Goal: Task Accomplishment & Management: Use online tool/utility

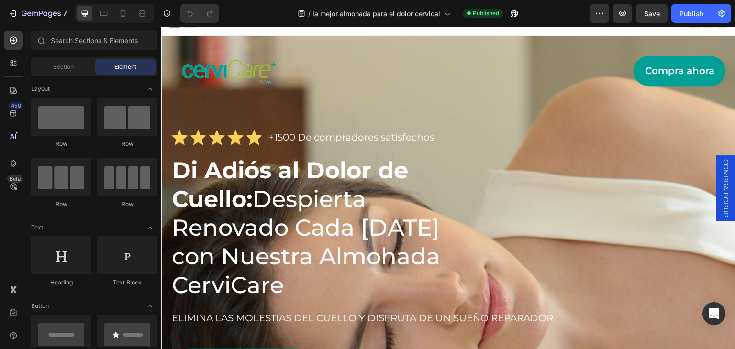
scroll to position [3, 0]
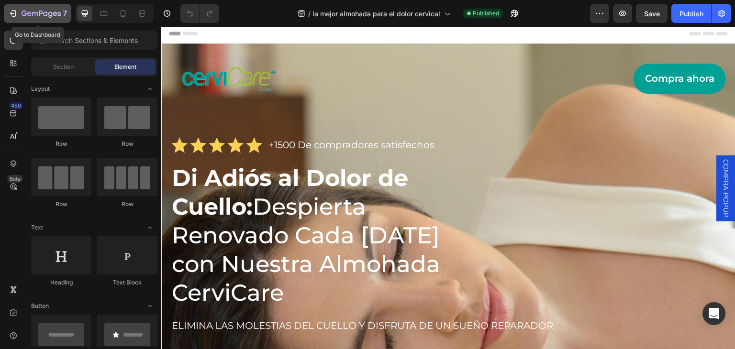
click at [13, 14] on icon "button" at bounding box center [13, 14] width 10 height 10
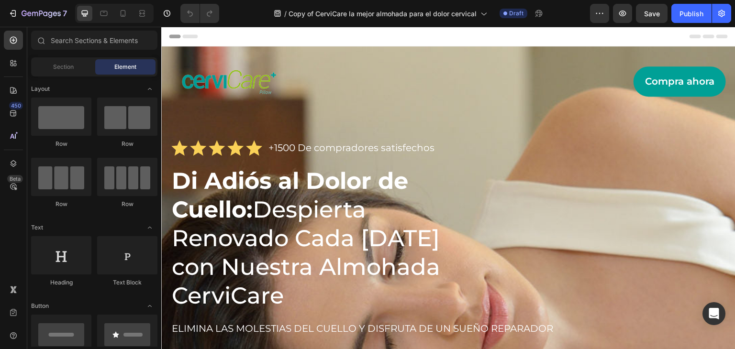
scroll to position [111, 0]
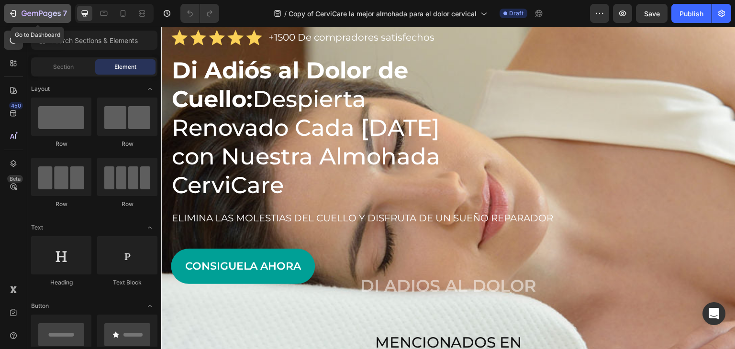
click at [19, 9] on div "7" at bounding box center [37, 13] width 59 height 11
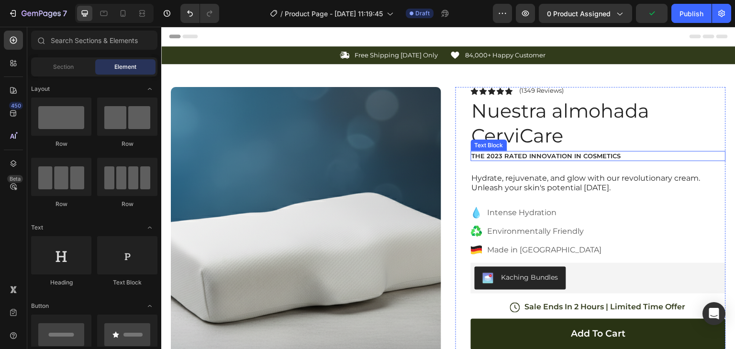
click at [556, 154] on p "The 2023 Rated Innovation in Cosmetics" at bounding box center [598, 156] width 253 height 8
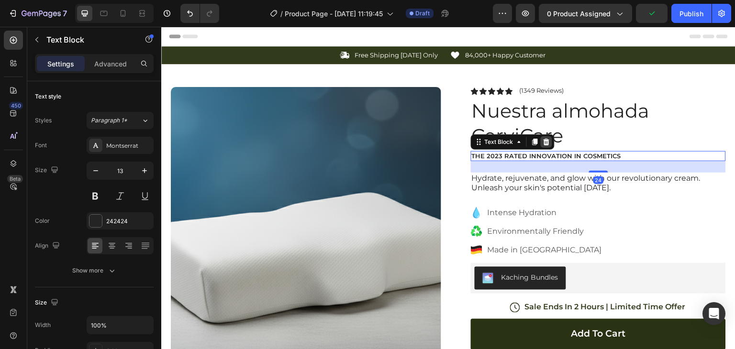
click at [544, 142] on icon at bounding box center [547, 141] width 6 height 7
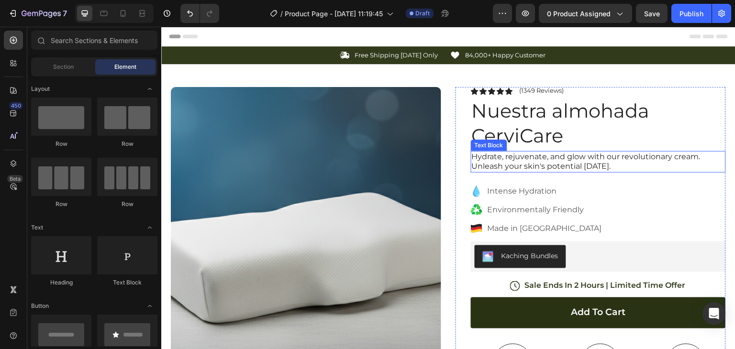
click at [552, 162] on p "Hydrate, rejuvenate, and glow with our revolutionary cream. Unleash your skin's…" at bounding box center [598, 162] width 253 height 20
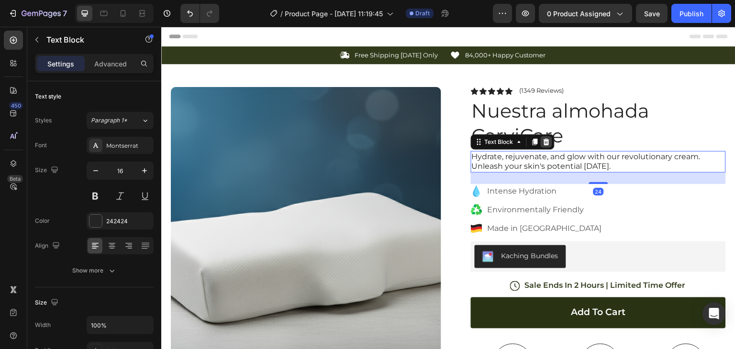
click at [543, 143] on icon at bounding box center [547, 142] width 8 height 8
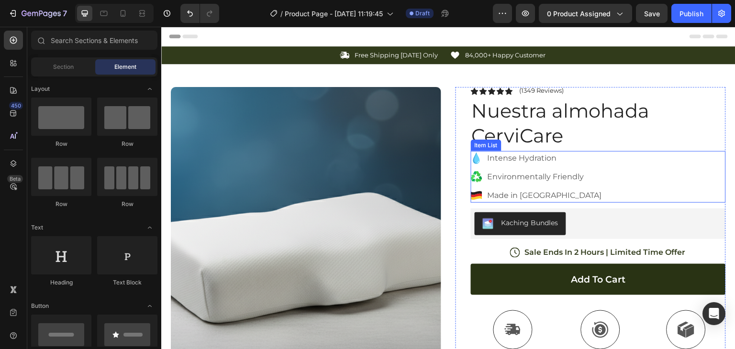
click at [591, 163] on div "Intense Hydration Environmentally Friendly Made in Germany" at bounding box center [598, 177] width 255 height 52
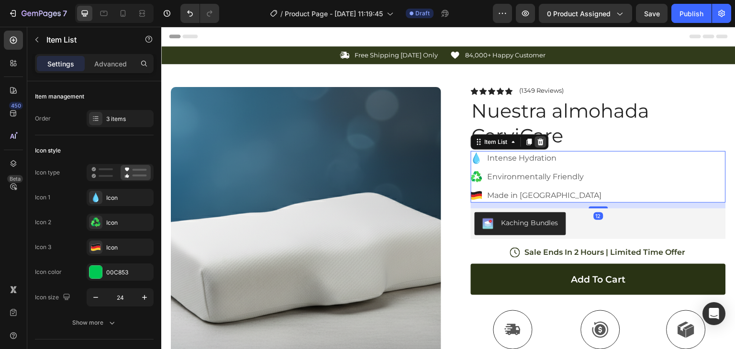
click at [540, 139] on icon at bounding box center [541, 142] width 8 height 8
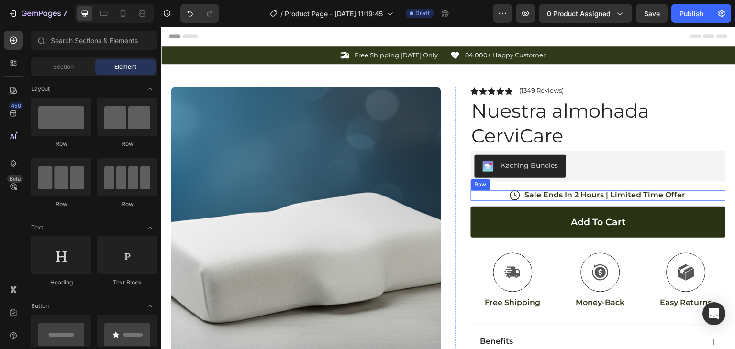
click at [493, 196] on div "Icon Sale Ends In 2 Hours | Limited Time Offer Text Block Row" at bounding box center [598, 196] width 255 height 11
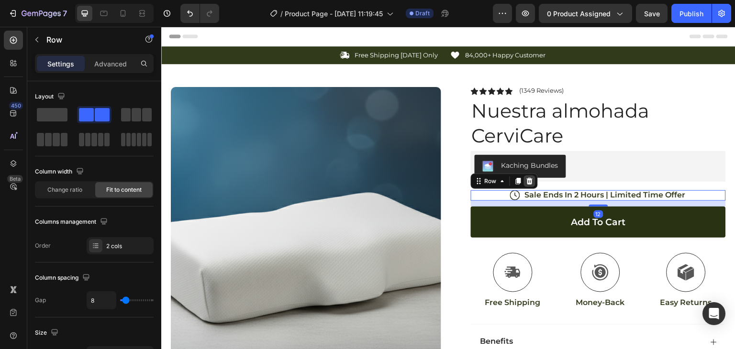
click at [526, 181] on icon at bounding box center [530, 182] width 8 height 8
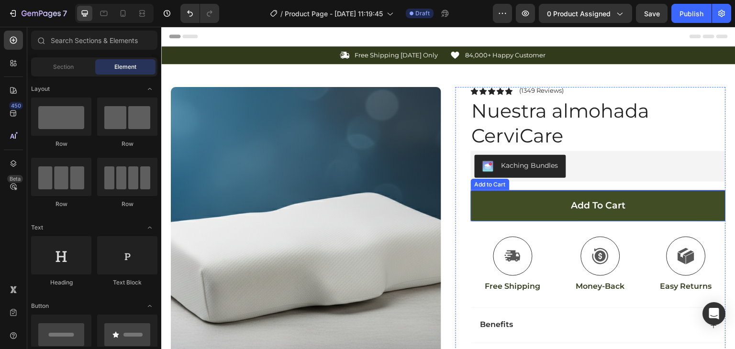
click at [503, 202] on button "Add to cart" at bounding box center [598, 206] width 255 height 31
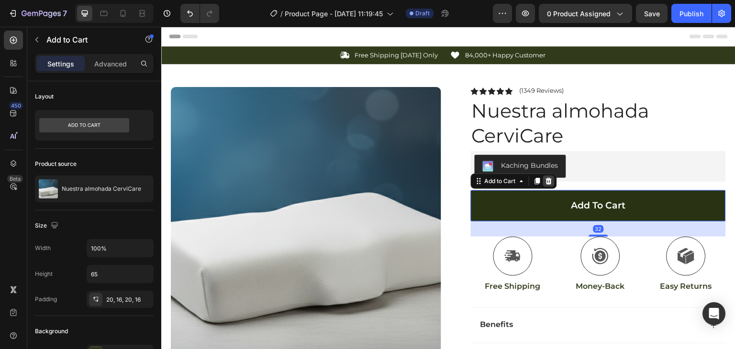
click at [547, 181] on icon at bounding box center [549, 181] width 6 height 7
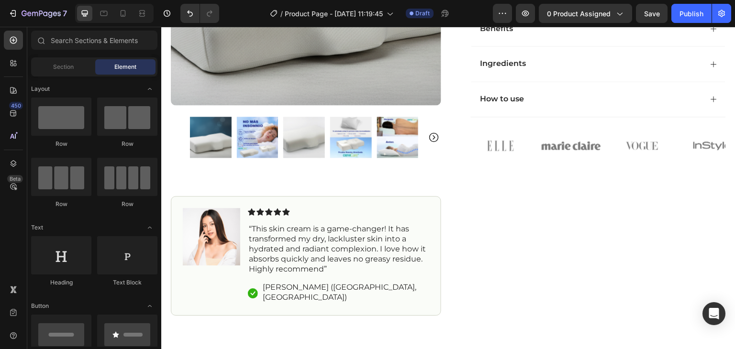
scroll to position [286, 0]
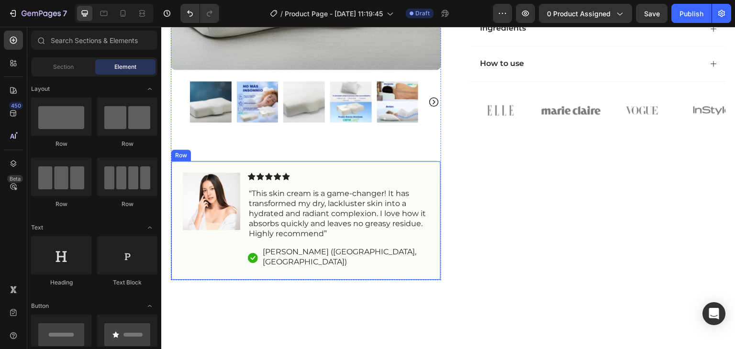
click at [373, 164] on div "Image Icon Icon Icon Icon Icon Icon List “This skin cream is a game-changer! It…" at bounding box center [306, 221] width 270 height 120
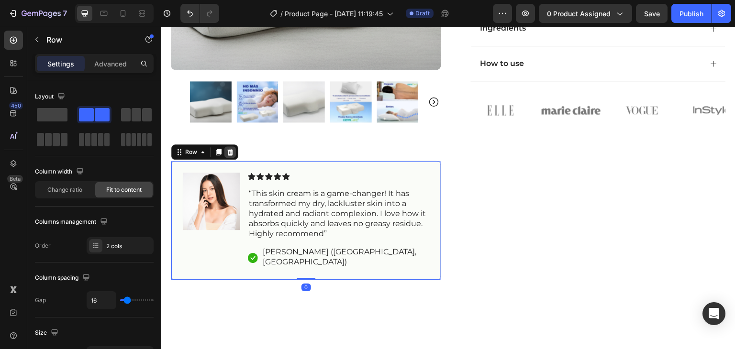
click at [227, 149] on icon at bounding box center [230, 152] width 6 height 7
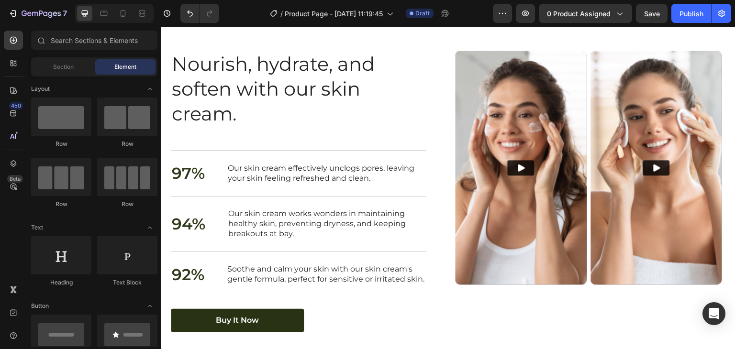
scroll to position [1448, 0]
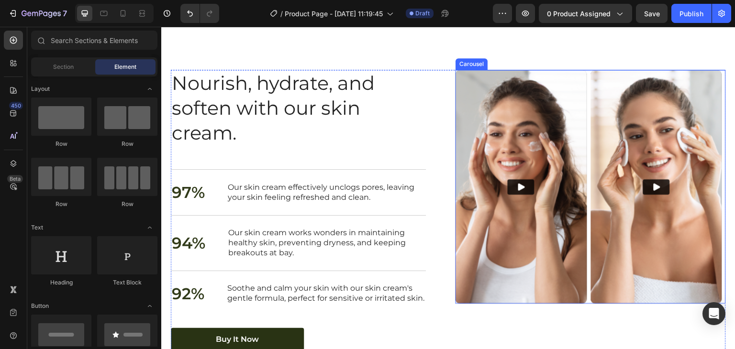
click at [585, 100] on div "Video Video" at bounding box center [591, 187] width 270 height 234
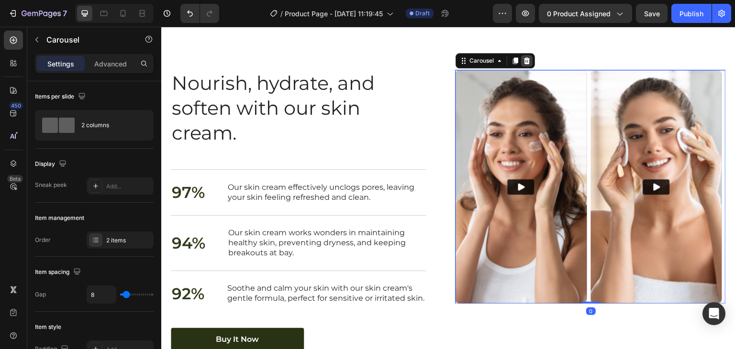
click at [524, 58] on icon at bounding box center [527, 60] width 6 height 7
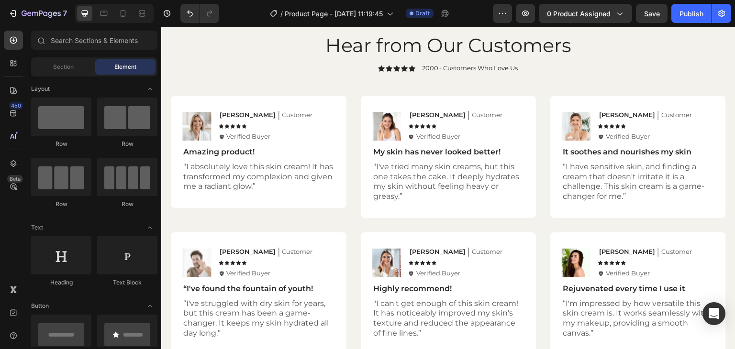
scroll to position [2158, 0]
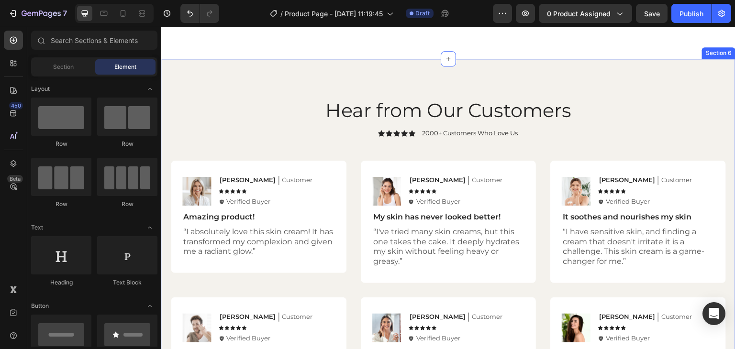
click at [635, 76] on div "Hear from Our Customers Heading Icon Icon Icon Icon Icon Icon List 2000+ Custom…" at bounding box center [448, 259] width 574 height 400
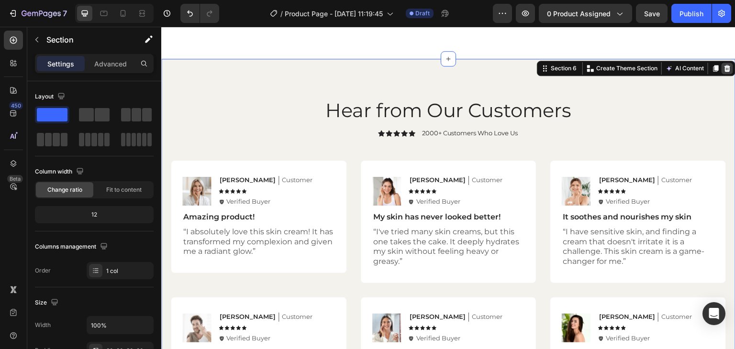
click at [724, 71] on icon at bounding box center [728, 69] width 8 height 8
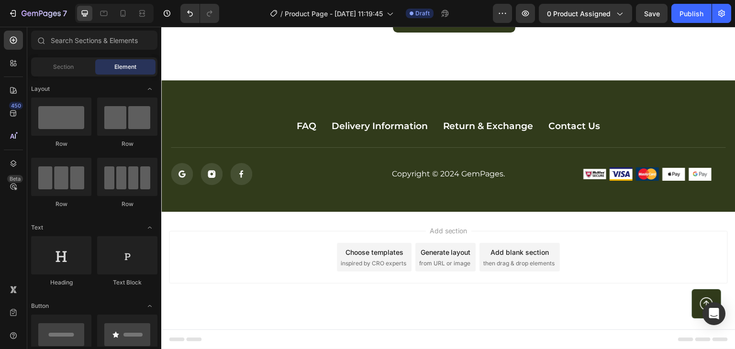
scroll to position [2136, 0]
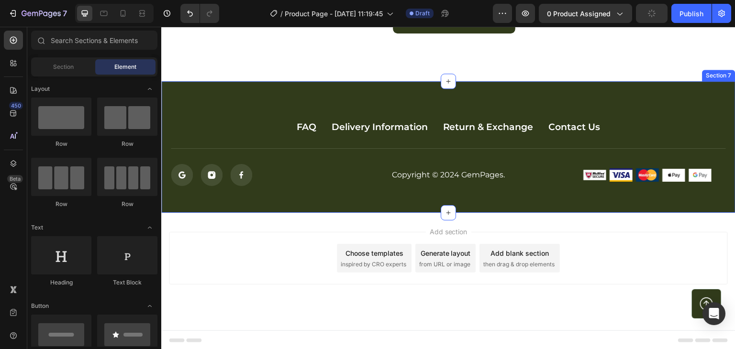
click at [638, 94] on div "FAQ Button Delivery Information Button Return & Exchange Button Contact Us Butt…" at bounding box center [448, 147] width 574 height 132
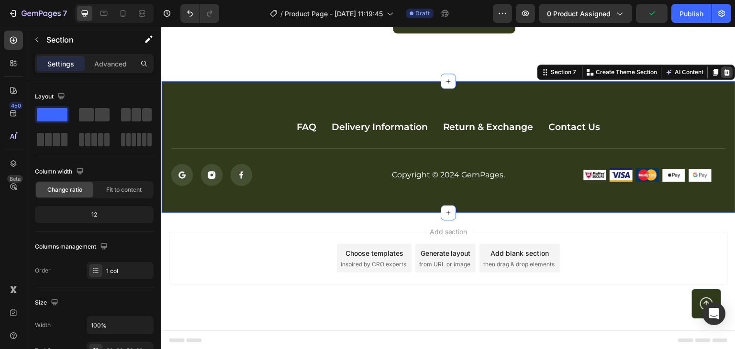
click at [725, 69] on div at bounding box center [727, 72] width 11 height 11
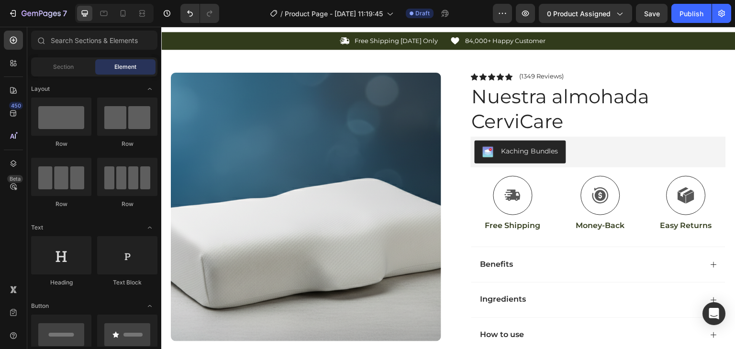
scroll to position [0, 0]
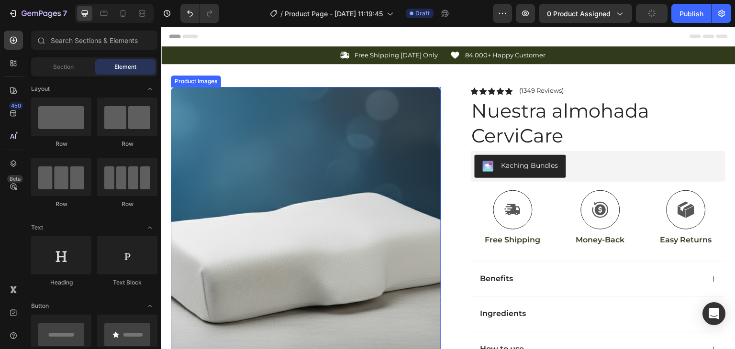
click at [327, 155] on img at bounding box center [306, 221] width 270 height 269
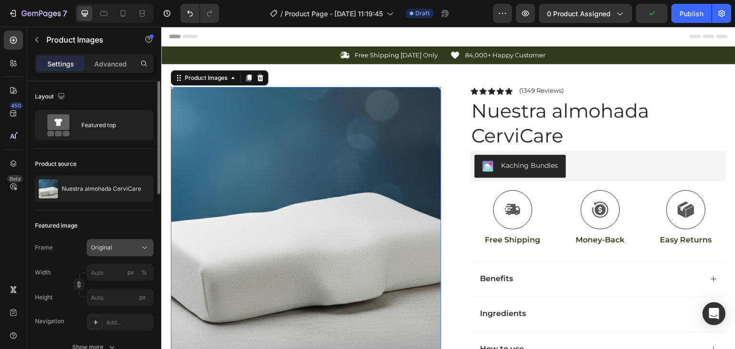
click at [124, 244] on div "Original" at bounding box center [114, 248] width 47 height 9
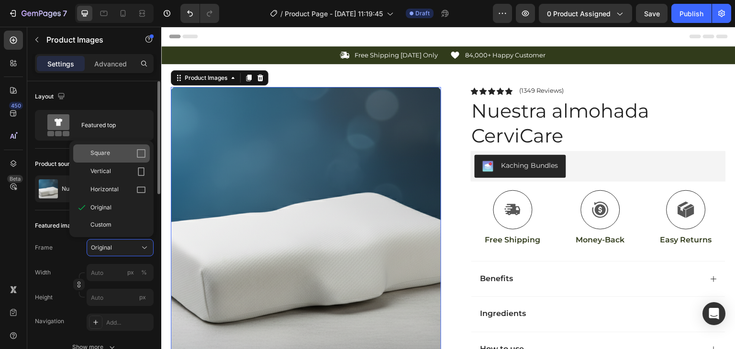
click at [133, 146] on div "Square" at bounding box center [111, 154] width 77 height 18
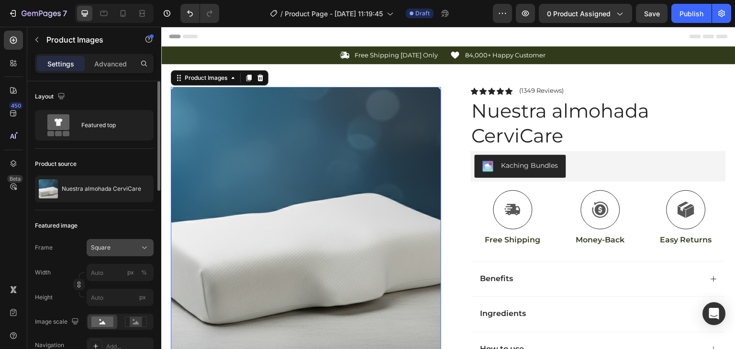
click at [119, 250] on div "Square" at bounding box center [114, 248] width 47 height 9
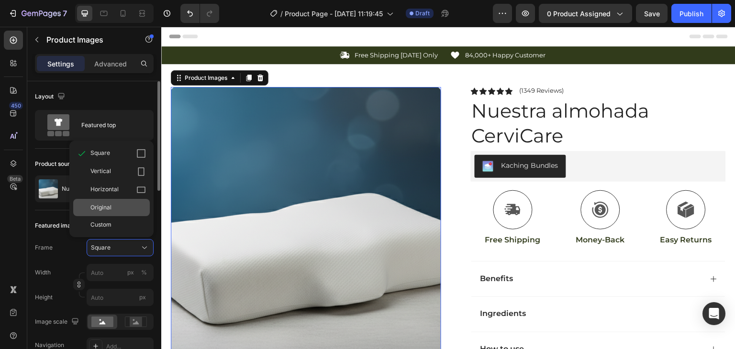
click at [94, 209] on span "Original" at bounding box center [100, 207] width 21 height 9
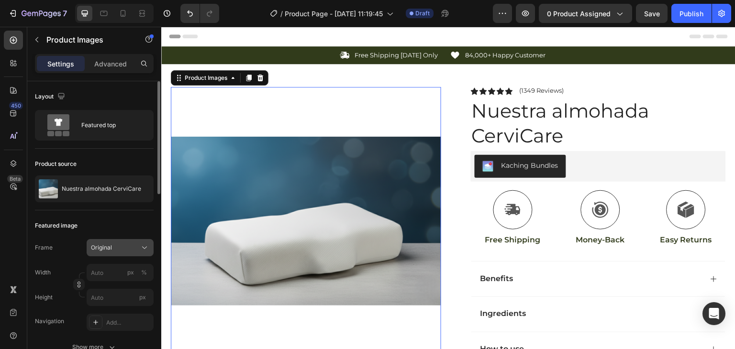
click at [113, 250] on div "Original" at bounding box center [114, 248] width 47 height 9
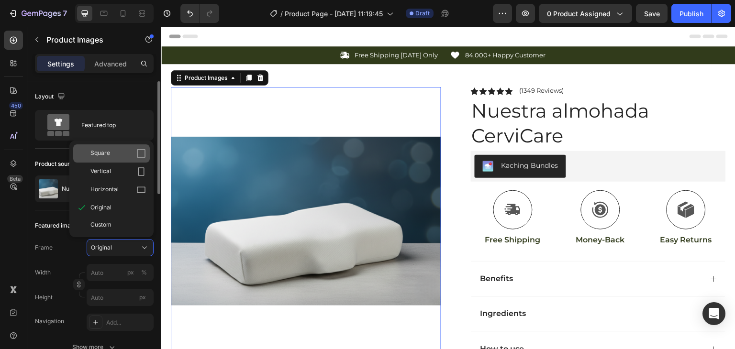
click at [119, 148] on div "Square" at bounding box center [111, 154] width 77 height 18
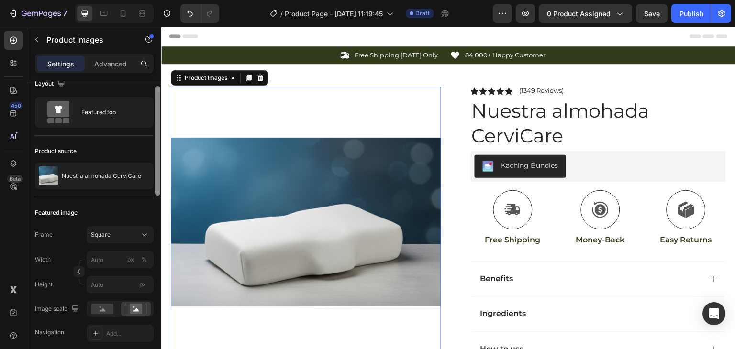
scroll to position [18, 0]
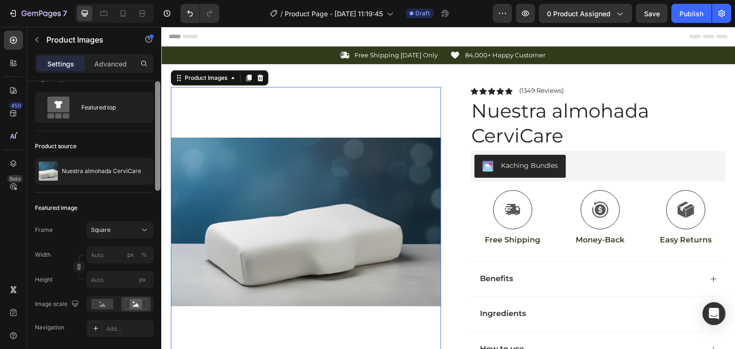
drag, startPoint x: 156, startPoint y: 160, endPoint x: 156, endPoint y: 167, distance: 6.7
click at [156, 167] on div at bounding box center [157, 136] width 5 height 110
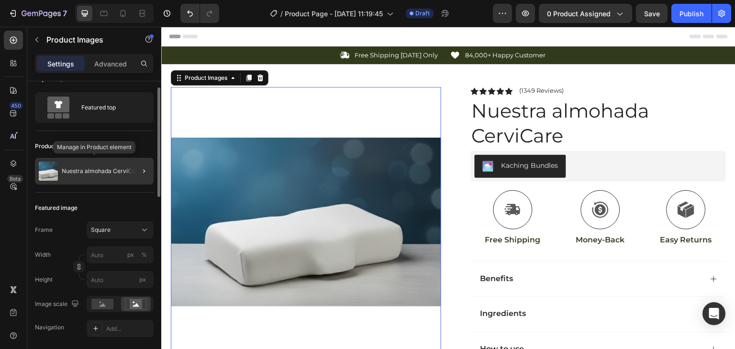
click at [116, 169] on p "Nuestra almohada CerviCare" at bounding box center [101, 171] width 79 height 7
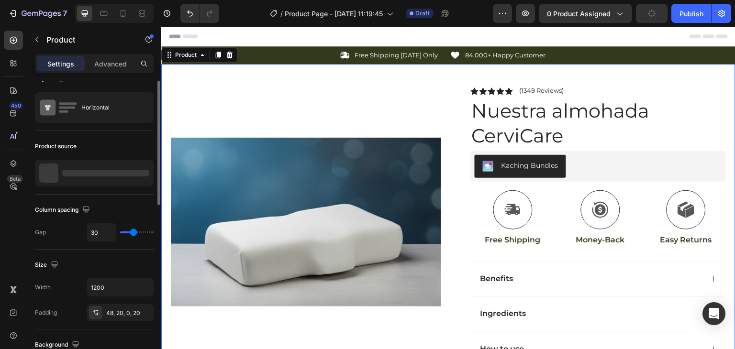
scroll to position [0, 0]
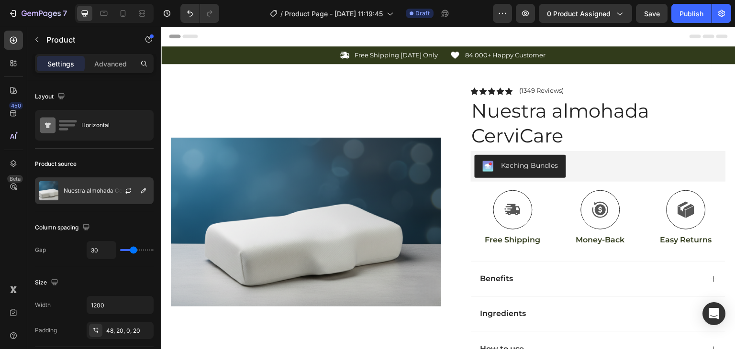
click at [73, 200] on div "Nuestra almohada CerviCare" at bounding box center [94, 191] width 119 height 27
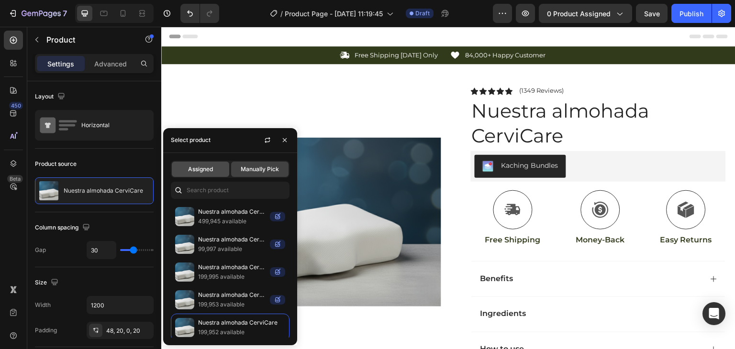
click at [212, 167] on span "Assigned" at bounding box center [200, 169] width 25 height 9
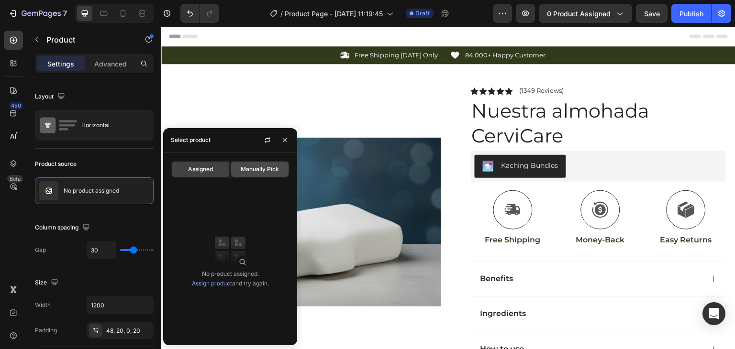
click at [255, 169] on span "Manually Pick" at bounding box center [260, 169] width 38 height 9
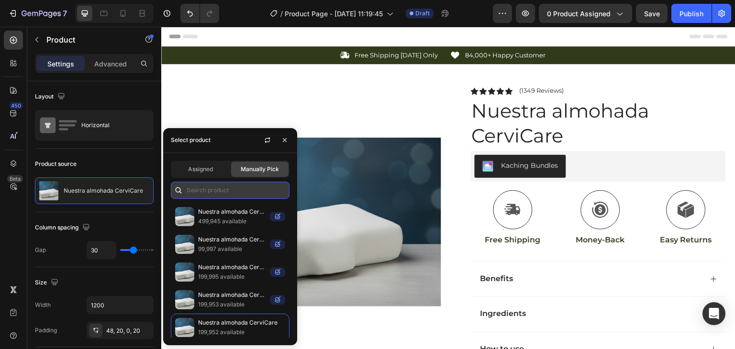
click at [224, 192] on input "text" at bounding box center [230, 190] width 119 height 17
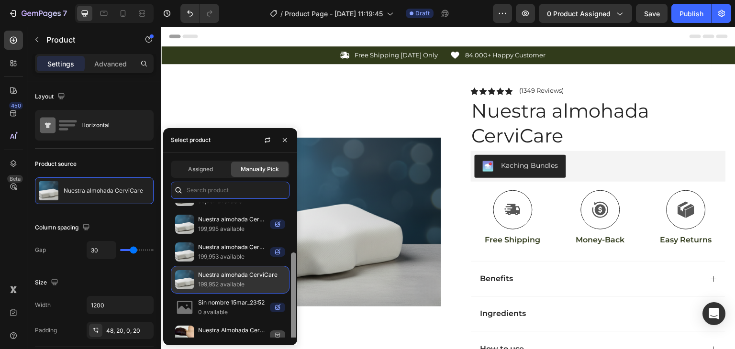
scroll to position [57, 0]
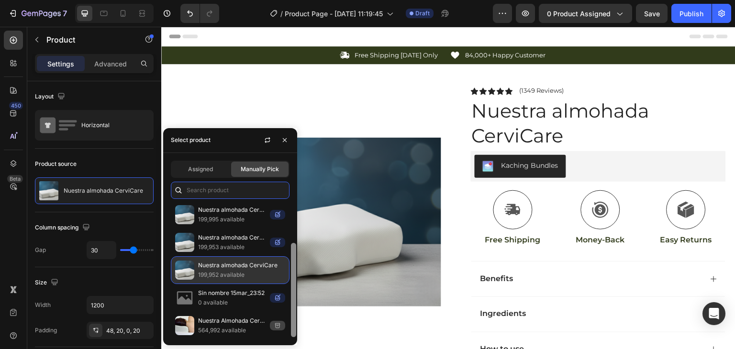
drag, startPoint x: 293, startPoint y: 220, endPoint x: 286, endPoint y: 278, distance: 58.8
click at [286, 278] on div "Nuestra almohada CerviCare (Copia) 21/09/2025 499,945 available Nuestra almohad…" at bounding box center [230, 270] width 134 height 135
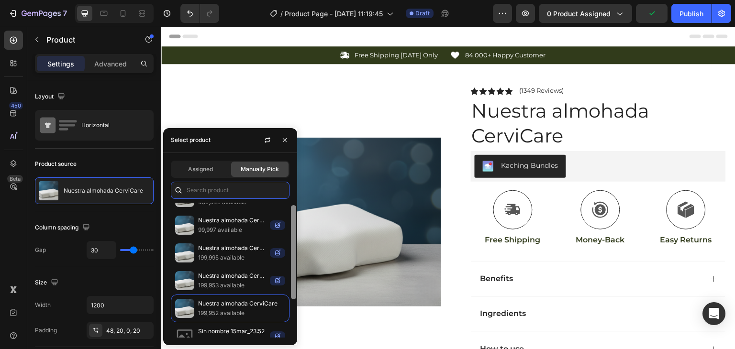
scroll to position [0, 0]
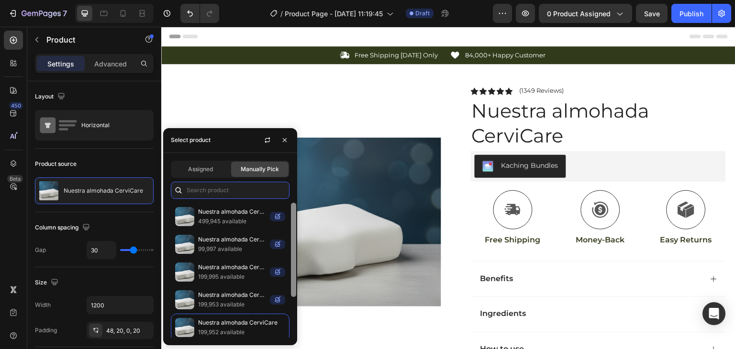
drag, startPoint x: 293, startPoint y: 282, endPoint x: 294, endPoint y: 230, distance: 51.7
click at [294, 230] on div at bounding box center [293, 250] width 5 height 94
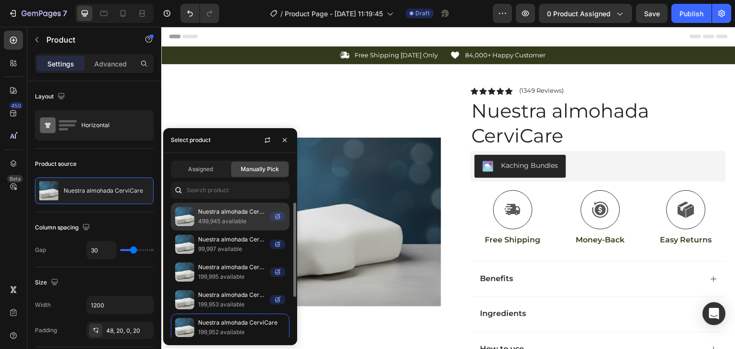
click at [241, 220] on p "499,945 available" at bounding box center [232, 222] width 68 height 10
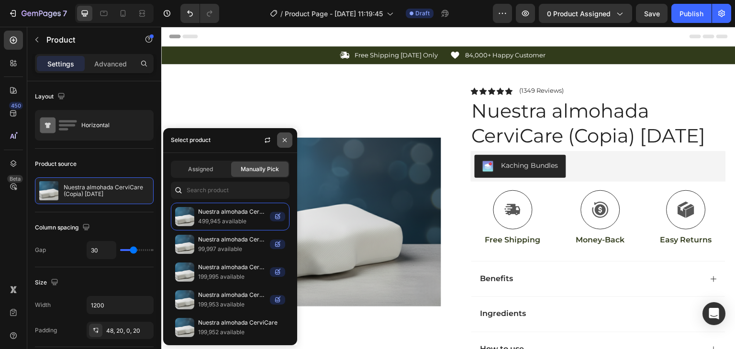
drag, startPoint x: 284, startPoint y: 137, endPoint x: 259, endPoint y: 84, distance: 59.3
click at [284, 137] on icon "button" at bounding box center [285, 140] width 8 height 8
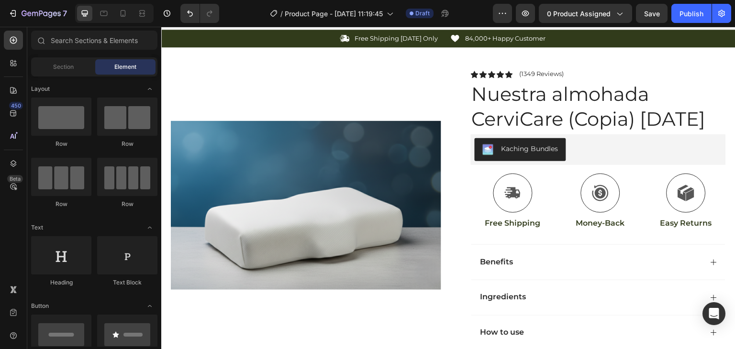
scroll to position [13, 0]
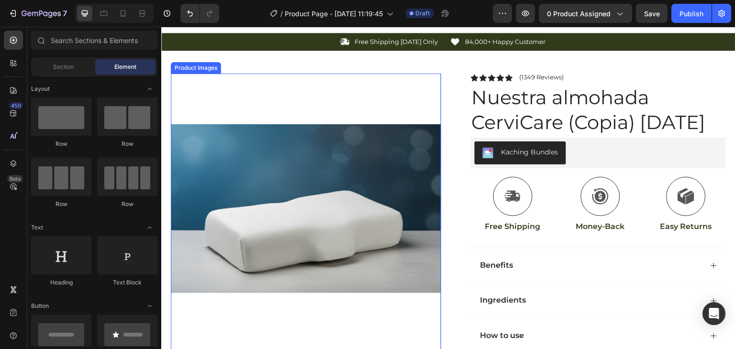
click at [363, 92] on img at bounding box center [306, 209] width 270 height 270
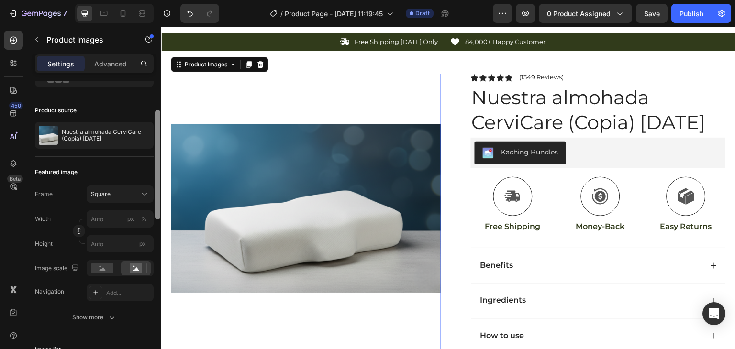
scroll to position [63, 0]
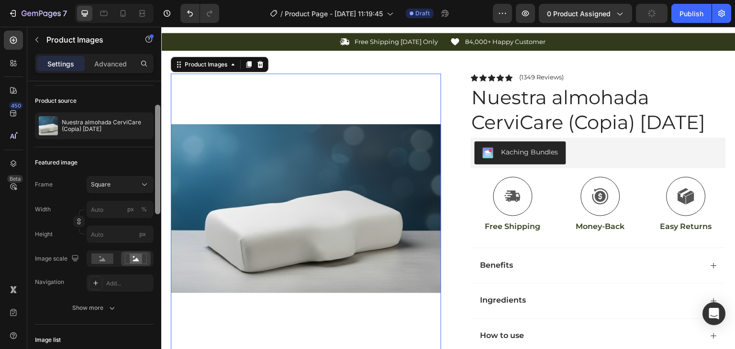
drag, startPoint x: 157, startPoint y: 141, endPoint x: 145, endPoint y: 164, distance: 26.8
click at [145, 164] on div "Layout Featured top Product source Nuestra almohada CerviCare (Copia) 21/09/202…" at bounding box center [94, 228] width 134 height 295
click at [226, 129] on img at bounding box center [306, 209] width 270 height 270
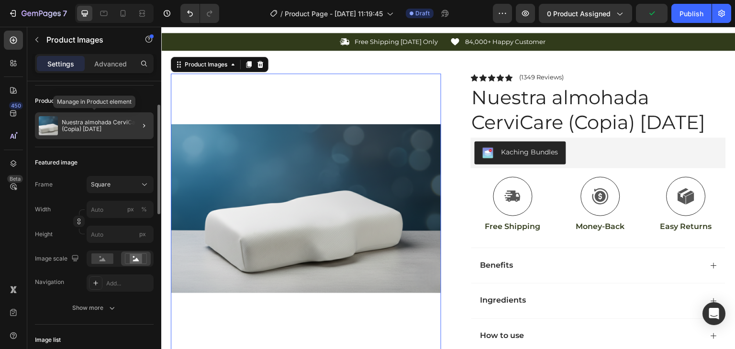
click at [100, 124] on p "Nuestra almohada CerviCare (Copia) [DATE]" at bounding box center [106, 125] width 88 height 13
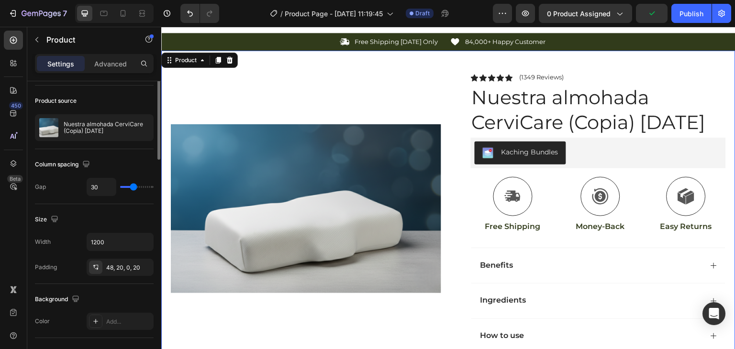
scroll to position [0, 0]
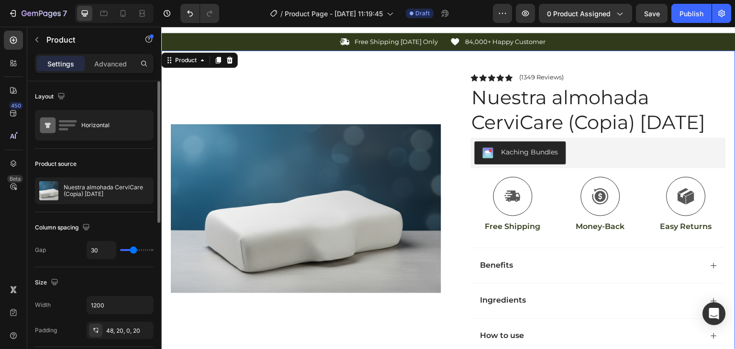
click at [63, 205] on div "Product source Nuestra almohada CerviCare (Copia) 21/09/2025" at bounding box center [94, 181] width 119 height 64
click at [73, 195] on p "Nuestra almohada CerviCare (Copia) [DATE]" at bounding box center [107, 190] width 86 height 13
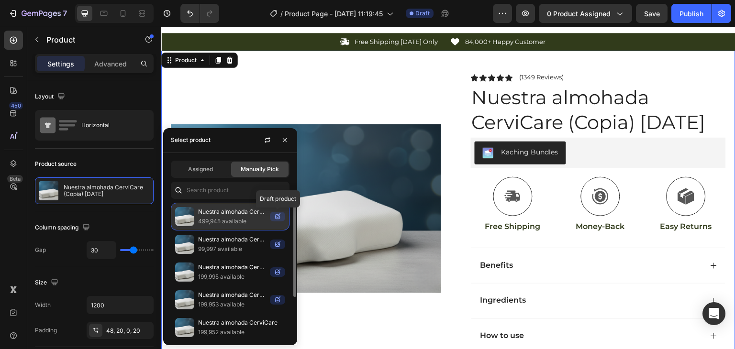
click at [280, 215] on icon at bounding box center [277, 216] width 5 height 5
click at [234, 213] on p "Nuestra almohada CerviCare (Copia) [DATE]" at bounding box center [232, 212] width 68 height 10
click at [207, 211] on p "Nuestra almohada CerviCare (Copia) [DATE]" at bounding box center [232, 212] width 68 height 10
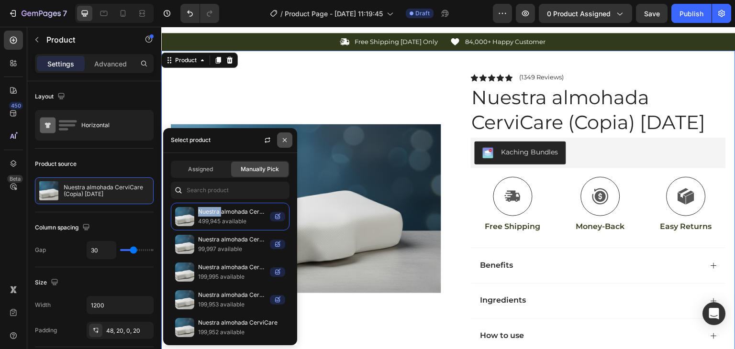
drag, startPoint x: 288, startPoint y: 136, endPoint x: 126, endPoint y: 110, distance: 163.4
click at [288, 136] on button "button" at bounding box center [284, 140] width 15 height 15
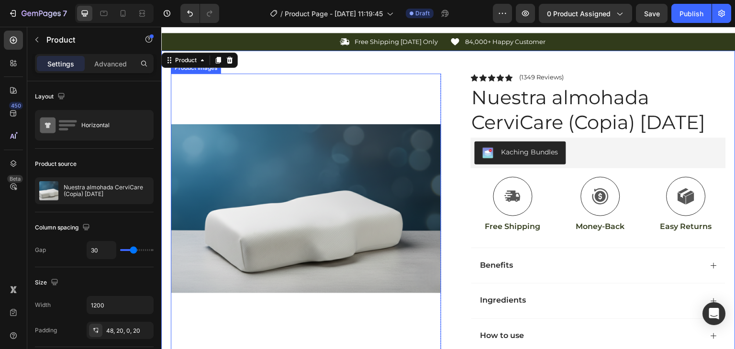
click at [339, 123] on img at bounding box center [306, 209] width 270 height 270
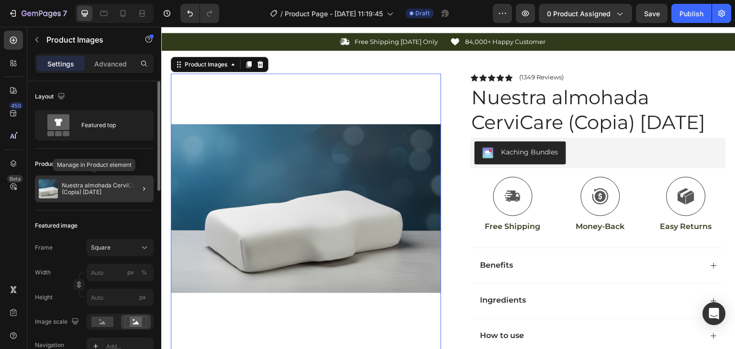
click at [82, 194] on p "Nuestra almohada CerviCare (Copia) [DATE]" at bounding box center [106, 188] width 88 height 13
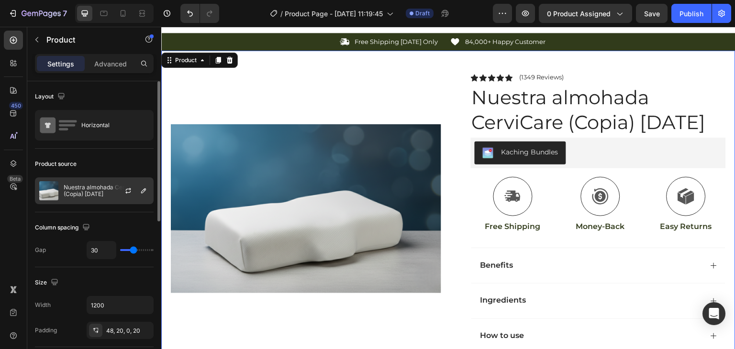
click at [93, 186] on p "Nuestra almohada CerviCare (Copia) [DATE]" at bounding box center [107, 190] width 86 height 13
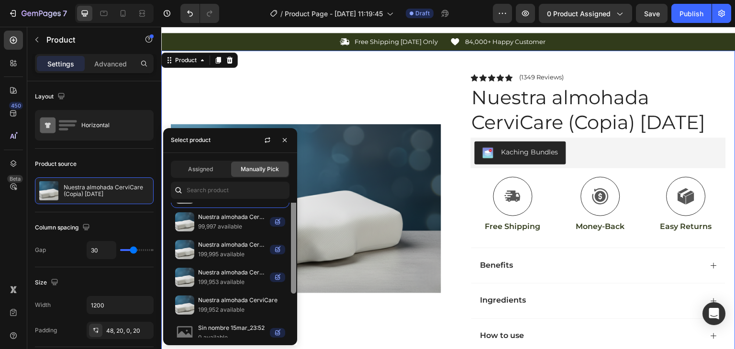
drag, startPoint x: 292, startPoint y: 227, endPoint x: 292, endPoint y: 244, distance: 16.8
click at [292, 244] on div at bounding box center [293, 247] width 5 height 94
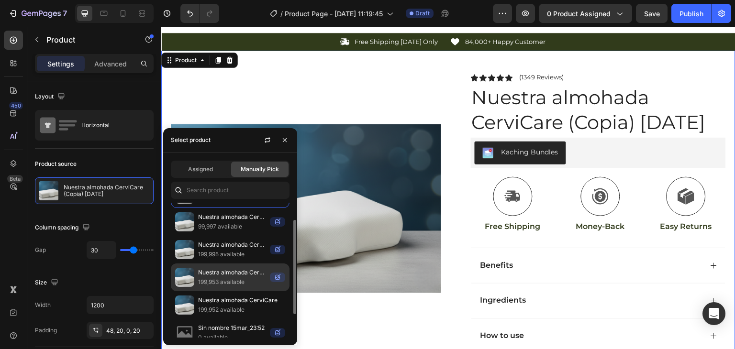
scroll to position [23, 0]
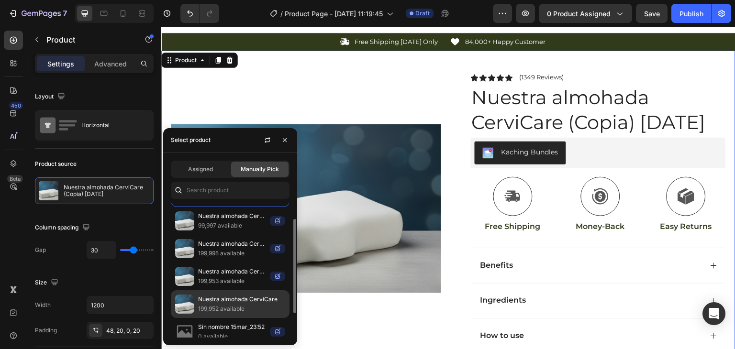
click at [223, 295] on p "Nuestra almohada CerviCare" at bounding box center [241, 300] width 87 height 10
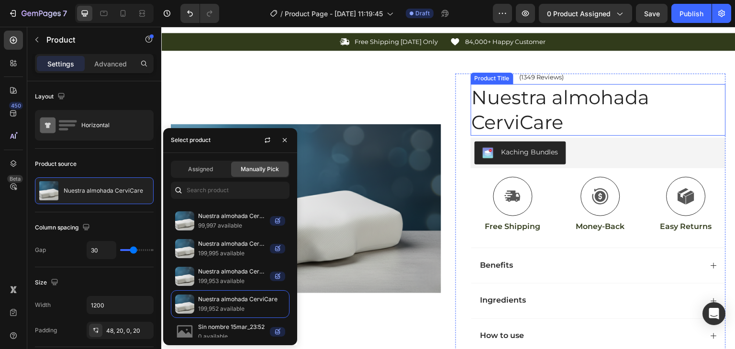
click at [576, 104] on h1 "Nuestra almohada CerviCare" at bounding box center [598, 110] width 255 height 52
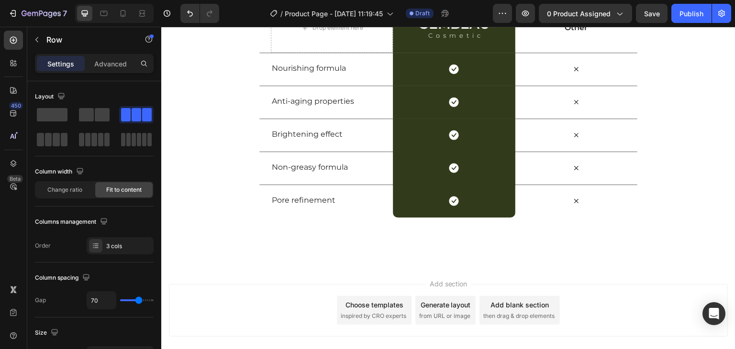
scroll to position [2006, 0]
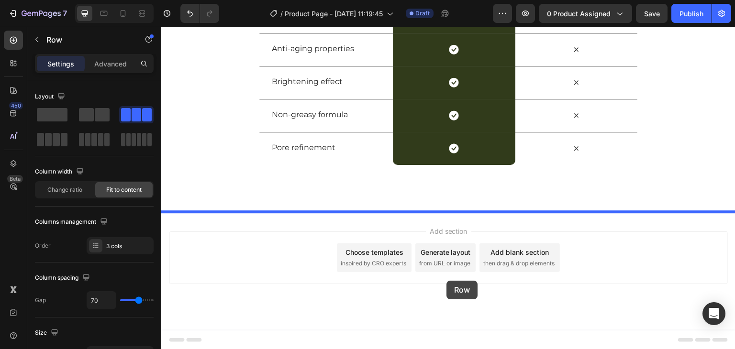
drag, startPoint x: 568, startPoint y: 198, endPoint x: 447, endPoint y: 281, distance: 147.0
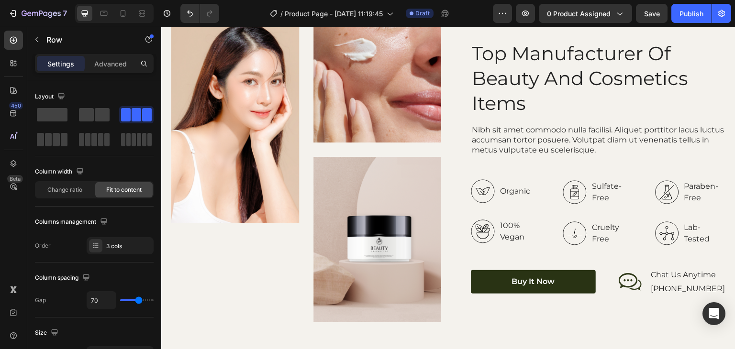
scroll to position [1107, 0]
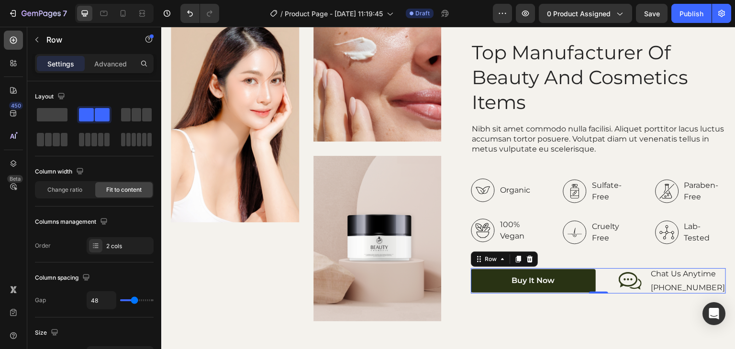
click at [13, 45] on icon at bounding box center [14, 40] width 10 height 10
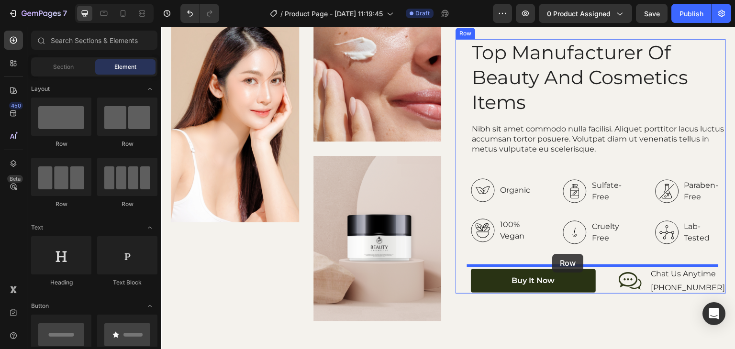
drag, startPoint x: 220, startPoint y: 136, endPoint x: 553, endPoint y: 254, distance: 353.3
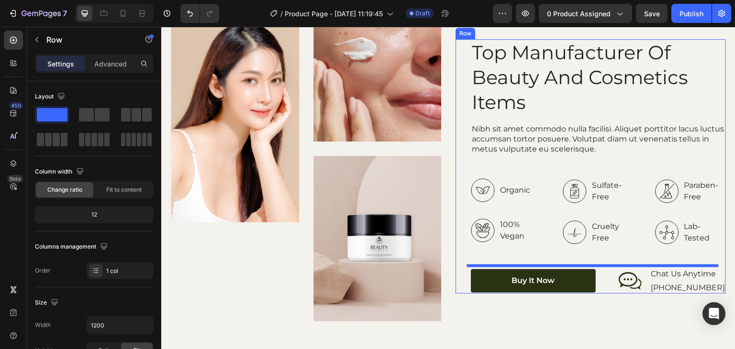
scroll to position [1114, 0]
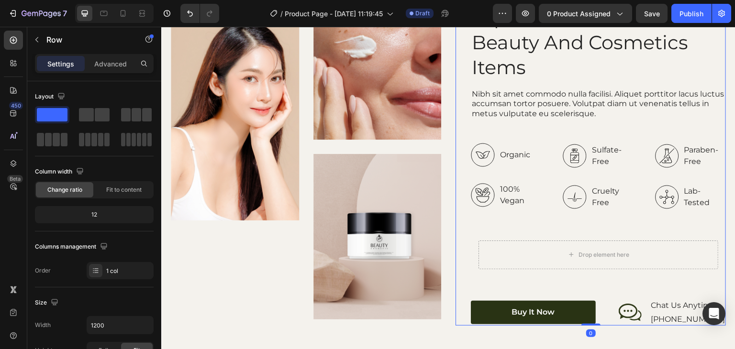
click at [550, 210] on div "Top Manufacturer Of Beauty And Cosmetics Items Heading Nibh sit amet commodo nu…" at bounding box center [598, 165] width 255 height 322
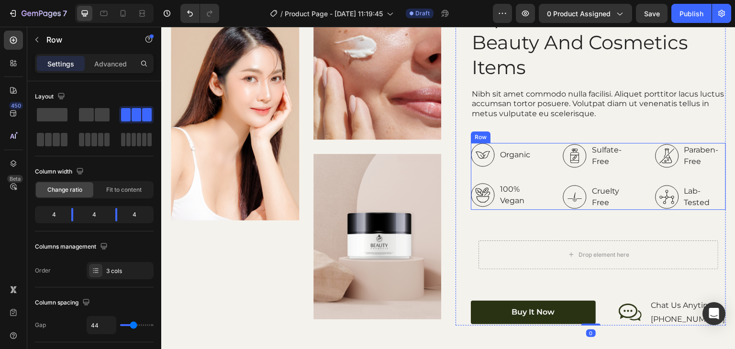
click at [551, 208] on div "Organic 100% Vegan Item List Sulfate-Free Cruelty Free Item List Paraben-Free L…" at bounding box center [598, 176] width 255 height 67
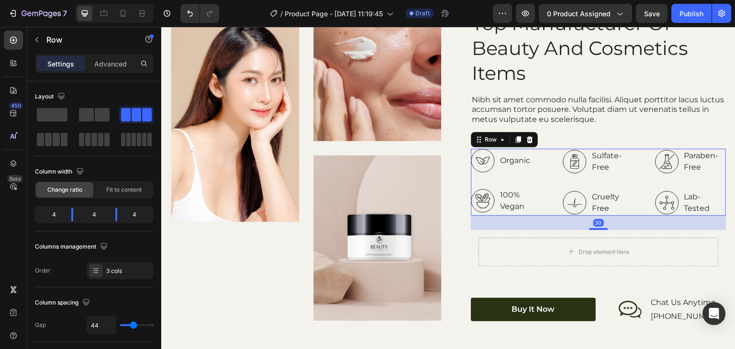
scroll to position [1107, 0]
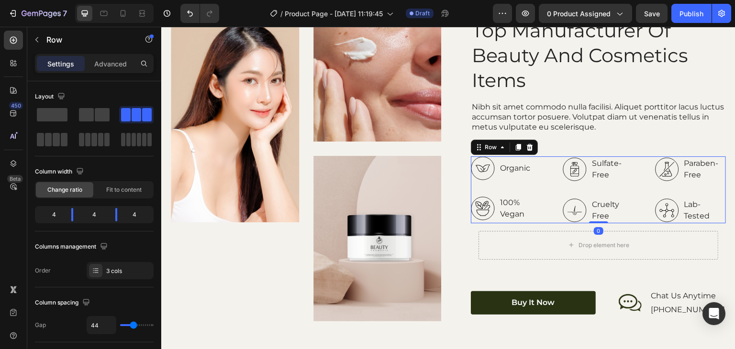
drag, startPoint x: 590, startPoint y: 232, endPoint x: 614, endPoint y: 194, distance: 45.0
click at [614, 194] on div "Organic 100% Vegan Item List Sulfate-Free Cruelty Free Item List Paraben-Free L…" at bounding box center [598, 190] width 255 height 67
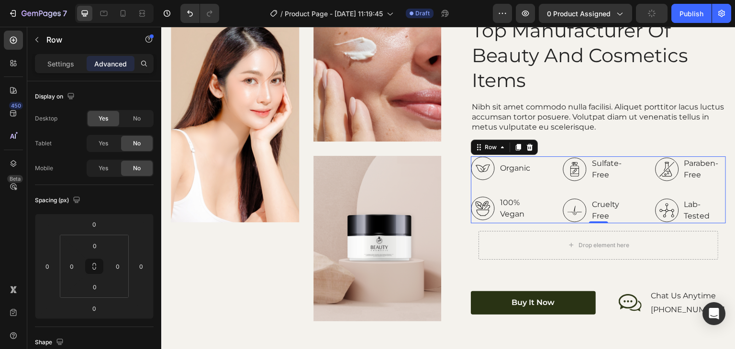
drag, startPoint x: 17, startPoint y: 41, endPoint x: 33, endPoint y: 64, distance: 27.2
click at [17, 41] on icon at bounding box center [14, 40] width 10 height 10
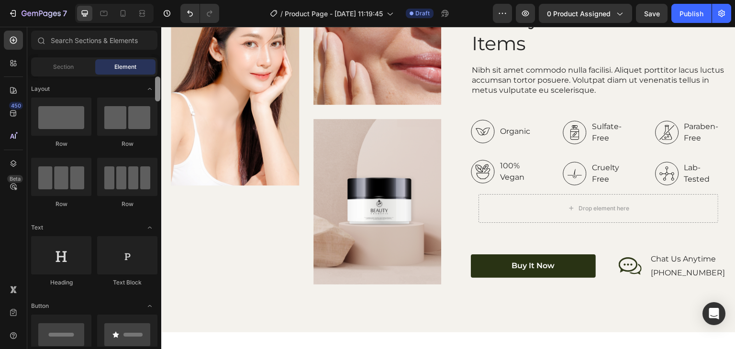
scroll to position [1155, 0]
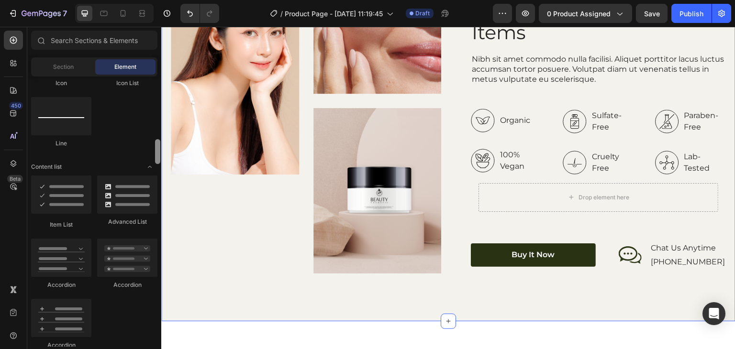
drag, startPoint x: 319, startPoint y: 114, endPoint x: 163, endPoint y: 140, distance: 158.2
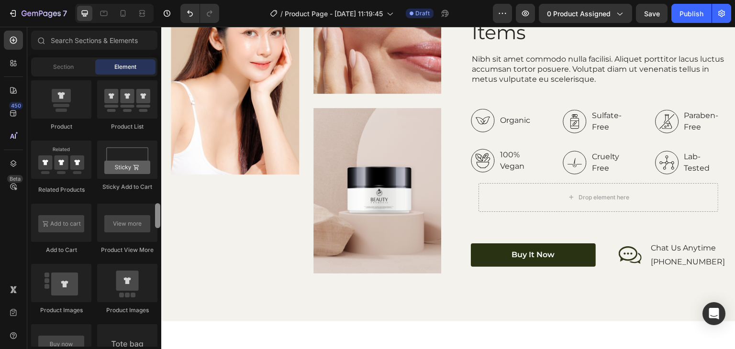
scroll to position [1363, 0]
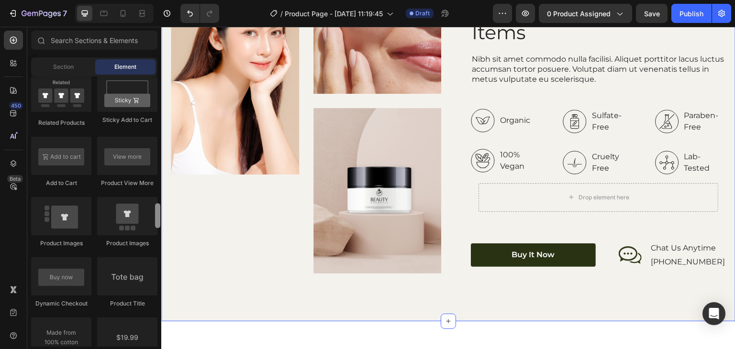
drag, startPoint x: 319, startPoint y: 172, endPoint x: 161, endPoint y: 217, distance: 163.9
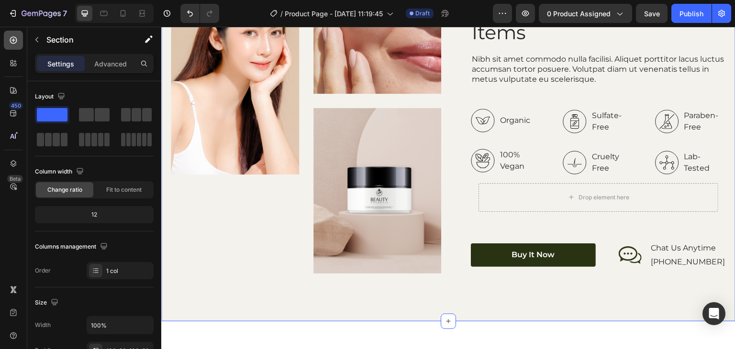
click at [14, 42] on icon at bounding box center [14, 40] width 10 height 10
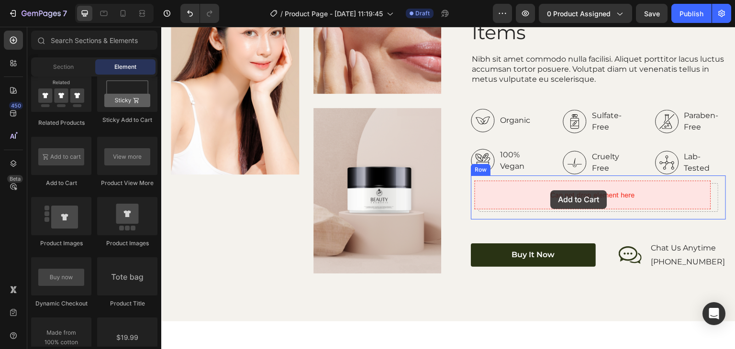
drag, startPoint x: 215, startPoint y: 171, endPoint x: 551, endPoint y: 191, distance: 336.1
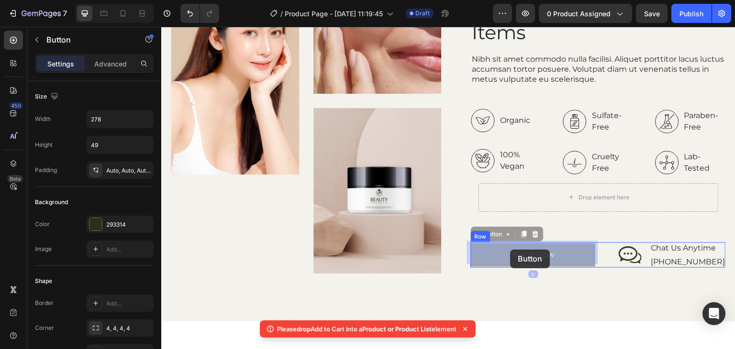
drag, startPoint x: 489, startPoint y: 258, endPoint x: 511, endPoint y: 250, distance: 23.3
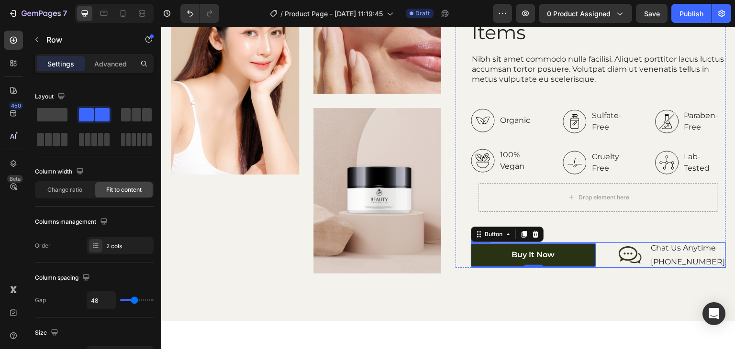
click at [609, 257] on div "Buy It Now Button 0 Icon Chat Us Anytime Text Block +00 123 456 789 Text Block …" at bounding box center [598, 256] width 255 height 26
click at [528, 231] on icon at bounding box center [530, 234] width 8 height 8
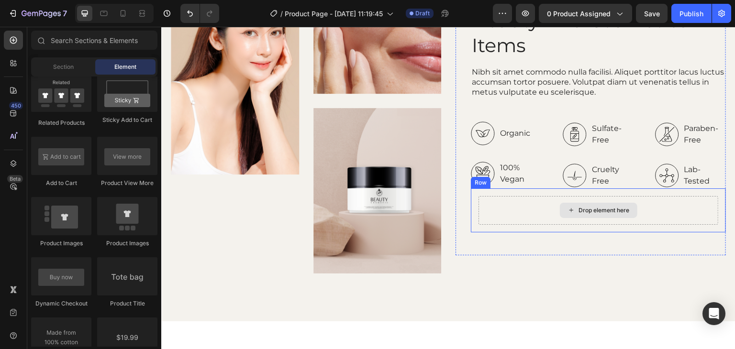
click at [531, 211] on div "Drop element here" at bounding box center [599, 210] width 240 height 29
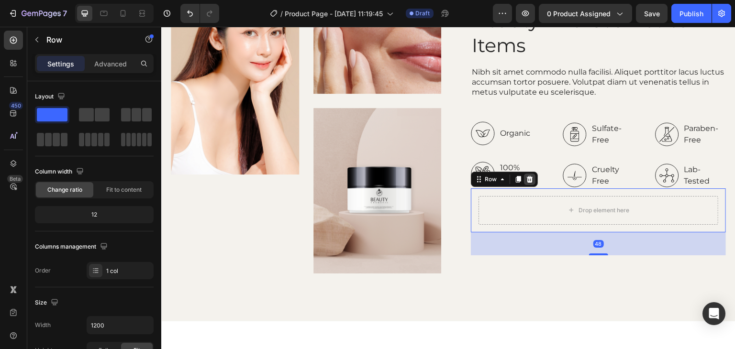
click at [526, 178] on icon at bounding box center [530, 180] width 8 height 8
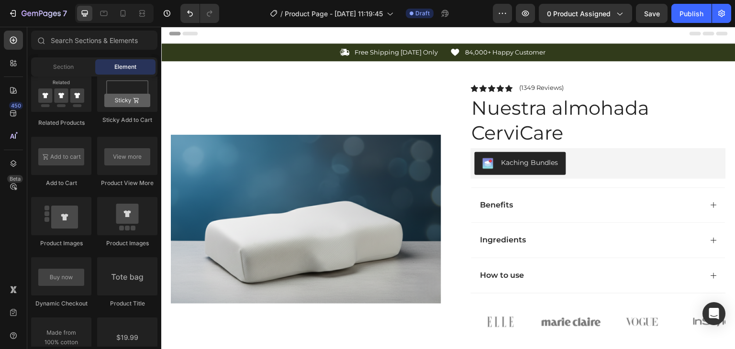
scroll to position [0, 0]
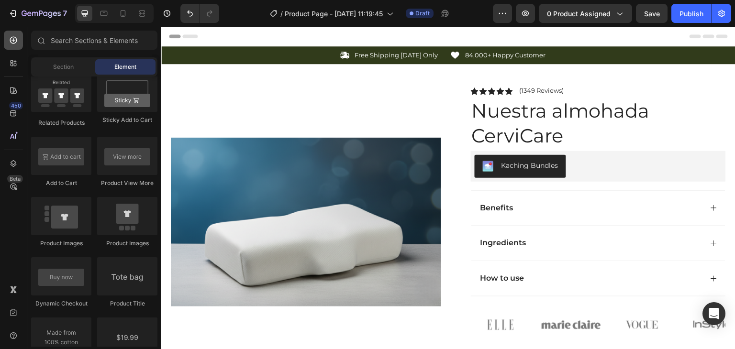
click at [17, 38] on icon at bounding box center [14, 40] width 10 height 10
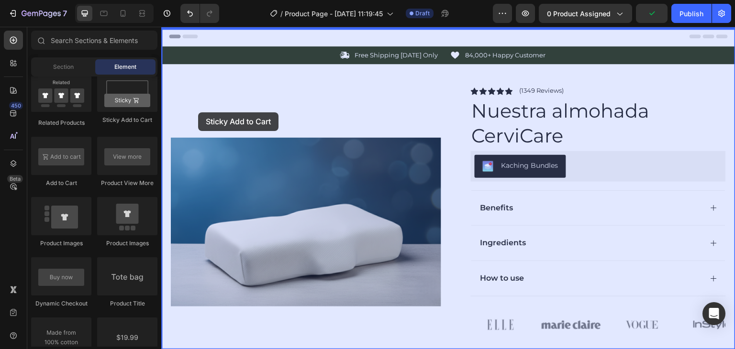
drag, startPoint x: 284, startPoint y: 130, endPoint x: 203, endPoint y: 113, distance: 82.7
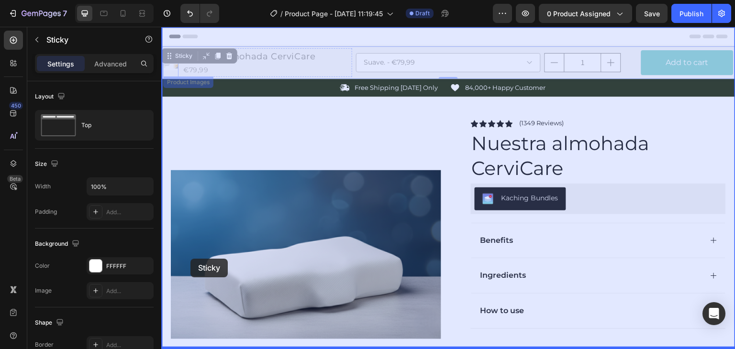
drag, startPoint x: 170, startPoint y: 54, endPoint x: 191, endPoint y: 259, distance: 205.8
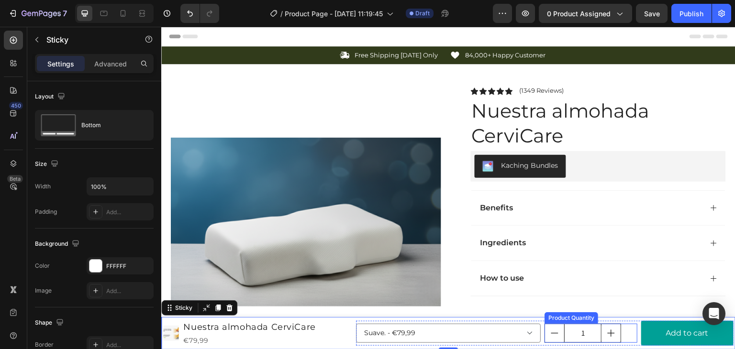
click at [621, 333] on div "1" at bounding box center [591, 333] width 92 height 19
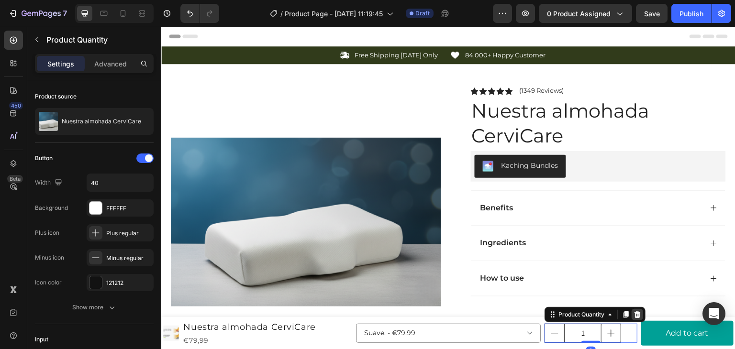
click at [636, 311] on icon at bounding box center [638, 315] width 8 height 8
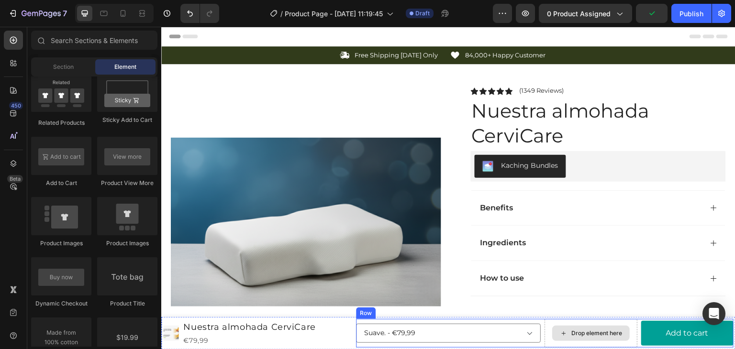
click at [615, 329] on div "Drop element here" at bounding box center [591, 333] width 78 height 15
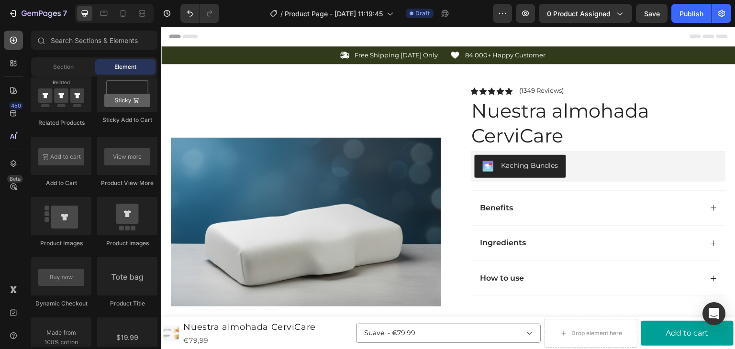
click at [7, 36] on div at bounding box center [13, 40] width 19 height 19
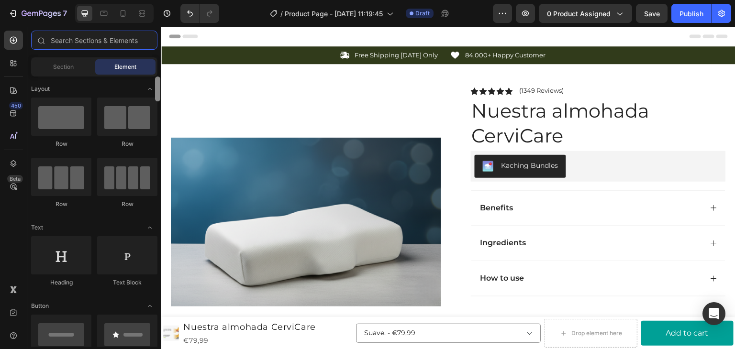
drag, startPoint x: 155, startPoint y: 212, endPoint x: 142, endPoint y: 61, distance: 151.4
click at [144, 61] on div "Sections(18) Elements(84) Section Element Hero Section Product Detail Brands Tr…" at bounding box center [94, 189] width 134 height 316
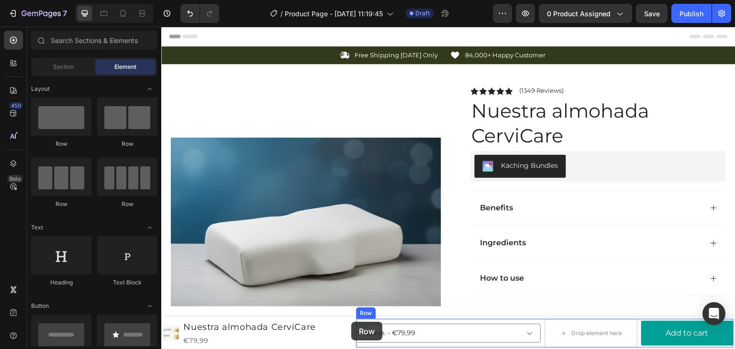
drag, startPoint x: 226, startPoint y: 140, endPoint x: 351, endPoint y: 323, distance: 221.2
click at [351, 323] on div "Product Images Nuestra almohada CerviCare Product Title €79,99 Product Price Pr…" at bounding box center [448, 333] width 574 height 33
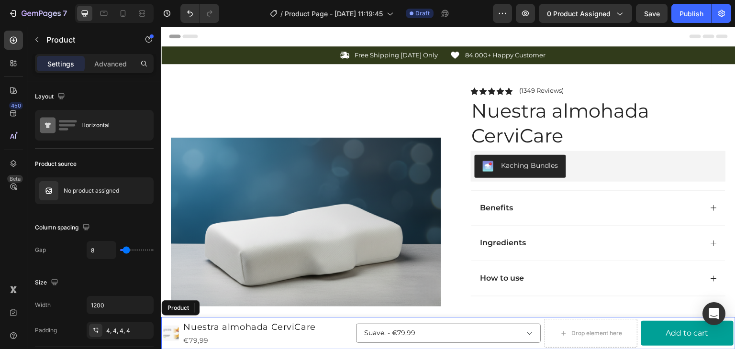
scroll to position [21, 0]
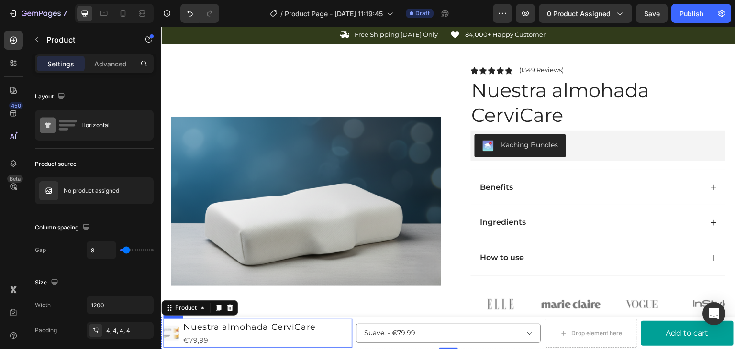
click at [336, 331] on div "Product Images Nuestra almohada CerviCare Product Title €79,99 Product Price Pr…" at bounding box center [257, 333] width 189 height 29
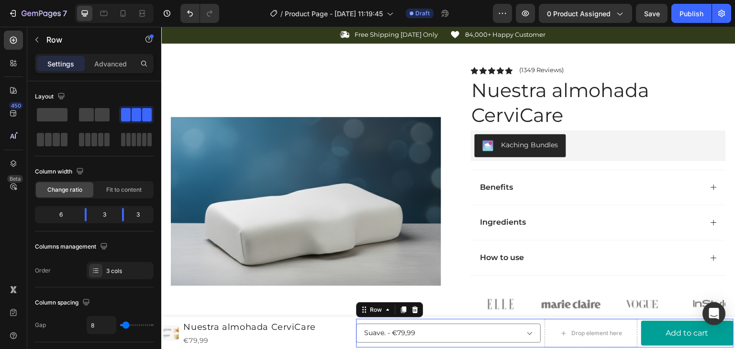
click at [633, 331] on div "Suave. - €79,99 Firme. - €79,99 Product Variants & Swatches Drop element here A…" at bounding box center [545, 333] width 378 height 29
click at [96, 109] on span at bounding box center [102, 114] width 15 height 13
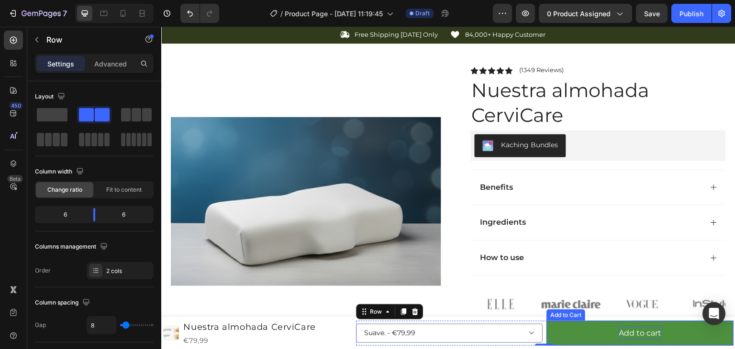
click at [632, 333] on div "Add to cart" at bounding box center [640, 334] width 43 height 14
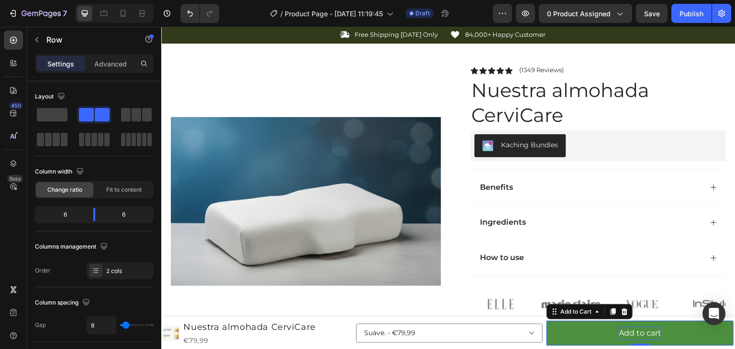
click at [632, 333] on div "Add to cart" at bounding box center [640, 334] width 43 height 14
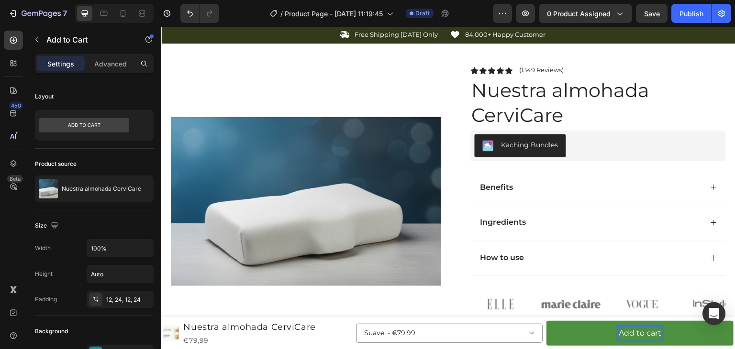
click at [632, 334] on p "Add to cart" at bounding box center [640, 334] width 43 height 14
click at [547, 321] on button "Comprar" at bounding box center [640, 333] width 187 height 25
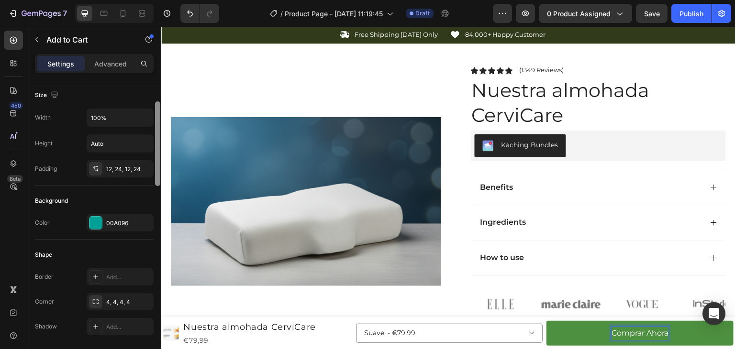
drag, startPoint x: 157, startPoint y: 154, endPoint x: 154, endPoint y: 206, distance: 51.8
click at [153, 198] on div "Layout Product source Nuestra almohada CerviCare Size Width 100% Height Auto Pa…" at bounding box center [94, 228] width 134 height 295
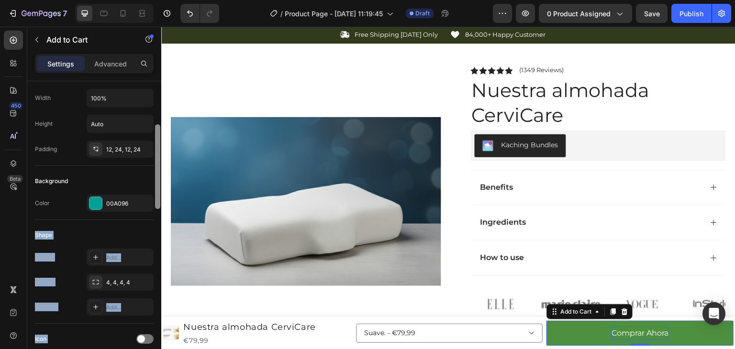
click at [157, 210] on div "Layout Product source Nuestra almohada CerviCare Size Width 100% Height Auto Pa…" at bounding box center [94, 228] width 134 height 295
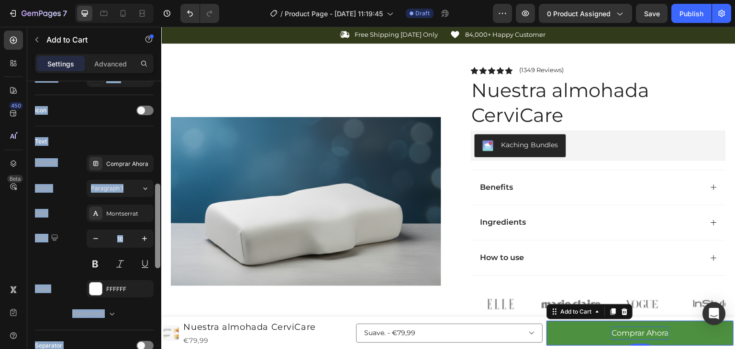
scroll to position [384, 0]
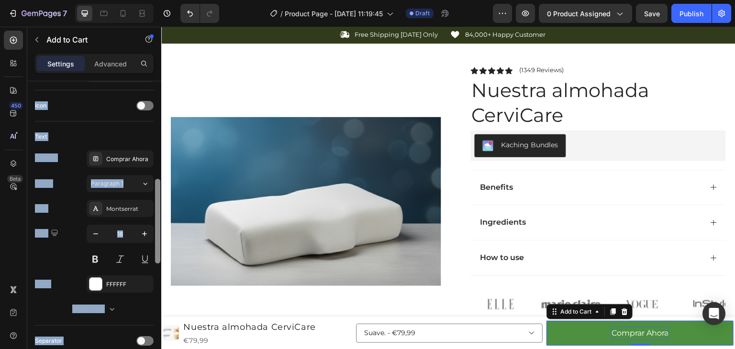
drag, startPoint x: 156, startPoint y: 177, endPoint x: 157, endPoint y: 246, distance: 68.4
click at [157, 245] on div at bounding box center [157, 221] width 5 height 85
click at [95, 258] on button at bounding box center [95, 259] width 17 height 17
click at [76, 254] on div "Size 16" at bounding box center [94, 246] width 119 height 43
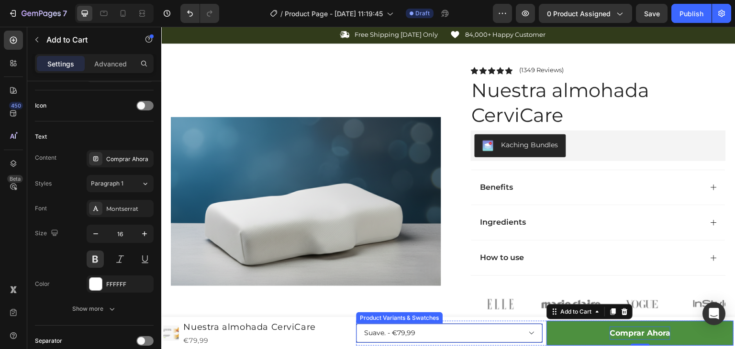
click at [453, 339] on select "Suave. - €79,99 Firme. - €79,99" at bounding box center [449, 333] width 187 height 19
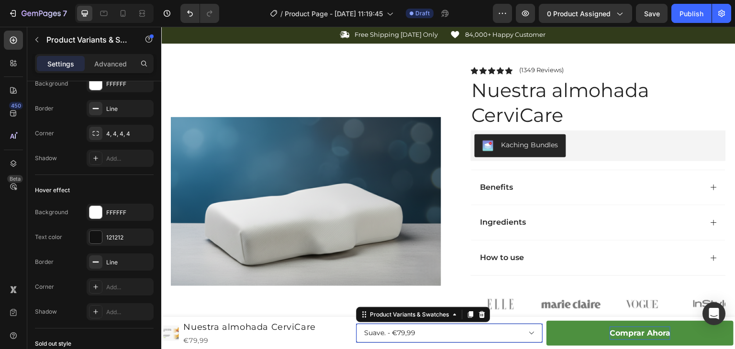
scroll to position [0, 0]
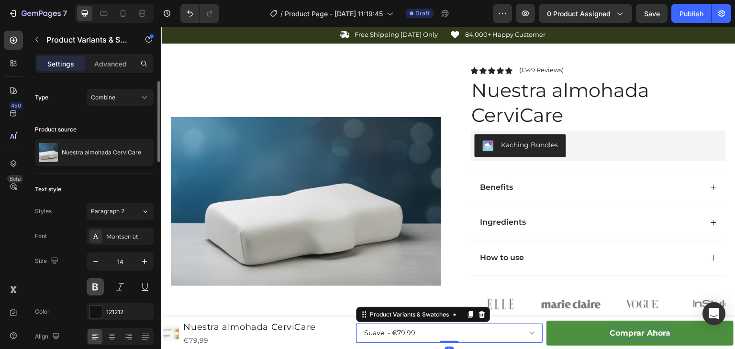
click at [92, 284] on button at bounding box center [95, 287] width 17 height 17
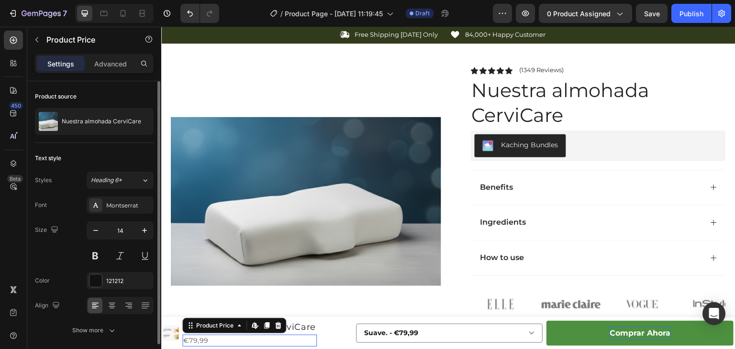
click at [239, 335] on div "€79,99" at bounding box center [249, 341] width 135 height 12
click at [297, 324] on h1 "Nuestra almohada CerviCare" at bounding box center [249, 327] width 135 height 15
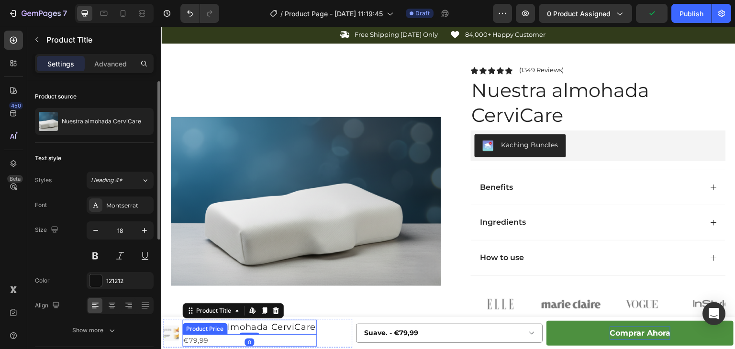
click at [208, 342] on div "€79,99" at bounding box center [249, 341] width 135 height 12
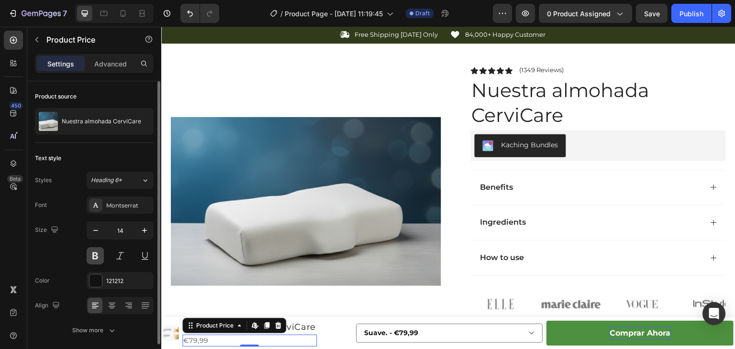
click at [92, 252] on button at bounding box center [95, 255] width 17 height 17
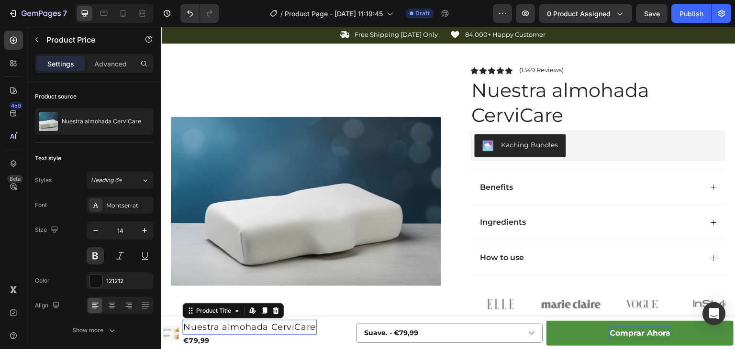
click at [309, 327] on h1 "Nuestra almohada CerviCare" at bounding box center [249, 327] width 135 height 15
click at [97, 256] on button at bounding box center [95, 255] width 17 height 17
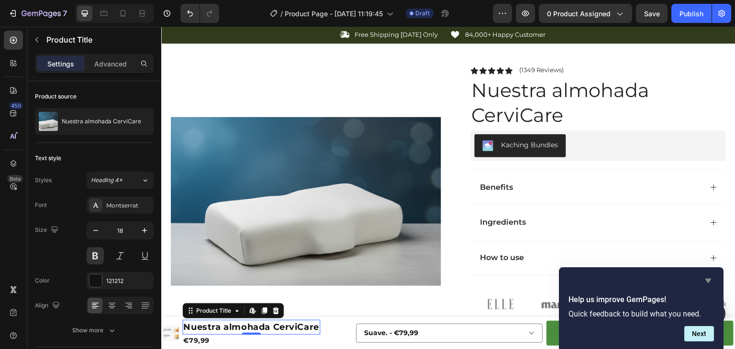
click at [712, 280] on icon "Hide survey" at bounding box center [708, 280] width 11 height 11
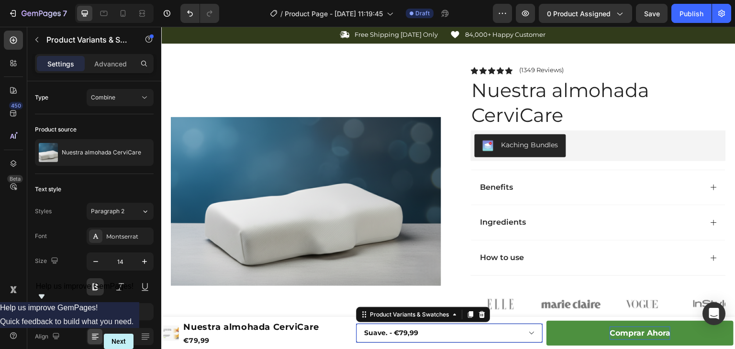
click at [393, 333] on select "Suave. - €79,99 Firme. - €79,99" at bounding box center [449, 333] width 187 height 19
click at [96, 284] on button at bounding box center [95, 287] width 17 height 17
click at [392, 336] on select "Suave. - €79,99 Firme. - €79,99" at bounding box center [449, 333] width 187 height 19
select select "564141323159012515"
click at [356, 324] on select "Suave. - €79,99 Firme. - €79,99" at bounding box center [449, 333] width 187 height 19
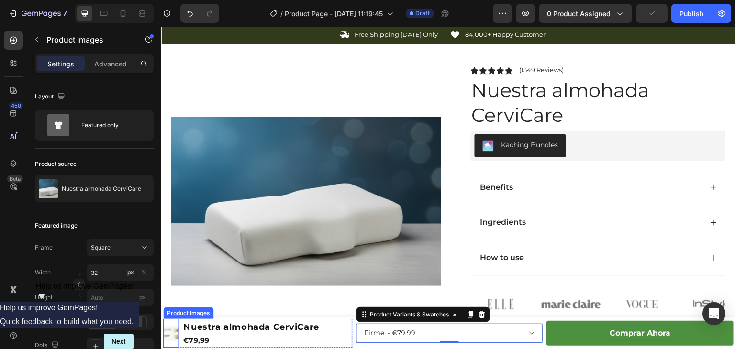
click at [168, 336] on img at bounding box center [170, 333] width 15 height 15
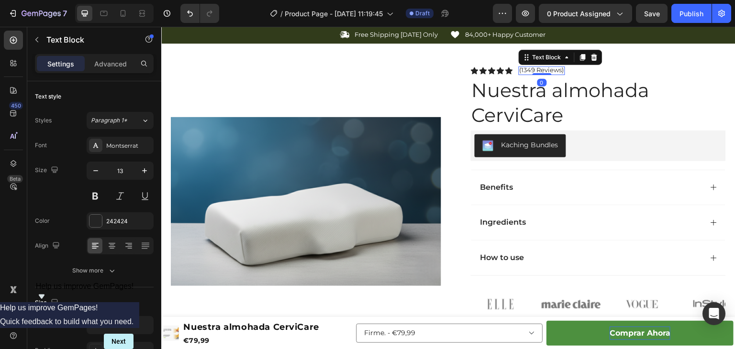
click at [520, 70] on p "(1349 Reviews)" at bounding box center [542, 71] width 45 height 8
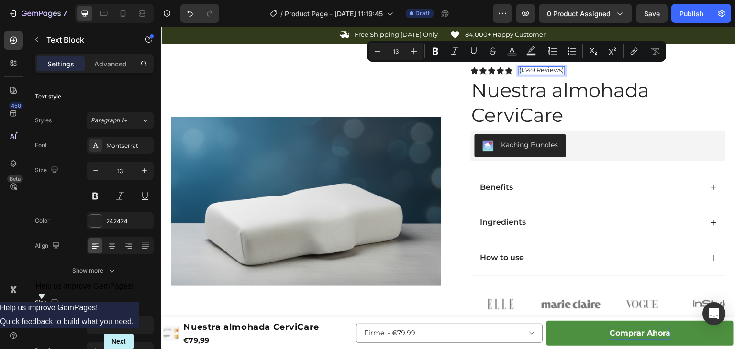
click at [520, 70] on p "(1349 Reviews)" at bounding box center [542, 71] width 45 height 8
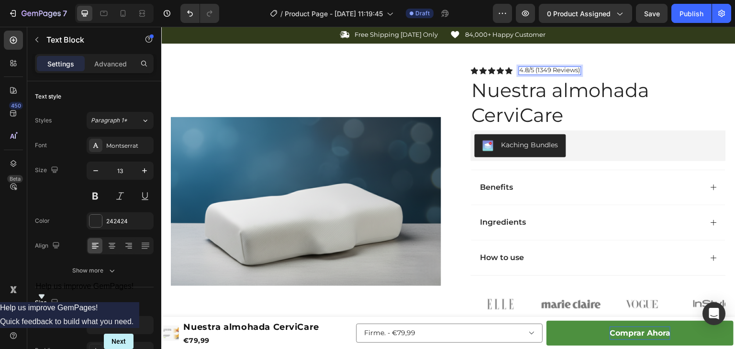
click at [525, 72] on p "4.8/5 (1349 Reviews)" at bounding box center [550, 71] width 61 height 8
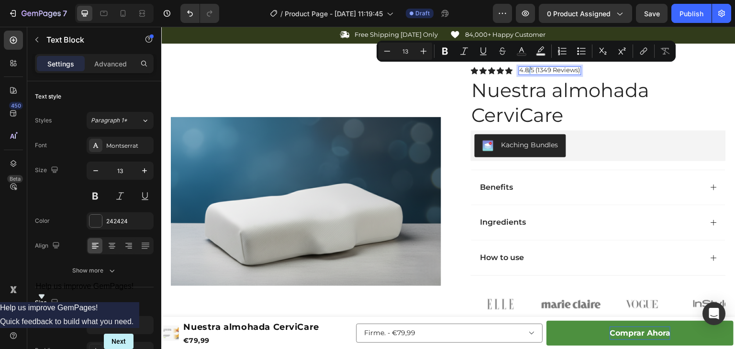
click at [525, 72] on p "4.8/5 (1349 Reviews)" at bounding box center [550, 71] width 61 height 8
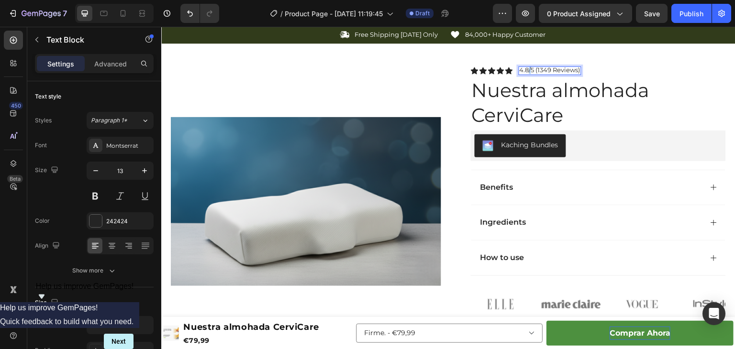
click at [525, 72] on p "4.8/5 (1349 Reviews)" at bounding box center [550, 71] width 61 height 8
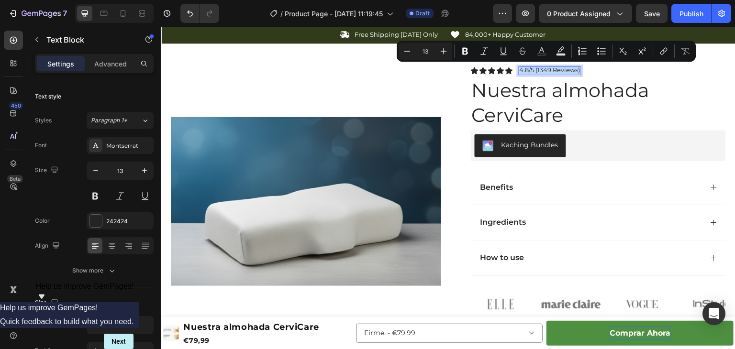
click at [525, 72] on p "4.8/5 (1349 Reviews)" at bounding box center [550, 71] width 61 height 8
click at [520, 71] on p "4.8/5 (1349 Reviews)" at bounding box center [550, 71] width 61 height 8
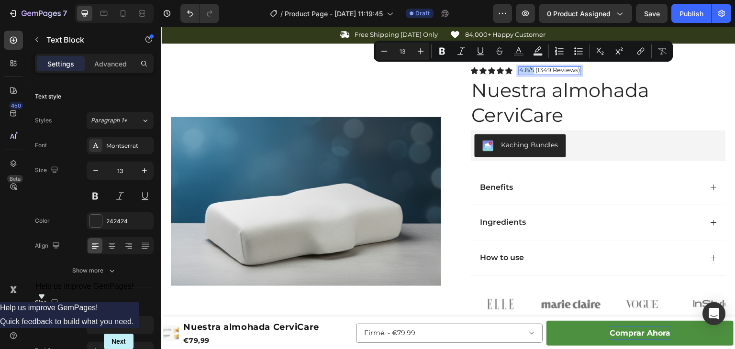
drag, startPoint x: 517, startPoint y: 69, endPoint x: 530, endPoint y: 70, distance: 12.5
click at [530, 70] on p "4.8/5 (1349 Reviews)" at bounding box center [550, 71] width 61 height 8
click at [443, 52] on icon "Editor contextual toolbar" at bounding box center [442, 51] width 6 height 7
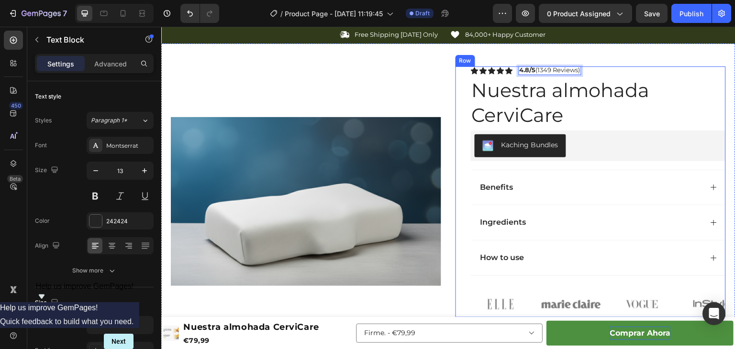
click at [547, 71] on p "4.8/5 (1349 Reviews)" at bounding box center [550, 71] width 61 height 8
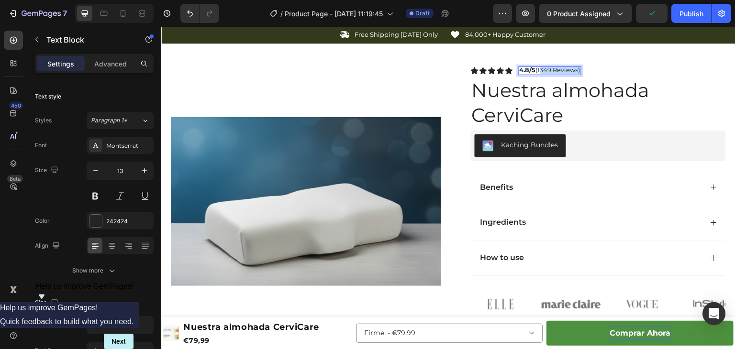
drag, startPoint x: 536, startPoint y: 70, endPoint x: 576, endPoint y: 72, distance: 39.8
click at [576, 72] on p "4.8/5 (1349 Reviews)" at bounding box center [550, 71] width 61 height 8
click at [537, 71] on p "4.8/5 (1349 Reviews)" at bounding box center [550, 71] width 61 height 8
click at [578, 72] on div "Icon Icon Icon Icon Icon Icon List 4.8/5 1349 Reviews) Text Block 0 Row" at bounding box center [598, 71] width 255 height 9
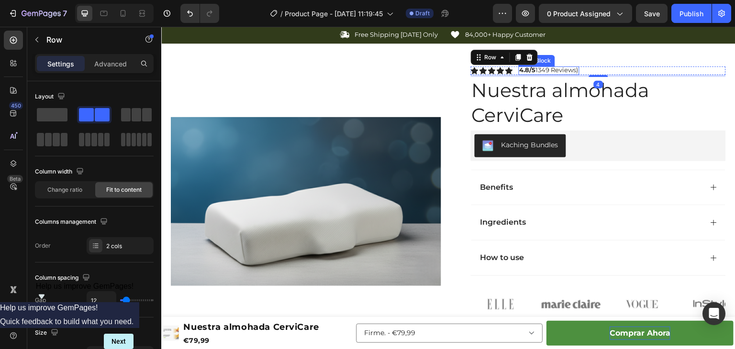
click at [576, 71] on p "4.8/5 1349 Reviews)" at bounding box center [549, 71] width 59 height 8
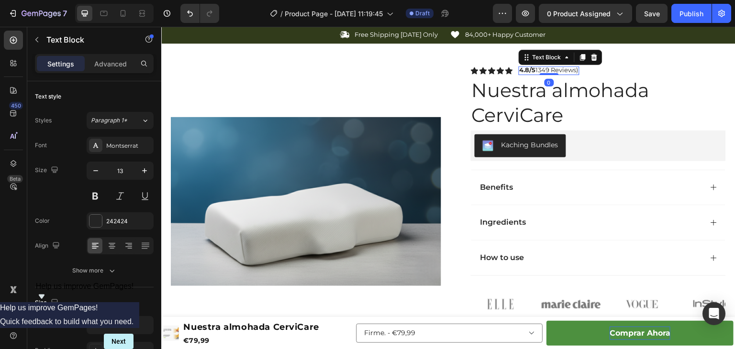
click at [577, 71] on div "4.8/5 1349 Reviews)" at bounding box center [549, 71] width 61 height 9
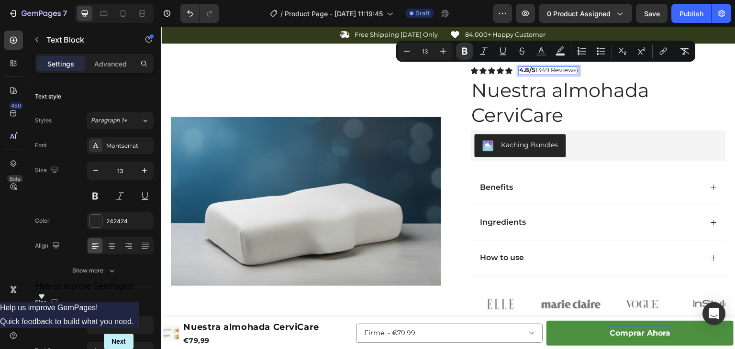
click at [577, 71] on div "4.8/5 1349 Reviews)" at bounding box center [549, 71] width 61 height 9
click at [575, 71] on p "4.8/5 1349 Reviews)" at bounding box center [549, 71] width 59 height 8
click at [576, 71] on p "4.8/5 1349 Reviews)" at bounding box center [549, 71] width 59 height 8
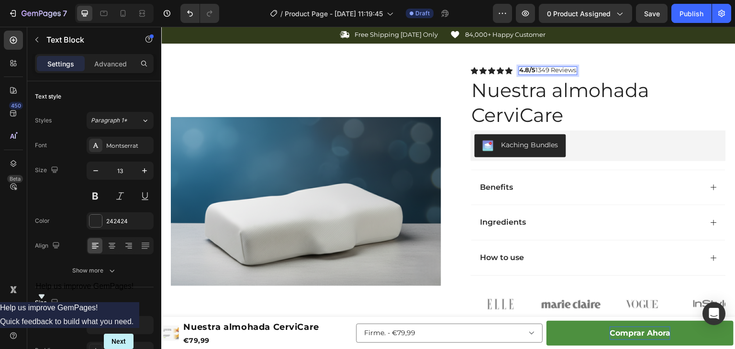
drag, startPoint x: 535, startPoint y: 69, endPoint x: 575, endPoint y: 70, distance: 40.2
click at [575, 70] on div "4.8/5 1349 Reviews" at bounding box center [548, 71] width 59 height 9
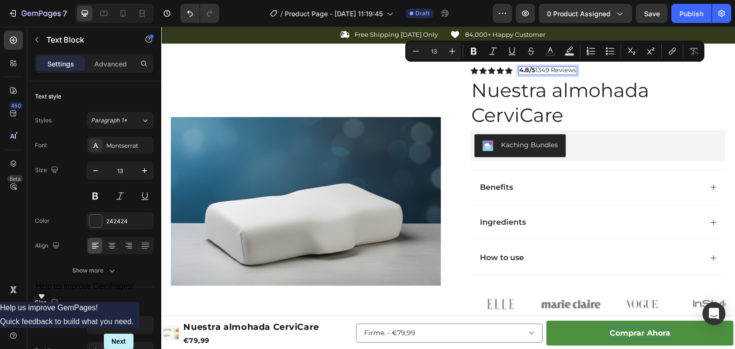
click at [539, 69] on p "4.8/5 1349 Reviews" at bounding box center [548, 71] width 57 height 8
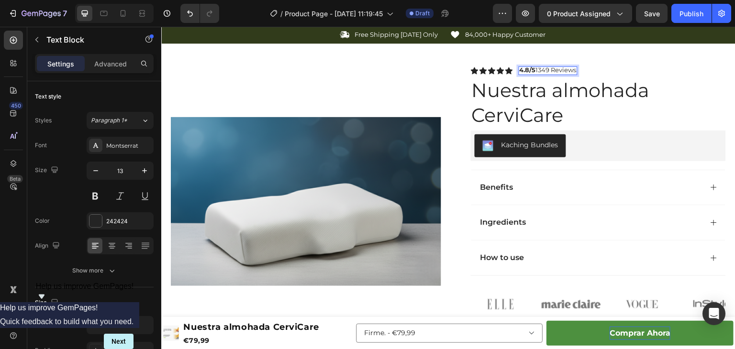
drag, startPoint x: 534, startPoint y: 70, endPoint x: 587, endPoint y: 73, distance: 53.2
click at [587, 73] on div "Icon Icon Icon Icon Icon Icon List 4.8/5 1349 Reviews Text Block 0 Row" at bounding box center [598, 71] width 255 height 9
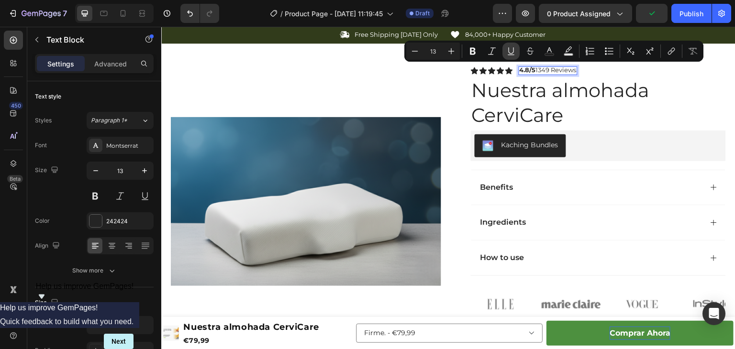
click at [515, 54] on icon "Editor contextual toolbar" at bounding box center [511, 51] width 10 height 10
click at [494, 52] on icon "Editor contextual toolbar" at bounding box center [492, 51] width 10 height 10
click at [547, 71] on u "1349 Reviews" at bounding box center [558, 70] width 41 height 8
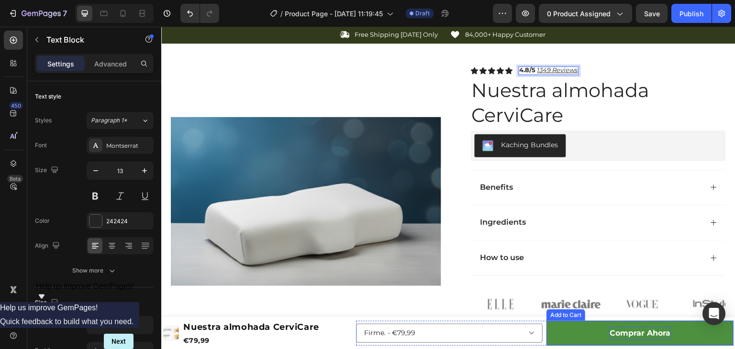
click at [562, 336] on button "Comprar Ahora" at bounding box center [640, 333] width 187 height 25
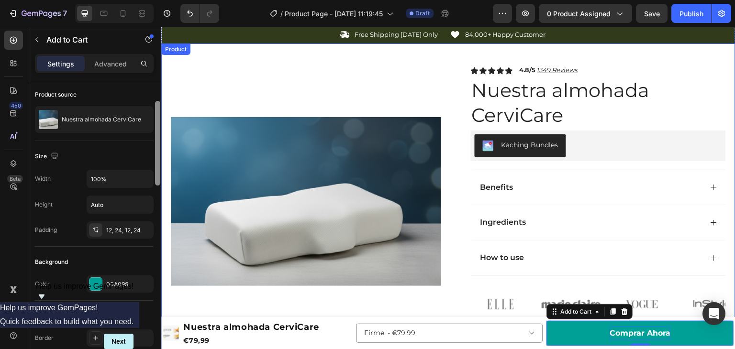
drag, startPoint x: 317, startPoint y: 170, endPoint x: 161, endPoint y: 195, distance: 157.5
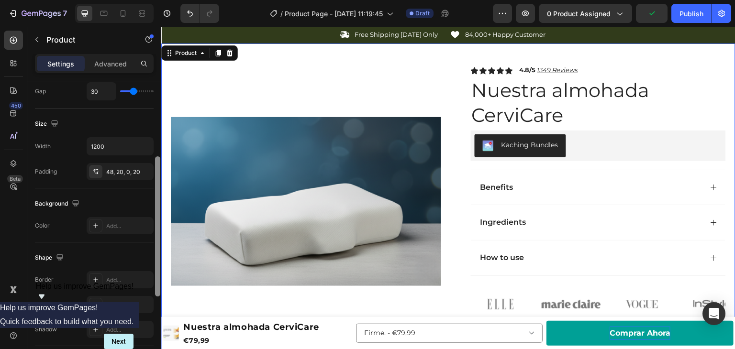
scroll to position [160, 0]
click at [156, 190] on div at bounding box center [157, 227] width 5 height 140
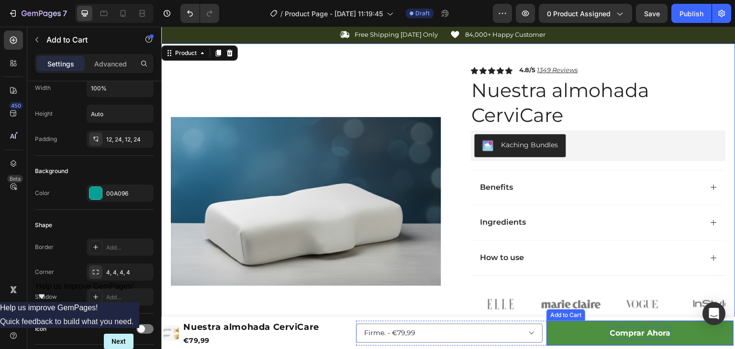
click at [556, 328] on button "Comprar Ahora" at bounding box center [640, 333] width 187 height 25
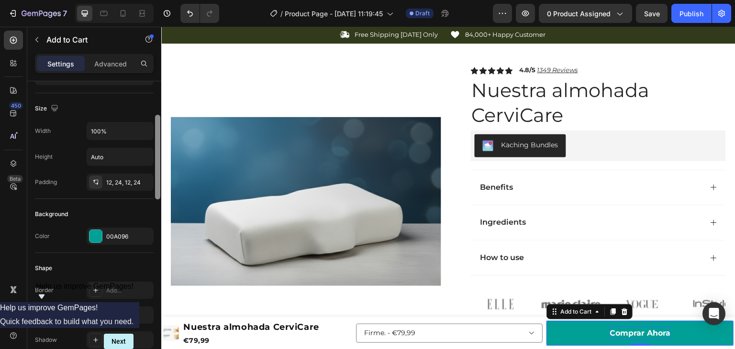
drag, startPoint x: 159, startPoint y: 132, endPoint x: 157, endPoint y: 158, distance: 26.8
click at [157, 158] on div at bounding box center [157, 157] width 5 height 85
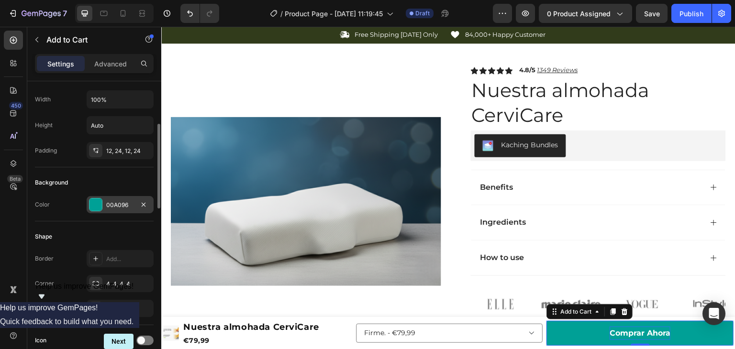
click at [110, 205] on div "00A096" at bounding box center [120, 205] width 28 height 9
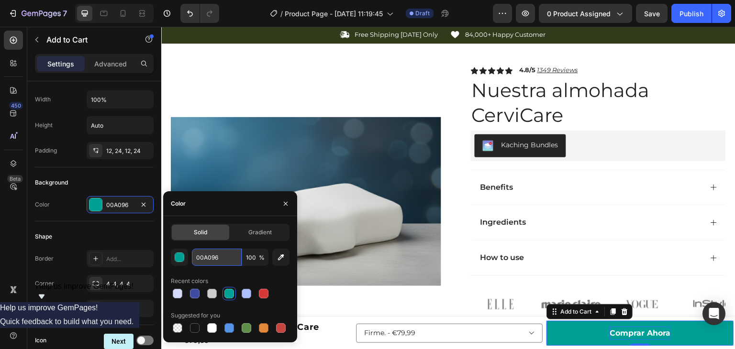
click at [211, 259] on input "00A096" at bounding box center [217, 257] width 50 height 17
click at [505, 70] on icon at bounding box center [509, 70] width 8 height 7
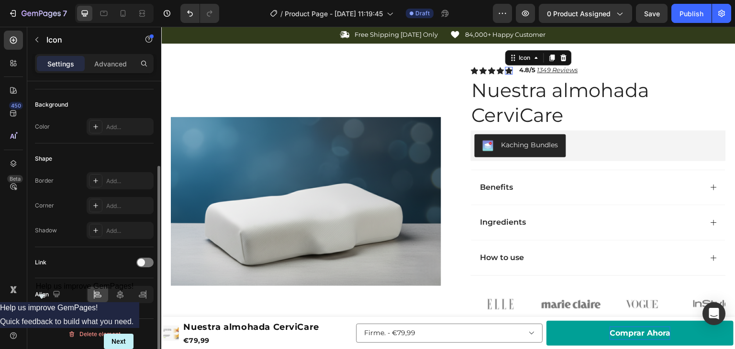
scroll to position [0, 0]
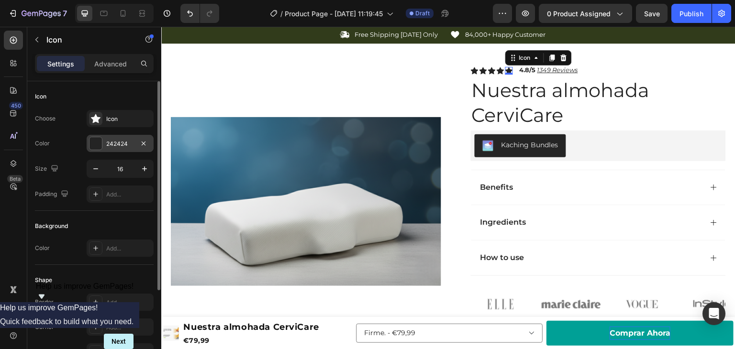
click at [97, 137] on div at bounding box center [96, 143] width 12 height 12
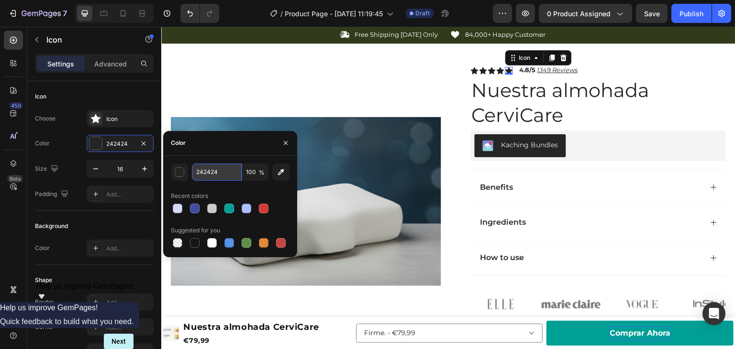
click at [203, 171] on input "242424" at bounding box center [217, 172] width 50 height 17
paste input "00A096"
type input "00A096"
click at [497, 71] on icon at bounding box center [501, 70] width 8 height 7
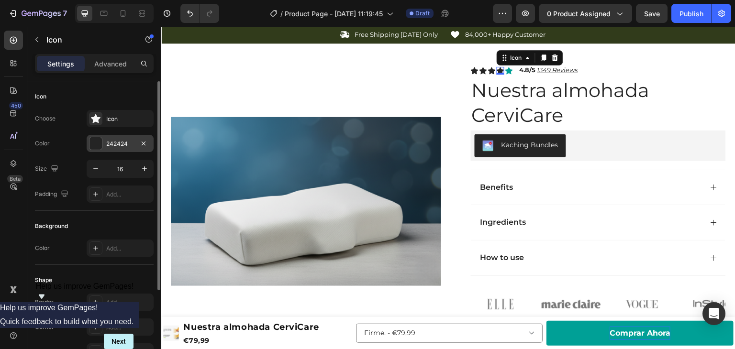
click at [104, 142] on div "242424" at bounding box center [120, 143] width 67 height 17
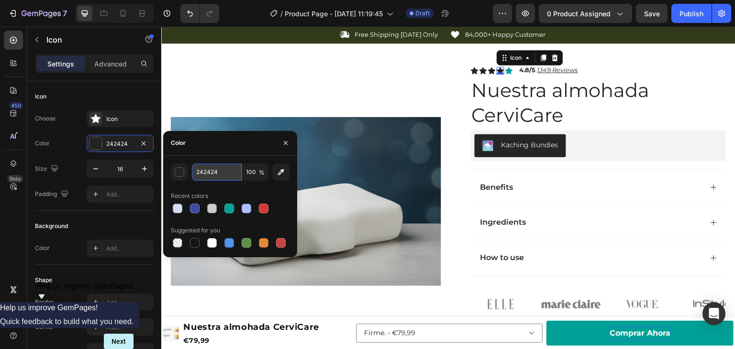
click at [213, 170] on input "242424" at bounding box center [217, 172] width 50 height 17
click at [228, 204] on div at bounding box center [229, 209] width 10 height 10
type input "00A096"
click at [488, 71] on div "Icon 0" at bounding box center [492, 71] width 8 height 8
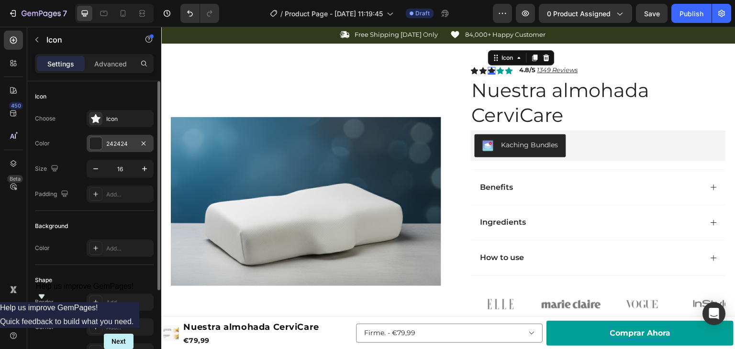
click at [111, 148] on div "242424" at bounding box center [120, 143] width 67 height 17
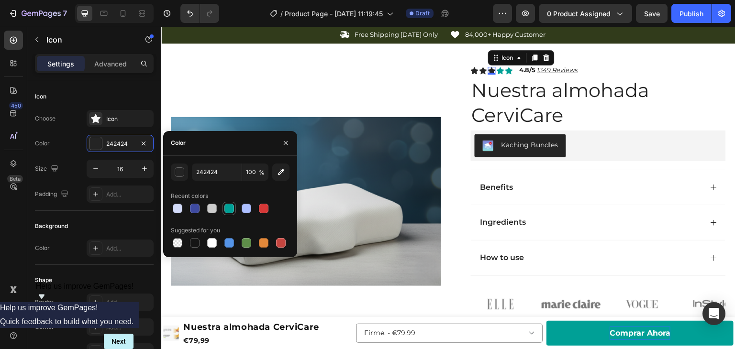
click at [225, 206] on div at bounding box center [229, 209] width 10 height 10
type input "00A096"
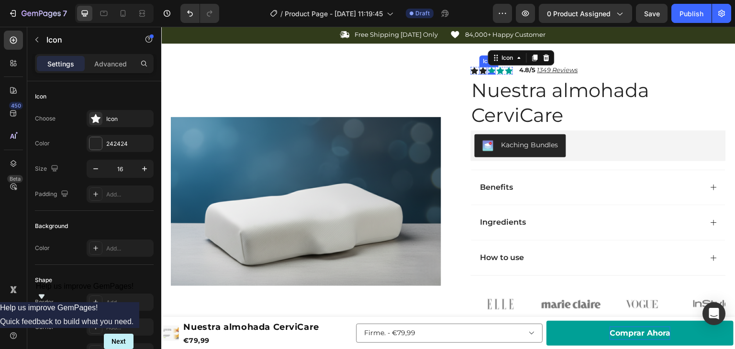
click at [480, 70] on div "Icon" at bounding box center [484, 71] width 8 height 8
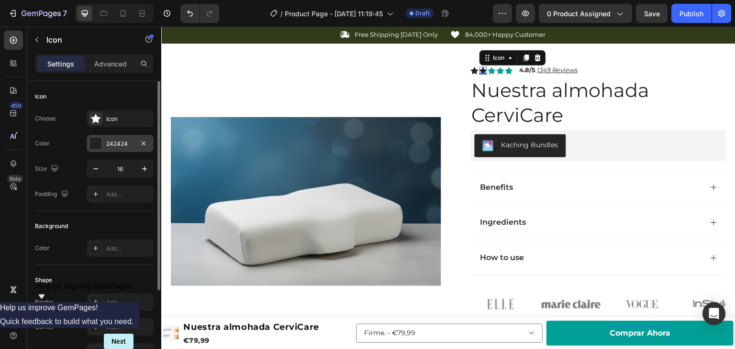
click at [103, 150] on div "242424" at bounding box center [120, 143] width 67 height 17
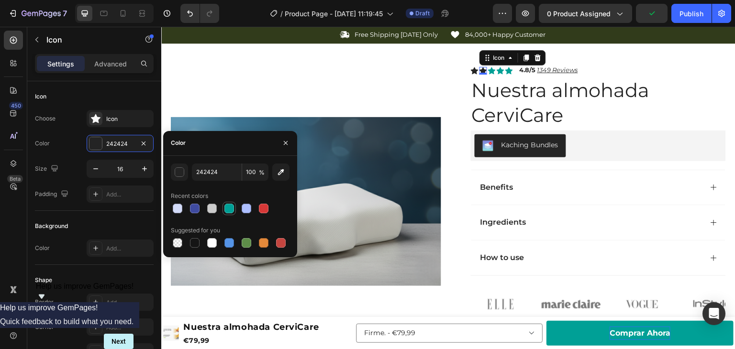
click at [232, 211] on div at bounding box center [229, 209] width 10 height 10
type input "00A096"
click at [471, 69] on icon at bounding box center [475, 70] width 8 height 7
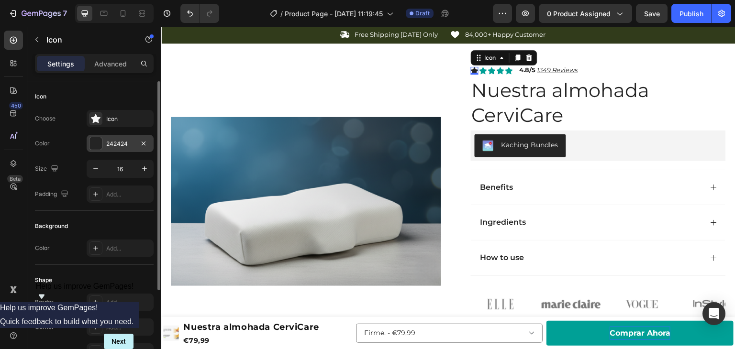
click at [104, 140] on div "242424" at bounding box center [120, 143] width 67 height 17
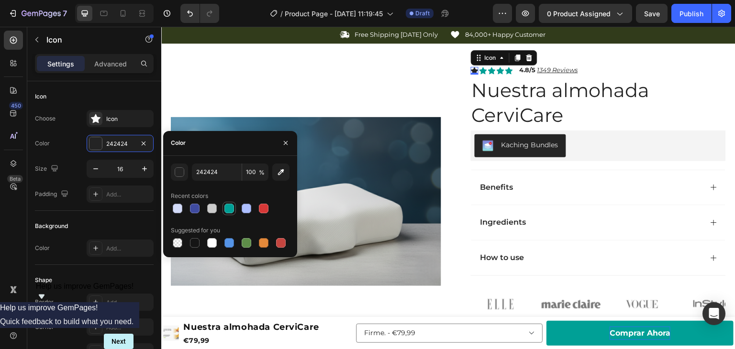
click at [228, 213] on div at bounding box center [229, 209] width 10 height 10
type input "00A096"
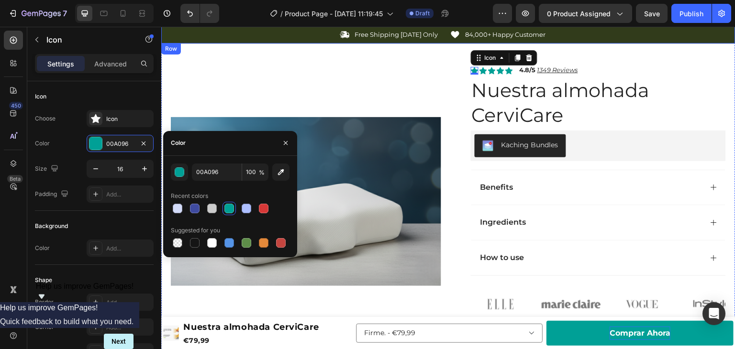
click at [333, 41] on div "Icon Free Shipping Today Only Text Block Row Icon 84,000+ Happy Customer Text B…" at bounding box center [448, 35] width 574 height 18
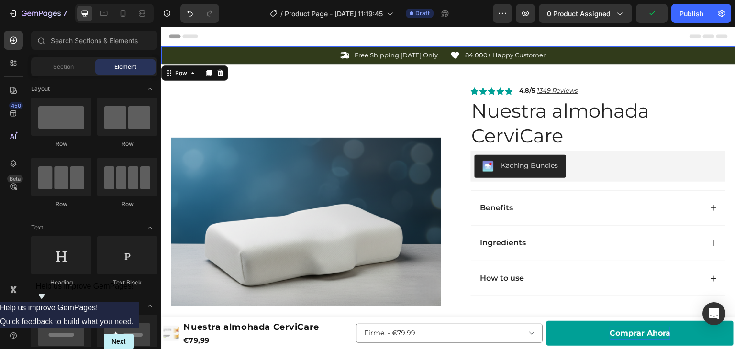
click at [626, 62] on div "Icon Free Shipping Today Only Text Block Row Icon 84,000+ Happy Customer Text B…" at bounding box center [448, 55] width 574 height 18
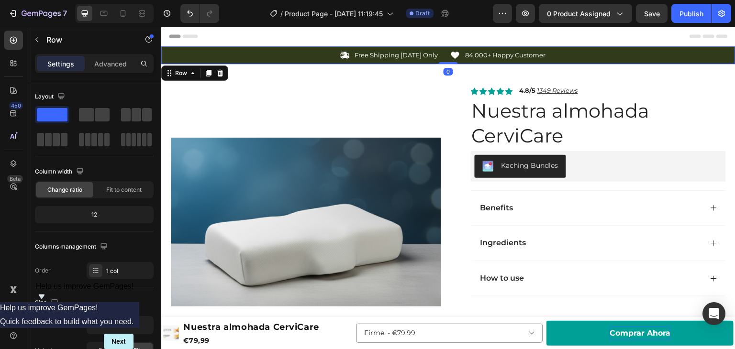
click at [216, 79] on div "Row" at bounding box center [194, 73] width 67 height 15
click at [222, 72] on icon at bounding box center [220, 73] width 8 height 8
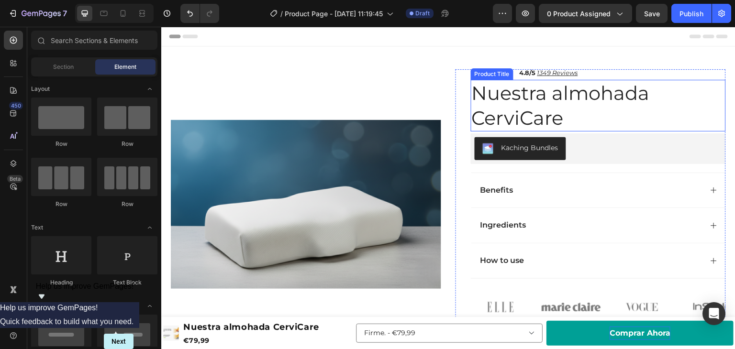
click at [586, 96] on h1 "Nuestra almohada CerviCare" at bounding box center [598, 106] width 255 height 52
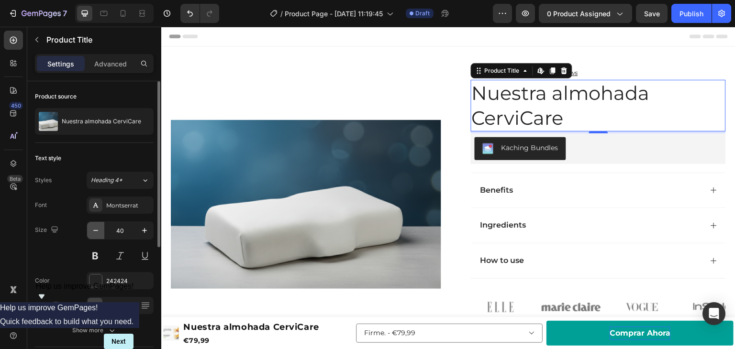
click at [93, 226] on icon "button" at bounding box center [96, 231] width 10 height 10
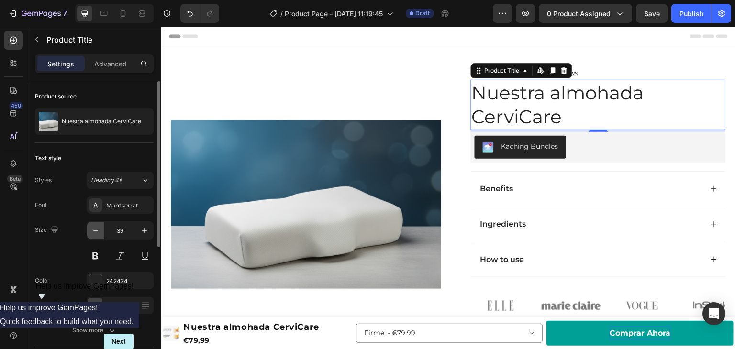
click at [93, 226] on icon "button" at bounding box center [96, 231] width 10 height 10
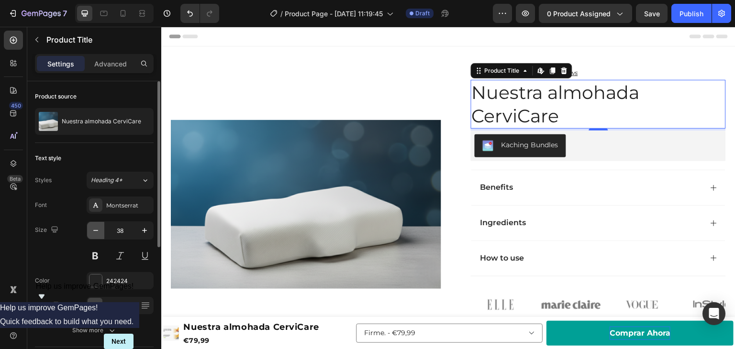
click at [93, 226] on icon "button" at bounding box center [96, 231] width 10 height 10
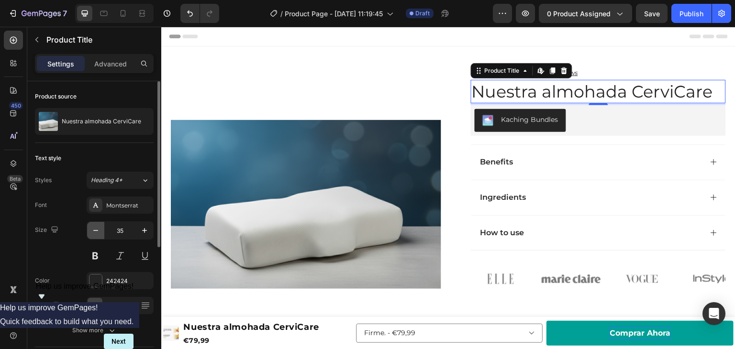
click at [93, 226] on icon "button" at bounding box center [96, 231] width 10 height 10
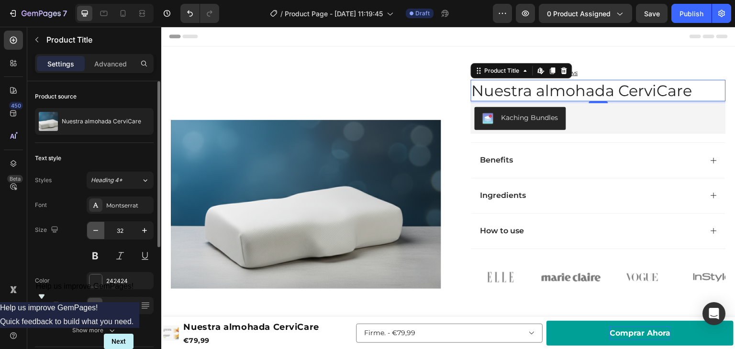
click at [93, 226] on icon "button" at bounding box center [96, 231] width 10 height 10
type input "30"
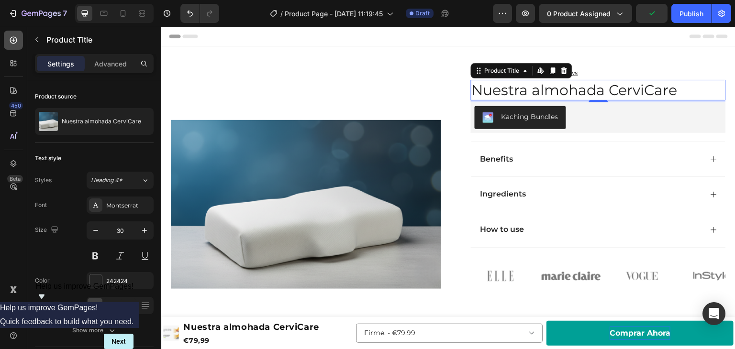
click at [13, 45] on div at bounding box center [13, 40] width 19 height 19
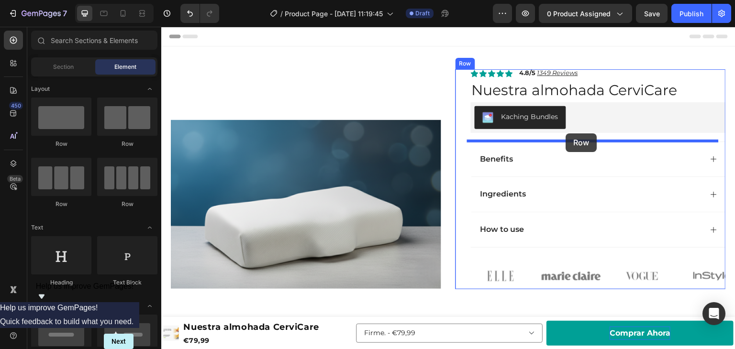
drag, startPoint x: 230, startPoint y: 147, endPoint x: 566, endPoint y: 134, distance: 336.3
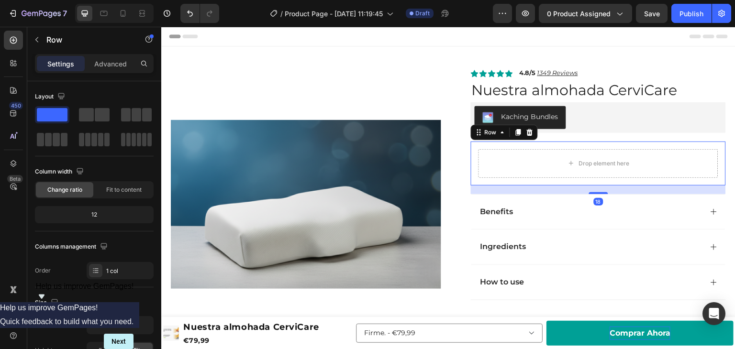
click at [3, 38] on div "450 Beta" at bounding box center [13, 188] width 27 height 323
click at [9, 41] on icon at bounding box center [14, 40] width 10 height 10
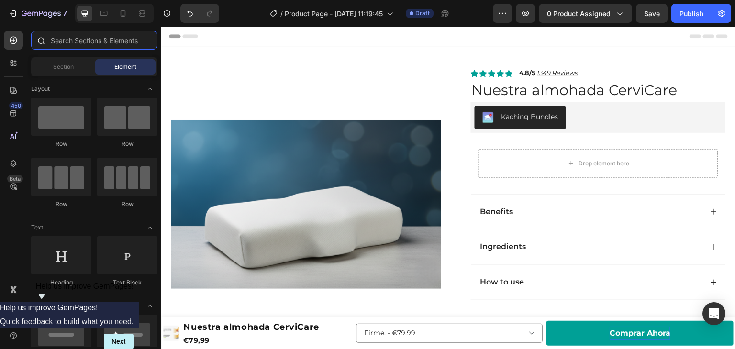
click at [90, 42] on input "text" at bounding box center [94, 40] width 126 height 19
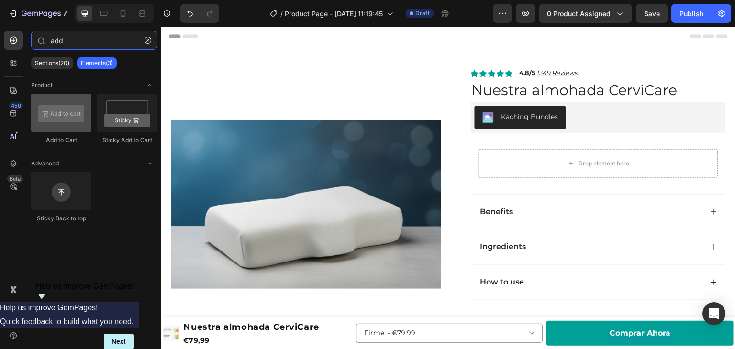
type input "add"
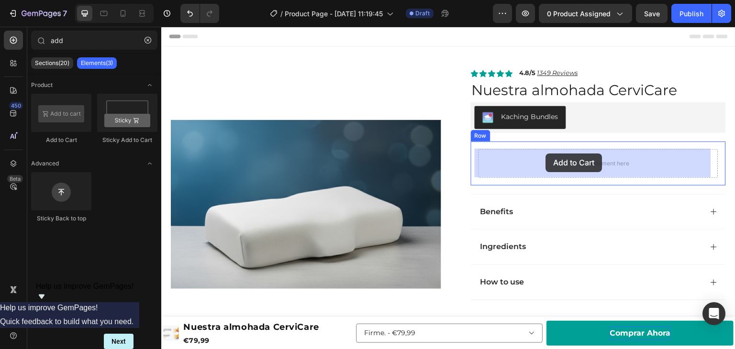
drag, startPoint x: 213, startPoint y: 141, endPoint x: 546, endPoint y: 154, distance: 333.4
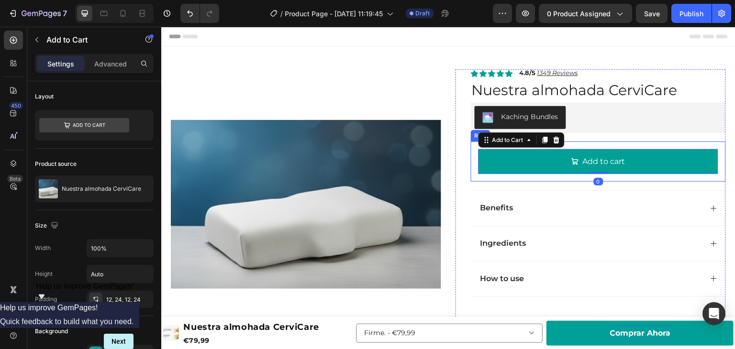
click at [472, 157] on div "Add to cart Add to Cart 0 Row" at bounding box center [598, 162] width 255 height 41
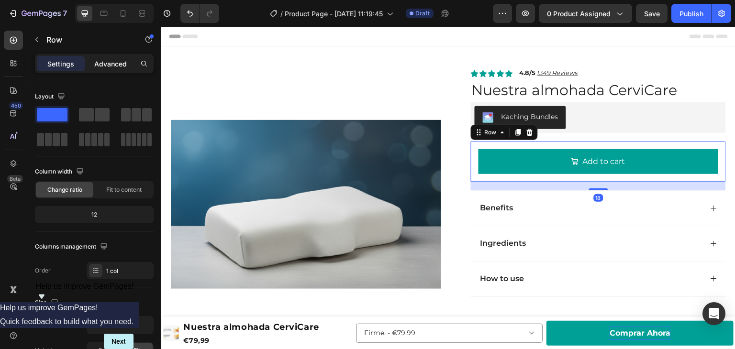
click at [98, 59] on p "Advanced" at bounding box center [110, 64] width 33 height 10
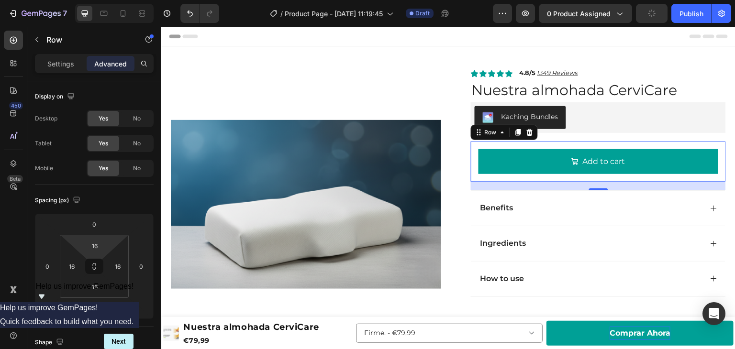
type input "0"
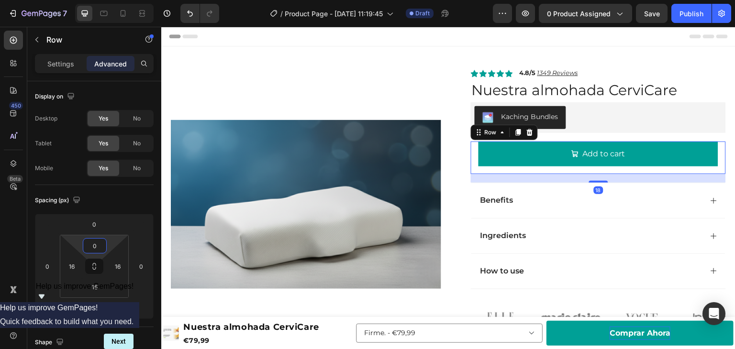
drag, startPoint x: 69, startPoint y: 235, endPoint x: 69, endPoint y: 254, distance: 18.7
click at [69, 0] on html "7 Version history / Product Page - Sep 28, 11:19:45 Draft Preview 0 product ass…" at bounding box center [367, 0] width 735 height 0
type input "0"
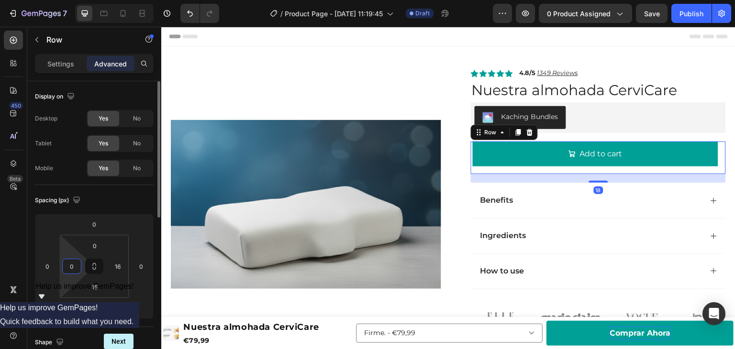
drag, startPoint x: 66, startPoint y: 255, endPoint x: 67, endPoint y: 272, distance: 16.8
click at [67, 0] on html "7 Version history / Product Page - Sep 28, 11:19:45 Draft Preview 0 product ass…" at bounding box center [367, 0] width 735 height 0
type input "0"
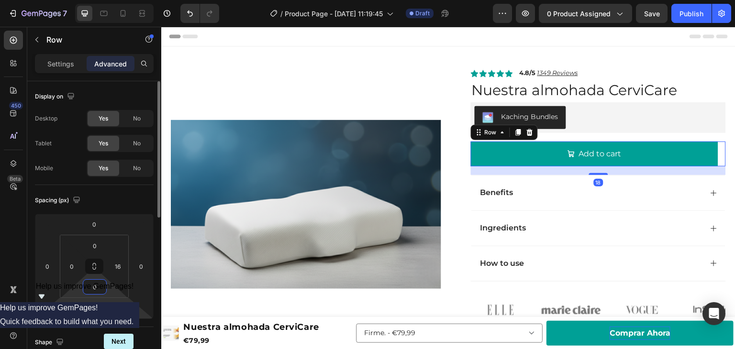
drag, startPoint x: 79, startPoint y: 301, endPoint x: 79, endPoint y: 308, distance: 7.7
click at [79, 0] on html "7 Version history / Product Page - Sep 28, 11:19:45 Draft Preview 0 product ass…" at bounding box center [367, 0] width 735 height 0
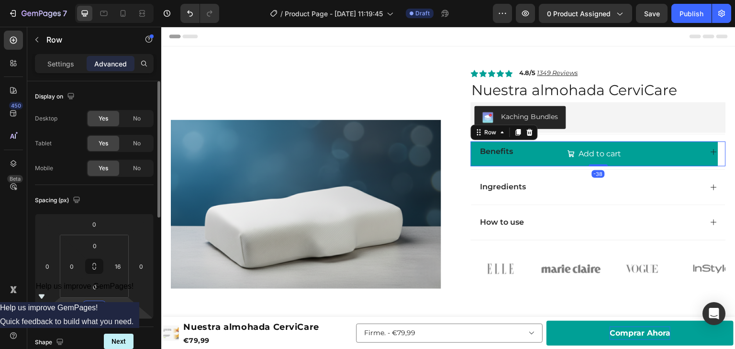
type input "-72"
drag, startPoint x: 75, startPoint y: 306, endPoint x: 70, endPoint y: 325, distance: 18.8
click at [67, 0] on html "7 Version history / Product Page - Sep 28, 11:19:45 Draft Preview 0 product ass…" at bounding box center [367, 0] width 735 height 0
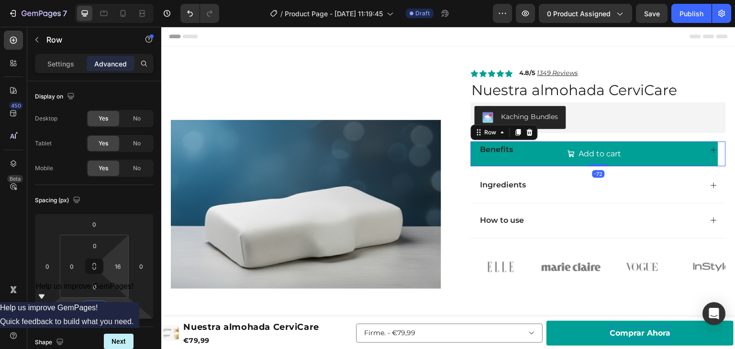
type input "0"
drag, startPoint x: 120, startPoint y: 278, endPoint x: 120, endPoint y: 290, distance: 11.5
click at [120, 0] on html "7 Version history / Product Page - Sep 28, 11:19:45 Draft Preview 0 product ass…" at bounding box center [367, 0] width 735 height 0
click at [96, 309] on input "-72" at bounding box center [94, 309] width 19 height 14
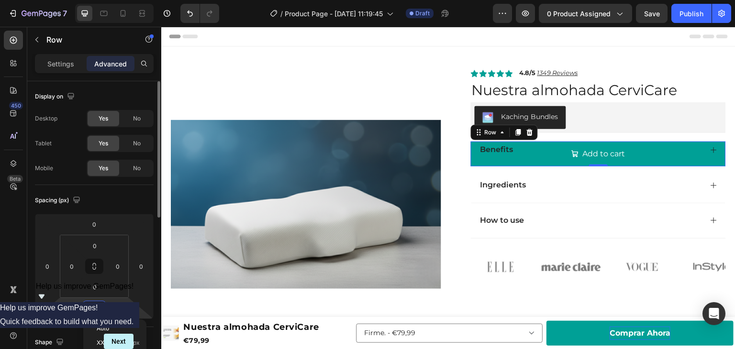
type input "0"
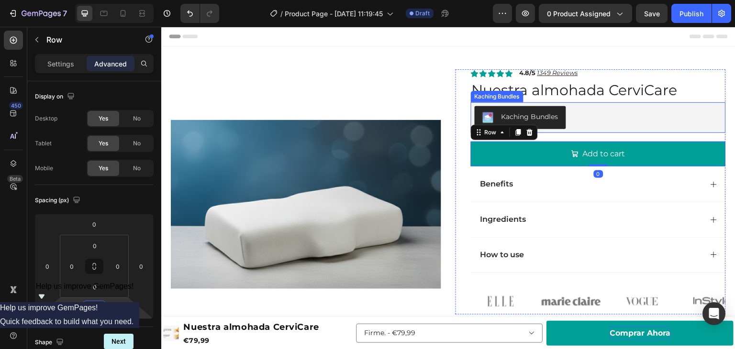
click at [611, 120] on div "Kaching Bundles" at bounding box center [598, 117] width 247 height 23
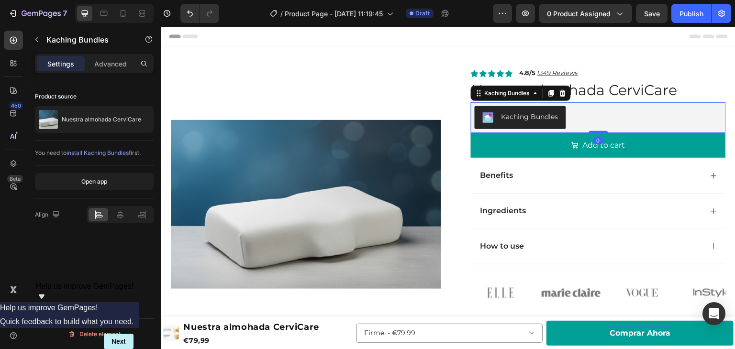
drag, startPoint x: 596, startPoint y: 139, endPoint x: 599, endPoint y: 125, distance: 14.6
click at [599, 126] on div "Kaching Bundles Kaching Bundles 0" at bounding box center [598, 117] width 255 height 31
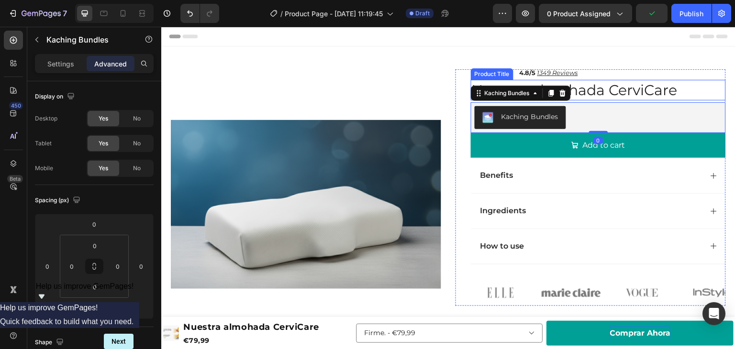
click at [610, 90] on h1 "Nuestra almohada CerviCare" at bounding box center [598, 90] width 255 height 21
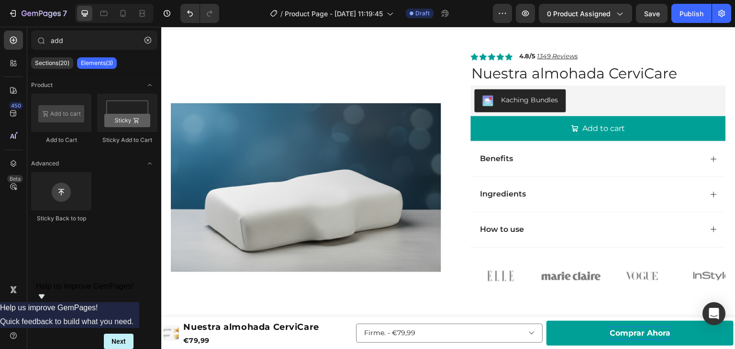
scroll to position [13, 0]
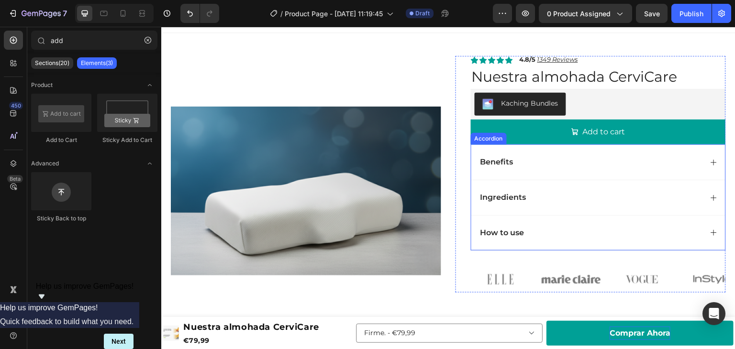
click at [537, 176] on div "Benefits" at bounding box center [598, 162] width 254 height 35
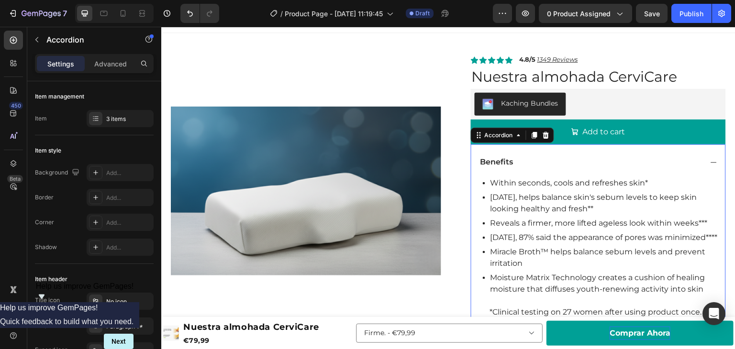
click at [557, 162] on div "Benefits" at bounding box center [591, 162] width 224 height 13
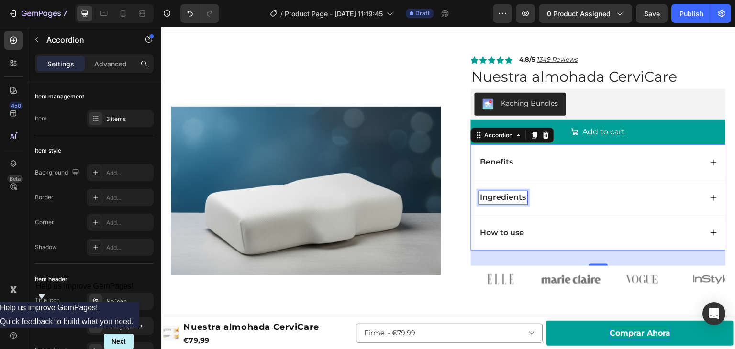
click at [503, 199] on p "Ingredients" at bounding box center [504, 198] width 46 height 10
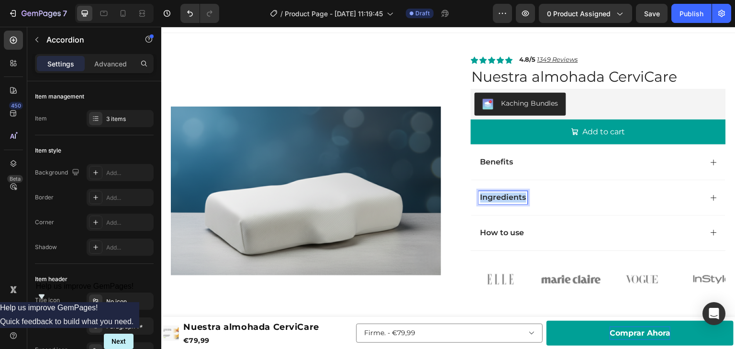
click at [503, 199] on p "Ingredients" at bounding box center [504, 198] width 46 height 10
click at [502, 161] on p "Benefits" at bounding box center [497, 162] width 33 height 10
click at [499, 233] on p "How to use" at bounding box center [503, 233] width 44 height 10
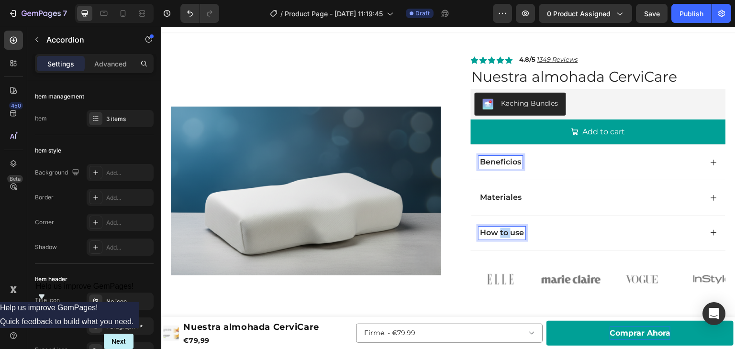
click at [499, 233] on p "How to use" at bounding box center [503, 233] width 44 height 10
click at [489, 234] on p "Còmo usar" at bounding box center [502, 233] width 42 height 10
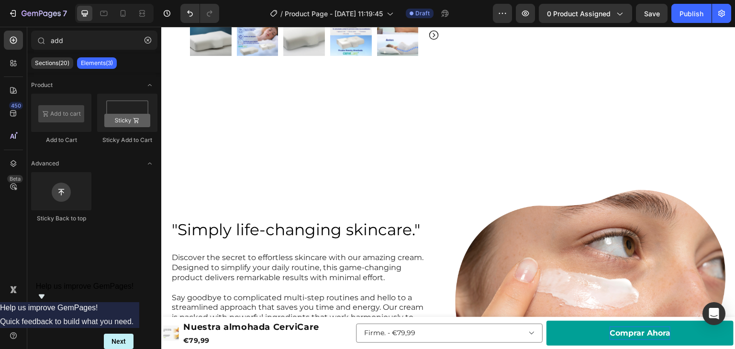
scroll to position [340, 0]
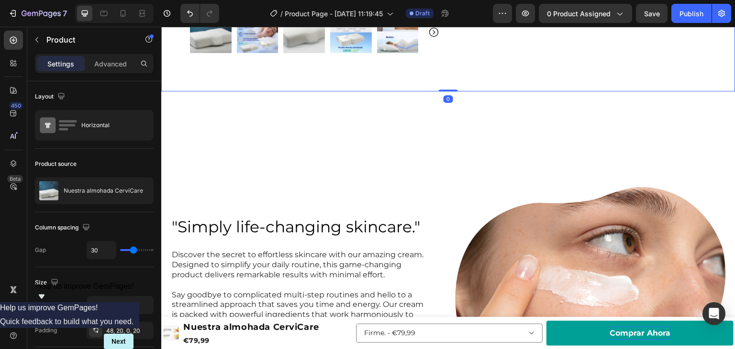
click at [444, 98] on div "0" at bounding box center [449, 99] width 10 height 8
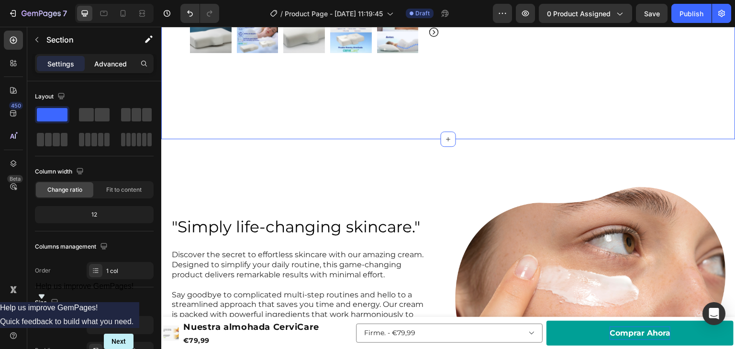
click at [117, 62] on p "Advanced" at bounding box center [110, 64] width 33 height 10
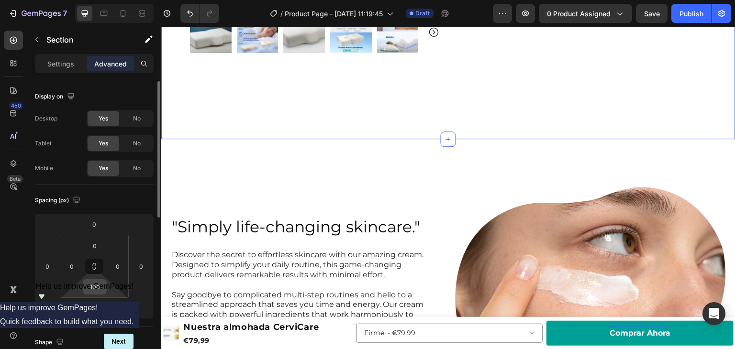
click at [87, 291] on input "100" at bounding box center [94, 287] width 19 height 14
type input "0"
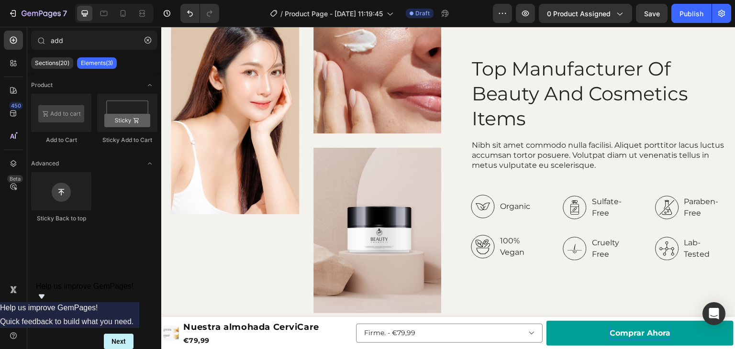
scroll to position [1055, 0]
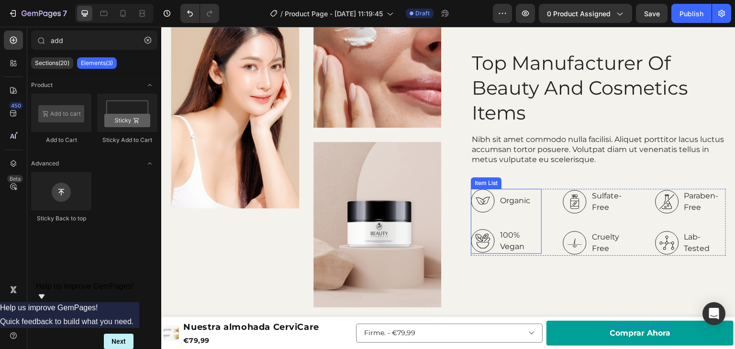
click at [482, 200] on icon at bounding box center [483, 201] width 24 height 24
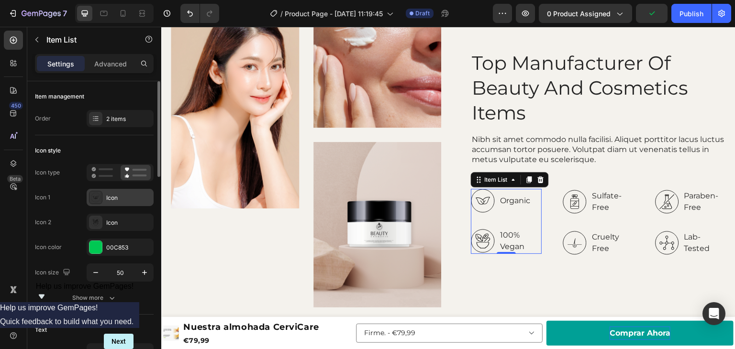
click at [112, 201] on div "Icon" at bounding box center [128, 198] width 45 height 9
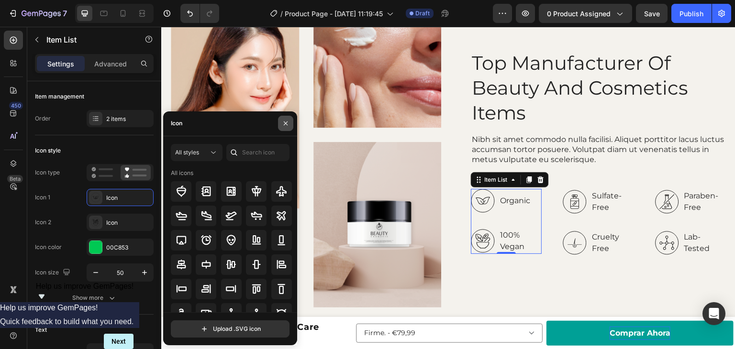
drag, startPoint x: 281, startPoint y: 124, endPoint x: 124, endPoint y: 97, distance: 159.4
click at [282, 124] on icon "button" at bounding box center [286, 124] width 8 height 8
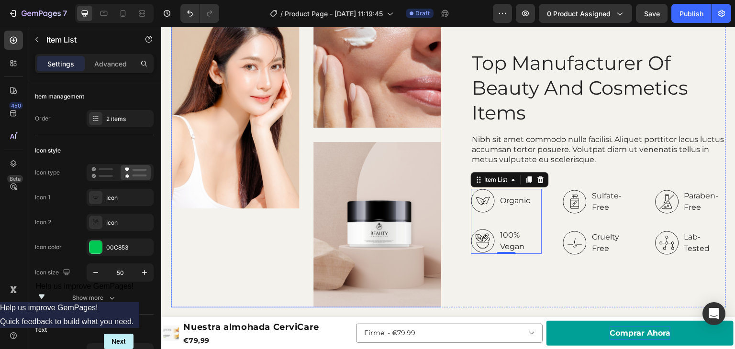
click at [311, 123] on div "Image Image Image Row" at bounding box center [306, 153] width 270 height 310
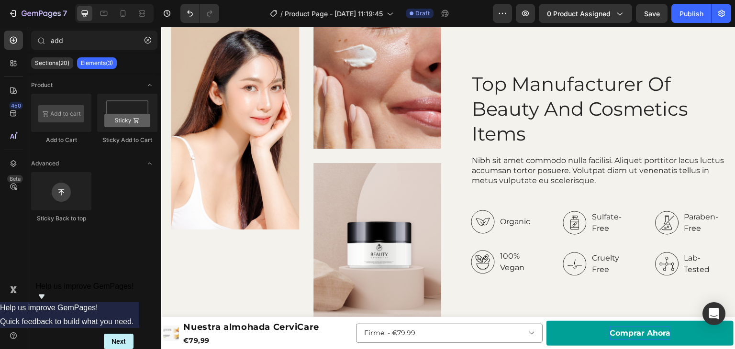
scroll to position [1045, 0]
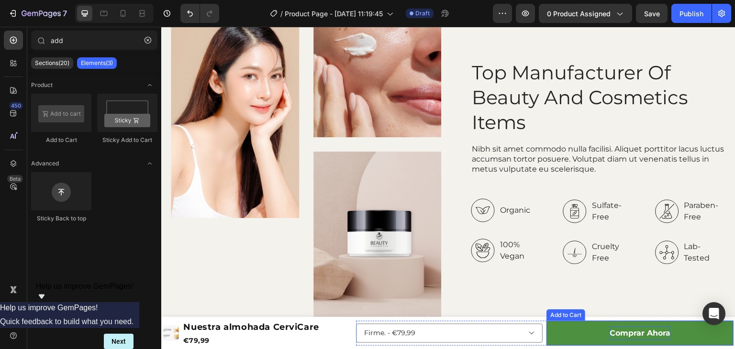
click at [565, 333] on button "Comprar Ahora" at bounding box center [640, 333] width 187 height 25
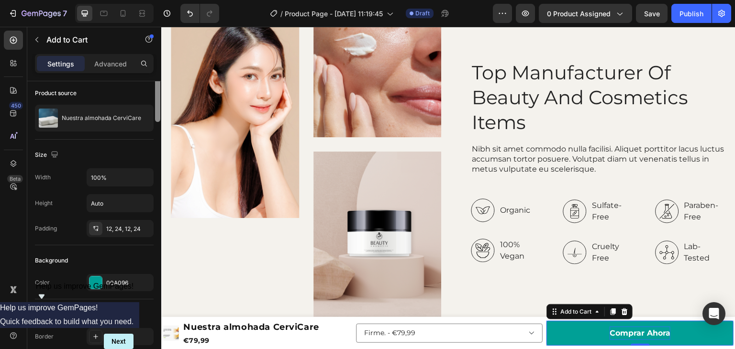
scroll to position [121, 0]
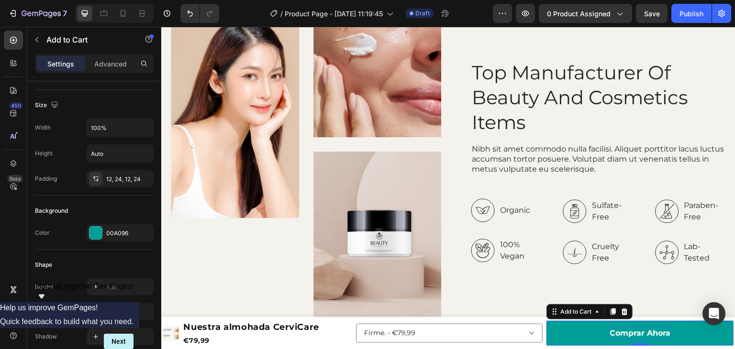
drag, startPoint x: 157, startPoint y: 147, endPoint x: 154, endPoint y: 183, distance: 36.1
click at [154, 182] on div at bounding box center [157, 129] width 7 height 295
click at [105, 232] on div "00A096" at bounding box center [120, 232] width 67 height 17
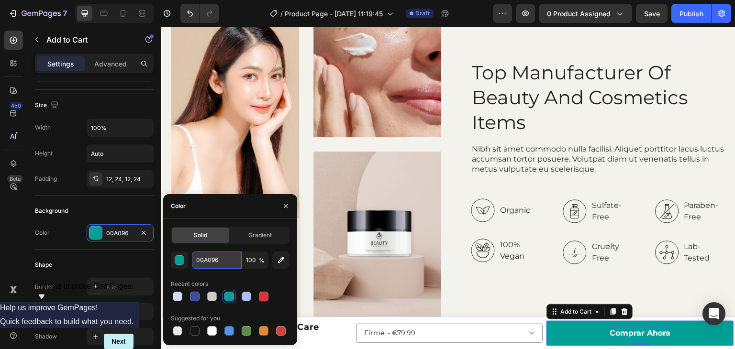
click at [203, 258] on input "00A096" at bounding box center [217, 260] width 50 height 17
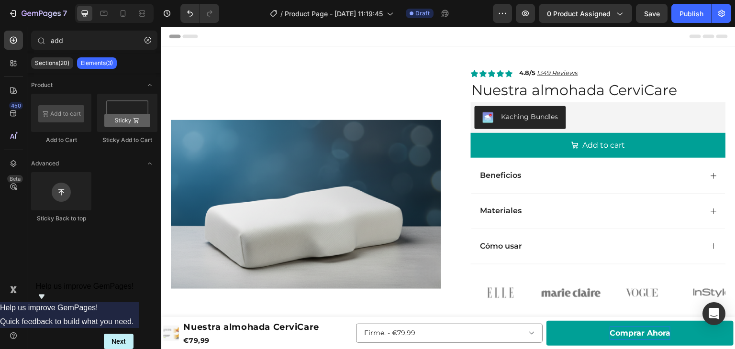
scroll to position [24, 0]
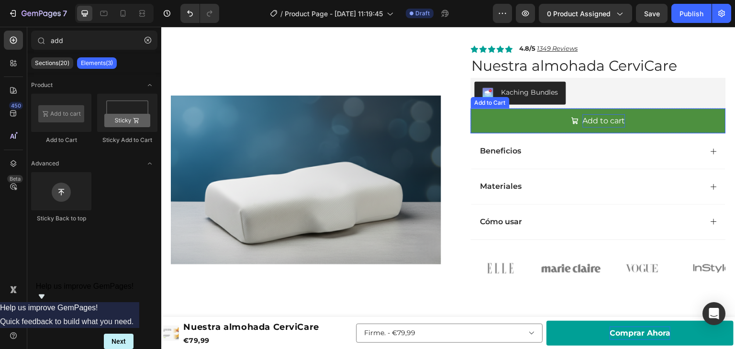
click at [599, 119] on div "Add to cart" at bounding box center [604, 121] width 43 height 14
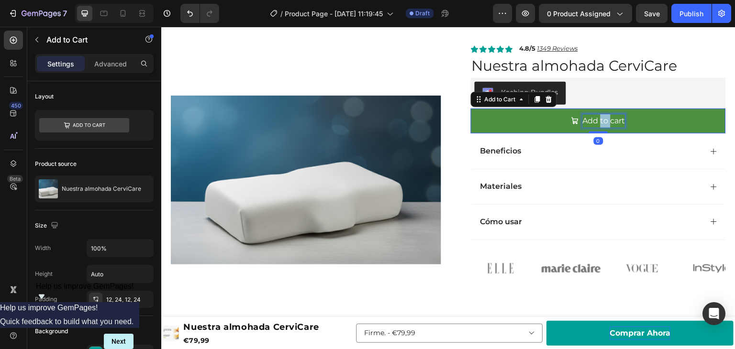
click at [599, 119] on div "Add to cart" at bounding box center [604, 121] width 43 height 14
click at [599, 119] on p "Add to cart" at bounding box center [604, 121] width 43 height 14
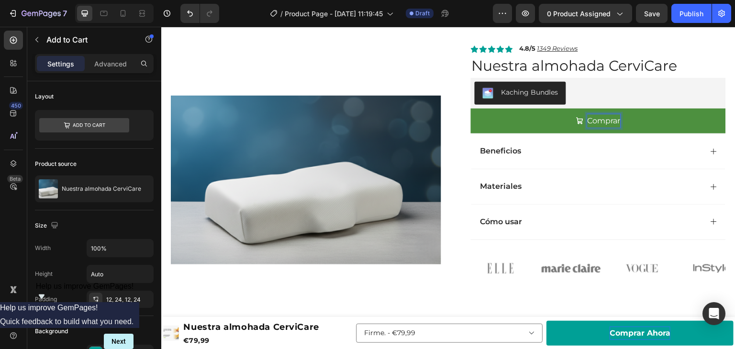
click at [471, 109] on button "Comprar" at bounding box center [598, 121] width 255 height 25
click at [507, 123] on button "Comprar Ahora" at bounding box center [598, 121] width 255 height 25
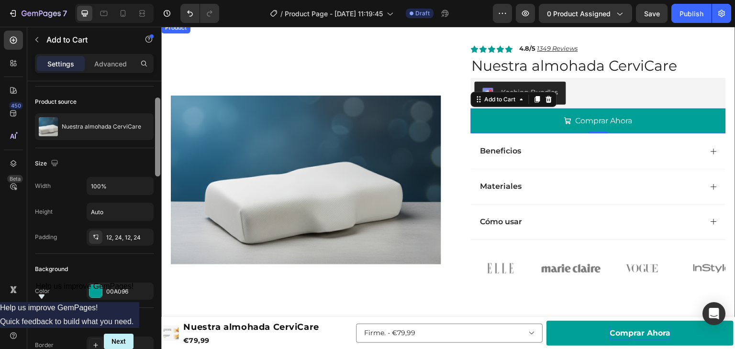
scroll to position [178, 0]
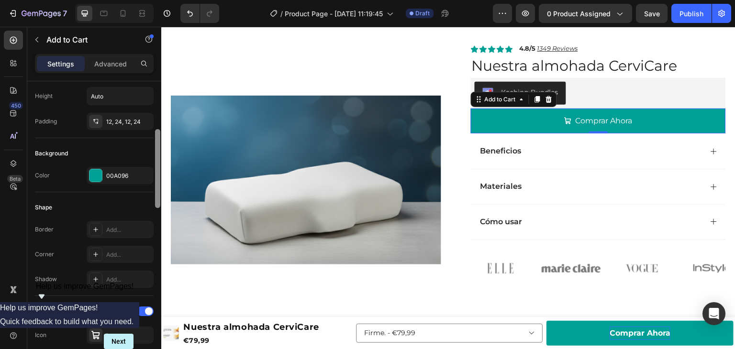
drag, startPoint x: 157, startPoint y: 155, endPoint x: 159, endPoint y: 203, distance: 47.9
click at [159, 203] on div at bounding box center [157, 168] width 5 height 79
click at [123, 172] on div "00A096" at bounding box center [120, 176] width 28 height 9
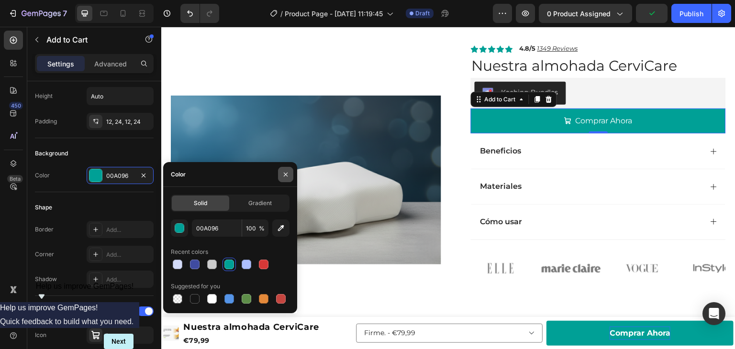
click at [287, 176] on icon "button" at bounding box center [286, 175] width 4 height 4
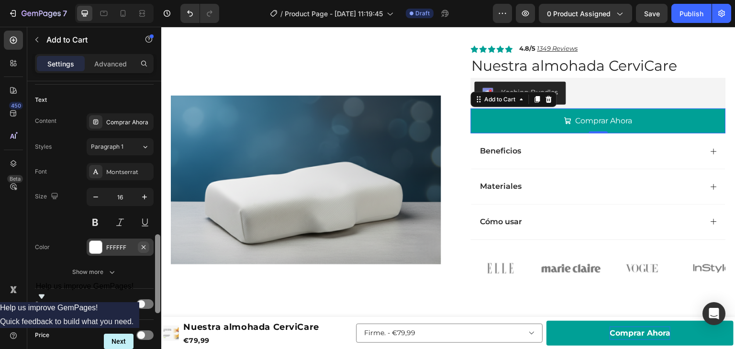
scroll to position [514, 0]
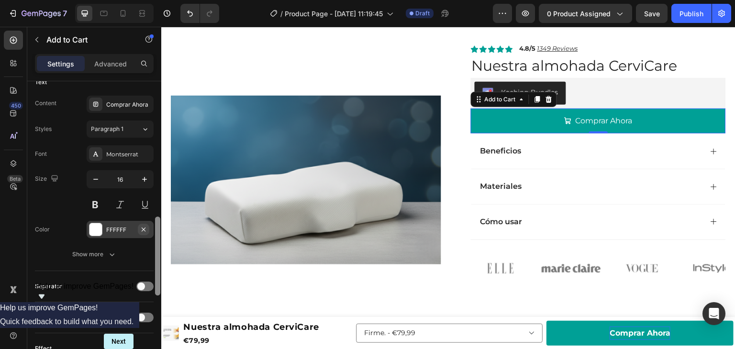
drag, startPoint x: 159, startPoint y: 140, endPoint x: 147, endPoint y: 235, distance: 95.1
click at [147, 235] on div "Layout Product source Nuestra almohada CerviCare Size Width 100% Height Auto Pa…" at bounding box center [94, 228] width 134 height 295
click at [99, 199] on button at bounding box center [95, 204] width 17 height 17
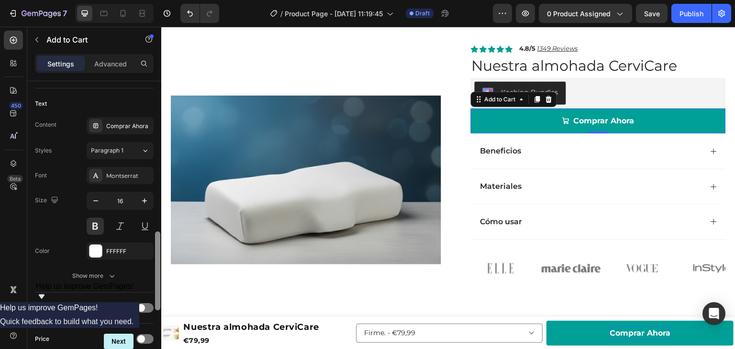
drag, startPoint x: 157, startPoint y: 250, endPoint x: 156, endPoint y: 238, distance: 12.0
click at [156, 242] on div at bounding box center [157, 271] width 5 height 79
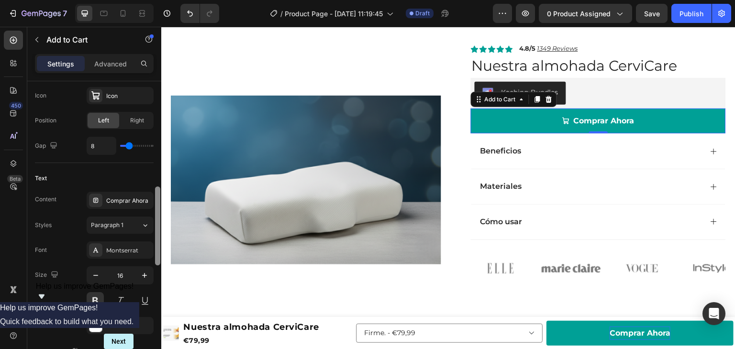
scroll to position [404, 0]
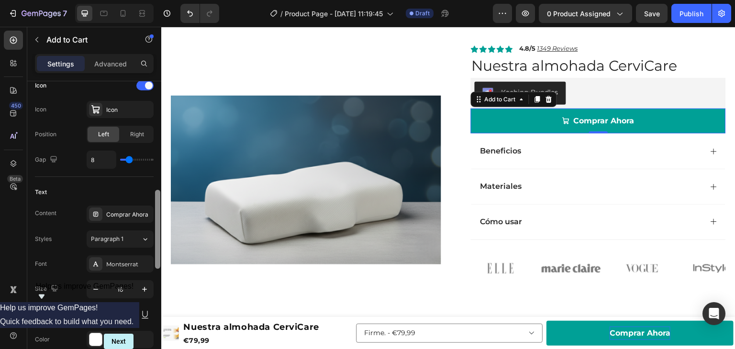
drag, startPoint x: 156, startPoint y: 238, endPoint x: 158, endPoint y: 221, distance: 17.9
click at [158, 221] on div at bounding box center [157, 229] width 5 height 79
click at [126, 206] on div "Comprar Ahora" at bounding box center [120, 214] width 67 height 17
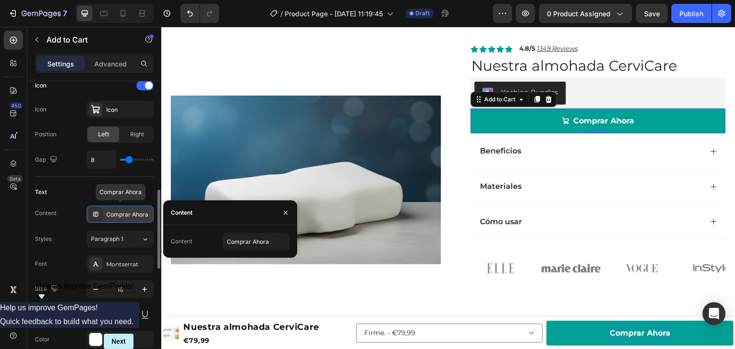
click at [126, 206] on div "Comprar Ahora" at bounding box center [120, 214] width 67 height 17
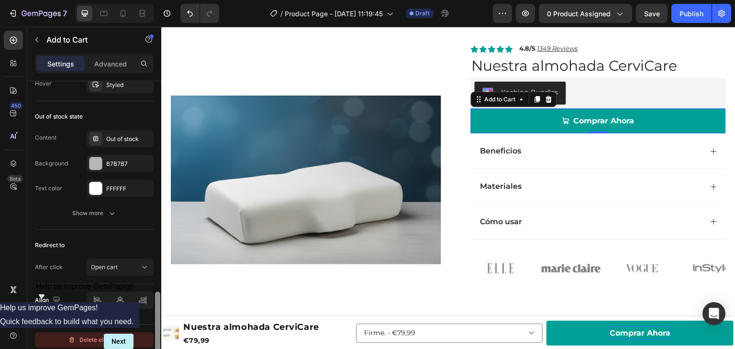
scroll to position [804, 0]
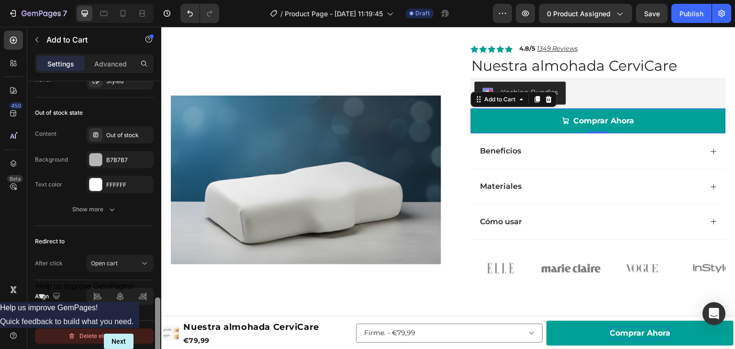
drag, startPoint x: 156, startPoint y: 215, endPoint x: 147, endPoint y: 332, distance: 116.6
click at [147, 332] on div "Layout Product source Nuestra almohada CerviCare Size Width 100% Height Auto Pa…" at bounding box center [94, 228] width 134 height 295
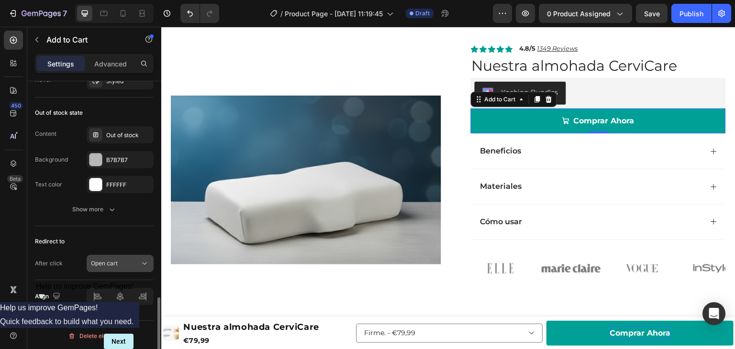
click at [142, 262] on icon at bounding box center [145, 264] width 10 height 10
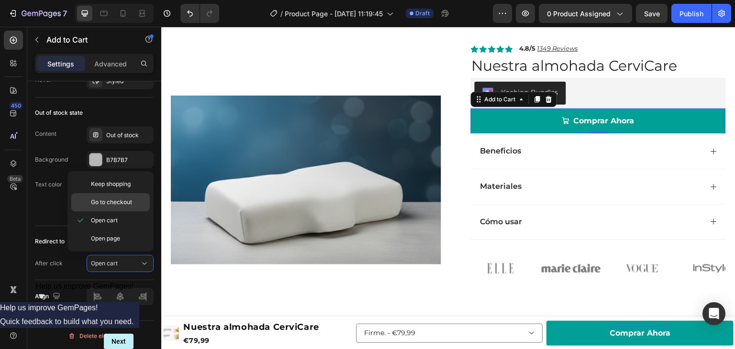
click at [127, 203] on span "Go to checkout" at bounding box center [111, 202] width 41 height 9
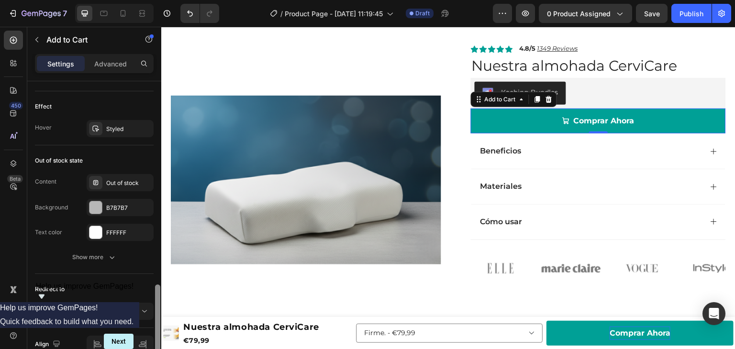
scroll to position [754, 0]
drag, startPoint x: 157, startPoint y: 315, endPoint x: 158, endPoint y: 302, distance: 13.4
click at [158, 302] on div at bounding box center [157, 323] width 5 height 79
click at [123, 247] on div "Content Out of stock Background B7B7B7 Text color FFFFFF Show more" at bounding box center [94, 222] width 119 height 92
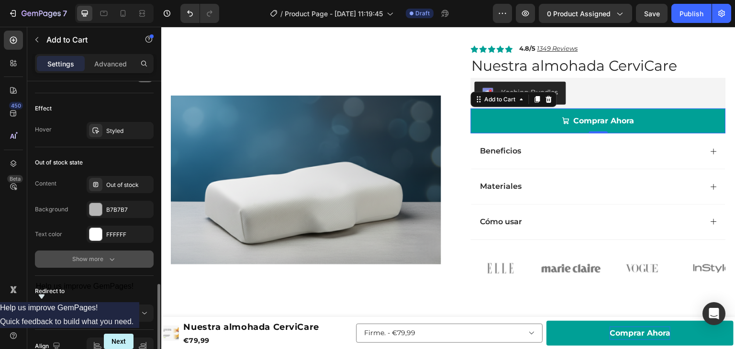
click at [121, 255] on button "Show more" at bounding box center [94, 259] width 119 height 17
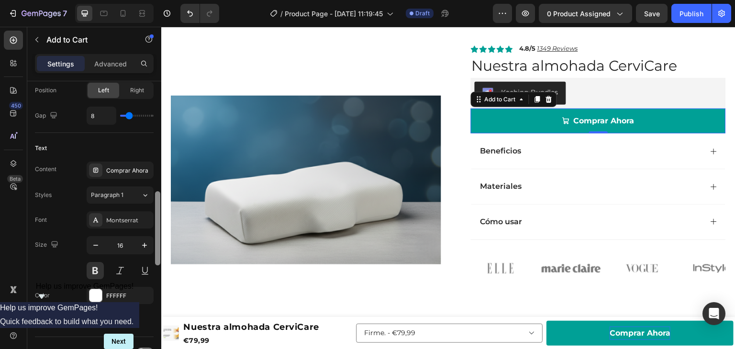
scroll to position [445, 0]
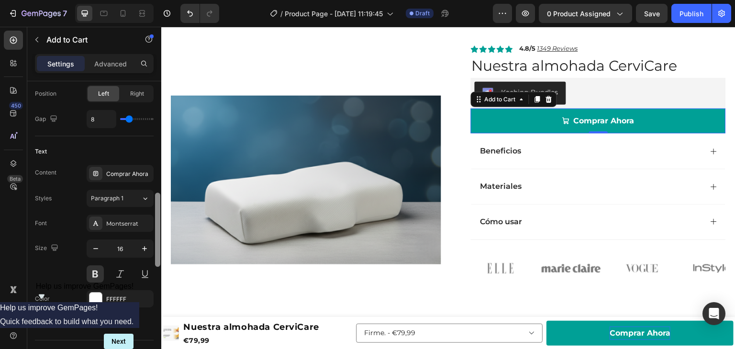
drag, startPoint x: 155, startPoint y: 308, endPoint x: 158, endPoint y: 224, distance: 83.3
click at [158, 224] on div at bounding box center [157, 230] width 5 height 74
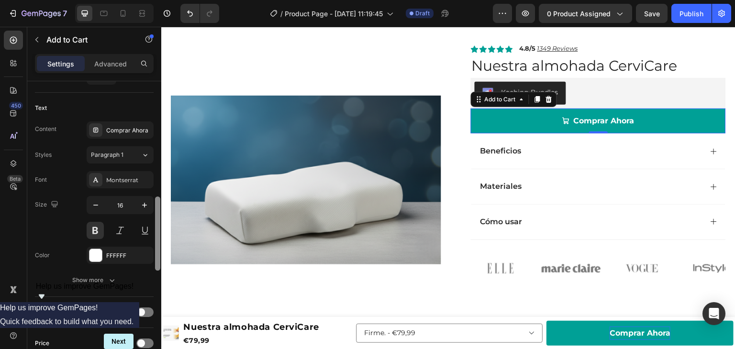
drag, startPoint x: 158, startPoint y: 224, endPoint x: 159, endPoint y: 238, distance: 13.4
click at [159, 238] on div at bounding box center [157, 234] width 5 height 74
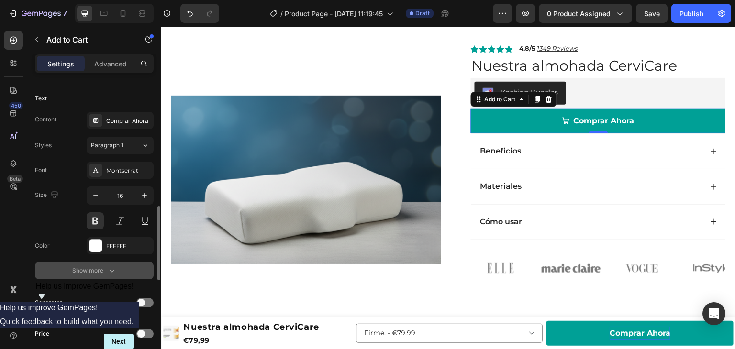
click at [115, 272] on icon "button" at bounding box center [112, 271] width 10 height 10
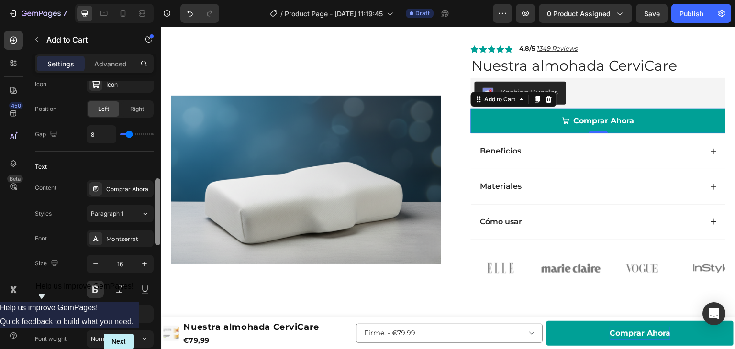
scroll to position [412, 0]
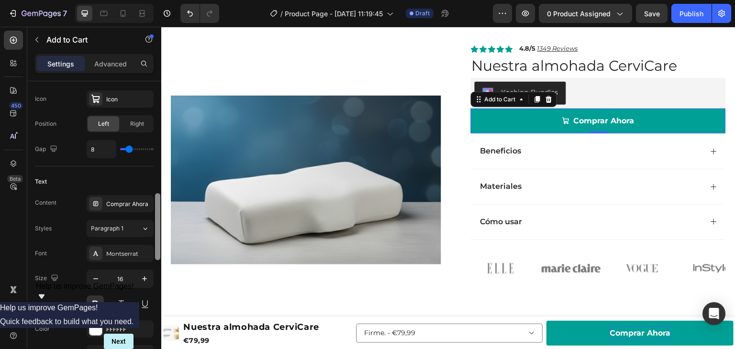
drag, startPoint x: 158, startPoint y: 243, endPoint x: 157, endPoint y: 221, distance: 22.5
click at [159, 222] on div at bounding box center [157, 226] width 5 height 67
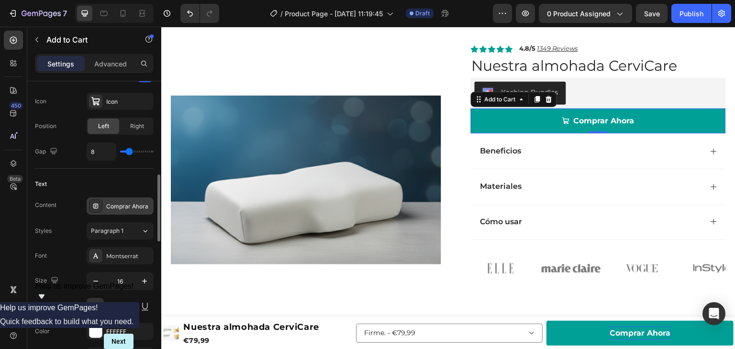
click at [117, 203] on div "Comprar Ahora" at bounding box center [128, 206] width 45 height 9
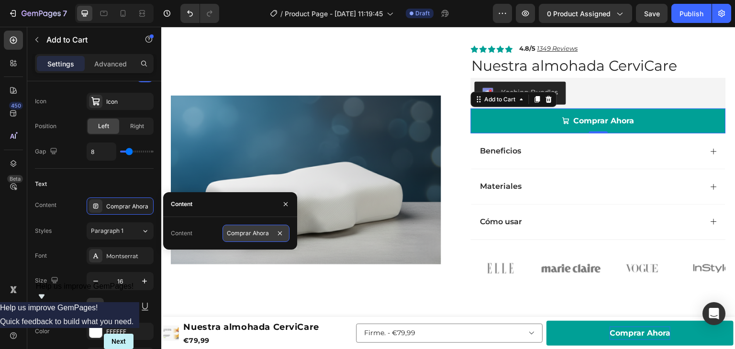
click at [243, 235] on input "Comprar Ahora" at bounding box center [256, 233] width 67 height 17
click at [249, 232] on input "Comprar Ahora" at bounding box center [256, 233] width 67 height 17
drag, startPoint x: 288, startPoint y: 199, endPoint x: 92, endPoint y: 177, distance: 197.1
click at [288, 199] on button "button" at bounding box center [285, 204] width 15 height 15
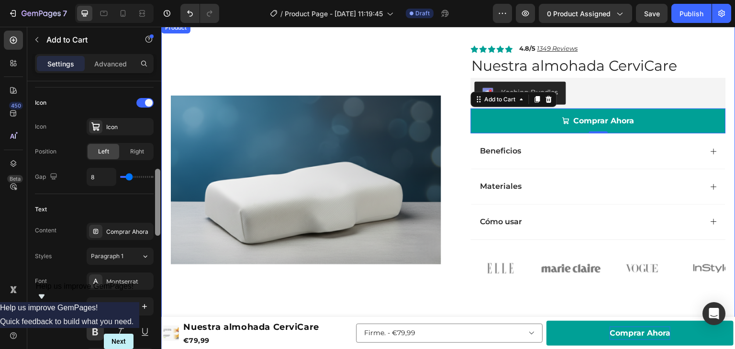
drag, startPoint x: 318, startPoint y: 253, endPoint x: 166, endPoint y: 205, distance: 160.2
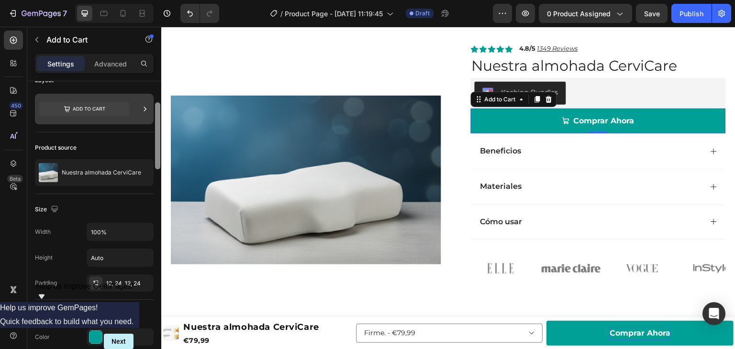
scroll to position [0, 0]
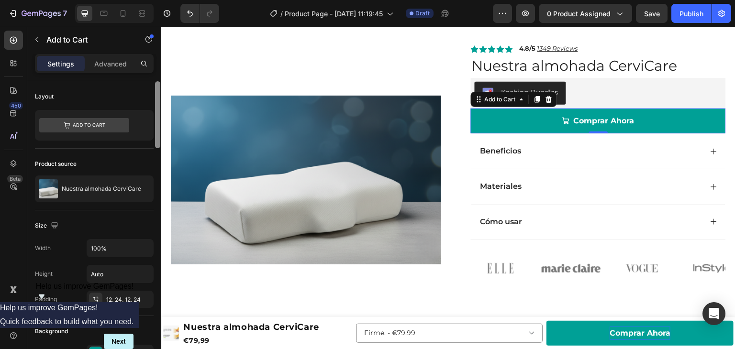
click at [159, 120] on div at bounding box center [157, 114] width 5 height 67
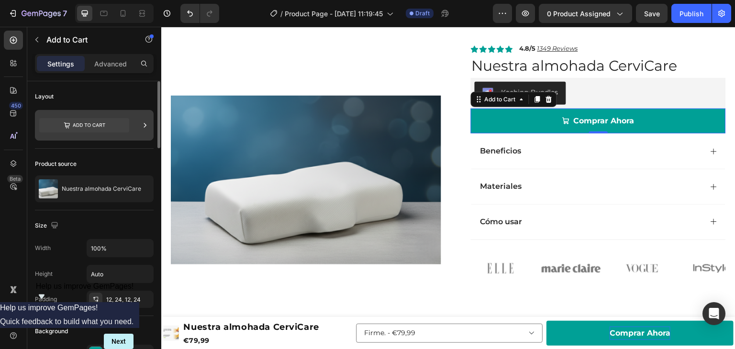
click at [138, 119] on div at bounding box center [94, 125] width 119 height 31
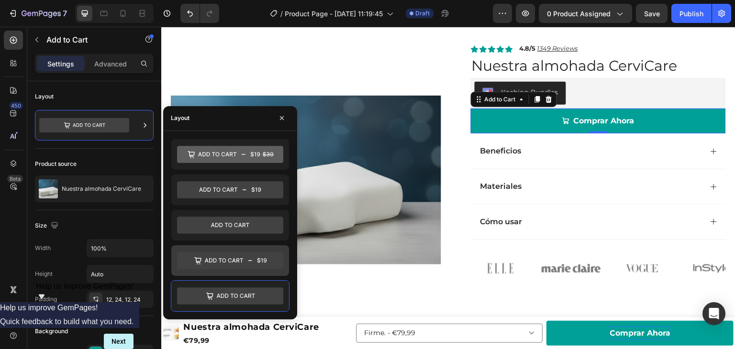
click at [191, 265] on icon at bounding box center [230, 260] width 106 height 17
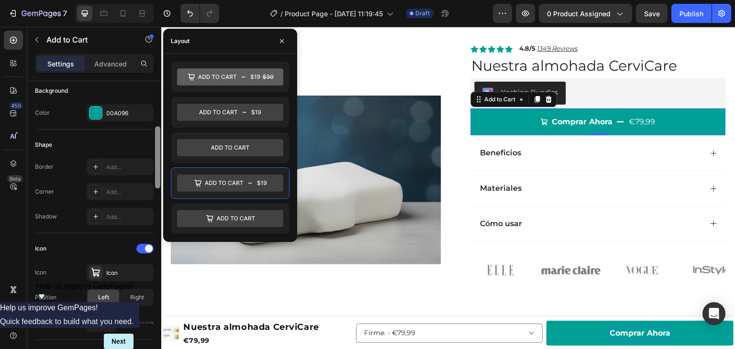
drag, startPoint x: 158, startPoint y: 133, endPoint x: 153, endPoint y: 184, distance: 51.4
click at [153, 184] on div "Layout Product source Nuestra almohada CerviCare Size Width 100% Height Auto Pa…" at bounding box center [94, 228] width 134 height 295
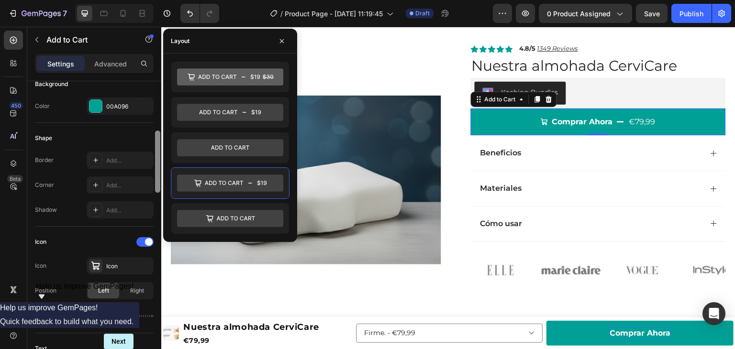
scroll to position [270, 0]
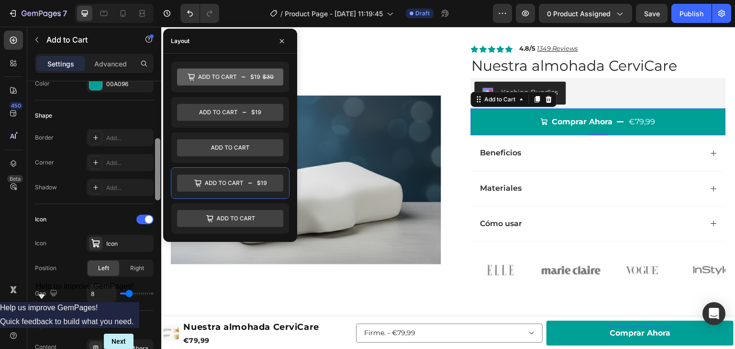
drag, startPoint x: 158, startPoint y: 187, endPoint x: 164, endPoint y: 193, distance: 9.1
click at [164, 0] on body "7 Version history / Product Page - Sep 28, 11:19:45 Draft Preview 0 product ass…" at bounding box center [367, 0] width 735 height 0
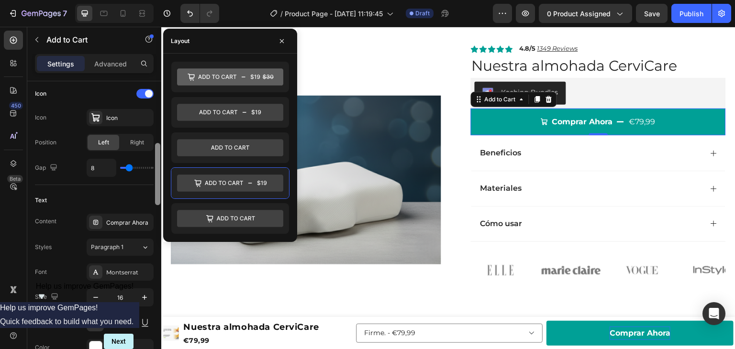
drag, startPoint x: 157, startPoint y: 194, endPoint x: 156, endPoint y: 223, distance: 28.7
click at [156, 205] on div at bounding box center [157, 174] width 5 height 62
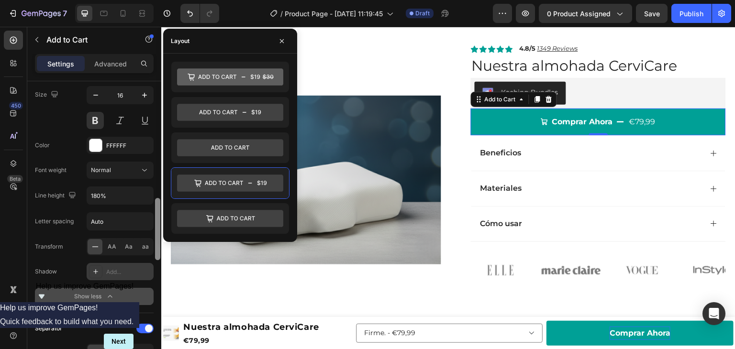
scroll to position [603, 0]
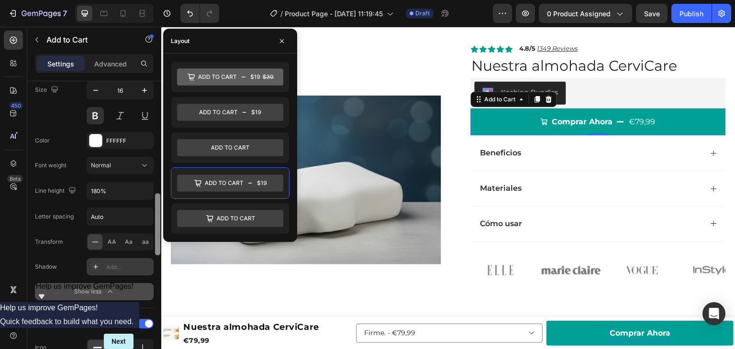
drag, startPoint x: 156, startPoint y: 223, endPoint x: 153, endPoint y: 266, distance: 43.2
click at [153, 266] on div "Layout Product source Nuestra almohada CerviCare Size Width 100% Height Auto Pa…" at bounding box center [94, 228] width 134 height 295
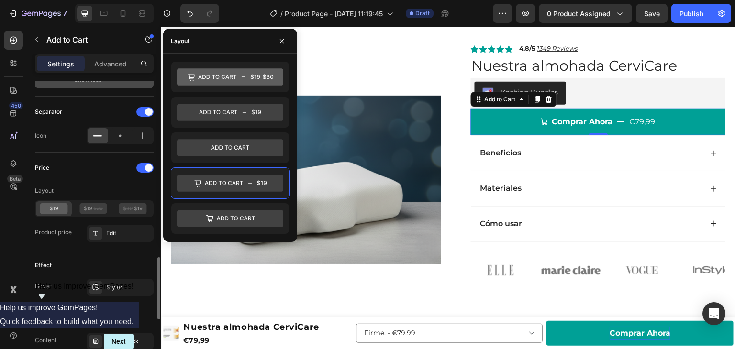
scroll to position [818, 0]
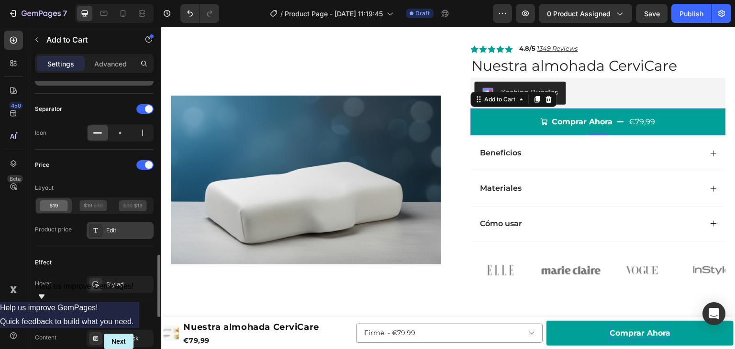
click at [103, 229] on div "Edit" at bounding box center [120, 230] width 67 height 17
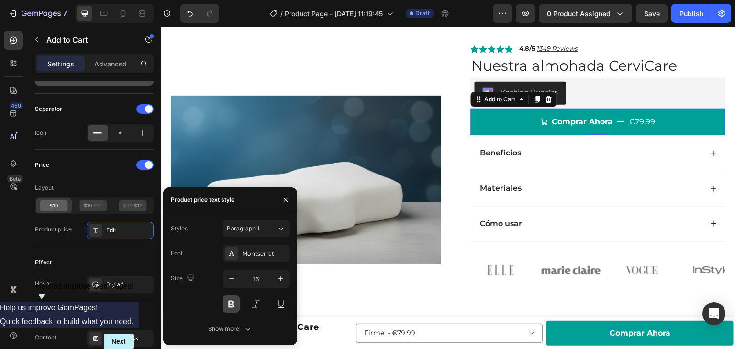
click at [232, 303] on button at bounding box center [231, 304] width 17 height 17
click at [280, 200] on button "button" at bounding box center [285, 199] width 15 height 15
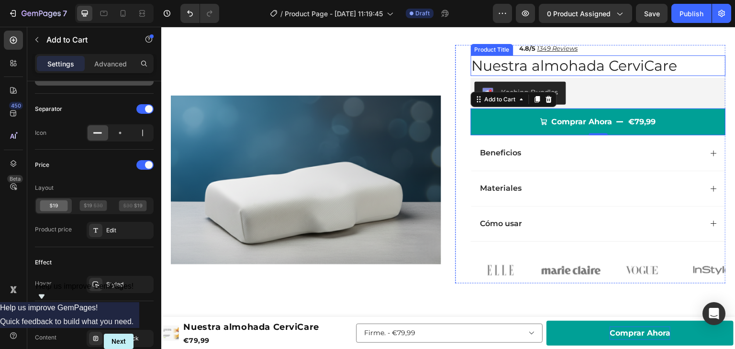
scroll to position [0, 0]
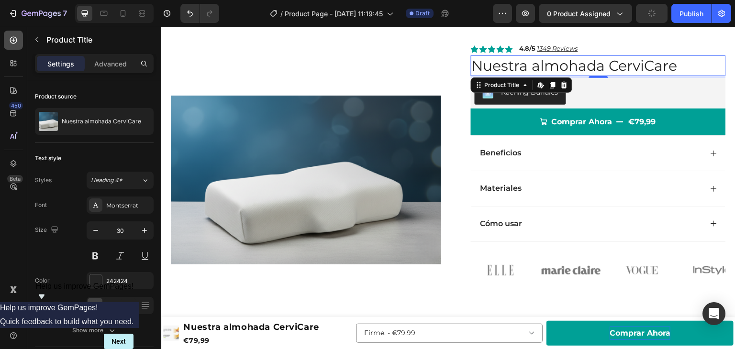
click at [14, 47] on div at bounding box center [13, 40] width 19 height 19
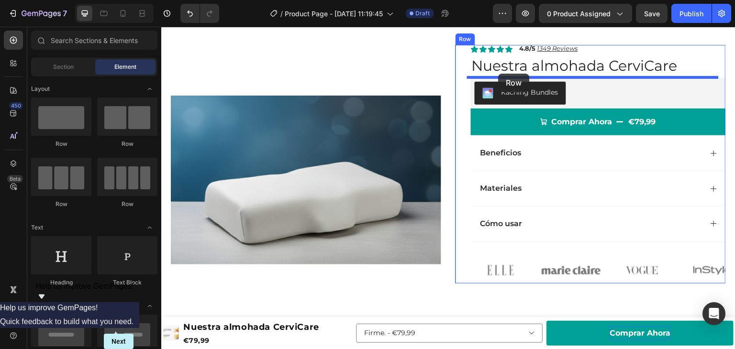
drag, startPoint x: 242, startPoint y: 138, endPoint x: 496, endPoint y: 73, distance: 261.9
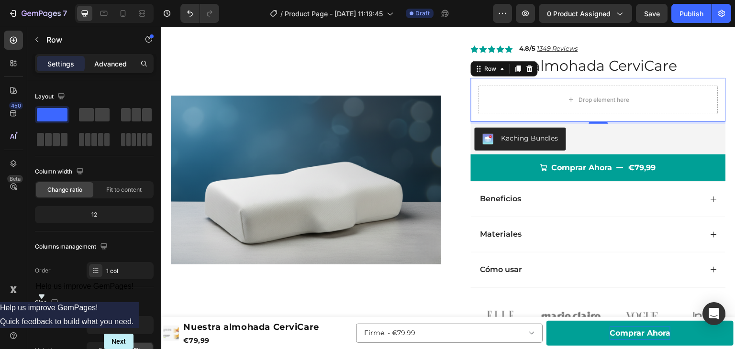
click at [113, 68] on p "Advanced" at bounding box center [110, 64] width 33 height 10
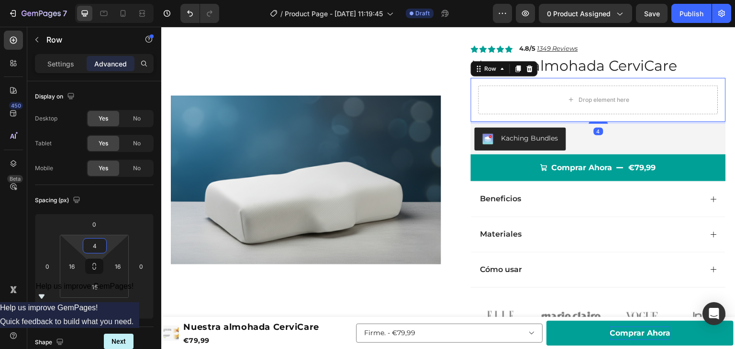
type input "0"
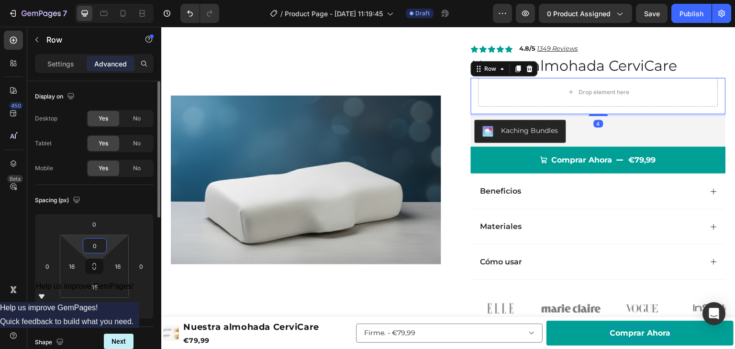
drag, startPoint x: 107, startPoint y: 243, endPoint x: 109, endPoint y: 251, distance: 8.4
click at [109, 0] on html "7 Version history / Product Page - Sep 28, 11:19:45 Draft Preview 0 product ass…" at bounding box center [367, 0] width 735 height 0
type input "0"
drag, startPoint x: 114, startPoint y: 253, endPoint x: 114, endPoint y: 258, distance: 5.3
click at [114, 0] on html "7 Version history / Product Page - Sep 28, 11:19:45 Draft Preview 0 product ass…" at bounding box center [367, 0] width 735 height 0
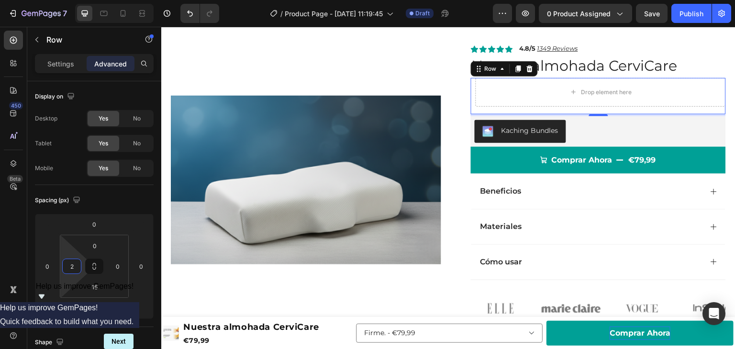
type input "0"
drag, startPoint x: 78, startPoint y: 256, endPoint x: 78, endPoint y: 261, distance: 5.3
click at [78, 0] on html "7 Version history / Product Page - Sep 28, 11:19:45 Draft Preview 0 product ass…" at bounding box center [367, 0] width 735 height 0
click at [94, 287] on input "16" at bounding box center [94, 287] width 19 height 14
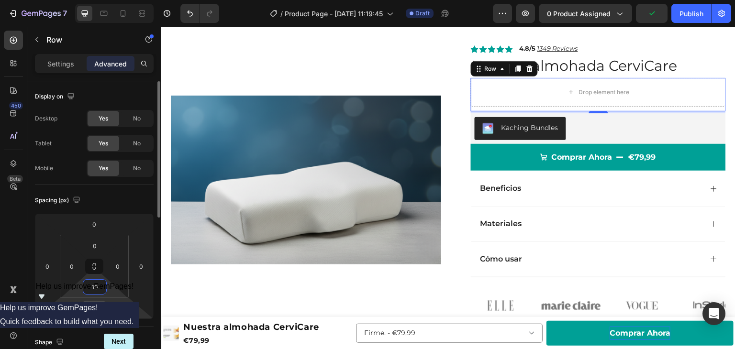
type input "10"
click at [94, 309] on input "4" at bounding box center [94, 309] width 19 height 14
type input "0"
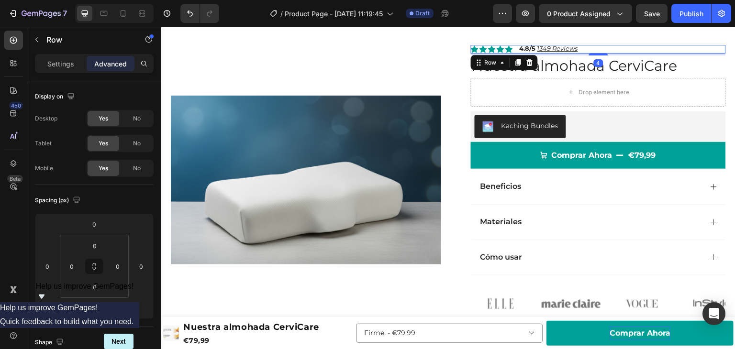
click at [577, 50] on div "Icon Icon Icon Icon Icon Icon List 4.8/5 1349 Reviews Text Block Row 4" at bounding box center [598, 49] width 255 height 9
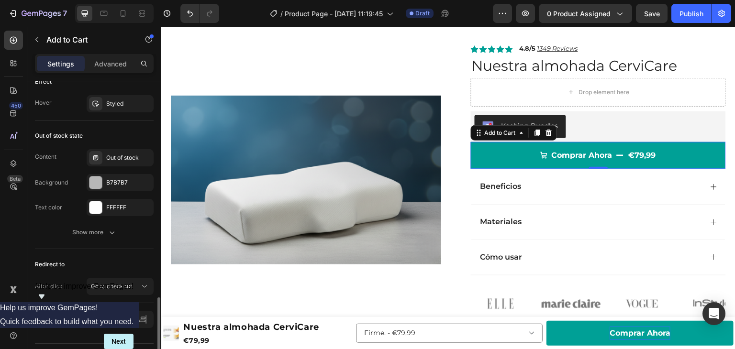
scroll to position [895, 0]
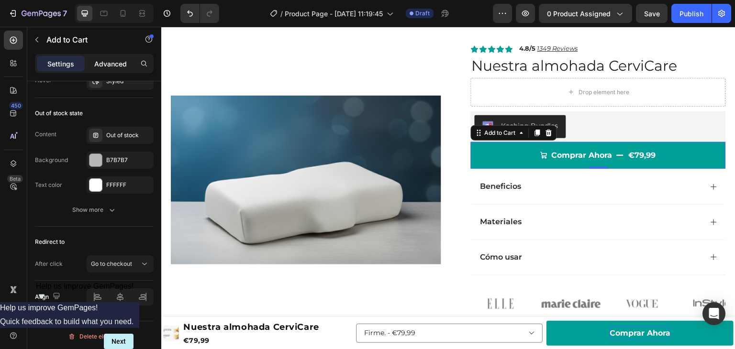
click at [110, 69] on div "Advanced" at bounding box center [111, 63] width 48 height 15
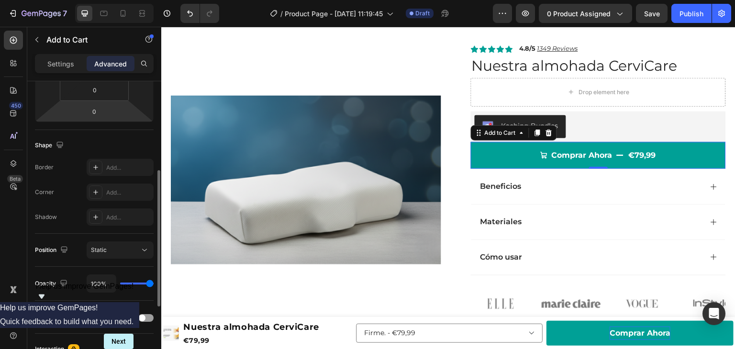
scroll to position [198, 0]
click at [109, 188] on div "Add..." at bounding box center [128, 192] width 45 height 9
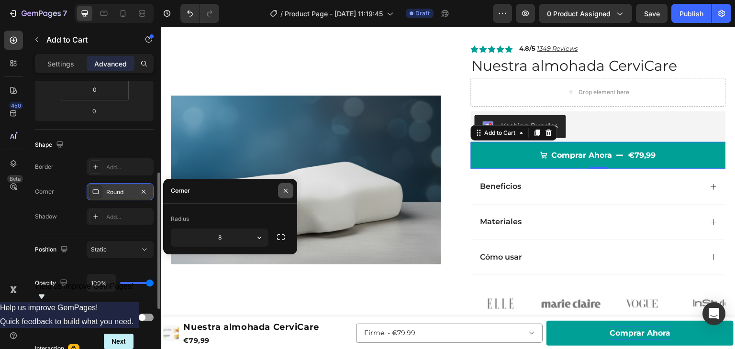
click at [286, 187] on icon "button" at bounding box center [286, 191] width 8 height 8
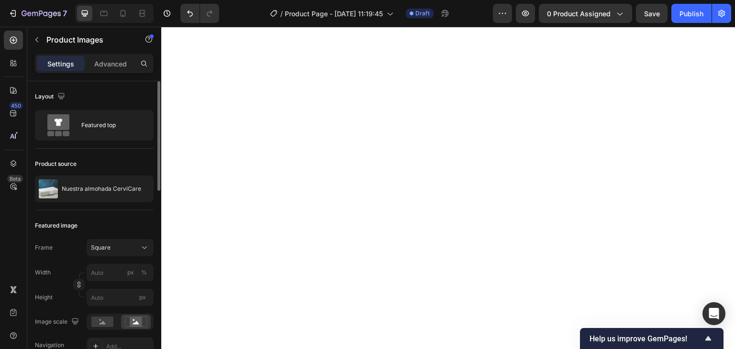
select select "564141323159012515"
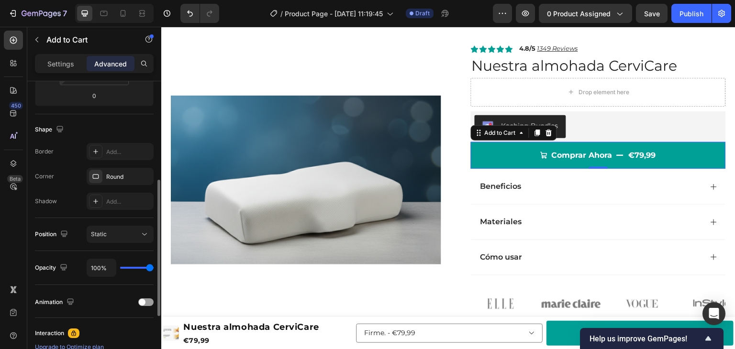
scroll to position [209, 0]
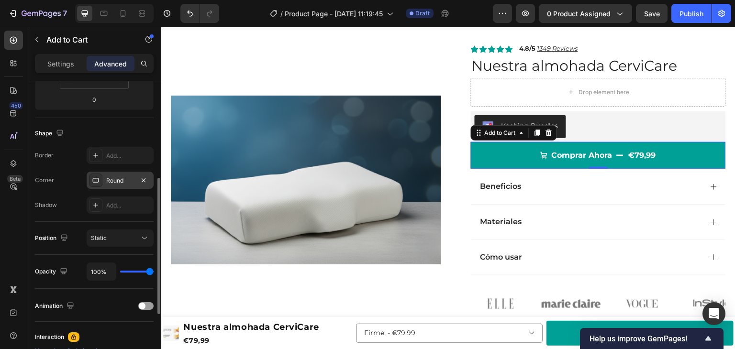
click at [107, 179] on div "Round" at bounding box center [120, 181] width 28 height 9
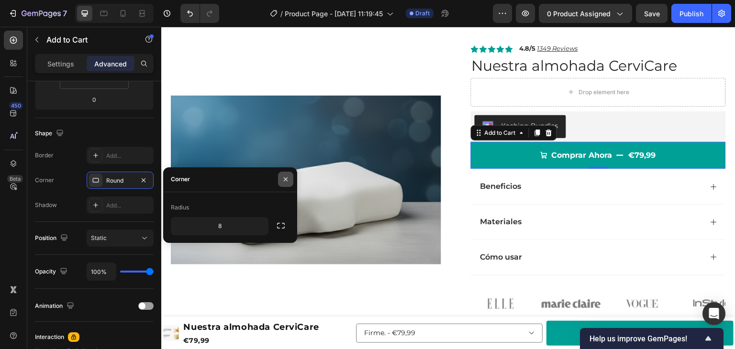
click at [286, 179] on icon "button" at bounding box center [286, 180] width 4 height 4
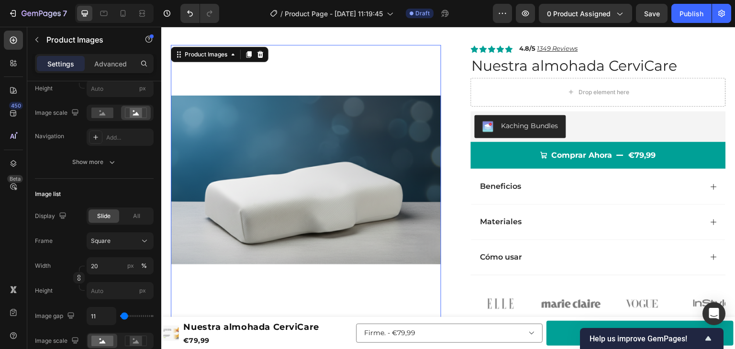
scroll to position [0, 0]
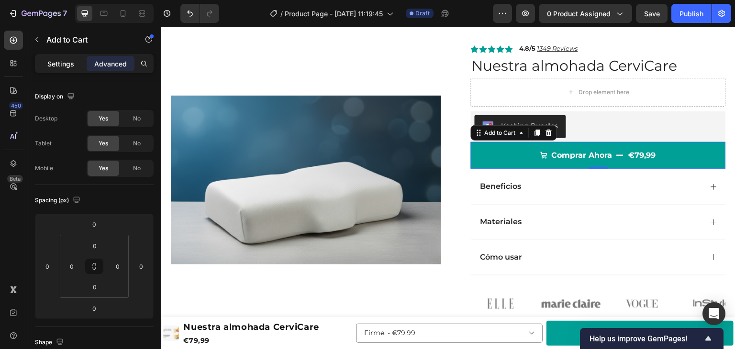
click at [64, 64] on p "Settings" at bounding box center [60, 64] width 27 height 10
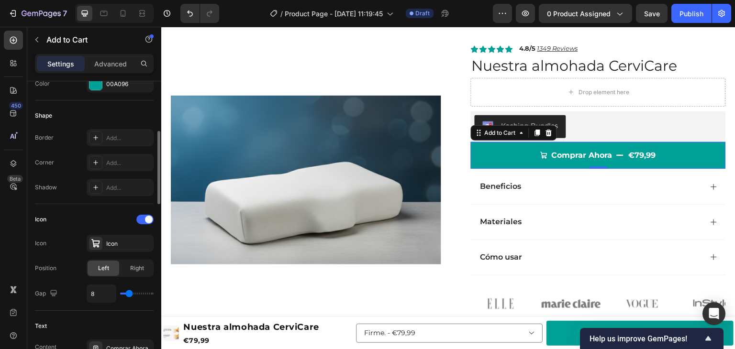
scroll to position [244, 0]
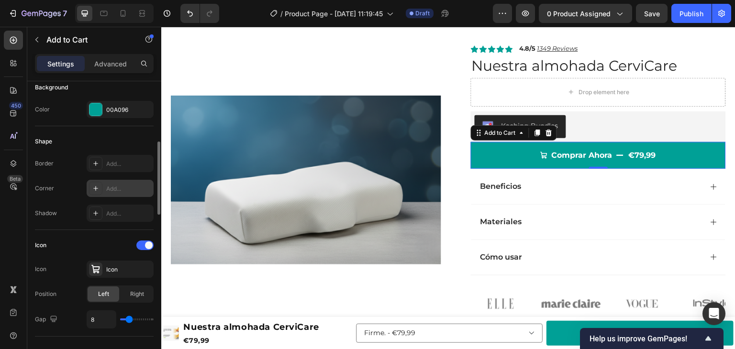
click at [98, 188] on icon at bounding box center [96, 189] width 8 height 8
click at [110, 138] on div "Shape" at bounding box center [94, 141] width 119 height 15
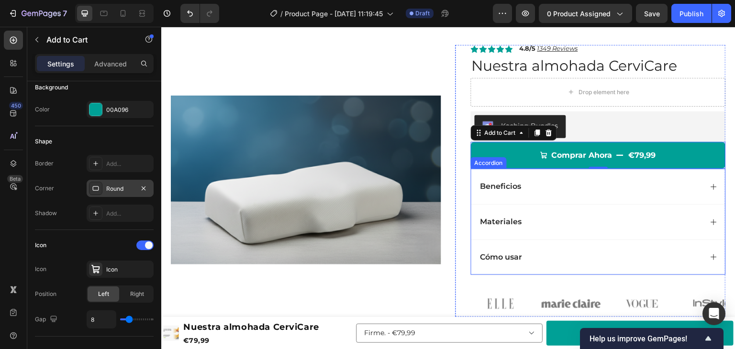
click at [710, 188] on icon at bounding box center [714, 187] width 8 height 8
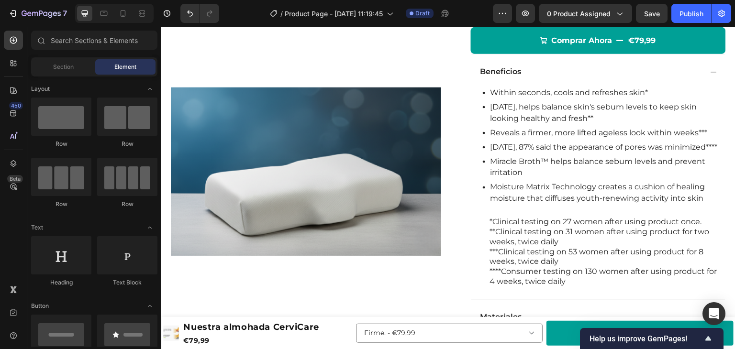
scroll to position [146, 0]
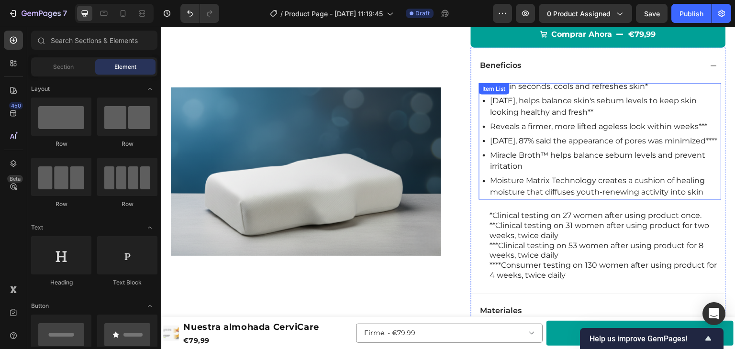
click at [583, 146] on p "In 4 weeks, 87% said the appearance of pores was minimized****" at bounding box center [606, 140] width 230 height 11
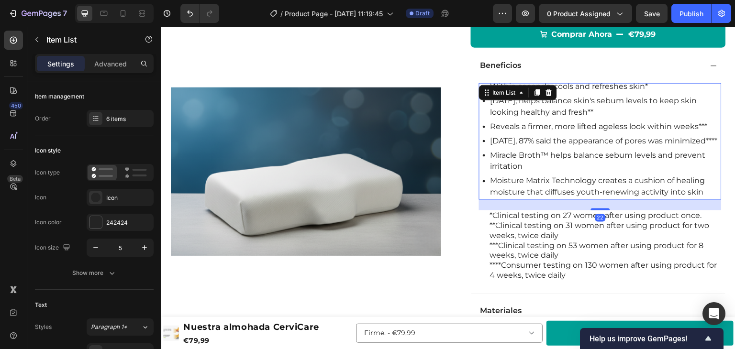
click at [565, 186] on p "Moisture Matrix Technology creates a cushion of healing moisture that diffuses …" at bounding box center [606, 186] width 230 height 23
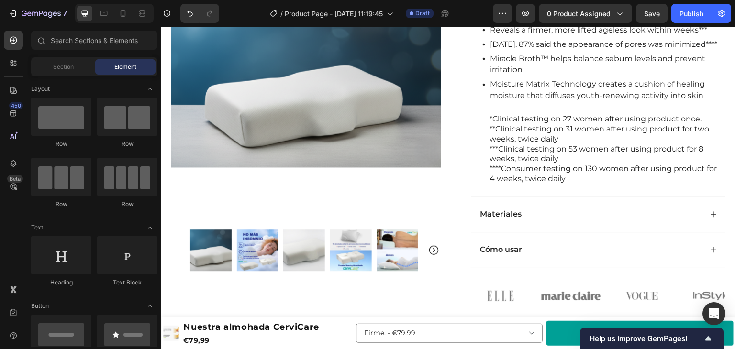
scroll to position [183, 0]
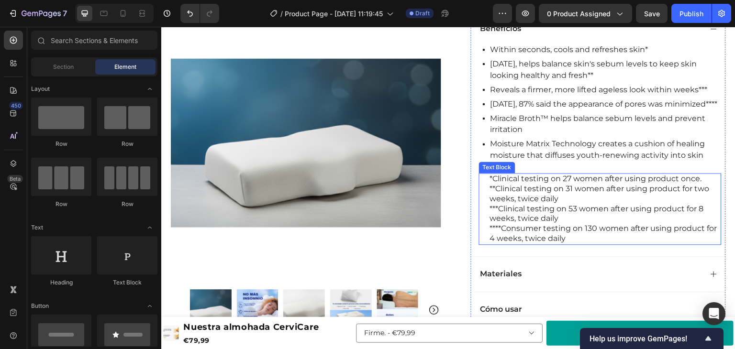
click at [528, 204] on p "*Clinical testing on 27 women after using product once. **Clinical testing on 3…" at bounding box center [605, 189] width 231 height 30
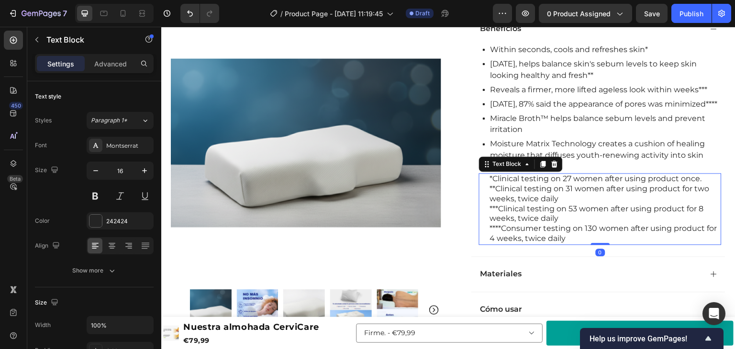
click at [528, 204] on p "*Clinical testing on 27 women after using product once. **Clinical testing on 3…" at bounding box center [605, 189] width 231 height 30
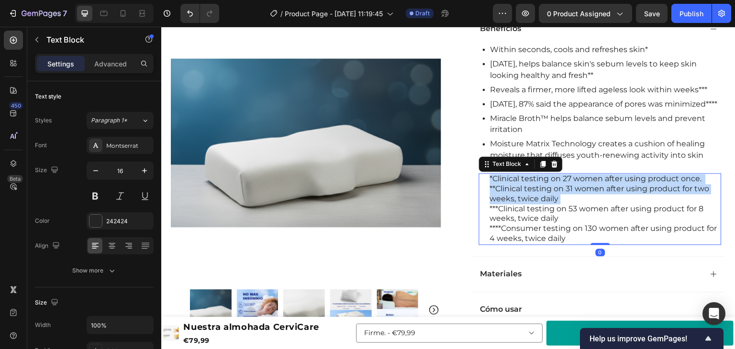
click at [528, 204] on p "*Clinical testing on 27 women after using product once. **Clinical testing on 3…" at bounding box center [605, 189] width 231 height 30
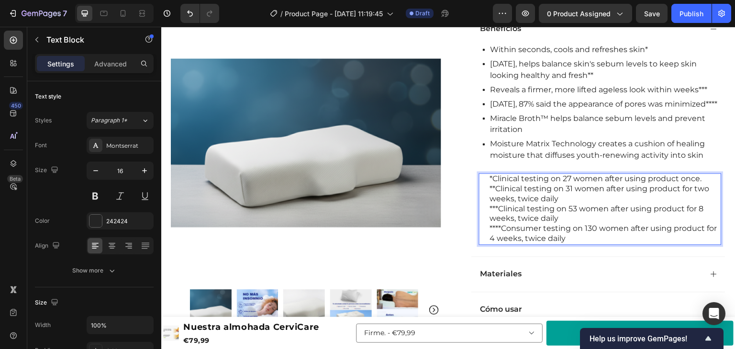
click at [545, 243] on p "****Consumer testing on 130 women after using product for 4 weeks, twice daily" at bounding box center [605, 234] width 231 height 20
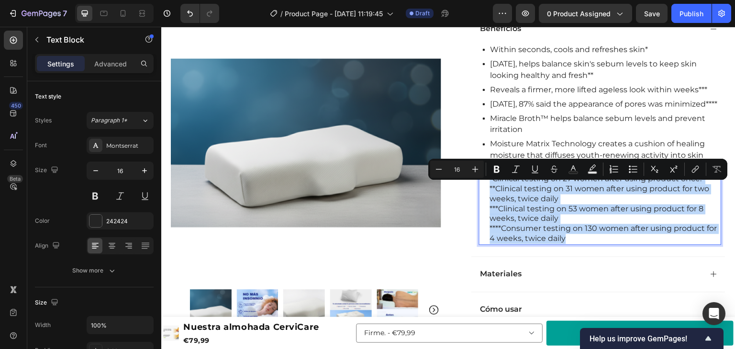
drag, startPoint x: 568, startPoint y: 247, endPoint x: 476, endPoint y: 192, distance: 107.1
click at [479, 192] on div "*Clinical testing on 27 women after using product once. **Clinical testing on 3…" at bounding box center [600, 209] width 243 height 72
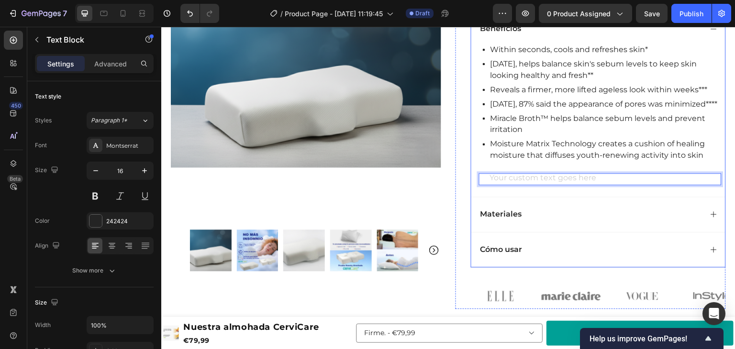
click at [526, 220] on div "Materiales" at bounding box center [591, 214] width 224 height 13
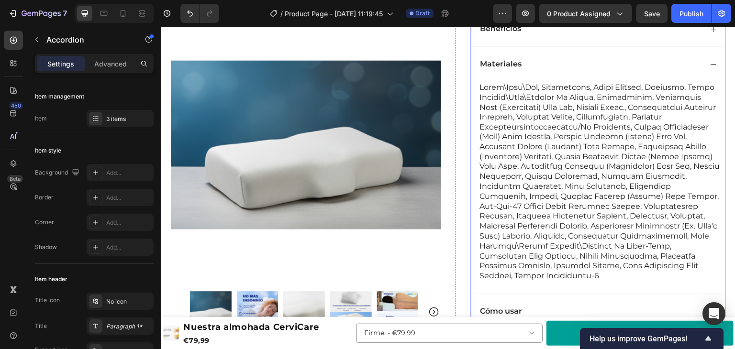
click at [667, 38] on div "Beneficios" at bounding box center [598, 28] width 254 height 35
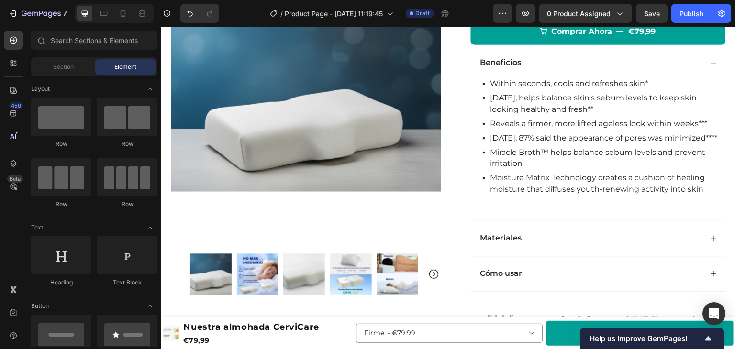
scroll to position [143, 0]
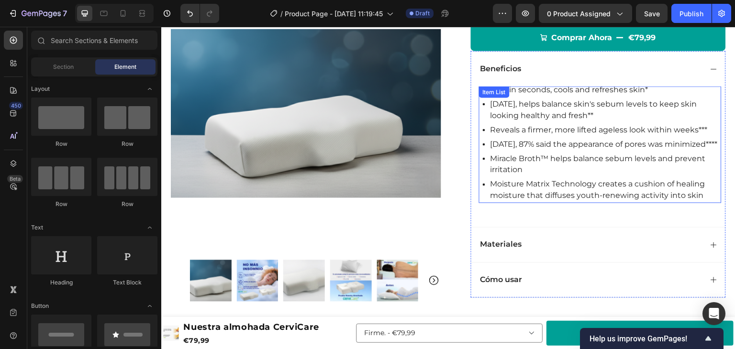
click at [483, 112] on div "In 2 weeks, helps balance skin's sebum levels to keep skin looking healthy and …" at bounding box center [602, 110] width 239 height 26
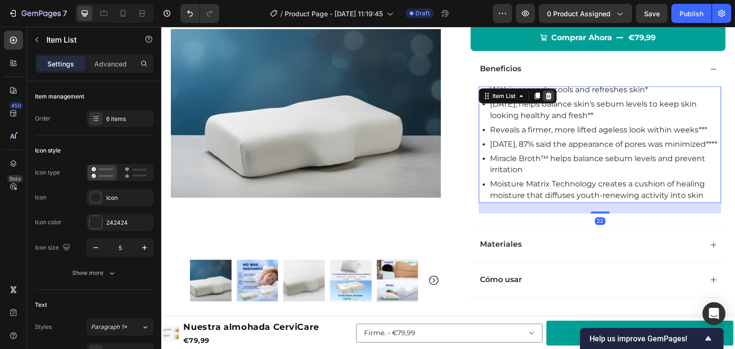
click at [549, 98] on icon at bounding box center [549, 96] width 8 height 8
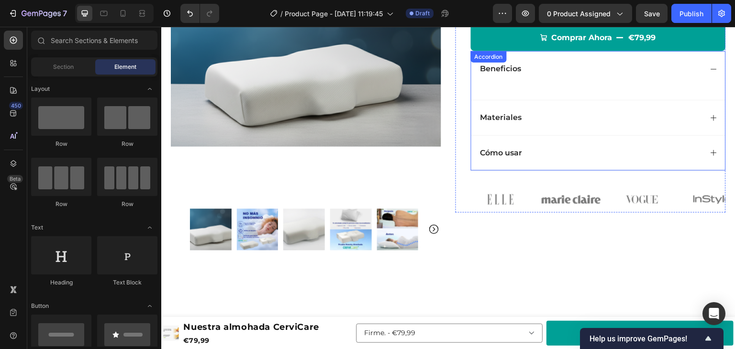
click at [586, 74] on div "Beneficios" at bounding box center [591, 68] width 224 height 13
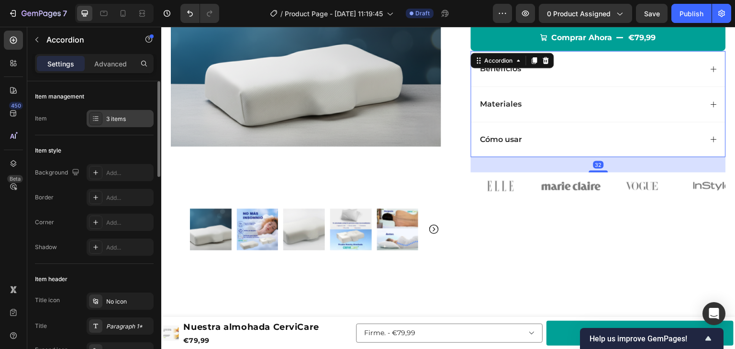
click at [110, 127] on div "3 items" at bounding box center [120, 118] width 67 height 17
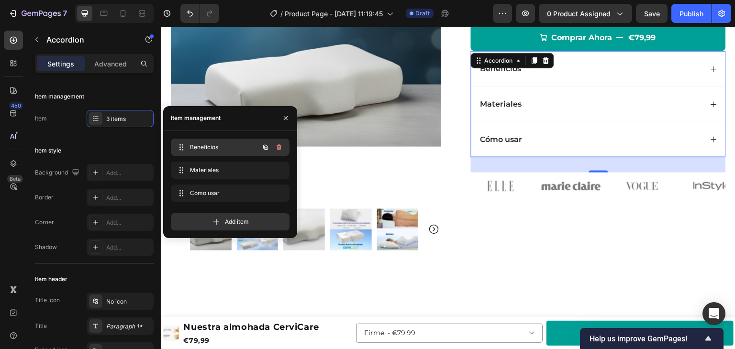
click at [197, 141] on div "Beneficios Beneficios" at bounding box center [217, 147] width 84 height 13
drag, startPoint x: 285, startPoint y: 115, endPoint x: 8, endPoint y: 69, distance: 280.8
click at [285, 115] on icon "button" at bounding box center [286, 118] width 8 height 8
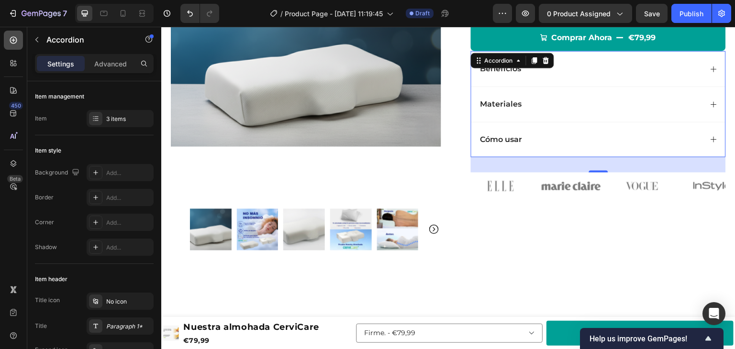
click at [14, 39] on icon at bounding box center [14, 40] width 10 height 10
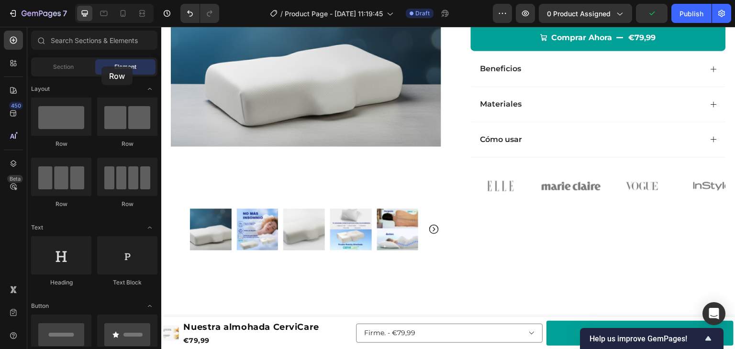
drag, startPoint x: 53, startPoint y: 116, endPoint x: 101, endPoint y: 67, distance: 69.4
click at [101, 67] on div "Sections(30) Elements(84) Section Element Hero Section Product Detail Brands Tr…" at bounding box center [94, 189] width 134 height 316
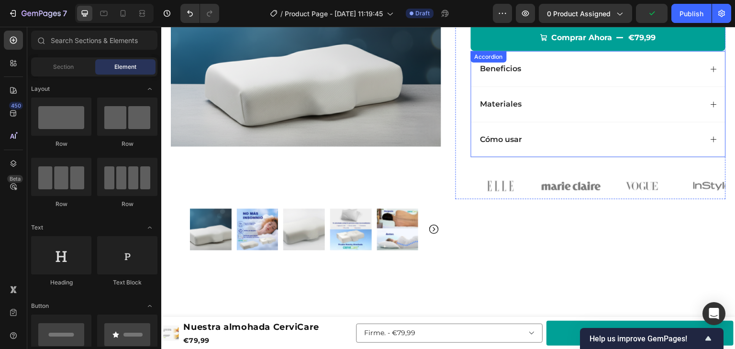
click at [710, 70] on icon at bounding box center [714, 69] width 8 height 8
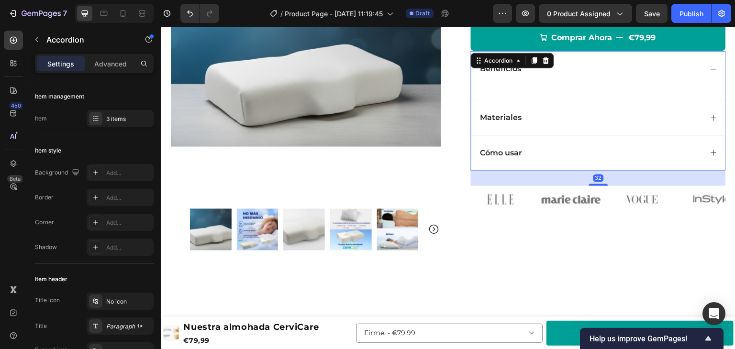
click at [528, 84] on div "Beneficios" at bounding box center [598, 68] width 254 height 35
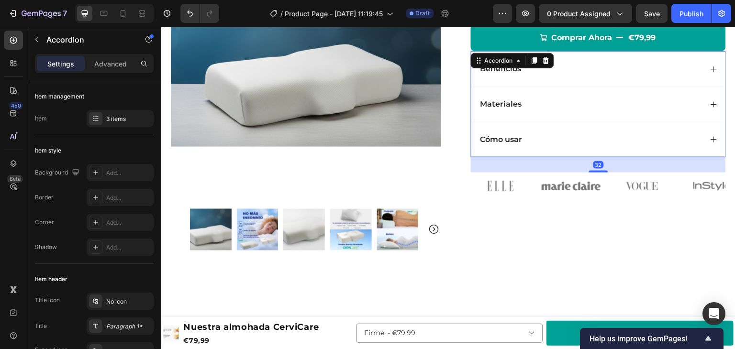
click at [528, 84] on div "Beneficios" at bounding box center [598, 68] width 254 height 35
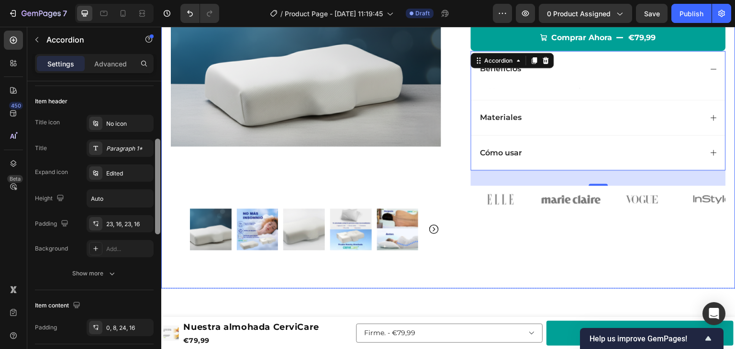
drag, startPoint x: 319, startPoint y: 139, endPoint x: 166, endPoint y: 197, distance: 163.8
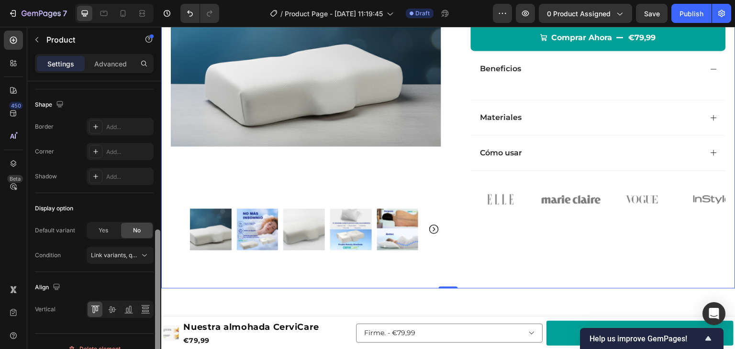
click at [157, 213] on div at bounding box center [157, 228] width 7 height 295
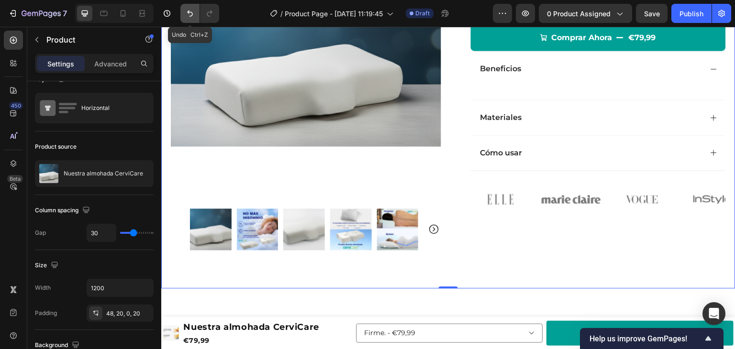
click at [194, 12] on icon "Undo/Redo" at bounding box center [190, 14] width 10 height 10
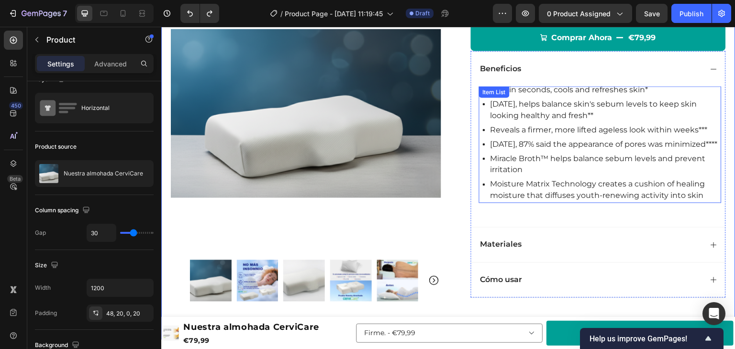
click at [483, 116] on div "In 2 weeks, helps balance skin's sebum levels to keep skin looking healthy and …" at bounding box center [602, 110] width 239 height 26
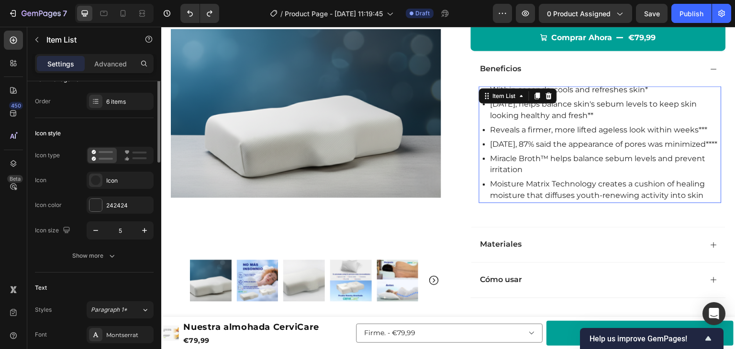
scroll to position [0, 0]
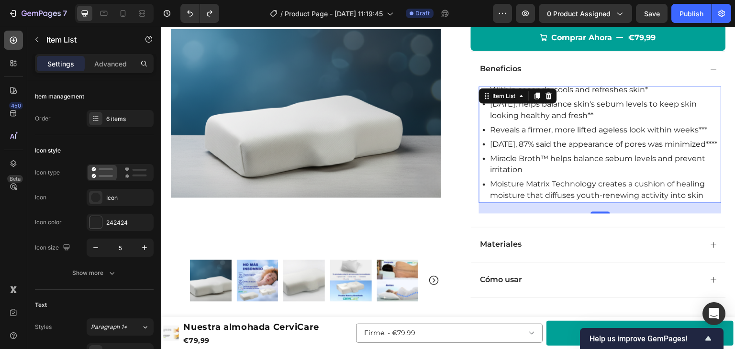
click at [13, 41] on icon at bounding box center [13, 40] width 4 height 4
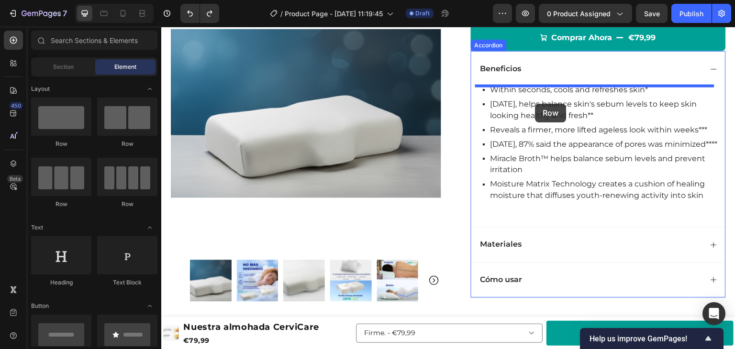
drag, startPoint x: 220, startPoint y: 141, endPoint x: 536, endPoint y: 104, distance: 317.6
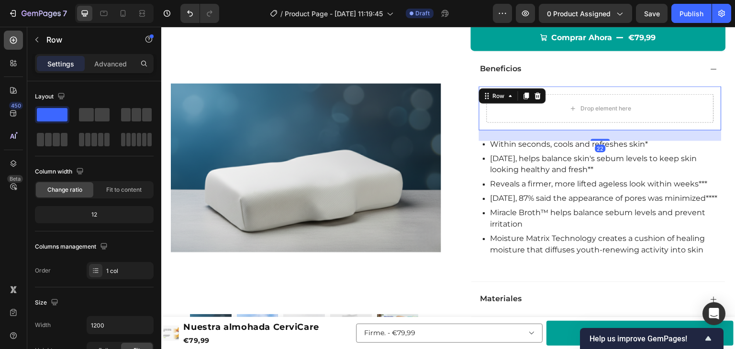
click at [15, 37] on icon at bounding box center [14, 40] width 10 height 10
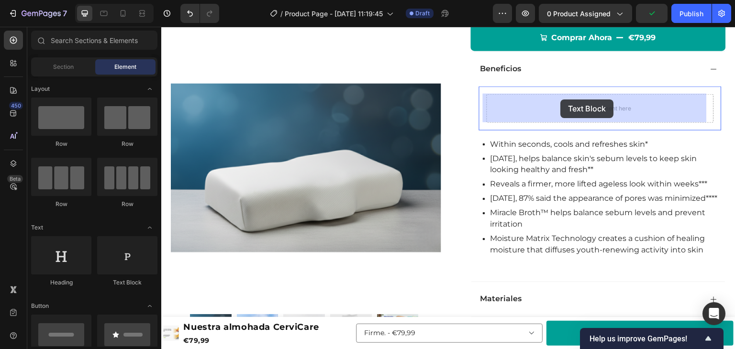
drag, startPoint x: 266, startPoint y: 293, endPoint x: 561, endPoint y: 100, distance: 352.9
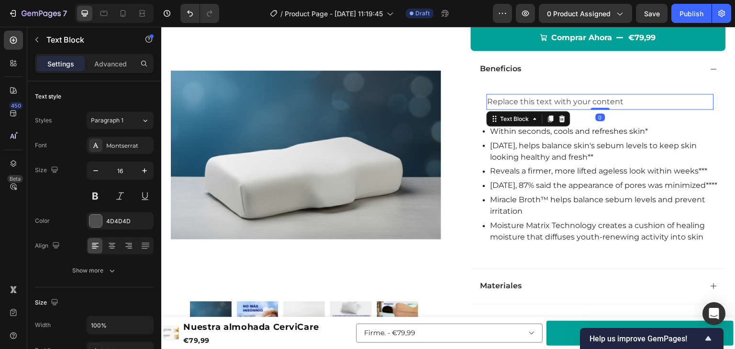
click at [561, 101] on div "Replace this text with your content" at bounding box center [600, 102] width 227 height 16
click at [561, 101] on p "Replace this text with your content" at bounding box center [600, 102] width 225 height 14
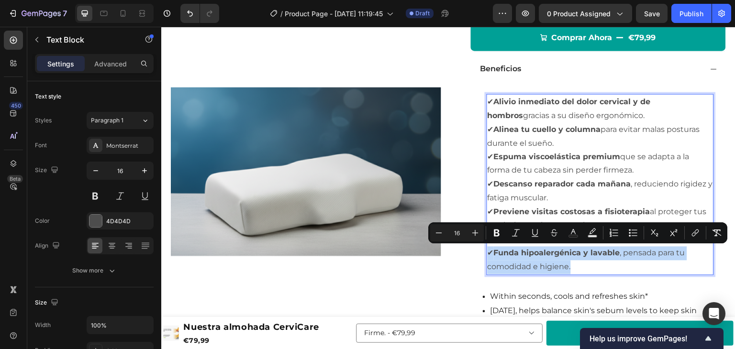
drag, startPoint x: 580, startPoint y: 269, endPoint x: 485, endPoint y: 246, distance: 97.3
click at [488, 247] on p "✔ Funda hipoalergénica y lavable , pensada para tu comodidad e higiene." at bounding box center [600, 261] width 225 height 28
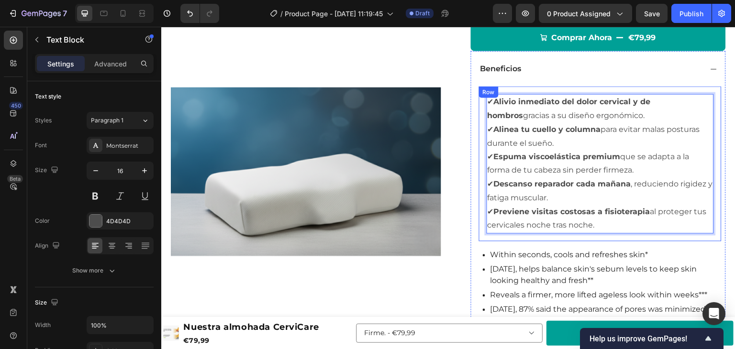
click at [479, 105] on div "✔ Alivio inmediato del dolor cervical y de hombros gracias a su diseño ergonómi…" at bounding box center [600, 163] width 243 height 155
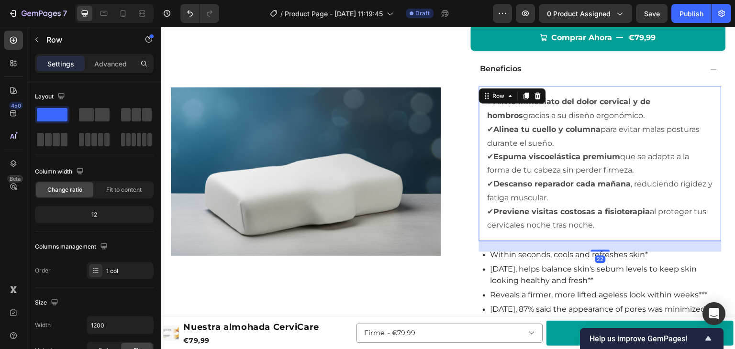
click at [568, 90] on div "✔ Alivio inmediato del dolor cervical y de hombros gracias a su diseño ergonómi…" at bounding box center [600, 163] width 243 height 155
click at [117, 60] on p "Advanced" at bounding box center [110, 64] width 33 height 10
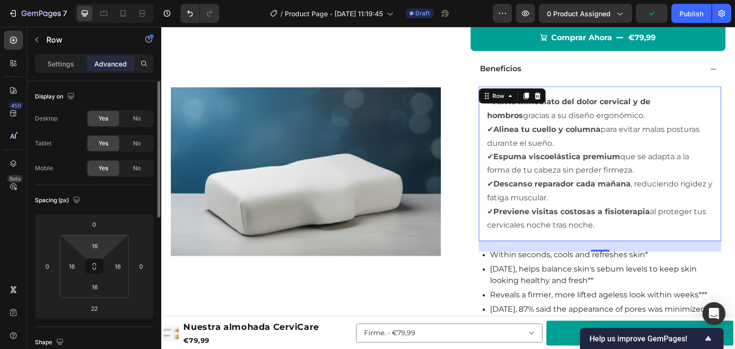
drag, startPoint x: 83, startPoint y: 238, endPoint x: 84, endPoint y: 253, distance: 15.4
click at [84, 253] on div "16 16 16 16" at bounding box center [94, 266] width 69 height 63
type input "0"
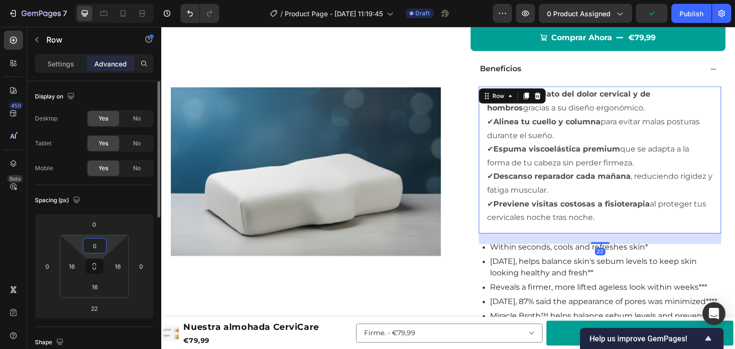
drag, startPoint x: 80, startPoint y: 241, endPoint x: 81, endPoint y: 250, distance: 9.1
click at [81, 0] on html "7 Version history / Product Page - Sep 28, 11:19:45 Draft Preview 0 product ass…" at bounding box center [367, 0] width 735 height 0
type input "0"
drag, startPoint x: 71, startPoint y: 253, endPoint x: 74, endPoint y: 267, distance: 13.6
click at [71, 0] on html "7 Version history / Product Page - Sep 28, 11:19:45 Draft Preview 0 product ass…" at bounding box center [367, 0] width 735 height 0
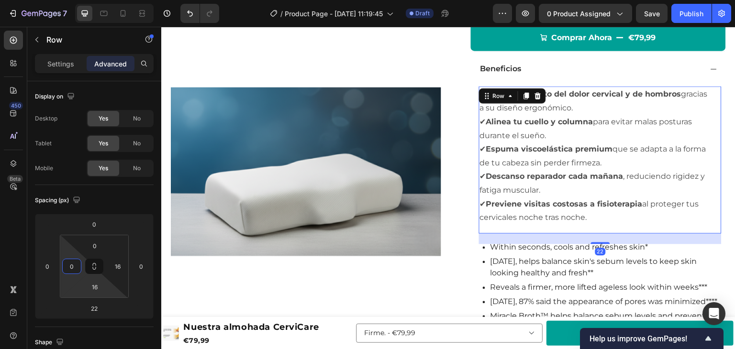
type input "0"
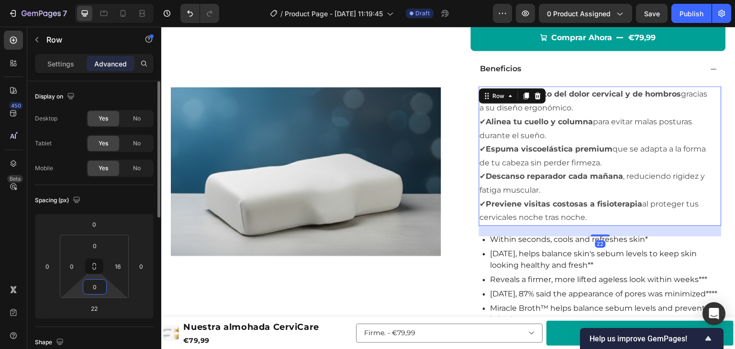
drag, startPoint x: 80, startPoint y: 299, endPoint x: 88, endPoint y: 295, distance: 8.1
click at [81, 0] on html "7 Version history / Product Page - Sep 28, 11:19:45 Draft Preview 0 product ass…" at bounding box center [367, 0] width 735 height 0
type input "0"
drag, startPoint x: 123, startPoint y: 252, endPoint x: 114, endPoint y: 278, distance: 27.6
click at [123, 0] on html "7 Version history / Product Page - Sep 28, 11:19:45 Draft Preview 0 product ass…" at bounding box center [367, 0] width 735 height 0
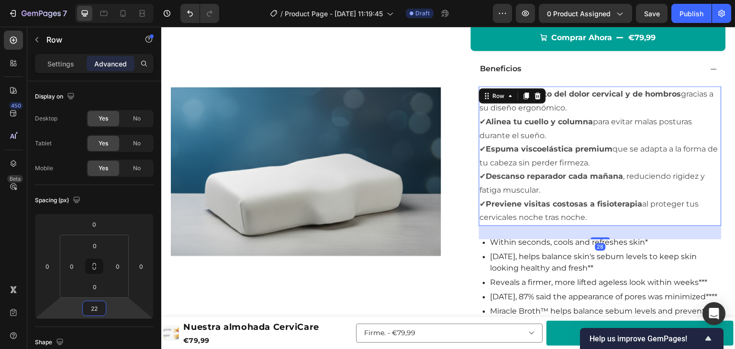
drag, startPoint x: 125, startPoint y: 309, endPoint x: 131, endPoint y: 306, distance: 6.0
click at [131, 0] on html "7 Version history / Product Page - Sep 28, 11:19:45 Draft Preview 0 product ass…" at bounding box center [367, 0] width 735 height 0
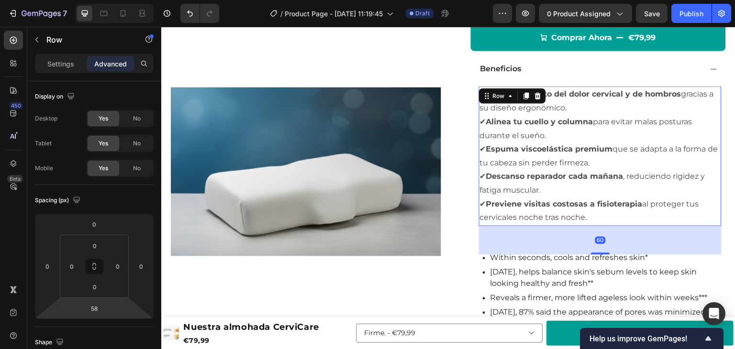
drag, startPoint x: 127, startPoint y: 303, endPoint x: 138, endPoint y: 294, distance: 13.6
click at [138, 0] on html "7 Version history / Product Page - Sep 28, 11:19:45 Draft Preview 0 product ass…" at bounding box center [367, 0] width 735 height 0
click at [96, 308] on input "58" at bounding box center [94, 309] width 19 height 14
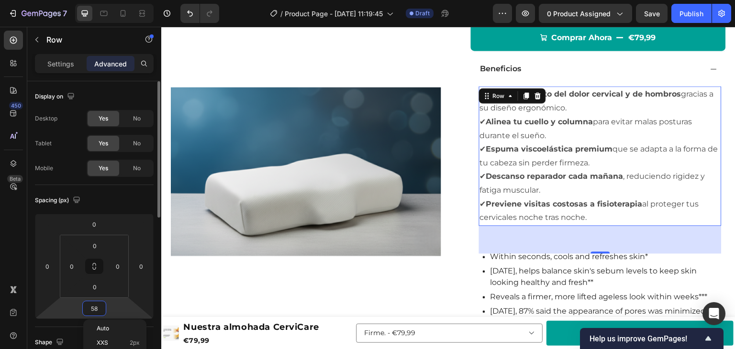
click at [96, 308] on input "58" at bounding box center [94, 309] width 19 height 14
type input "0"
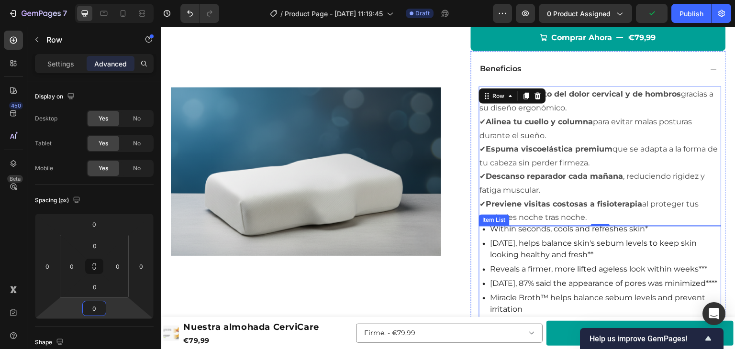
click at [483, 258] on div "In 2 weeks, helps balance skin's sebum levels to keep skin looking healthy and …" at bounding box center [602, 249] width 239 height 26
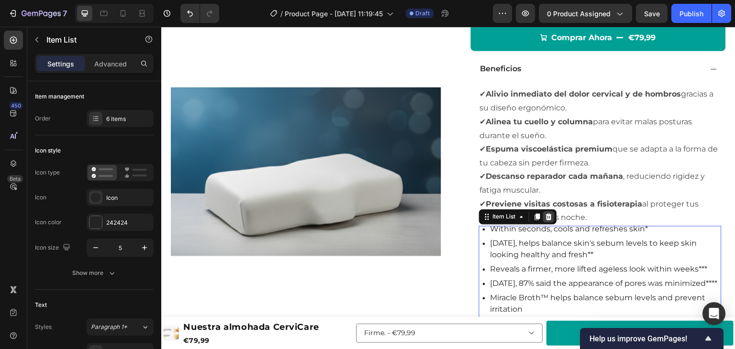
click at [545, 220] on div at bounding box center [548, 216] width 11 height 11
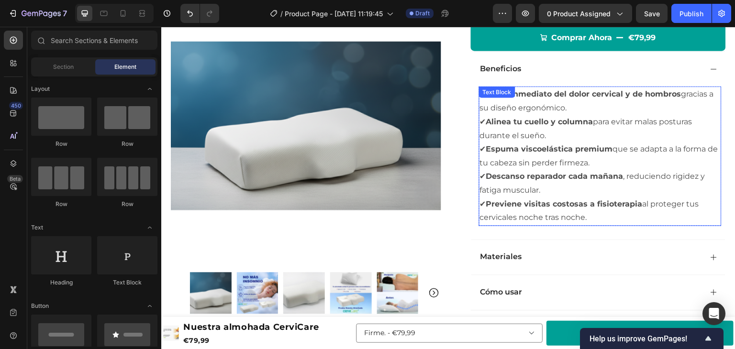
click at [559, 117] on strong "Alinea tu cuello y columna" at bounding box center [539, 121] width 107 height 9
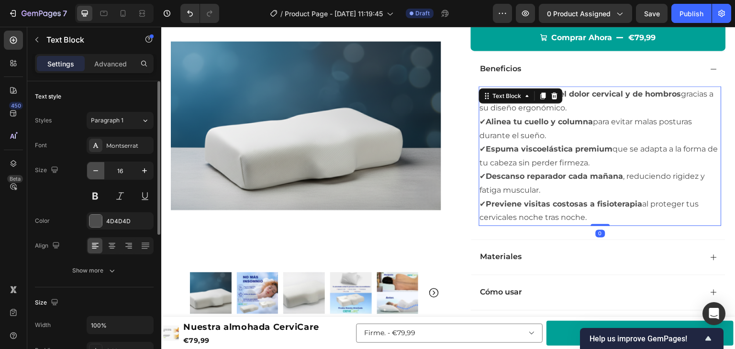
click at [95, 172] on icon "button" at bounding box center [96, 171] width 10 height 10
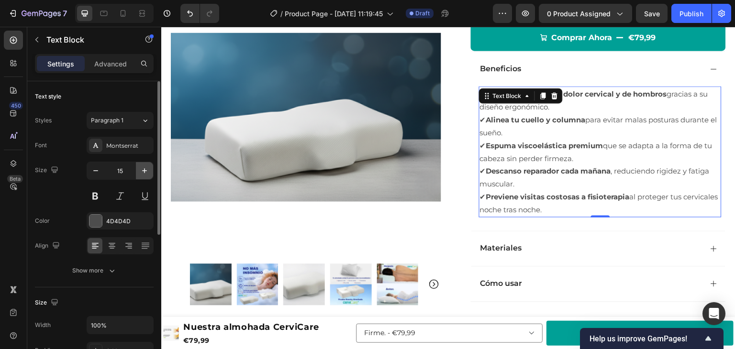
click at [142, 173] on icon "button" at bounding box center [145, 171] width 10 height 10
type input "16"
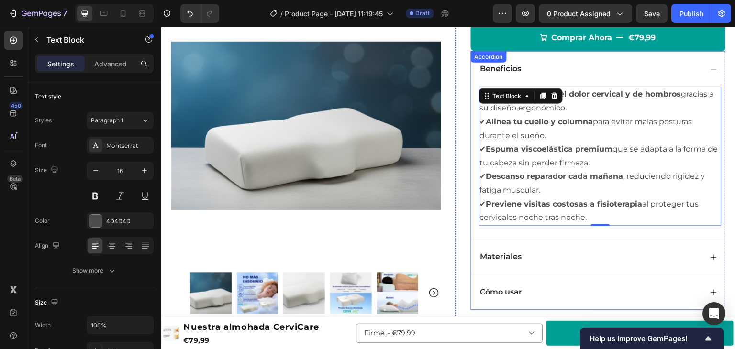
click at [493, 72] on p "Beneficios" at bounding box center [501, 69] width 41 height 10
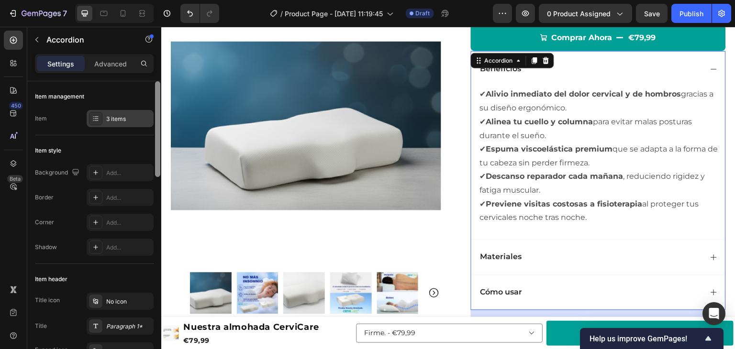
drag, startPoint x: 157, startPoint y: 141, endPoint x: 150, endPoint y: 115, distance: 26.2
click at [151, 128] on div "Item management Item 3 items Item style Background Add... Border Add... Corner …" at bounding box center [94, 228] width 134 height 295
click at [115, 14] on div at bounding box center [122, 13] width 15 height 15
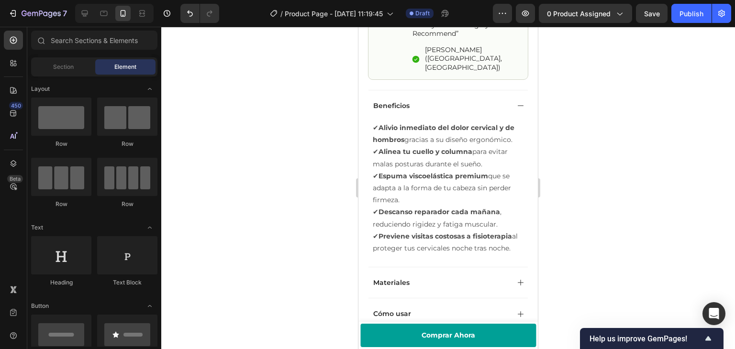
scroll to position [406, 0]
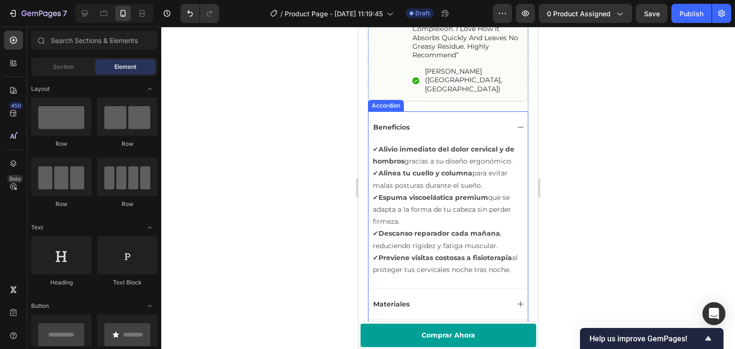
click at [517, 123] on icon at bounding box center [521, 127] width 8 height 8
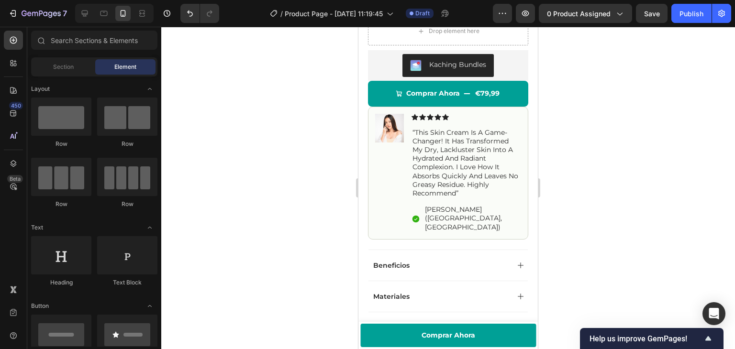
scroll to position [259, 0]
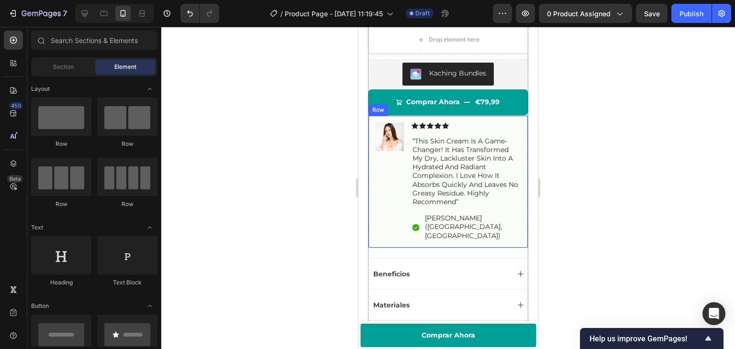
click at [484, 133] on div "Image Icon Icon Icon Icon Icon Icon List “this skin cream is a game-changer! it…" at bounding box center [448, 181] width 160 height 133
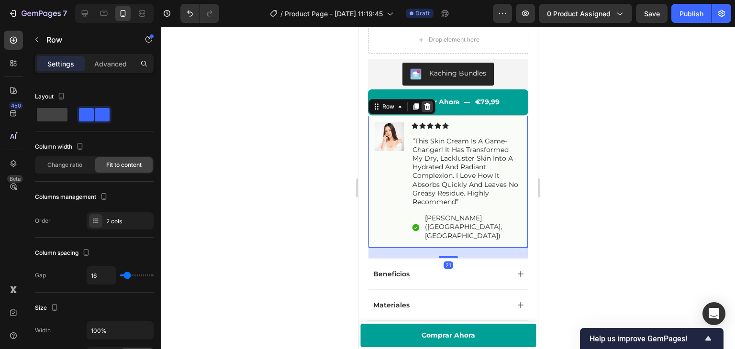
click at [427, 110] on icon at bounding box center [428, 106] width 6 height 7
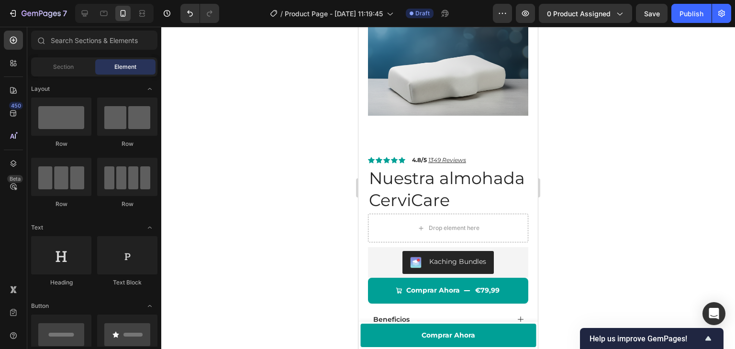
scroll to position [58, 0]
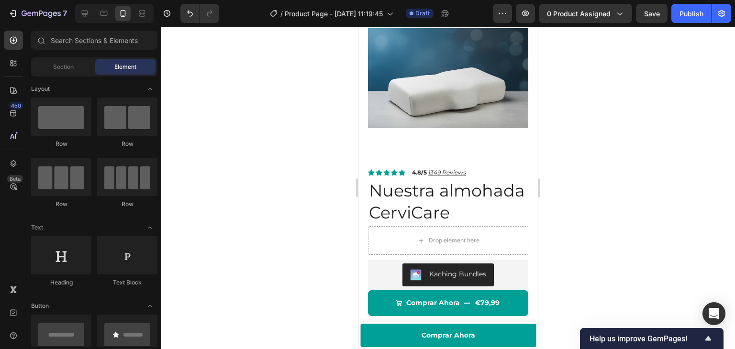
drag, startPoint x: 536, startPoint y: 84, endPoint x: 899, endPoint y: 91, distance: 362.9
click at [450, 109] on img at bounding box center [448, 78] width 160 height 160
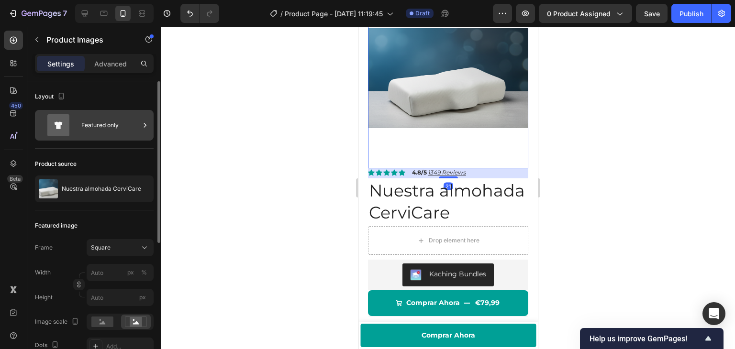
click at [101, 130] on div "Featured only" at bounding box center [110, 125] width 58 height 22
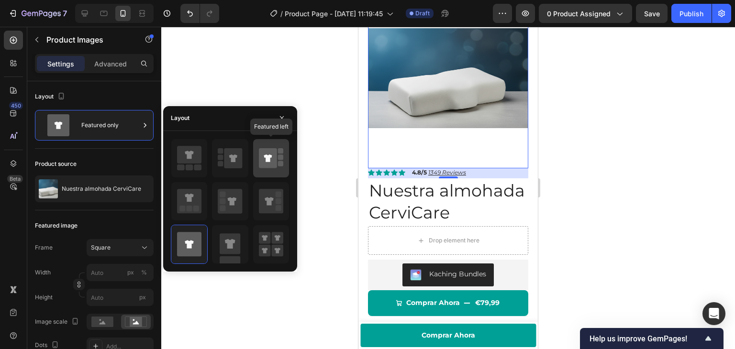
click at [266, 161] on icon at bounding box center [268, 159] width 8 height 8
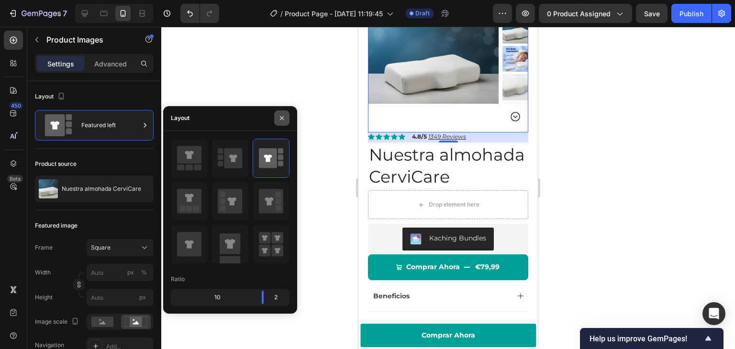
click at [280, 116] on icon "button" at bounding box center [282, 118] width 8 height 8
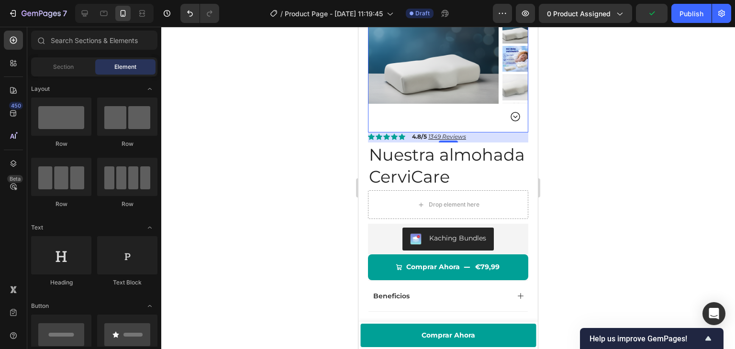
scroll to position [0, 0]
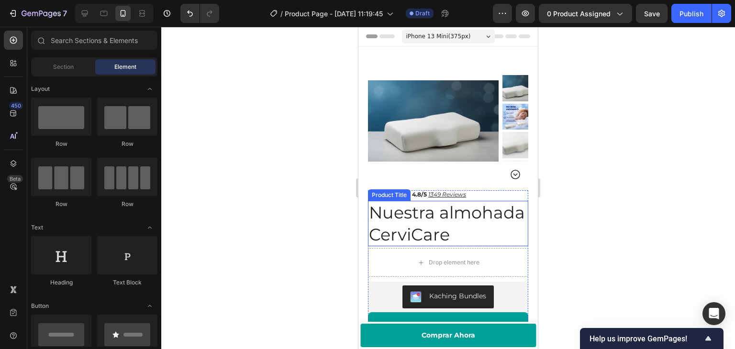
click at [415, 215] on h1 "Nuestra almohada CerviCare" at bounding box center [448, 223] width 160 height 45
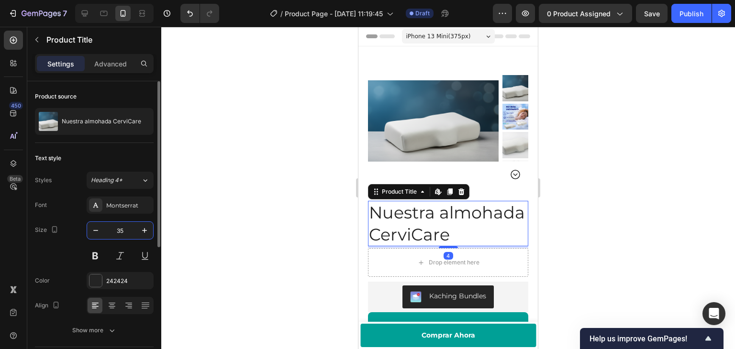
click at [121, 231] on input "35" at bounding box center [120, 230] width 32 height 17
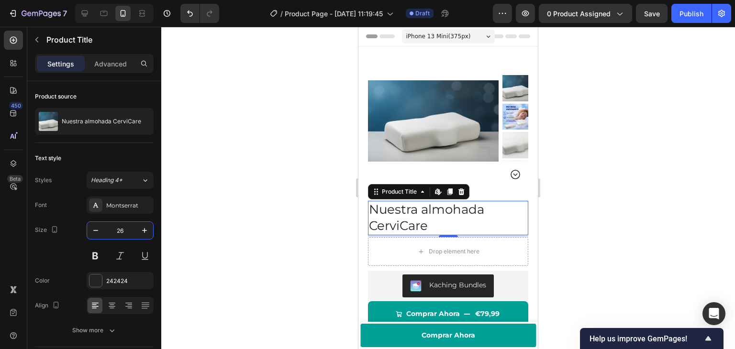
type input "26"
click at [213, 196] on div at bounding box center [448, 188] width 574 height 323
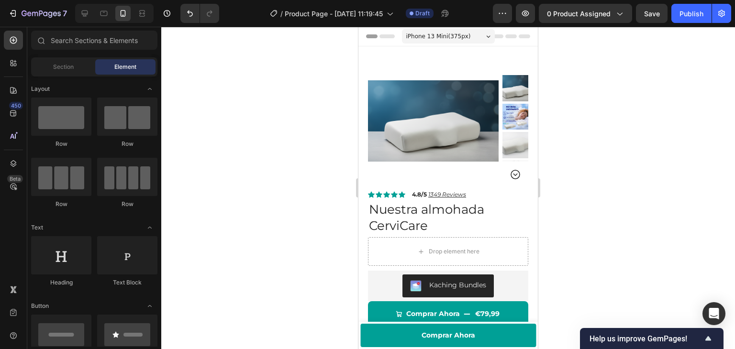
drag, startPoint x: 536, startPoint y: 58, endPoint x: 898, endPoint y: 76, distance: 362.3
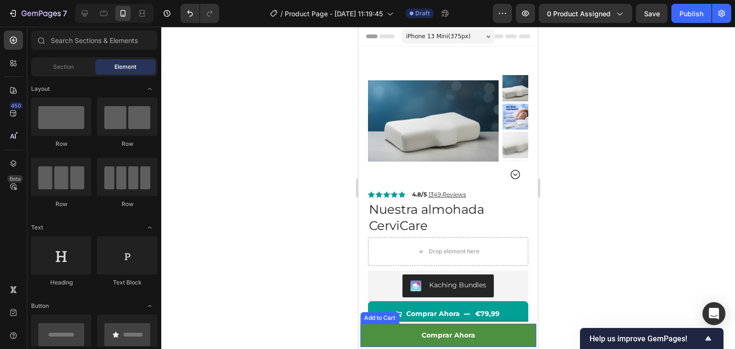
click at [394, 331] on button "Comprar Ahora" at bounding box center [448, 335] width 176 height 23
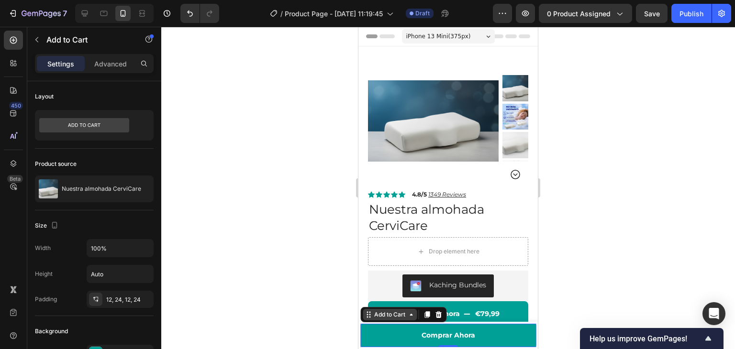
click at [389, 316] on div "Add to Cart" at bounding box center [389, 315] width 35 height 9
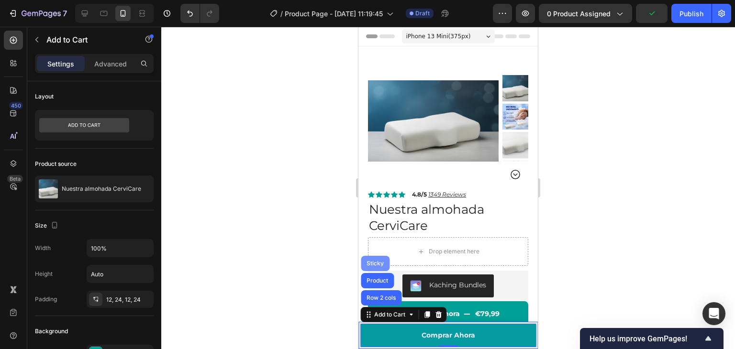
click at [378, 263] on div "Sticky" at bounding box center [375, 264] width 21 height 6
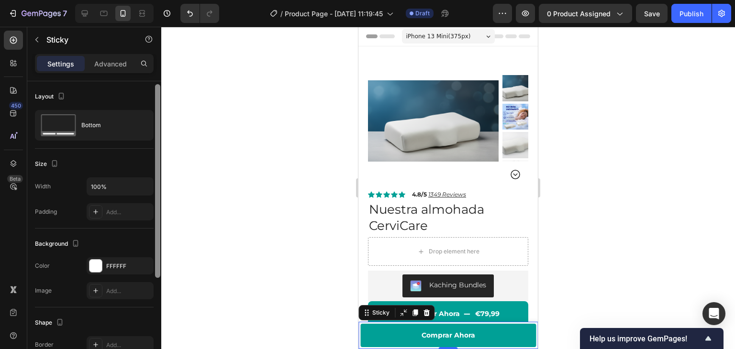
click at [156, 127] on div at bounding box center [157, 181] width 5 height 194
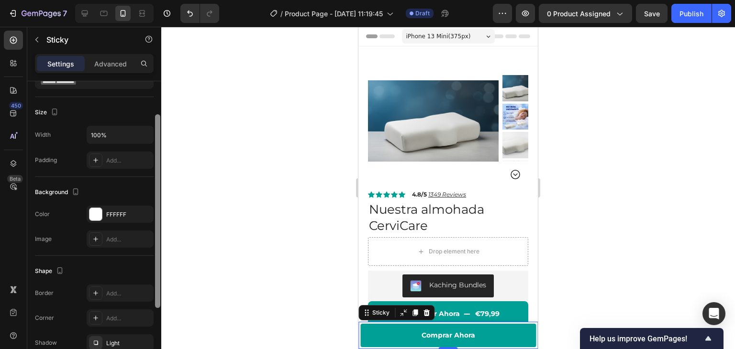
scroll to position [55, 0]
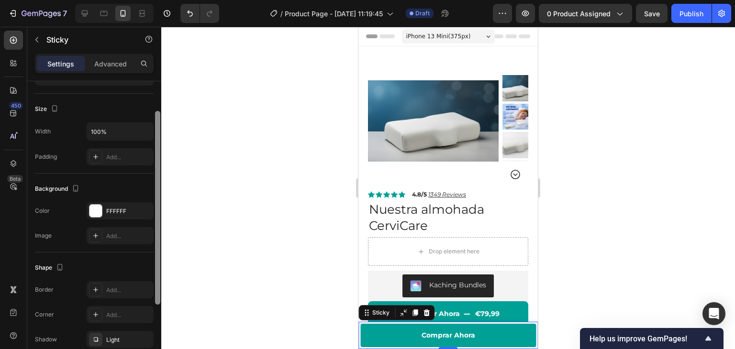
drag, startPoint x: 156, startPoint y: 129, endPoint x: 157, endPoint y: 160, distance: 31.1
click at [157, 160] on div at bounding box center [157, 208] width 5 height 194
click at [111, 154] on div "Add..." at bounding box center [128, 157] width 45 height 9
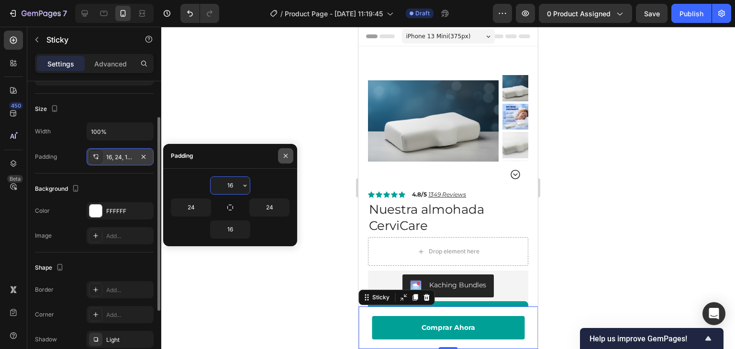
click at [286, 153] on icon "button" at bounding box center [286, 156] width 8 height 8
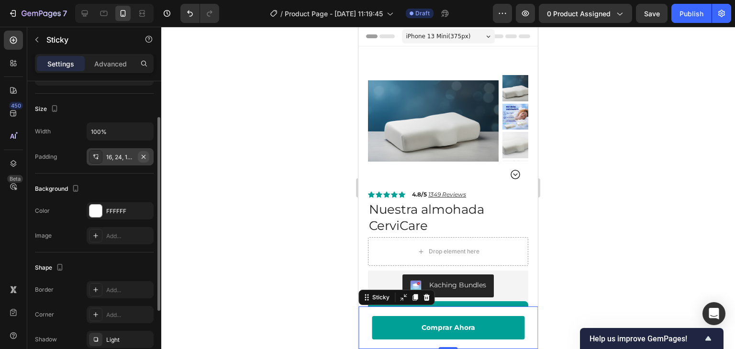
click at [146, 158] on icon "button" at bounding box center [144, 157] width 8 height 8
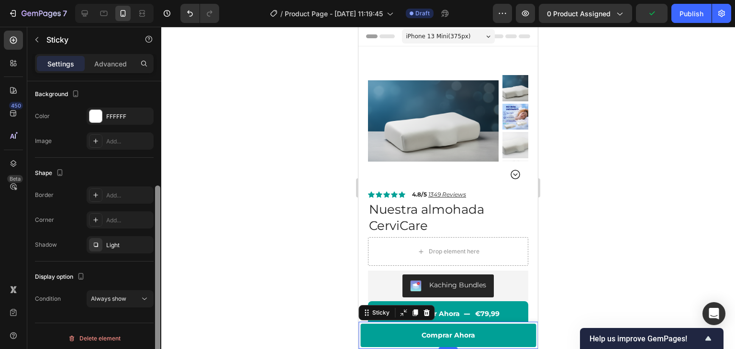
scroll to position [153, 0]
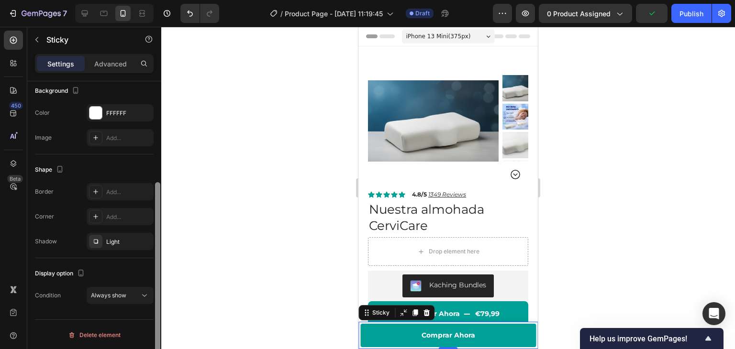
drag, startPoint x: 157, startPoint y: 151, endPoint x: 161, endPoint y: 227, distance: 75.7
click at [161, 227] on div at bounding box center [157, 228] width 7 height 295
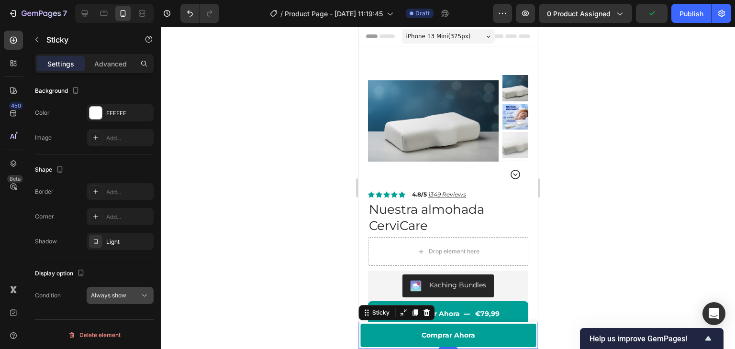
click at [135, 297] on div "Always show" at bounding box center [115, 296] width 49 height 9
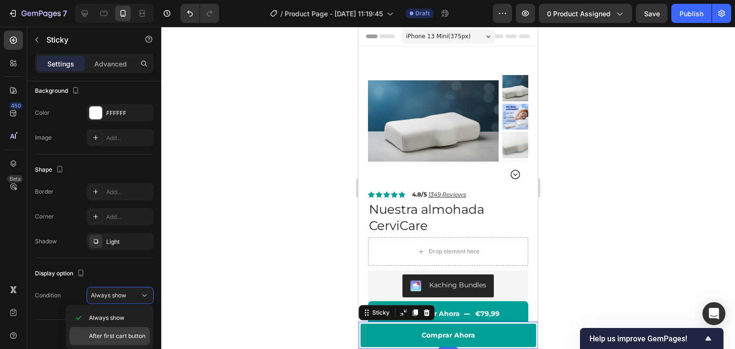
click at [125, 335] on span "After first cart button" at bounding box center [117, 336] width 56 height 9
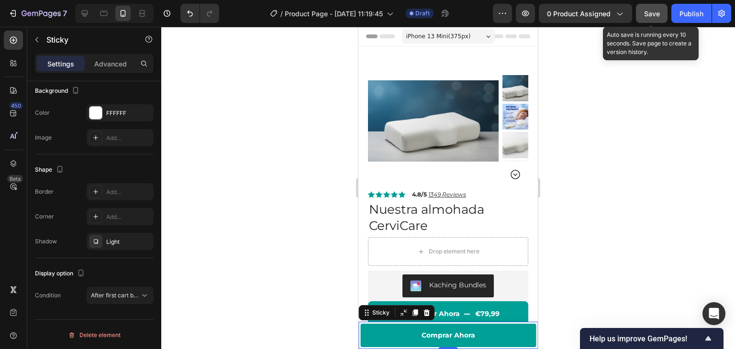
click at [656, 11] on span "Save" at bounding box center [652, 14] width 16 height 8
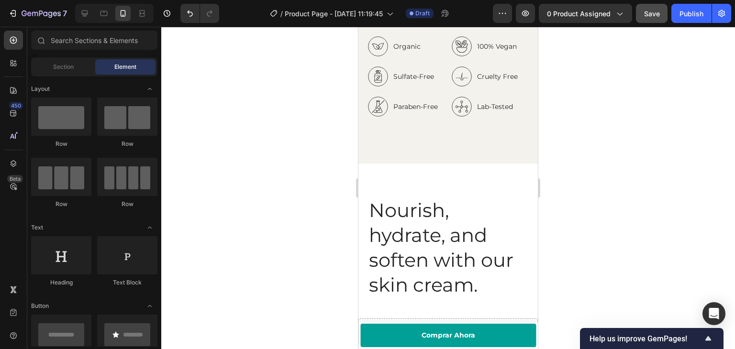
scroll to position [1462, 0]
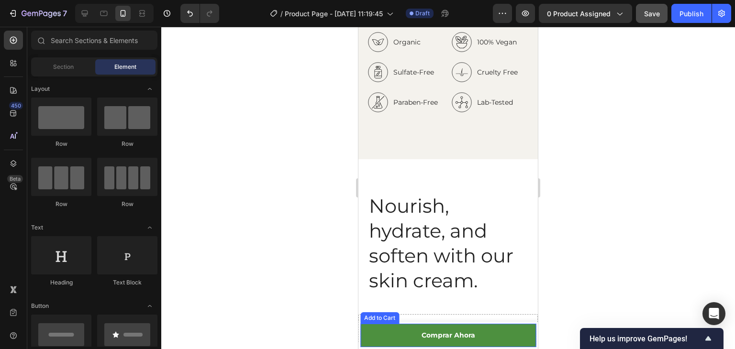
click at [394, 336] on button "Comprar Ahora" at bounding box center [448, 335] width 176 height 23
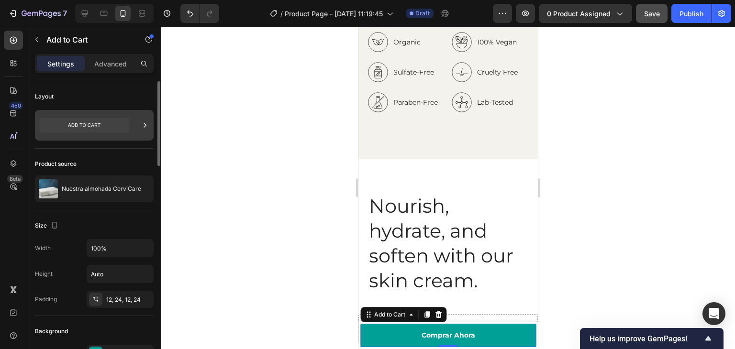
click at [133, 127] on div at bounding box center [94, 125] width 119 height 31
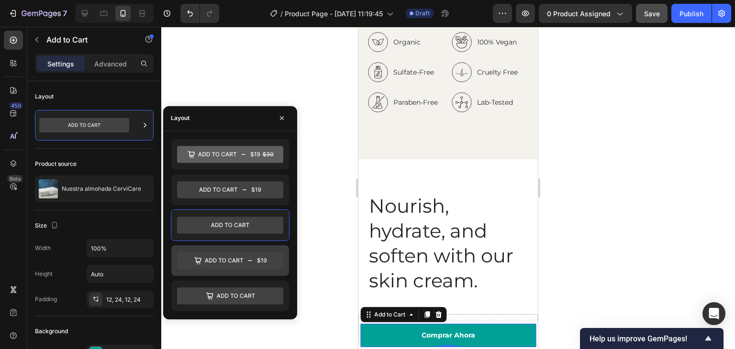
click at [217, 263] on icon at bounding box center [230, 260] width 106 height 17
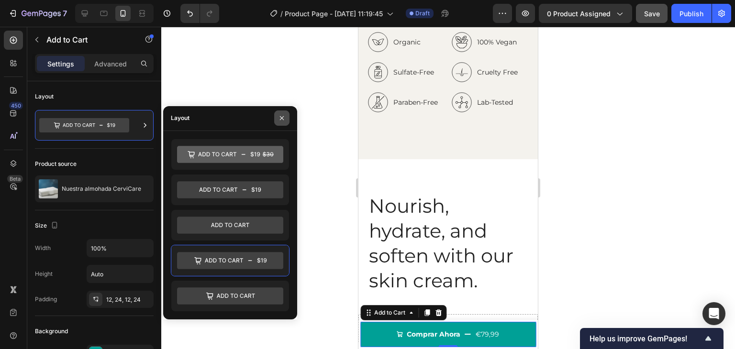
click at [283, 121] on icon "button" at bounding box center [282, 118] width 8 height 8
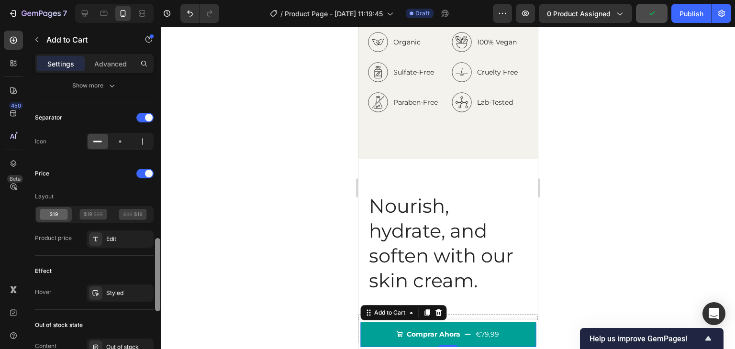
scroll to position [685, 0]
drag, startPoint x: 158, startPoint y: 139, endPoint x: 163, endPoint y: 309, distance: 170.0
click at [163, 0] on div "7 Version history / Product Page - Sep 28, 11:19:45 Draft Preview 0 product ass…" at bounding box center [367, 0] width 735 height 0
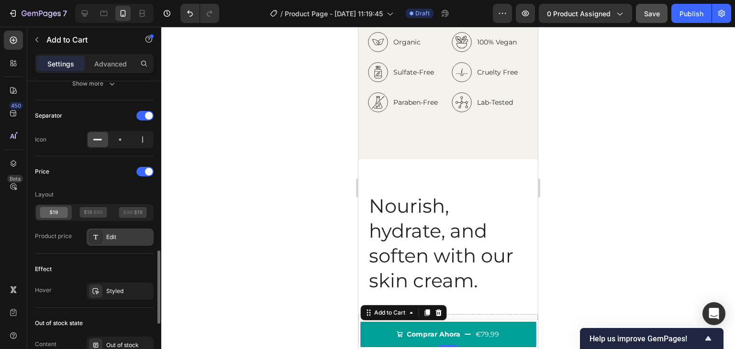
click at [112, 234] on div "Edit" at bounding box center [128, 237] width 45 height 9
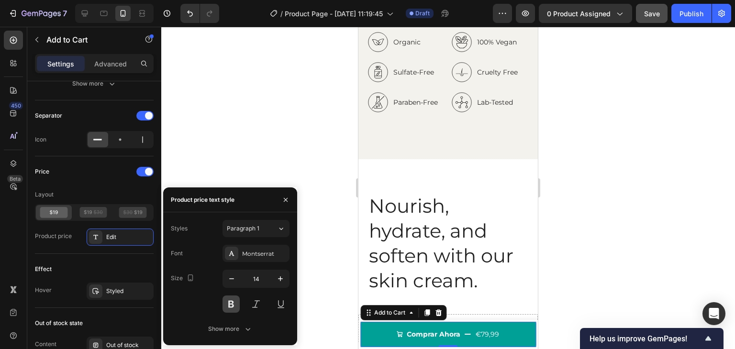
click at [234, 305] on button at bounding box center [231, 304] width 17 height 17
click at [283, 195] on button "button" at bounding box center [285, 199] width 15 height 15
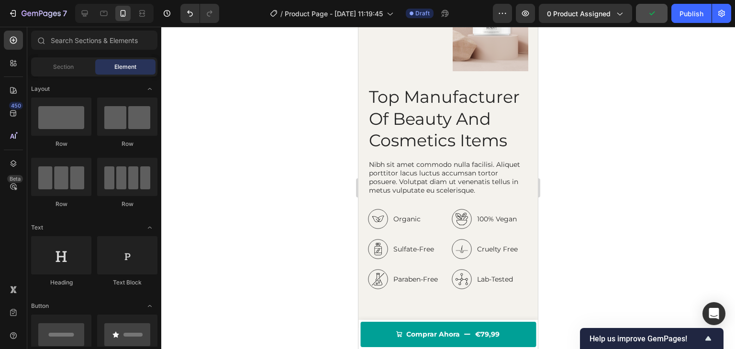
scroll to position [1236, 0]
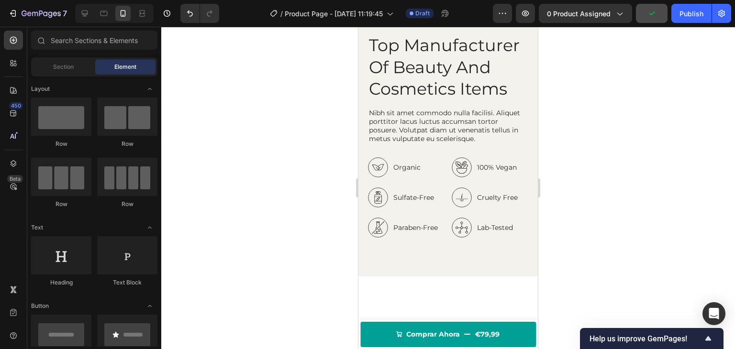
drag, startPoint x: 534, startPoint y: 51, endPoint x: 898, endPoint y: 181, distance: 387.1
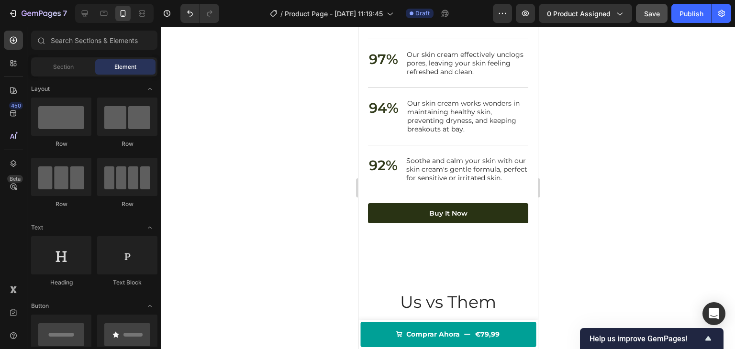
scroll to position [1971, 0]
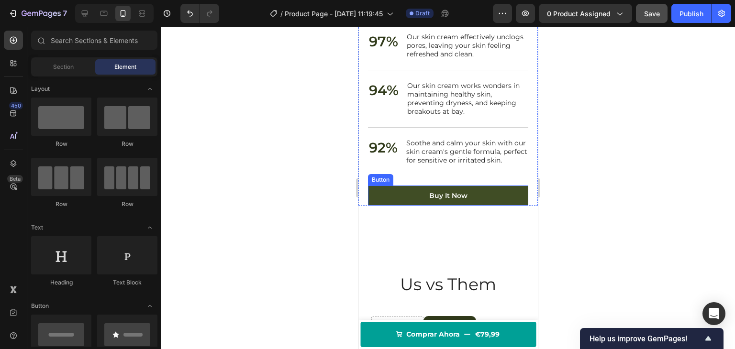
click at [402, 203] on link "Buy It Now" at bounding box center [448, 196] width 160 height 20
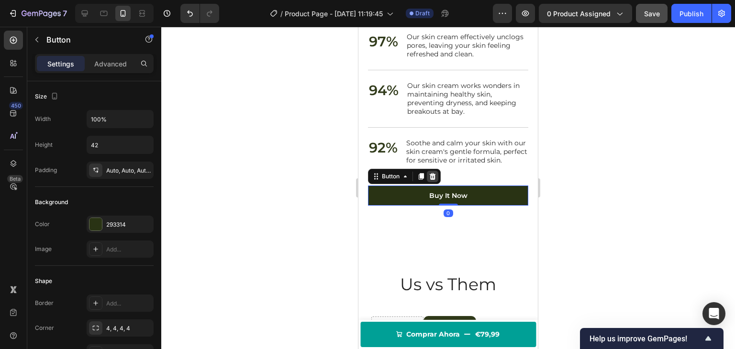
click at [433, 180] on icon at bounding box center [433, 176] width 6 height 7
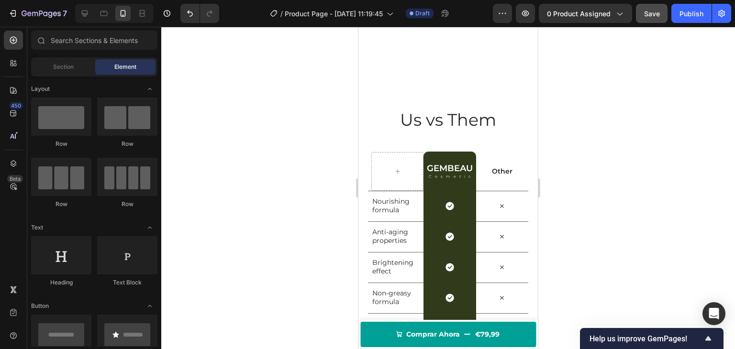
drag, startPoint x: 533, startPoint y: 224, endPoint x: 897, endPoint y: 280, distance: 368.1
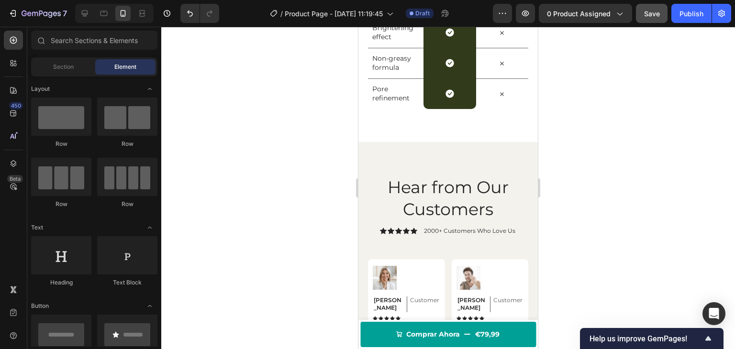
scroll to position [2355, 0]
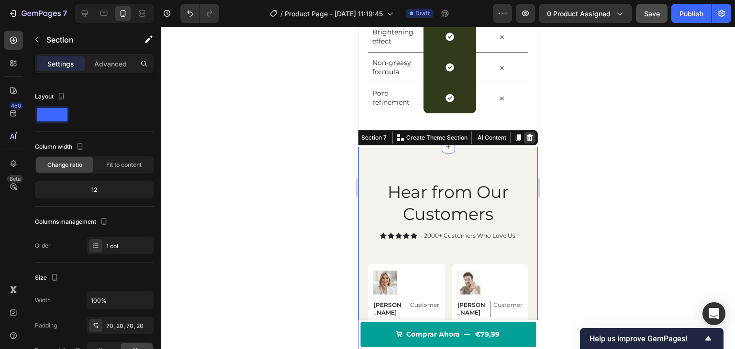
click at [527, 140] on icon at bounding box center [530, 138] width 6 height 7
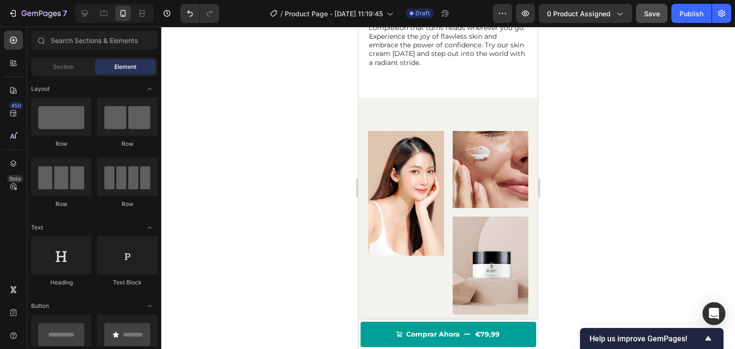
scroll to position [1081, 0]
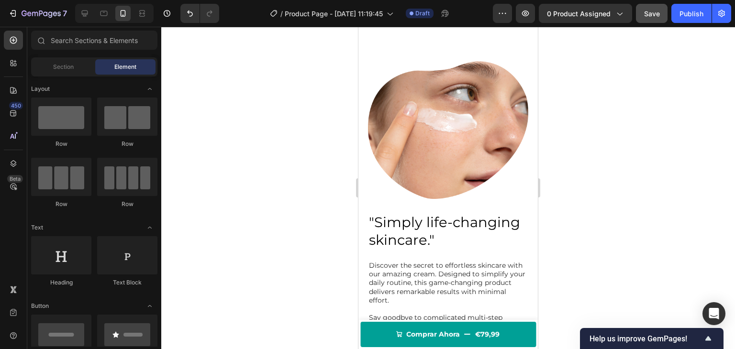
drag, startPoint x: 536, startPoint y: 167, endPoint x: 898, endPoint y: 112, distance: 366.6
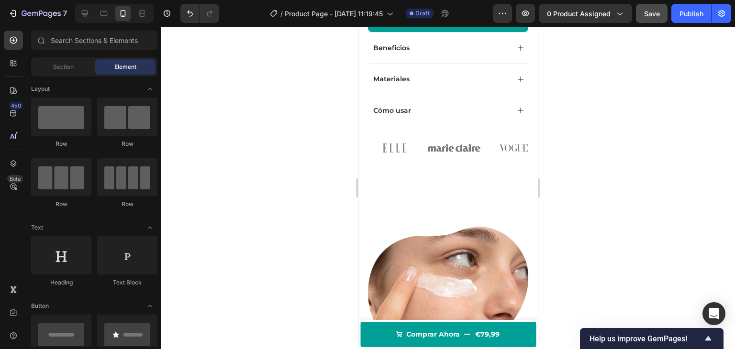
scroll to position [346, 0]
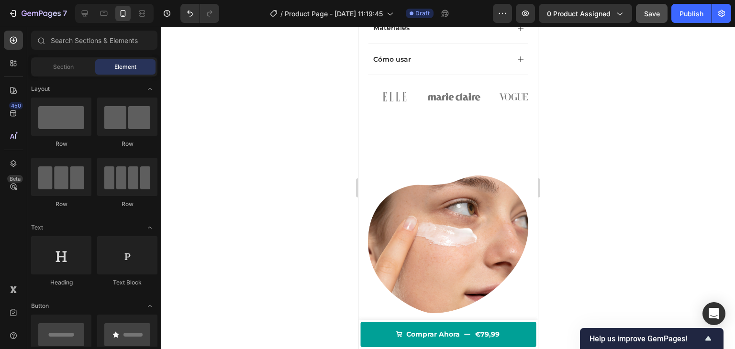
drag, startPoint x: 534, startPoint y: 46, endPoint x: 897, endPoint y: 108, distance: 368.9
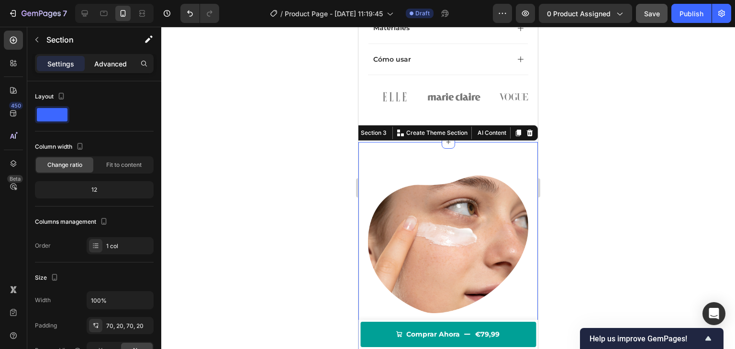
click at [115, 62] on p "Advanced" at bounding box center [110, 64] width 33 height 10
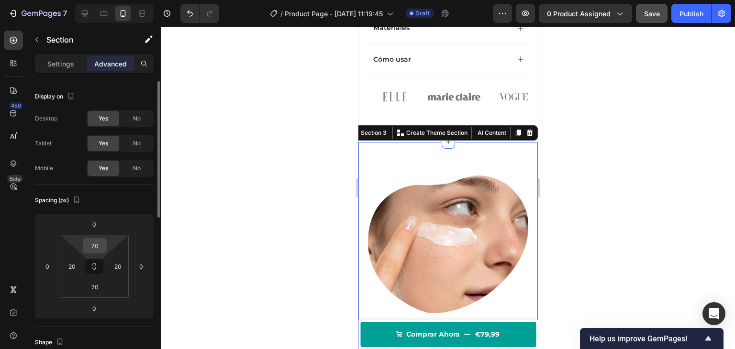
click at [97, 244] on input "70" at bounding box center [94, 246] width 19 height 14
type input "0"
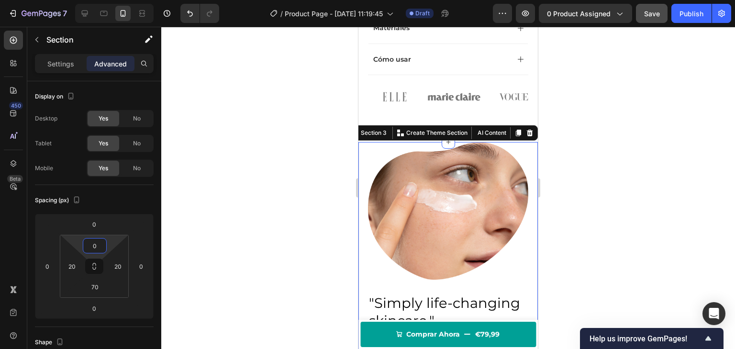
click at [240, 194] on div at bounding box center [448, 188] width 574 height 323
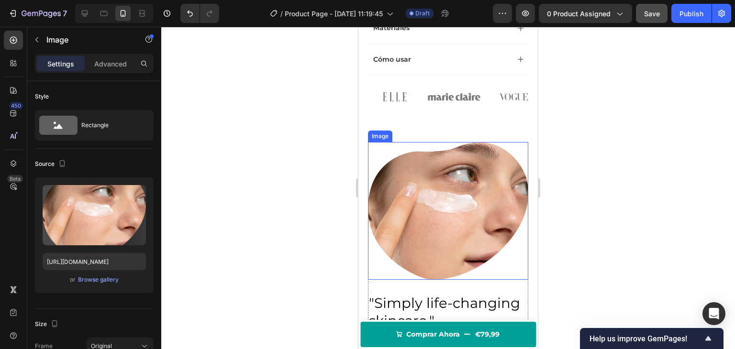
click at [403, 188] on img at bounding box center [448, 211] width 160 height 138
click at [96, 278] on div "Browse gallery" at bounding box center [98, 280] width 41 height 9
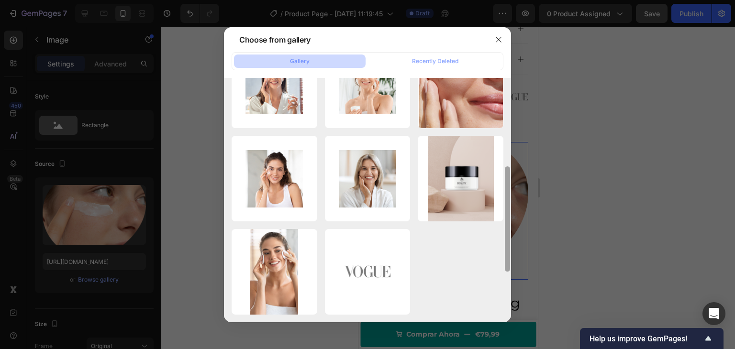
scroll to position [345, 0]
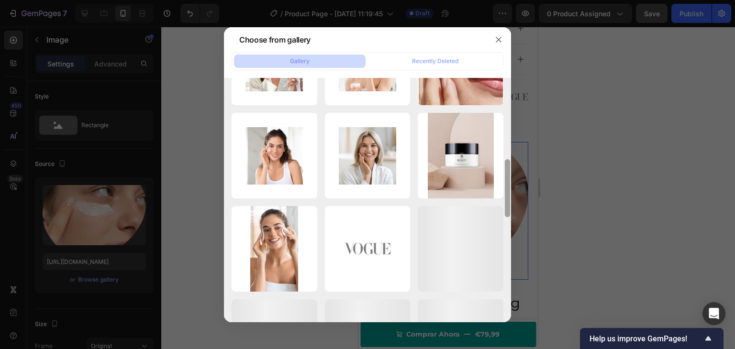
drag, startPoint x: 508, startPoint y: 85, endPoint x: 502, endPoint y: 229, distance: 144.2
click at [502, 234] on div "Vector 100 (1).png 2818.17 kb Vector 100.png 3206.75 kb image 28.png 2.19 kb Re…" at bounding box center [367, 200] width 287 height 245
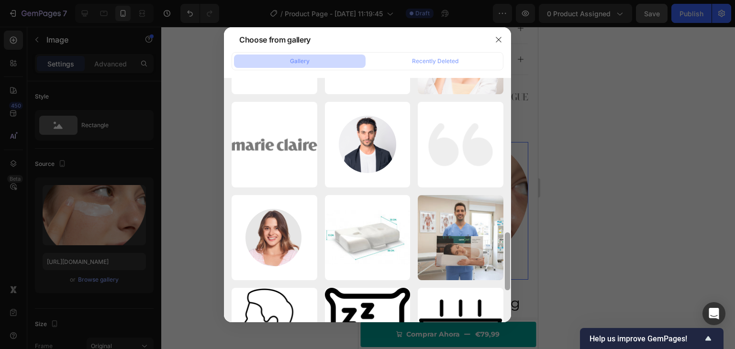
drag, startPoint x: 505, startPoint y: 190, endPoint x: 509, endPoint y: 282, distance: 92.5
click at [509, 282] on div at bounding box center [507, 262] width 5 height 58
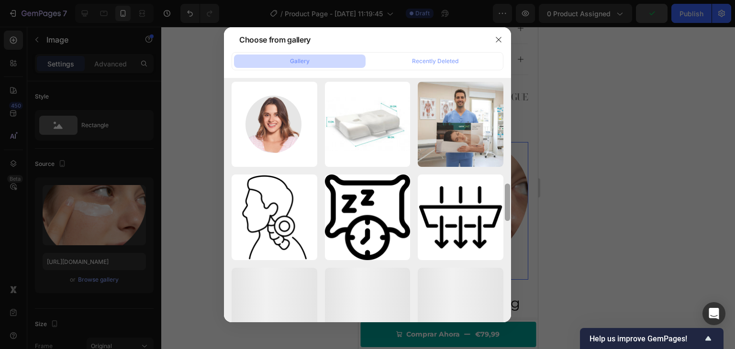
drag, startPoint x: 507, startPoint y: 258, endPoint x: 508, endPoint y: 286, distance: 28.3
click at [508, 285] on div at bounding box center [507, 179] width 7 height 245
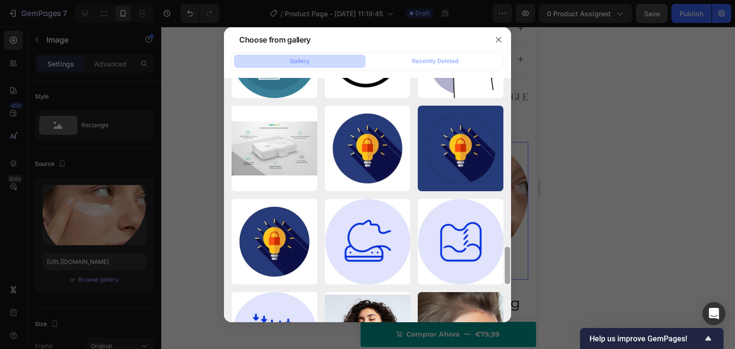
drag, startPoint x: 507, startPoint y: 222, endPoint x: 509, endPoint y: 274, distance: 52.2
click at [509, 274] on div at bounding box center [507, 265] width 5 height 37
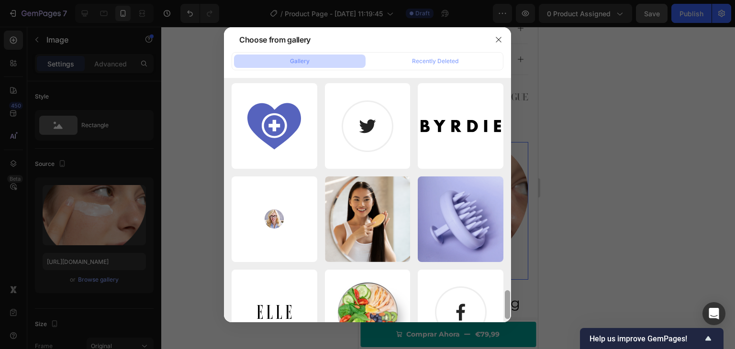
scroll to position [1530, 0]
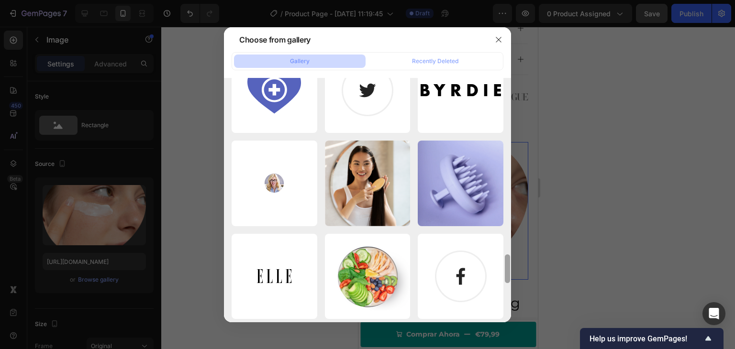
drag, startPoint x: 508, startPoint y: 264, endPoint x: 507, endPoint y: 316, distance: 52.2
click at [507, 316] on div at bounding box center [507, 195] width 7 height 245
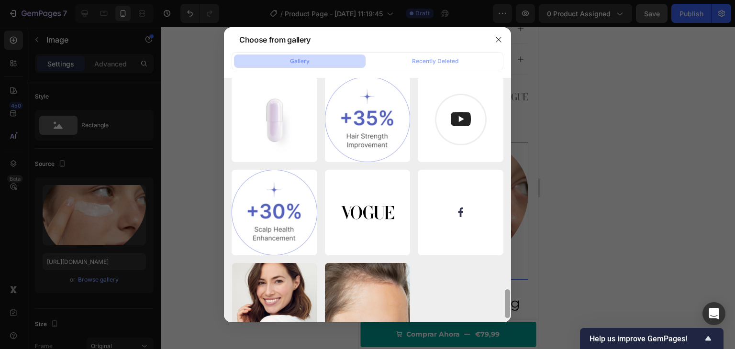
scroll to position [1813, 0]
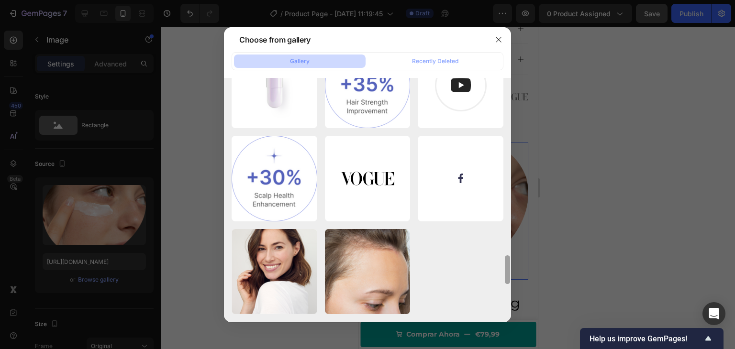
drag, startPoint x: 508, startPoint y: 274, endPoint x: 510, endPoint y: 310, distance: 35.9
click at [510, 284] on div at bounding box center [507, 270] width 5 height 29
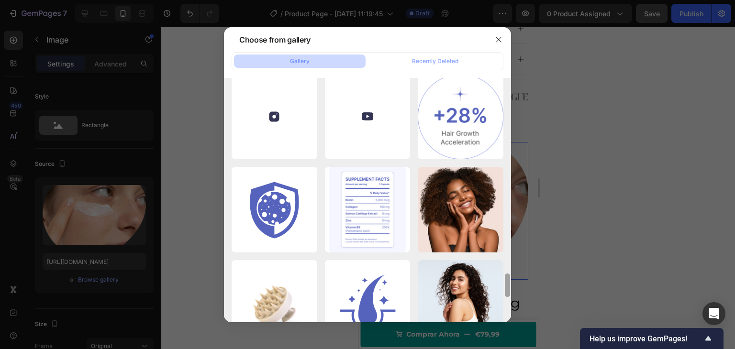
scroll to position [2292, 0]
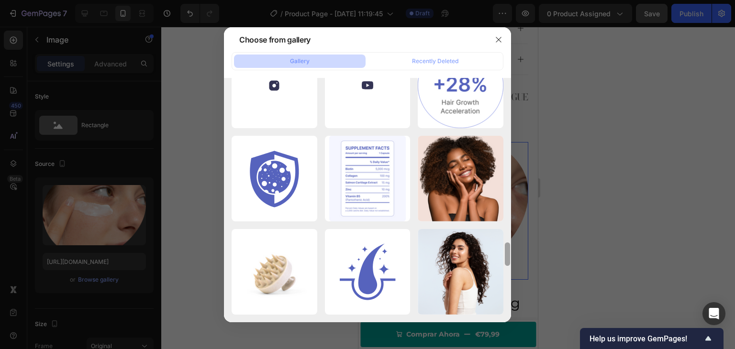
drag, startPoint x: 505, startPoint y: 269, endPoint x: 510, endPoint y: 309, distance: 41.0
click at [510, 271] on div at bounding box center [507, 149] width 7 height 245
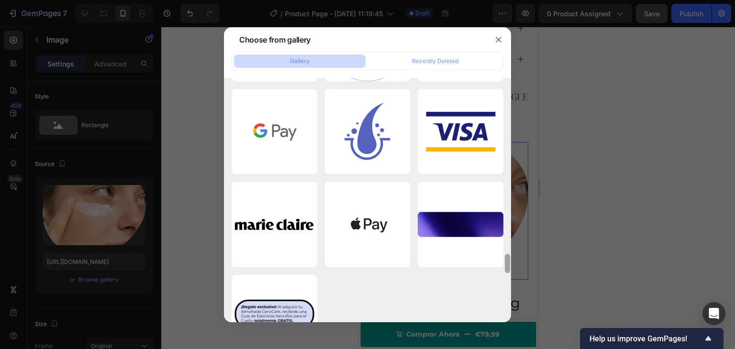
scroll to position [2798, 0]
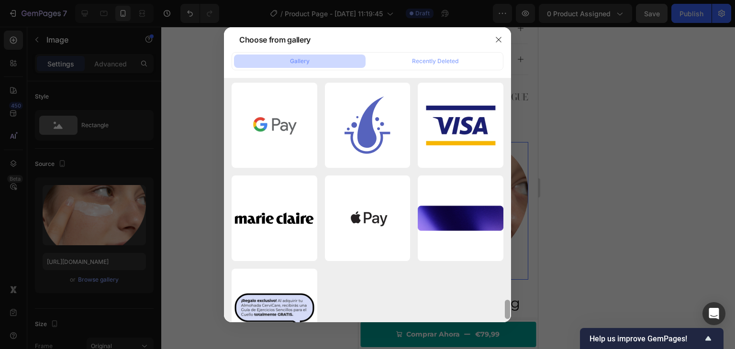
drag, startPoint x: 508, startPoint y: 272, endPoint x: 511, endPoint y: 313, distance: 40.3
click at [511, 313] on div "Choose from gallery Gallery Recently Deleted Vector 100 (1).png 2818.17 kb Vect…" at bounding box center [367, 174] width 735 height 349
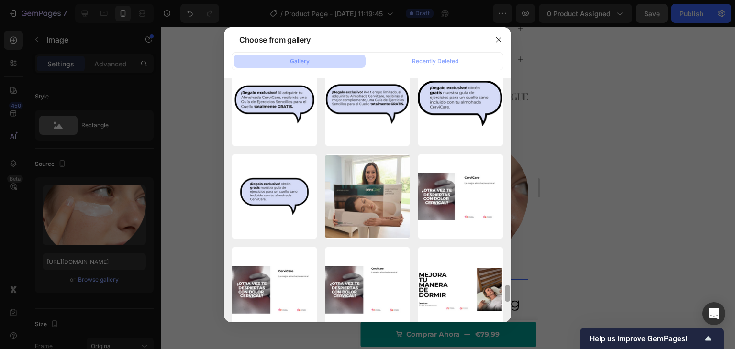
drag, startPoint x: 509, startPoint y: 281, endPoint x: 508, endPoint y: 295, distance: 14.4
click at [508, 295] on div at bounding box center [507, 293] width 5 height 17
click at [508, 299] on div at bounding box center [507, 293] width 5 height 17
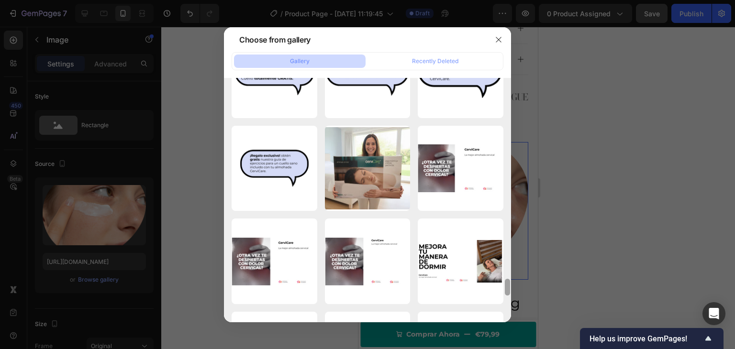
click at [508, 296] on div at bounding box center [507, 287] width 5 height 17
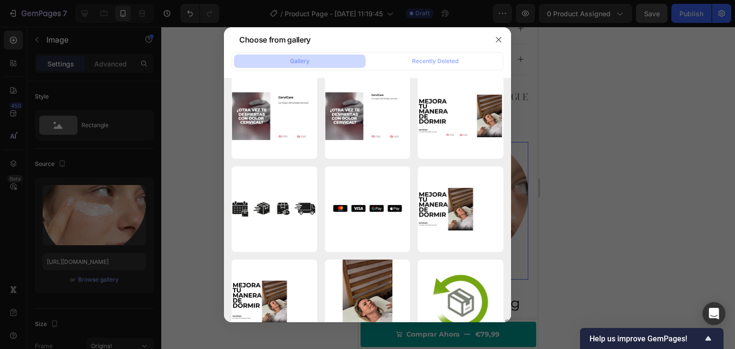
scroll to position [3201, 0]
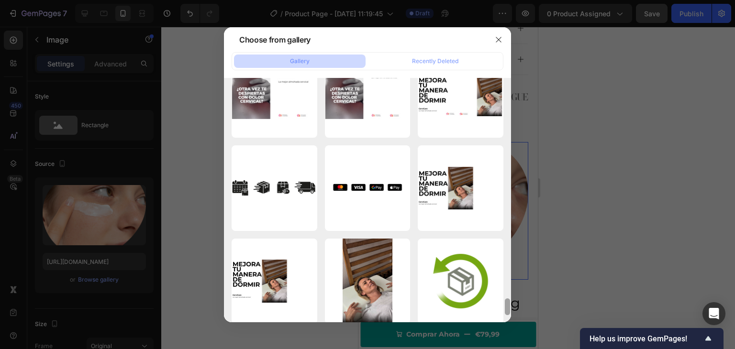
drag, startPoint x: 509, startPoint y: 295, endPoint x: 511, endPoint y: 307, distance: 11.6
click at [511, 307] on div at bounding box center [507, 200] width 7 height 245
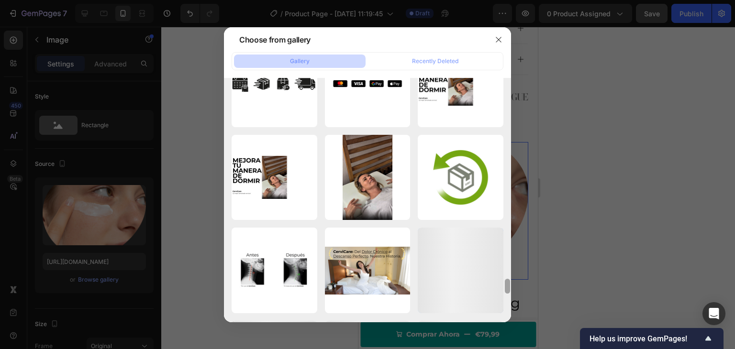
scroll to position [3319, 0]
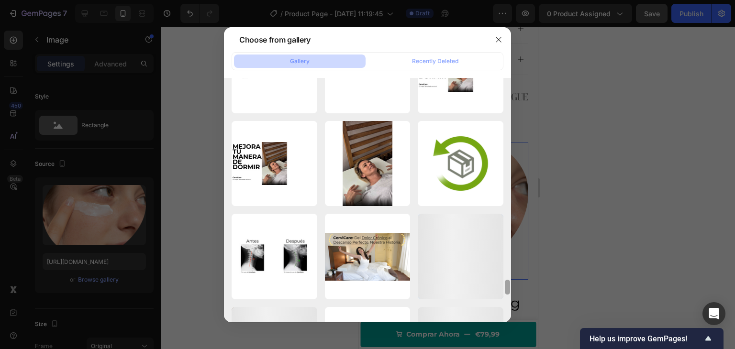
drag, startPoint x: 507, startPoint y: 303, endPoint x: 507, endPoint y: 312, distance: 8.1
click at [507, 312] on div at bounding box center [507, 200] width 7 height 245
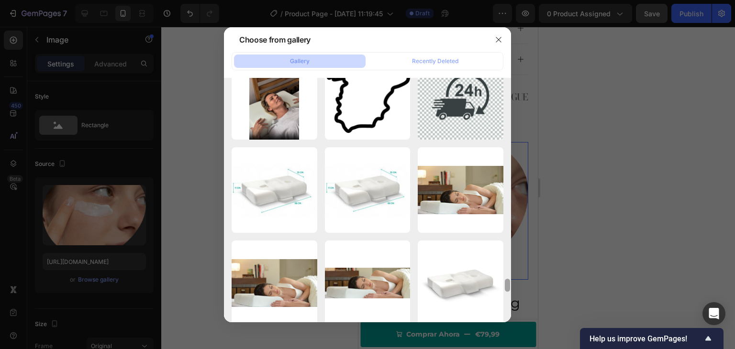
scroll to position [3782, 0]
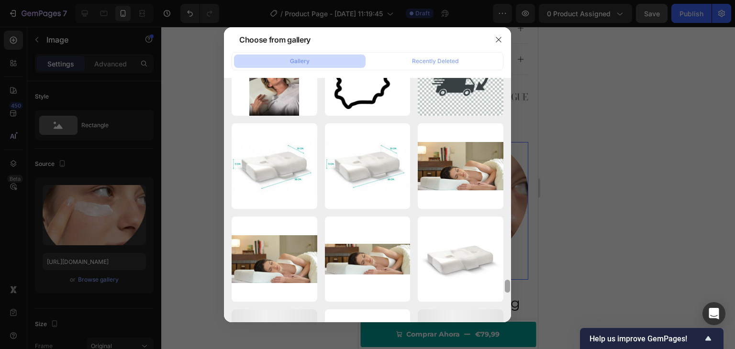
drag, startPoint x: 509, startPoint y: 288, endPoint x: 508, endPoint y: 316, distance: 28.3
click at [508, 316] on div at bounding box center [507, 200] width 7 height 245
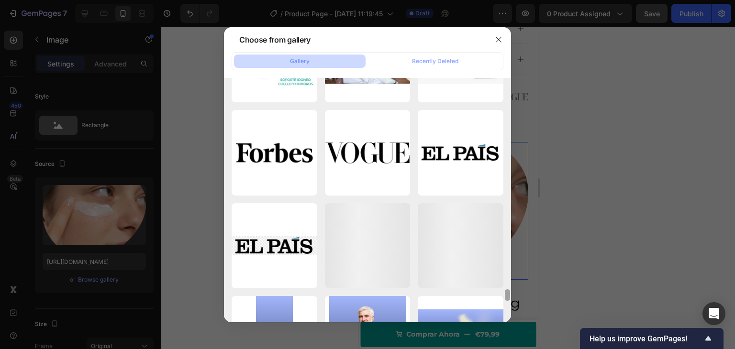
scroll to position [4382, 0]
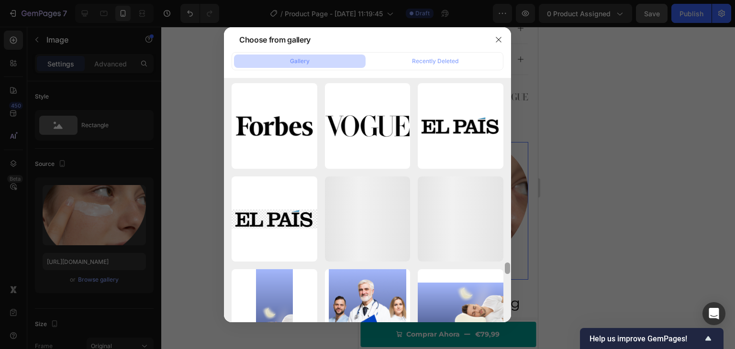
drag, startPoint x: 509, startPoint y: 288, endPoint x: 507, endPoint y: 320, distance: 32.1
click at [507, 296] on div at bounding box center [507, 173] width 7 height 245
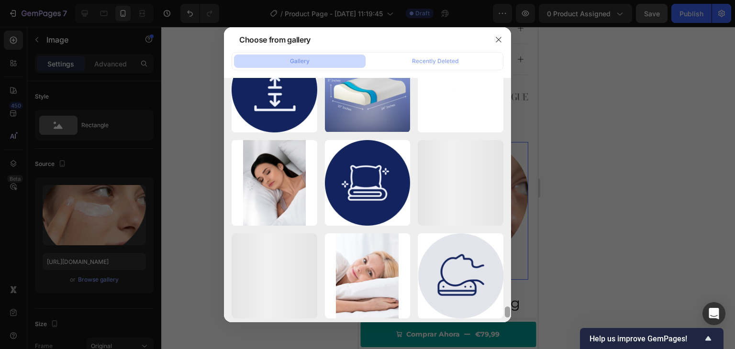
drag, startPoint x: 508, startPoint y: 297, endPoint x: 509, endPoint y: 322, distance: 24.9
click at [509, 322] on div "Choose from gallery Gallery Recently Deleted Vector 100 (1).png 2818.17 kb Vect…" at bounding box center [367, 174] width 735 height 349
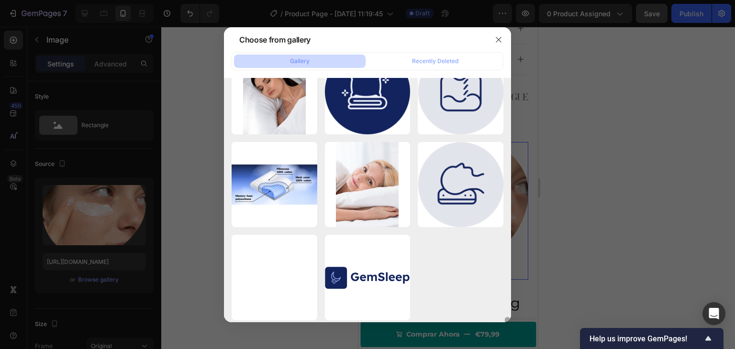
scroll to position [4981, 0]
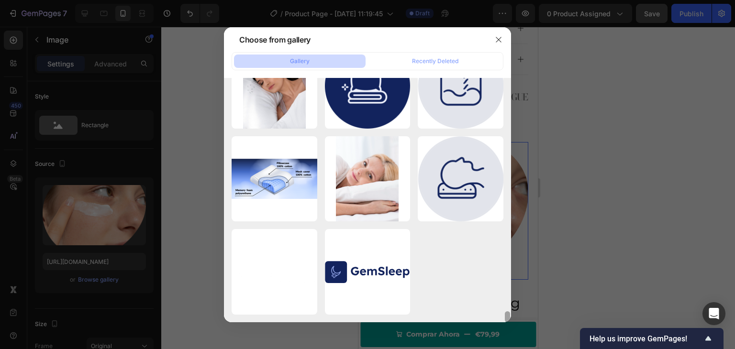
drag, startPoint x: 506, startPoint y: 310, endPoint x: 509, endPoint y: 321, distance: 11.7
click at [509, 321] on div at bounding box center [507, 317] width 5 height 11
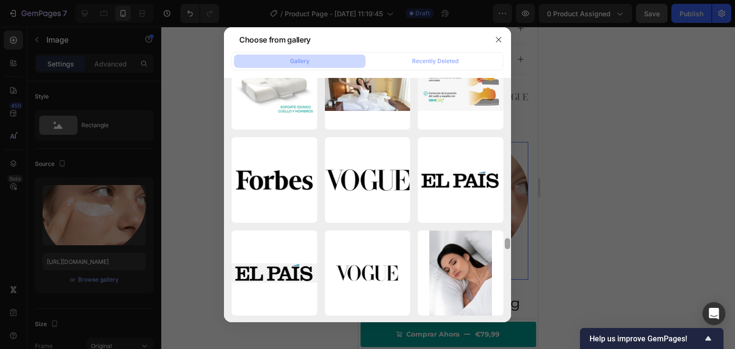
scroll to position [4287, 0]
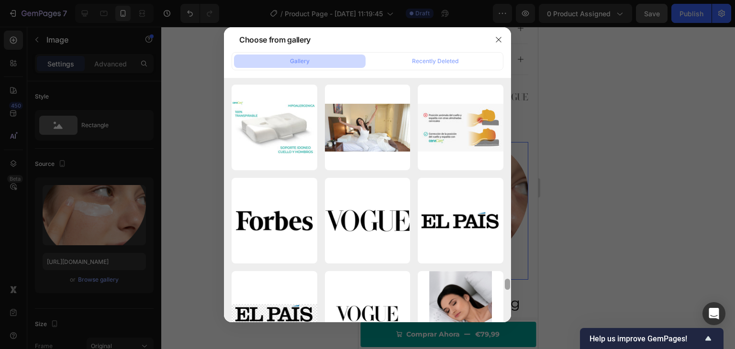
drag, startPoint x: 507, startPoint y: 314, endPoint x: 511, endPoint y: 282, distance: 32.8
click at [511, 282] on div "Choose from gallery Gallery Recently Deleted Vector 100 (1).png 2818.17 kb Vect…" at bounding box center [367, 174] width 735 height 349
click at [496, 41] on icon "button" at bounding box center [499, 40] width 8 height 8
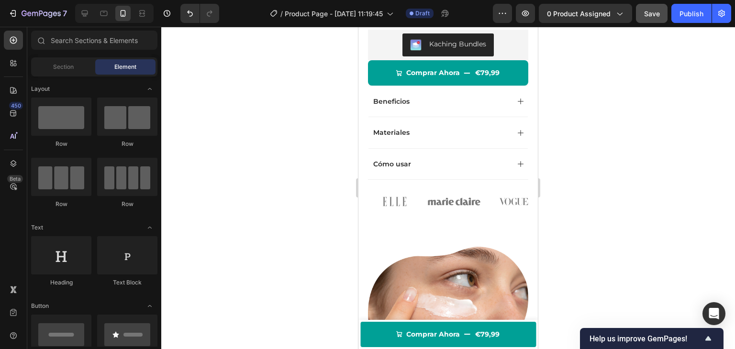
scroll to position [251, 0]
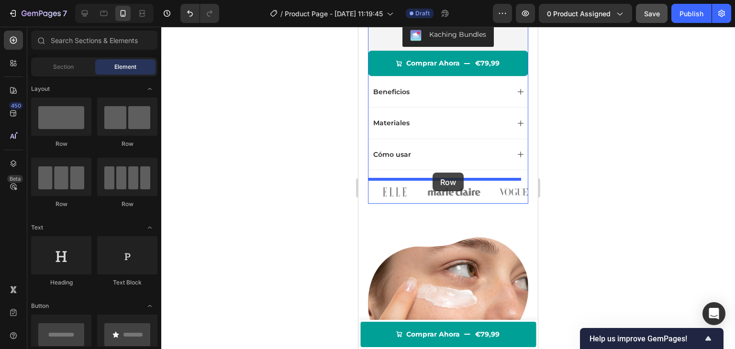
drag, startPoint x: 421, startPoint y: 211, endPoint x: 433, endPoint y: 173, distance: 40.0
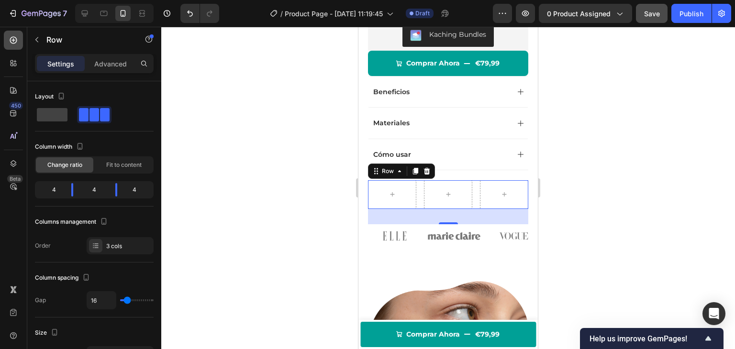
click at [12, 39] on icon at bounding box center [14, 40] width 10 height 10
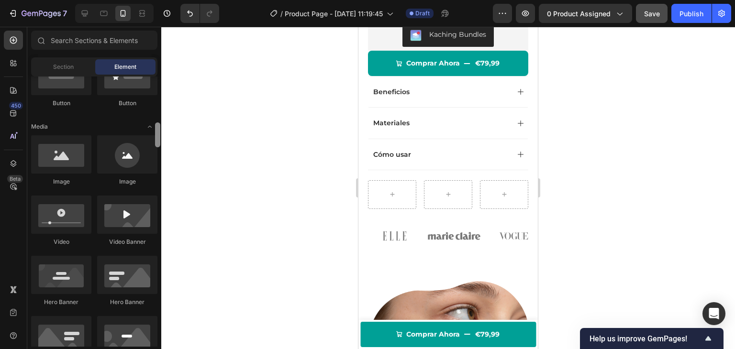
scroll to position [278, 0]
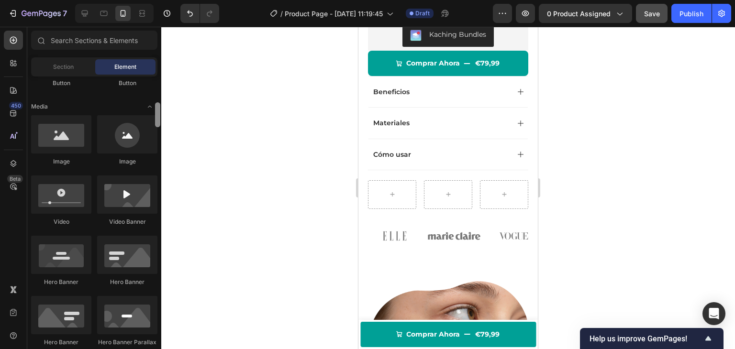
drag, startPoint x: 159, startPoint y: 96, endPoint x: 156, endPoint y: 117, distance: 21.7
click at [156, 117] on div at bounding box center [157, 114] width 5 height 25
drag, startPoint x: 422, startPoint y: 220, endPoint x: 385, endPoint y: 200, distance: 42.0
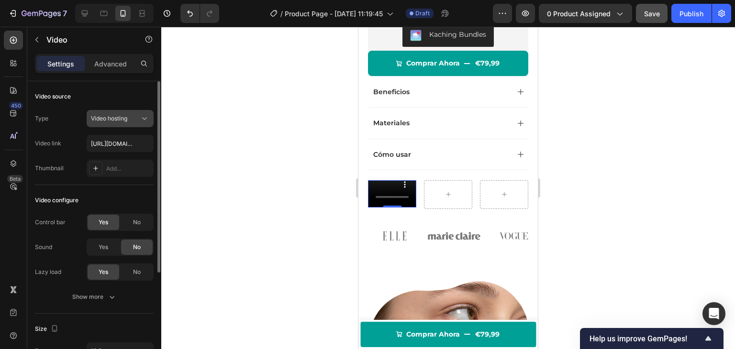
click at [147, 119] on icon at bounding box center [145, 119] width 10 height 10
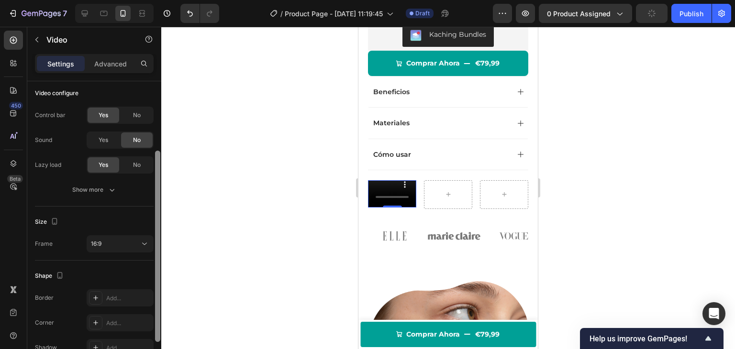
drag, startPoint x: 157, startPoint y: 111, endPoint x: 154, endPoint y: 227, distance: 116.8
click at [163, 0] on div "7 Version history / Product Page - Sep 28, 11:19:45 Draft Preview 0 product ass…" at bounding box center [367, 0] width 735 height 0
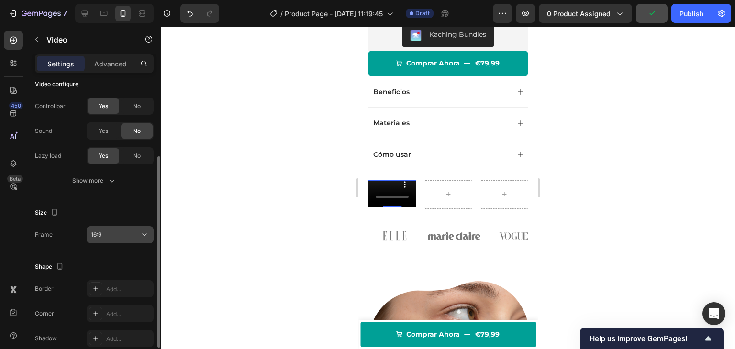
click at [145, 237] on icon at bounding box center [145, 235] width 10 height 10
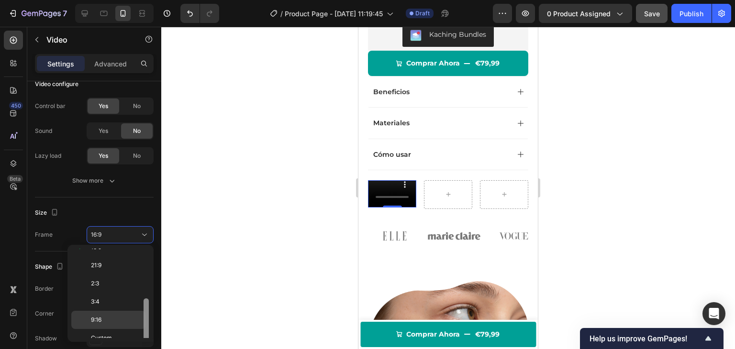
scroll to position [90, 0]
drag, startPoint x: 147, startPoint y: 269, endPoint x: 139, endPoint y: 314, distance: 46.2
click at [139, 314] on div "Original Square 3:2 4:3 16:9 21:9 2:3 3:4 9:16 Custom" at bounding box center [110, 294] width 78 height 90
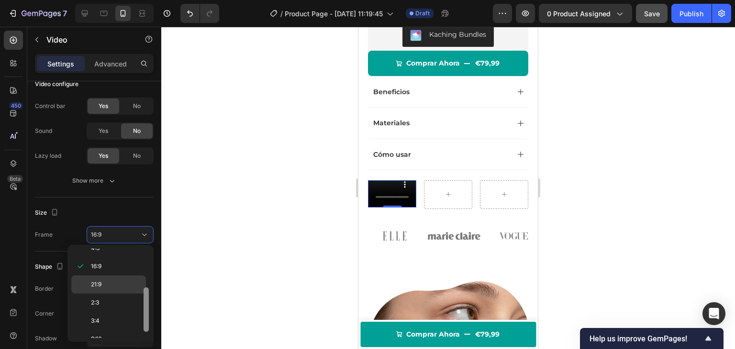
drag, startPoint x: 146, startPoint y: 302, endPoint x: 138, endPoint y: 289, distance: 15.0
click at [145, 289] on div at bounding box center [146, 310] width 5 height 45
click at [118, 283] on p "21:9" at bounding box center [116, 284] width 51 height 9
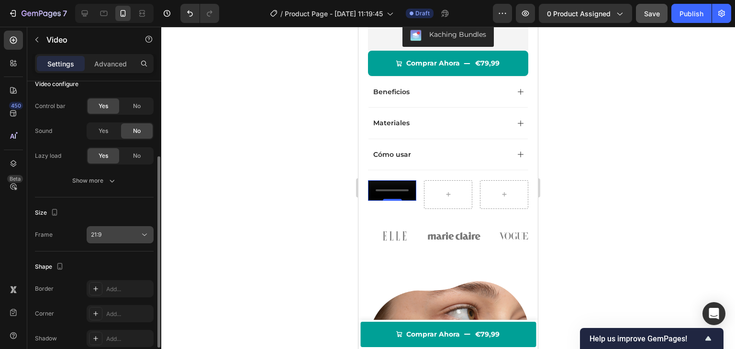
click at [129, 231] on div "21:9" at bounding box center [115, 235] width 49 height 9
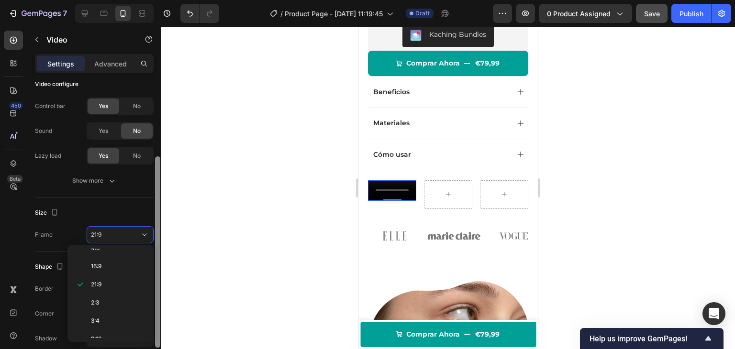
click at [157, 206] on div at bounding box center [157, 252] width 5 height 191
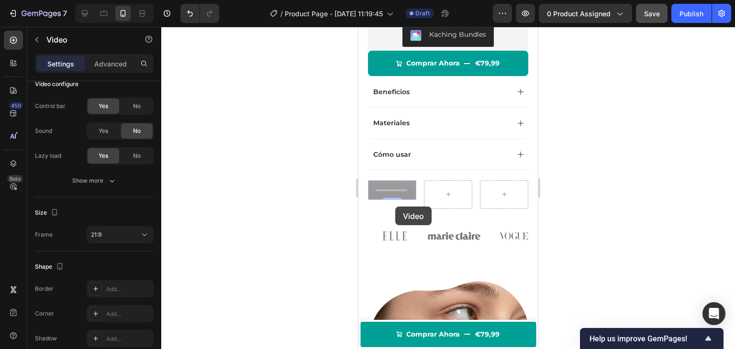
drag, startPoint x: 395, startPoint y: 198, endPoint x: 395, endPoint y: 207, distance: 8.6
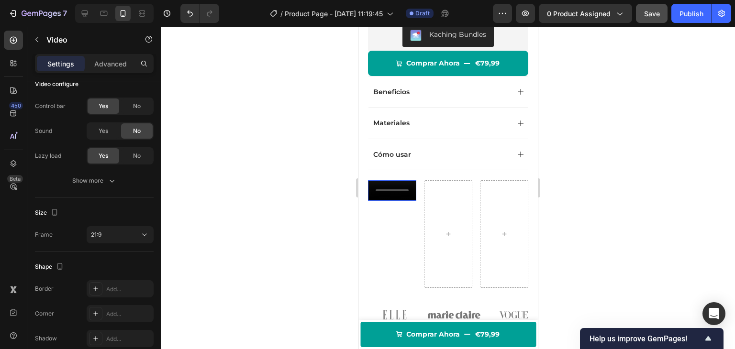
drag, startPoint x: 394, startPoint y: 198, endPoint x: 391, endPoint y: 285, distance: 87.2
click at [391, 285] on div "Video 182" at bounding box center [392, 234] width 48 height 108
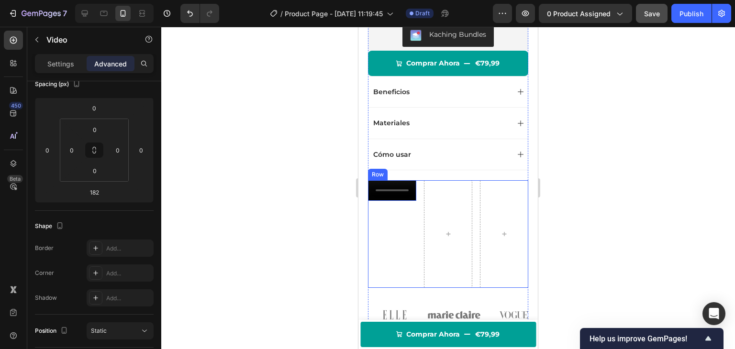
click at [386, 231] on div "Video 182" at bounding box center [392, 234] width 48 height 108
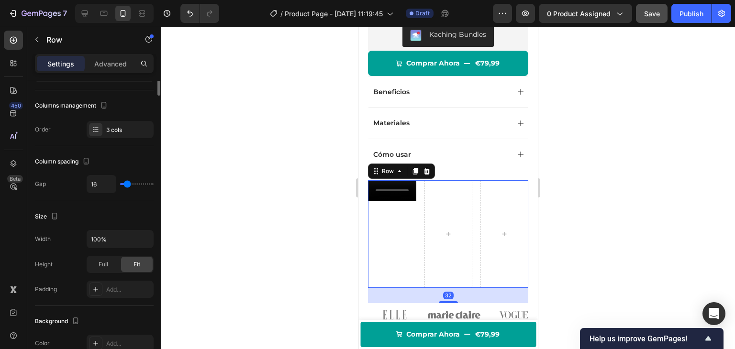
scroll to position [0, 0]
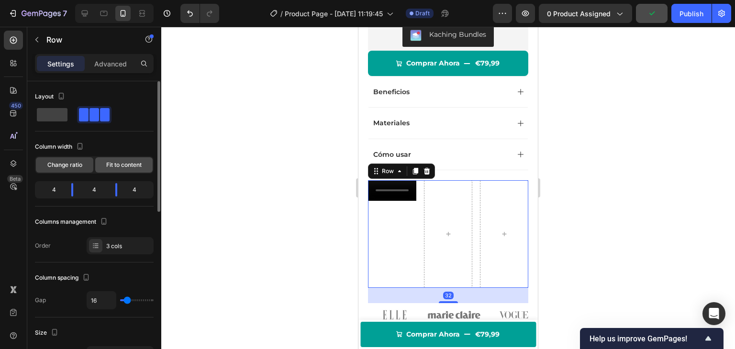
click at [131, 165] on span "Fit to content" at bounding box center [123, 165] width 35 height 9
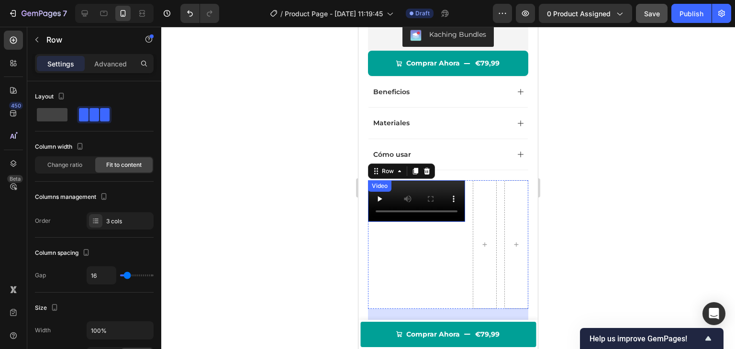
click at [376, 182] on div "Video" at bounding box center [379, 185] width 23 height 11
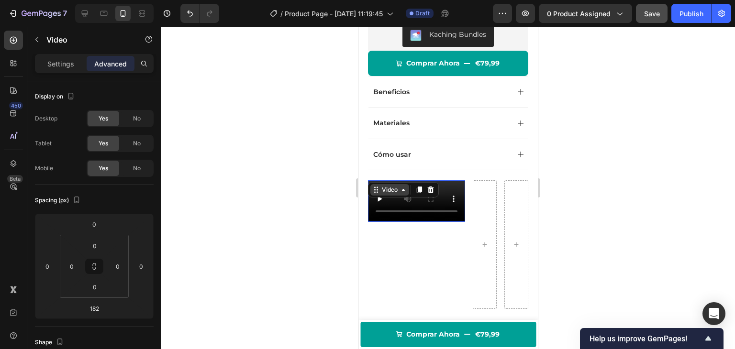
click at [380, 188] on div "Video" at bounding box center [390, 190] width 20 height 9
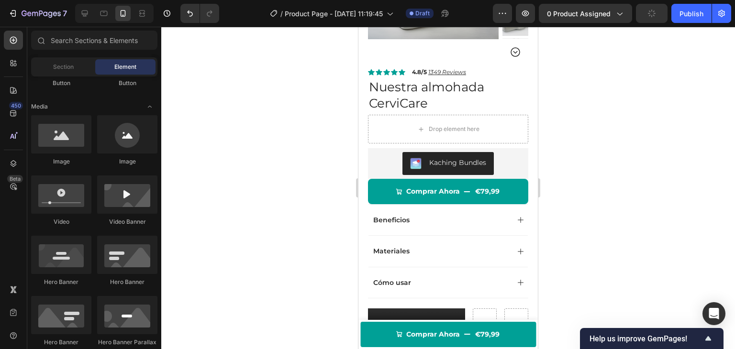
scroll to position [105, 0]
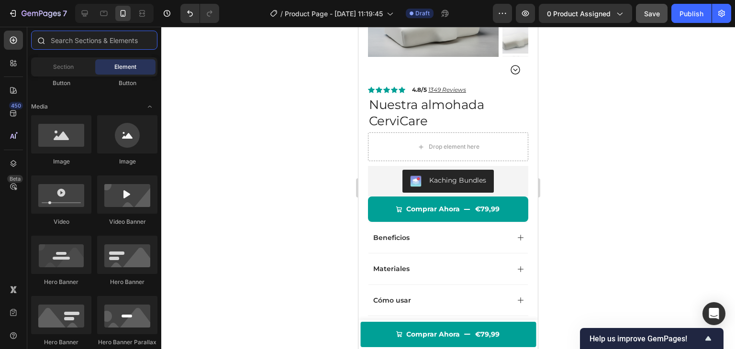
click at [104, 41] on input "text" at bounding box center [94, 40] width 126 height 19
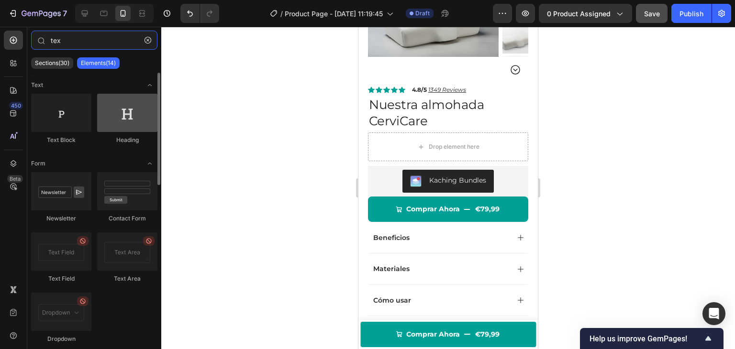
type input "tex"
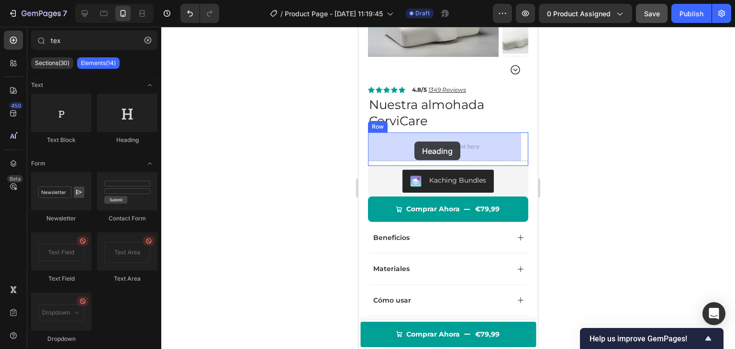
drag, startPoint x: 470, startPoint y: 156, endPoint x: 415, endPoint y: 142, distance: 56.8
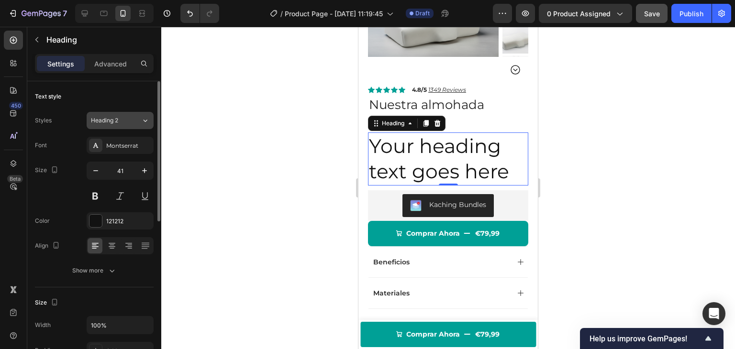
click at [141, 117] on icon at bounding box center [145, 121] width 8 height 10
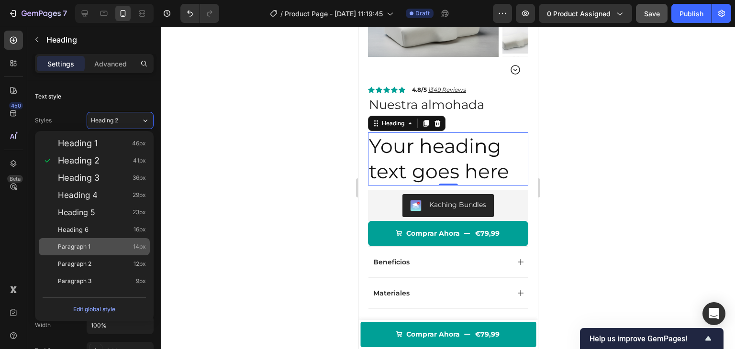
click at [107, 247] on div "Paragraph 1 14px" at bounding box center [102, 247] width 88 height 10
type input "14"
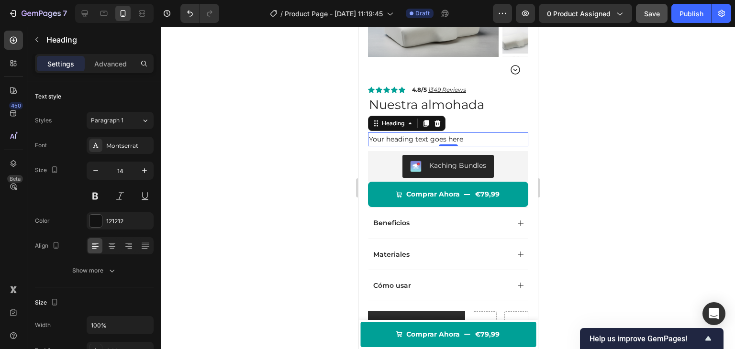
click at [337, 129] on div at bounding box center [448, 188] width 574 height 323
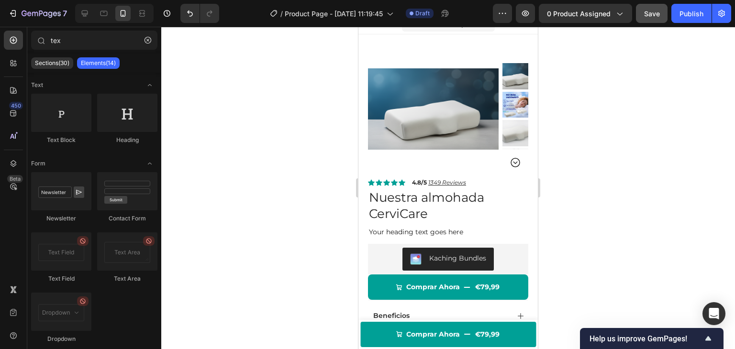
scroll to position [0, 0]
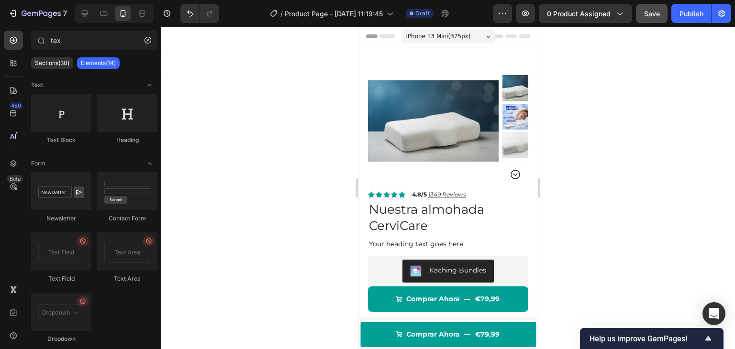
drag, startPoint x: 535, startPoint y: 69, endPoint x: 898, endPoint y: 77, distance: 363.4
click at [416, 195] on strong "4.8/5" at bounding box center [419, 194] width 15 height 7
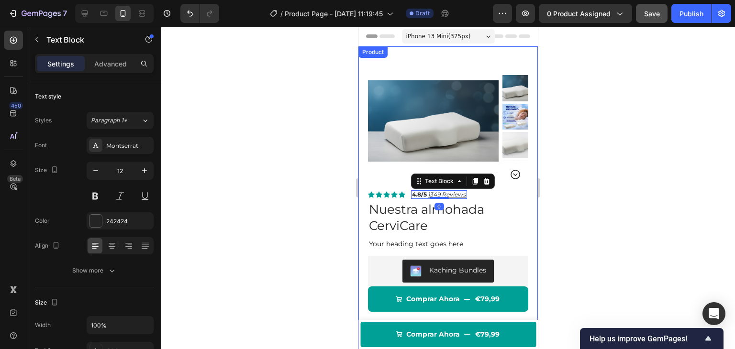
click at [244, 167] on div at bounding box center [448, 188] width 574 height 323
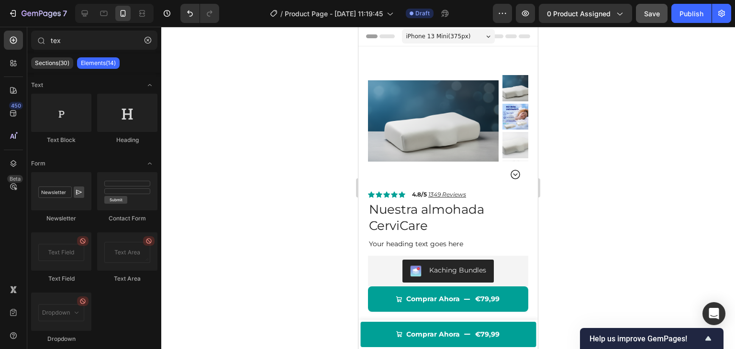
click at [250, 97] on div at bounding box center [448, 188] width 574 height 323
click at [430, 244] on h2 "Your heading text goes here" at bounding box center [448, 244] width 160 height 14
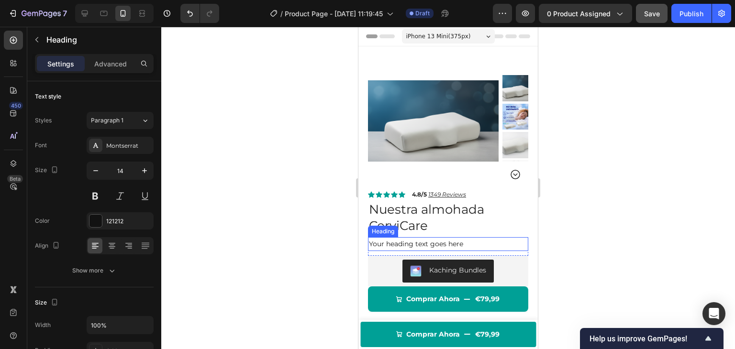
click at [430, 244] on h2 "Your heading text goes here" at bounding box center [448, 244] width 160 height 14
click at [430, 244] on p "Your heading text goes here" at bounding box center [448, 244] width 158 height 12
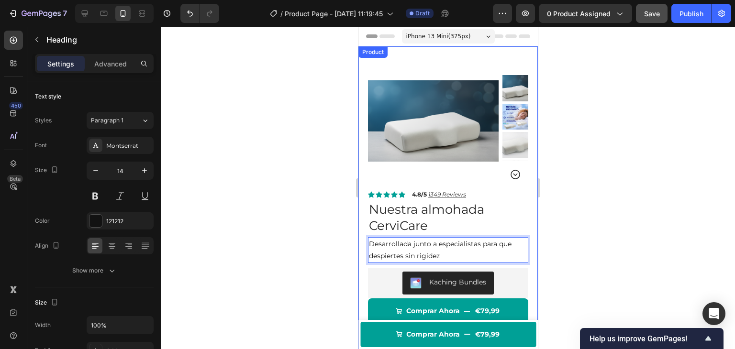
click at [290, 224] on div at bounding box center [448, 188] width 574 height 323
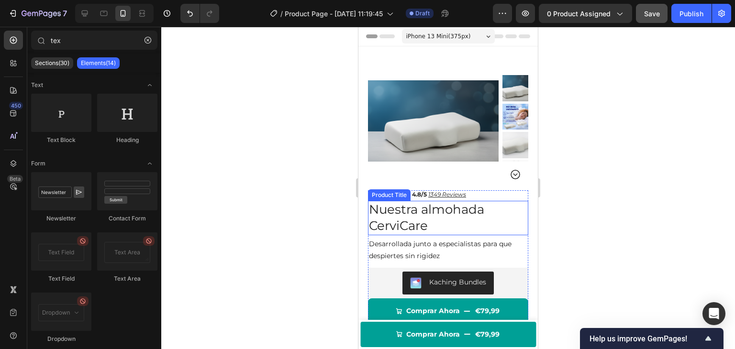
click at [400, 228] on h1 "Nuestra almohada CerviCare" at bounding box center [448, 218] width 160 height 34
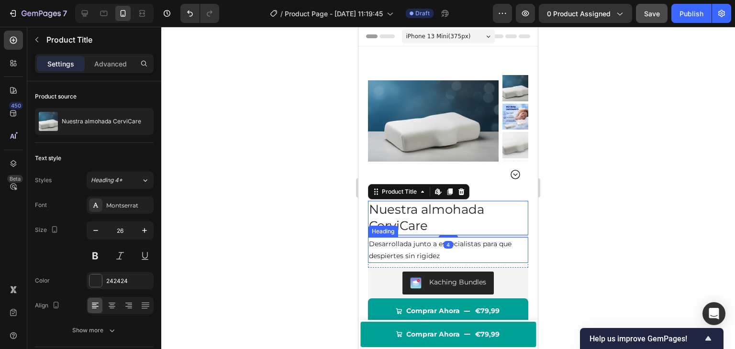
click at [406, 247] on p "Desarrollada junto a especialistas para que despiertes sin rigidez" at bounding box center [448, 250] width 158 height 24
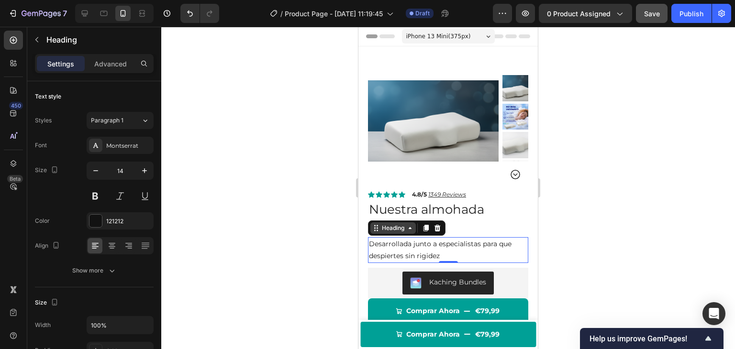
click at [406, 228] on div "Heading" at bounding box center [393, 228] width 26 height 9
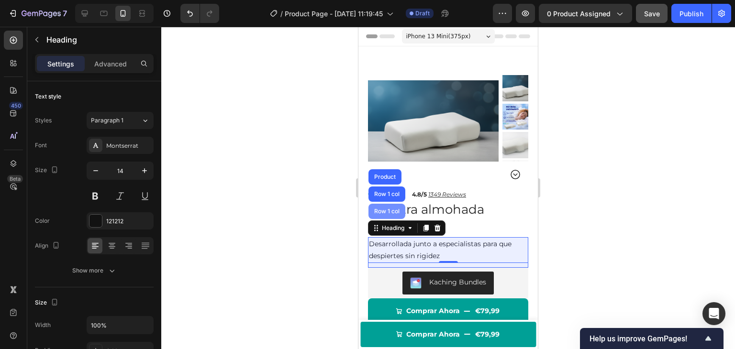
click at [399, 215] on div "Row 1 col" at bounding box center [387, 211] width 37 height 15
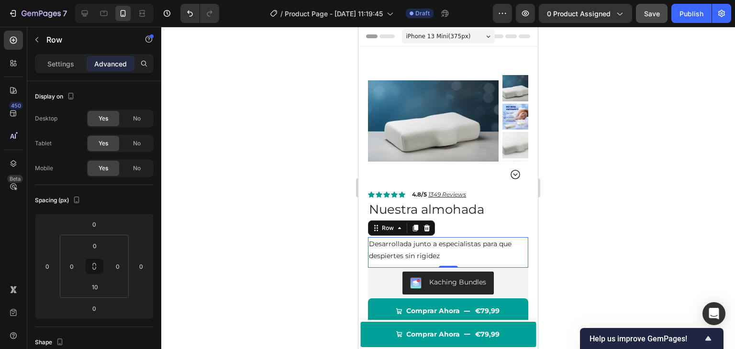
click at [272, 190] on div at bounding box center [448, 188] width 574 height 323
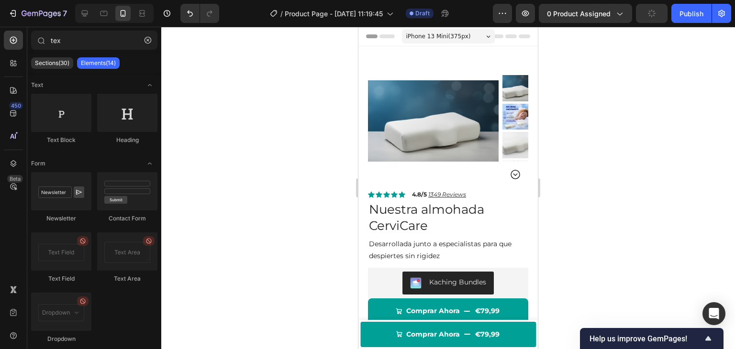
scroll to position [59, 0]
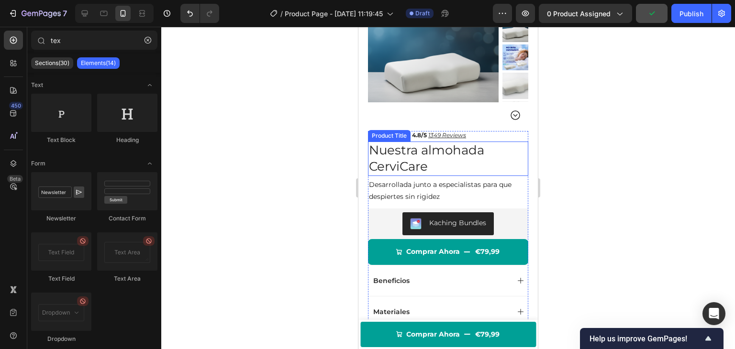
click at [421, 163] on h1 "Nuestra almohada CerviCare" at bounding box center [448, 159] width 160 height 34
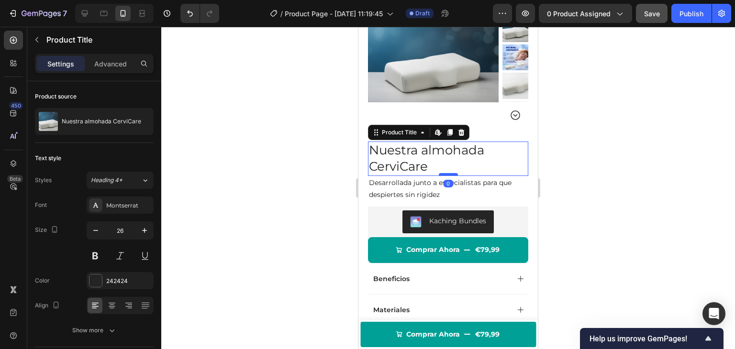
click at [439, 173] on div at bounding box center [448, 174] width 19 height 3
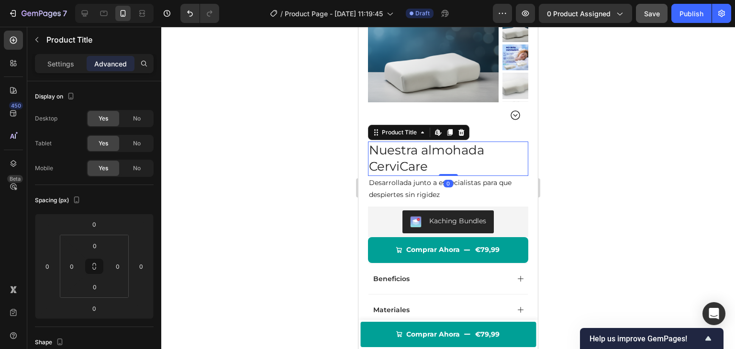
click at [314, 154] on div at bounding box center [448, 188] width 574 height 323
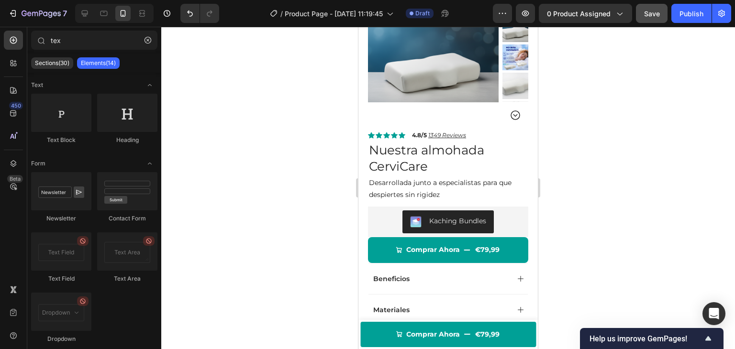
scroll to position [0, 0]
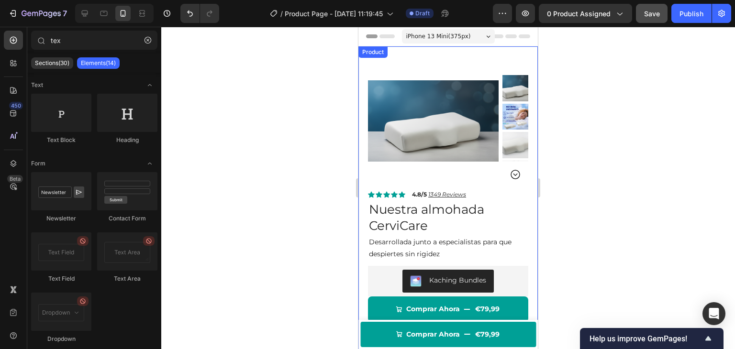
click at [468, 90] on img at bounding box center [433, 121] width 131 height 131
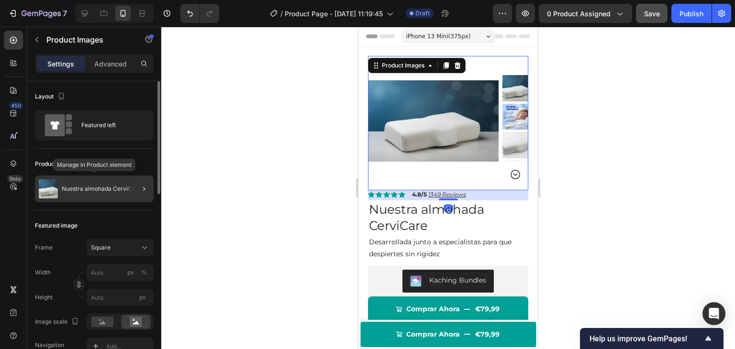
click at [75, 191] on p "Nuestra almohada CerviCare" at bounding box center [101, 189] width 79 height 7
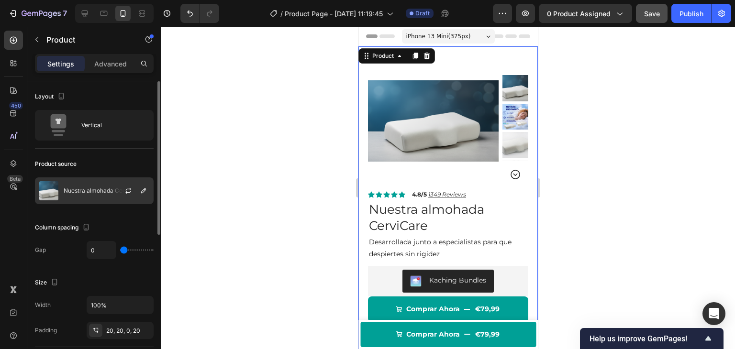
click at [93, 186] on div "Nuestra almohada CerviCare" at bounding box center [94, 191] width 119 height 27
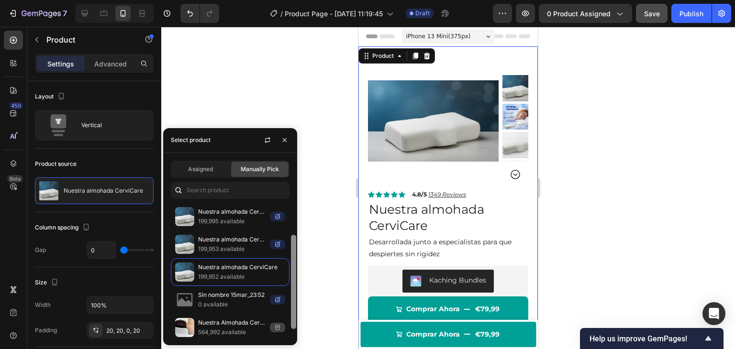
scroll to position [57, 0]
drag, startPoint x: 292, startPoint y: 234, endPoint x: 293, endPoint y: 280, distance: 45.5
click at [293, 280] on div at bounding box center [293, 290] width 5 height 94
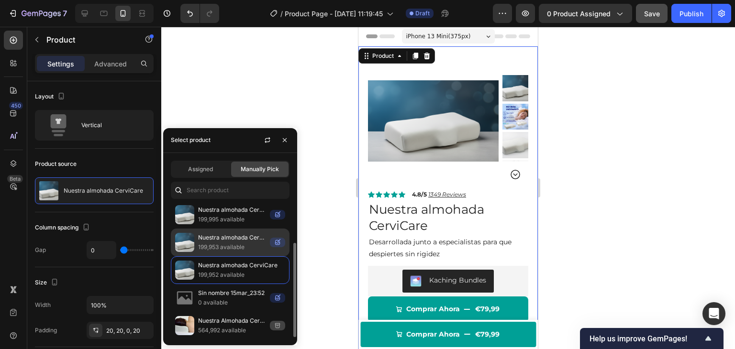
click at [240, 244] on p "199,953 available" at bounding box center [232, 248] width 68 height 10
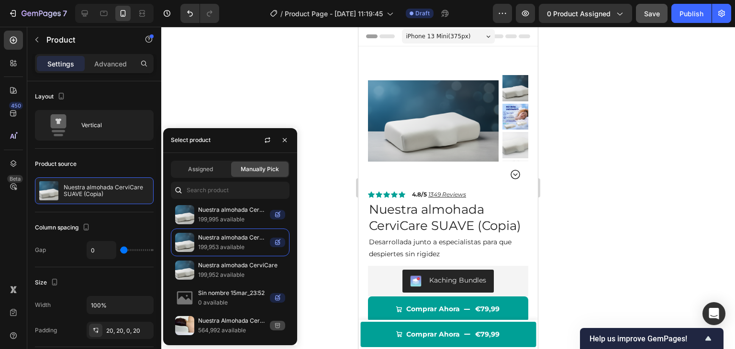
click at [318, 172] on div at bounding box center [448, 188] width 574 height 323
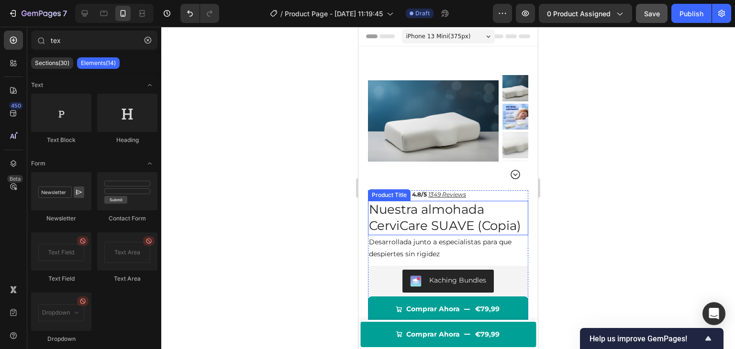
click at [440, 219] on h1 "Nuestra almohada CerviCare SUAVE (Copia)" at bounding box center [448, 218] width 160 height 34
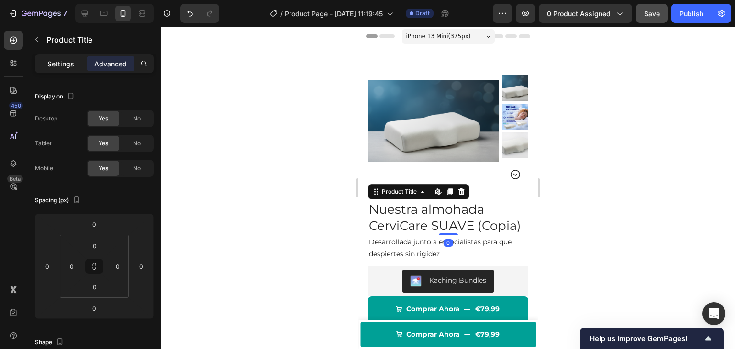
click at [71, 65] on p "Settings" at bounding box center [60, 64] width 27 height 10
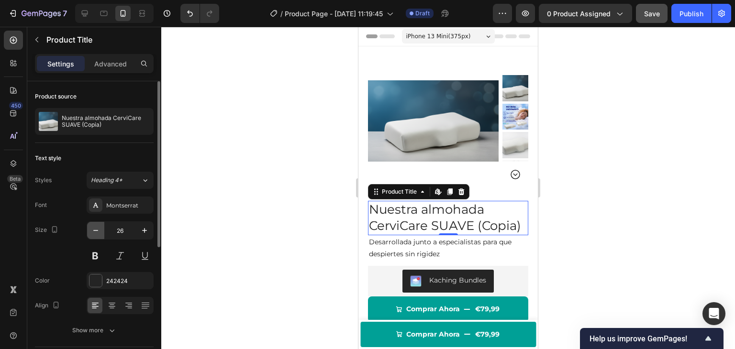
click at [97, 232] on icon "button" at bounding box center [96, 231] width 10 height 10
type input "25"
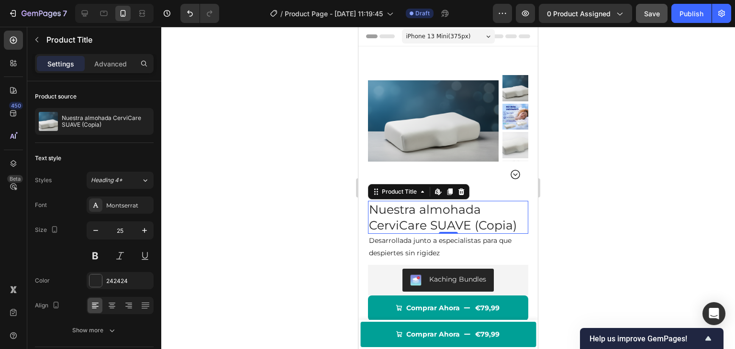
click at [253, 194] on div at bounding box center [448, 188] width 574 height 323
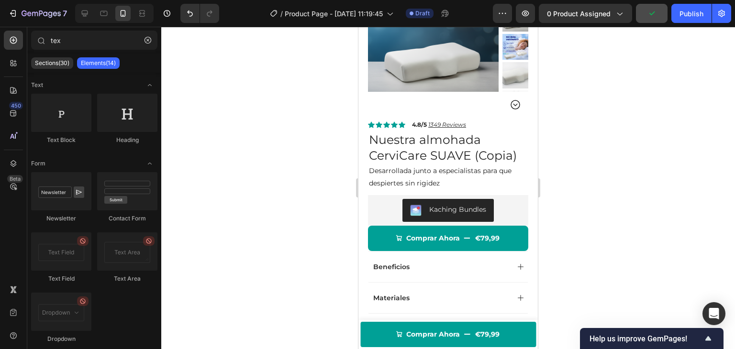
scroll to position [73, 0]
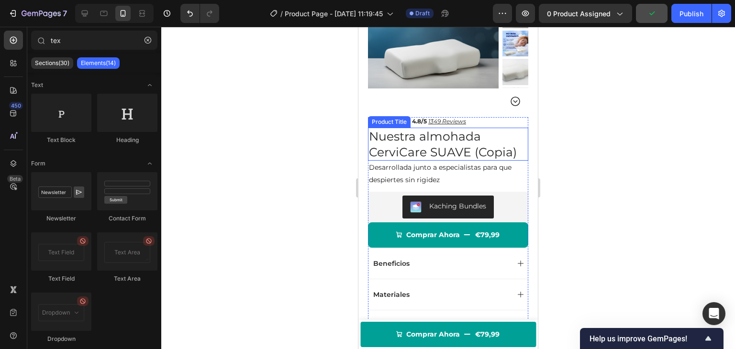
click at [450, 142] on h1 "Nuestra almohada CerviCare SUAVE (Copia)" at bounding box center [448, 144] width 160 height 33
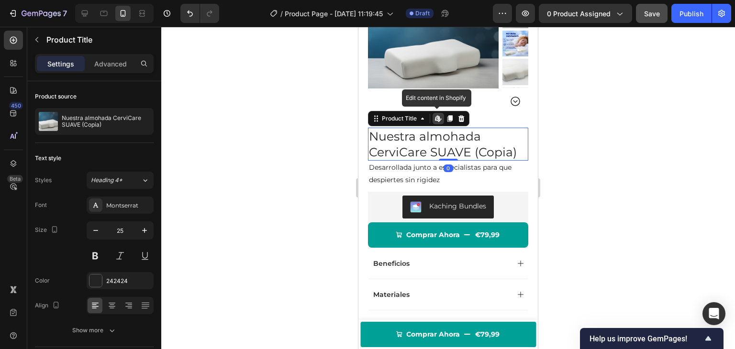
click at [438, 120] on icon at bounding box center [437, 118] width 4 height 6
click at [240, 72] on div at bounding box center [448, 188] width 574 height 323
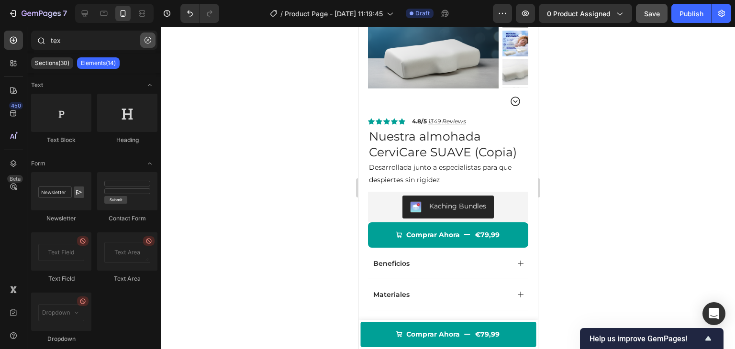
click at [146, 40] on icon "button" at bounding box center [148, 40] width 7 height 7
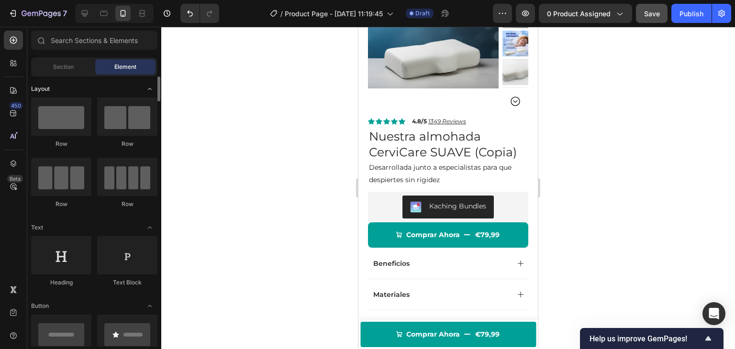
click at [89, 87] on div "Layout" at bounding box center [94, 89] width 126 height 10
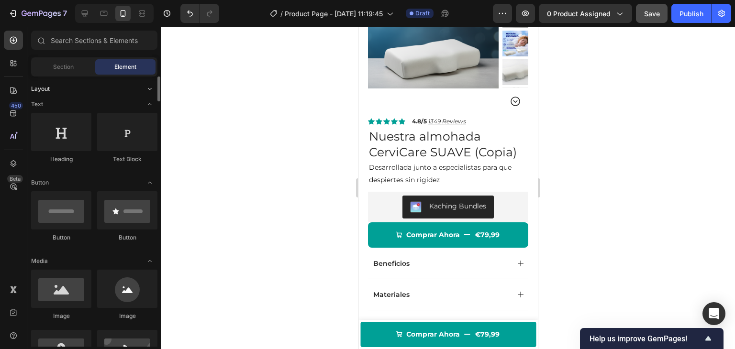
click at [89, 87] on div "Layout" at bounding box center [94, 89] width 126 height 10
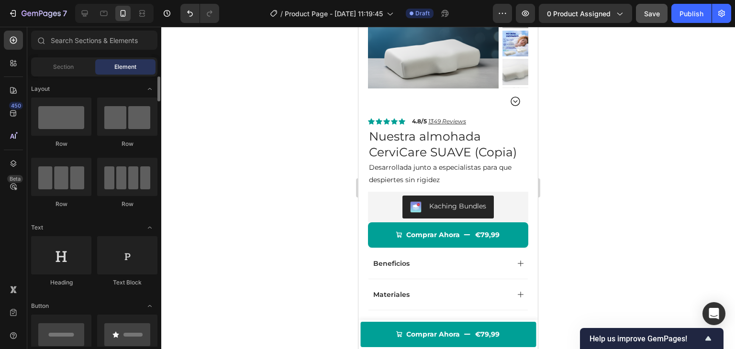
click at [104, 37] on input "text" at bounding box center [94, 40] width 126 height 19
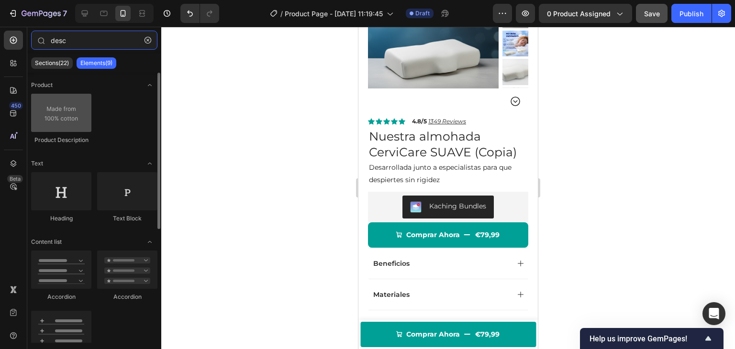
type input "desc"
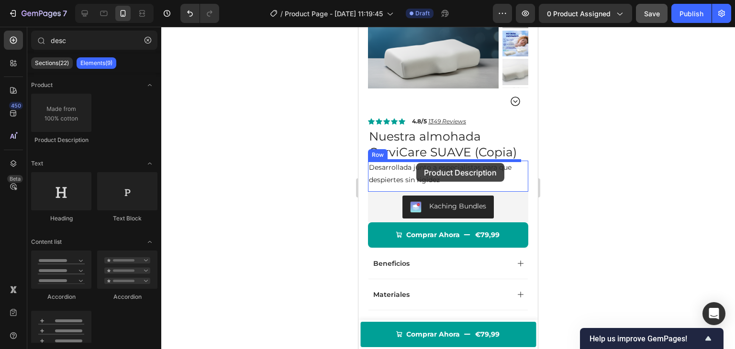
drag, startPoint x: 421, startPoint y: 139, endPoint x: 416, endPoint y: 163, distance: 24.9
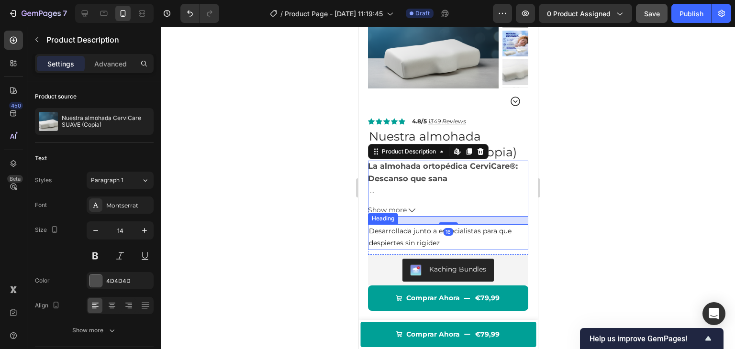
click at [417, 239] on h2 "Desarrollada junto a especialistas para que despiertes sin rigidez" at bounding box center [448, 237] width 160 height 26
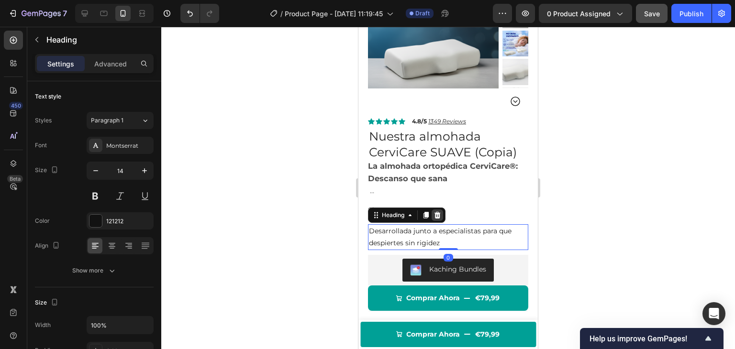
click at [439, 215] on icon at bounding box center [438, 215] width 6 height 7
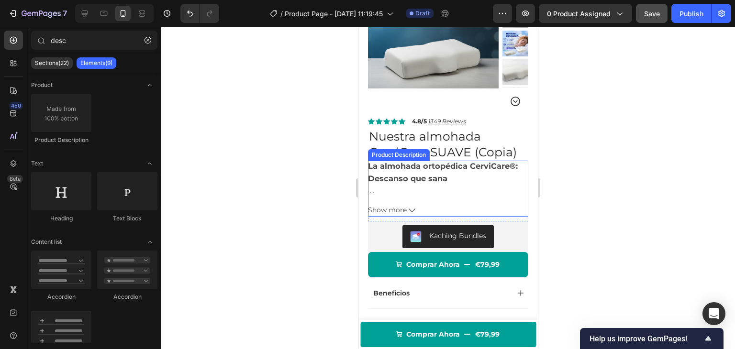
click at [425, 181] on h3 "La almohada ortopédica CerviCare®: Descanso que sana" at bounding box center [443, 172] width 150 height 22
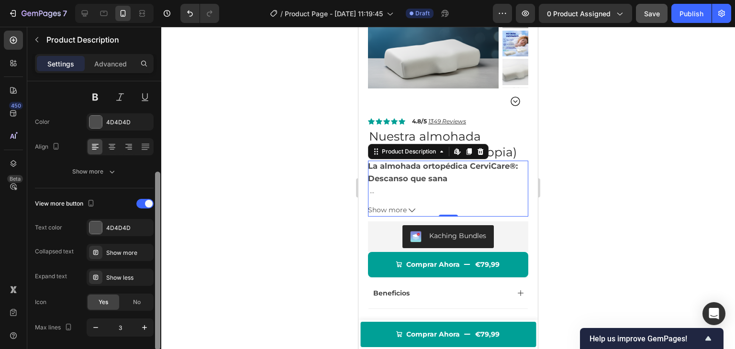
drag, startPoint x: 155, startPoint y: 187, endPoint x: 163, endPoint y: 285, distance: 98.4
click at [163, 0] on div "7 Version history / Product Page - Sep 28, 11:19:45 Draft Preview 0 product ass…" at bounding box center [367, 0] width 735 height 0
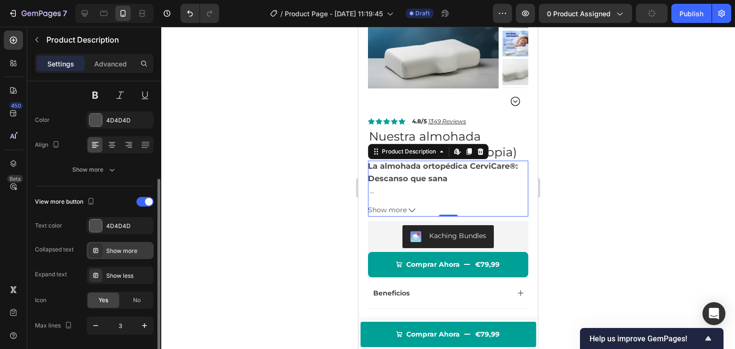
click at [122, 250] on div "Show more" at bounding box center [128, 251] width 45 height 9
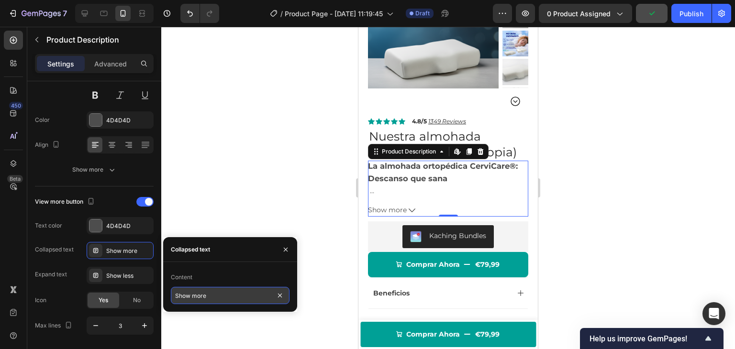
click at [191, 296] on input "Show more" at bounding box center [230, 295] width 119 height 17
click at [193, 297] on input "Show more" at bounding box center [230, 295] width 119 height 17
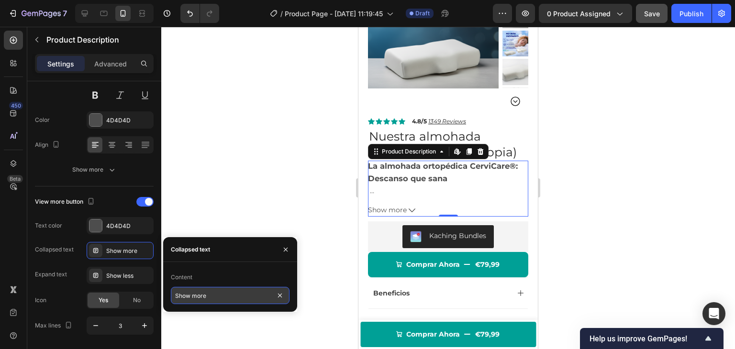
click at [193, 297] on input "Show more" at bounding box center [230, 295] width 119 height 17
type input "Ver más"
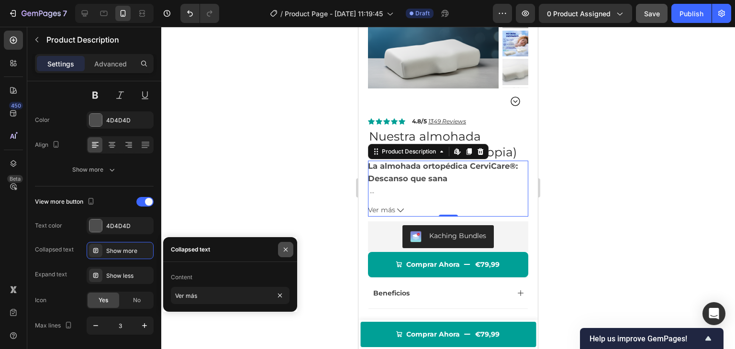
click at [288, 250] on icon "button" at bounding box center [286, 250] width 8 height 8
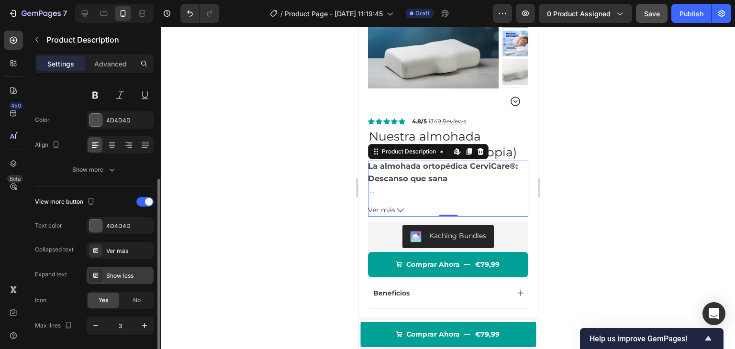
click at [129, 272] on div "Show less" at bounding box center [128, 276] width 45 height 9
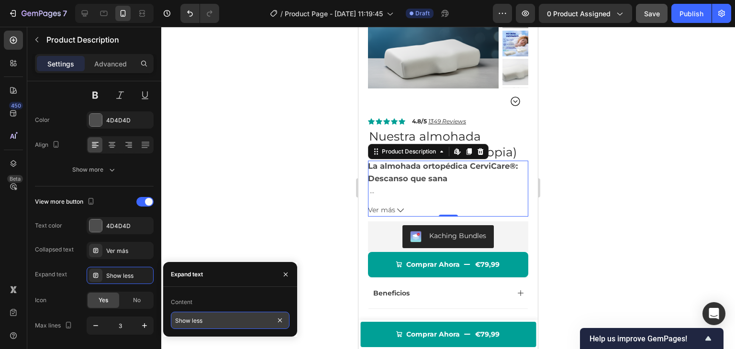
click at [202, 326] on input "Show less" at bounding box center [230, 320] width 119 height 17
type input "Ver menos"
click at [285, 275] on icon "button" at bounding box center [286, 274] width 4 height 4
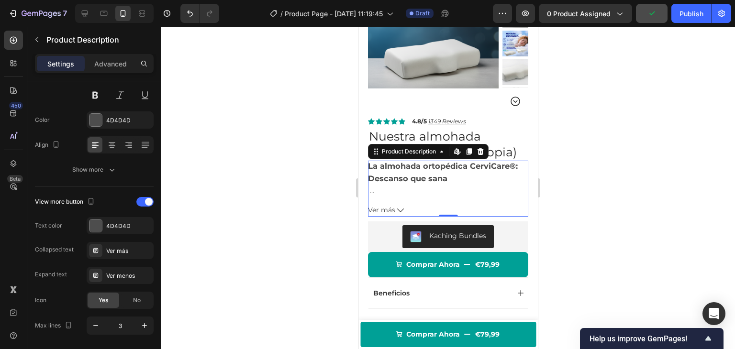
click at [303, 174] on div at bounding box center [448, 188] width 574 height 323
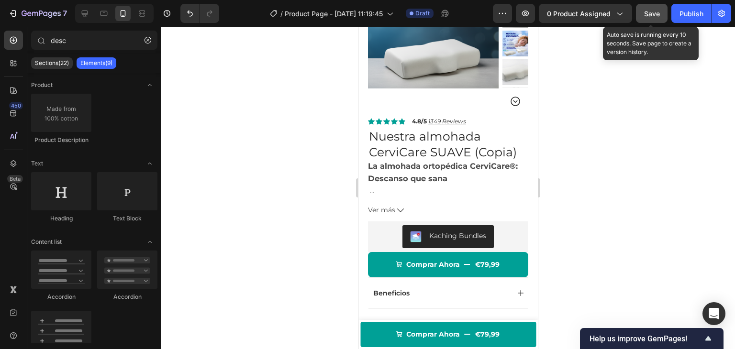
click at [654, 14] on span "Save" at bounding box center [652, 14] width 16 height 8
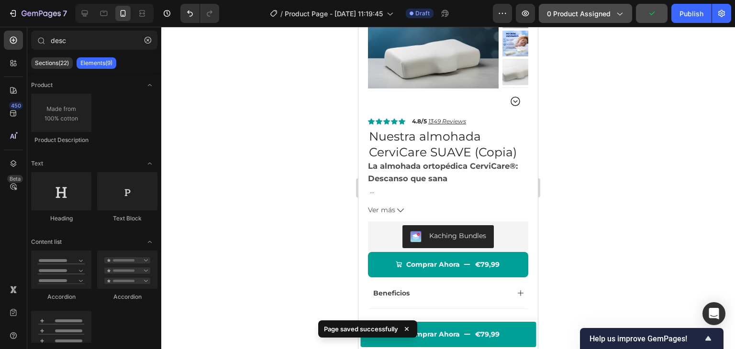
click at [570, 11] on span "0 product assigned" at bounding box center [579, 14] width 64 height 10
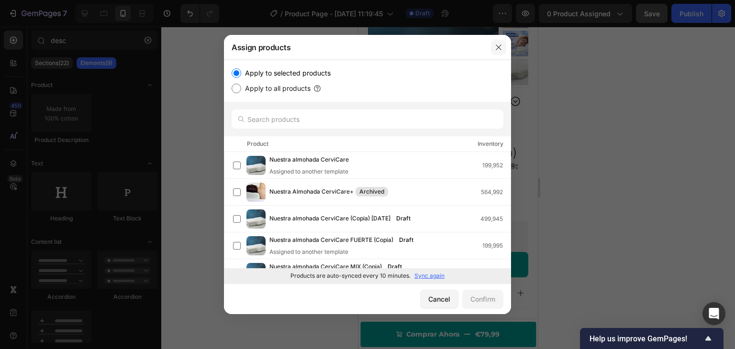
click at [501, 44] on icon "button" at bounding box center [499, 48] width 8 height 8
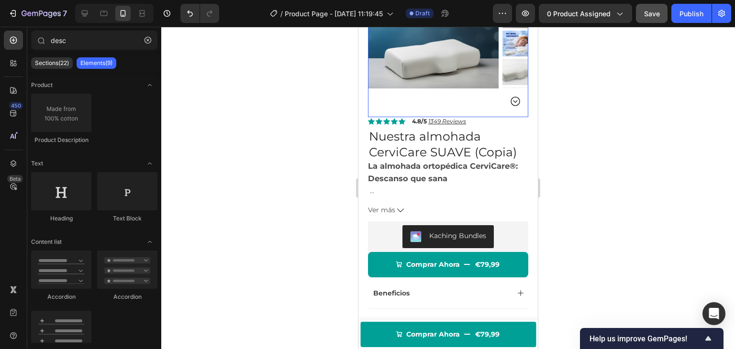
click at [480, 60] on img at bounding box center [433, 48] width 131 height 131
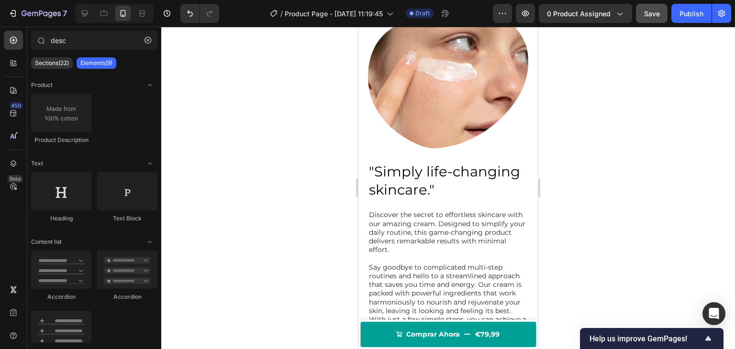
scroll to position [566, 0]
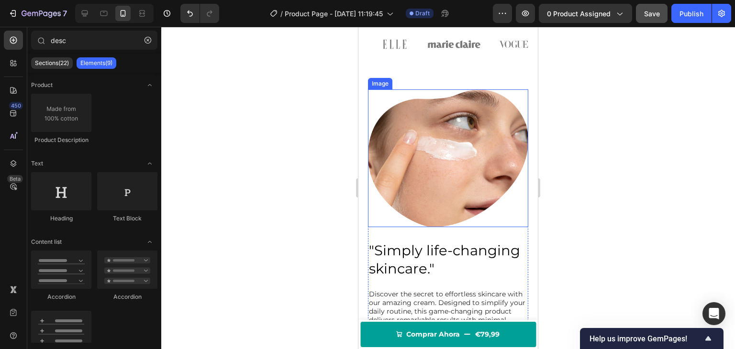
click at [429, 125] on img at bounding box center [448, 159] width 160 height 138
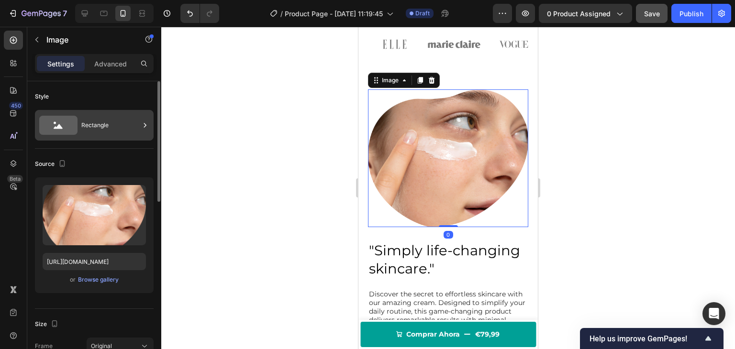
click at [91, 129] on div "Rectangle" at bounding box center [110, 125] width 58 height 22
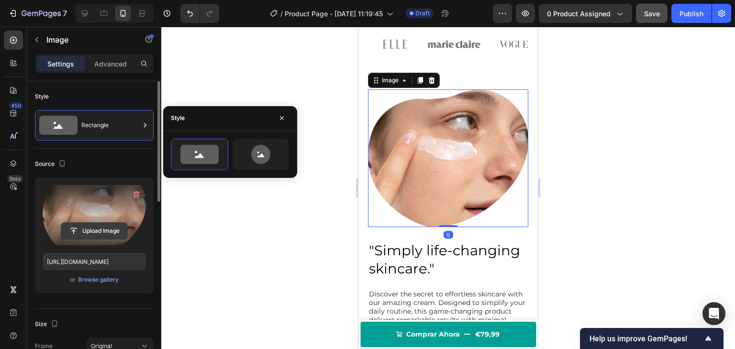
click at [107, 226] on input "file" at bounding box center [94, 231] width 66 height 16
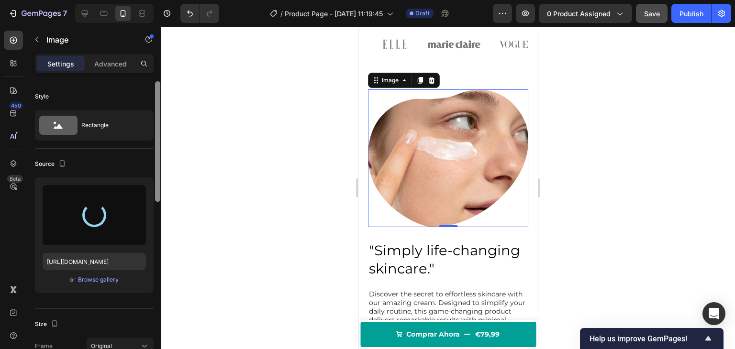
type input "https://cdn.shopify.com/s/files/1/0940/7781/3082/files/gempages_559351147039556…"
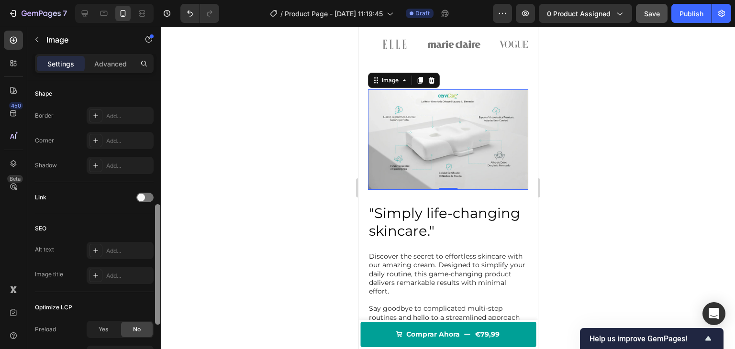
drag, startPoint x: 157, startPoint y: 113, endPoint x: 164, endPoint y: 251, distance: 137.6
click at [164, 0] on div "7 Version history / Product Page - Sep 28, 11:19:45 Draft Preview 0 product ass…" at bounding box center [367, 0] width 735 height 0
click at [112, 139] on div "Add..." at bounding box center [128, 140] width 45 height 9
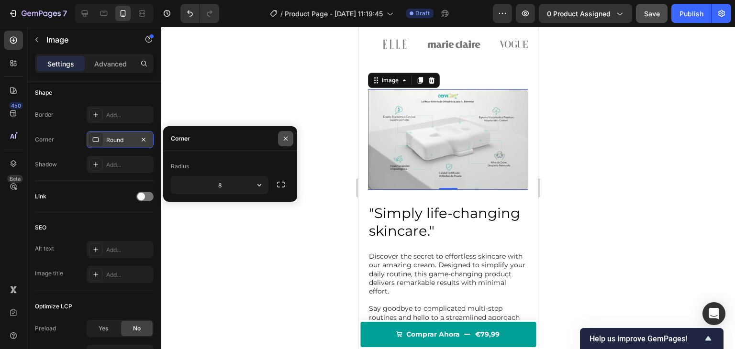
click at [289, 141] on icon "button" at bounding box center [286, 139] width 8 height 8
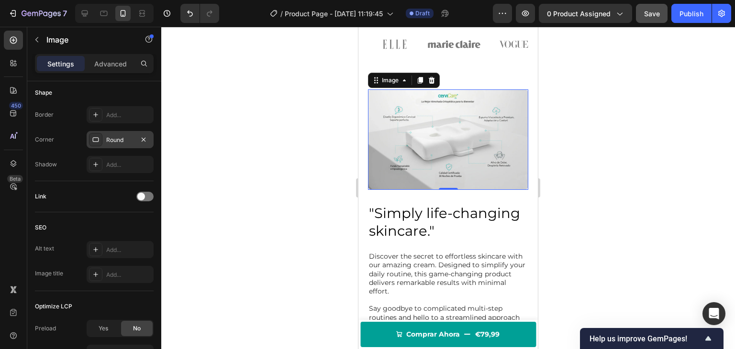
click at [295, 123] on div at bounding box center [448, 188] width 574 height 323
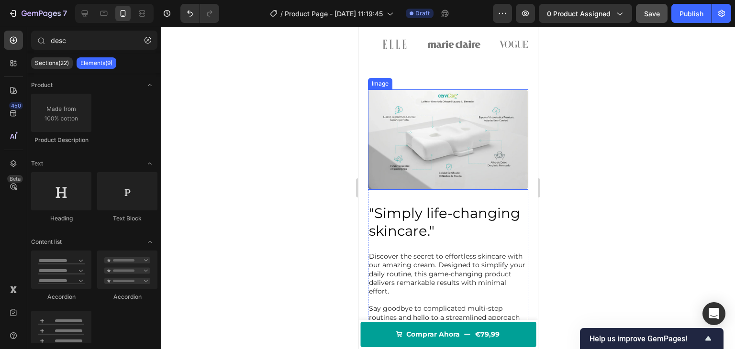
click at [424, 167] on img at bounding box center [448, 140] width 160 height 100
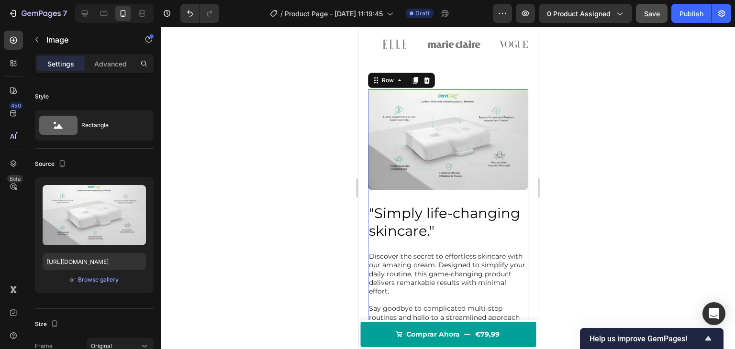
click at [419, 190] on div ""Simply life-changing skincare." Heading Discover the secret to effortless skin…" at bounding box center [448, 308] width 160 height 237
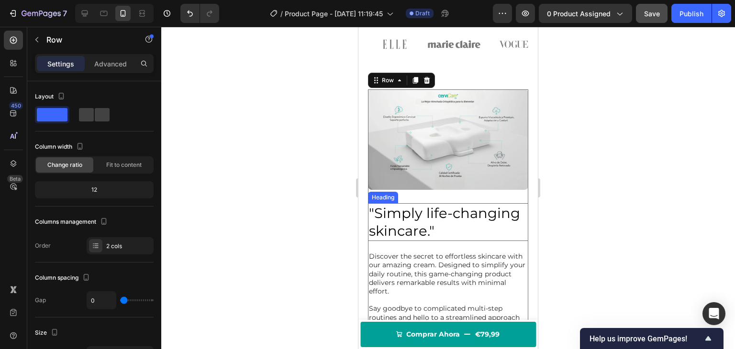
click at [409, 207] on h2 ""Simply life-changing skincare."" at bounding box center [448, 222] width 160 height 38
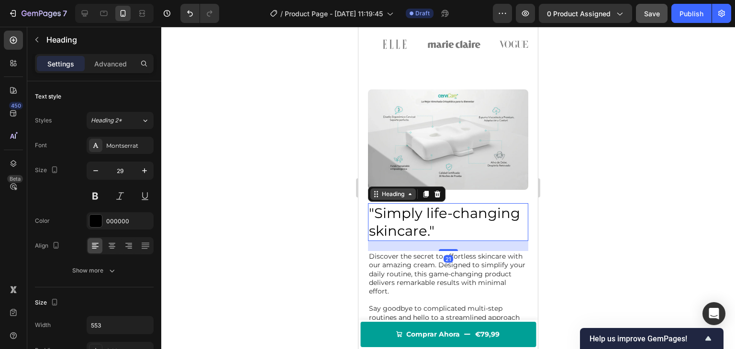
click at [395, 190] on div "Heading" at bounding box center [393, 194] width 26 height 9
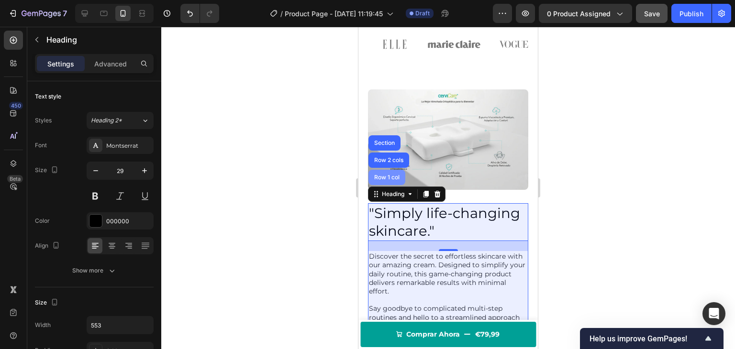
click at [392, 175] on div "Row 1 col" at bounding box center [386, 178] width 29 height 6
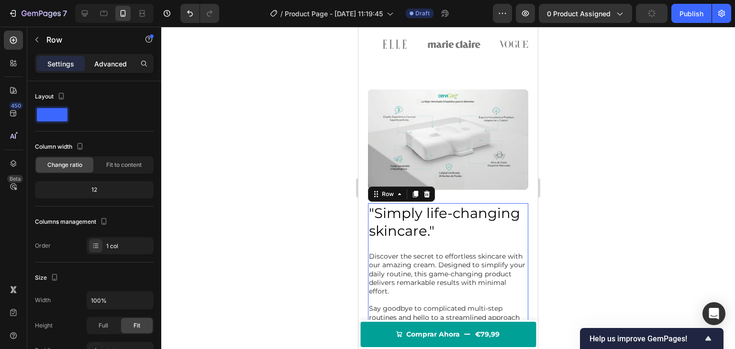
click at [113, 59] on p "Advanced" at bounding box center [110, 64] width 33 height 10
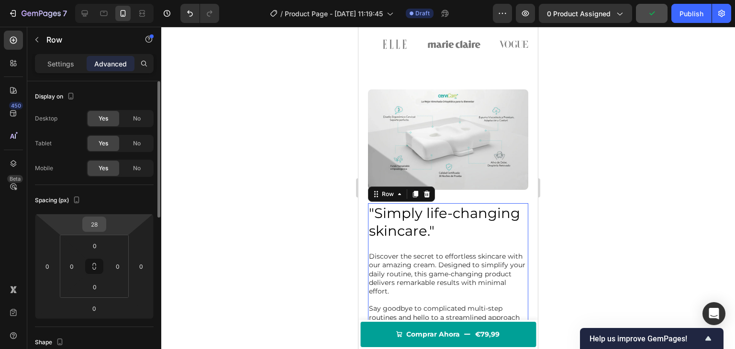
click at [92, 228] on input "28" at bounding box center [94, 224] width 19 height 14
type input "0"
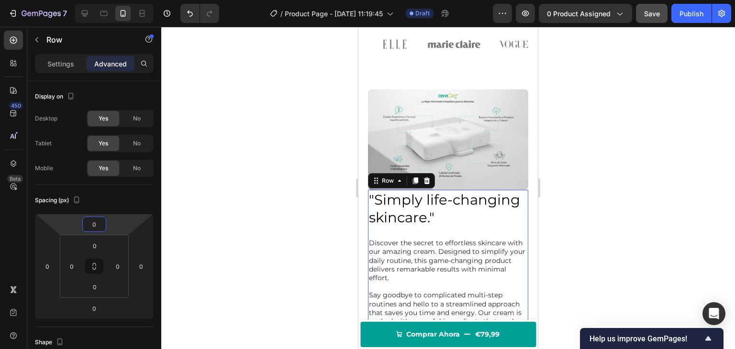
click at [222, 203] on div at bounding box center [448, 188] width 574 height 323
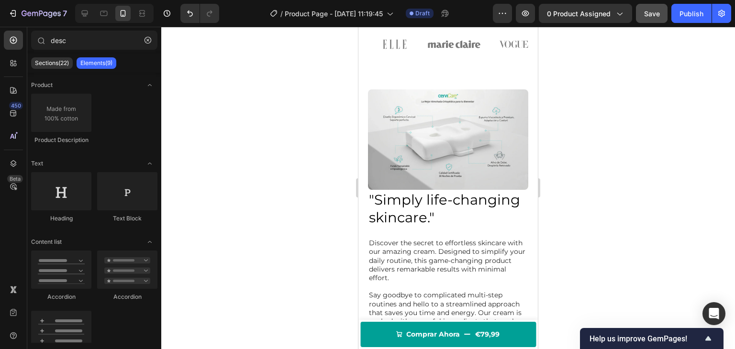
click at [385, 139] on img at bounding box center [448, 140] width 160 height 100
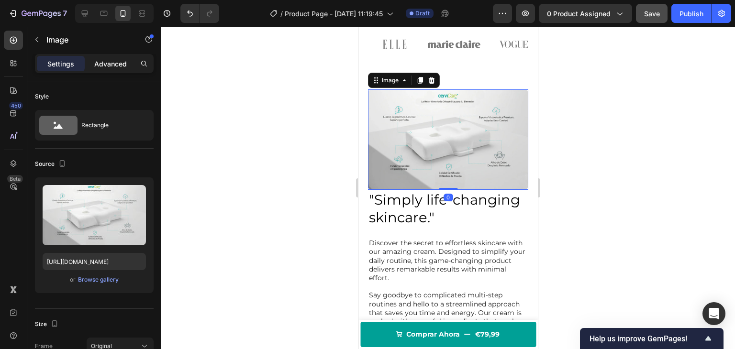
click at [112, 55] on div "Settings Advanced" at bounding box center [94, 63] width 119 height 19
click at [110, 60] on p "Advanced" at bounding box center [110, 64] width 33 height 10
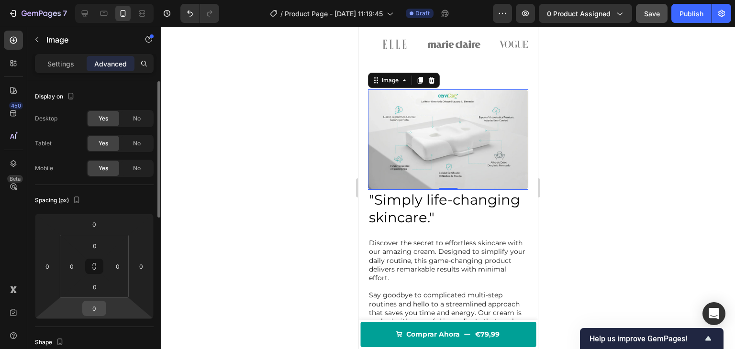
click at [91, 316] on div "0" at bounding box center [94, 308] width 24 height 15
type input "10"
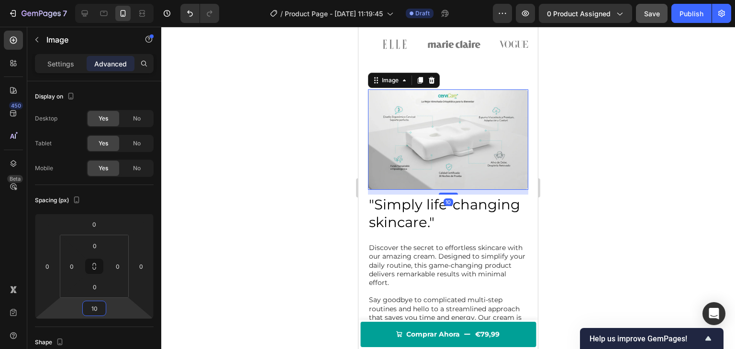
click at [218, 195] on div at bounding box center [448, 188] width 574 height 323
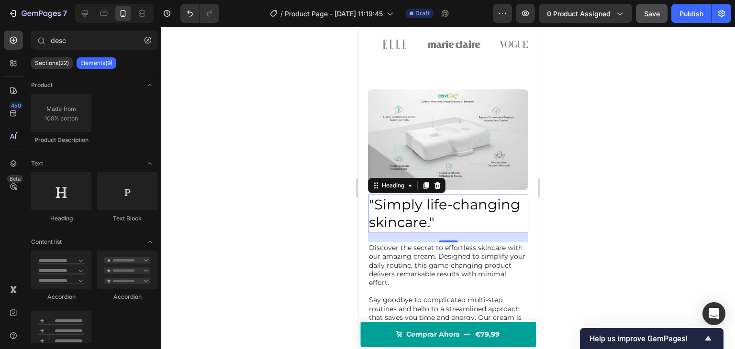
click at [421, 204] on h2 ""Simply life-changing skincare."" at bounding box center [448, 214] width 160 height 38
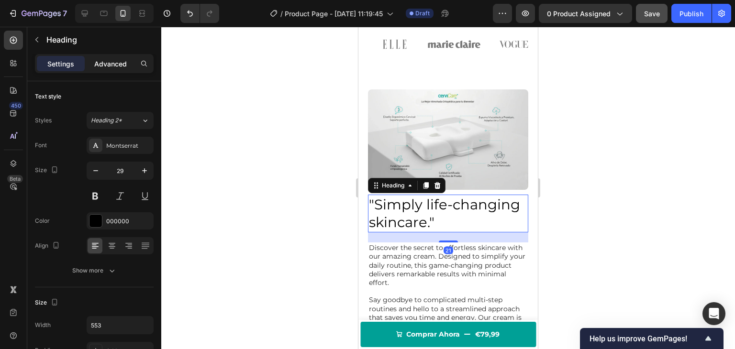
click at [110, 60] on p "Advanced" at bounding box center [110, 64] width 33 height 10
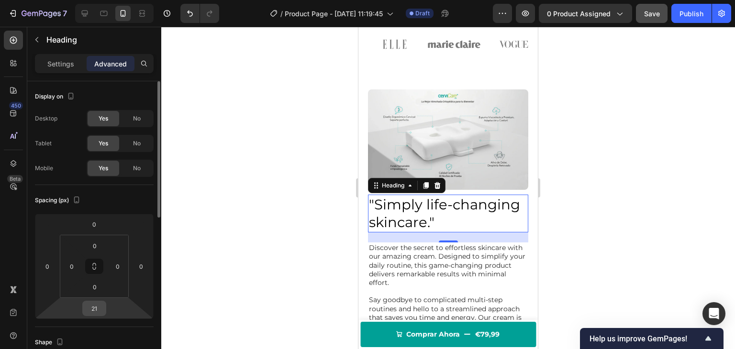
click at [97, 312] on input "21" at bounding box center [94, 309] width 19 height 14
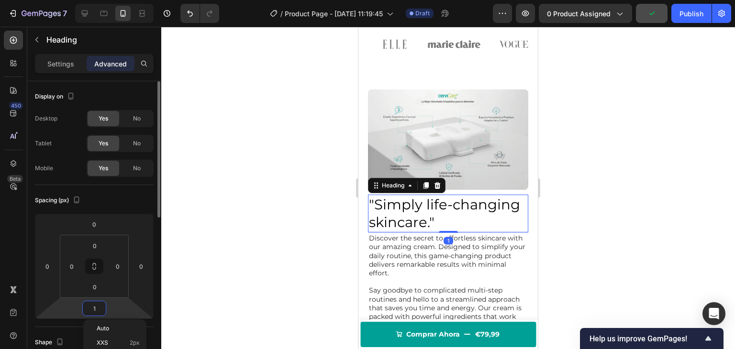
type input "10"
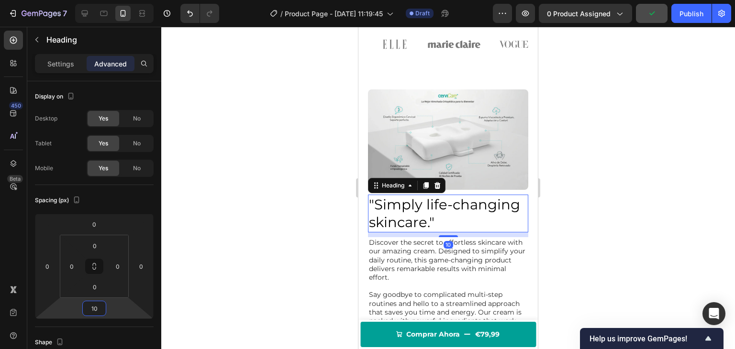
click at [280, 198] on div at bounding box center [448, 188] width 574 height 323
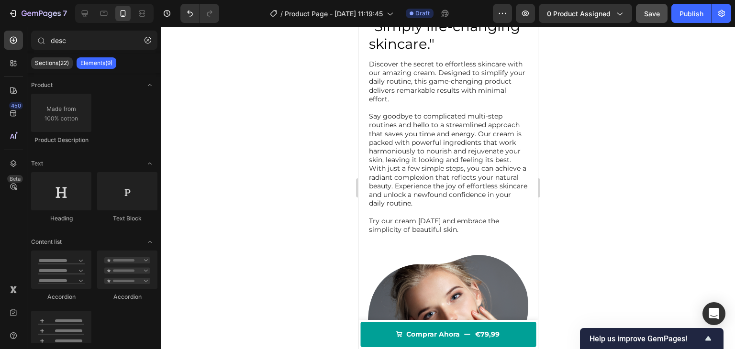
scroll to position [766, 0]
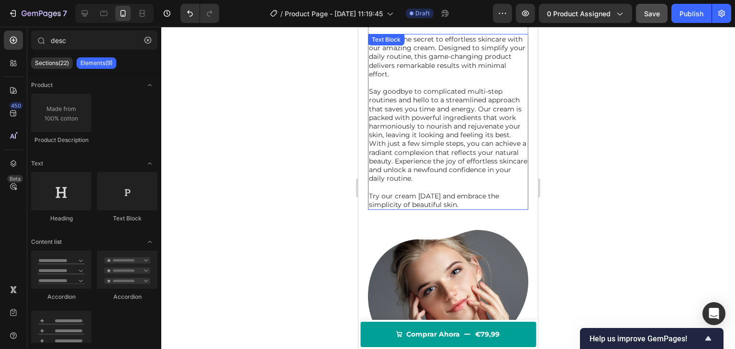
click at [450, 155] on p "Say goodbye to complicated multi-step routines and hello to a streamlined appro…" at bounding box center [448, 135] width 158 height 96
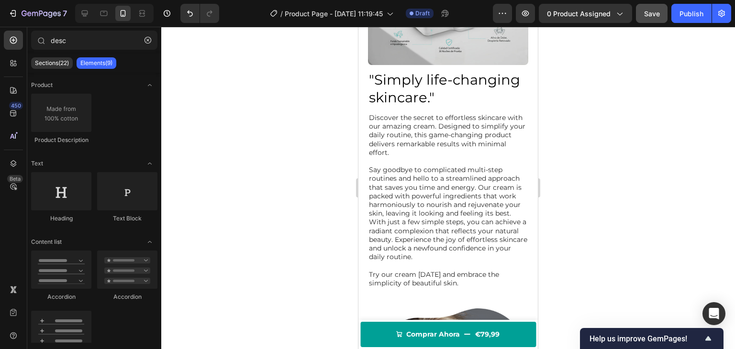
scroll to position [663, 0]
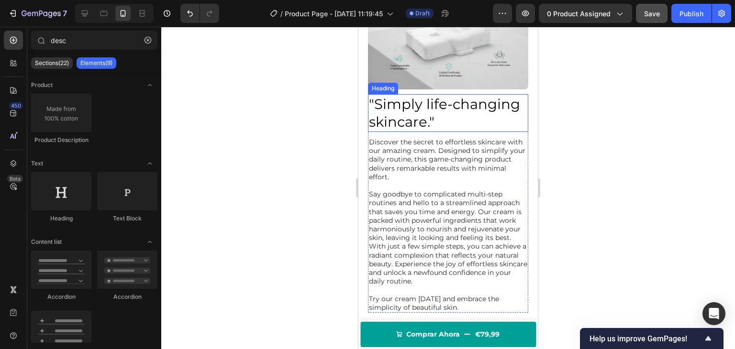
click at [461, 111] on h2 ""Simply life-changing skincare."" at bounding box center [448, 113] width 160 height 38
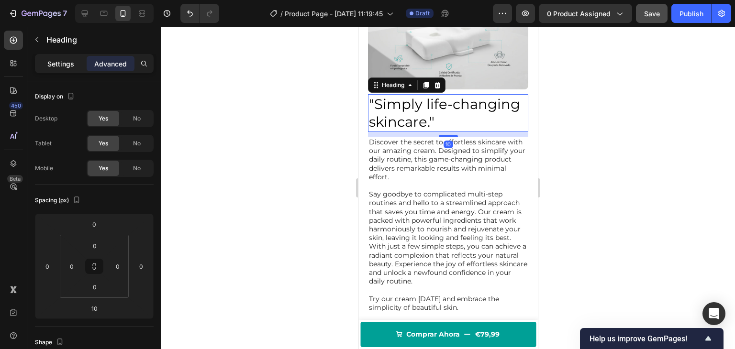
click at [64, 62] on p "Settings" at bounding box center [60, 64] width 27 height 10
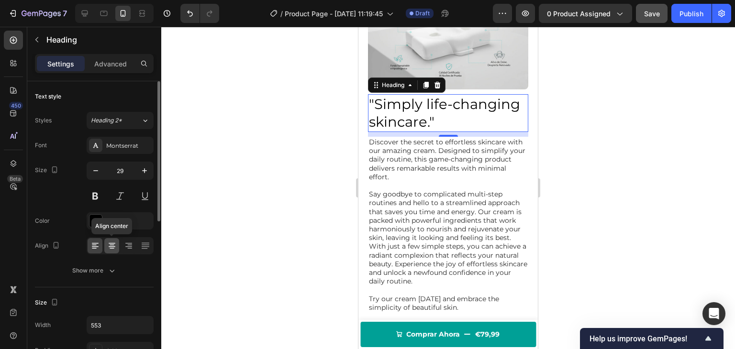
click at [108, 243] on icon at bounding box center [112, 246] width 10 height 10
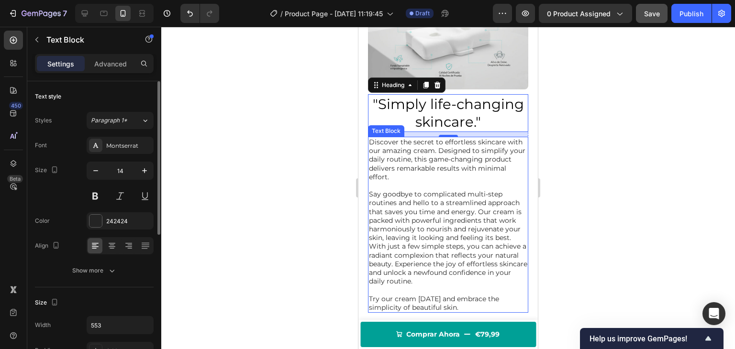
click at [403, 213] on p "Say goodbye to complicated multi-step routines and hello to a streamlined appro…" at bounding box center [448, 238] width 158 height 96
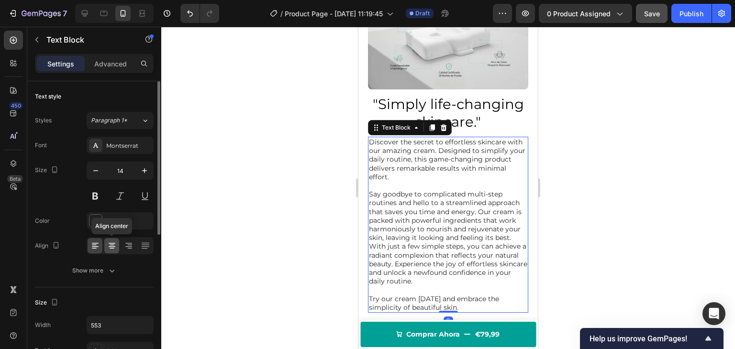
click at [111, 250] on icon at bounding box center [112, 246] width 10 height 10
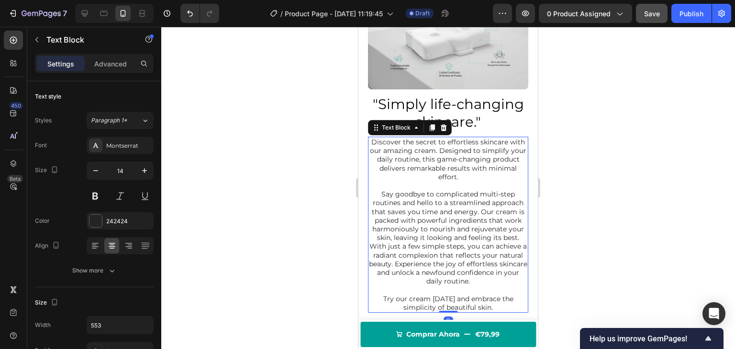
click at [232, 197] on div at bounding box center [448, 188] width 574 height 323
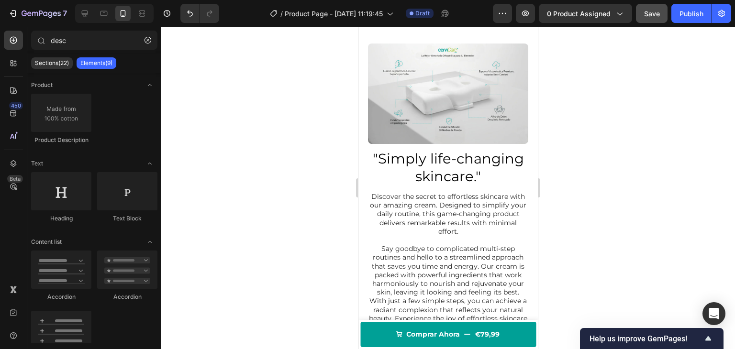
scroll to position [633, 0]
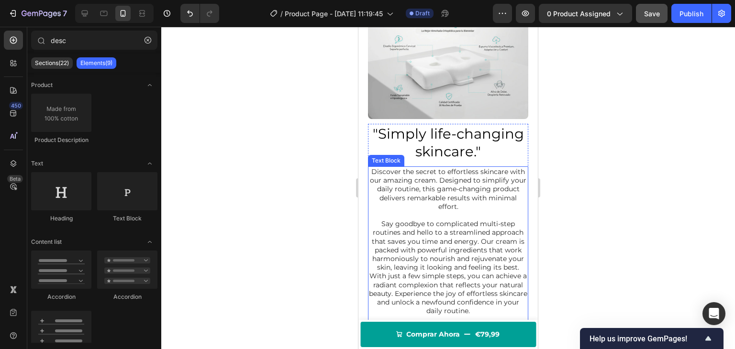
click at [387, 175] on p "Discover the secret to effortless skincare with our amazing cream. Designed to …" at bounding box center [448, 190] width 158 height 44
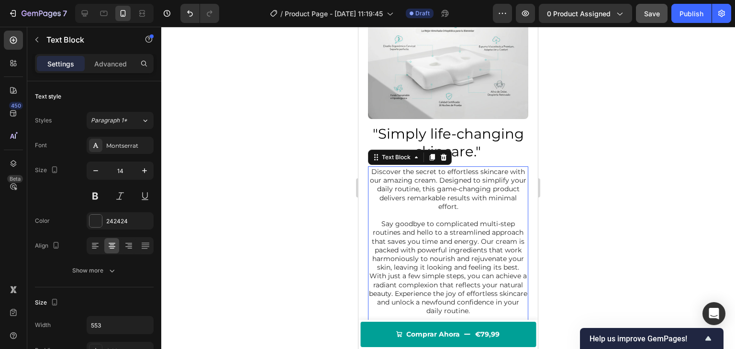
click at [381, 170] on p "Discover the secret to effortless skincare with our amazing cream. Designed to …" at bounding box center [448, 190] width 158 height 44
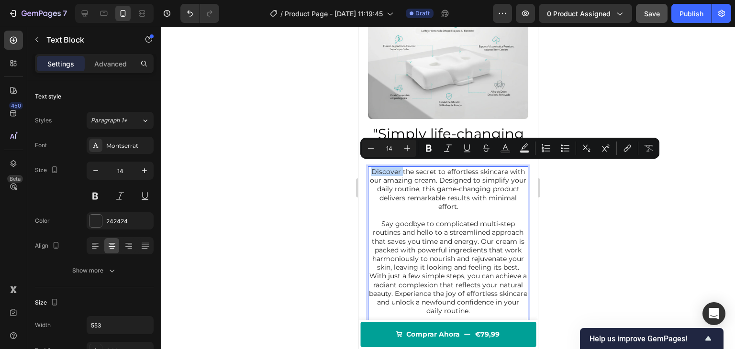
click at [379, 168] on p "Discover the secret to effortless skincare with our amazing cream. Designed to …" at bounding box center [448, 190] width 158 height 44
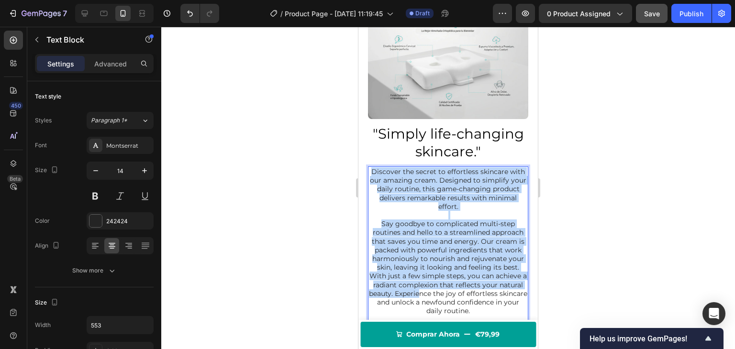
drag, startPoint x: 378, startPoint y: 167, endPoint x: 459, endPoint y: 292, distance: 149.5
click at [459, 292] on div "Discover the secret to effortless skincare with our amazing cream. Designed to …" at bounding box center [448, 255] width 160 height 176
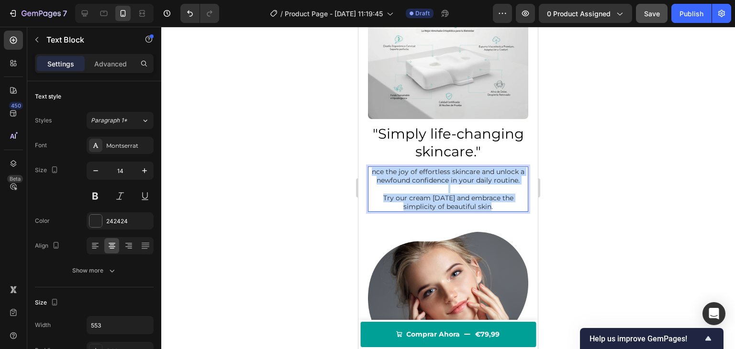
drag, startPoint x: 371, startPoint y: 167, endPoint x: 495, endPoint y: 205, distance: 129.6
click at [495, 205] on div "nce the joy of effortless skincare and unlock a newfound confidence in your dai…" at bounding box center [448, 189] width 160 height 45
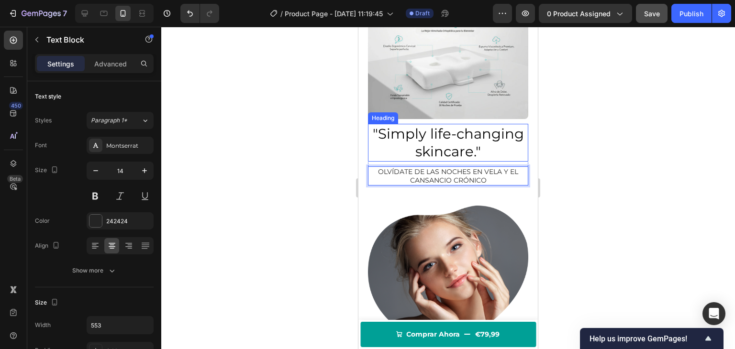
click at [453, 139] on h2 ""Simply life-changing skincare."" at bounding box center [448, 143] width 160 height 38
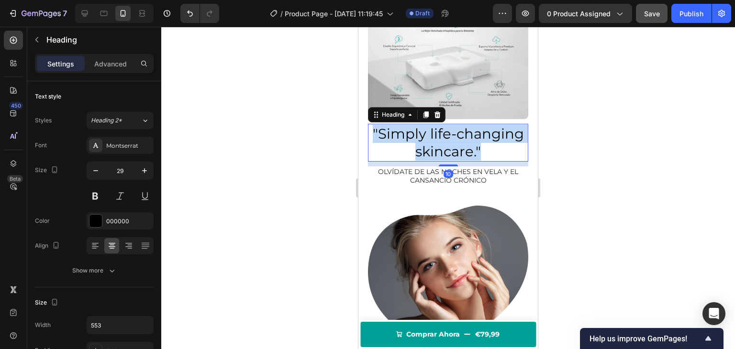
click at [453, 139] on p ""Simply life-changing skincare."" at bounding box center [448, 143] width 158 height 36
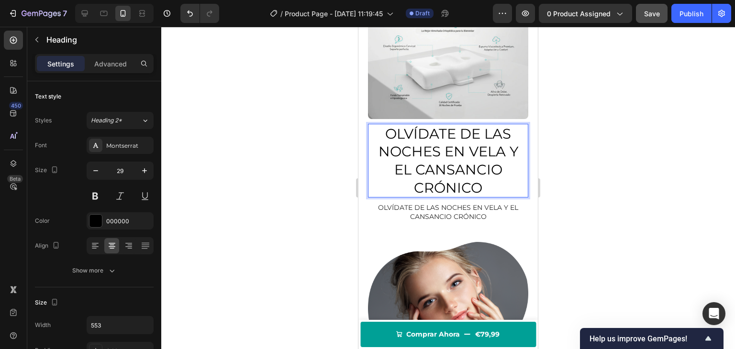
click at [438, 157] on p "OLVÍDATE DE LAS NOCHES EN VELA Y EL CANSANCIO CRÓNICO" at bounding box center [448, 161] width 158 height 72
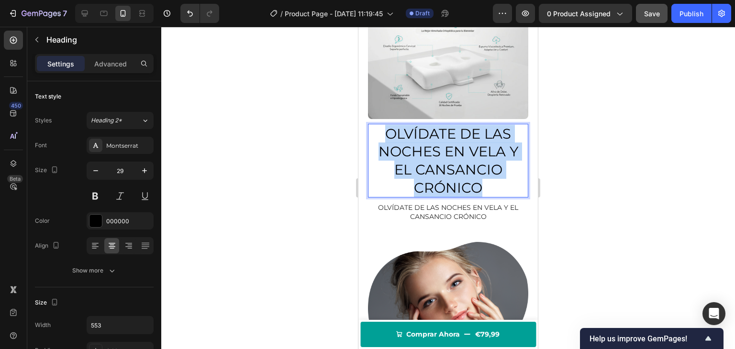
click at [438, 157] on p "OLVÍDATE DE LAS NOCHES EN VELA Y EL CANSANCIO CRÓNICO" at bounding box center [448, 161] width 158 height 72
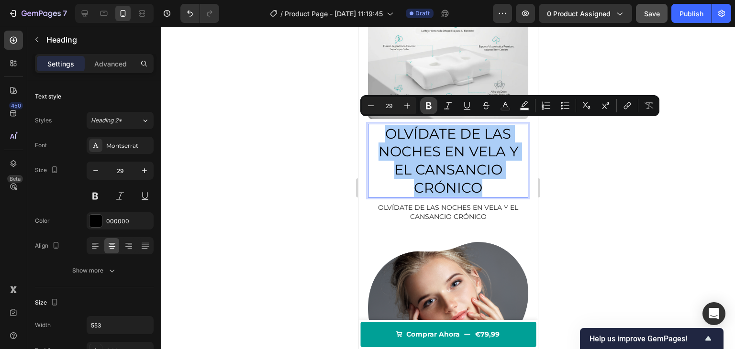
click at [430, 105] on icon "Editor contextual toolbar" at bounding box center [429, 105] width 6 height 7
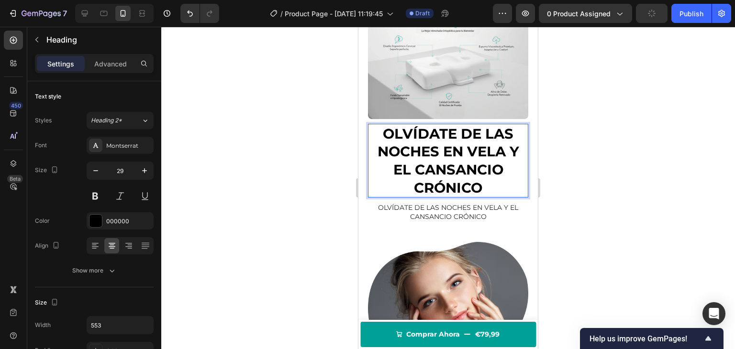
click at [423, 150] on strong "OLVÍDATE DE LAS NOCHES EN VELA Y EL CANSANCIO CRÓNICO" at bounding box center [449, 160] width 142 height 71
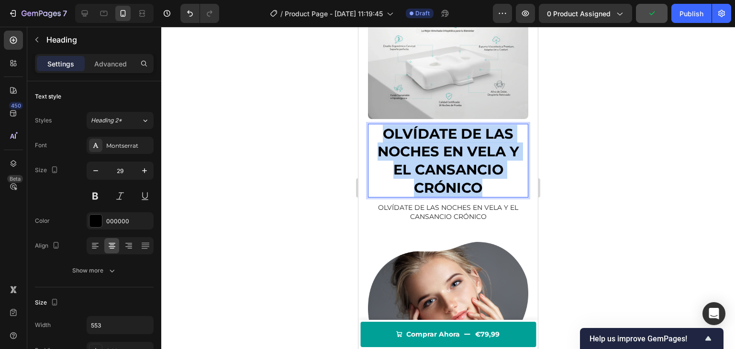
click at [392, 140] on strong "OLVÍDATE DE LAS NOCHES EN VELA Y EL CANSANCIO CRÓNICO" at bounding box center [449, 160] width 142 height 71
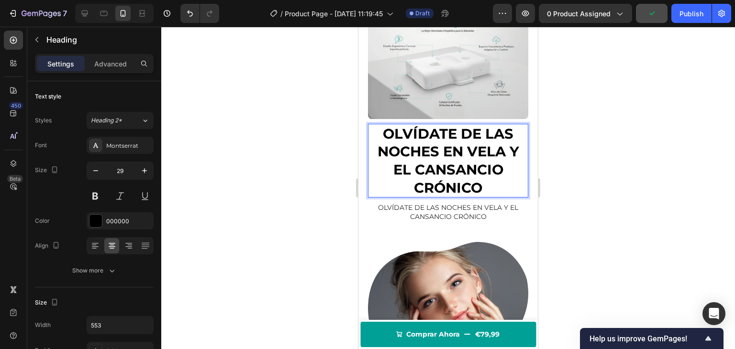
click at [304, 150] on div at bounding box center [448, 188] width 574 height 323
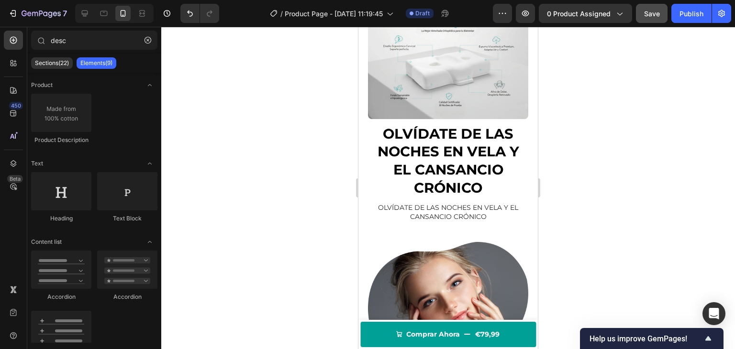
click at [415, 142] on strong "OLVÍDATE DE LAS NOCHES EN VELA Y EL CANSANCIO CRÓNICO" at bounding box center [449, 160] width 142 height 71
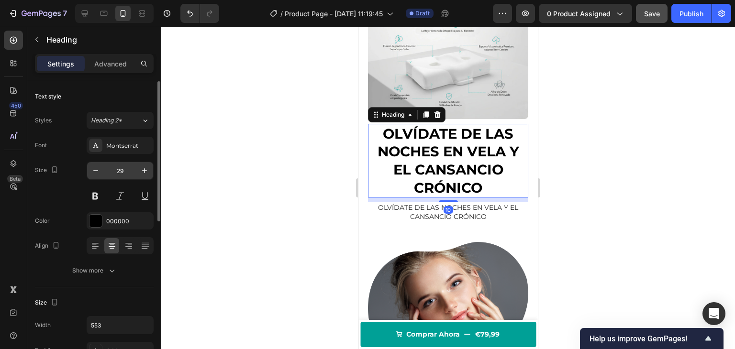
click at [124, 168] on input "29" at bounding box center [120, 170] width 32 height 17
type input "24"
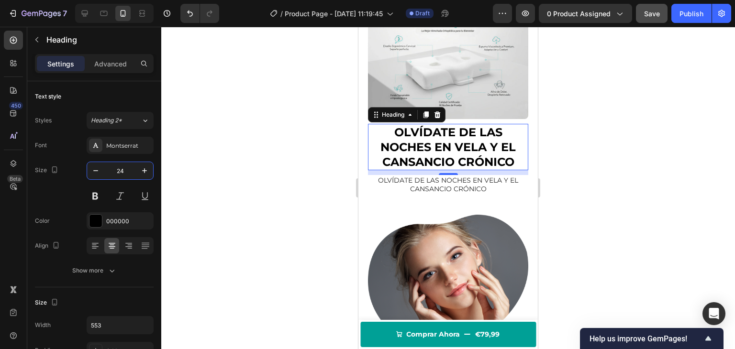
click at [238, 157] on div at bounding box center [448, 188] width 574 height 323
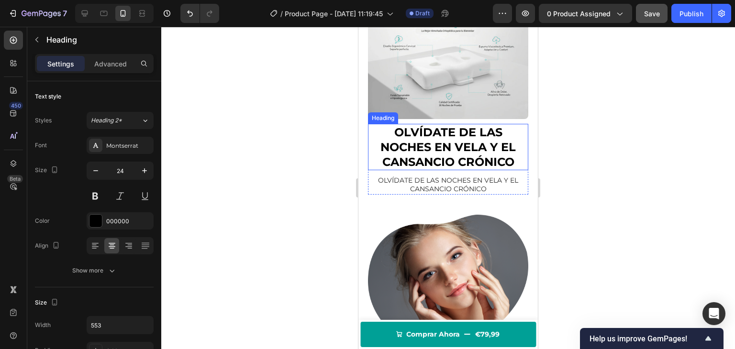
click at [400, 133] on strong "OLVÍDATE DE LAS NOCHES EN VELA Y EL CANSANCIO CRÓNICO" at bounding box center [448, 147] width 135 height 44
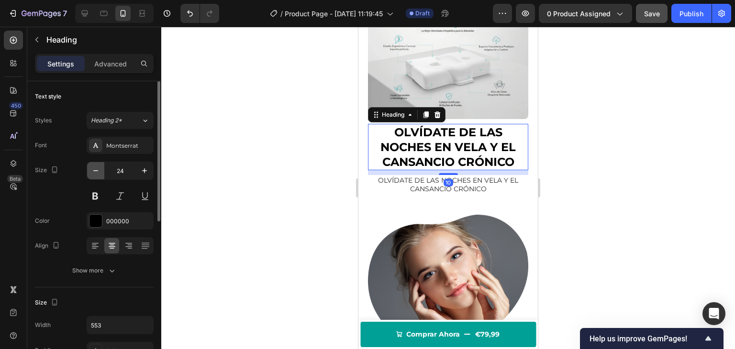
click at [97, 172] on icon "button" at bounding box center [96, 171] width 10 height 10
type input "22"
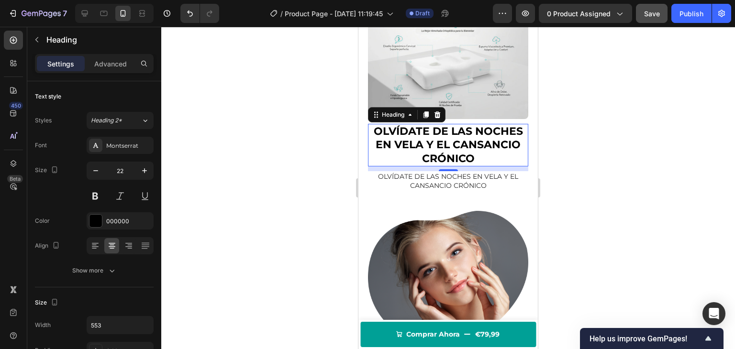
click at [258, 163] on div at bounding box center [448, 188] width 574 height 323
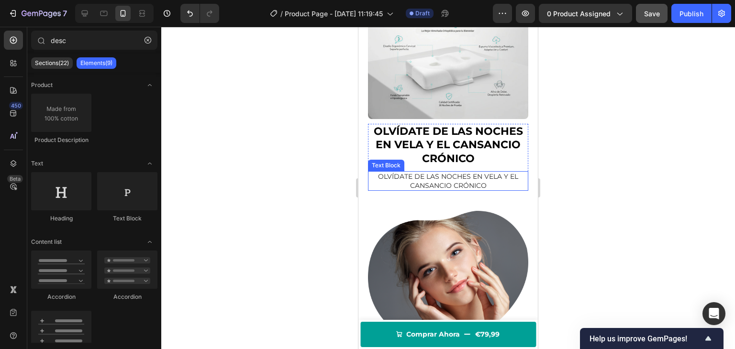
click at [394, 179] on p "OLVÍDATE DE LAS NOCHES EN VELA Y EL CANSANCIO CRÓNICO" at bounding box center [448, 180] width 158 height 17
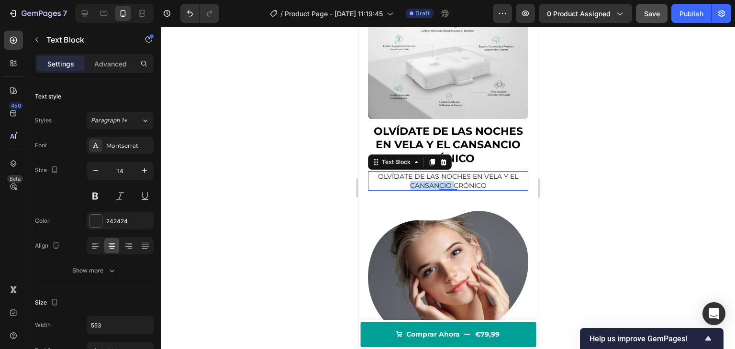
click at [424, 179] on p "OLVÍDATE DE LAS NOCHES EN VELA Y EL CANSANCIO CRÓNICO" at bounding box center [448, 180] width 158 height 17
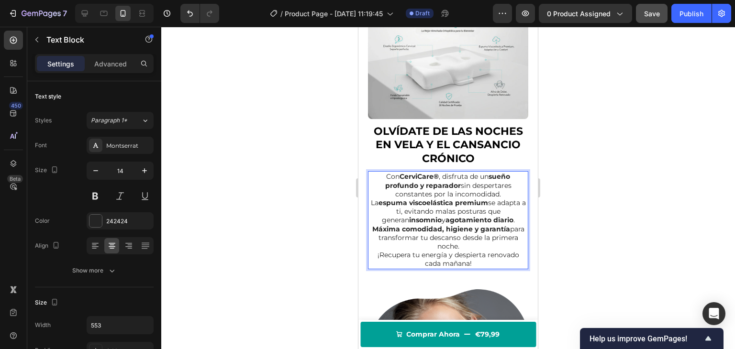
click at [502, 191] on p "Con CerviCare® , disfruta de un sueño profundo y reparador sin despertares cons…" at bounding box center [448, 185] width 158 height 26
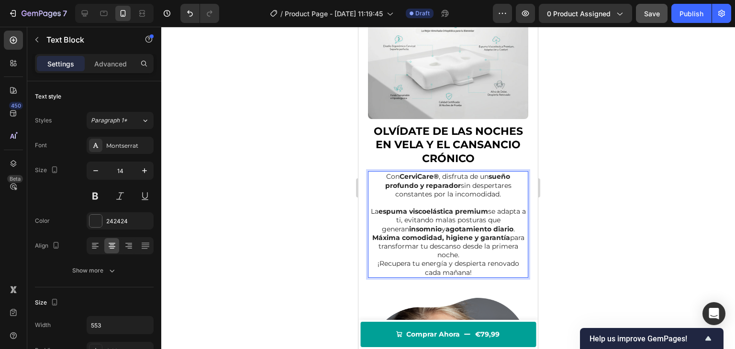
click at [516, 223] on p "La espuma viscoelástica premium se adapta a ti, evitando malas posturas que gen…" at bounding box center [448, 220] width 158 height 26
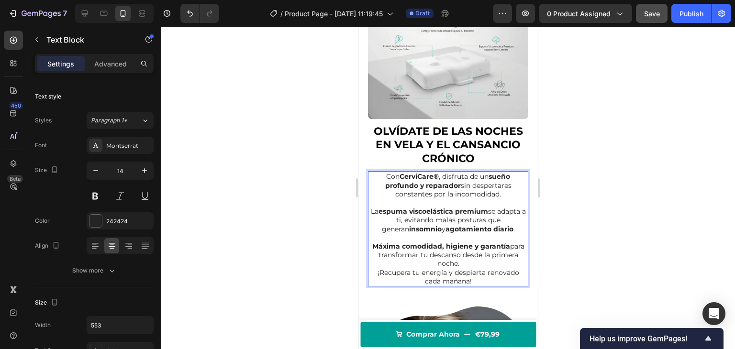
click at [479, 260] on p "Máxima comodidad, higiene y garantía para transformar tu descanso desde la prim…" at bounding box center [448, 255] width 158 height 26
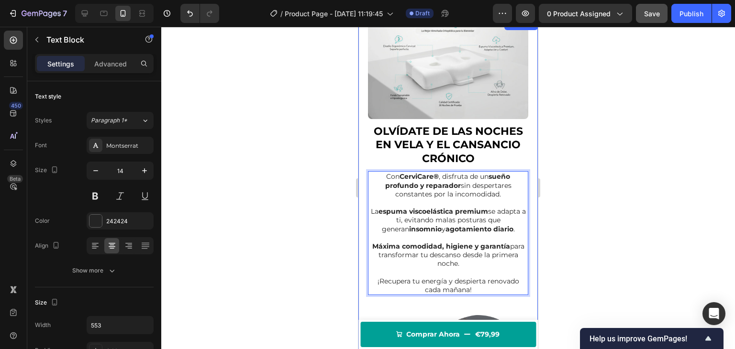
click at [337, 219] on div at bounding box center [448, 188] width 574 height 323
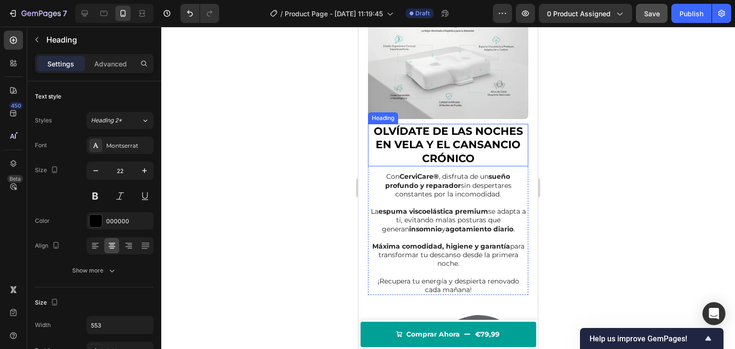
click at [469, 136] on strong "OLVÍDATE DE LAS NOCHES EN VELA Y EL CANSANCIO CRÓNICO" at bounding box center [448, 145] width 149 height 40
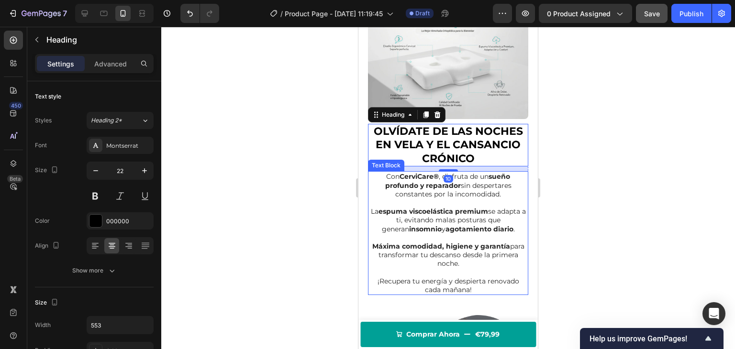
click at [438, 190] on p "Con CerviCare® , disfruta de un sueño profundo y reparador sin despertares cons…" at bounding box center [448, 185] width 158 height 26
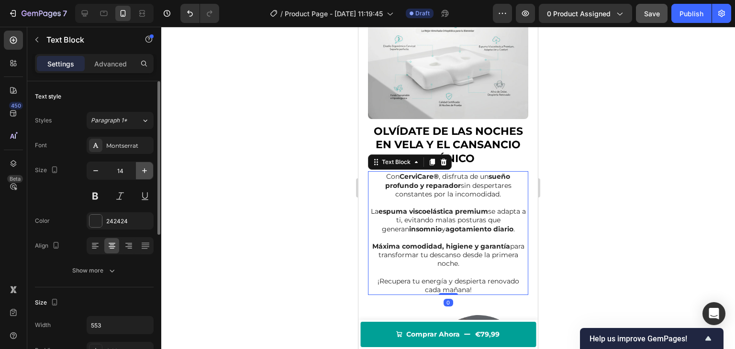
click at [149, 167] on icon "button" at bounding box center [145, 171] width 10 height 10
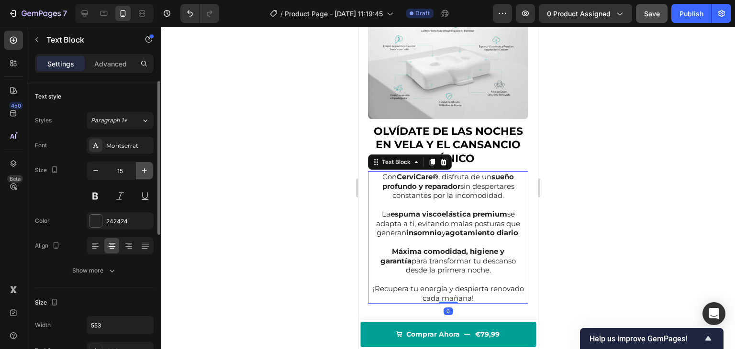
type input "16"
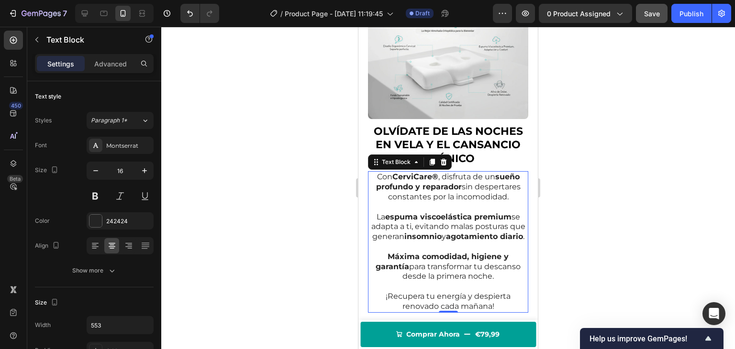
click at [262, 150] on div at bounding box center [448, 188] width 574 height 323
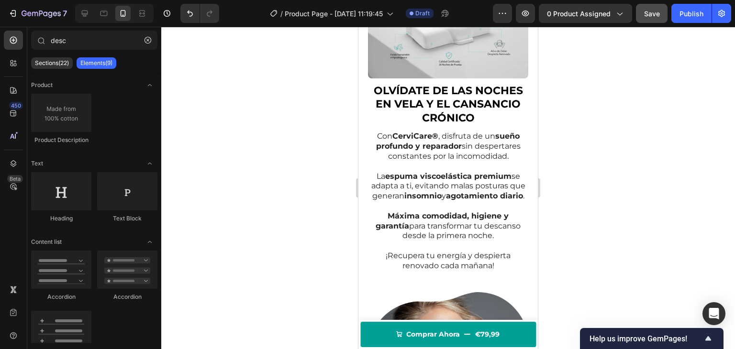
scroll to position [678, 0]
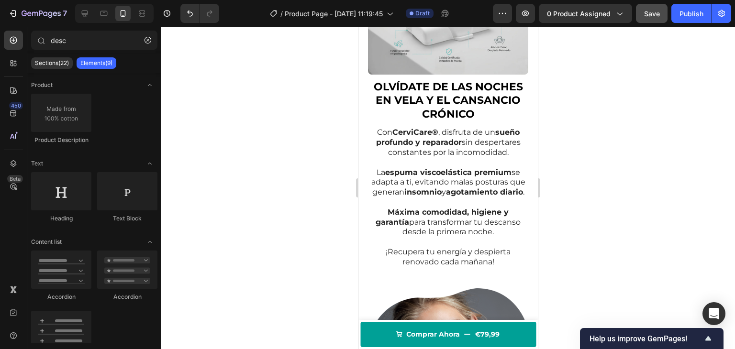
drag, startPoint x: 536, startPoint y: 123, endPoint x: 897, endPoint y: 156, distance: 362.3
click at [458, 95] on strong "OLVÍDATE DE LAS NOCHES EN VELA Y EL CANSANCIO CRÓNICO" at bounding box center [448, 100] width 149 height 40
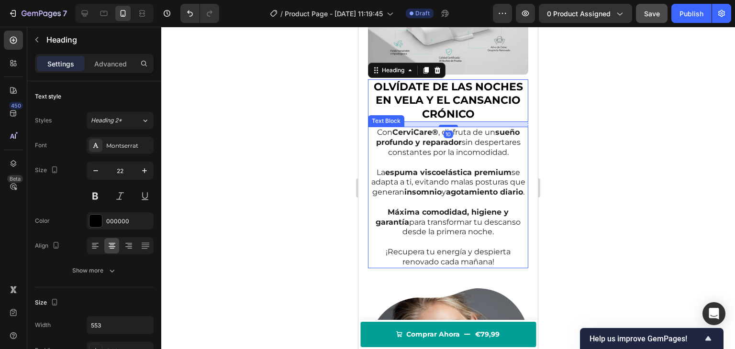
click at [403, 168] on strong "espuma viscoelástica premium" at bounding box center [448, 172] width 126 height 9
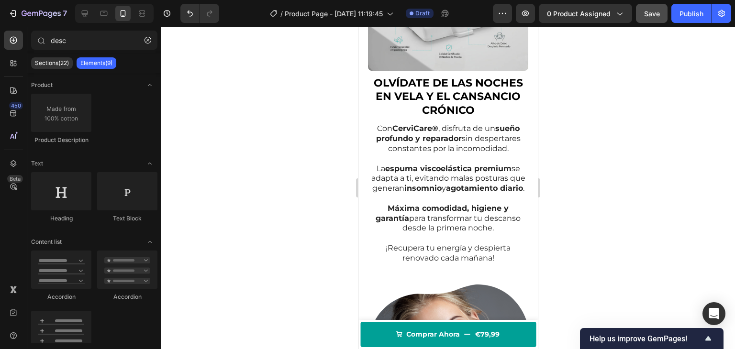
scroll to position [685, 0]
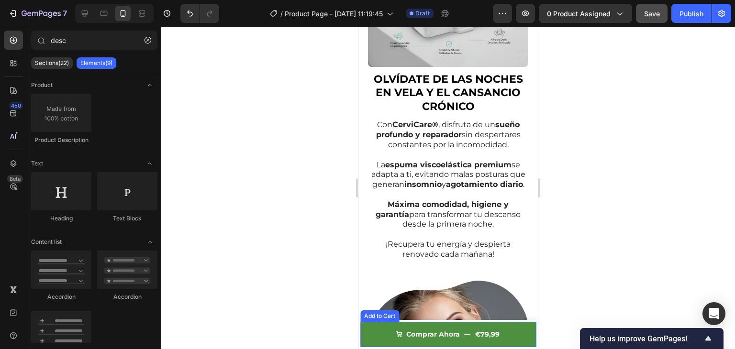
click at [365, 332] on button "Comprar Ahora €79,99" at bounding box center [448, 334] width 176 height 25
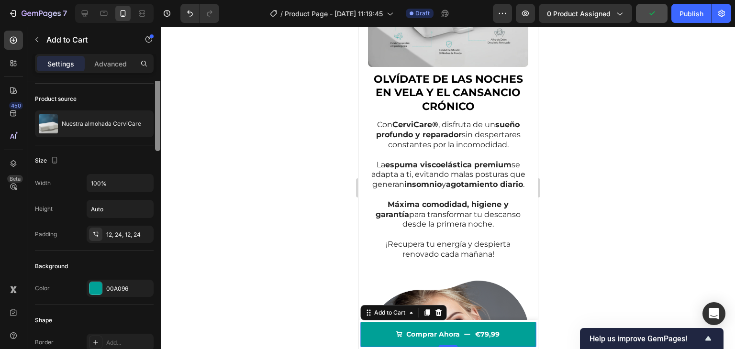
drag, startPoint x: 157, startPoint y: 147, endPoint x: 159, endPoint y: 170, distance: 23.5
click at [159, 151] on div at bounding box center [157, 114] width 5 height 73
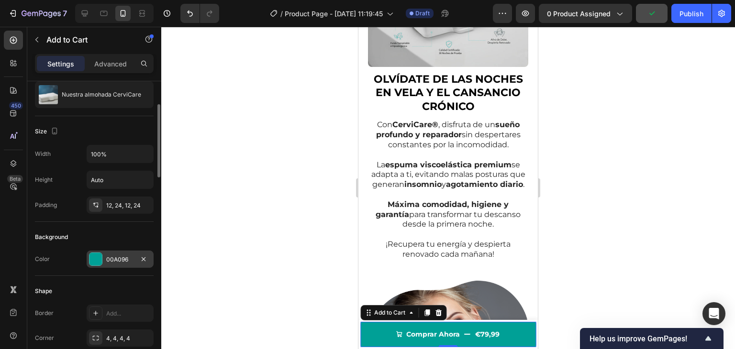
click at [122, 257] on div "00A096" at bounding box center [120, 260] width 28 height 9
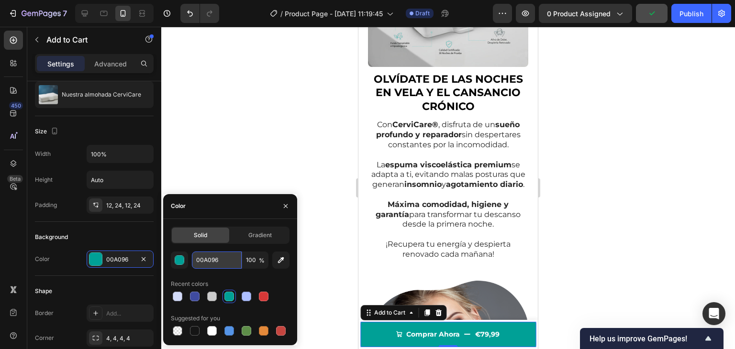
click at [207, 264] on input "00A096" at bounding box center [217, 260] width 50 height 17
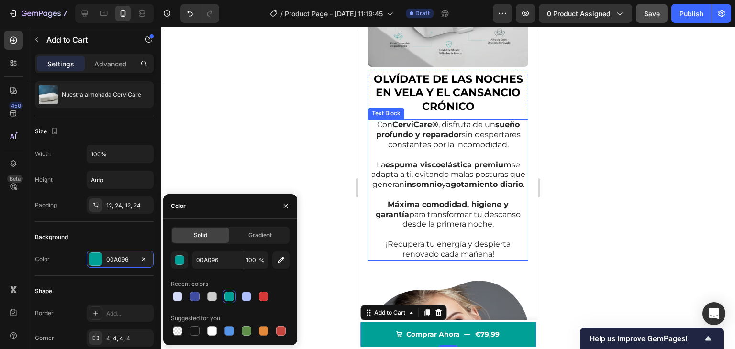
click at [415, 255] on p "¡Recupera tu energía y despierta renovado cada mañana!" at bounding box center [448, 250] width 158 height 20
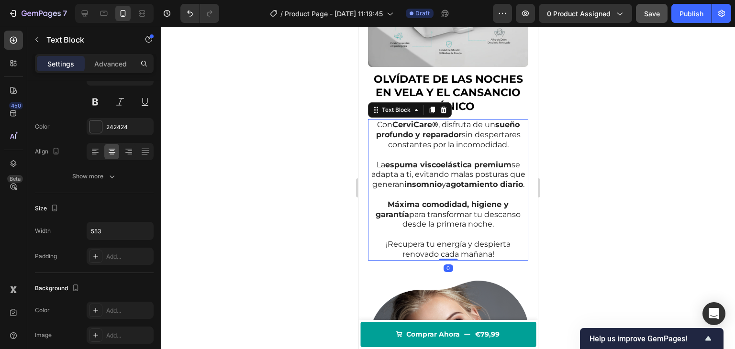
scroll to position [0, 0]
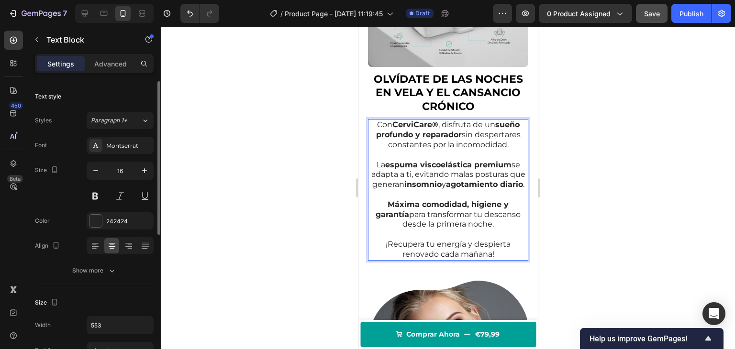
click at [415, 255] on p "¡Recupera tu energía y despierta renovado cada mañana!" at bounding box center [448, 250] width 158 height 20
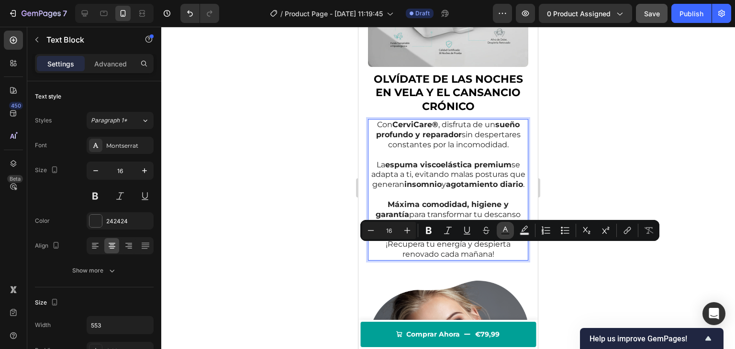
click at [506, 234] on rect "Editor contextual toolbar" at bounding box center [505, 234] width 9 height 2
type input "242424"
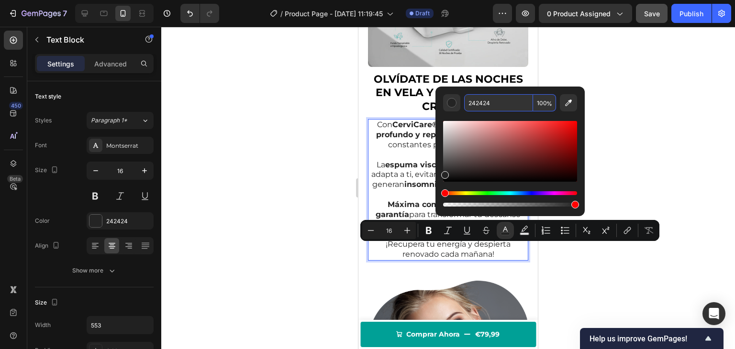
click at [482, 101] on input "242424" at bounding box center [498, 102] width 69 height 17
paste input "00A096"
type input "00A096"
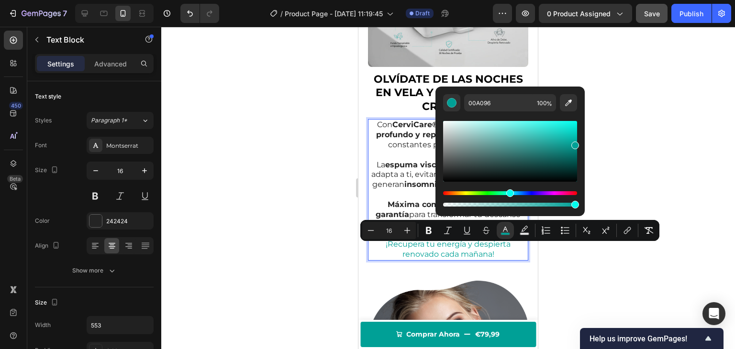
click at [271, 117] on div at bounding box center [448, 188] width 574 height 323
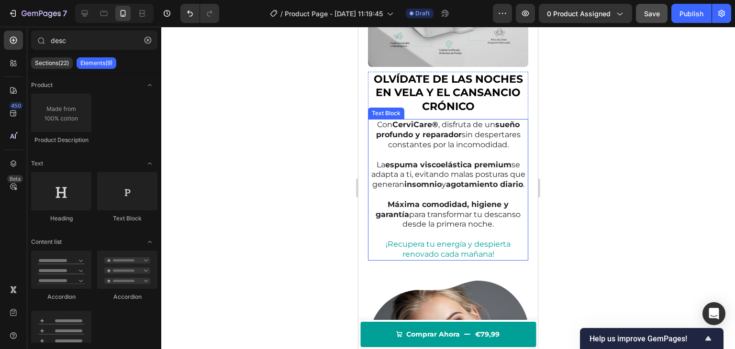
click at [425, 254] on span "¡Recupera tu energía y despierta renovado cada mañana!" at bounding box center [448, 249] width 125 height 19
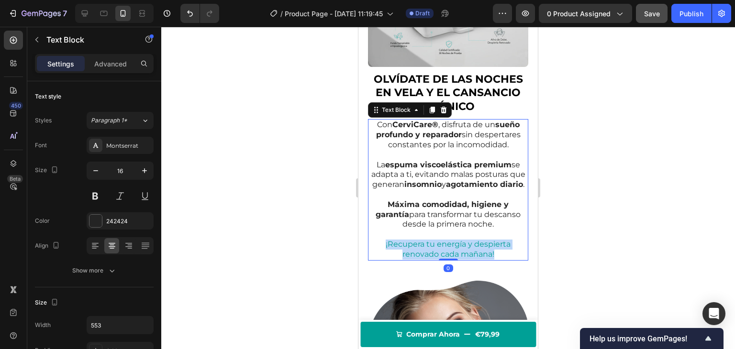
click at [425, 254] on span "¡Recupera tu energía y despierta renovado cada mañana!" at bounding box center [448, 249] width 125 height 19
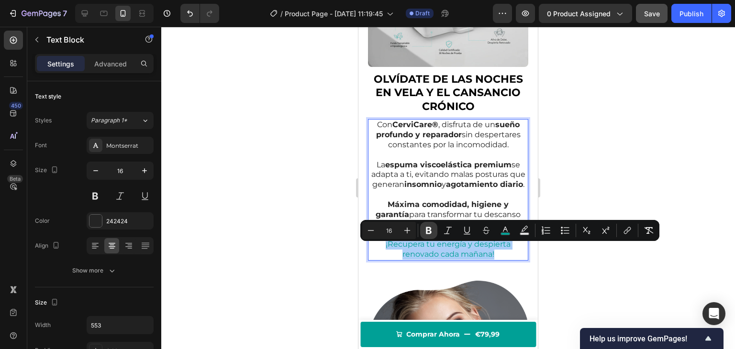
click at [432, 234] on icon "Editor contextual toolbar" at bounding box center [429, 231] width 10 height 10
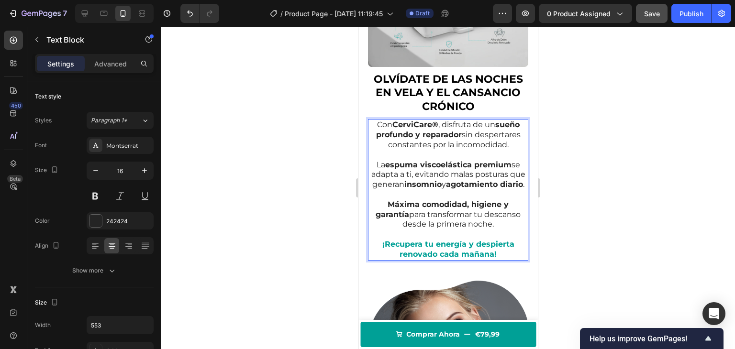
click at [425, 255] on strong "¡Recupera tu energía y despierta renovado cada mañana!" at bounding box center [448, 249] width 132 height 19
click at [421, 162] on strong "espuma viscoelástica premium" at bounding box center [448, 164] width 126 height 9
click at [388, 163] on strong "espuma viscoelástica premium" at bounding box center [448, 164] width 126 height 9
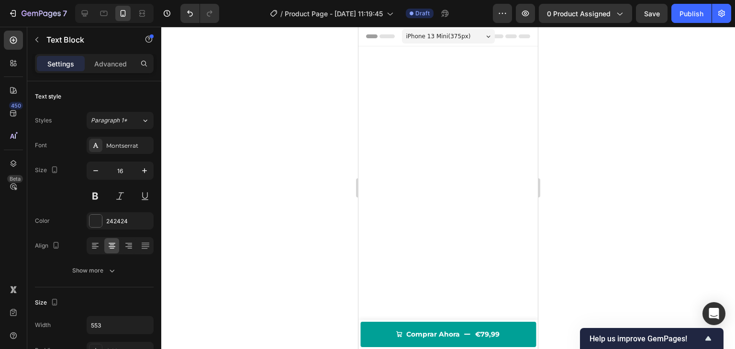
scroll to position [685, 0]
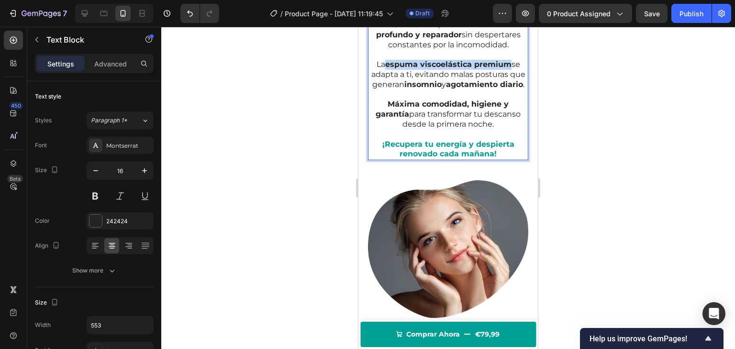
click at [430, 89] on strong "insomnio" at bounding box center [422, 84] width 37 height 9
click at [484, 89] on strong "agotamiento diario" at bounding box center [484, 84] width 77 height 9
drag, startPoint x: 421, startPoint y: 195, endPoint x: 686, endPoint y: 207, distance: 265.0
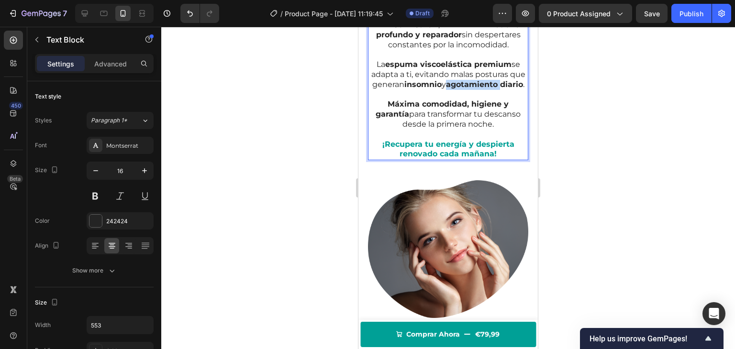
click at [421, 100] on p "Rich Text Editor. Editing area: main" at bounding box center [448, 95] width 158 height 10
drag, startPoint x: 292, startPoint y: 171, endPoint x: 337, endPoint y: 172, distance: 45.0
click at [293, 171] on div at bounding box center [448, 188] width 574 height 323
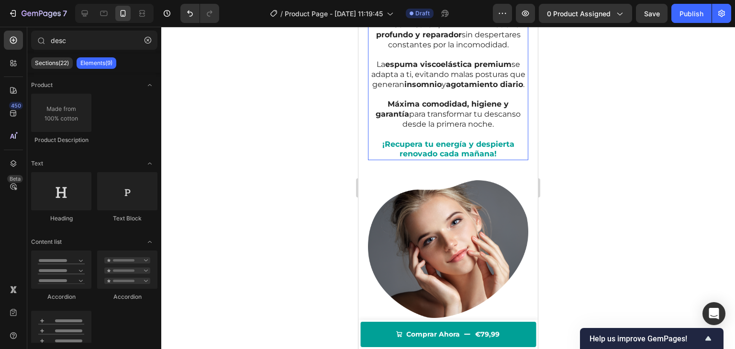
click at [440, 89] on strong "insomnio" at bounding box center [422, 84] width 37 height 9
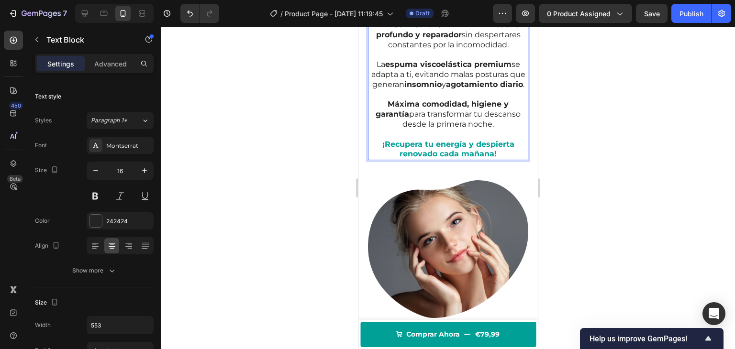
click at [440, 89] on strong "insomnio" at bounding box center [422, 84] width 37 height 9
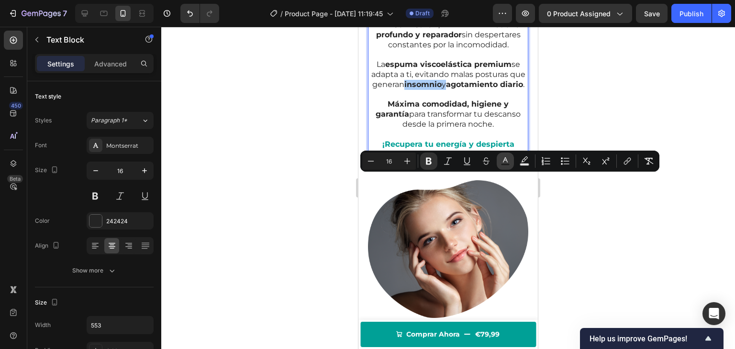
click at [508, 159] on icon "Editor contextual toolbar" at bounding box center [506, 162] width 10 height 10
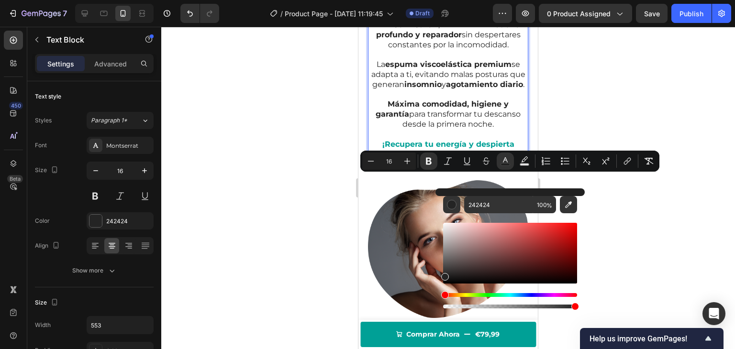
click at [416, 90] on p "La [MEDICAL_DATA] premium se adapta a ti, evitando malas posturas que generan i…" at bounding box center [448, 75] width 158 height 30
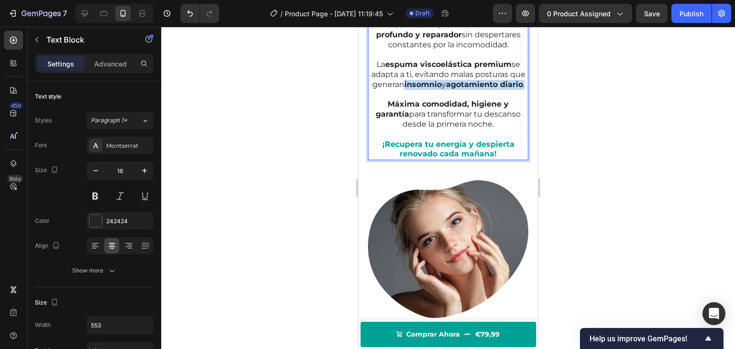
drag, startPoint x: 421, startPoint y: 179, endPoint x: 463, endPoint y: 194, distance: 44.5
click at [463, 90] on p "La [MEDICAL_DATA] premium se adapta a ti, evitando malas posturas que generan i…" at bounding box center [448, 75] width 158 height 30
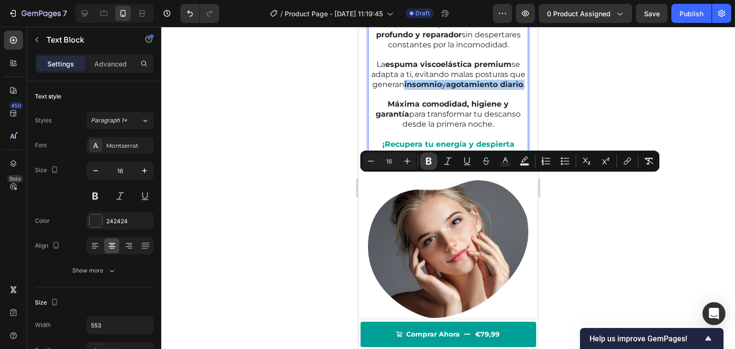
click at [431, 157] on icon "Editor contextual toolbar" at bounding box center [429, 162] width 10 height 10
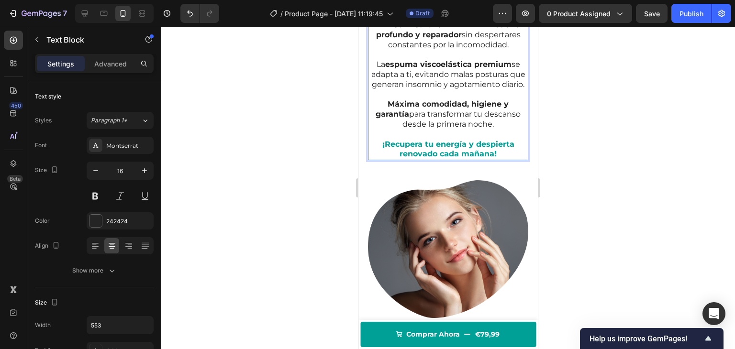
click at [494, 39] on strong "sueño profundo y reparador" at bounding box center [448, 29] width 144 height 19
click at [495, 39] on strong "sueño profundo y reparador" at bounding box center [448, 29] width 144 height 19
drag, startPoint x: 493, startPoint y: 121, endPoint x: 457, endPoint y: 133, distance: 38.4
click at [457, 50] on p "Con CerviCare® , disfruta de un sueño profundo y reparador sin despertares cons…" at bounding box center [448, 35] width 158 height 30
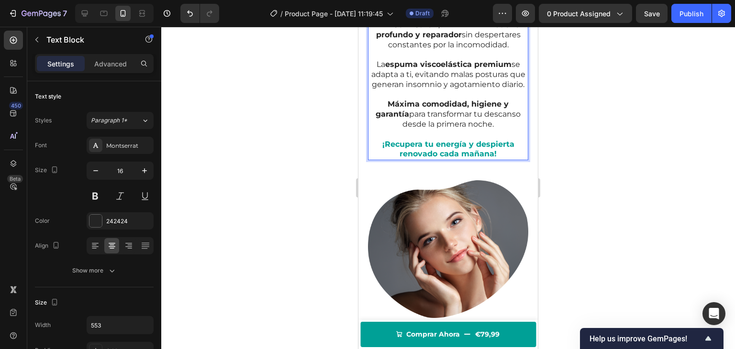
click at [462, 50] on p "Con CerviCare® , disfruta de un sueño profundo y reparador sin despertares cons…" at bounding box center [448, 35] width 158 height 30
click at [432, 39] on strong "sueño profundo y reparador" at bounding box center [448, 29] width 144 height 19
click at [432, 50] on p "Con CerviCare® , disfruta de un sueño profundo y reparador sin despertares cons…" at bounding box center [448, 35] width 158 height 30
drag, startPoint x: 307, startPoint y: 158, endPoint x: 358, endPoint y: 154, distance: 51.4
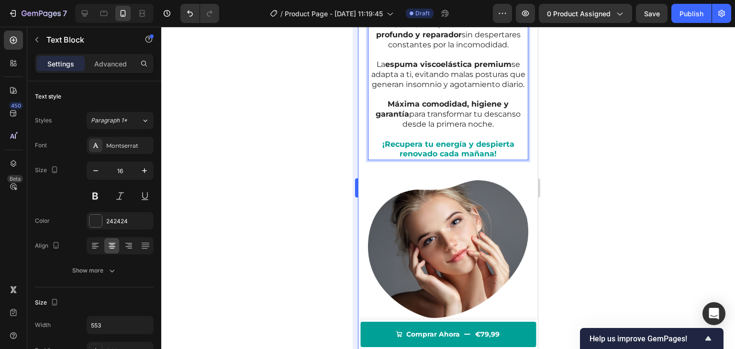
click at [307, 159] on div at bounding box center [448, 188] width 574 height 323
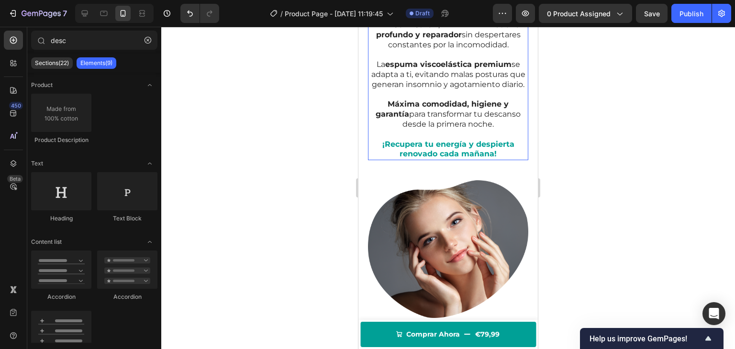
click at [493, 39] on strong "sueño profundo y reparador" at bounding box center [448, 29] width 144 height 19
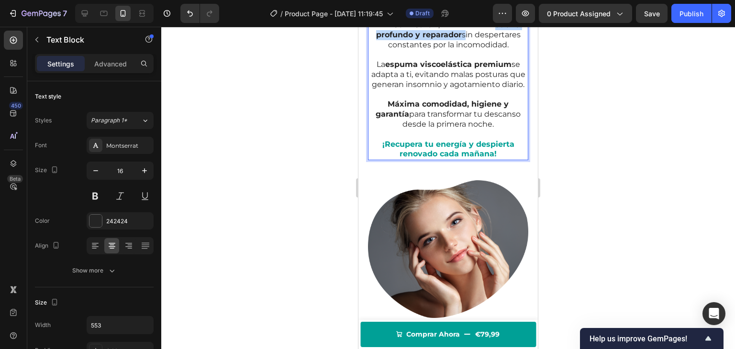
drag, startPoint x: 494, startPoint y: 120, endPoint x: 458, endPoint y: 131, distance: 37.5
click at [458, 50] on p "Con CerviCare® , disfruta de un sueño profundo y reparador sin despertares cons…" at bounding box center [448, 35] width 158 height 30
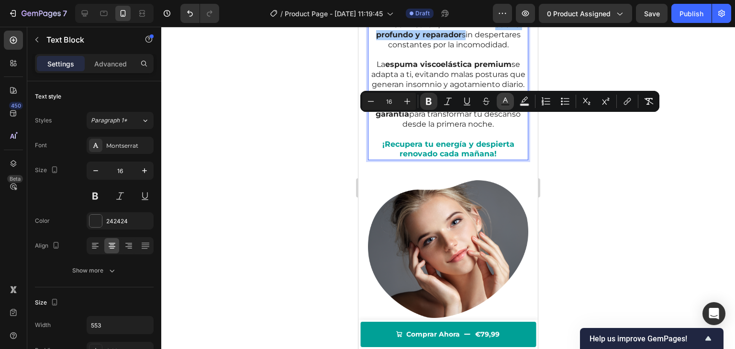
click at [505, 103] on icon "Editor contextual toolbar" at bounding box center [506, 102] width 10 height 10
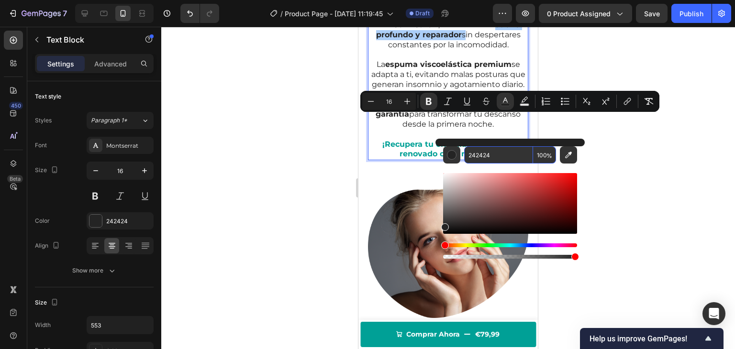
click at [481, 156] on input "242424" at bounding box center [498, 154] width 69 height 17
paste input "00A096"
type input "00A096"
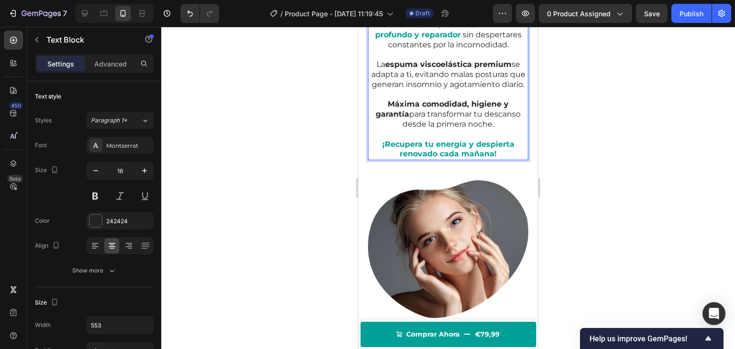
click at [414, 50] on p "Con CerviCare® , disfruta de un sueño profundo y reparador sin despertares cons…" at bounding box center [448, 35] width 158 height 30
drag, startPoint x: 383, startPoint y: 163, endPoint x: 505, endPoint y: 162, distance: 122.5
click at [505, 69] on strong "espuma viscoelástica premium" at bounding box center [448, 64] width 126 height 9
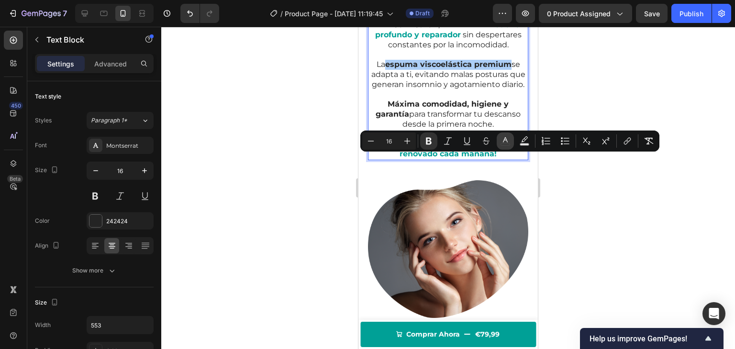
click at [504, 146] on button "color" at bounding box center [505, 141] width 17 height 17
type input "242424"
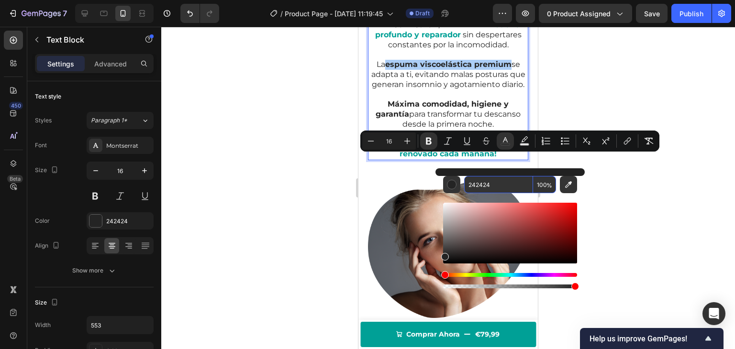
click at [476, 189] on input "242424" at bounding box center [498, 184] width 69 height 17
paste input "00A096"
type input "00A096"
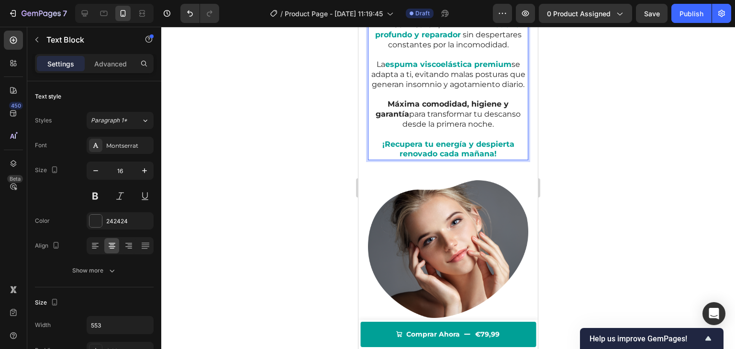
click at [388, 90] on p "La [MEDICAL_DATA] premium se adapta a ti, evitando malas posturas que generan i…" at bounding box center [448, 75] width 158 height 30
drag, startPoint x: 386, startPoint y: 210, endPoint x: 406, endPoint y: 221, distance: 23.2
click at [406, 129] on p "Máxima comodidad, higiene y garantía para transformar tu descanso desde la prim…" at bounding box center [448, 115] width 158 height 30
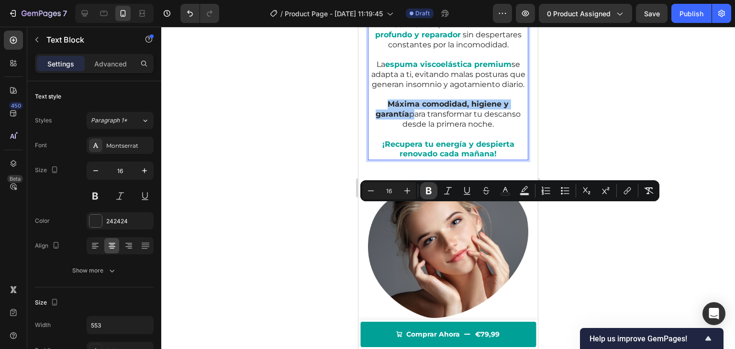
click at [426, 191] on icon "Editor contextual toolbar" at bounding box center [429, 191] width 10 height 10
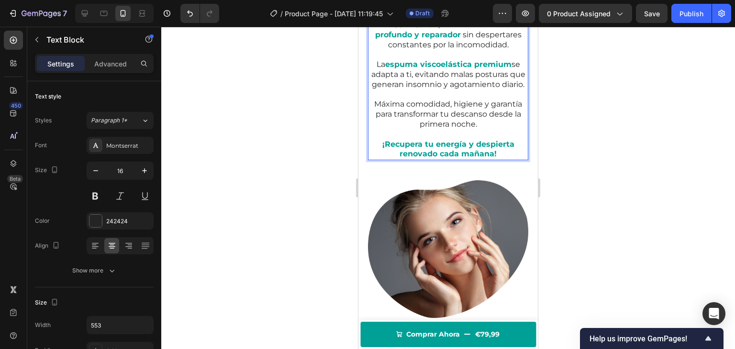
click at [409, 129] on p "Máxima comodidad, higiene y garantía para transformar tu descanso desde la prim…" at bounding box center [448, 115] width 158 height 30
drag, startPoint x: 371, startPoint y: 210, endPoint x: 446, endPoint y: 211, distance: 74.7
click at [446, 129] on p "Máxima comodidad, higiene y garantía para transformar tu descanso desde la prim…" at bounding box center [448, 115] width 158 height 30
click at [421, 129] on p "Máxima comodidad, higiene y garantía para transformar tu descanso desde la prim…" at bounding box center [448, 115] width 158 height 30
click at [327, 190] on div at bounding box center [448, 188] width 574 height 323
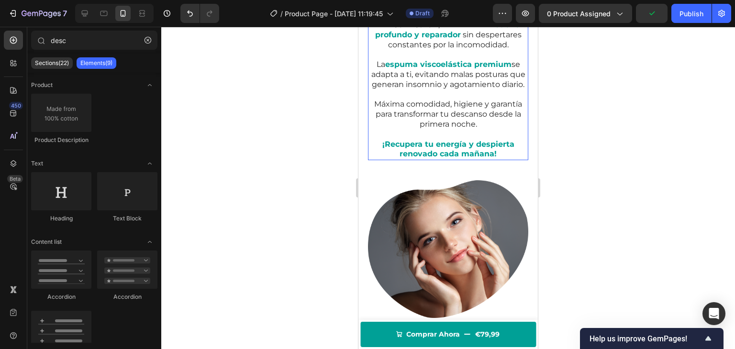
click at [382, 129] on p "Máxima comodidad, higiene y garantía para transformar tu descanso desde la prim…" at bounding box center [448, 115] width 158 height 30
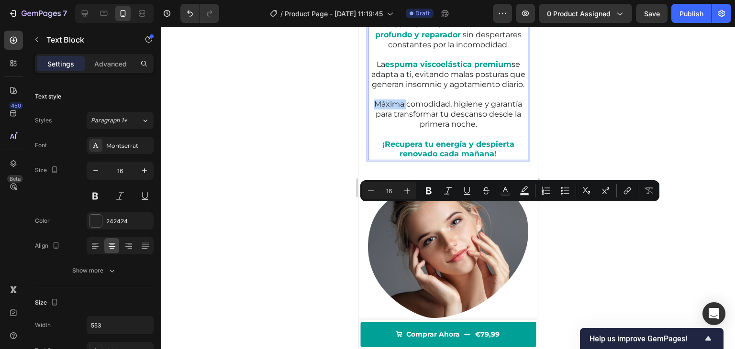
click at [370, 129] on p "Máxima comodidad, higiene y garantía para transformar tu descanso desde la prim…" at bounding box center [448, 115] width 158 height 30
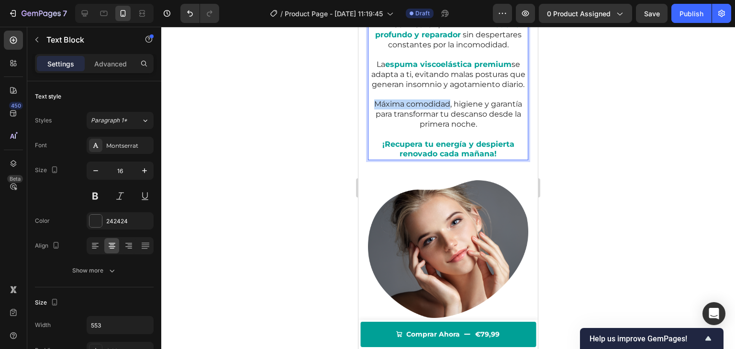
drag, startPoint x: 370, startPoint y: 210, endPoint x: 445, endPoint y: 212, distance: 75.2
click at [445, 129] on p "Máxima comodidad, higiene y garantía para transformar tu descanso desde la prim…" at bounding box center [448, 115] width 158 height 30
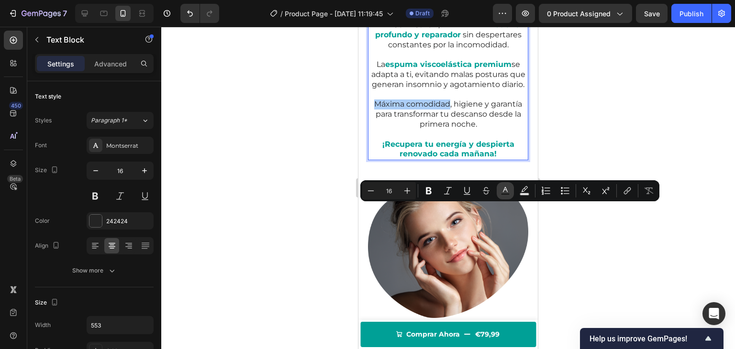
click at [505, 192] on icon "Editor contextual toolbar" at bounding box center [506, 191] width 10 height 10
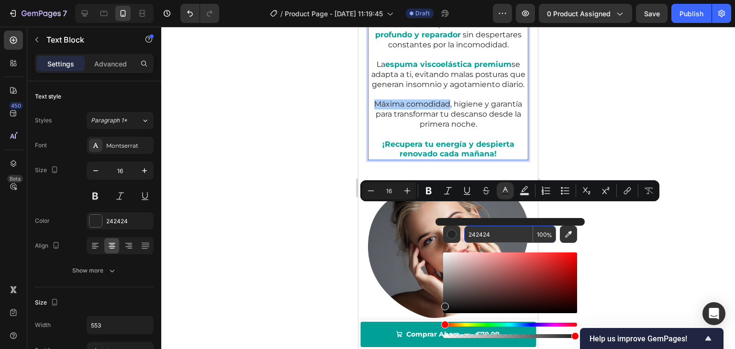
click at [479, 232] on input "242424" at bounding box center [498, 234] width 69 height 17
paste input "00A096"
type input "00A096"
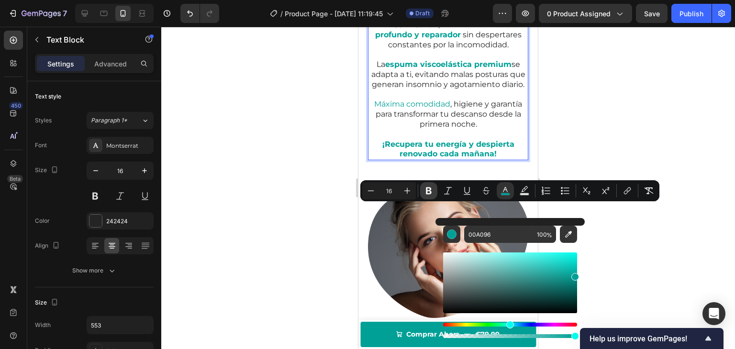
click at [429, 188] on icon "Editor contextual toolbar" at bounding box center [429, 191] width 6 height 7
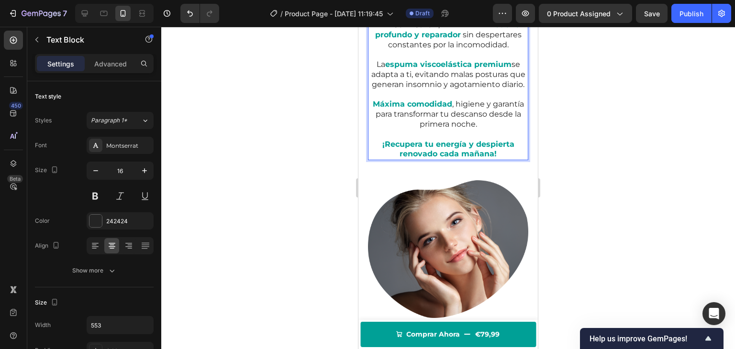
click at [414, 129] on p "Máxima comodidad , higiene y garantía para transformar tu descanso desde la pri…" at bounding box center [448, 115] width 158 height 30
click at [415, 29] on strong "CerviCare®" at bounding box center [415, 24] width 46 height 9
click at [431, 29] on strong "CerviCare®" at bounding box center [415, 24] width 46 height 9
drag, startPoint x: 314, startPoint y: 114, endPoint x: 345, endPoint y: 118, distance: 30.9
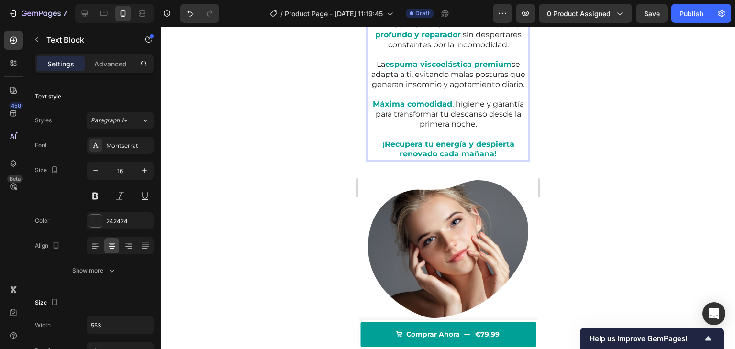
click at [315, 114] on div at bounding box center [448, 188] width 574 height 323
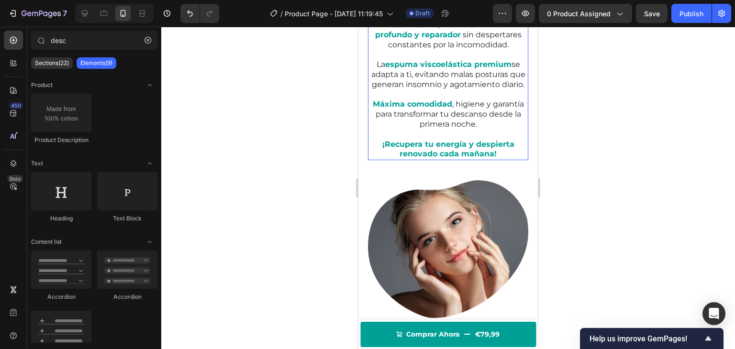
click at [396, 29] on strong "CerviCare®" at bounding box center [415, 24] width 46 height 9
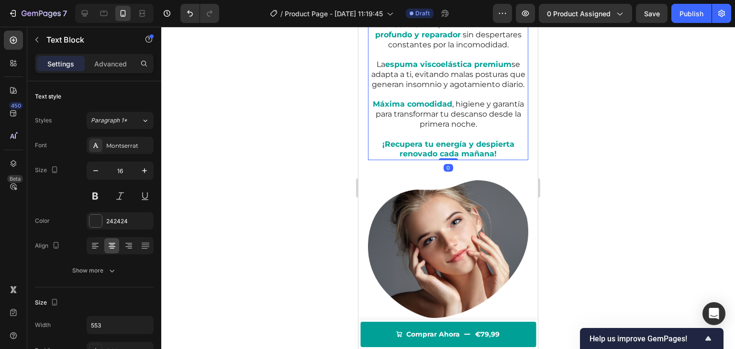
click at [392, 29] on strong "CerviCare®" at bounding box center [415, 24] width 46 height 9
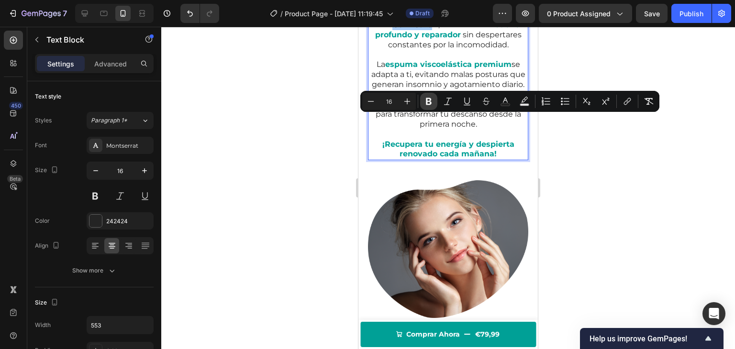
click at [431, 103] on icon "Editor contextual toolbar" at bounding box center [429, 101] width 6 height 7
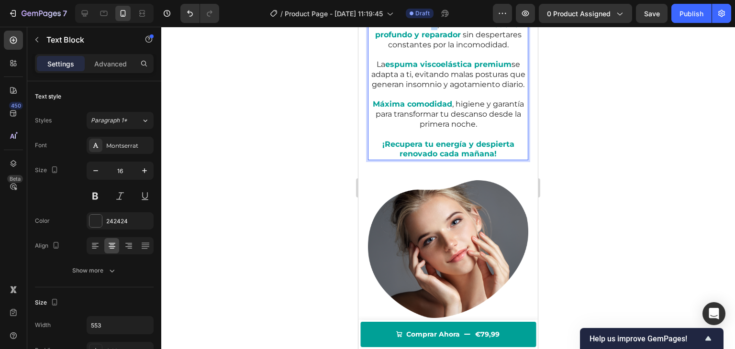
click at [431, 29] on strong "®" at bounding box center [434, 24] width 6 height 9
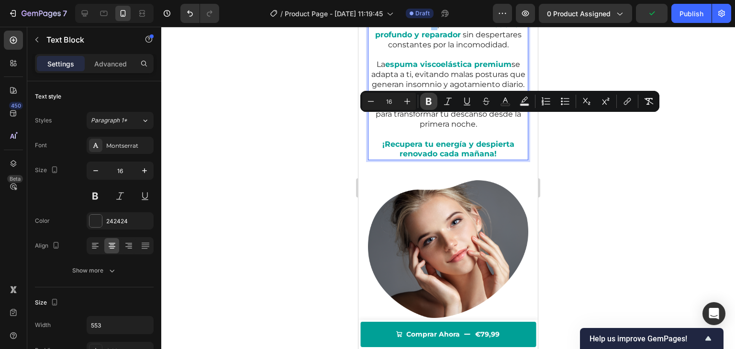
click at [429, 104] on icon "Editor contextual toolbar" at bounding box center [429, 101] width 6 height 7
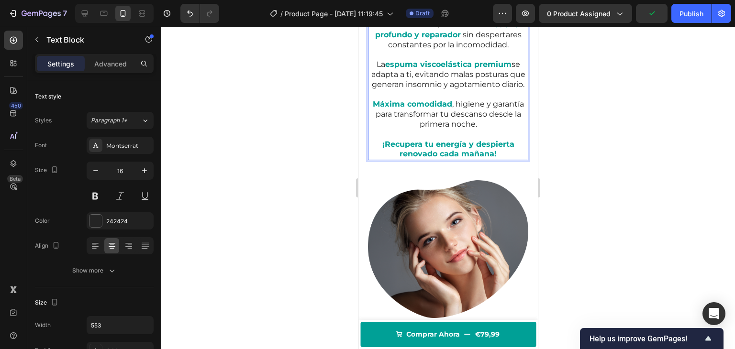
click at [431, 39] on strong "sueño profundo y reparador" at bounding box center [447, 29] width 144 height 19
click at [318, 148] on div at bounding box center [448, 188] width 574 height 323
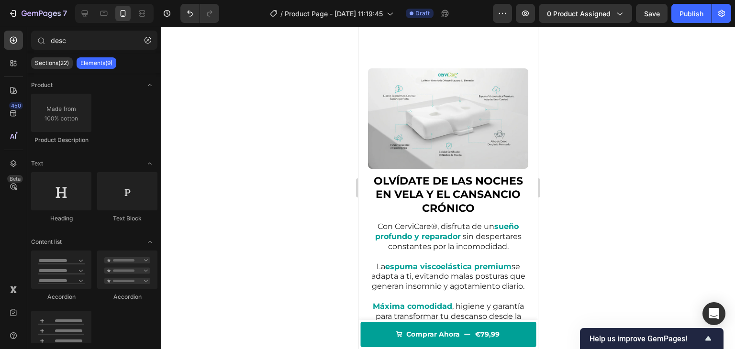
scroll to position [551, 0]
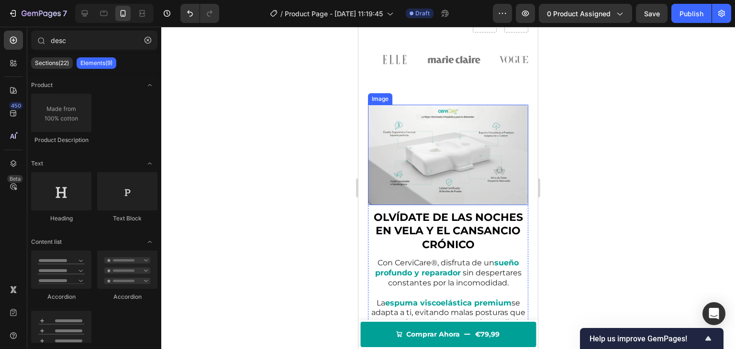
click at [491, 139] on img at bounding box center [448, 155] width 160 height 100
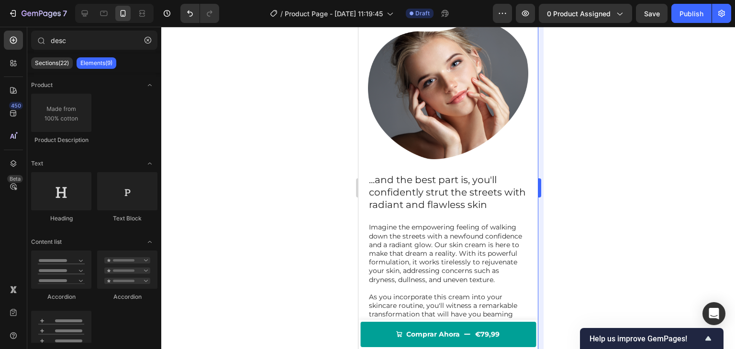
scroll to position [941, 0]
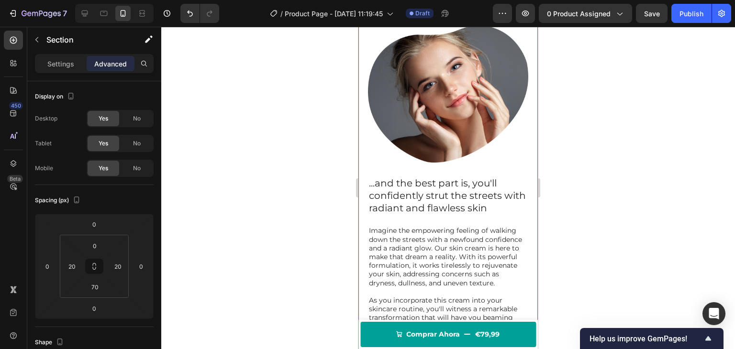
click at [523, 161] on div "OLVÍDATE DE LAS NOCHES EN VELA Y EL CANSANCIO CRÓNICO Heading Con CerviCare®, d…" at bounding box center [448, 69] width 179 height 716
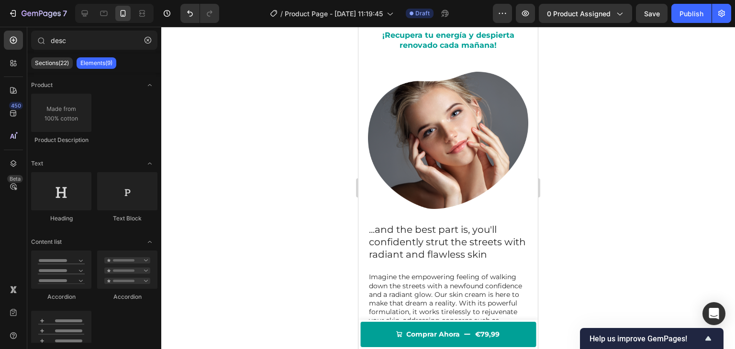
scroll to position [888, 0]
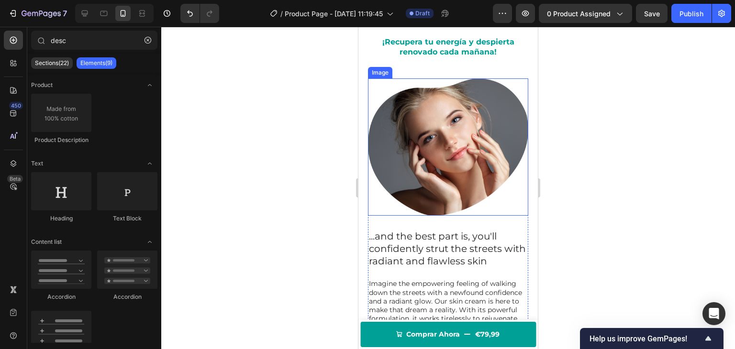
click at [372, 127] on img at bounding box center [448, 147] width 160 height 138
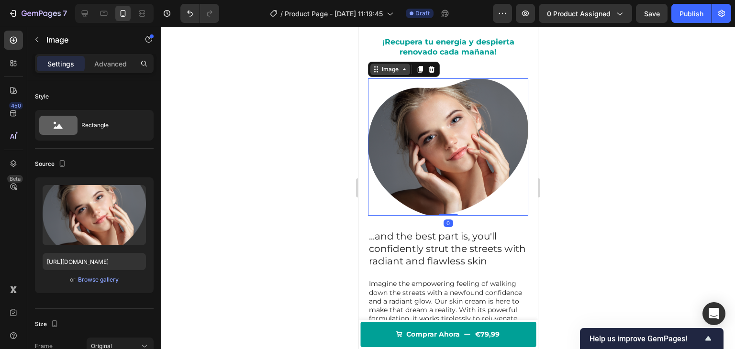
click at [392, 73] on div "Image" at bounding box center [390, 69] width 21 height 9
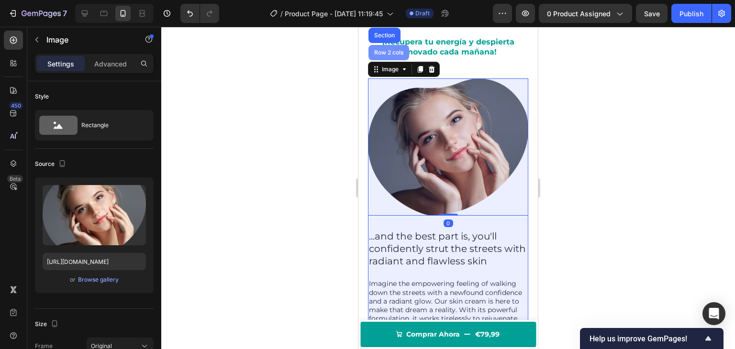
click at [391, 60] on div "Row 2 cols" at bounding box center [389, 52] width 41 height 15
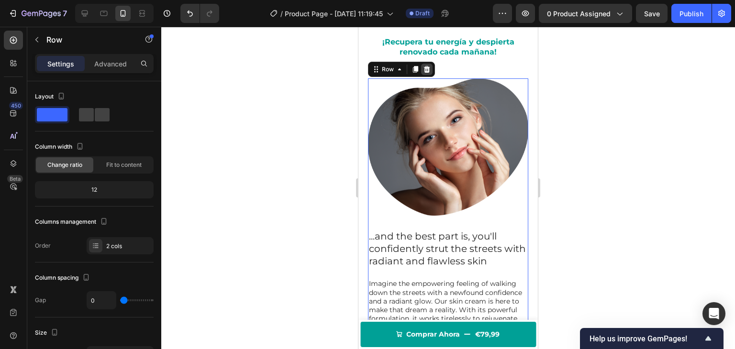
click at [426, 72] on icon at bounding box center [427, 69] width 6 height 7
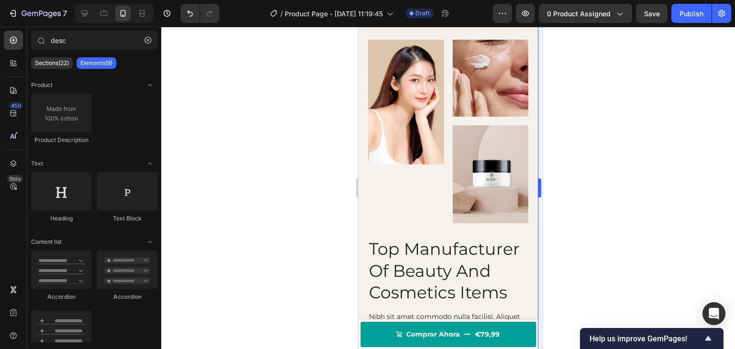
scroll to position [1020, 0]
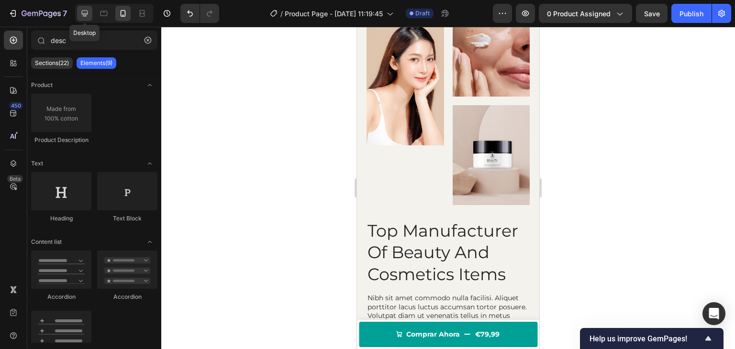
click at [82, 16] on icon at bounding box center [85, 14] width 10 height 10
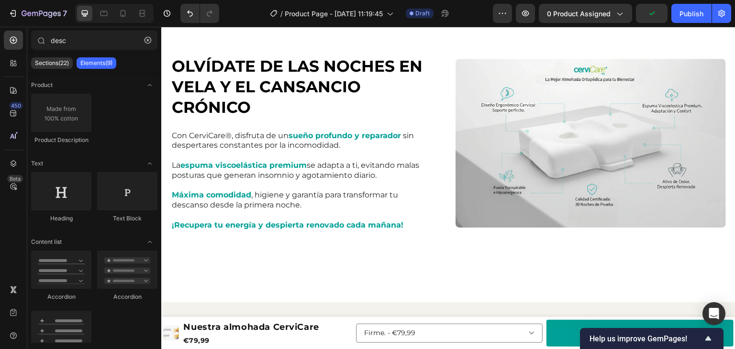
scroll to position [437, 0]
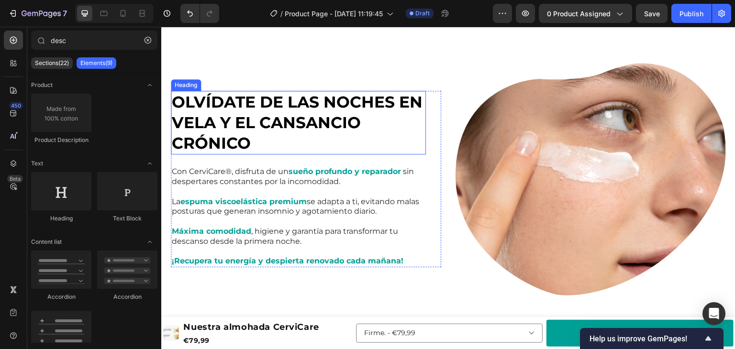
click at [239, 138] on strong "OLVÍDATE DE LAS NOCHES EN VELA Y EL CANSANCIO CRÓNICO" at bounding box center [297, 122] width 251 height 60
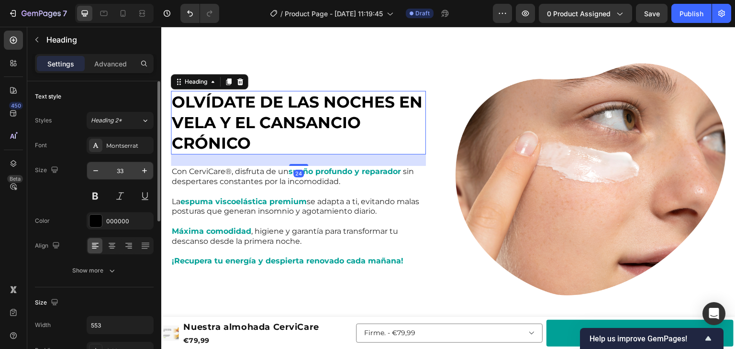
click at [121, 168] on input "33" at bounding box center [120, 170] width 32 height 17
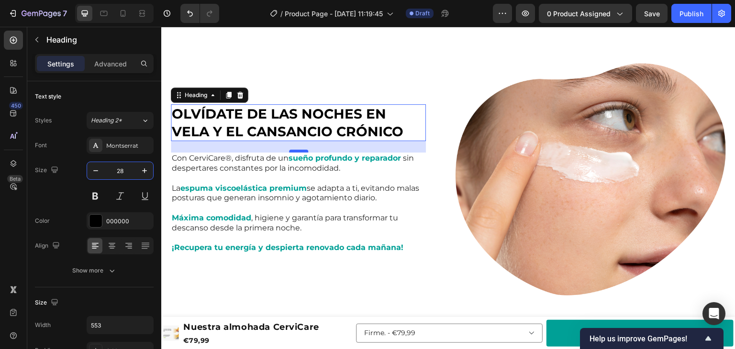
type input "28"
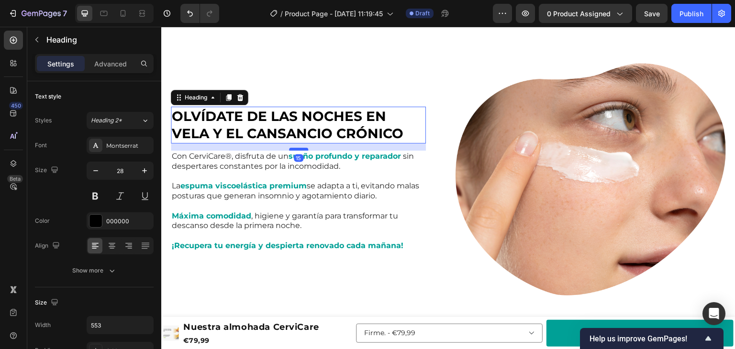
drag, startPoint x: 299, startPoint y: 150, endPoint x: 296, endPoint y: 146, distance: 5.6
click at [296, 144] on div "15" at bounding box center [298, 144] width 255 height 0
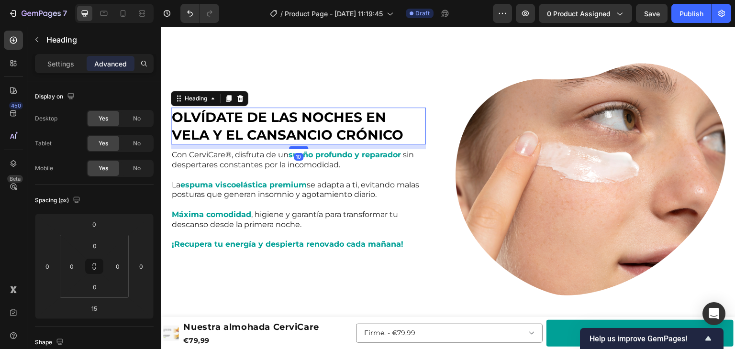
click at [295, 146] on div at bounding box center [298, 147] width 19 height 3
type input "10"
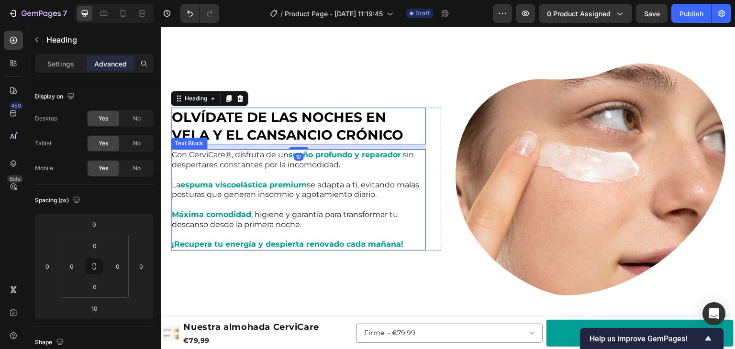
click at [262, 186] on strong "espuma viscoelástica premium" at bounding box center [243, 184] width 126 height 9
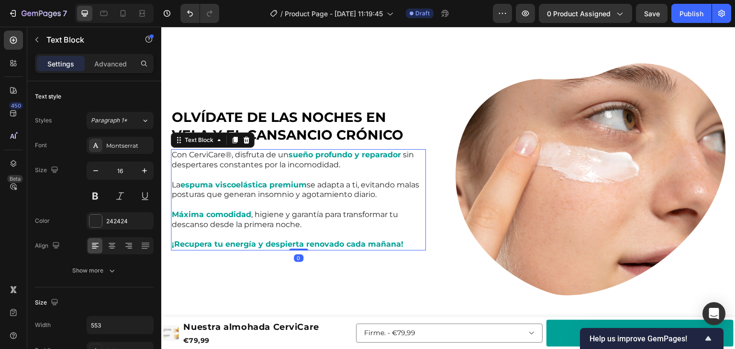
click at [429, 179] on div "OLVÍDATE DE LAS NOCHES EN VELA Y EL CANSANCIO CRÓNICO Heading Con CerviCare®, d…" at bounding box center [306, 179] width 270 height 143
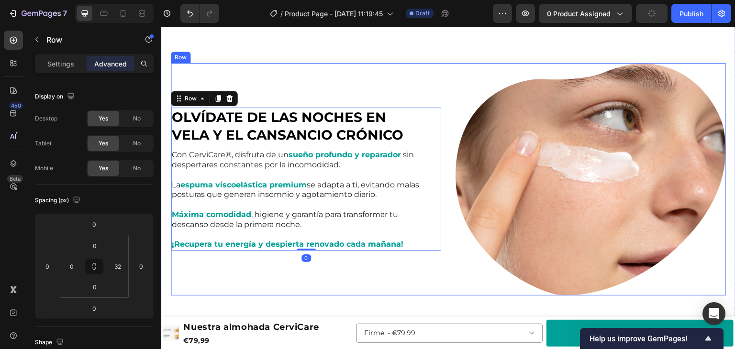
click at [405, 263] on div "OLVÍDATE DE LAS NOCHES EN VELA Y EL CANSANCIO CRÓNICO Heading Con CerviCare®, d…" at bounding box center [306, 179] width 270 height 233
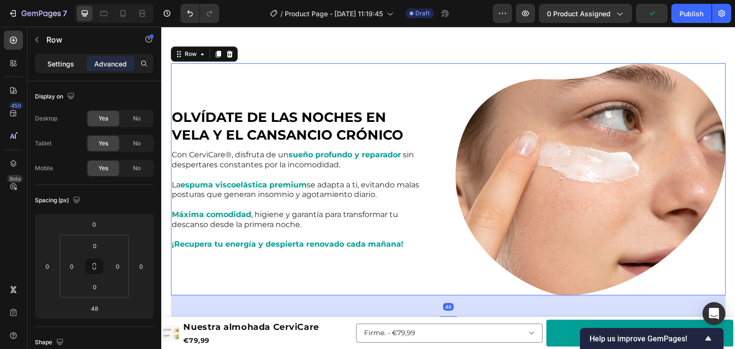
click at [64, 68] on div "Settings" at bounding box center [61, 63] width 48 height 15
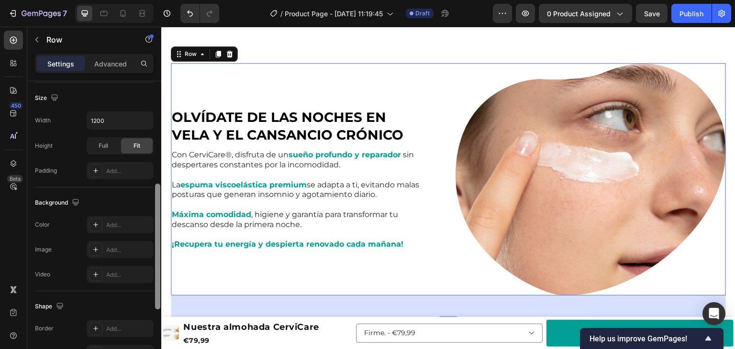
drag, startPoint x: 155, startPoint y: 148, endPoint x: 159, endPoint y: 259, distance: 111.6
click at [159, 259] on div at bounding box center [157, 247] width 5 height 126
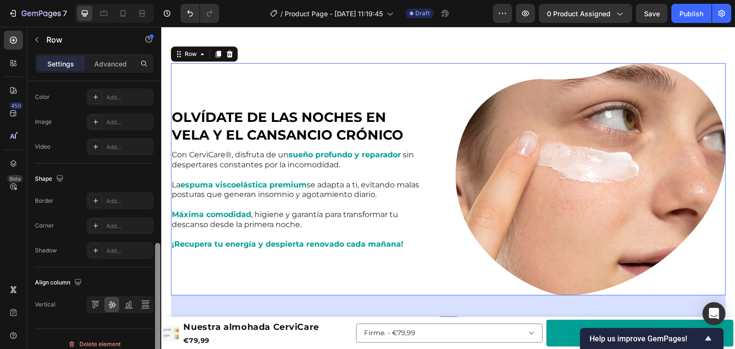
drag, startPoint x: 157, startPoint y: 230, endPoint x: 158, endPoint y: 285, distance: 55.1
click at [158, 285] on div at bounding box center [157, 306] width 5 height 126
click at [413, 85] on div "OLVÍDATE DE LAS NOCHES EN VELA Y EL CANSANCIO CRÓNICO Heading Con CerviCare®, d…" at bounding box center [306, 179] width 270 height 233
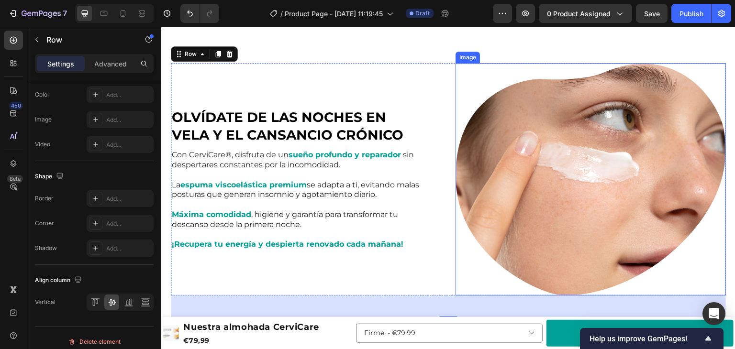
click at [601, 138] on img at bounding box center [591, 179] width 270 height 233
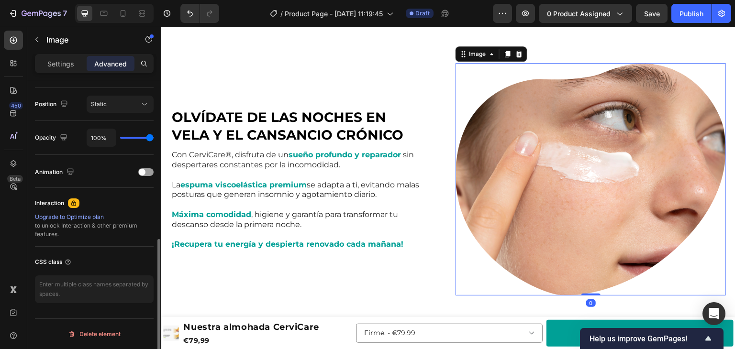
scroll to position [0, 0]
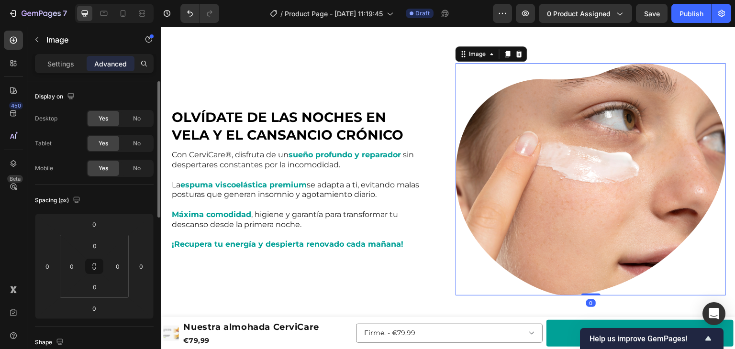
click at [69, 62] on p "Settings" at bounding box center [60, 64] width 27 height 10
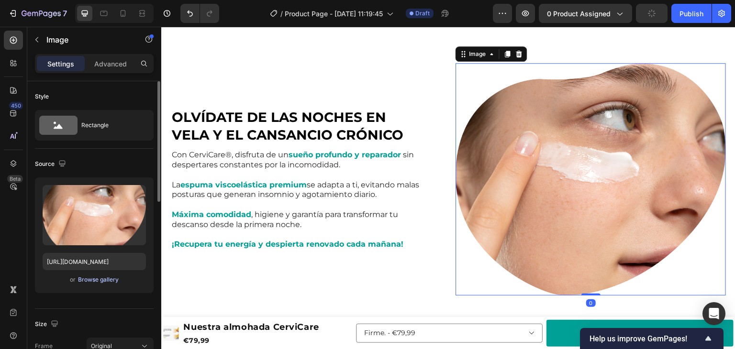
click at [89, 279] on div "Browse gallery" at bounding box center [98, 280] width 41 height 9
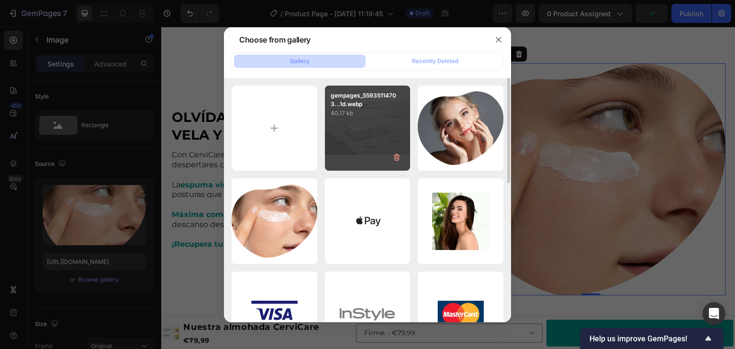
click at [351, 145] on div "gempages_55935114703...1d.webp 40.17 kb" at bounding box center [368, 129] width 86 height 86
type input "[URL][DOMAIN_NAME]"
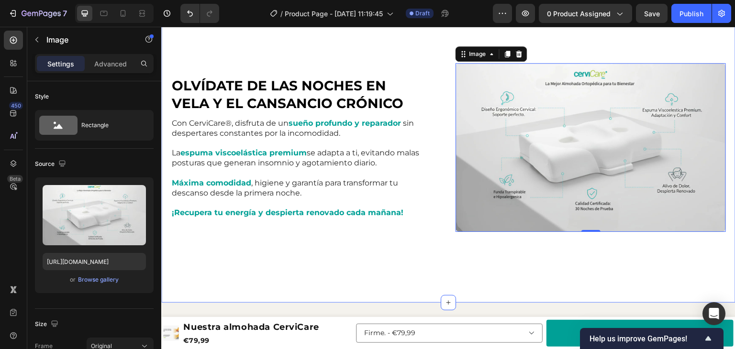
click at [413, 50] on div "OLVÍDATE DE LAS NOCHES EN VELA Y EL CANSANCIO CRÓNICO Heading Con CerviCare®, d…" at bounding box center [448, 159] width 574 height 288
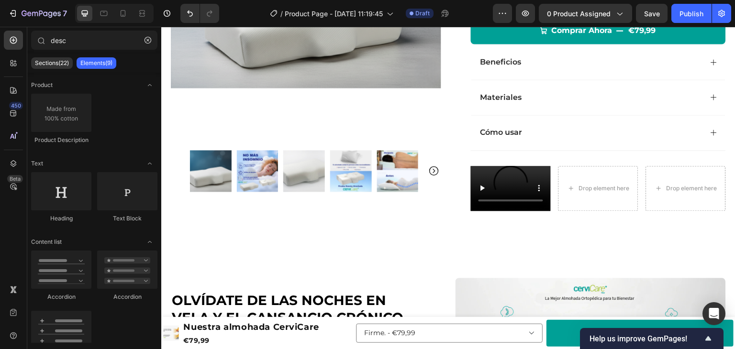
scroll to position [170, 0]
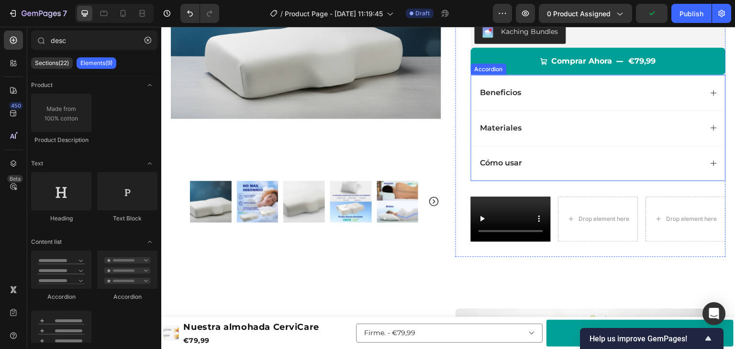
click at [710, 129] on icon at bounding box center [714, 128] width 8 height 8
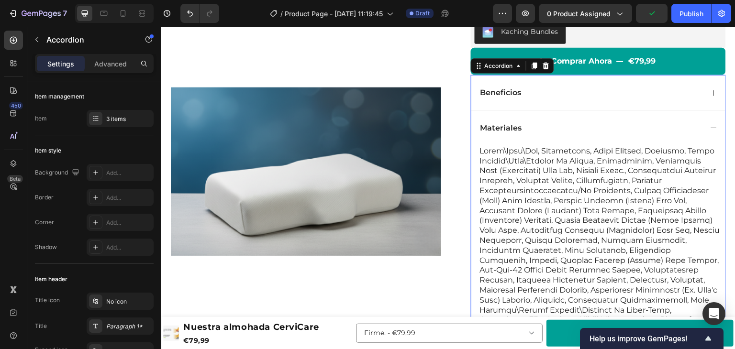
click at [710, 129] on icon at bounding box center [714, 128] width 8 height 8
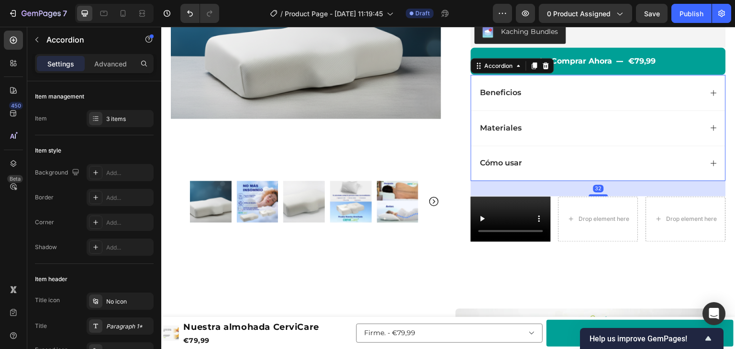
click at [710, 93] on icon at bounding box center [714, 93] width 8 height 8
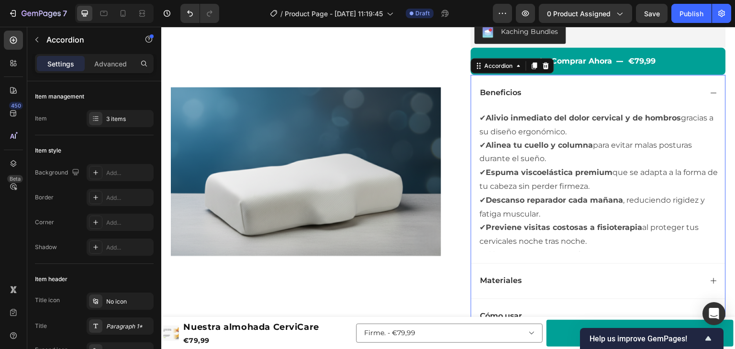
click at [710, 93] on icon at bounding box center [714, 93] width 8 height 8
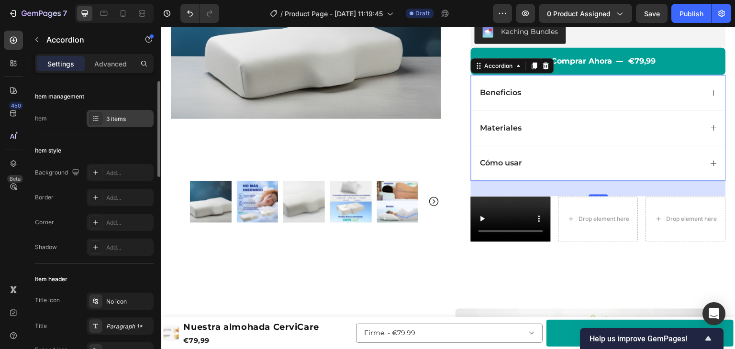
click at [102, 115] on div "3 items" at bounding box center [120, 118] width 67 height 17
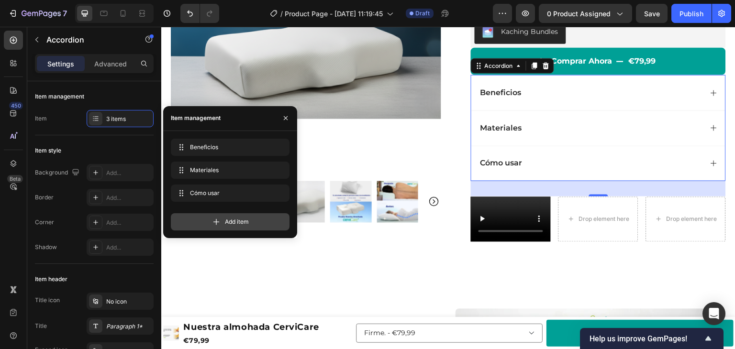
click at [203, 228] on div "Add item" at bounding box center [230, 221] width 119 height 17
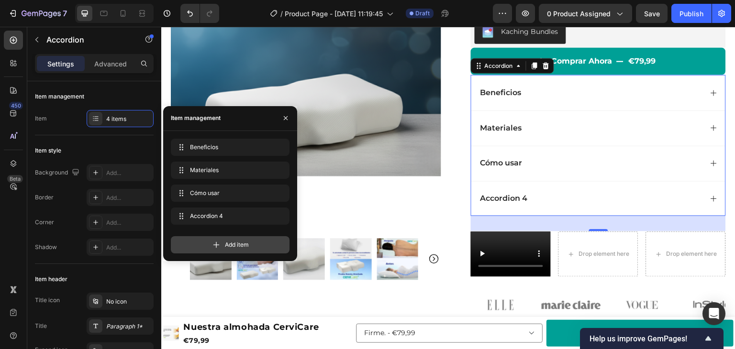
click at [206, 245] on div "Add item" at bounding box center [230, 244] width 119 height 17
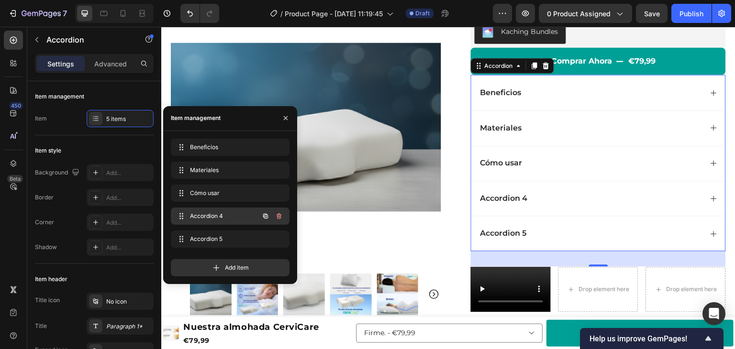
click at [211, 220] on span "Accordion 4" at bounding box center [217, 216] width 54 height 9
click at [214, 215] on span "Accordion 4" at bounding box center [217, 216] width 54 height 9
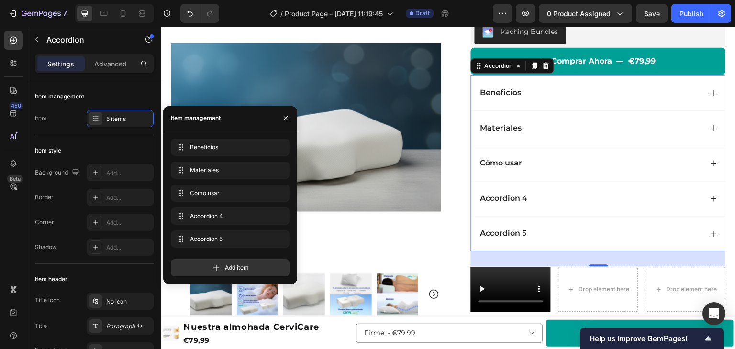
click at [499, 197] on div "Accordion 4" at bounding box center [504, 198] width 50 height 13
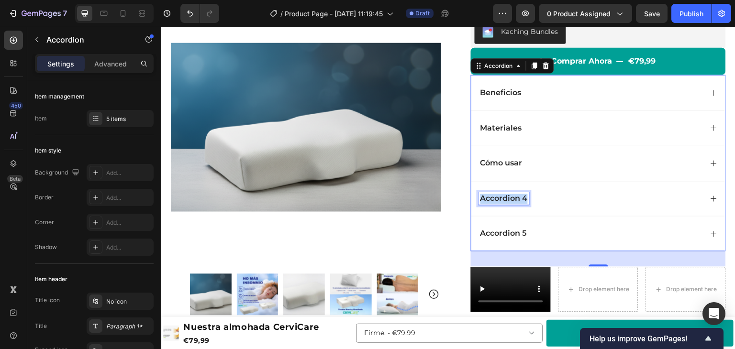
click at [499, 197] on p "Accordion 4" at bounding box center [504, 199] width 47 height 10
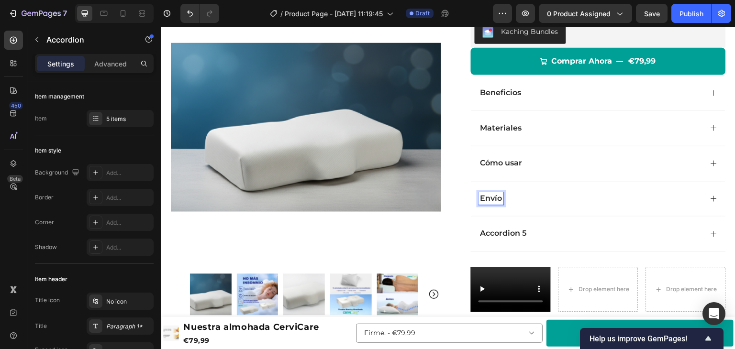
click at [515, 232] on p "Accordion 5" at bounding box center [504, 234] width 46 height 10
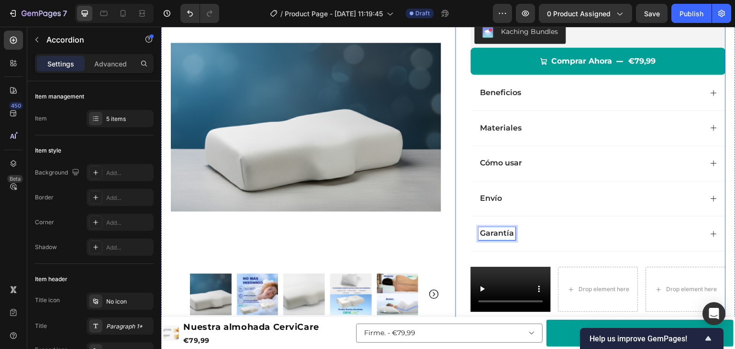
click at [456, 226] on div "Icon Icon Icon Icon Icon Icon List 4.8/5 1349 Reviews Text Block Row Nuestra al…" at bounding box center [591, 126] width 270 height 455
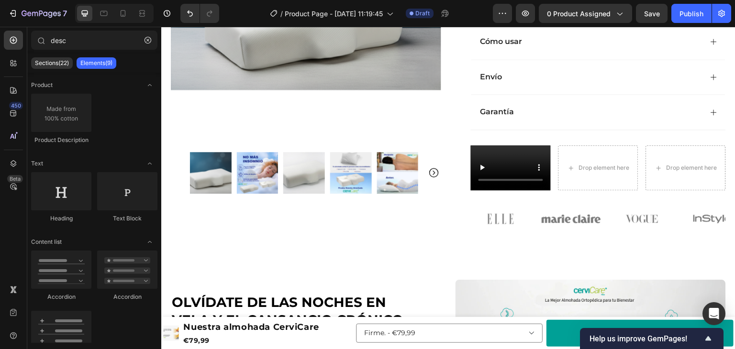
scroll to position [287, 0]
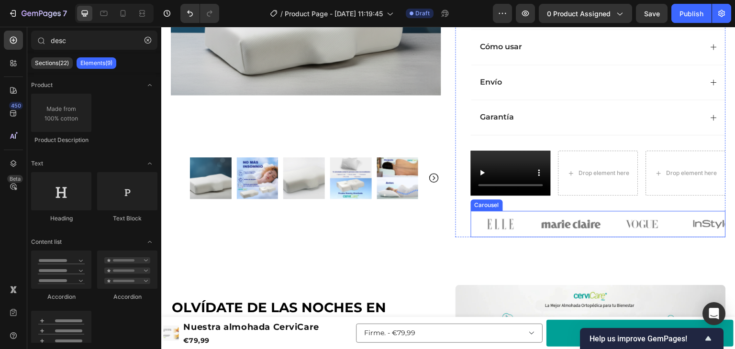
click at [607, 211] on div "Image Image Image Image Image" at bounding box center [598, 224] width 255 height 26
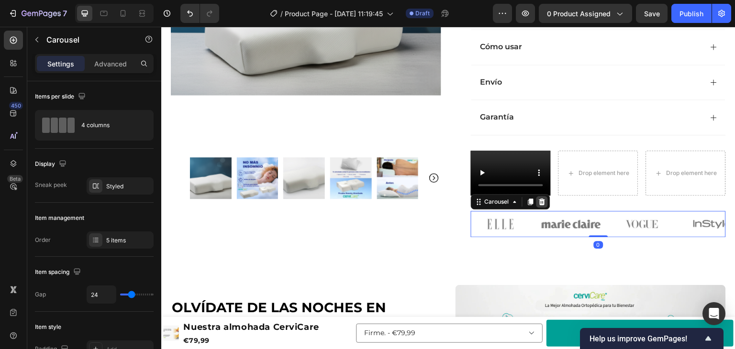
click at [541, 202] on icon at bounding box center [542, 202] width 8 height 8
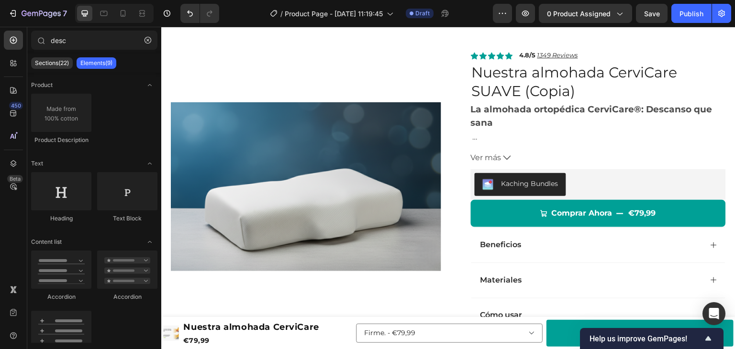
scroll to position [0, 0]
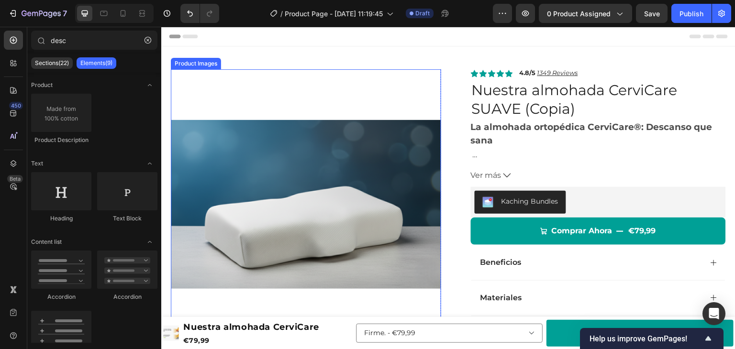
click at [327, 129] on img at bounding box center [306, 204] width 270 height 270
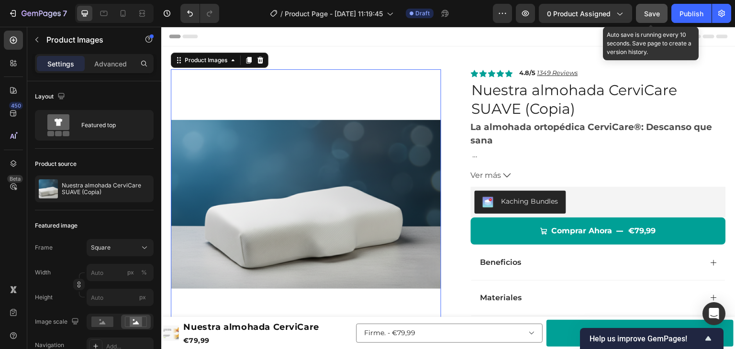
click at [651, 18] on div "Save" at bounding box center [652, 14] width 16 height 10
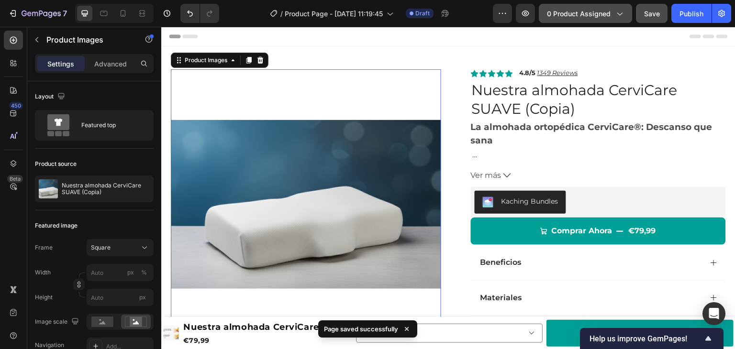
click at [590, 14] on span "0 product assigned" at bounding box center [579, 14] width 64 height 10
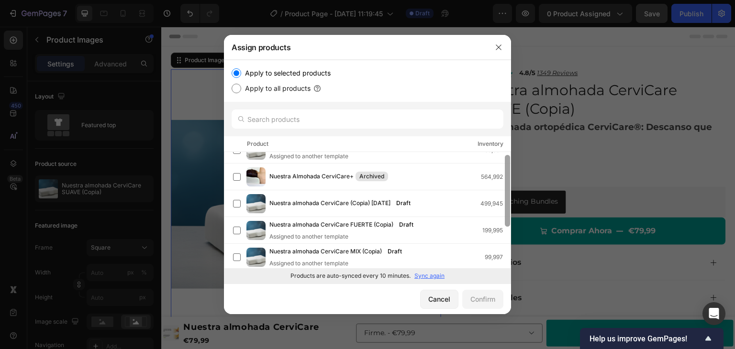
scroll to position [21, 0]
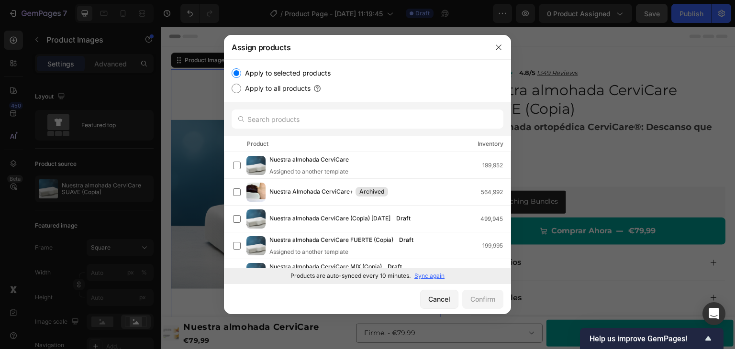
drag, startPoint x: 507, startPoint y: 179, endPoint x: 512, endPoint y: 212, distance: 33.3
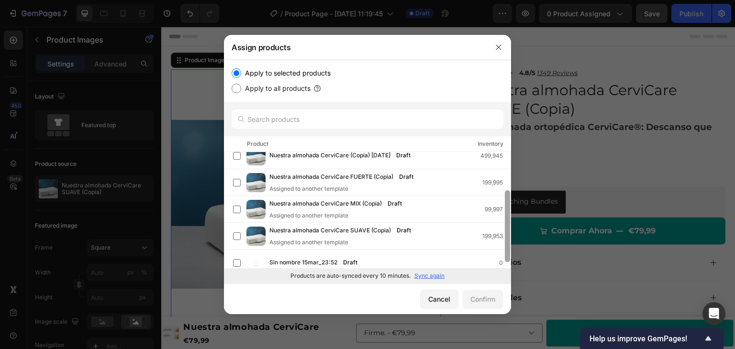
scroll to position [71, 0]
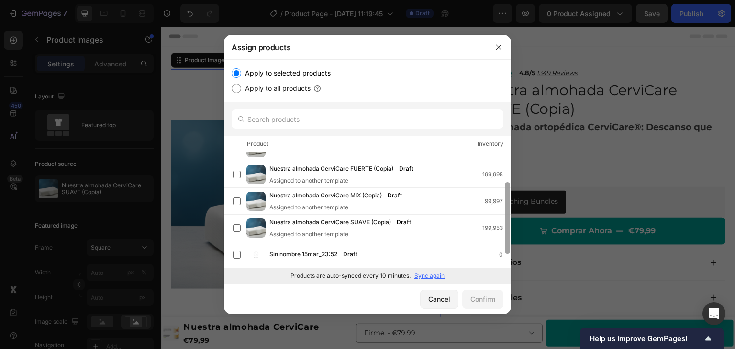
drag, startPoint x: 505, startPoint y: 202, endPoint x: 509, endPoint y: 247, distance: 45.6
click at [509, 247] on div at bounding box center [507, 218] width 5 height 72
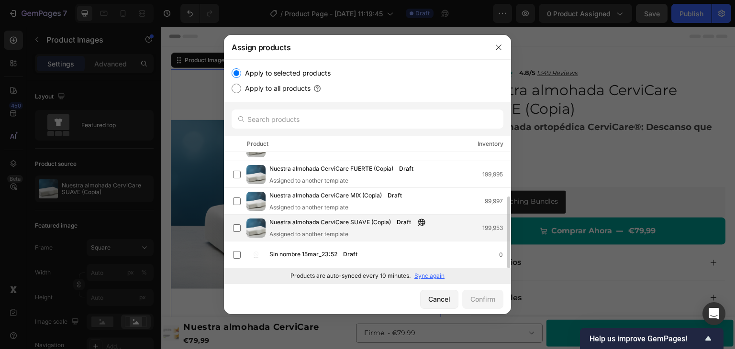
click at [439, 226] on div "Nuestra almohada CerviCare SUAVE (Copia) Draft Assigned to another template 199…" at bounding box center [389, 228] width 241 height 21
click at [490, 304] on div "Confirm" at bounding box center [483, 299] width 25 height 10
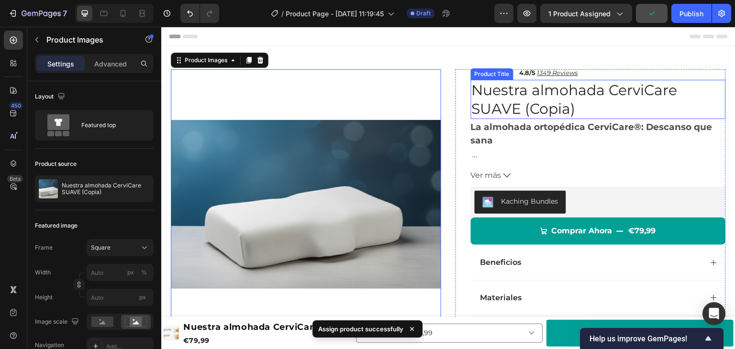
click at [526, 102] on h1 "Nuestra almohada CerviCare SUAVE (Copia)" at bounding box center [598, 99] width 255 height 39
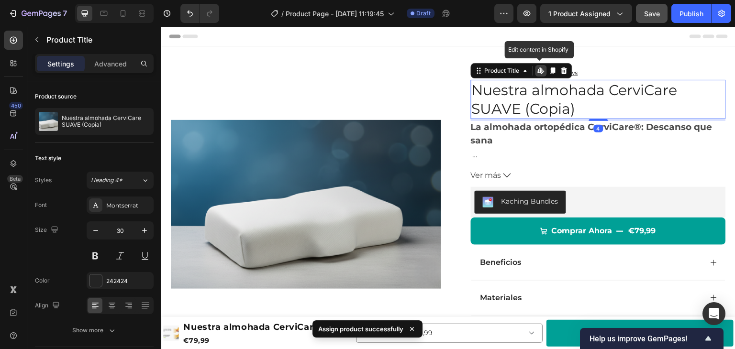
click at [542, 71] on icon at bounding box center [542, 70] width 1 height 4
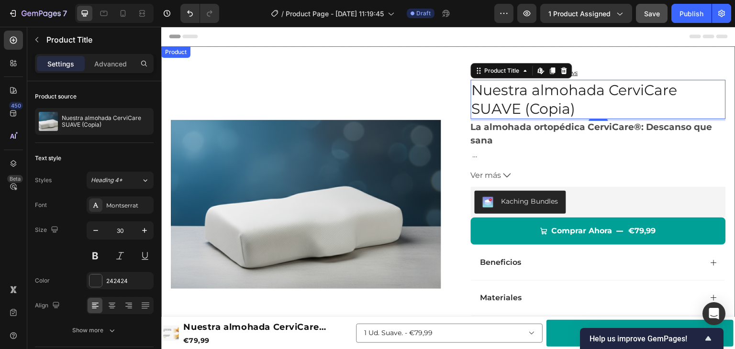
click at [705, 62] on div "Product Images Row Icon Icon Icon Icon Icon Icon List 4.8/5 1349 Reviews Text B…" at bounding box center [448, 271] width 574 height 451
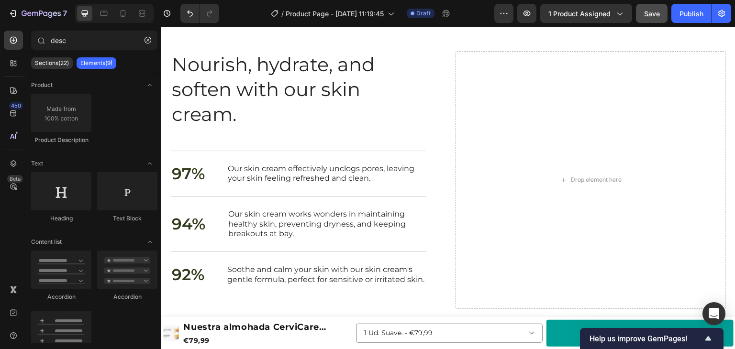
scroll to position [1182, 0]
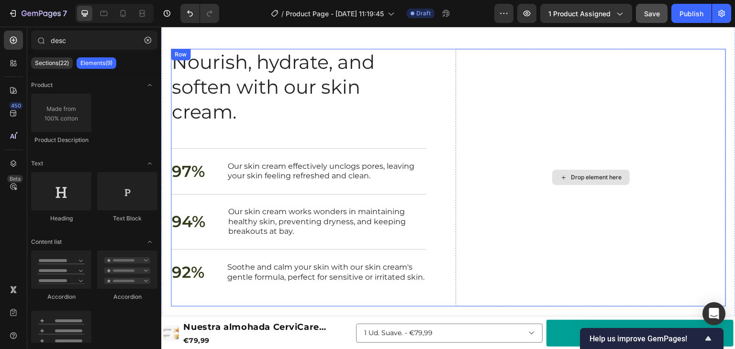
click at [596, 136] on div "Drop element here" at bounding box center [591, 178] width 270 height 258
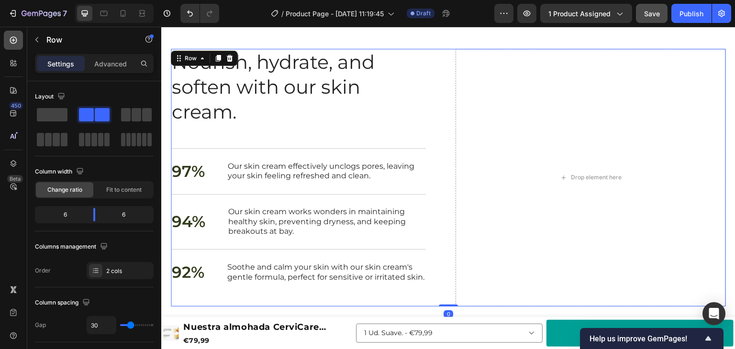
click at [12, 37] on icon at bounding box center [13, 40] width 7 height 7
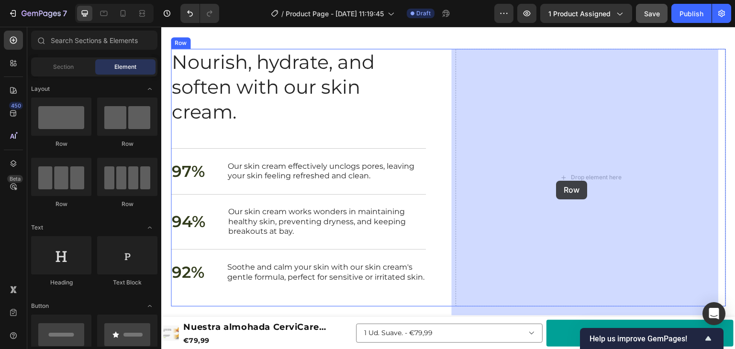
drag, startPoint x: 211, startPoint y: 138, endPoint x: 557, endPoint y: 181, distance: 348.3
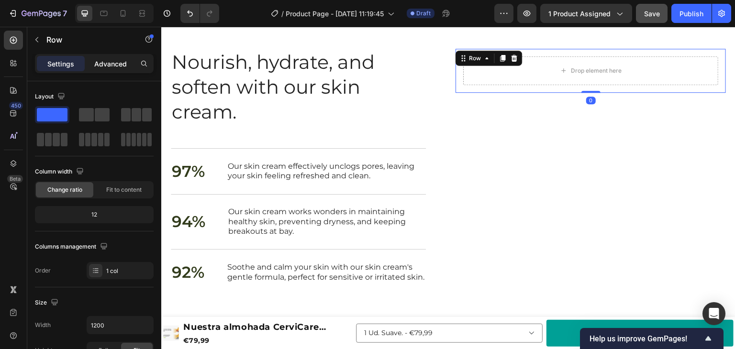
click at [121, 59] on p "Advanced" at bounding box center [110, 64] width 33 height 10
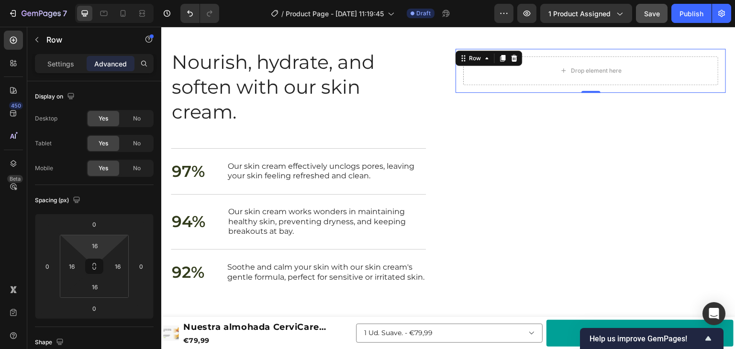
type input "0"
click at [80, 0] on html "7 Version history / Product Page - Sep 28, 11:19:45 Draft Preview 1 product ass…" at bounding box center [367, 0] width 735 height 0
type input "0"
click at [67, 0] on html "7 Version history / Product Page - Sep 28, 11:19:45 Draft Preview 1 product ass…" at bounding box center [367, 0] width 735 height 0
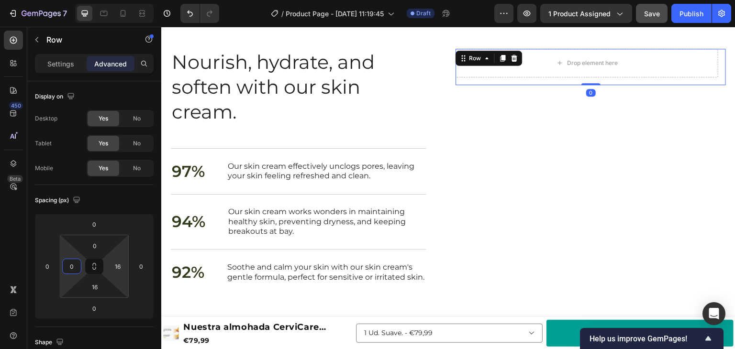
type input "0"
drag, startPoint x: 106, startPoint y: 261, endPoint x: 101, endPoint y: 282, distance: 21.0
click at [106, 0] on html "7 Version history / Product Page - Sep 28, 11:19:45 Draft Preview 1 product ass…" at bounding box center [367, 0] width 735 height 0
drag, startPoint x: 106, startPoint y: 278, endPoint x: 105, endPoint y: 292, distance: 14.8
click at [105, 0] on html "7 Version history / Product Page - Sep 28, 11:19:45 Draft Preview 1 product ass…" at bounding box center [367, 0] width 735 height 0
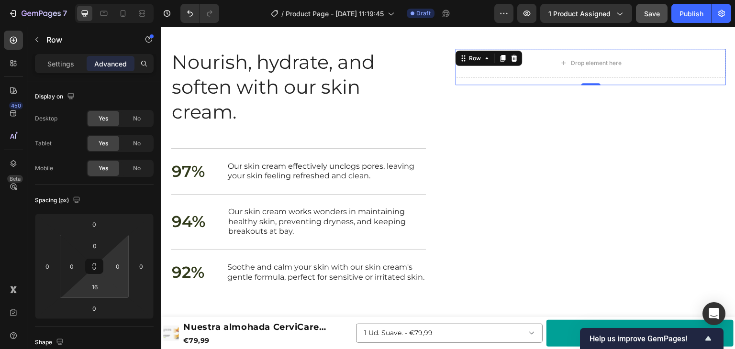
type input "0"
drag, startPoint x: 111, startPoint y: 298, endPoint x: 106, endPoint y: 304, distance: 7.9
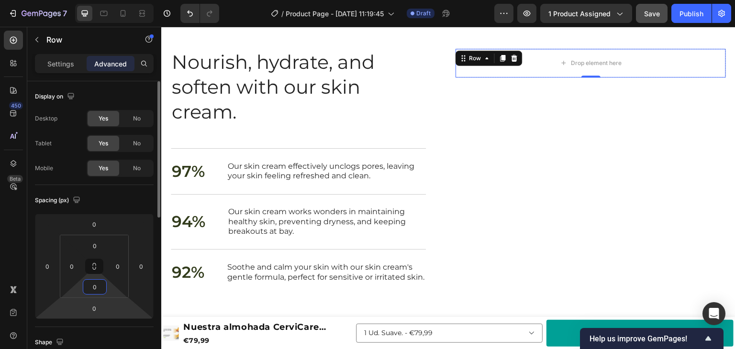
click at [109, 0] on html "7 Version history / Product Page - Sep 28, 11:19:45 Draft Preview 1 product ass…" at bounding box center [367, 0] width 735 height 0
click at [13, 39] on icon at bounding box center [13, 40] width 4 height 4
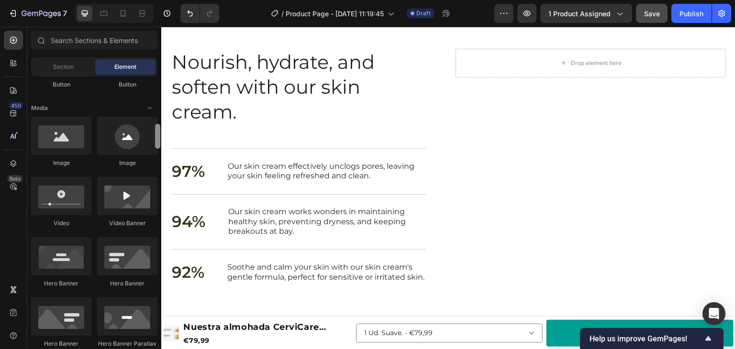
scroll to position [303, 0]
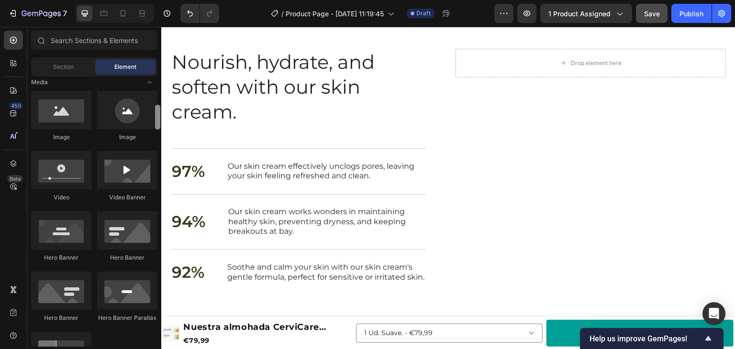
drag, startPoint x: 159, startPoint y: 90, endPoint x: 161, endPoint y: 118, distance: 28.3
click at [161, 118] on div at bounding box center [157, 212] width 7 height 270
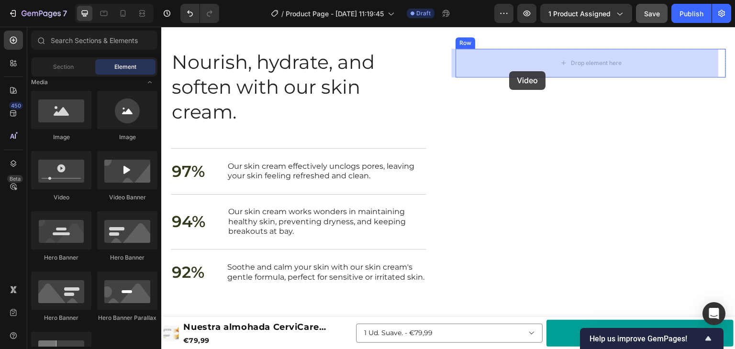
drag, startPoint x: 226, startPoint y: 196, endPoint x: 510, endPoint y: 71, distance: 309.9
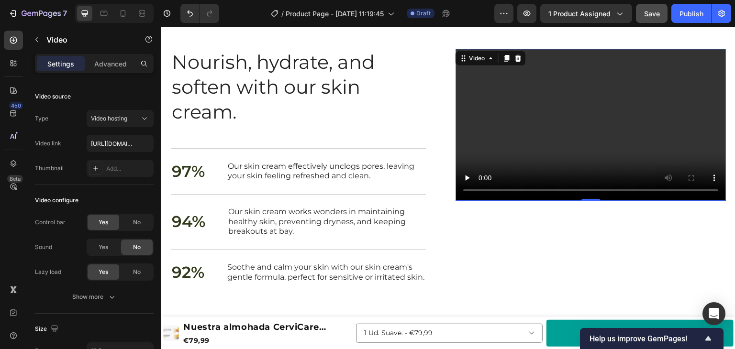
click at [493, 90] on video at bounding box center [591, 125] width 270 height 152
click at [128, 116] on div "Video hosting" at bounding box center [115, 118] width 49 height 9
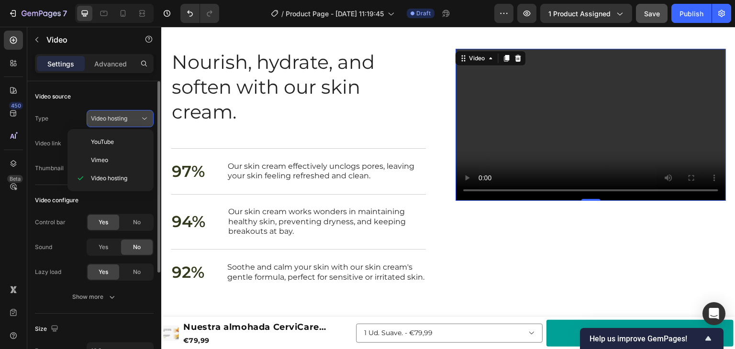
click at [128, 116] on div "Video hosting" at bounding box center [115, 118] width 49 height 9
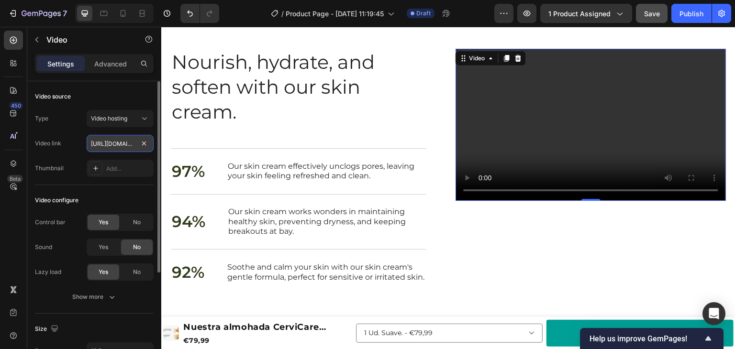
click at [119, 140] on input "https://cdn.shopify.com/videos/c/o/v/2cd3deb506b54b009063f7270ab5cf2e.mp4" at bounding box center [120, 143] width 67 height 17
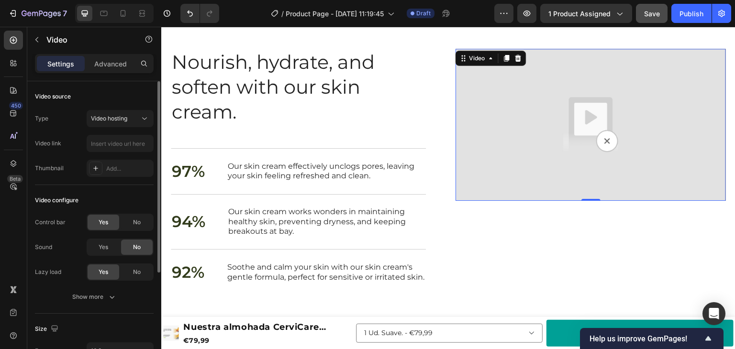
click at [126, 154] on div "Type Video hosting Video link Thumbnail Add..." at bounding box center [94, 143] width 119 height 67
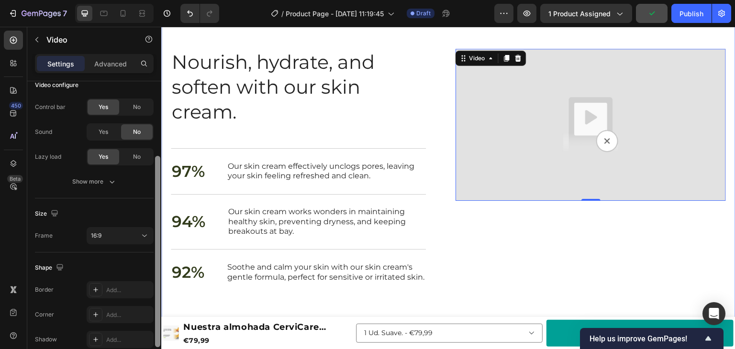
drag, startPoint x: 318, startPoint y: 165, endPoint x: 162, endPoint y: 225, distance: 167.1
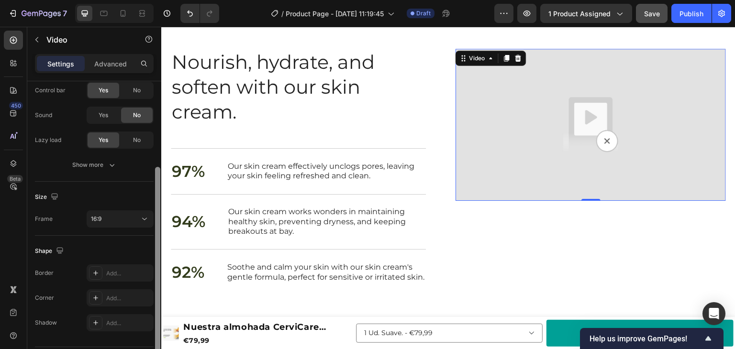
scroll to position [131, 0]
click at [157, 224] on div at bounding box center [157, 263] width 5 height 191
click at [142, 221] on icon at bounding box center [145, 221] width 10 height 10
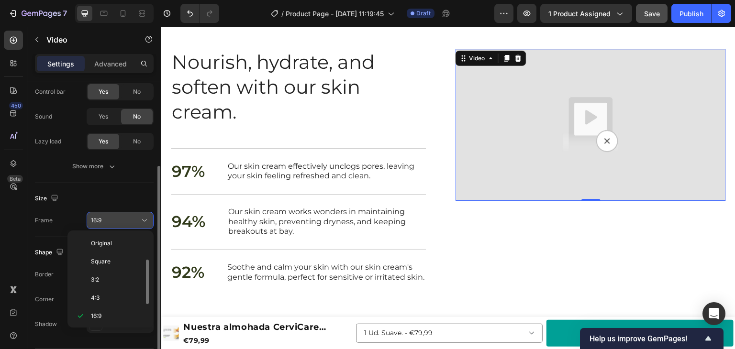
scroll to position [17, 0]
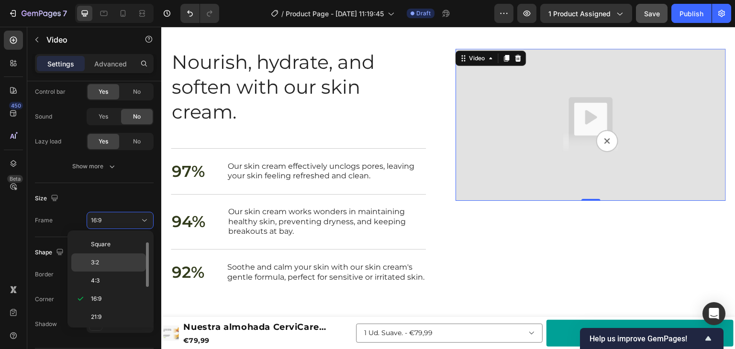
click at [101, 262] on p "3:2" at bounding box center [116, 262] width 51 height 9
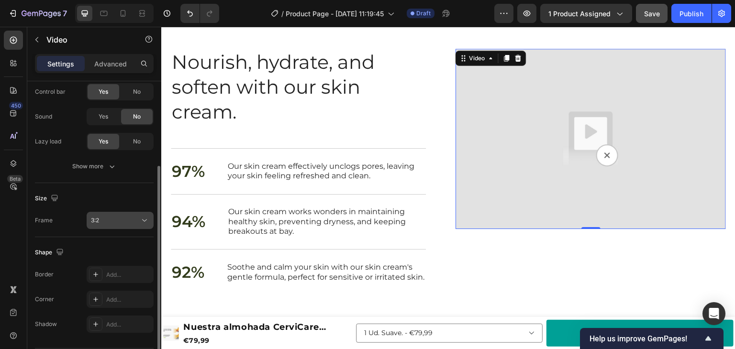
click at [129, 225] on button "3:2" at bounding box center [120, 220] width 67 height 17
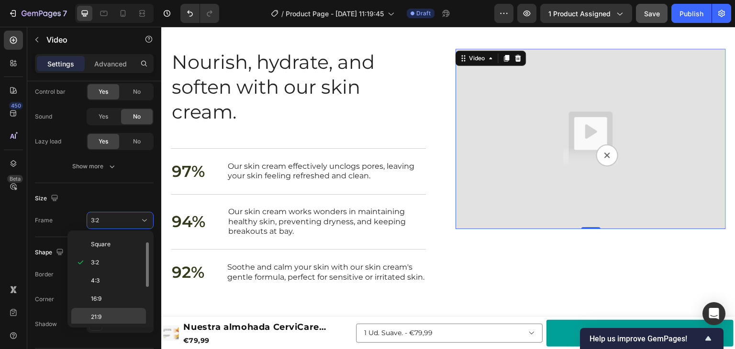
click at [113, 310] on div "21:9" at bounding box center [108, 317] width 75 height 18
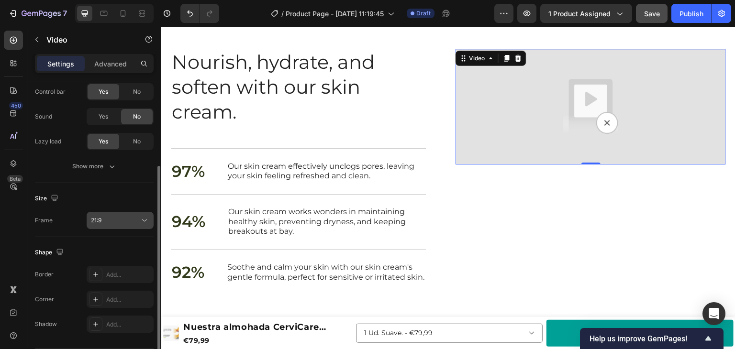
click at [144, 224] on icon at bounding box center [145, 221] width 10 height 10
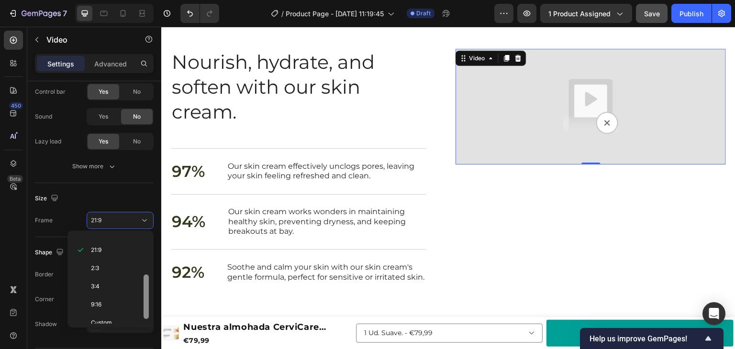
scroll to position [90, 0]
drag, startPoint x: 145, startPoint y: 259, endPoint x: 145, endPoint y: 298, distance: 38.8
click at [145, 298] on div at bounding box center [146, 301] width 5 height 45
click at [112, 298] on p "9:16" at bounding box center [116, 299] width 51 height 9
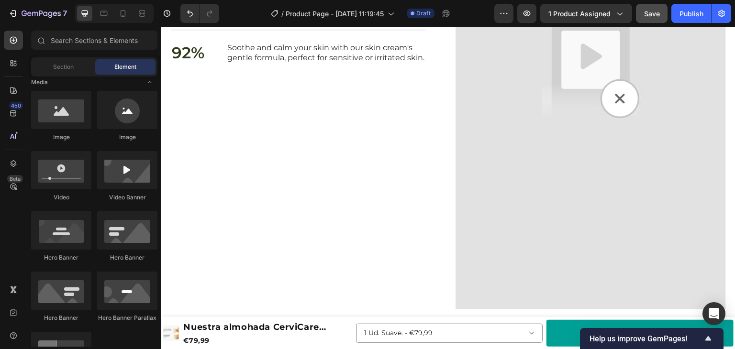
scroll to position [1196, 0]
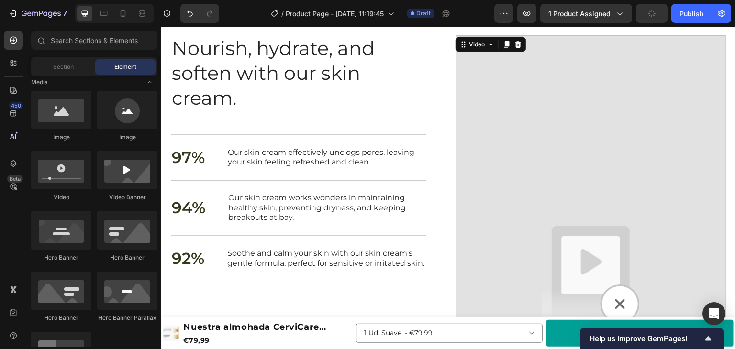
click at [591, 151] on img at bounding box center [591, 275] width 270 height 481
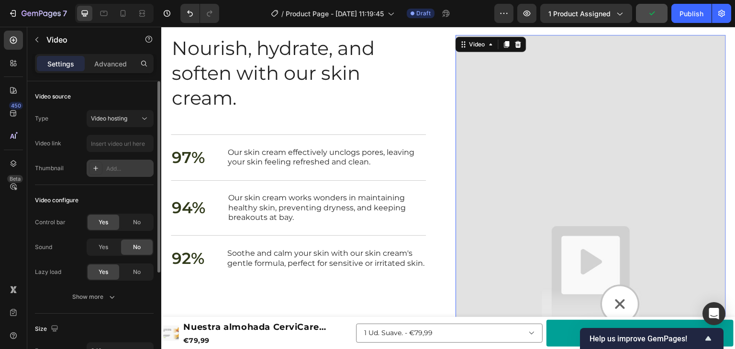
click at [110, 169] on div "Add..." at bounding box center [128, 169] width 45 height 9
click at [117, 146] on input "text" at bounding box center [120, 143] width 67 height 17
click at [120, 165] on div "Https://ucarecdn.Com/06075225-af9e-460c-8e3c-6be63c0b773a/-/format/auto/" at bounding box center [120, 169] width 28 height 9
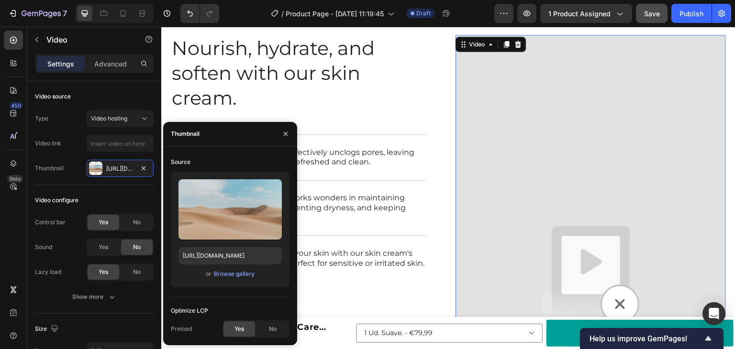
drag, startPoint x: 144, startPoint y: 170, endPoint x: 135, endPoint y: 181, distance: 13.3
click at [145, 170] on icon "button" at bounding box center [144, 169] width 8 height 8
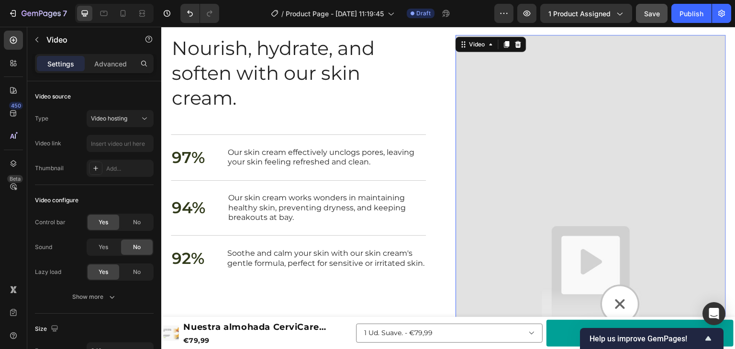
click at [128, 186] on div "Video configure Control bar Yes No Sound Yes No Lazy load Yes No Show more" at bounding box center [94, 249] width 119 height 129
click at [124, 142] on input "text" at bounding box center [120, 143] width 67 height 17
click at [140, 117] on icon at bounding box center [145, 119] width 10 height 10
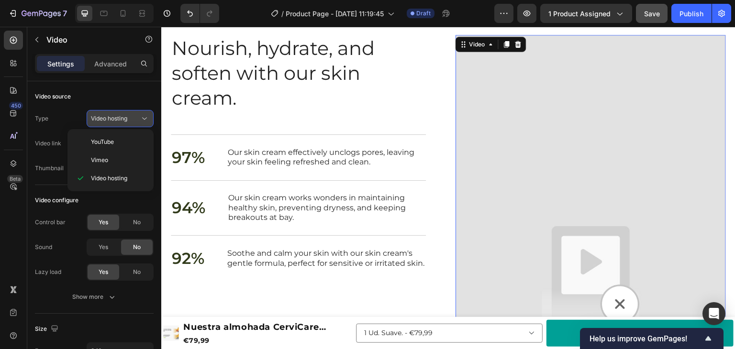
click at [140, 117] on icon at bounding box center [145, 119] width 10 height 10
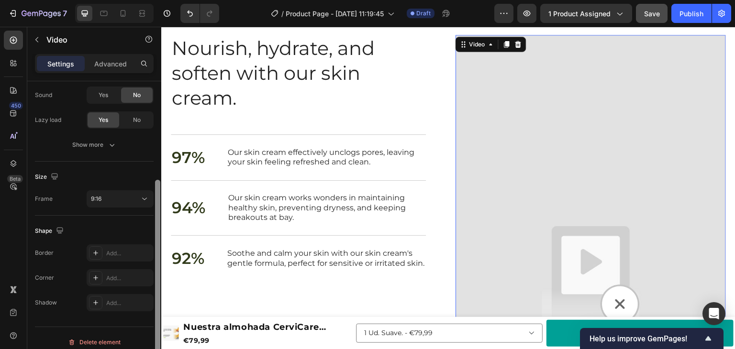
drag, startPoint x: 156, startPoint y: 127, endPoint x: 145, endPoint y: 214, distance: 87.8
click at [154, 228] on div at bounding box center [157, 228] width 7 height 295
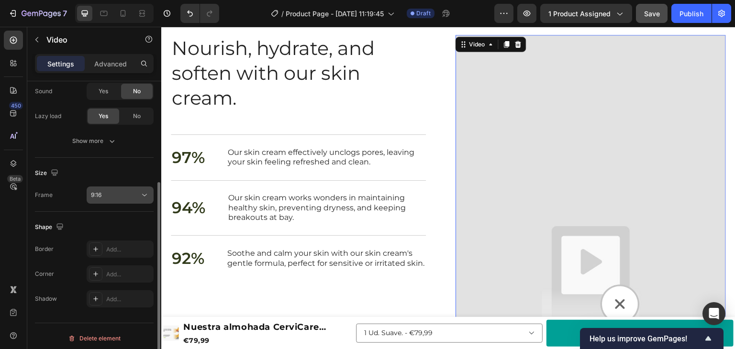
click at [137, 194] on div "9:16" at bounding box center [115, 195] width 49 height 9
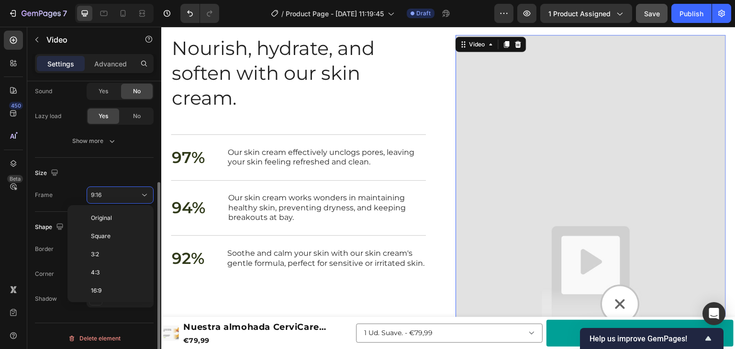
scroll to position [86, 0]
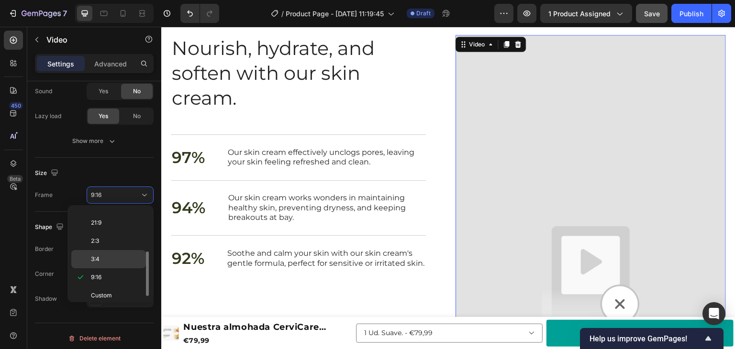
click at [123, 258] on p "3:4" at bounding box center [116, 259] width 51 height 9
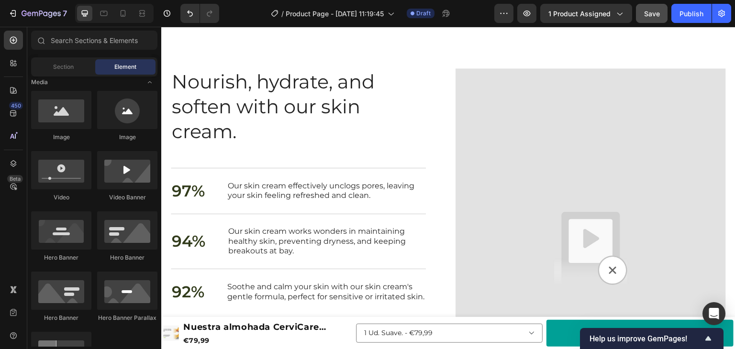
scroll to position [1082, 0]
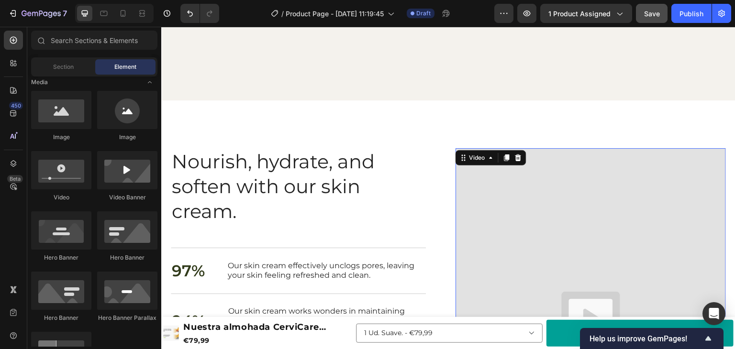
click at [530, 196] on img at bounding box center [591, 328] width 270 height 360
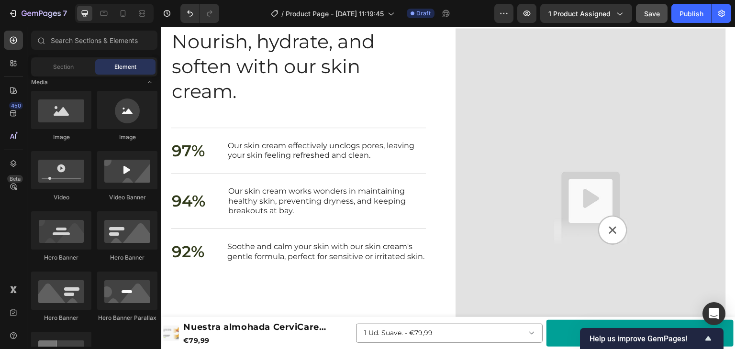
scroll to position [1211, 0]
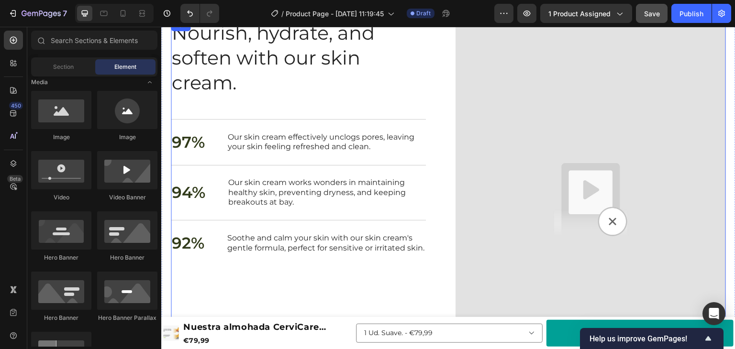
click at [428, 296] on div "Nourish, hydrate, and soften with our skin cream. Heading 97% Text Block Our sk…" at bounding box center [306, 200] width 270 height 360
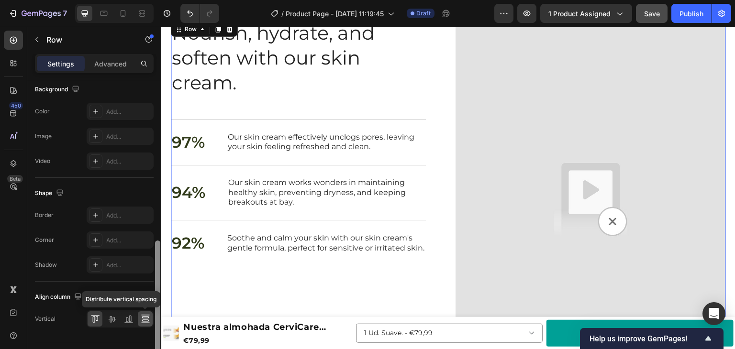
drag, startPoint x: 157, startPoint y: 158, endPoint x: 152, endPoint y: 318, distance: 159.9
click at [152, 318] on div "Layout Column width Change ratio Fit to content 6 6 Columns management Order 2 …" at bounding box center [94, 228] width 134 height 295
click at [112, 320] on icon at bounding box center [112, 319] width 10 height 10
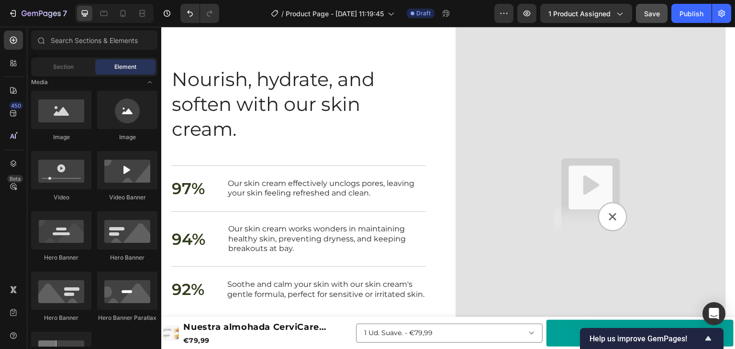
scroll to position [1197, 0]
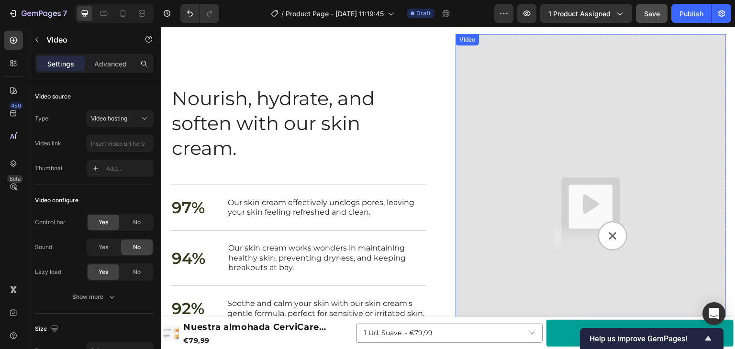
click at [537, 125] on img at bounding box center [591, 214] width 270 height 360
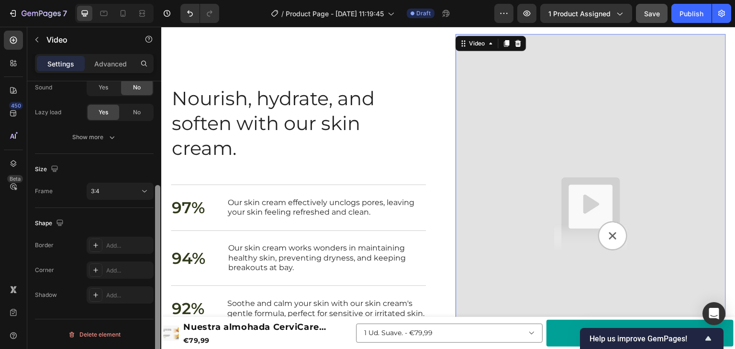
drag, startPoint x: 154, startPoint y: 144, endPoint x: 156, endPoint y: 149, distance: 5.6
click at [156, 149] on div at bounding box center [157, 228] width 7 height 295
click at [112, 190] on div "3:4" at bounding box center [115, 191] width 49 height 9
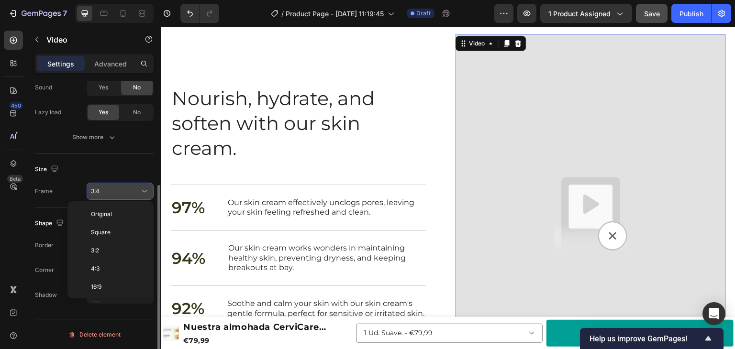
scroll to position [69, 0]
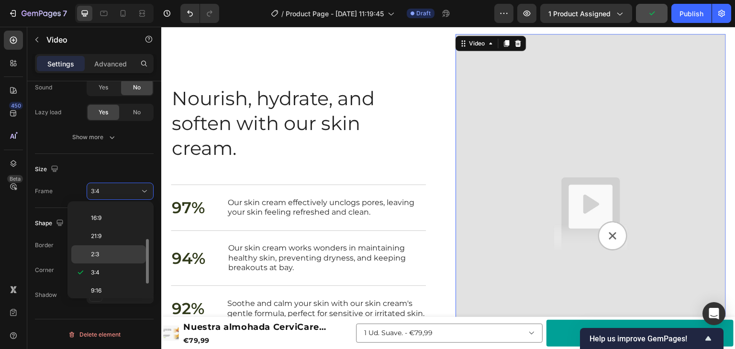
click at [101, 247] on div "2:3" at bounding box center [108, 255] width 75 height 18
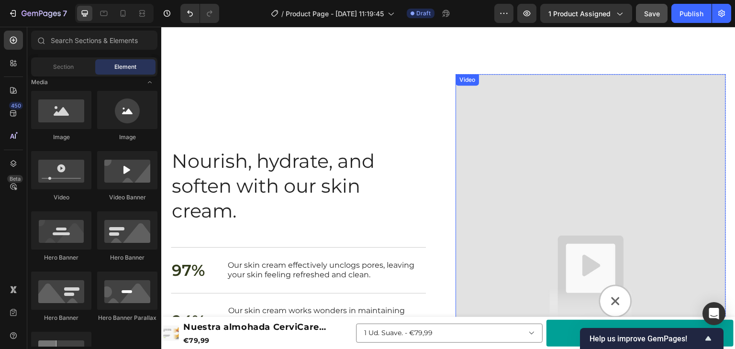
scroll to position [1148, 0]
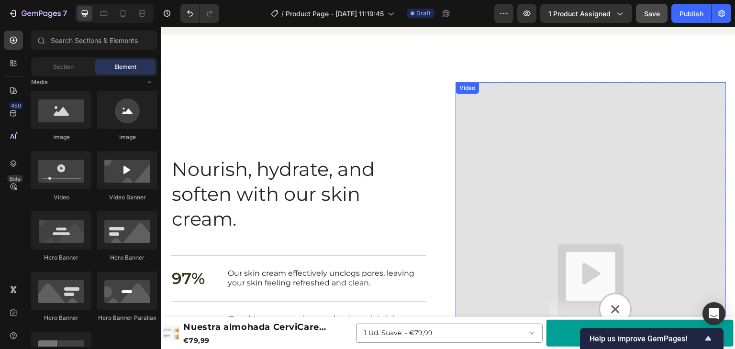
click at [582, 181] on img at bounding box center [591, 285] width 270 height 406
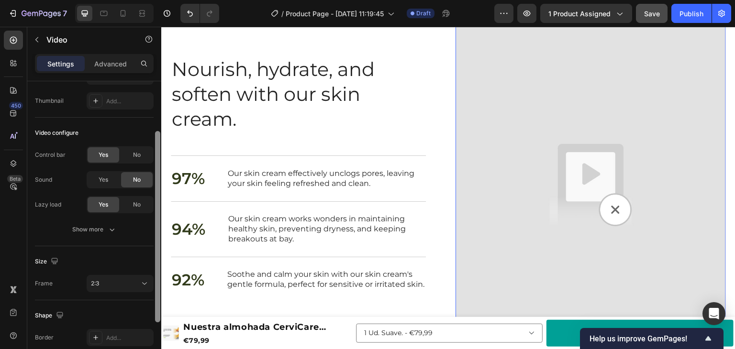
scroll to position [73, 0]
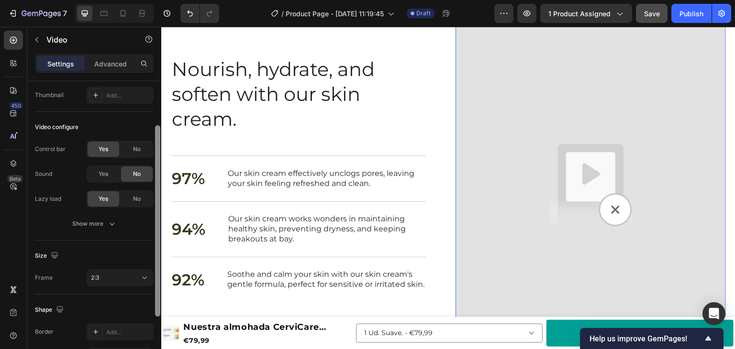
drag, startPoint x: 157, startPoint y: 224, endPoint x: 157, endPoint y: 272, distance: 47.9
click at [157, 272] on div at bounding box center [157, 220] width 5 height 191
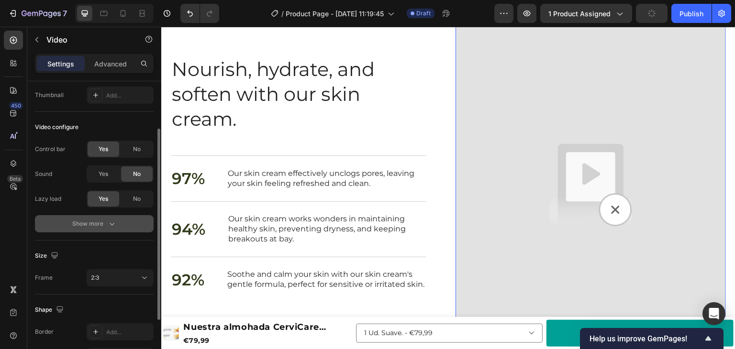
click at [124, 219] on button "Show more" at bounding box center [94, 223] width 119 height 17
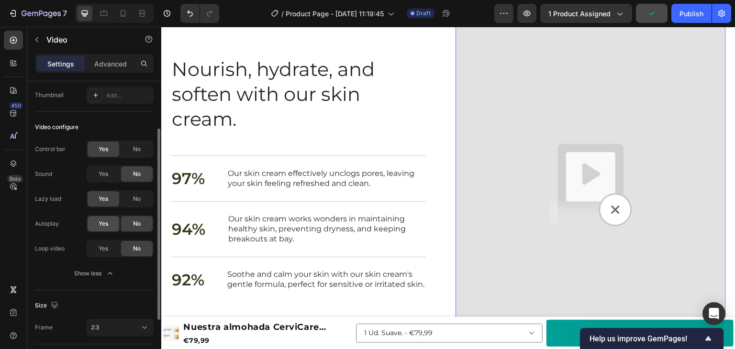
click at [104, 226] on span "Yes" at bounding box center [104, 224] width 10 height 9
click at [100, 251] on span "Yes" at bounding box center [104, 249] width 10 height 9
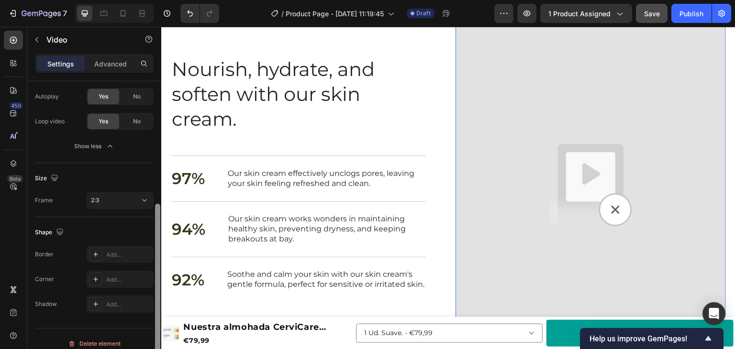
drag, startPoint x: 156, startPoint y: 202, endPoint x: 149, endPoint y: 263, distance: 61.6
click at [156, 269] on div at bounding box center [157, 290] width 5 height 172
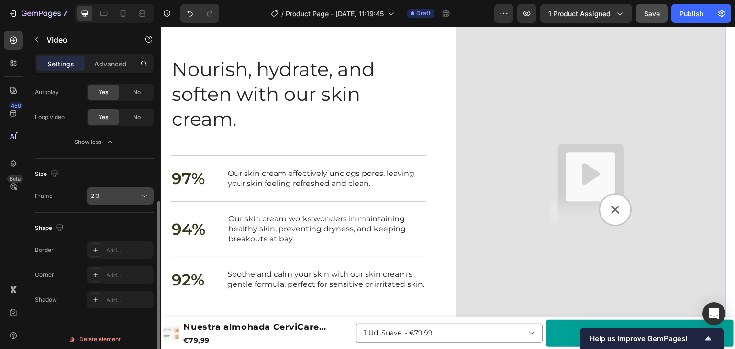
click at [128, 195] on div "2:3" at bounding box center [115, 196] width 49 height 9
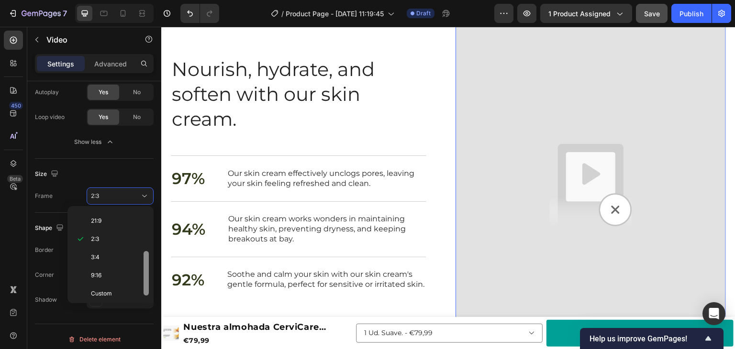
scroll to position [90, 0]
drag, startPoint x: 145, startPoint y: 246, endPoint x: 146, endPoint y: 270, distance: 24.4
click at [146, 270] on div at bounding box center [146, 277] width 5 height 45
click at [114, 257] on p "3:4" at bounding box center [116, 256] width 51 height 9
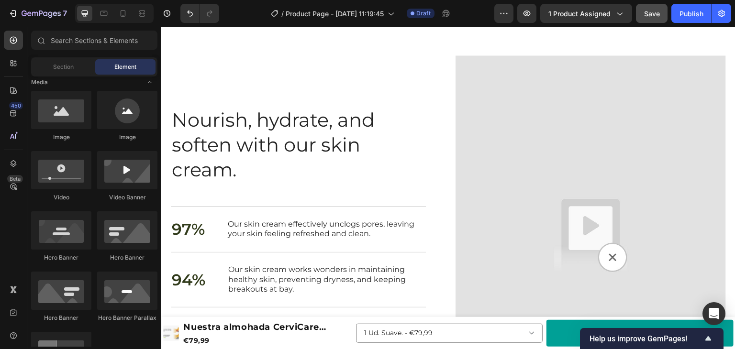
scroll to position [1208, 0]
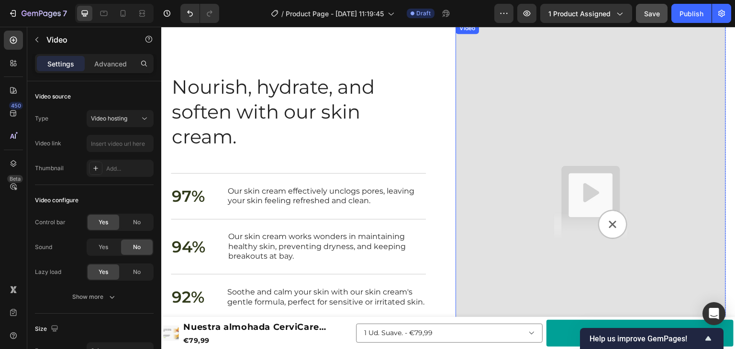
click at [565, 137] on img at bounding box center [591, 202] width 270 height 360
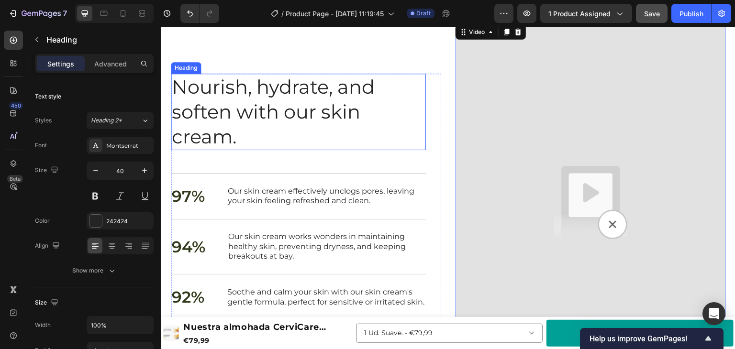
click at [266, 142] on h2 "Nourish, hydrate, and soften with our skin cream." at bounding box center [298, 112] width 255 height 77
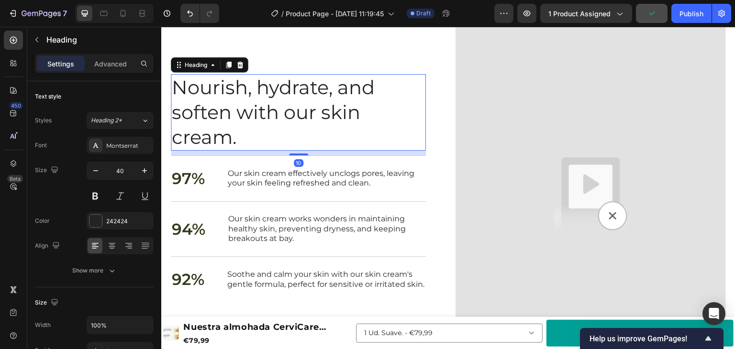
scroll to position [1217, 0]
drag, startPoint x: 292, startPoint y: 166, endPoint x: 280, endPoint y: 147, distance: 22.0
click at [280, 150] on div "10" at bounding box center [298, 150] width 255 height 0
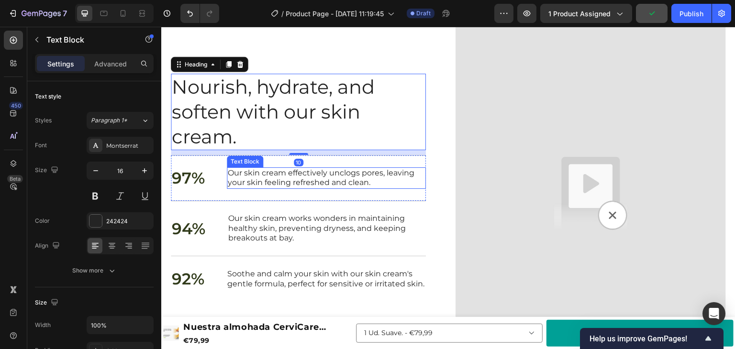
click at [271, 179] on p "Our skin cream effectively unclogs pores, leaving your skin feeling refreshed a…" at bounding box center [326, 178] width 197 height 20
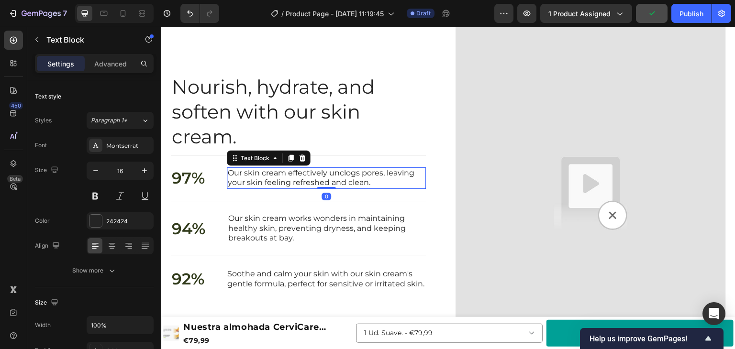
click at [263, 190] on div "97% Text Block Our skin cream effectively unclogs pores, leaving your skin feel…" at bounding box center [298, 178] width 255 height 46
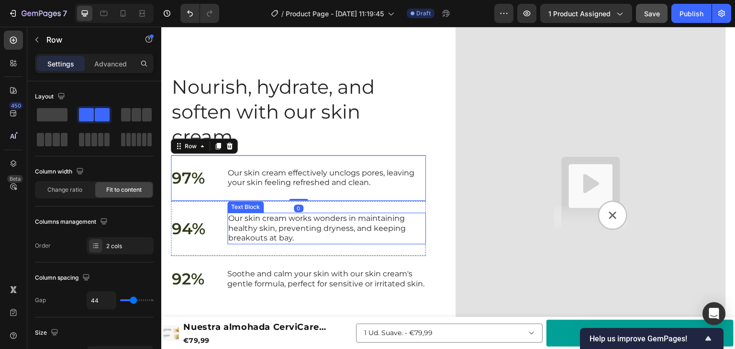
click at [264, 214] on p "Our skin cream works wonders in maintaining healthy skin, preventing dryness, a…" at bounding box center [326, 229] width 197 height 30
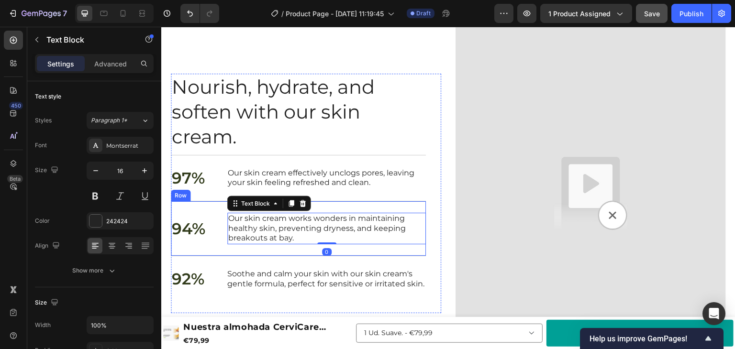
click at [251, 246] on div "94% Text Block Our skin cream works wonders in maintaining healthy skin, preven…" at bounding box center [298, 228] width 255 height 55
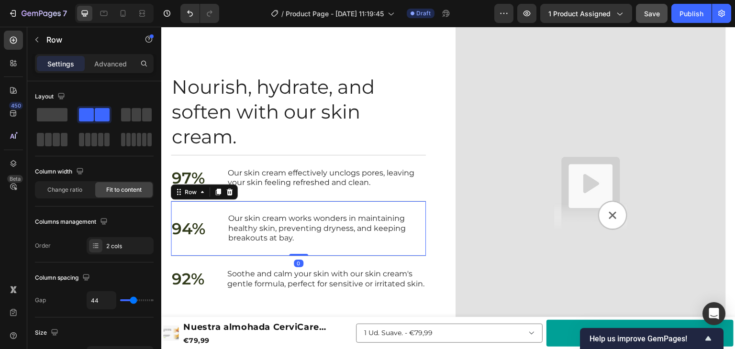
click at [199, 235] on div "94% Text Block" at bounding box center [188, 229] width 35 height 32
click at [190, 223] on p "94%" at bounding box center [189, 229] width 34 height 21
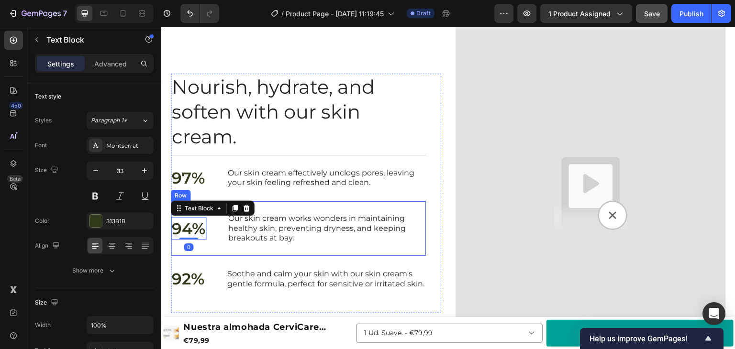
click at [223, 225] on div "94% Text Block 0 Our skin cream works wonders in maintaining healthy skin, prev…" at bounding box center [298, 228] width 255 height 55
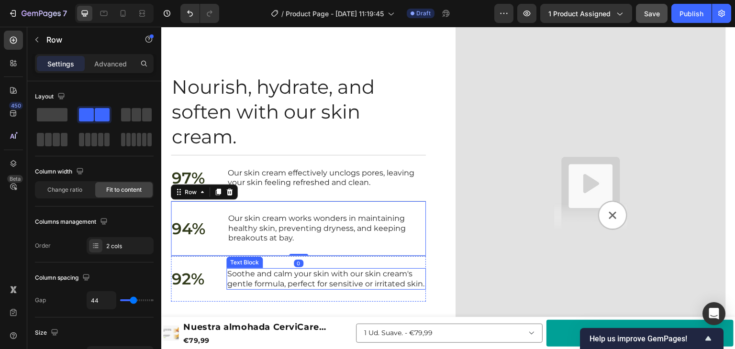
click at [257, 274] on p "Soothe and calm your skin with our skin cream's gentle formula, perfect for sen…" at bounding box center [326, 279] width 198 height 20
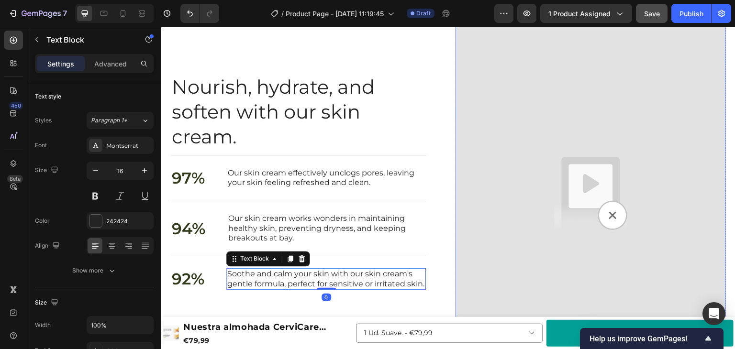
click at [483, 222] on img at bounding box center [591, 193] width 270 height 360
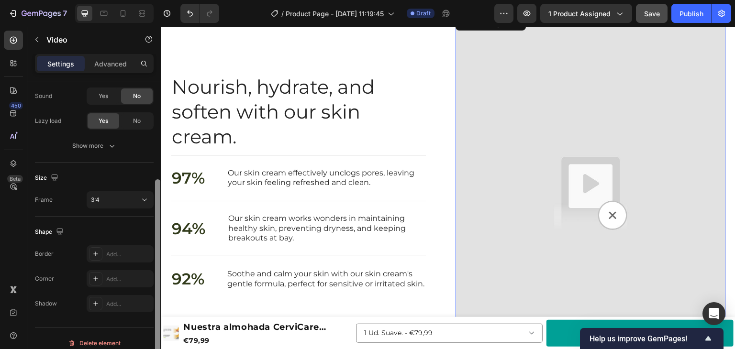
scroll to position [160, 0]
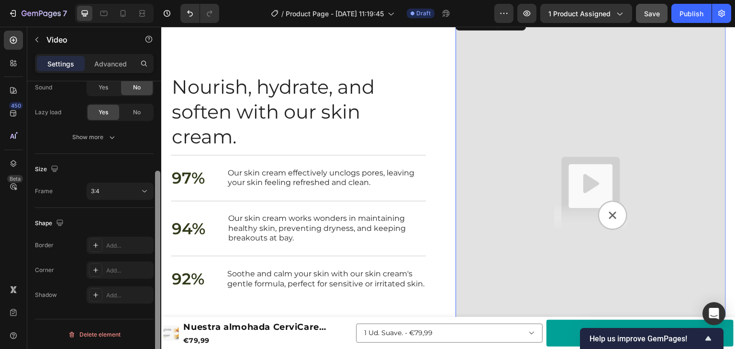
drag, startPoint x: 158, startPoint y: 104, endPoint x: 157, endPoint y: 212, distance: 107.7
click at [157, 211] on div at bounding box center [157, 266] width 5 height 191
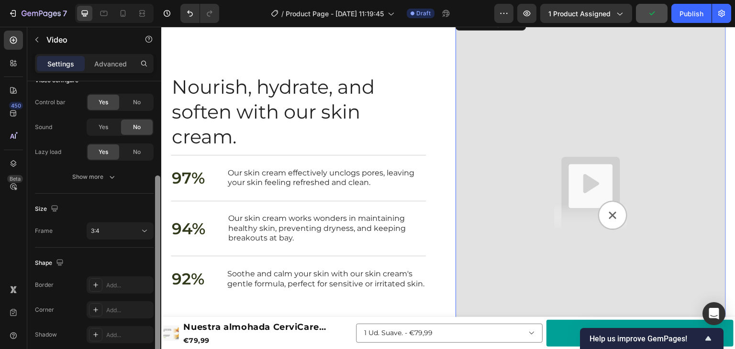
scroll to position [118, 0]
drag, startPoint x: 157, startPoint y: 207, endPoint x: 157, endPoint y: 180, distance: 27.3
click at [157, 180] on div at bounding box center [157, 252] width 5 height 191
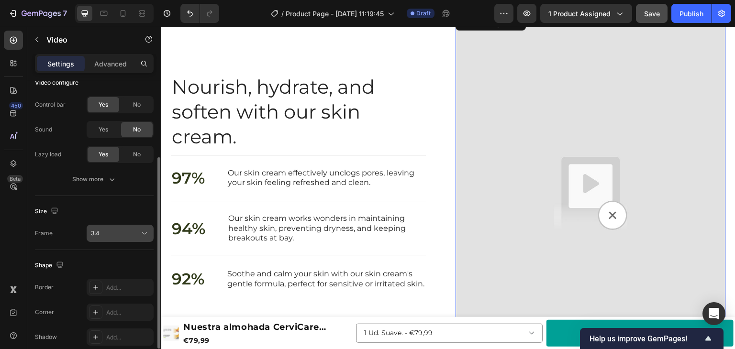
click at [135, 236] on div "3:4" at bounding box center [115, 233] width 49 height 9
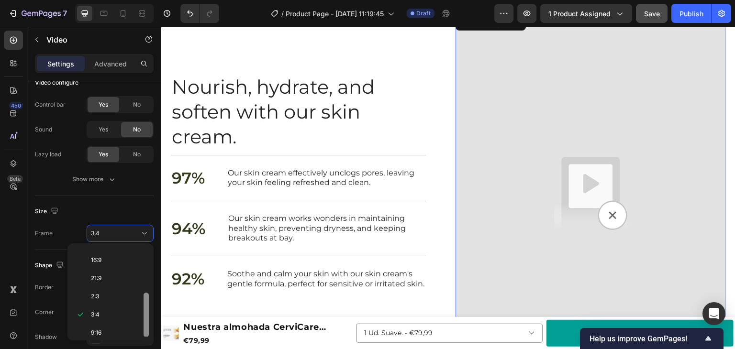
scroll to position [90, 0]
drag, startPoint x: 146, startPoint y: 302, endPoint x: 123, endPoint y: 336, distance: 40.9
click at [145, 325] on div at bounding box center [146, 314] width 5 height 45
click at [115, 329] on p "Custom" at bounding box center [116, 330] width 51 height 9
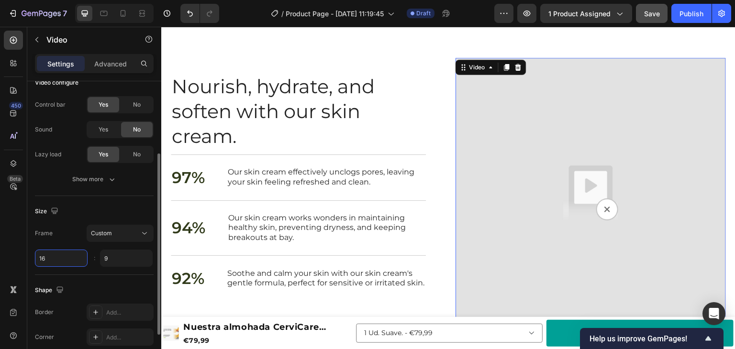
click at [50, 257] on input "16" at bounding box center [61, 258] width 53 height 17
type input "1"
click at [110, 257] on input "9" at bounding box center [126, 258] width 53 height 17
type input "1"
click at [103, 276] on div "Shape Border Add... Corner Add... Shadow Add..." at bounding box center [94, 326] width 119 height 103
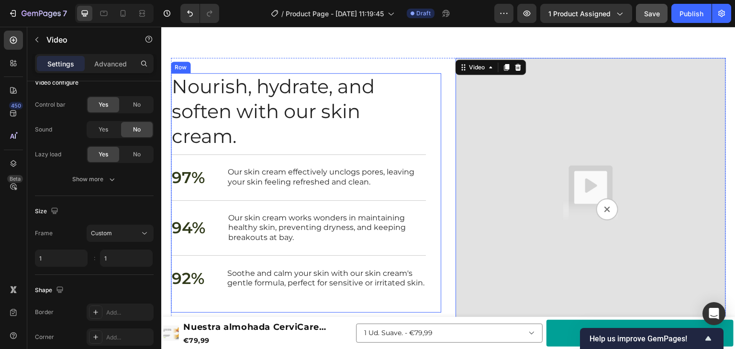
click at [434, 101] on div "Nourish, hydrate, and soften with our skin cream. Heading 97% Text Block Our sk…" at bounding box center [306, 193] width 270 height 240
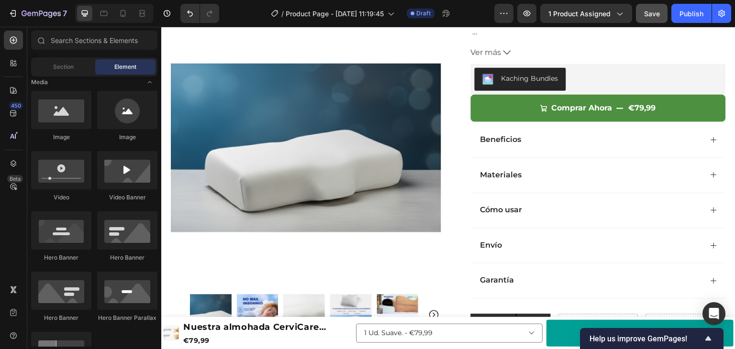
scroll to position [197, 0]
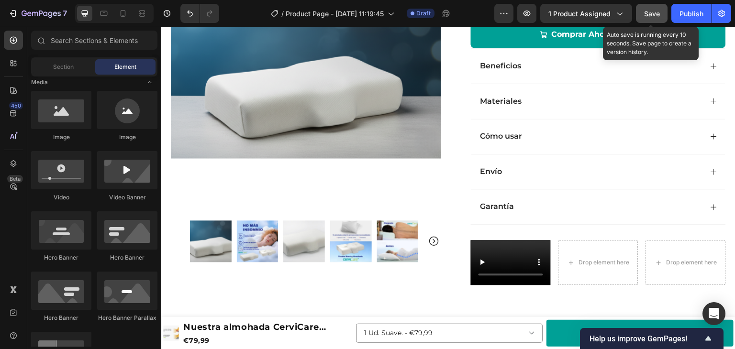
click at [651, 10] on span "Save" at bounding box center [652, 14] width 16 height 8
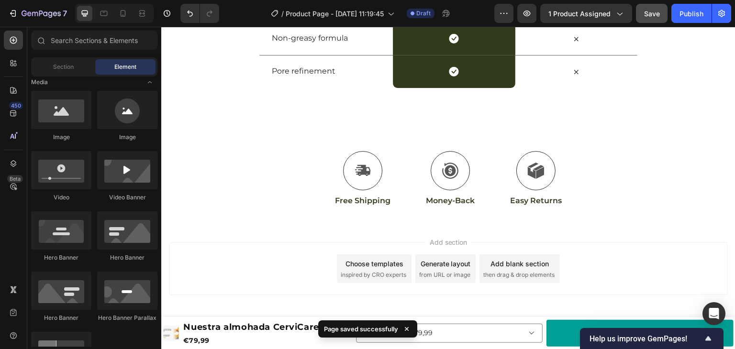
scroll to position [1780, 0]
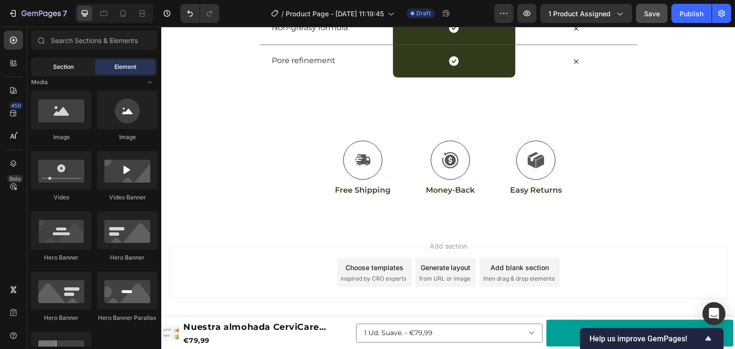
click at [61, 66] on span "Section" at bounding box center [63, 67] width 21 height 9
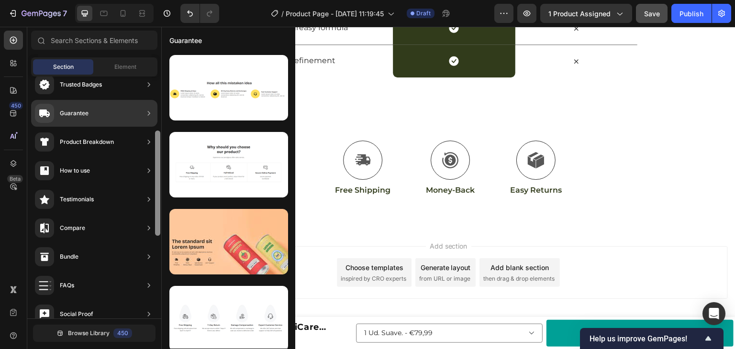
scroll to position [109, 0]
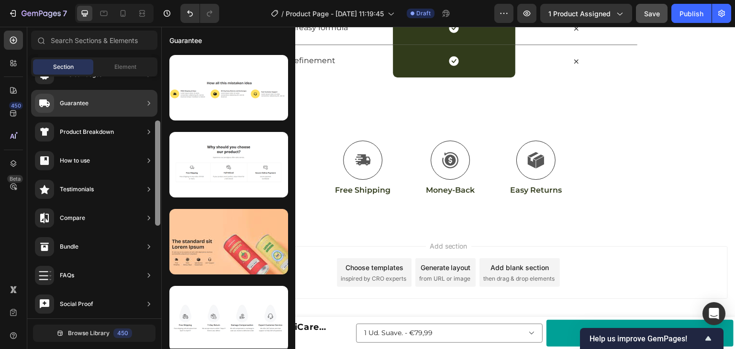
drag, startPoint x: 158, startPoint y: 176, endPoint x: 158, endPoint y: 205, distance: 29.7
click at [161, 202] on div "450 Beta Sections(30) Elements(84) Section Element Hero Section Product Detail …" at bounding box center [80, 188] width 161 height 323
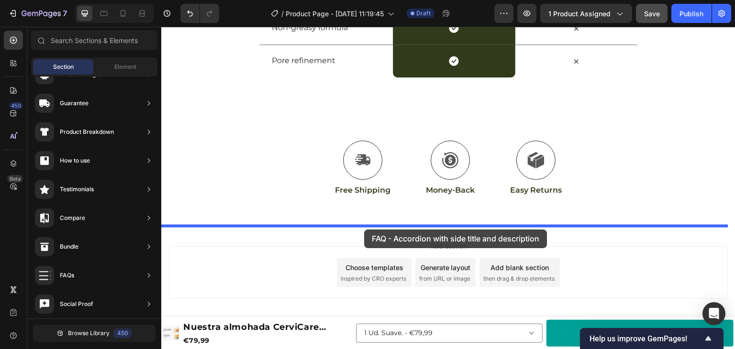
drag, startPoint x: 366, startPoint y: 192, endPoint x: 364, endPoint y: 231, distance: 38.8
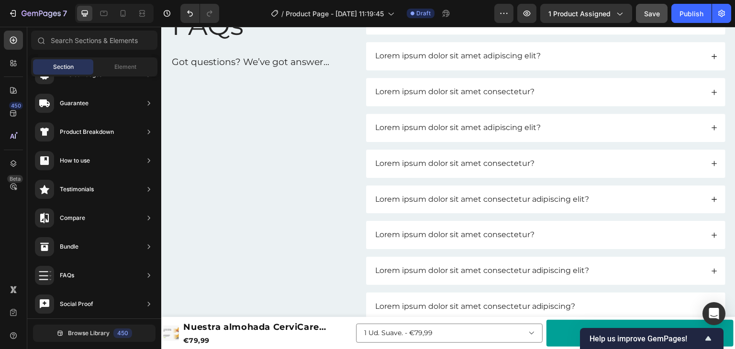
scroll to position [2015, 0]
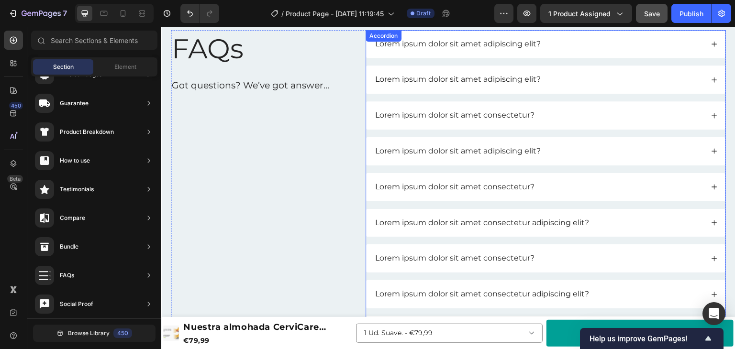
click at [525, 199] on div "Lorem ipsum dolor sit amet consectetur?" at bounding box center [545, 187] width 359 height 28
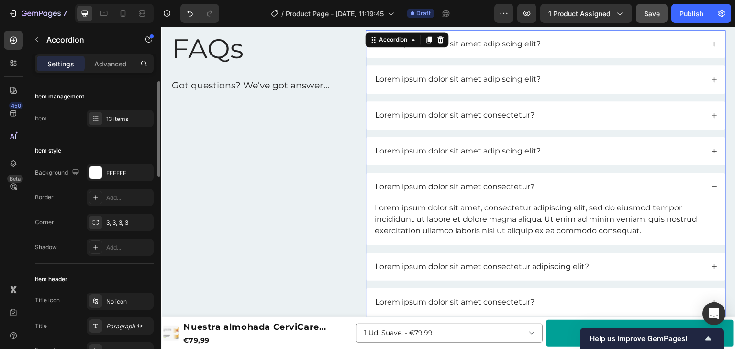
click at [114, 108] on div "Item management Item 13 items" at bounding box center [94, 108] width 119 height 54
click at [111, 116] on div "13 items" at bounding box center [128, 119] width 45 height 9
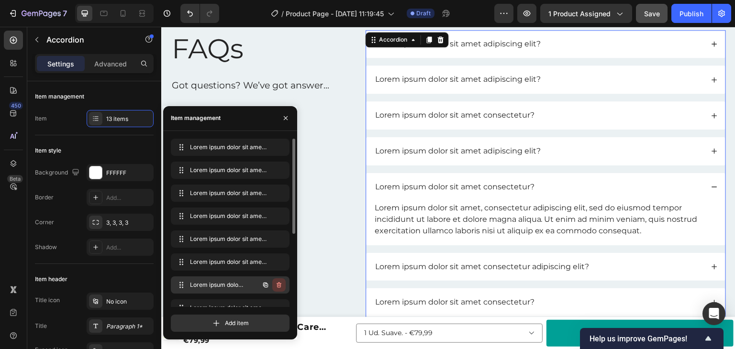
click at [280, 288] on icon "button" at bounding box center [279, 285] width 8 height 8
click at [280, 288] on div "Delete" at bounding box center [273, 285] width 18 height 9
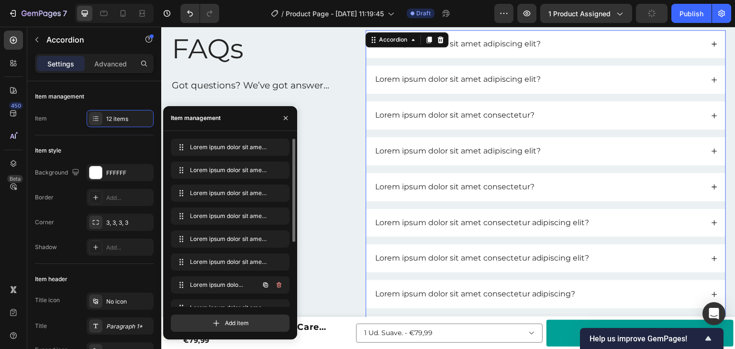
click at [280, 288] on icon "button" at bounding box center [279, 285] width 8 height 8
click at [280, 288] on div "Delete" at bounding box center [273, 285] width 18 height 9
click at [274, 285] on div "Delete" at bounding box center [273, 285] width 18 height 9
click at [274, 285] on button "button" at bounding box center [278, 285] width 13 height 13
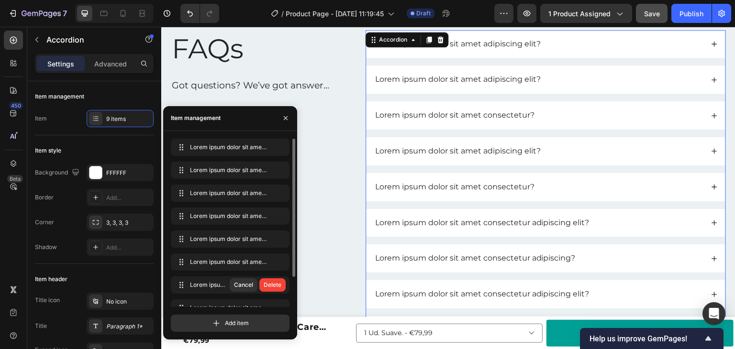
click at [274, 285] on div "Delete" at bounding box center [273, 285] width 18 height 9
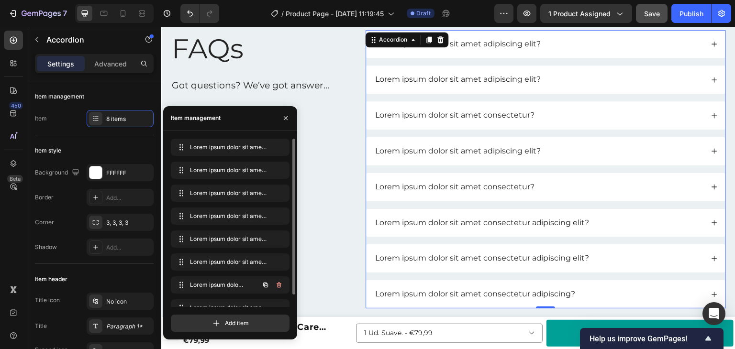
click at [273, 286] on button "button" at bounding box center [278, 285] width 13 height 13
click at [273, 286] on div "Delete" at bounding box center [273, 285] width 18 height 9
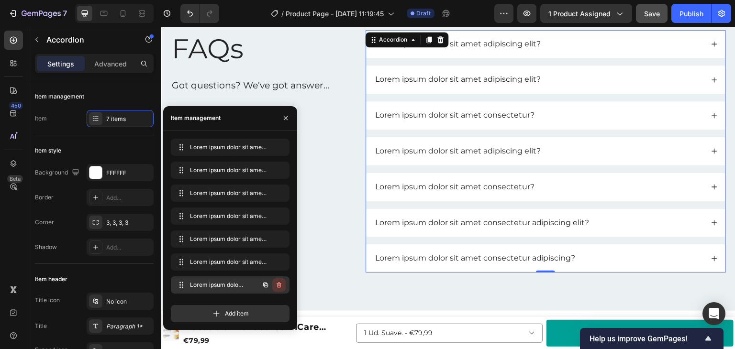
click at [276, 286] on icon "button" at bounding box center [279, 285] width 8 height 8
click at [276, 286] on div "Delete" at bounding box center [273, 285] width 18 height 9
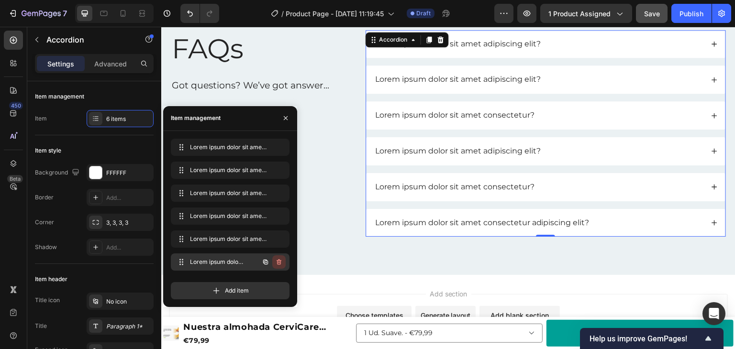
click at [280, 264] on icon "button" at bounding box center [279, 262] width 8 height 8
click at [280, 264] on div "Delete" at bounding box center [273, 262] width 18 height 9
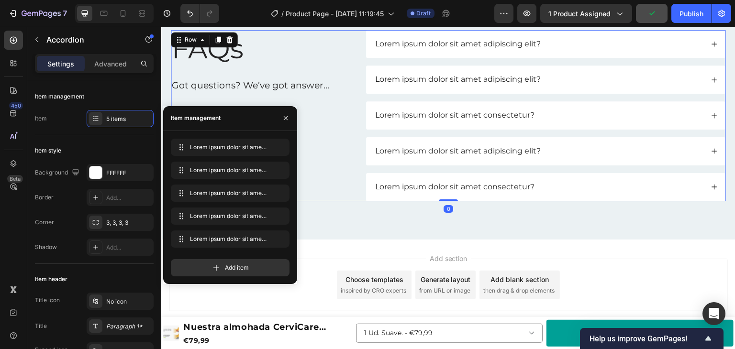
click at [343, 150] on div "FAQs Heading Got questions? We’ve got answer... Text Block" at bounding box center [261, 115] width 180 height 171
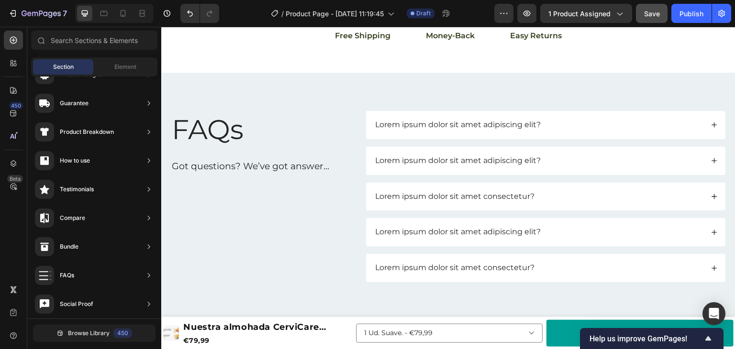
scroll to position [1928, 0]
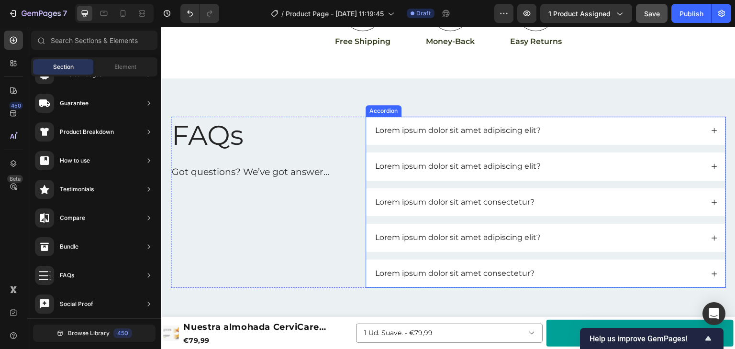
click at [459, 131] on p "Lorem ipsum dolor sit amet adipiscing elit?" at bounding box center [458, 131] width 166 height 10
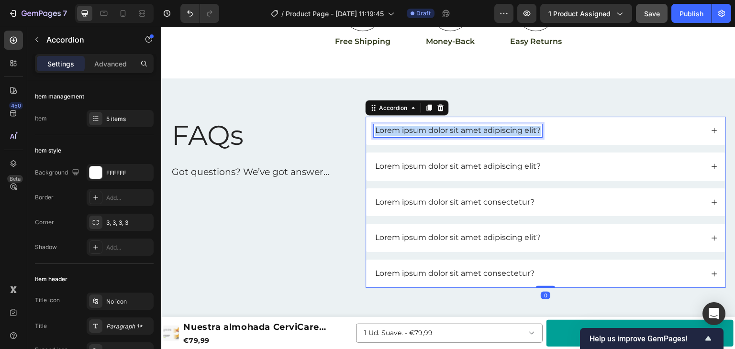
click at [459, 131] on p "Lorem ipsum dolor sit amet adipiscing elit?" at bounding box center [458, 131] width 166 height 10
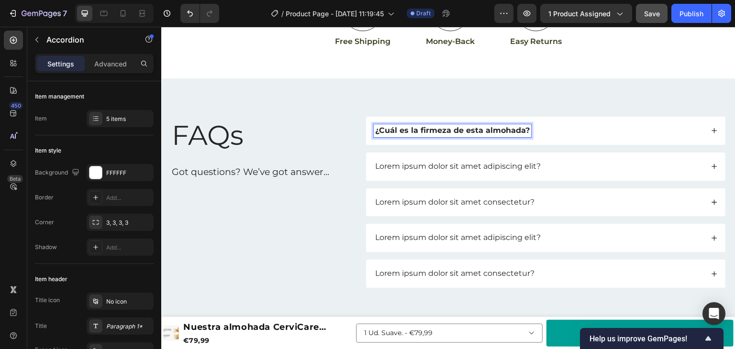
click at [417, 166] on p "Lorem ipsum dolor sit amet adipiscing elit?" at bounding box center [458, 167] width 166 height 10
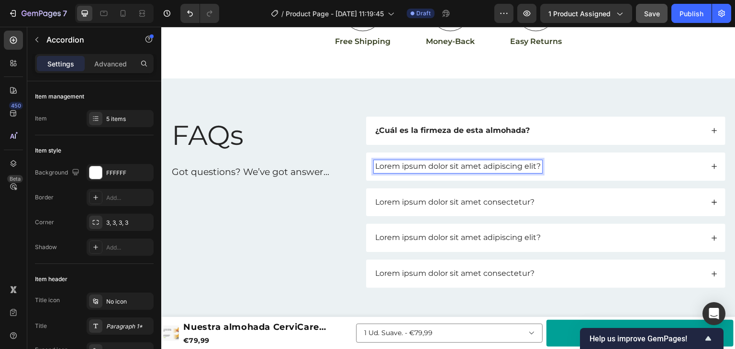
click at [417, 166] on p "Lorem ipsum dolor sit amet adipiscing elit?" at bounding box center [458, 167] width 166 height 10
click at [449, 198] on p "Lorem ipsum dolor sit amet consectetur?" at bounding box center [454, 203] width 159 height 10
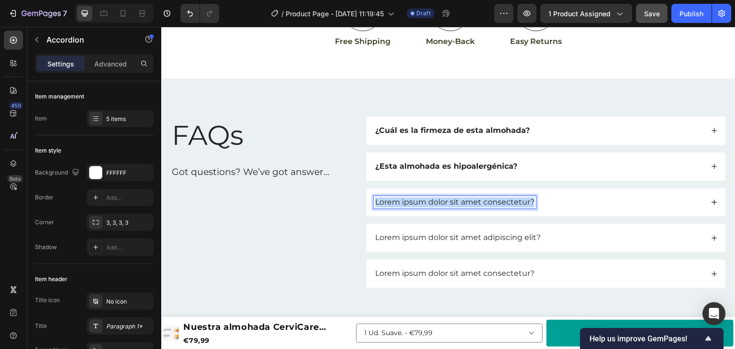
click at [449, 198] on p "Lorem ipsum dolor sit amet consectetur?" at bounding box center [454, 203] width 159 height 10
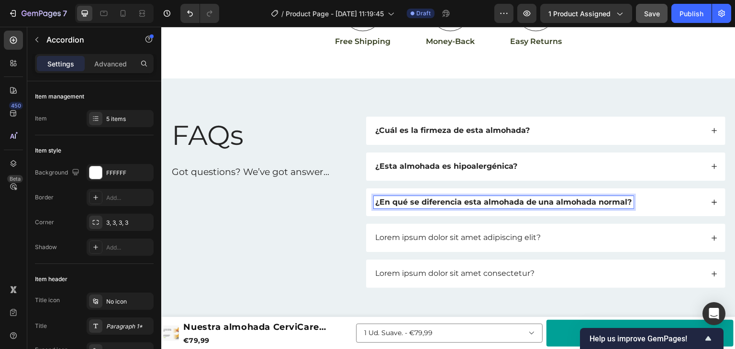
click at [711, 203] on icon at bounding box center [714, 202] width 7 height 7
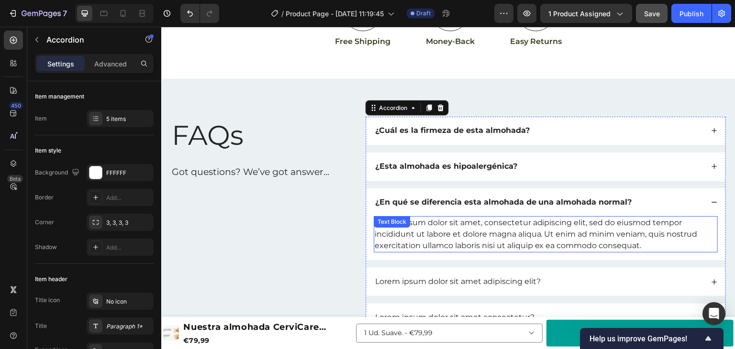
click at [449, 245] on div "Lorem ipsum dolor sit amet, consectetur adipiscing elit, sed do eiusmod tempor …" at bounding box center [546, 234] width 344 height 36
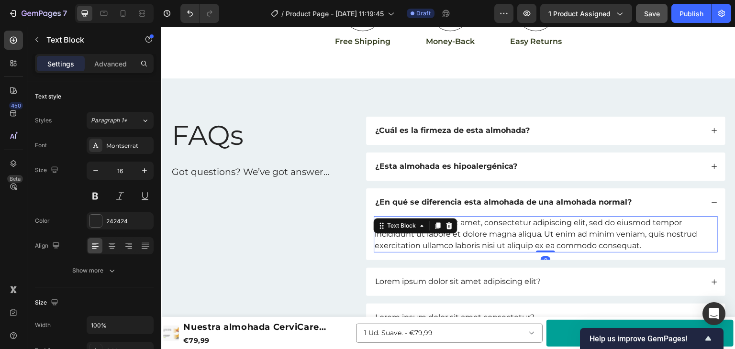
click at [449, 245] on div "Lorem ipsum dolor sit amet, consectetur adipiscing elit, sed do eiusmod tempor …" at bounding box center [546, 234] width 344 height 36
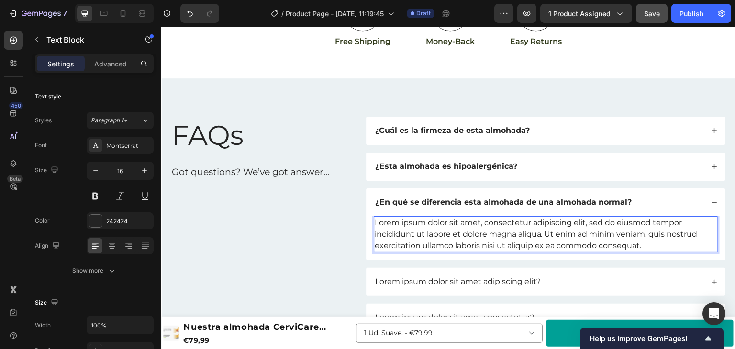
click at [449, 245] on p "Lorem ipsum dolor sit amet, consectetur adipiscing elit, sed do eiusmod tempor …" at bounding box center [546, 234] width 342 height 34
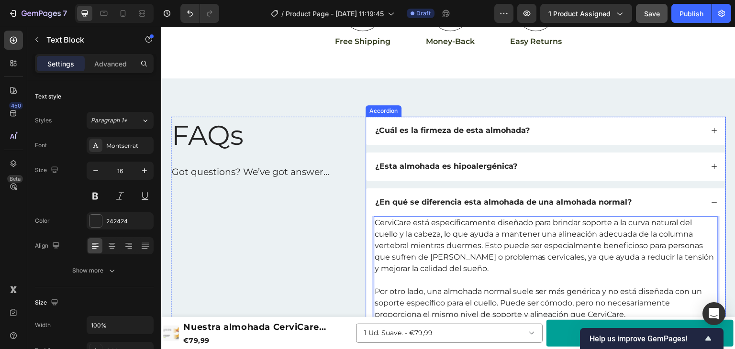
click at [706, 204] on div "¿En qué se diferencia esta almohada de una almohada normal?" at bounding box center [545, 203] width 359 height 28
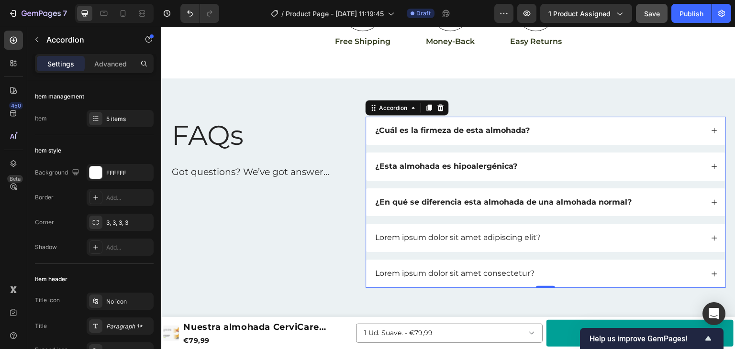
click at [711, 131] on icon at bounding box center [714, 130] width 7 height 7
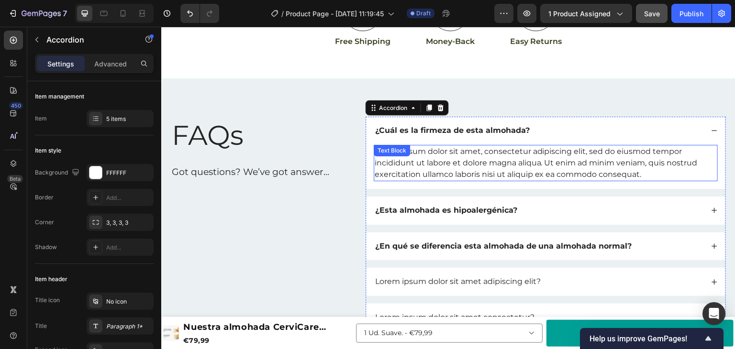
click at [459, 161] on div "Lorem ipsum dolor sit amet, consectetur adipiscing elit, sed do eiusmod tempor …" at bounding box center [546, 163] width 344 height 36
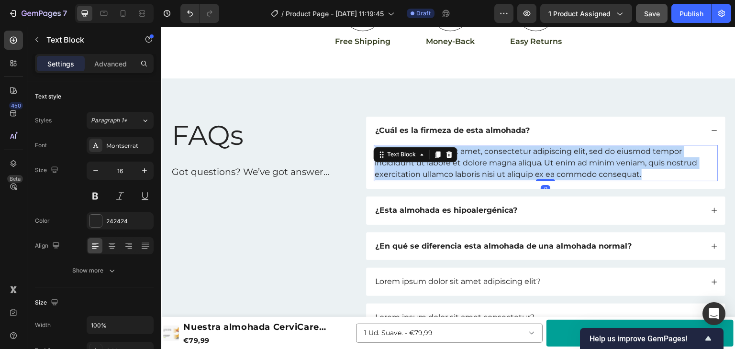
click at [459, 161] on p "Lorem ipsum dolor sit amet, consectetur adipiscing elit, sed do eiusmod tempor …" at bounding box center [546, 163] width 342 height 34
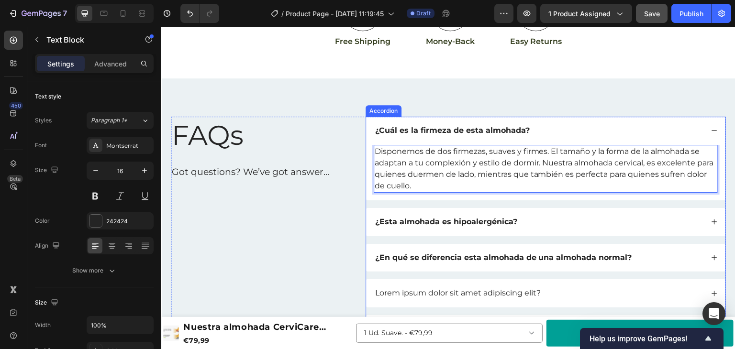
click at [711, 131] on icon at bounding box center [714, 130] width 7 height 7
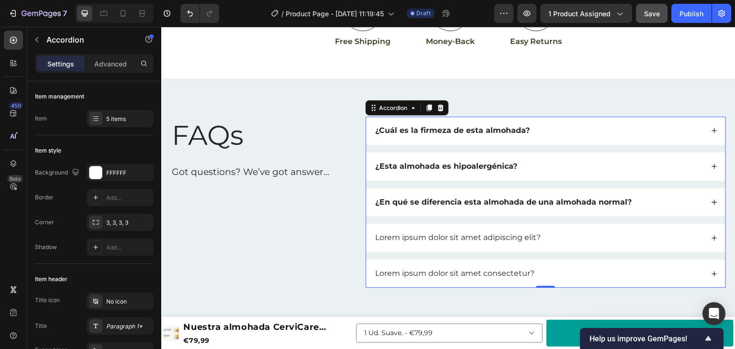
click at [622, 169] on div "¿Esta almohada es hipoalergénica?" at bounding box center [539, 166] width 330 height 13
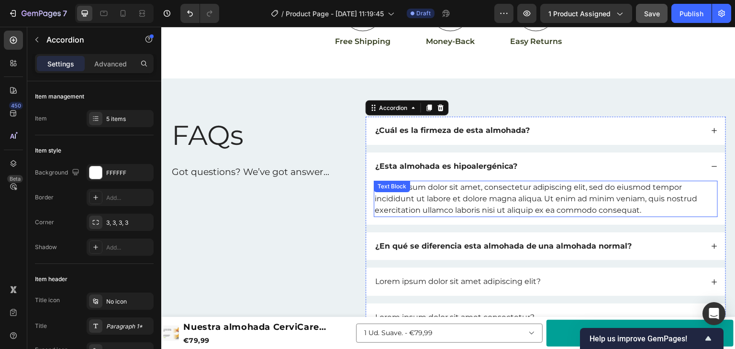
click at [463, 201] on div "Lorem ipsum dolor sit amet, consectetur adipiscing elit, sed do eiusmod tempor …" at bounding box center [546, 199] width 344 height 36
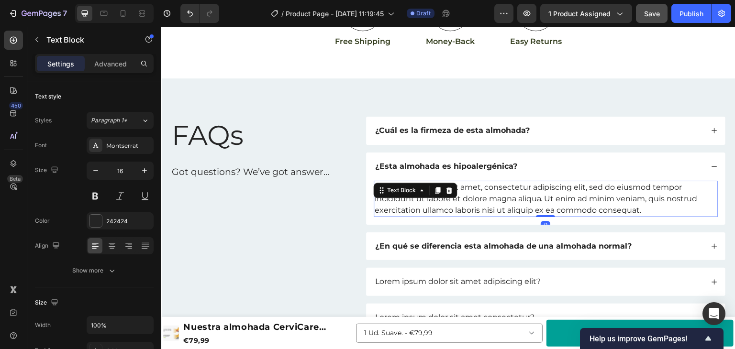
click at [463, 201] on div "Lorem ipsum dolor sit amet, consectetur adipiscing elit, sed do eiusmod tempor …" at bounding box center [546, 199] width 344 height 36
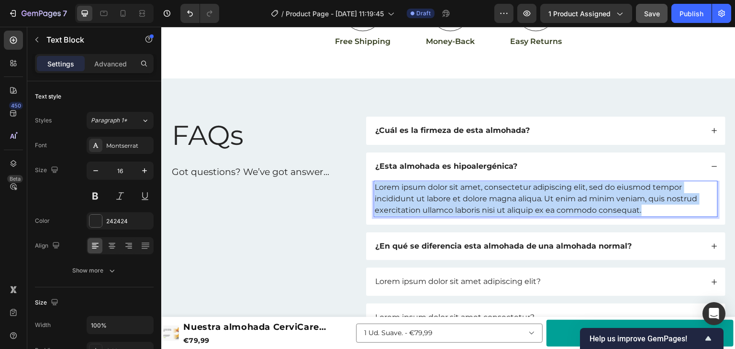
click at [463, 201] on p "Lorem ipsum dolor sit amet, consectetur adipiscing elit, sed do eiusmod tempor …" at bounding box center [546, 199] width 342 height 34
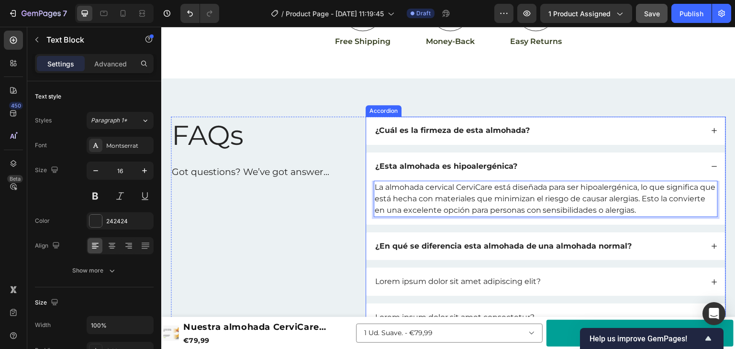
click at [711, 166] on icon at bounding box center [714, 166] width 7 height 7
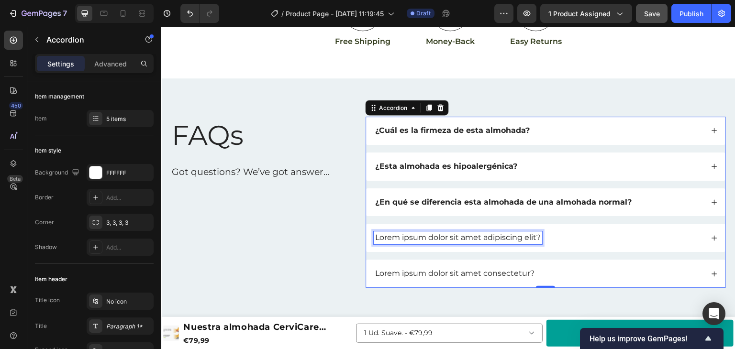
click at [480, 234] on p "Lorem ipsum dolor sit amet adipiscing elit?" at bounding box center [458, 238] width 166 height 10
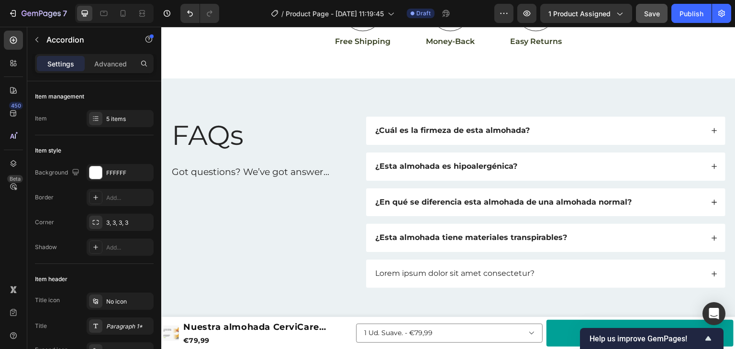
click at [678, 235] on div "¿Esta almohada tiene materiales transpirables?" at bounding box center [539, 238] width 330 height 13
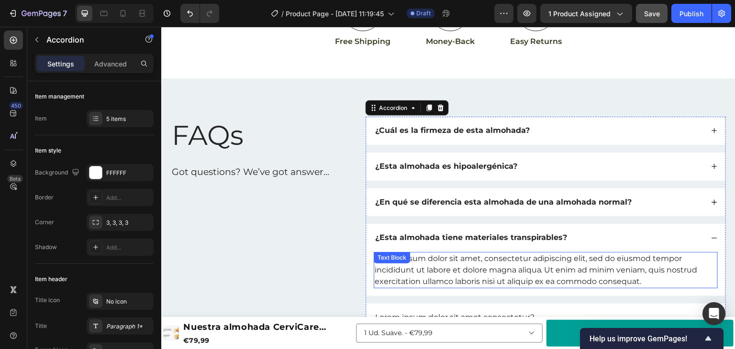
click at [440, 275] on div "Lorem ipsum dolor sit amet, consectetur adipiscing elit, sed do eiusmod tempor …" at bounding box center [546, 270] width 344 height 36
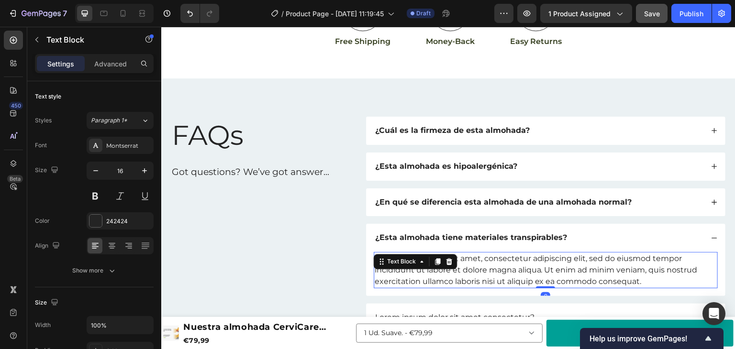
click at [440, 275] on div "Lorem ipsum dolor sit amet, consectetur adipiscing elit, sed do eiusmod tempor …" at bounding box center [546, 270] width 344 height 36
click at [440, 275] on p "Lorem ipsum dolor sit amet, consectetur adipiscing elit, sed do eiusmod tempor …" at bounding box center [546, 270] width 342 height 34
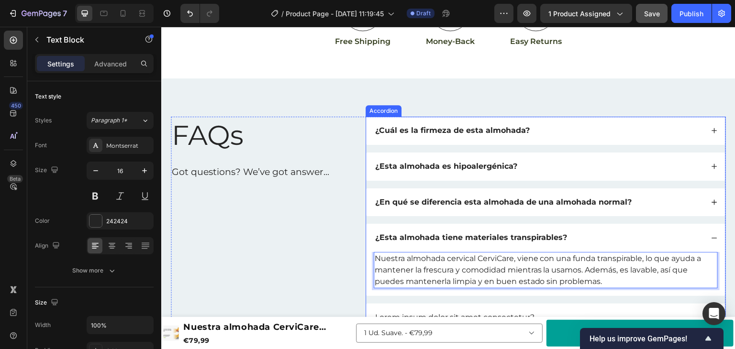
click at [711, 235] on icon at bounding box center [714, 238] width 7 height 7
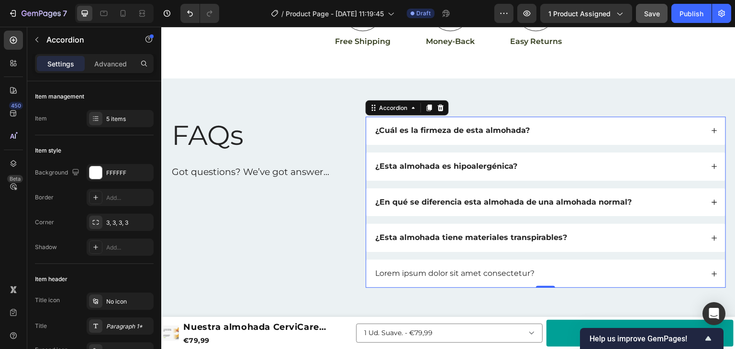
click at [527, 262] on div "Lorem ipsum dolor sit amet consectetur?" at bounding box center [545, 274] width 359 height 28
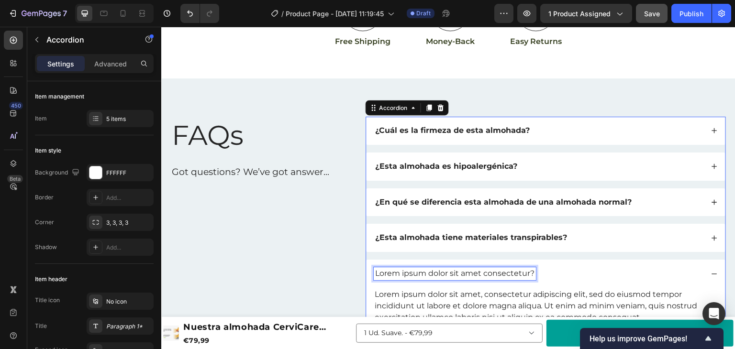
click at [497, 275] on p "Lorem ipsum dolor sit amet consectetur?" at bounding box center [454, 274] width 159 height 10
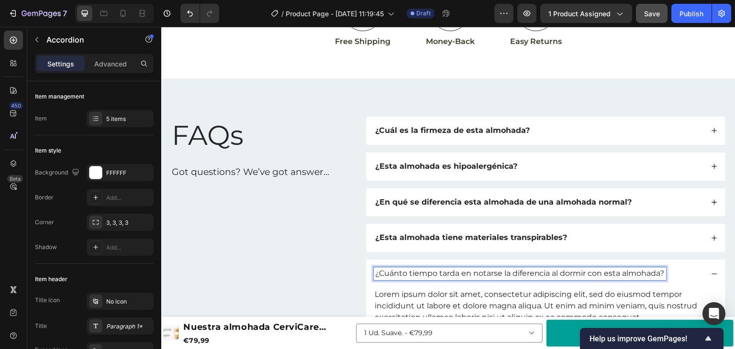
click at [497, 275] on p "¿Cuánto tiempo tarda en notarse la diferencia al dormir con esta almohada?" at bounding box center [520, 274] width 290 height 10
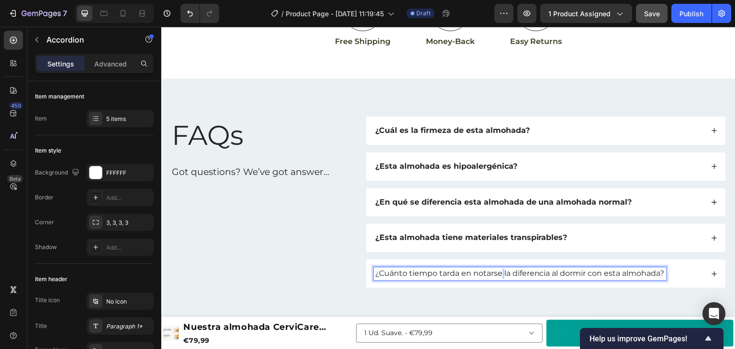
click at [497, 275] on p "¿Cuánto tiempo tarda en notarse la diferencia al dormir con esta almohada?" at bounding box center [520, 274] width 290 height 10
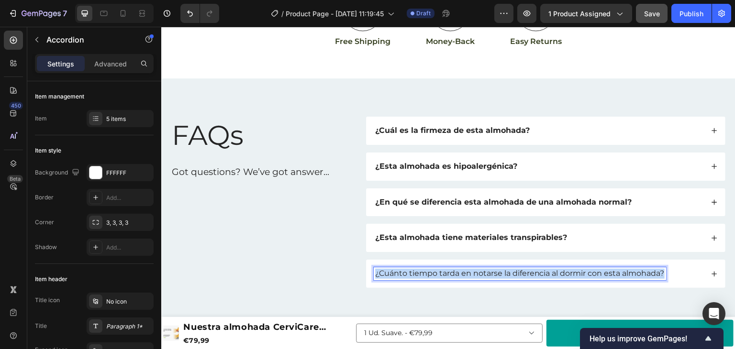
click at [497, 275] on p "¿Cuánto tiempo tarda en notarse la diferencia al dormir con esta almohada?" at bounding box center [520, 274] width 290 height 10
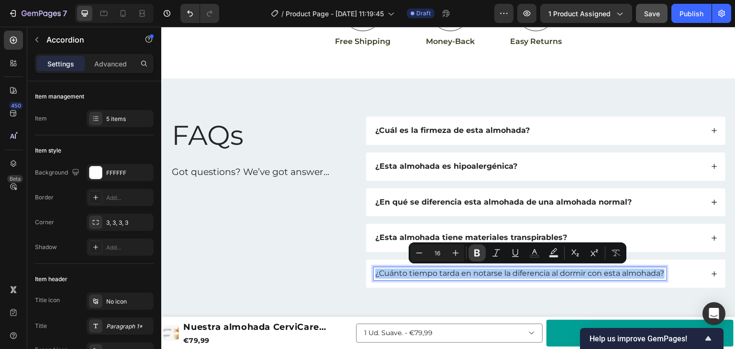
click at [483, 254] on button "Bold" at bounding box center [477, 253] width 17 height 17
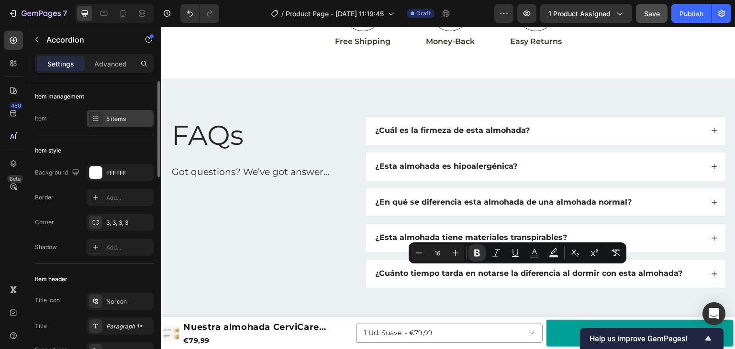
click at [96, 114] on div at bounding box center [95, 118] width 13 height 13
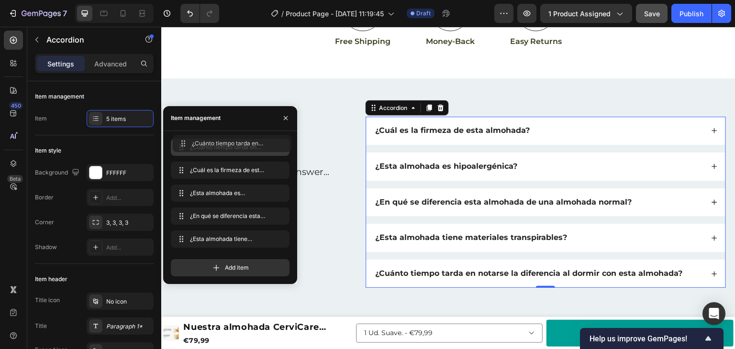
drag, startPoint x: 179, startPoint y: 237, endPoint x: 182, endPoint y: 139, distance: 97.7
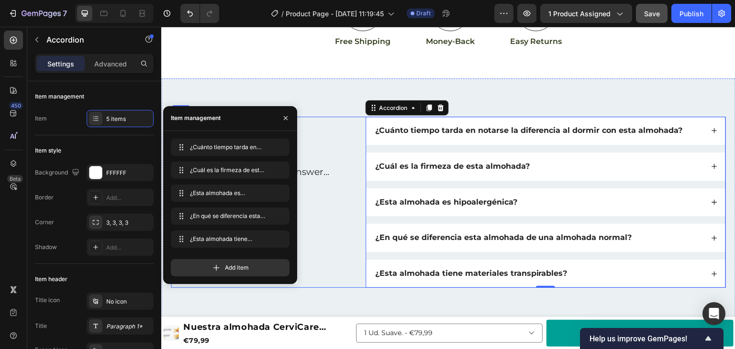
click at [325, 233] on div "FAQs Heading Got questions? We’ve got answer... Text Block" at bounding box center [261, 202] width 180 height 171
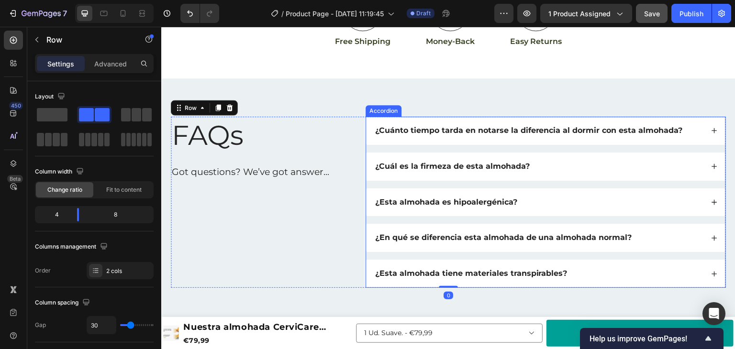
click at [407, 222] on div "¿Cuánto tiempo tarda en notarse la diferencia al dormir con esta almohada? ¿Cuá…" at bounding box center [546, 202] width 360 height 171
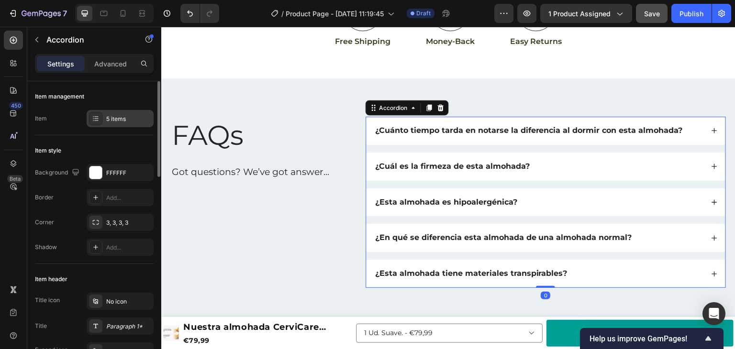
click at [130, 122] on div "5 items" at bounding box center [128, 119] width 45 height 9
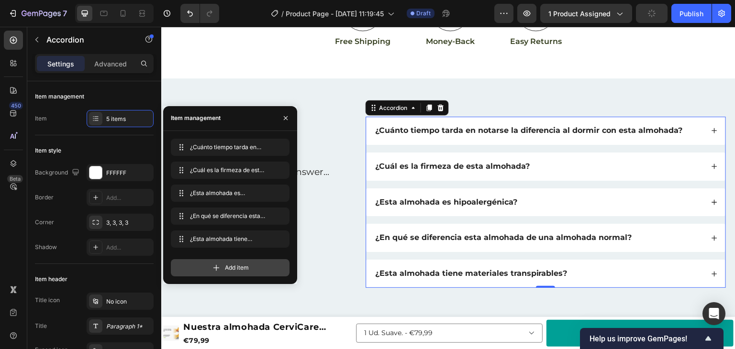
click at [224, 272] on div "Add item" at bounding box center [230, 267] width 119 height 17
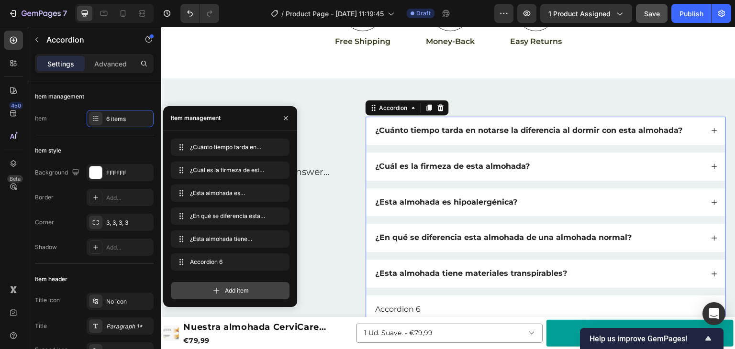
click at [224, 290] on div "Add item" at bounding box center [230, 290] width 119 height 17
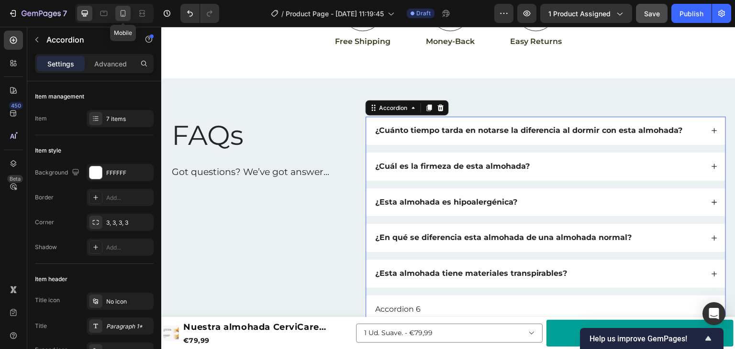
click at [126, 13] on icon at bounding box center [123, 14] width 10 height 10
type input "14"
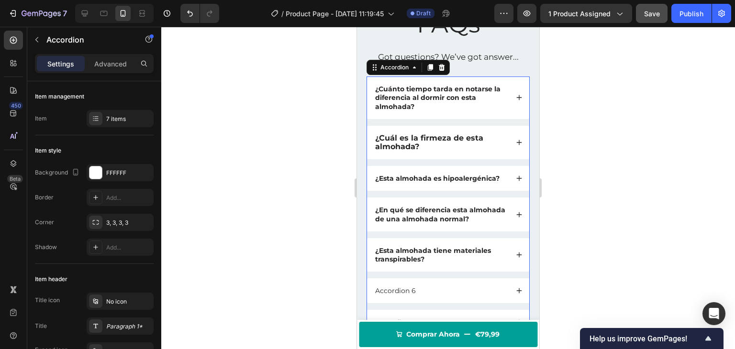
scroll to position [2034, 0]
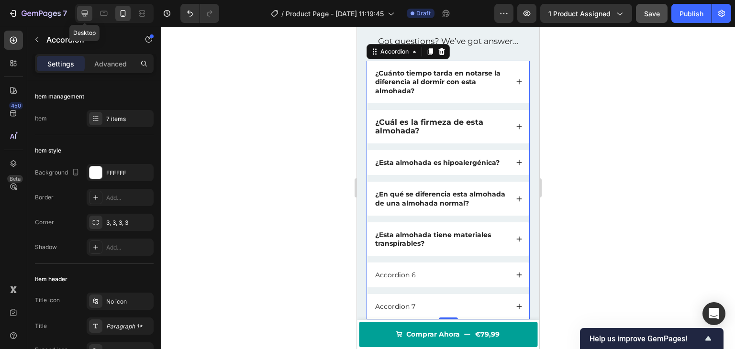
click at [87, 11] on icon at bounding box center [85, 14] width 6 height 6
type input "16"
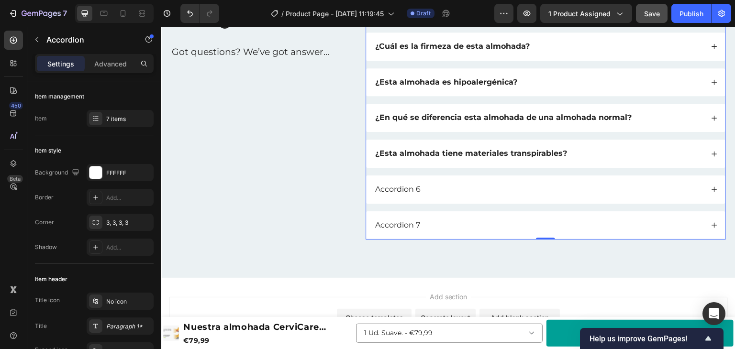
scroll to position [1970, 0]
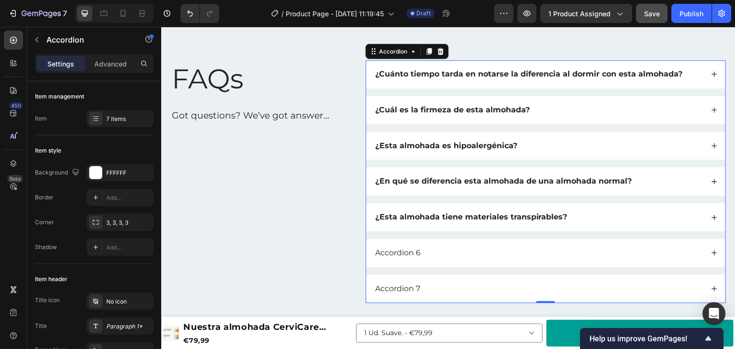
click at [701, 77] on div "¿Cuánto tiempo tarda en notarse la diferencia al dormir con esta almohada?" at bounding box center [545, 74] width 359 height 28
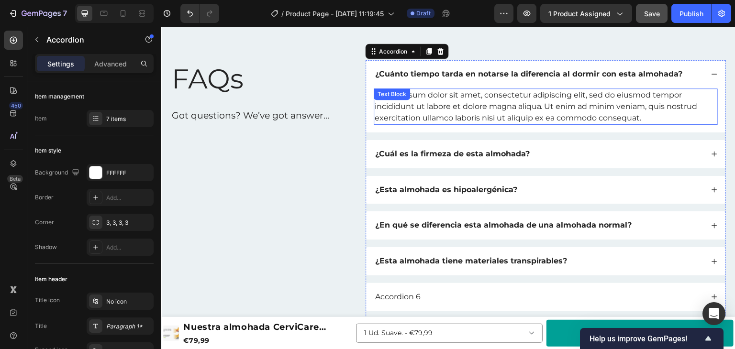
click at [483, 103] on div "Lorem ipsum dolor sit amet, consectetur adipiscing elit, sed do eiusmod tempor …" at bounding box center [546, 107] width 344 height 36
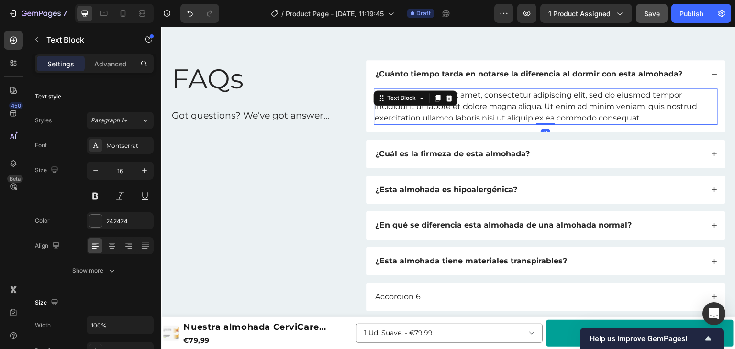
click at [483, 103] on div "Lorem ipsum dolor sit amet, consectetur adipiscing elit, sed do eiusmod tempor …" at bounding box center [546, 107] width 344 height 36
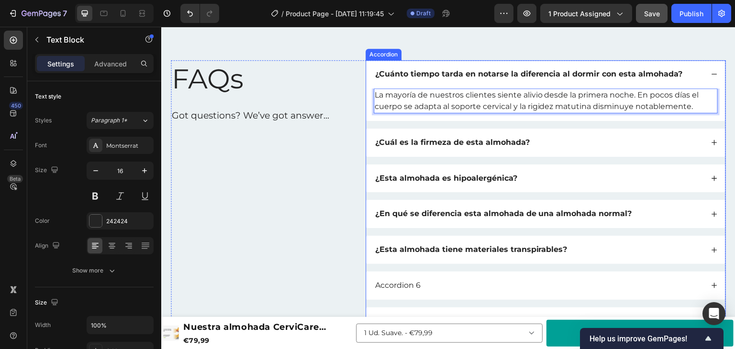
click at [712, 74] on icon at bounding box center [714, 74] width 5 height 0
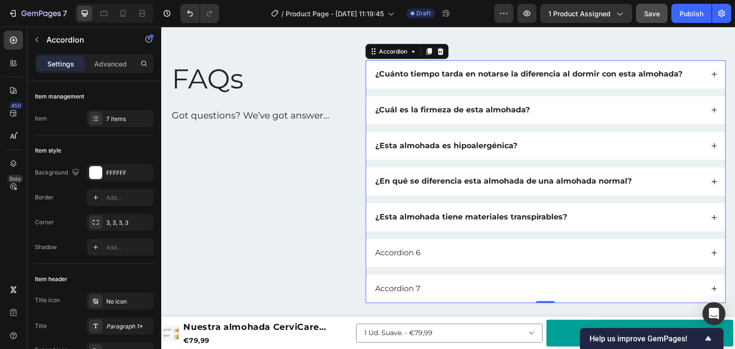
click at [396, 257] on div "Accordion 6" at bounding box center [398, 253] width 48 height 13
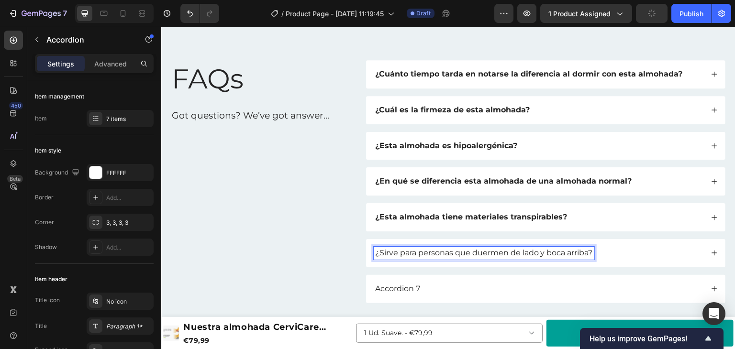
click at [414, 247] on div "¿Sirve para personas que duermen de lado y boca arriba?" at bounding box center [484, 253] width 221 height 13
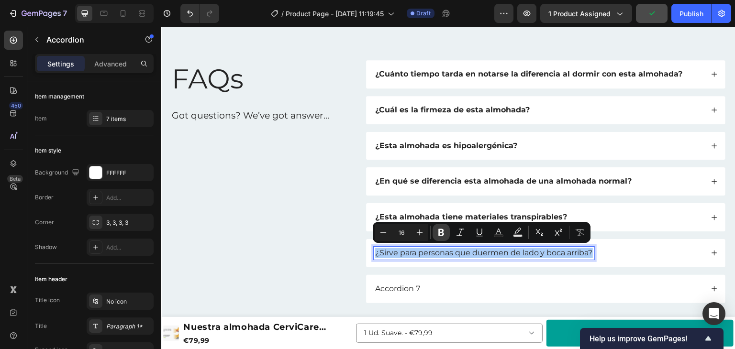
click at [447, 230] on button "Bold" at bounding box center [441, 232] width 17 height 17
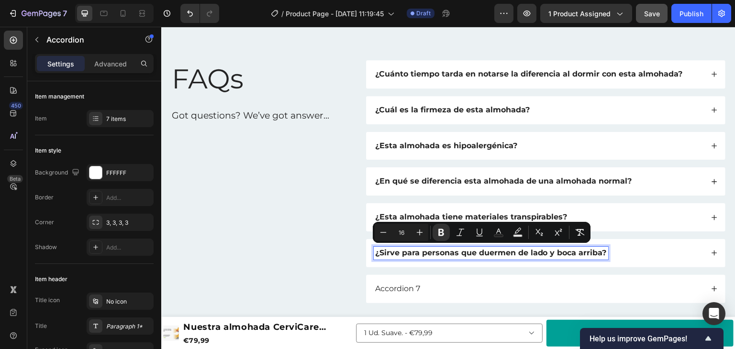
click at [705, 257] on div "¿Sirve para personas que duermen de lado y boca arriba?" at bounding box center [545, 253] width 359 height 28
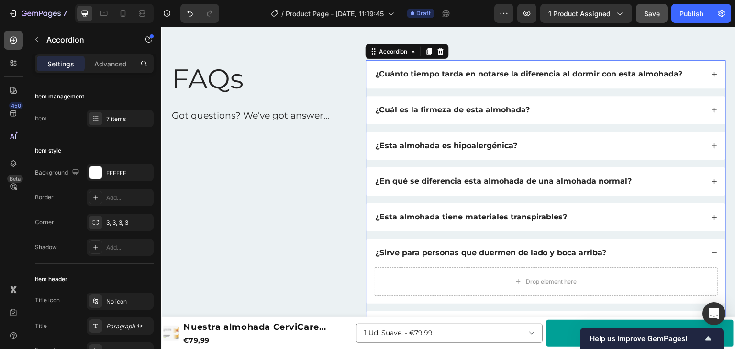
click at [19, 39] on div at bounding box center [13, 40] width 19 height 19
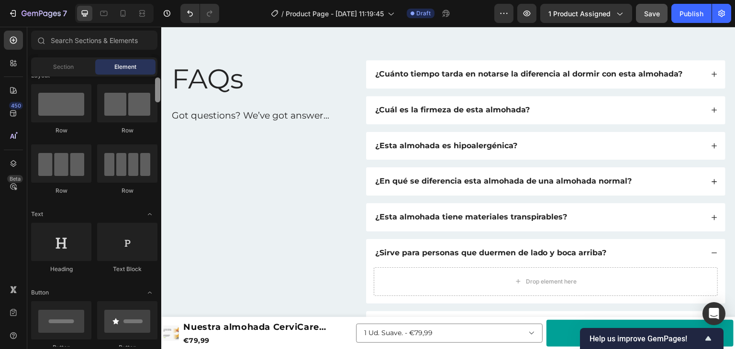
drag, startPoint x: 158, startPoint y: 117, endPoint x: 157, endPoint y: 94, distance: 23.0
click at [158, 94] on div at bounding box center [157, 90] width 5 height 25
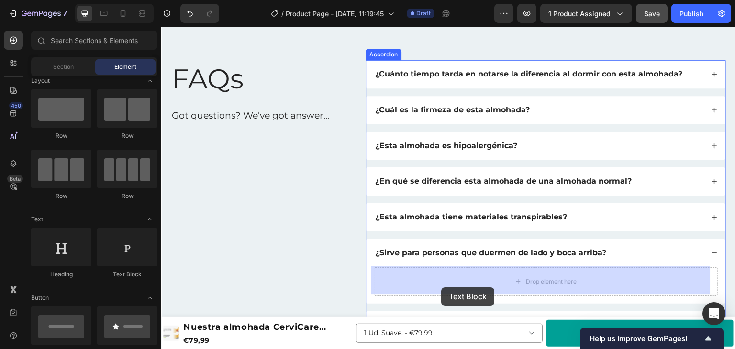
drag, startPoint x: 283, startPoint y: 268, endPoint x: 441, endPoint y: 288, distance: 159.2
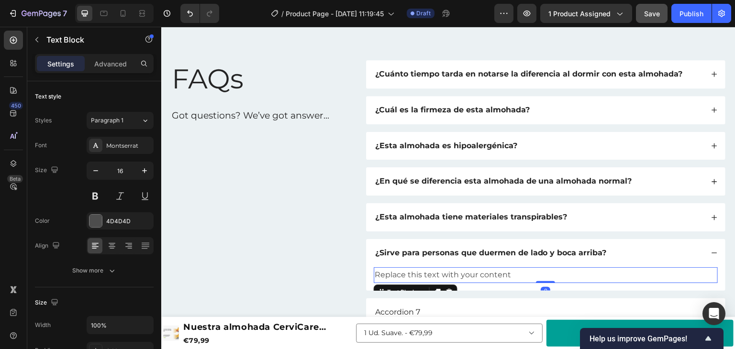
click at [442, 275] on div "Replace this text with your content" at bounding box center [546, 276] width 344 height 16
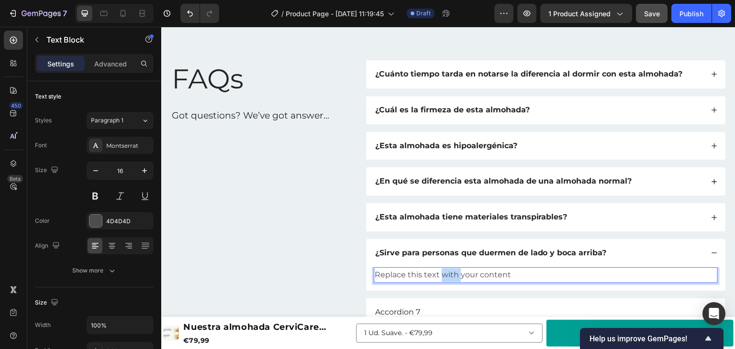
click at [442, 275] on p "Replace this text with your content" at bounding box center [546, 276] width 342 height 14
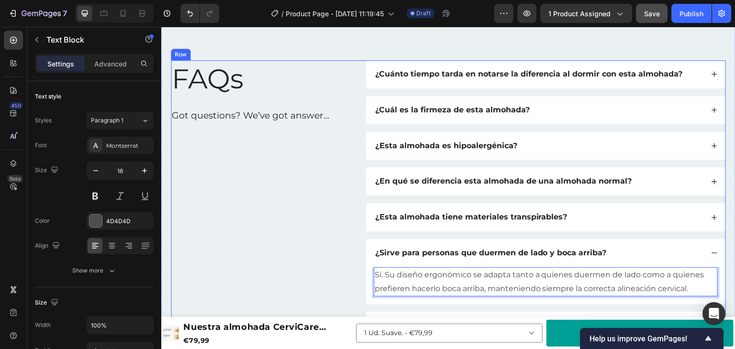
click at [318, 260] on div "FAQs Heading Got questions? We’ve got answer... Text Block" at bounding box center [261, 200] width 180 height 280
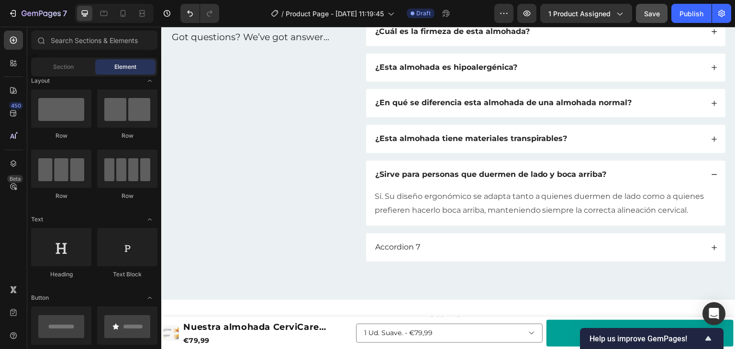
scroll to position [2052, 0]
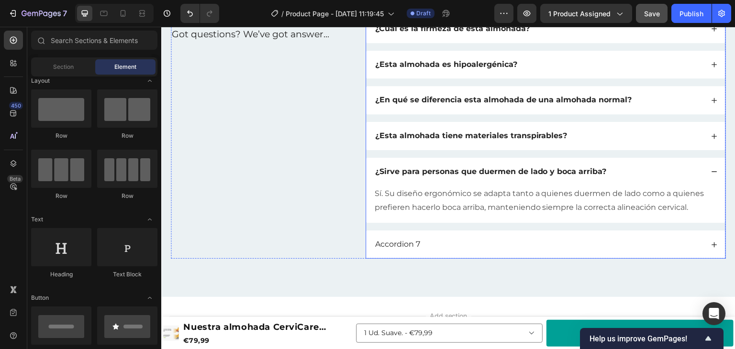
click at [392, 243] on p "Accordion 7" at bounding box center [397, 245] width 45 height 10
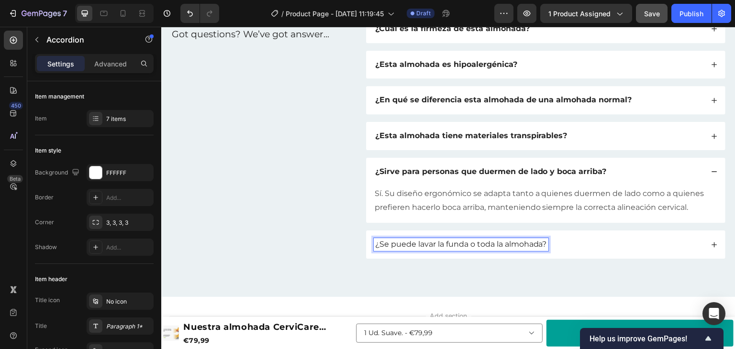
click at [392, 243] on p "¿Se puede lavar la funda o toda la almohada?" at bounding box center [461, 245] width 172 height 10
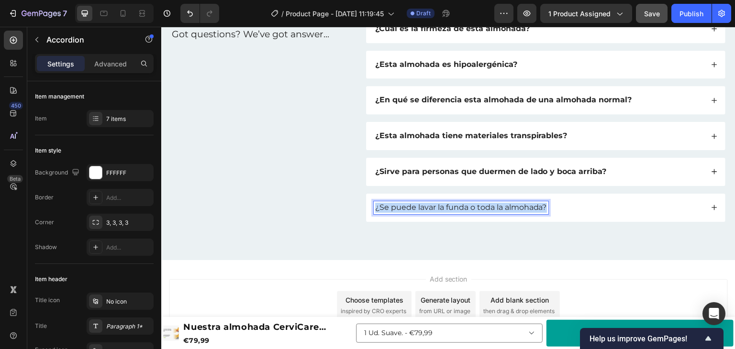
click at [392, 213] on p "¿Se puede lavar la funda o toda la almohada?" at bounding box center [461, 208] width 172 height 10
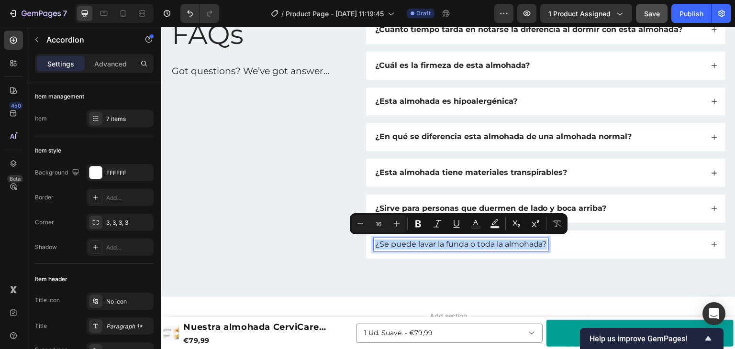
scroll to position [2014, 0]
click at [416, 225] on icon "Editor contextual toolbar" at bounding box center [418, 224] width 6 height 7
click at [416, 245] on strong "¿Se puede lavar la funda o toda la almohada?" at bounding box center [466, 244] width 183 height 9
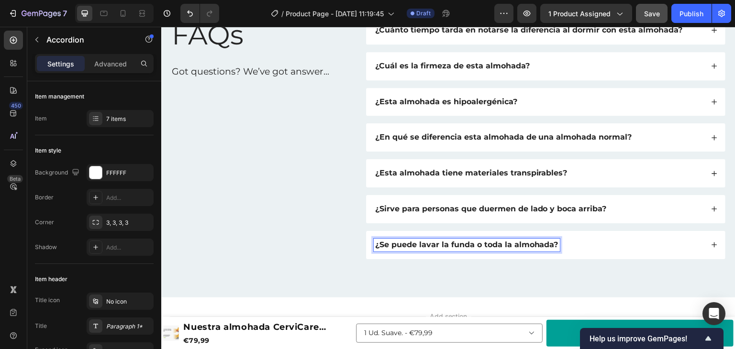
click at [699, 215] on div "¿Sirve para personas que duermen de lado y boca arriba?" at bounding box center [545, 209] width 359 height 28
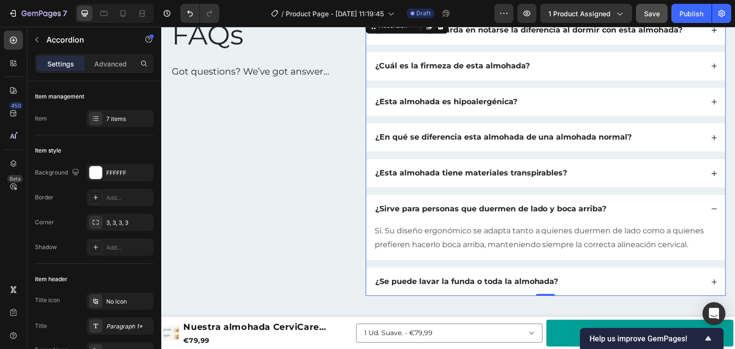
click at [711, 209] on icon at bounding box center [714, 209] width 7 height 7
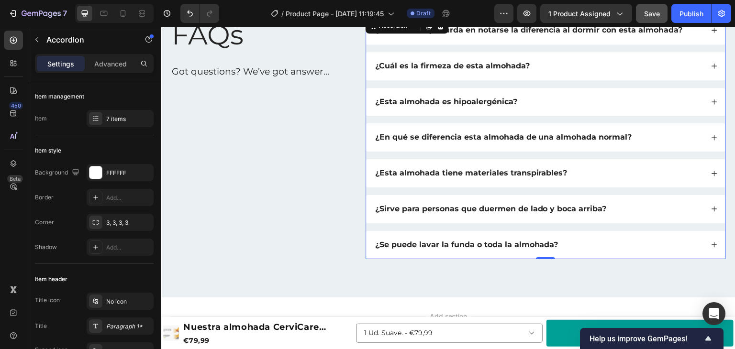
click at [711, 170] on icon at bounding box center [714, 173] width 7 height 7
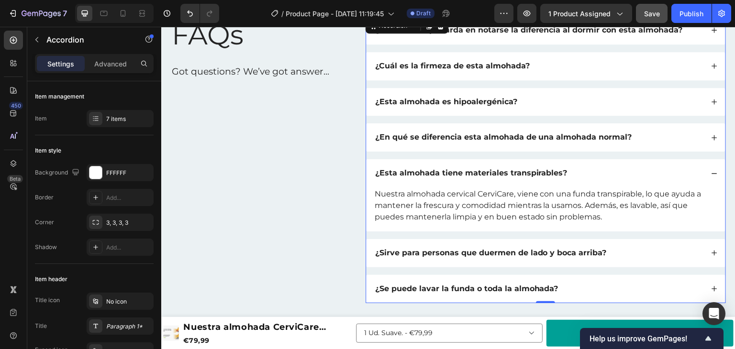
click at [711, 170] on icon at bounding box center [714, 173] width 7 height 7
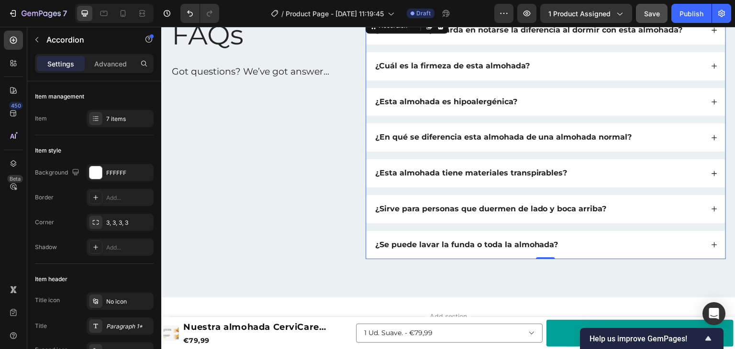
click at [704, 143] on div "¿En qué se diferencia esta almohada de una almohada normal?" at bounding box center [545, 137] width 359 height 28
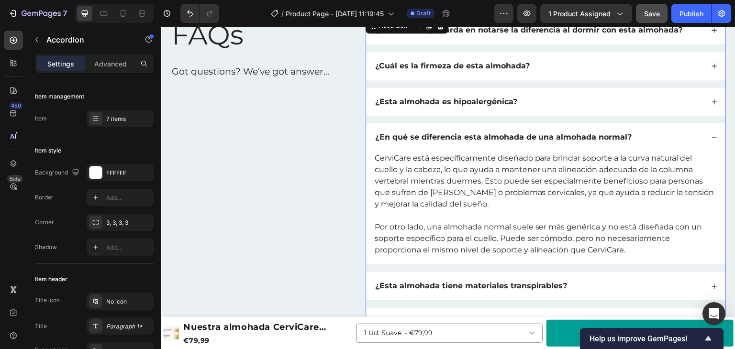
click at [704, 143] on div "¿En qué se diferencia esta almohada de una almohada normal?" at bounding box center [545, 137] width 359 height 28
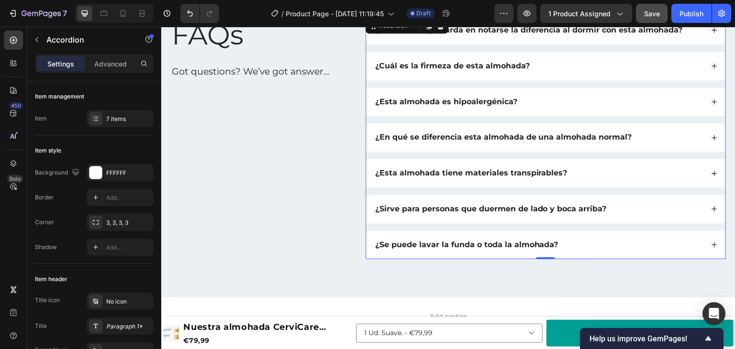
click at [649, 240] on div "¿Se puede lavar la funda o toda la almohada?" at bounding box center [539, 245] width 330 height 13
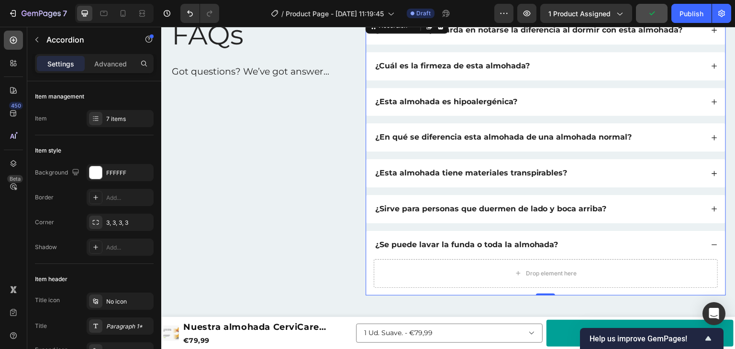
click at [17, 38] on icon at bounding box center [14, 40] width 10 height 10
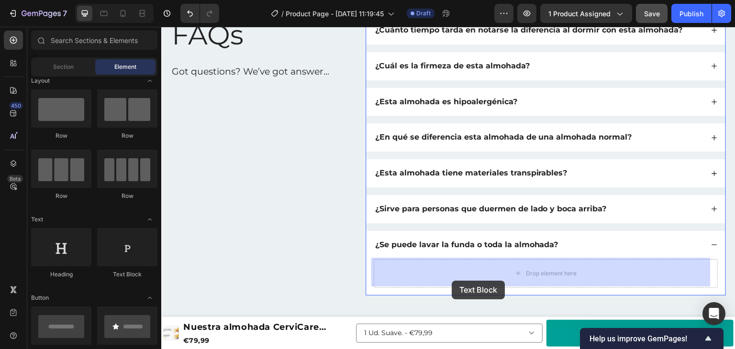
drag, startPoint x: 274, startPoint y: 280, endPoint x: 455, endPoint y: 279, distance: 180.9
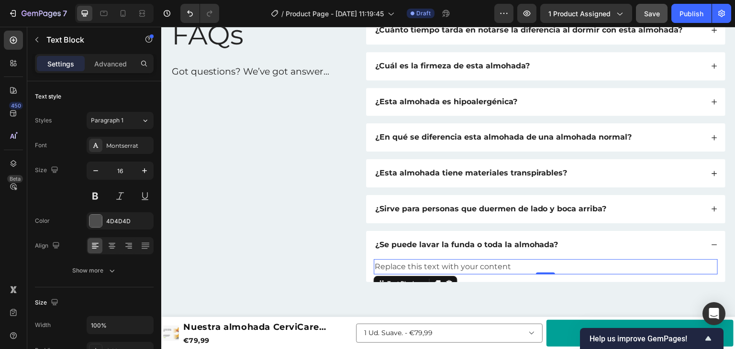
click at [441, 266] on div "Replace this text with your content" at bounding box center [546, 267] width 344 height 16
click at [441, 266] on p "Replace this text with your content" at bounding box center [546, 267] width 342 height 14
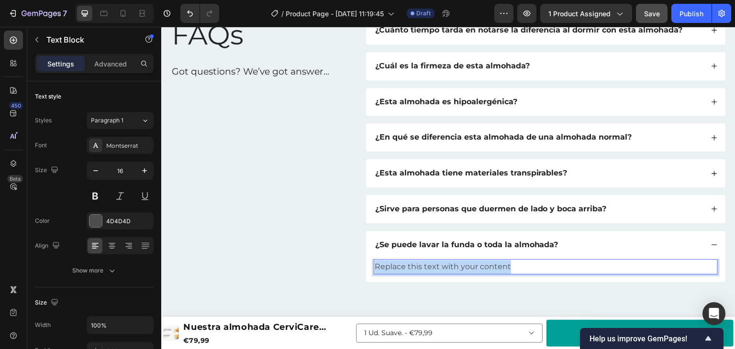
click at [441, 266] on p "Replace this text with your content" at bounding box center [546, 267] width 342 height 14
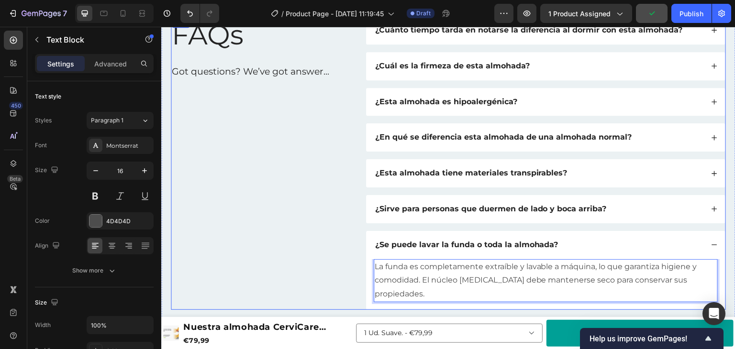
click at [321, 247] on div "FAQs Heading Got questions? We’ve got answer... Text Block" at bounding box center [261, 163] width 180 height 294
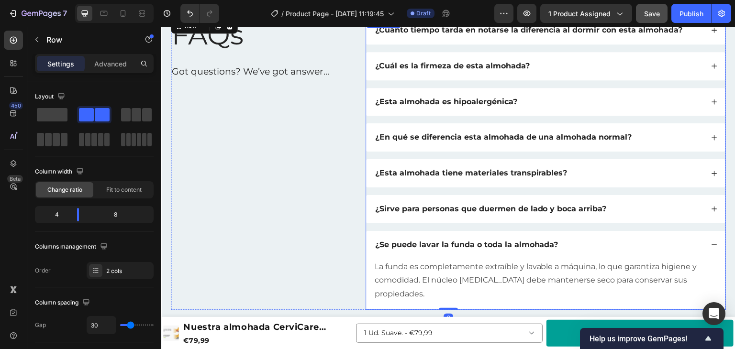
click at [712, 244] on div "¿Se puede lavar la funda o toda la almohada?" at bounding box center [545, 245] width 359 height 28
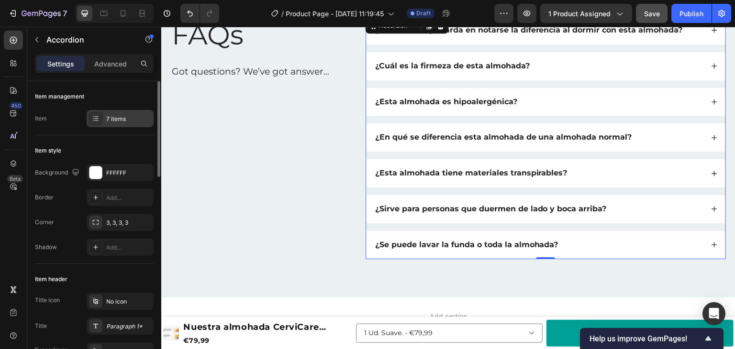
click at [106, 116] on div "7 items" at bounding box center [128, 119] width 45 height 9
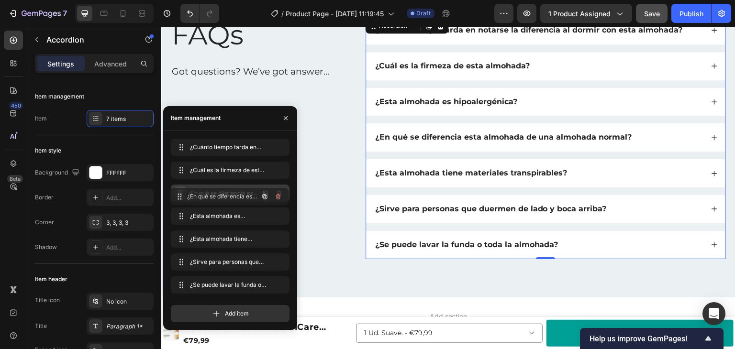
drag, startPoint x: 186, startPoint y: 218, endPoint x: 185, endPoint y: 198, distance: 20.1
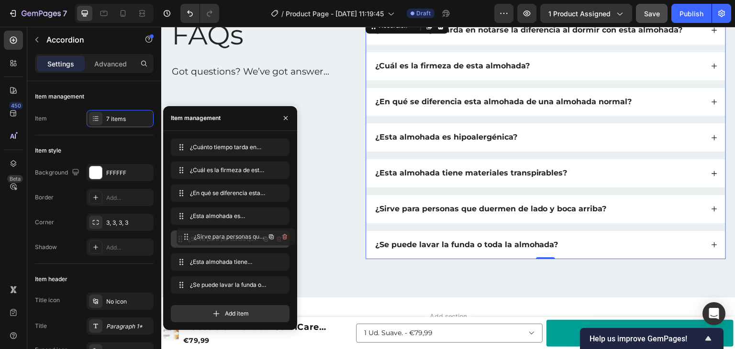
drag, startPoint x: 180, startPoint y: 265, endPoint x: 186, endPoint y: 240, distance: 25.5
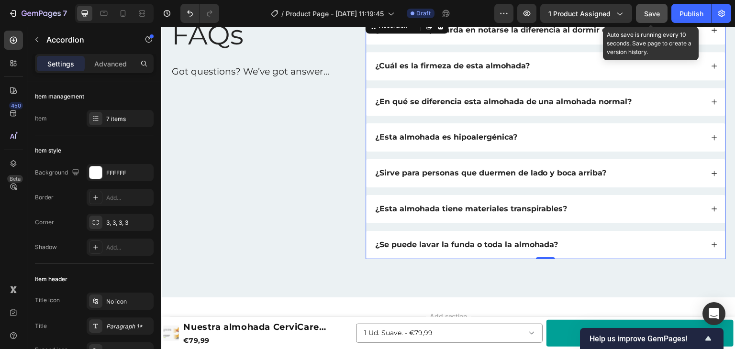
click at [658, 10] on span "Save" at bounding box center [652, 14] width 16 height 8
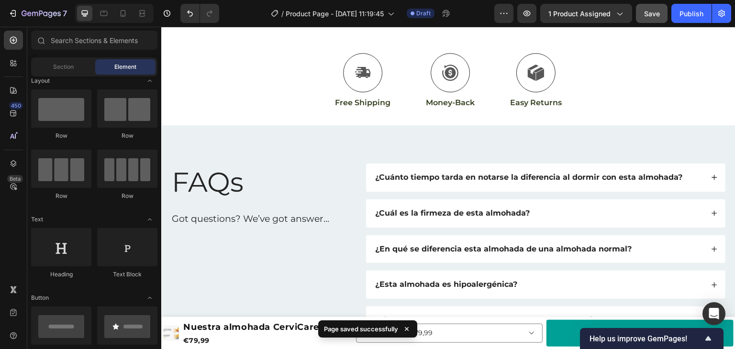
scroll to position [1785, 0]
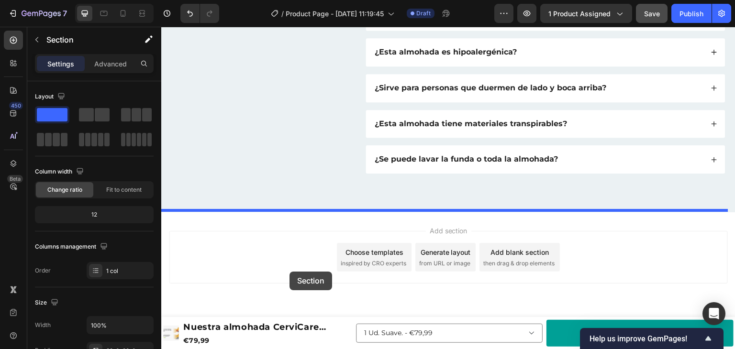
drag, startPoint x: 253, startPoint y: 131, endPoint x: 323, endPoint y: 239, distance: 129.0
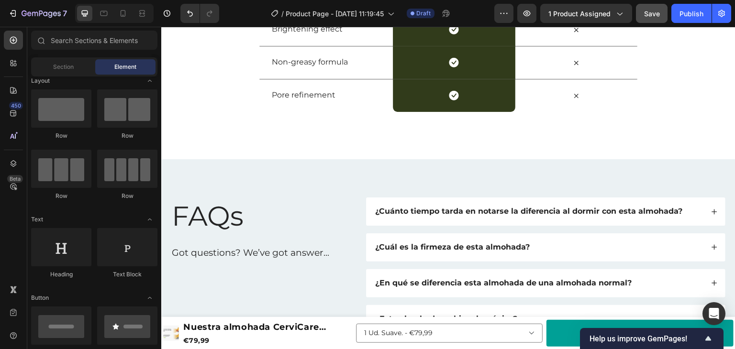
scroll to position [1739, 0]
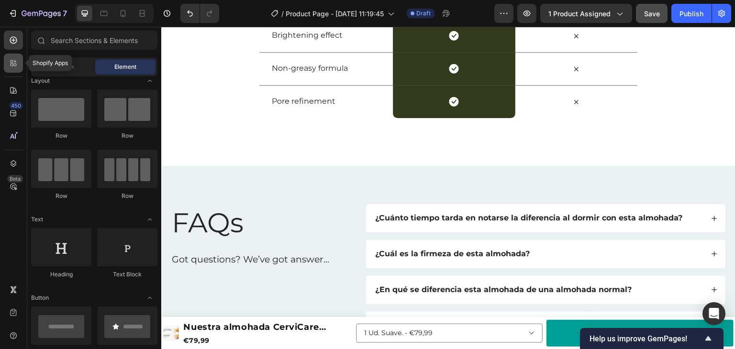
click at [12, 60] on icon at bounding box center [12, 61] width 3 height 3
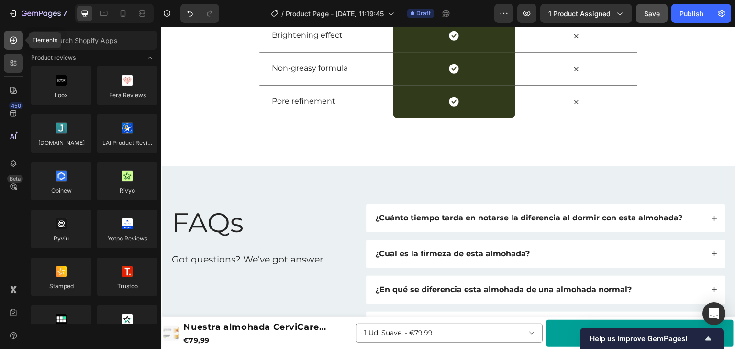
click at [13, 43] on icon at bounding box center [14, 40] width 10 height 10
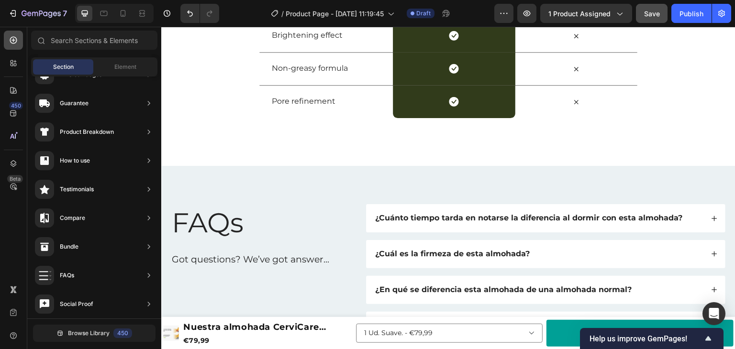
click at [9, 37] on icon at bounding box center [14, 40] width 10 height 10
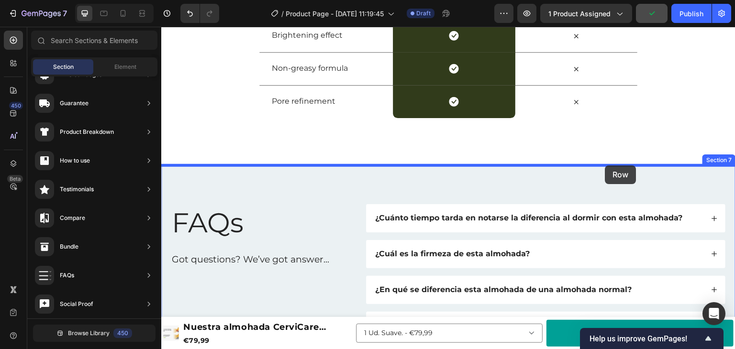
drag, startPoint x: 217, startPoint y: 132, endPoint x: 605, endPoint y: 166, distance: 390.1
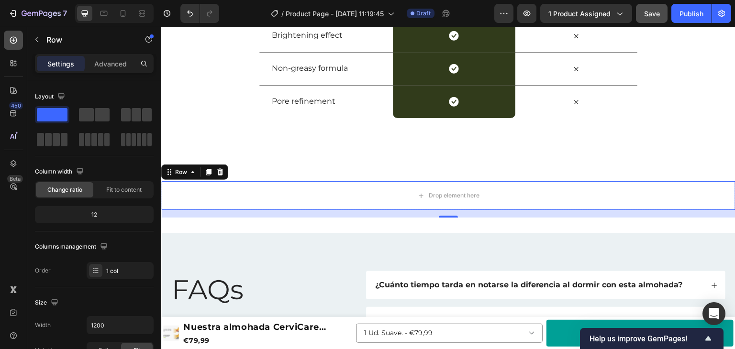
click at [13, 43] on icon at bounding box center [14, 40] width 10 height 10
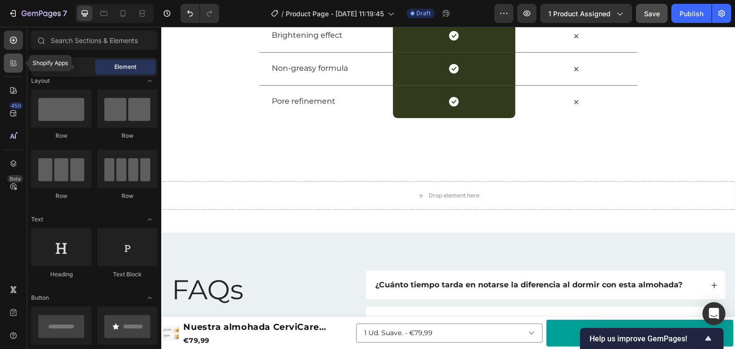
click at [11, 62] on icon at bounding box center [12, 61] width 3 height 3
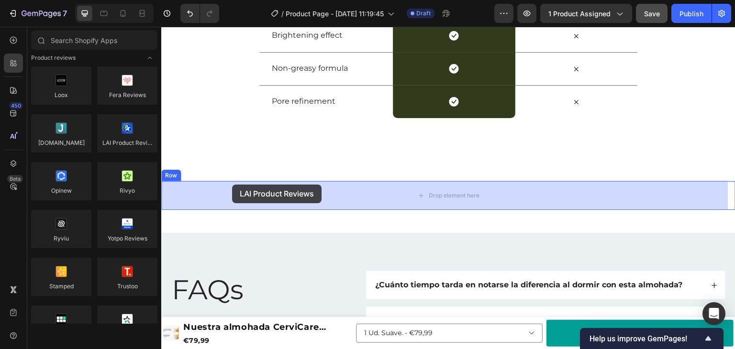
drag, startPoint x: 272, startPoint y: 149, endPoint x: 232, endPoint y: 185, distance: 53.5
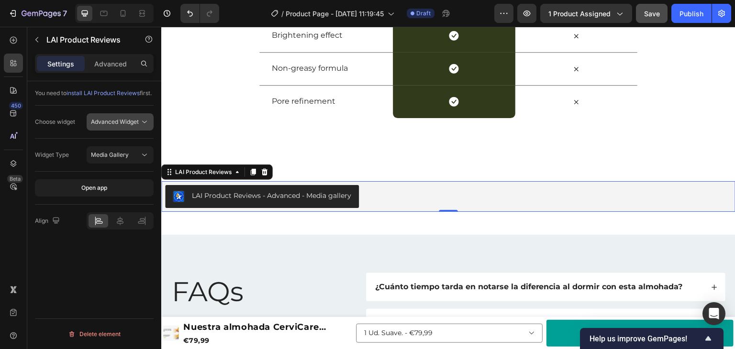
click at [138, 125] on span "Advanced Widget" at bounding box center [115, 121] width 48 height 7
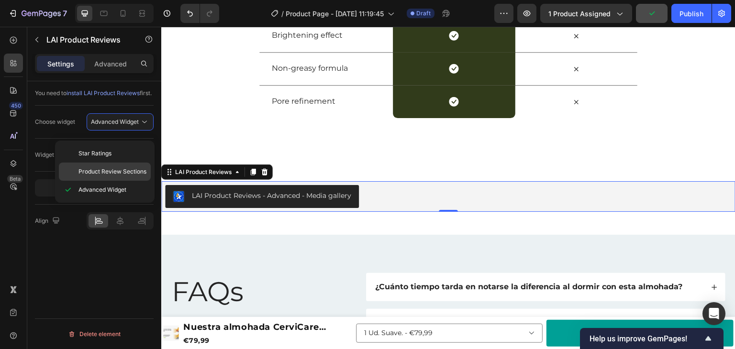
click at [121, 170] on span "Product Review Sections" at bounding box center [112, 172] width 68 height 9
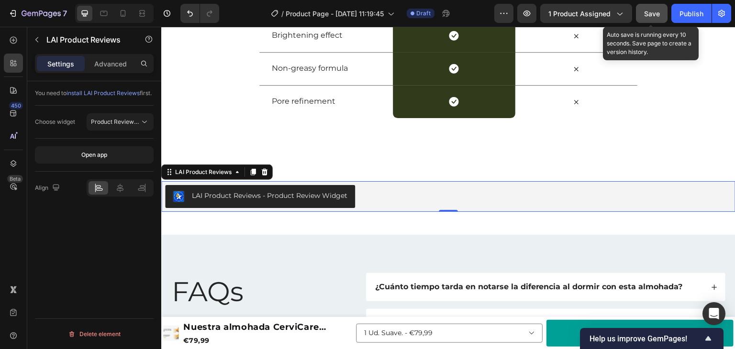
click at [661, 11] on button "Save" at bounding box center [652, 13] width 32 height 19
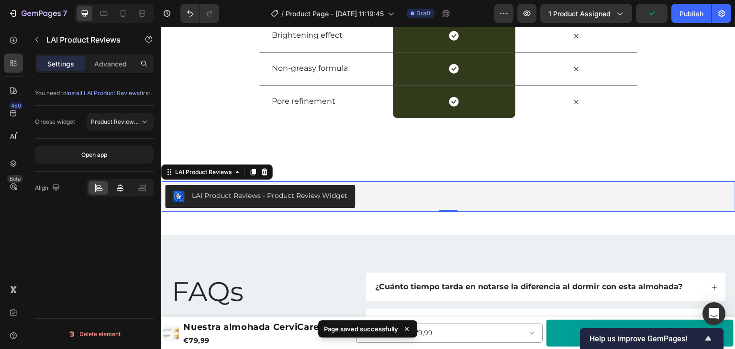
click at [119, 192] on icon at bounding box center [120, 188] width 7 height 9
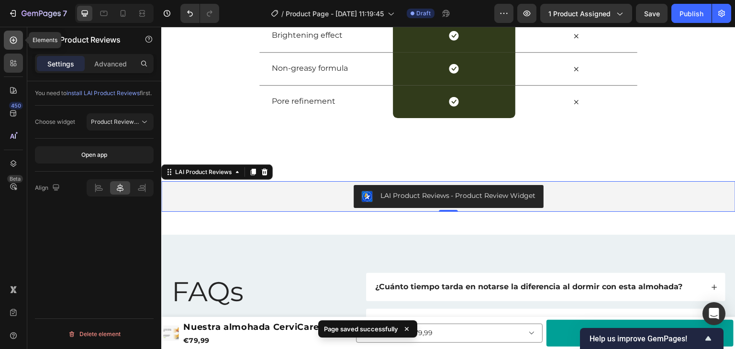
click at [11, 40] on icon at bounding box center [13, 40] width 4 height 4
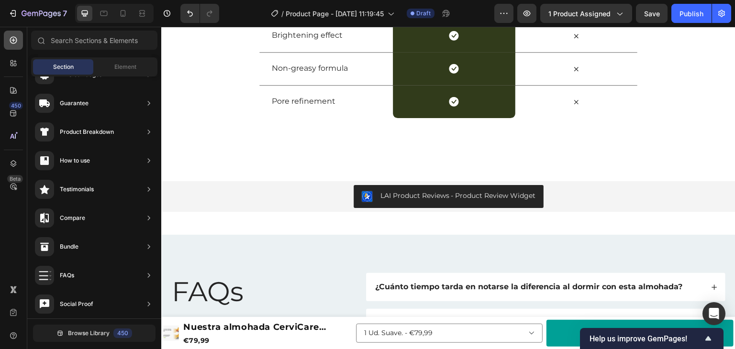
click at [15, 38] on icon at bounding box center [13, 40] width 7 height 7
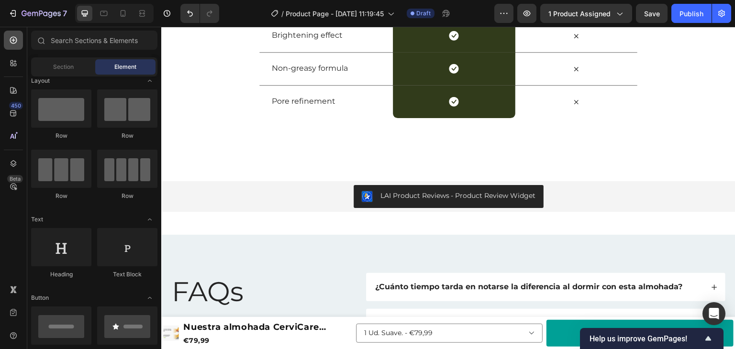
click at [15, 38] on icon at bounding box center [13, 40] width 7 height 7
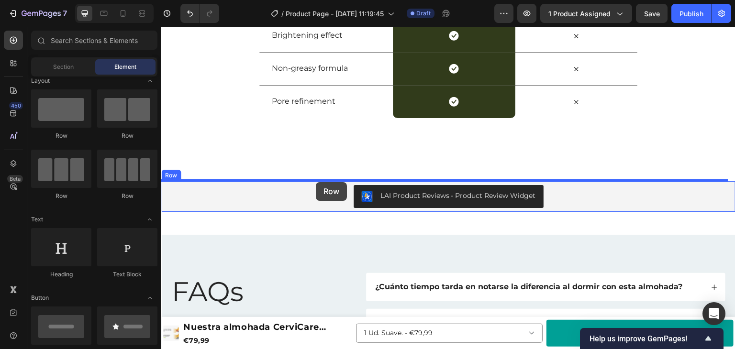
drag, startPoint x: 222, startPoint y: 138, endPoint x: 316, endPoint y: 182, distance: 104.1
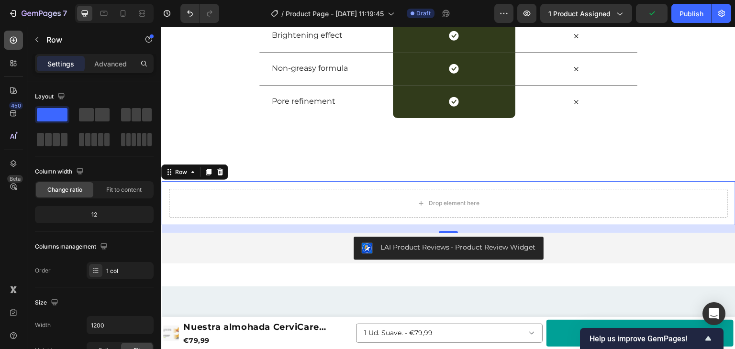
click at [13, 38] on icon at bounding box center [14, 40] width 10 height 10
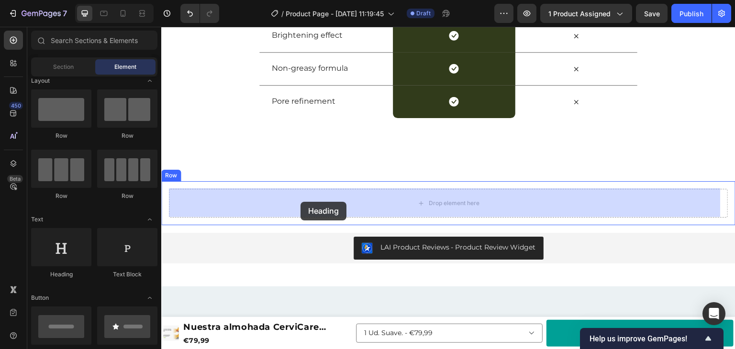
drag, startPoint x: 223, startPoint y: 281, endPoint x: 301, endPoint y: 202, distance: 111.4
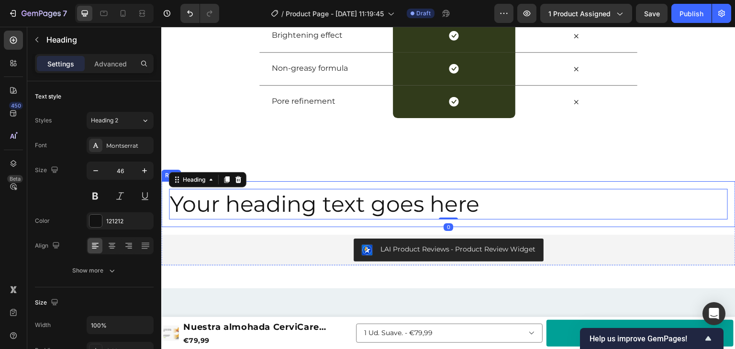
click at [290, 184] on div "Your heading text goes here Heading 0 Row" at bounding box center [448, 204] width 574 height 46
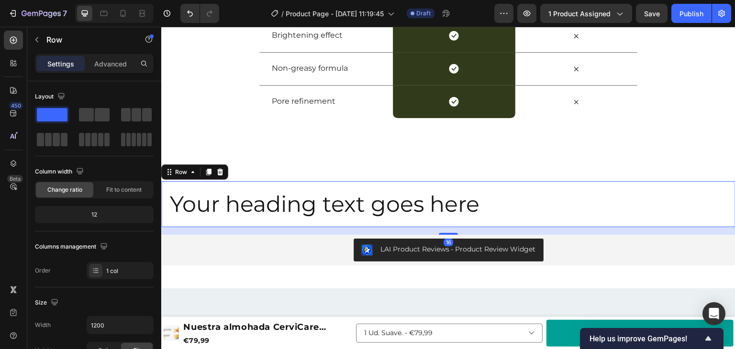
click at [107, 55] on div "Settings Advanced" at bounding box center [94, 63] width 119 height 19
click at [107, 59] on p "Advanced" at bounding box center [110, 64] width 33 height 10
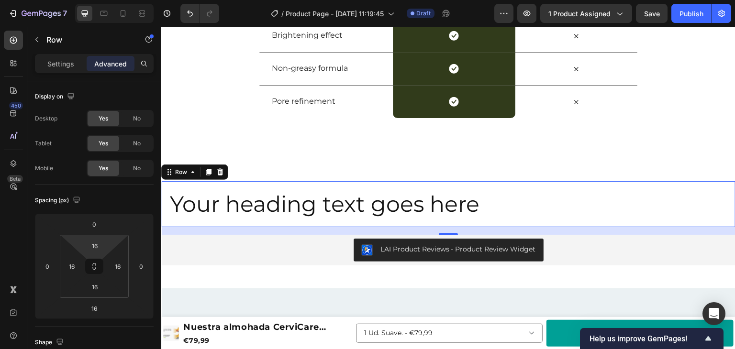
type input "0"
click at [79, 0] on html "7 Version history / Product Page - Sep 28, 11:19:45 Draft Preview 1 product ass…" at bounding box center [367, 0] width 735 height 0
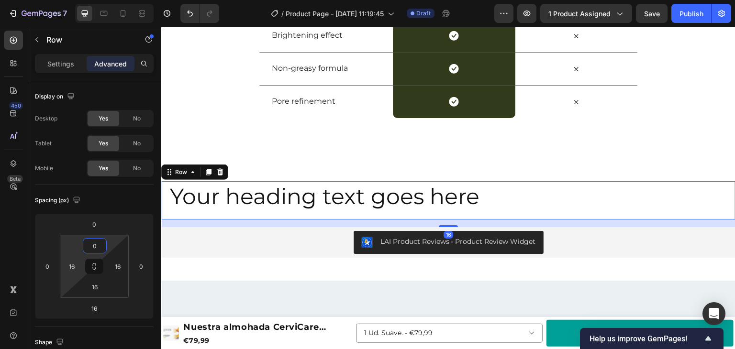
type input "0"
drag, startPoint x: 71, startPoint y: 254, endPoint x: 72, endPoint y: 270, distance: 16.8
click at [71, 0] on html "7 Version history / Product Page - Sep 28, 11:19:45 Draft Preview 1 product ass…" at bounding box center [367, 0] width 735 height 0
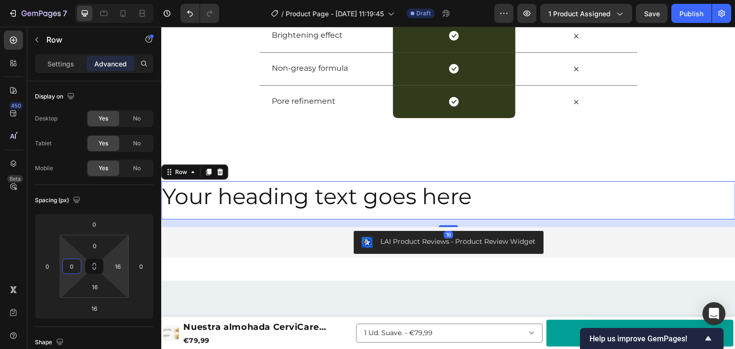
type input "0"
drag, startPoint x: 107, startPoint y: 271, endPoint x: 101, endPoint y: 280, distance: 10.6
click at [104, 0] on html "7 Version history / Product Page - Sep 28, 11:19:45 Draft Preview 1 product ass…" at bounding box center [367, 0] width 735 height 0
click at [97, 270] on button at bounding box center [94, 266] width 18 height 15
type input "2"
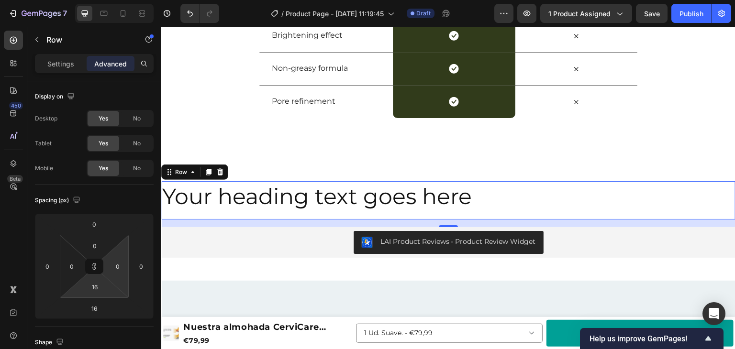
type input "2"
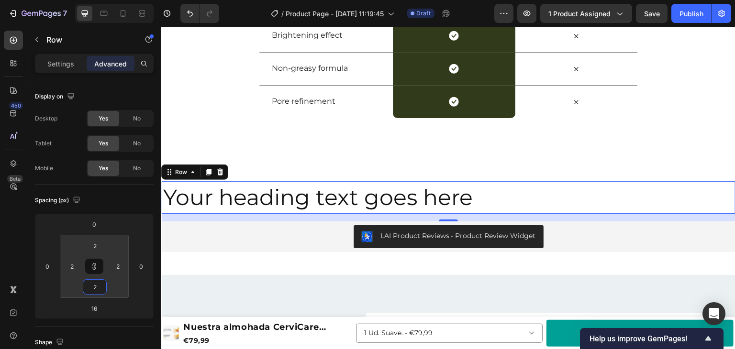
type input "4"
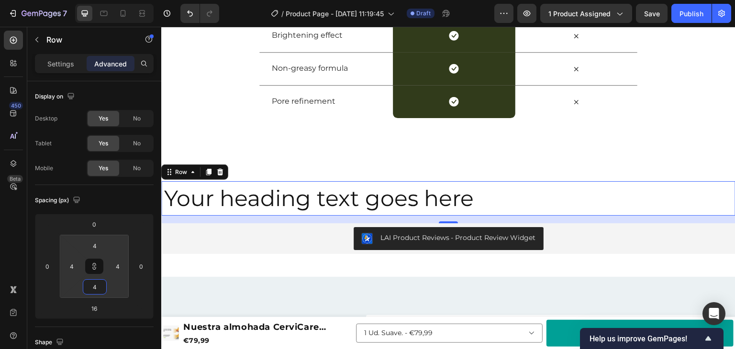
type input "6"
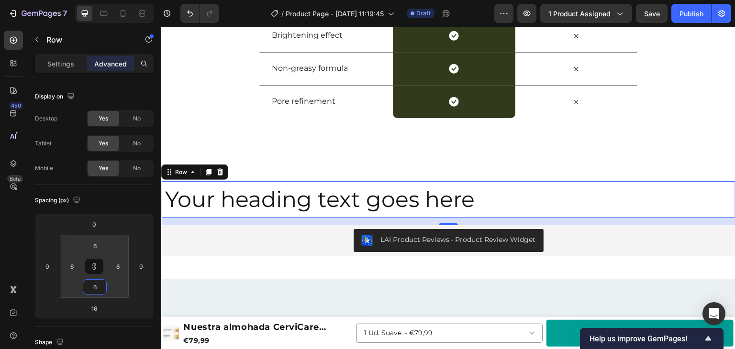
click at [92, 0] on html "7 Version history / Product Page - Sep 28, 11:19:45 Draft Preview 1 product ass…" at bounding box center [367, 0] width 735 height 0
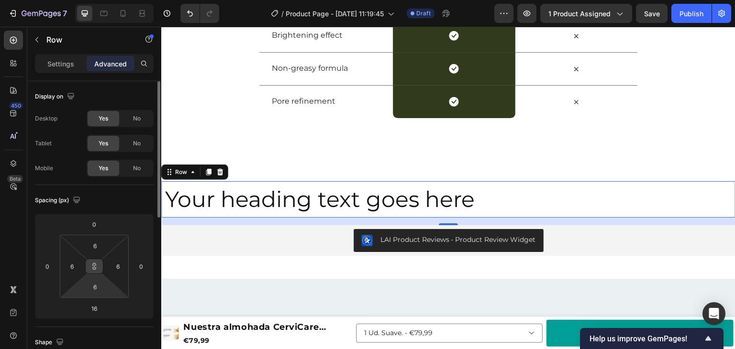
click at [96, 267] on icon at bounding box center [94, 268] width 3 height 3
type input "0"
drag, startPoint x: 103, startPoint y: 265, endPoint x: 104, endPoint y: 273, distance: 8.2
click at [104, 0] on html "7 Version history / Product Page - Sep 28, 11:19:45 Draft Preview 1 product ass…" at bounding box center [367, 0] width 735 height 0
drag, startPoint x: 103, startPoint y: 250, endPoint x: 102, endPoint y: 256, distance: 6.4
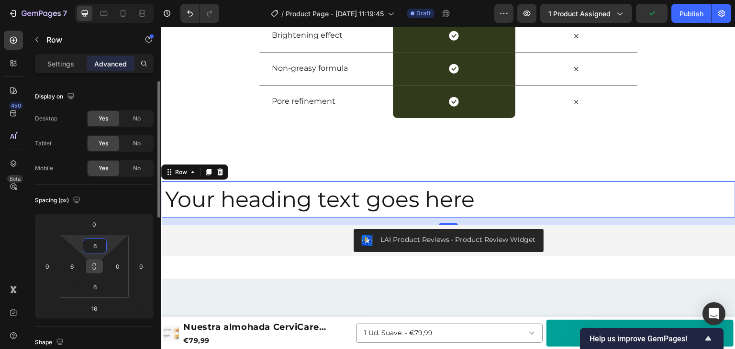
click at [102, 256] on div "6 6 6 0" at bounding box center [94, 266] width 69 height 63
drag, startPoint x: 105, startPoint y: 251, endPoint x: 101, endPoint y: 256, distance: 6.1
click at [102, 256] on div "6 6 6 0" at bounding box center [94, 266] width 69 height 63
drag, startPoint x: 105, startPoint y: 246, endPoint x: 105, endPoint y: 255, distance: 9.1
click at [105, 255] on div "6 6 6 0" at bounding box center [94, 266] width 69 height 63
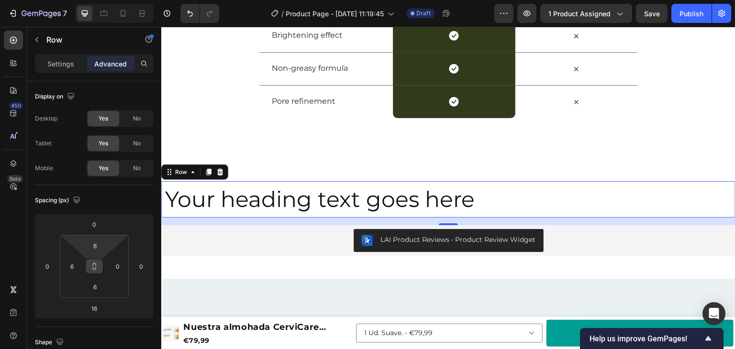
type input "0"
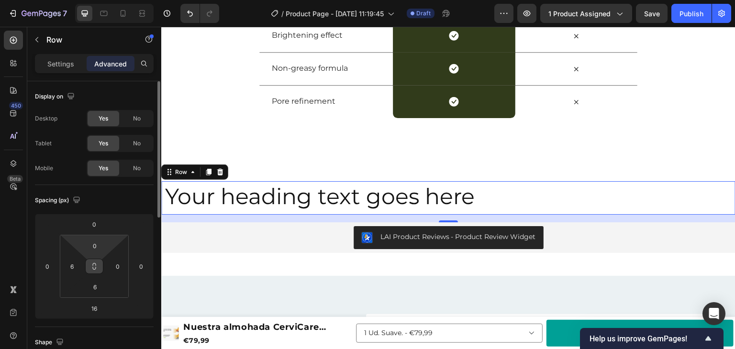
drag, startPoint x: 109, startPoint y: 249, endPoint x: 104, endPoint y: 254, distance: 6.8
click at [109, 0] on html "7 Version history / Product Page - Sep 28, 11:19:45 Draft Preview 1 product ass…" at bounding box center [367, 0] width 735 height 0
type input "0"
click at [80, 0] on html "7 Version history / Product Page - Sep 28, 11:19:45 Draft Preview 1 product ass…" at bounding box center [367, 0] width 735 height 0
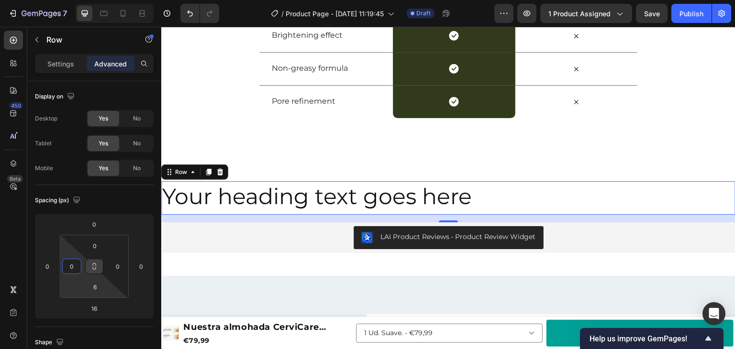
type input "0"
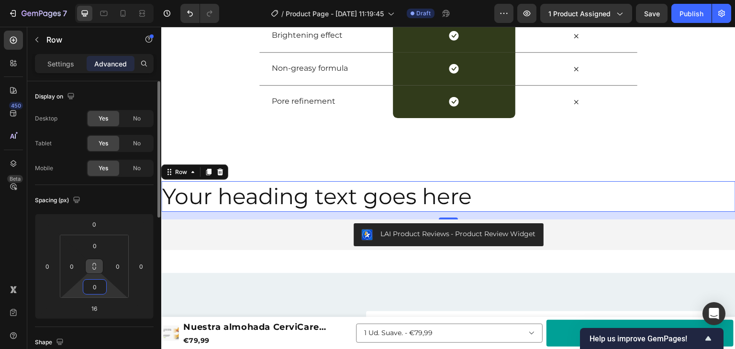
drag, startPoint x: 110, startPoint y: 287, endPoint x: 111, endPoint y: 296, distance: 9.2
click at [112, 0] on html "7 Version history / Product Page - Sep 28, 11:19:45 Draft Preview 1 product ass…" at bounding box center [367, 0] width 735 height 0
click at [325, 202] on h2 "Your heading text goes here" at bounding box center [448, 196] width 574 height 31
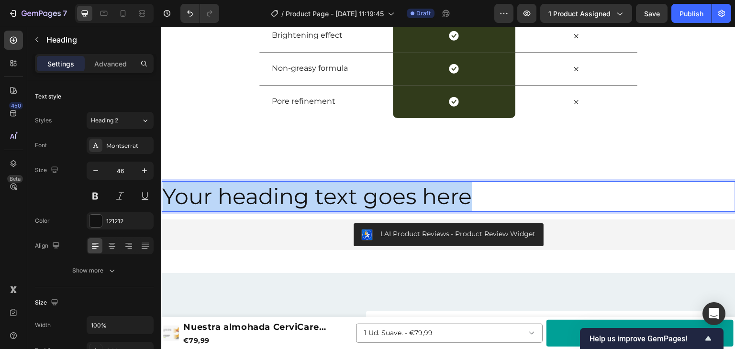
click at [325, 202] on p "Your heading text goes here" at bounding box center [448, 196] width 572 height 29
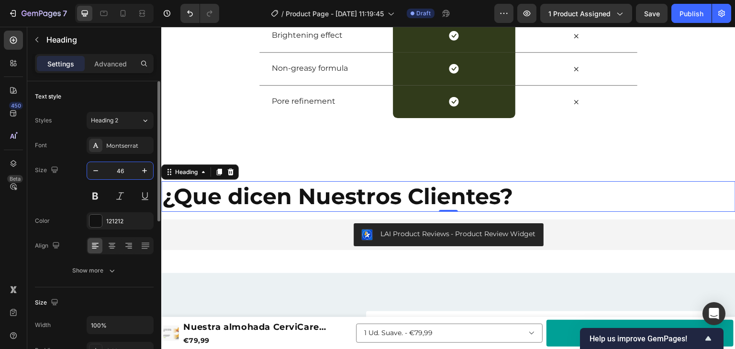
click at [122, 173] on input "46" at bounding box center [120, 170] width 32 height 17
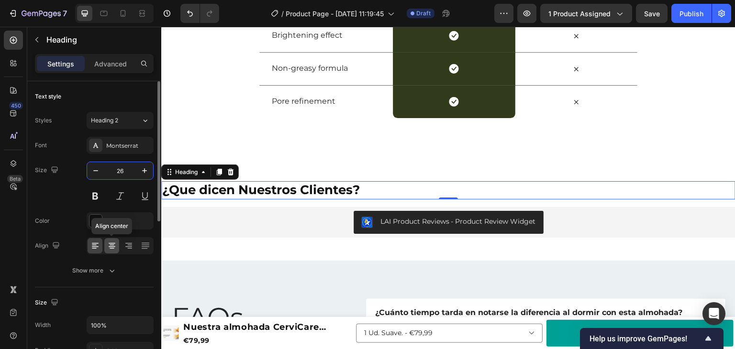
click at [112, 245] on icon at bounding box center [112, 245] width 5 height 1
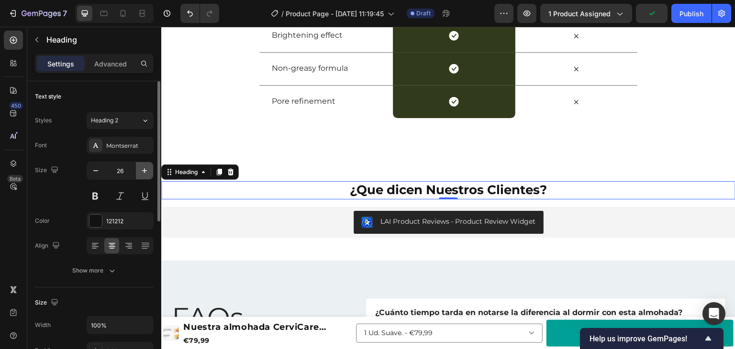
click at [146, 171] on icon "button" at bounding box center [145, 171] width 10 height 10
type input "28"
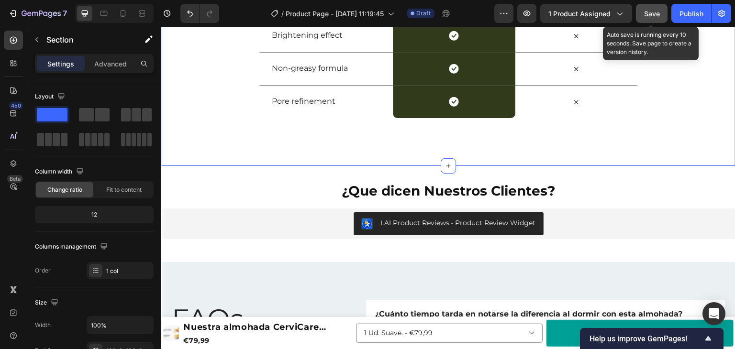
click at [654, 22] on button "Save" at bounding box center [652, 13] width 32 height 19
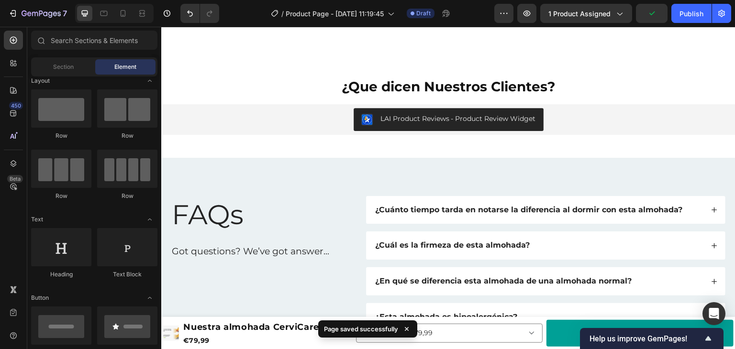
scroll to position [1878, 0]
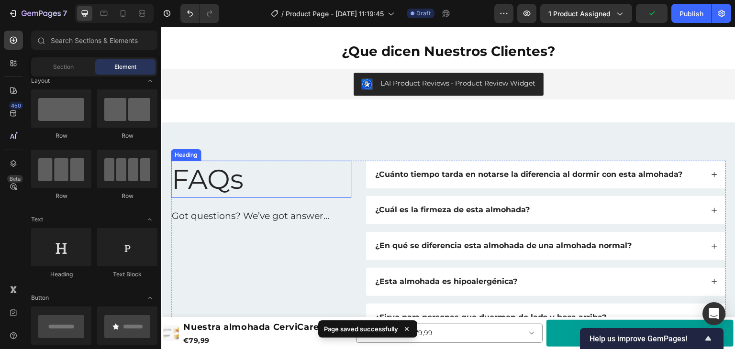
click at [243, 178] on h2 "FAQs" at bounding box center [261, 179] width 180 height 37
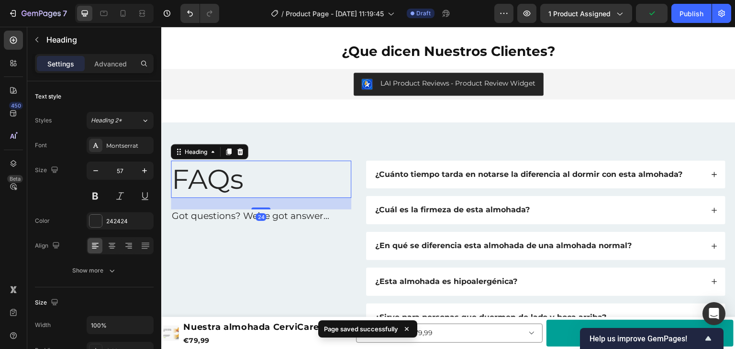
click at [243, 178] on h2 "FAQs" at bounding box center [261, 179] width 180 height 37
click at [243, 178] on p "FAQs" at bounding box center [261, 179] width 179 height 35
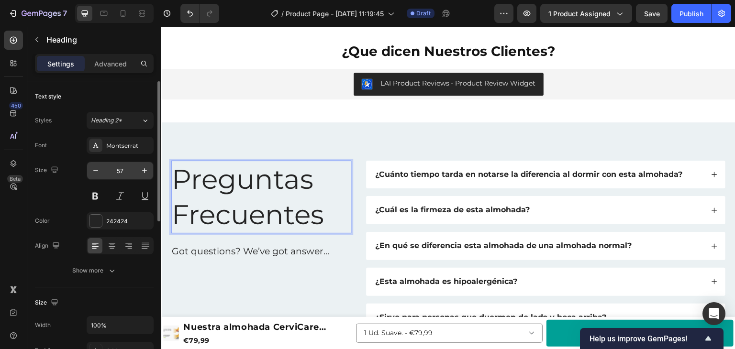
click at [119, 172] on input "57" at bounding box center [120, 170] width 32 height 17
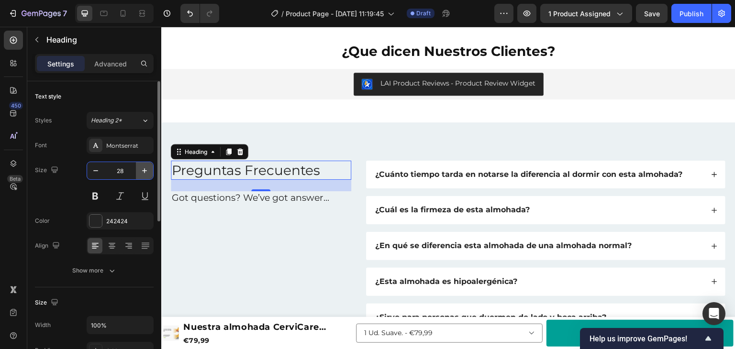
click at [147, 171] on icon "button" at bounding box center [145, 171] width 10 height 10
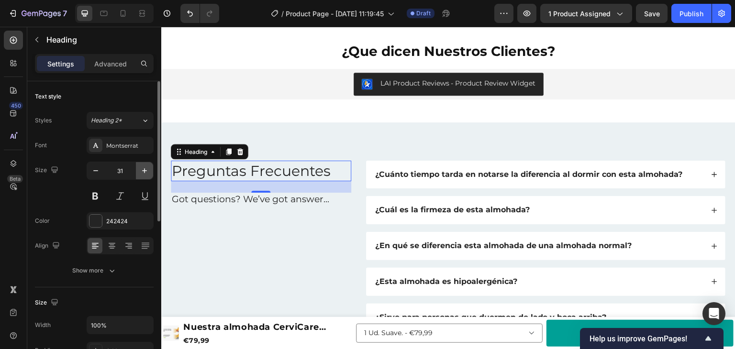
click at [147, 171] on icon "button" at bounding box center [145, 171] width 10 height 10
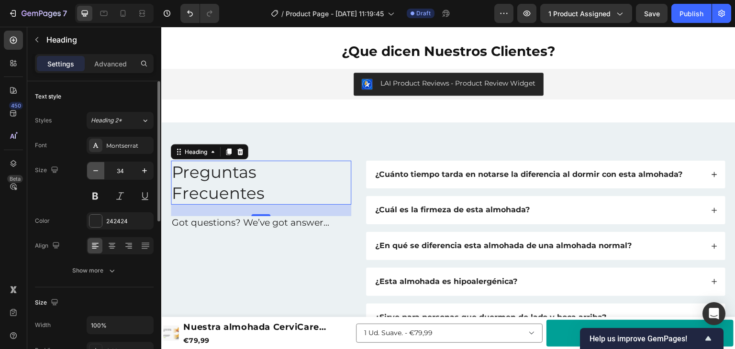
click at [96, 169] on icon "button" at bounding box center [96, 171] width 10 height 10
type input "33"
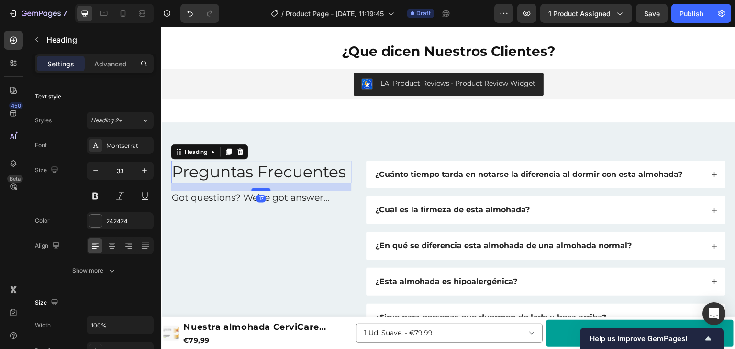
click at [257, 189] on div at bounding box center [260, 190] width 19 height 3
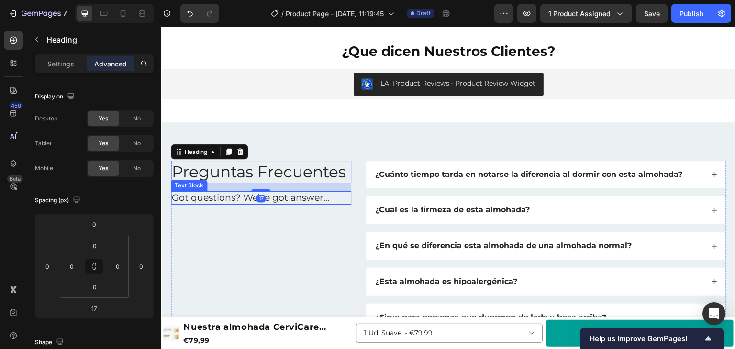
click at [240, 199] on p "Got questions? We’ve got answer..." at bounding box center [261, 198] width 179 height 12
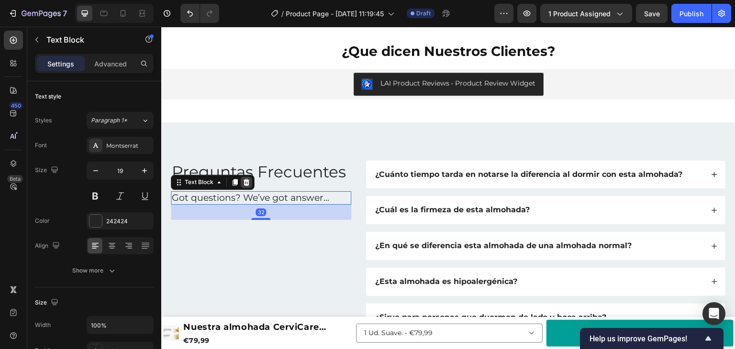
click at [249, 181] on icon at bounding box center [247, 183] width 8 height 8
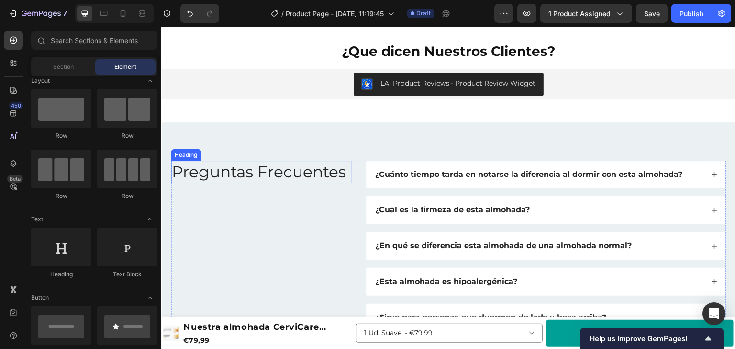
click at [247, 174] on p "Preguntas Frecuentes" at bounding box center [261, 172] width 179 height 21
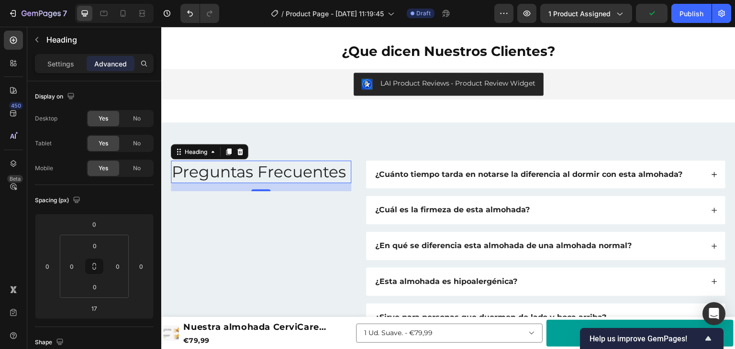
click at [230, 175] on p "Preguntas Frecuentes" at bounding box center [261, 172] width 179 height 21
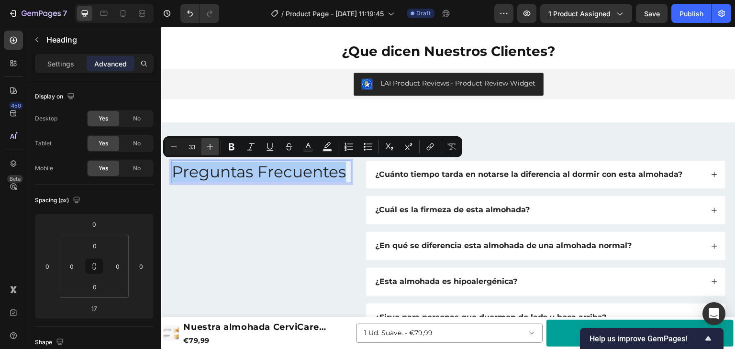
click at [211, 149] on icon "Editor contextual toolbar" at bounding box center [210, 147] width 10 height 10
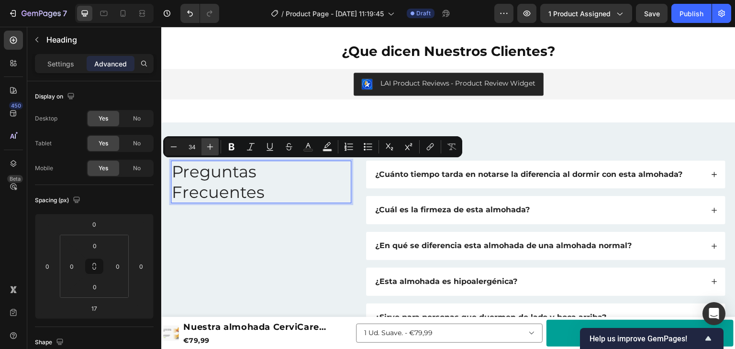
click at [211, 149] on icon "Editor contextual toolbar" at bounding box center [210, 147] width 10 height 10
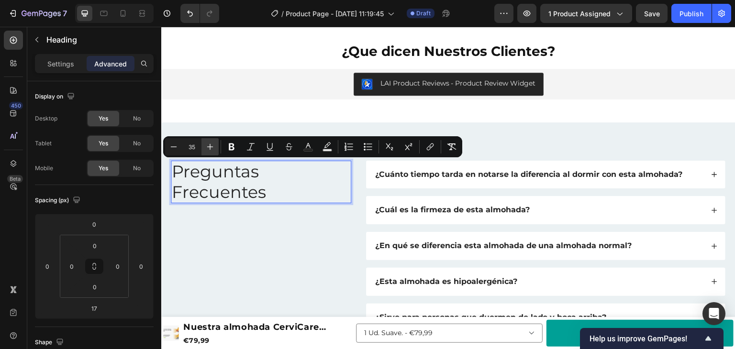
click at [211, 149] on icon "Editor contextual toolbar" at bounding box center [210, 147] width 10 height 10
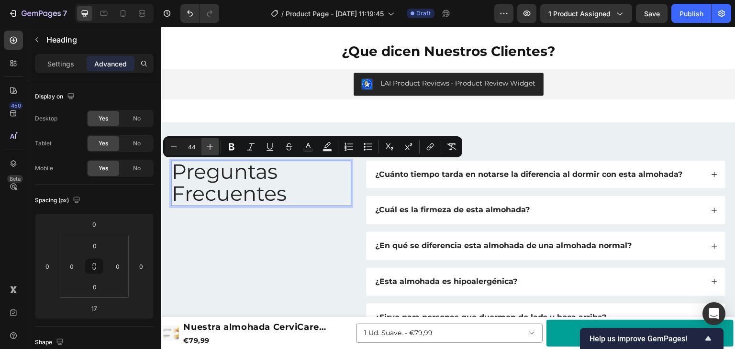
click at [211, 149] on icon "Editor contextual toolbar" at bounding box center [210, 147] width 10 height 10
type input "46"
click at [240, 194] on span "Preguntas Frecuentes" at bounding box center [233, 183] width 123 height 50
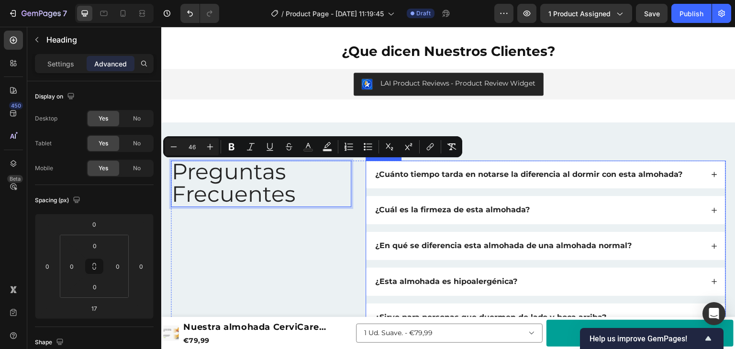
click at [308, 256] on div "Preguntas Frecuentes Heading 17" at bounding box center [261, 282] width 180 height 243
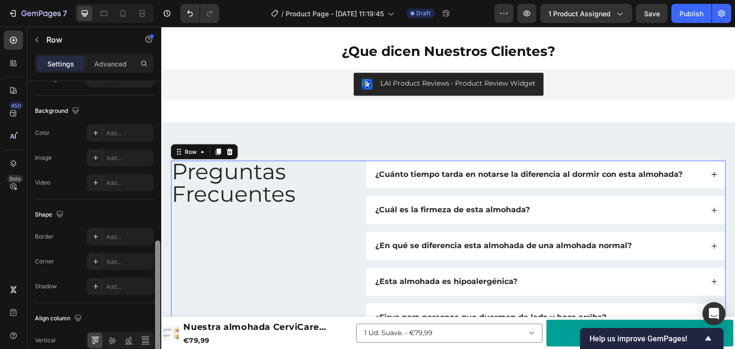
scroll to position [377, 0]
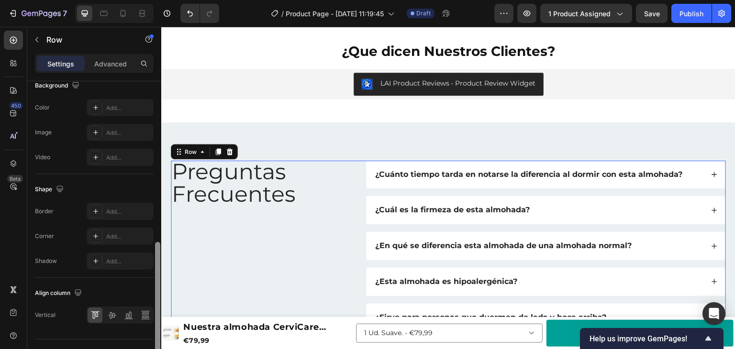
drag, startPoint x: 157, startPoint y: 168, endPoint x: 159, endPoint y: 329, distance: 161.3
click at [159, 329] on div at bounding box center [157, 305] width 5 height 126
click at [108, 311] on icon at bounding box center [112, 316] width 10 height 10
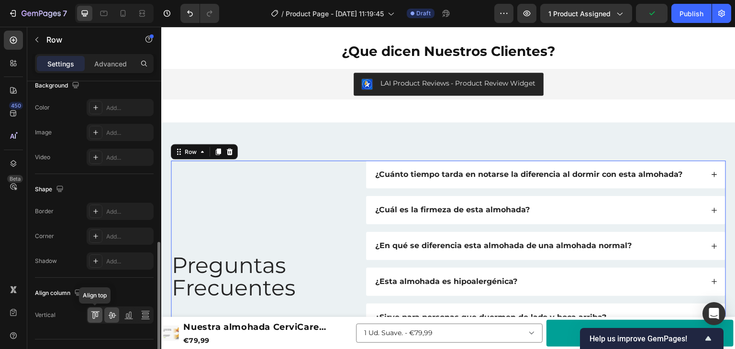
click at [95, 320] on div at bounding box center [95, 315] width 15 height 15
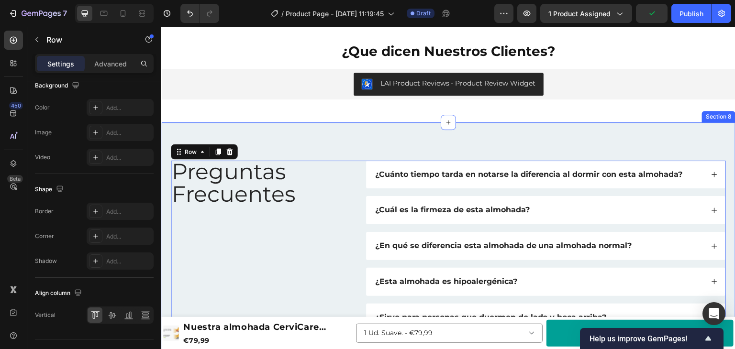
click at [386, 135] on div "⁠⁠⁠⁠⁠⁠⁠ Preguntas Frecuentes Heading ¿Cuánto tiempo tarda en notarse la diferen…" at bounding box center [448, 283] width 574 height 320
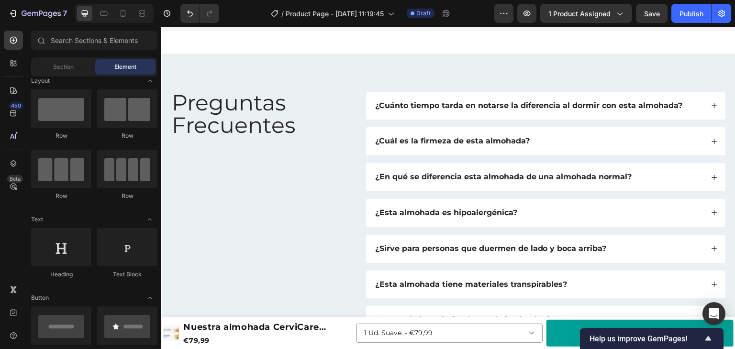
scroll to position [1913, 0]
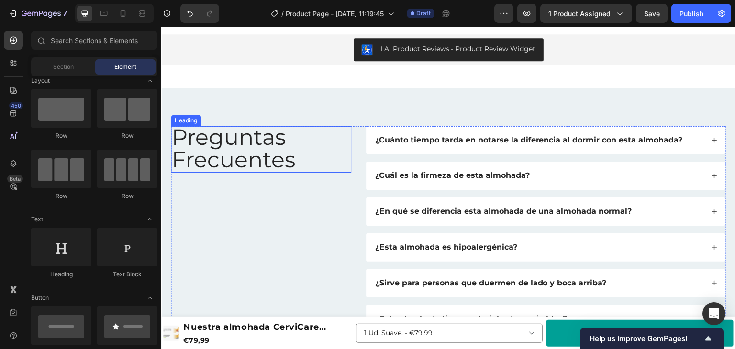
click at [234, 151] on span "Preguntas Frecuentes" at bounding box center [233, 148] width 123 height 50
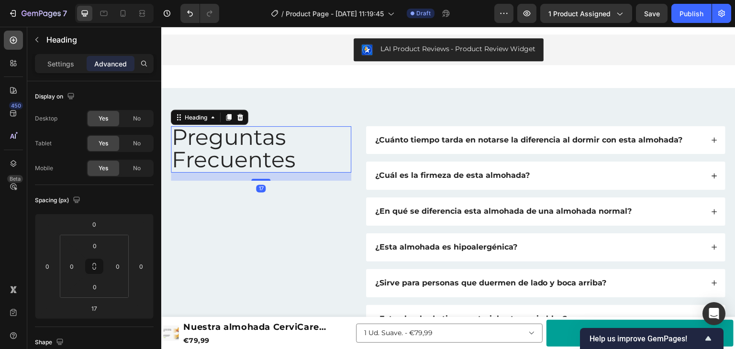
click at [15, 39] on icon at bounding box center [14, 40] width 10 height 10
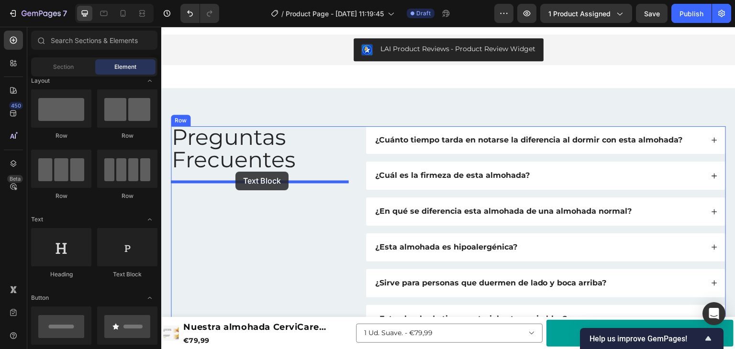
drag, startPoint x: 283, startPoint y: 276, endPoint x: 237, endPoint y: 169, distance: 116.2
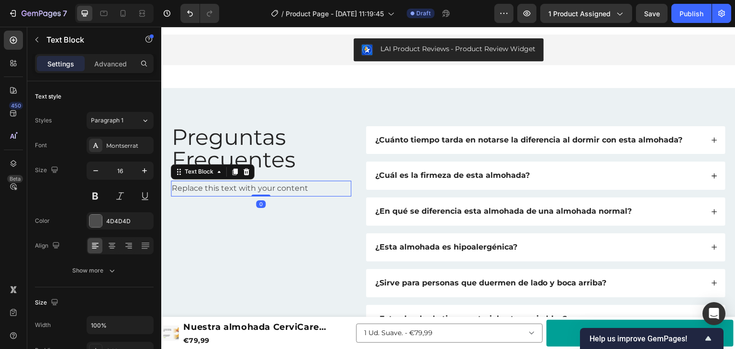
click at [214, 190] on div "Replace this text with your content" at bounding box center [261, 189] width 180 height 16
click at [214, 190] on p "Replace this text with your content" at bounding box center [261, 189] width 179 height 14
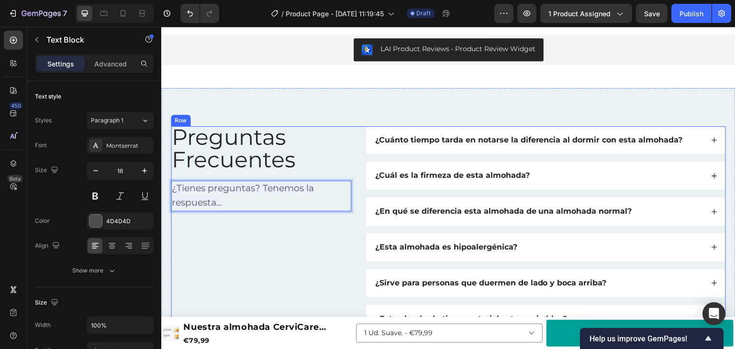
drag, startPoint x: 234, startPoint y: 249, endPoint x: 239, endPoint y: 223, distance: 27.3
click at [234, 250] on div "⁠⁠⁠⁠⁠⁠⁠ Preguntas Frecuentes Heading ¿Tienes preguntas? Tenemos la respuesta...…" at bounding box center [261, 247] width 180 height 243
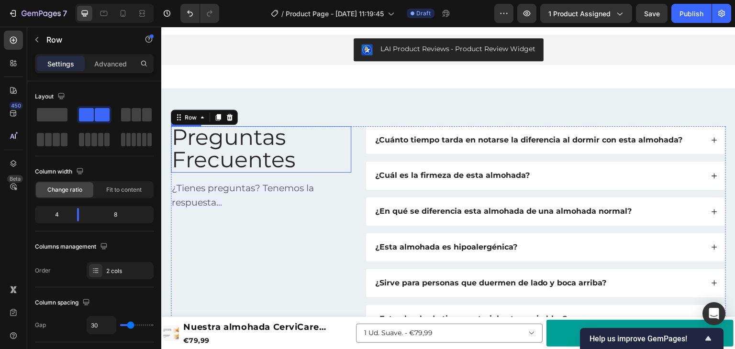
click at [254, 166] on span "Preguntas Frecuentes" at bounding box center [233, 148] width 123 height 50
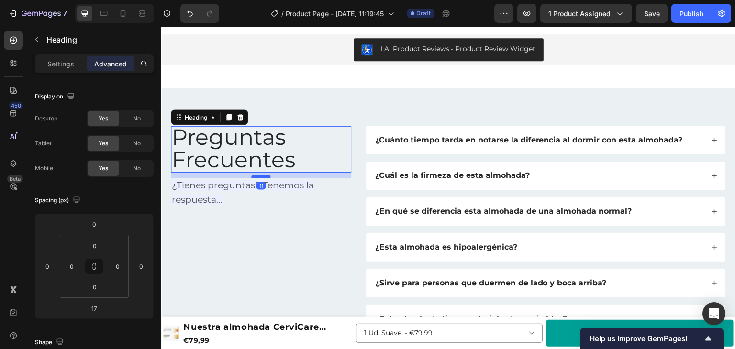
drag, startPoint x: 259, startPoint y: 181, endPoint x: 255, endPoint y: 178, distance: 5.2
click at [255, 178] on div at bounding box center [260, 176] width 19 height 3
click at [254, 178] on div at bounding box center [260, 176] width 19 height 3
type input "10"
click at [272, 230] on div "⁠⁠⁠⁠⁠⁠⁠ Preguntas Frecuentes Heading 10 ¿Tienes preguntas? Tenemos la respuesta…" at bounding box center [261, 247] width 180 height 243
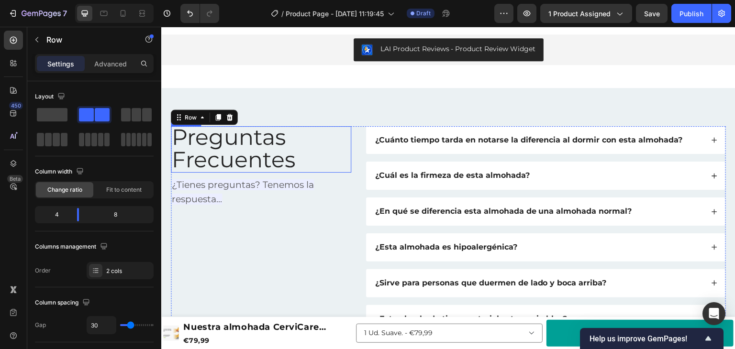
click at [258, 164] on span "Preguntas Frecuentes" at bounding box center [233, 148] width 123 height 50
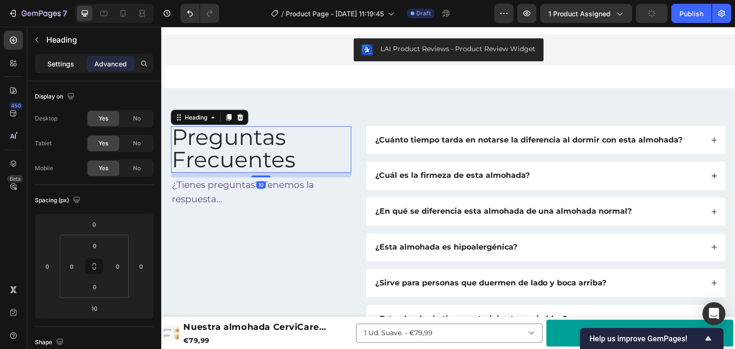
click at [67, 67] on p "Settings" at bounding box center [60, 64] width 27 height 10
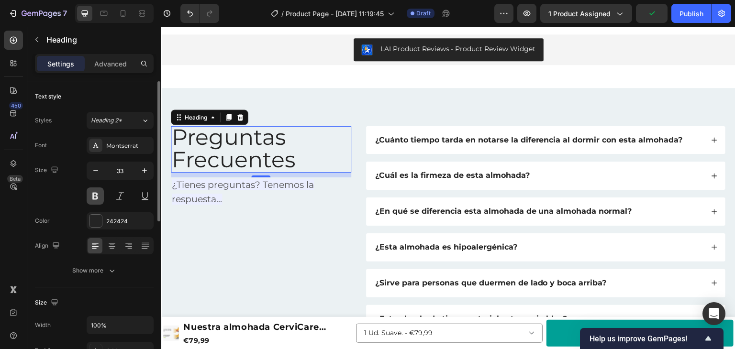
click at [96, 193] on button at bounding box center [95, 196] width 17 height 17
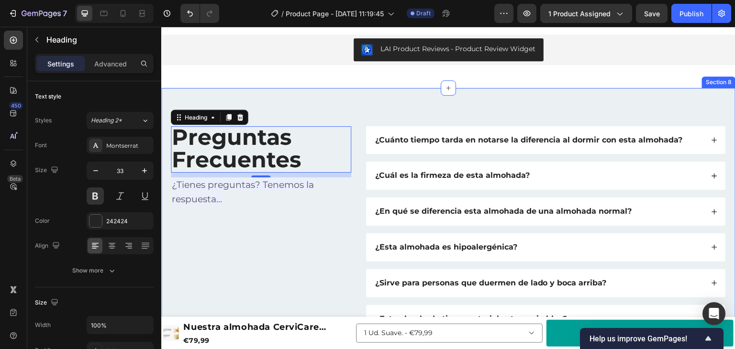
click at [318, 97] on div "⁠⁠⁠⁠⁠⁠⁠ Preguntas Frecuentes Heading 10 ¿Tienes preguntas? Tenemos la respuesta…" at bounding box center [448, 248] width 574 height 320
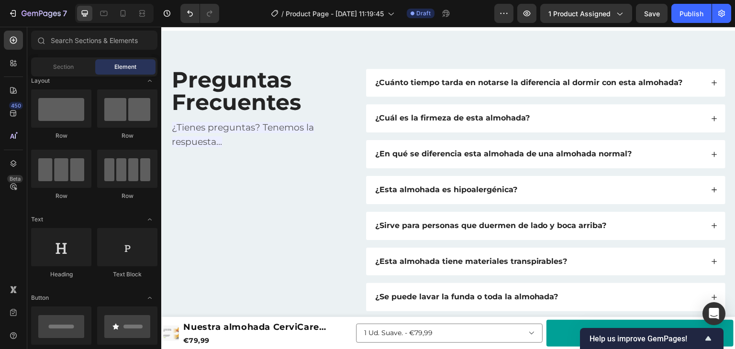
scroll to position [1995, 0]
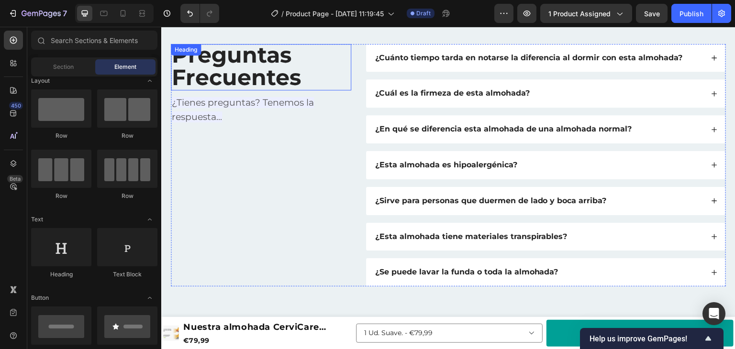
click at [290, 73] on span "Preguntas Frecuentes" at bounding box center [236, 66] width 129 height 50
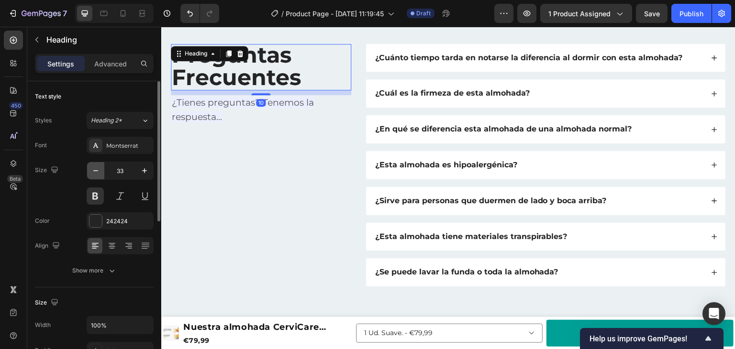
click at [94, 165] on button "button" at bounding box center [95, 170] width 17 height 17
type input "29"
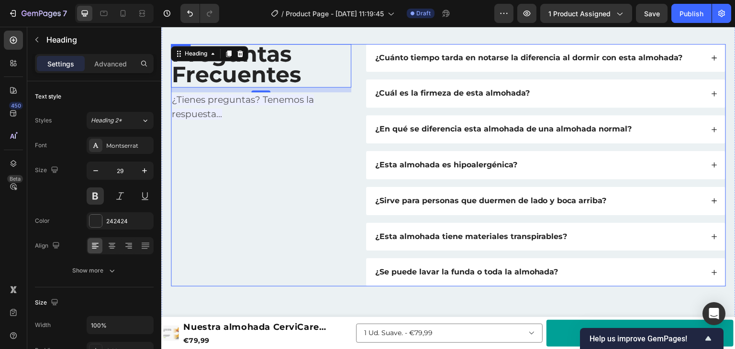
click at [224, 187] on div "⁠⁠⁠⁠⁠⁠⁠ Preguntas Frecuentes Heading 10 ¿Tienes preguntas? Tenemos la respuesta…" at bounding box center [261, 165] width 180 height 243
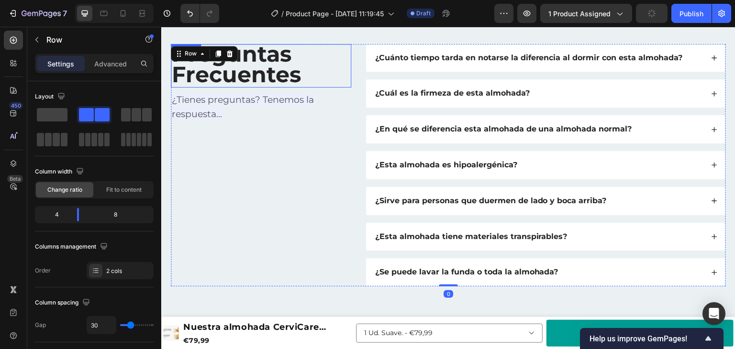
click at [285, 71] on span "Preguntas Frecuentes" at bounding box center [236, 64] width 129 height 48
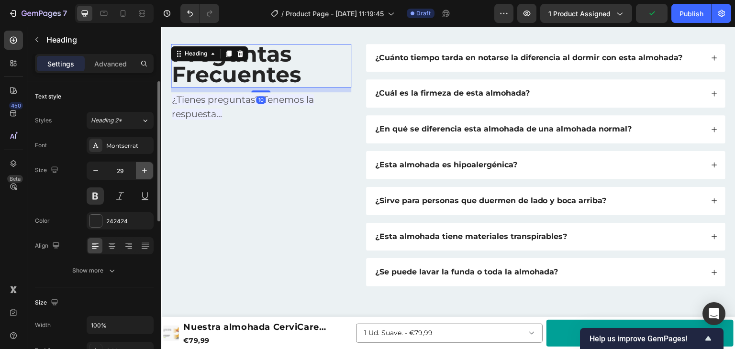
click at [146, 175] on button "button" at bounding box center [144, 170] width 17 height 17
type input "30"
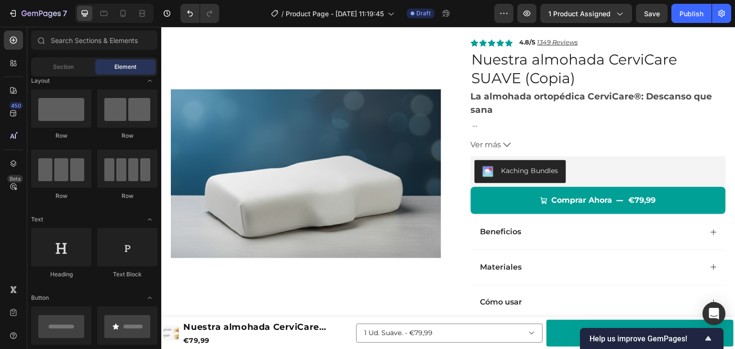
scroll to position [37, 0]
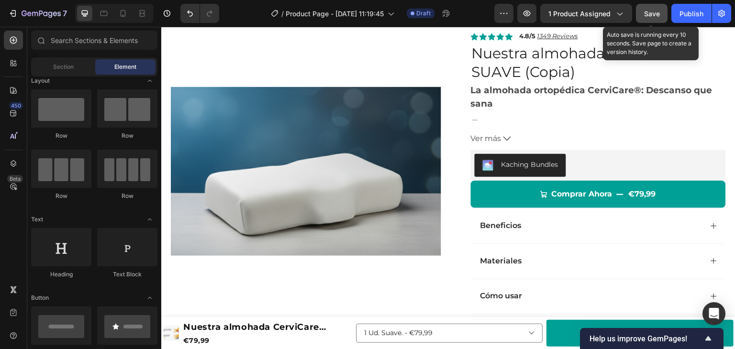
click at [661, 11] on button "Save" at bounding box center [652, 13] width 32 height 19
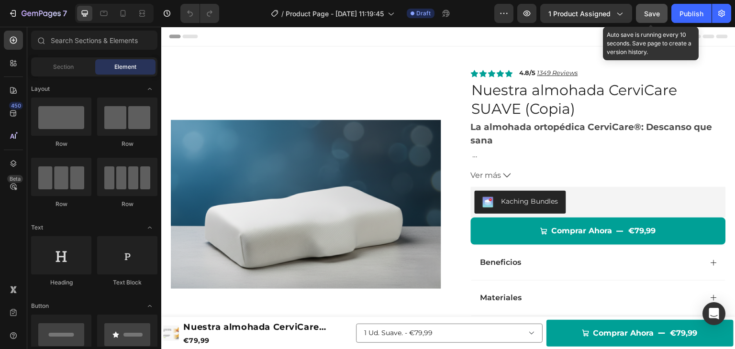
click at [654, 14] on span "Save" at bounding box center [652, 14] width 16 height 8
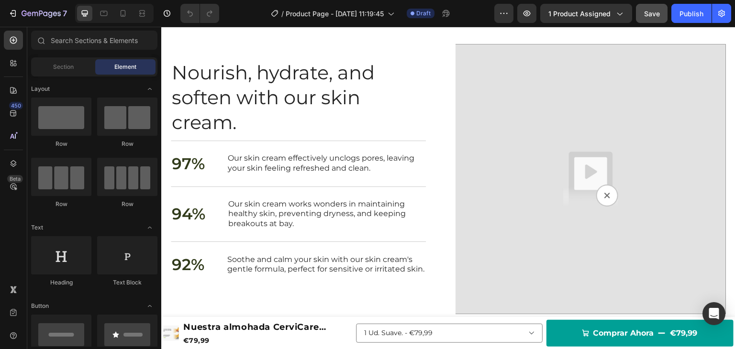
scroll to position [1183, 0]
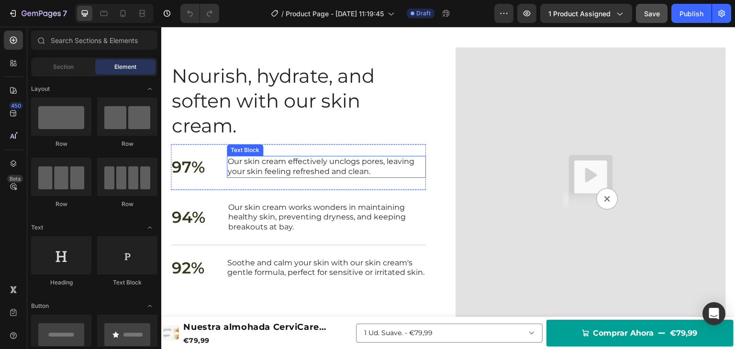
click at [280, 162] on p "Our skin cream effectively unclogs pores, leaving your skin feeling refreshed a…" at bounding box center [326, 167] width 197 height 20
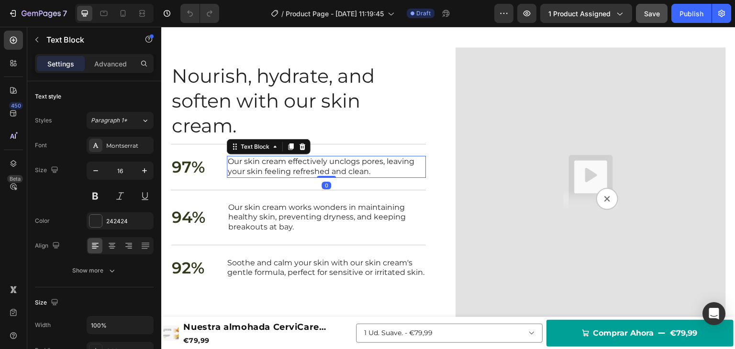
click at [280, 162] on p "Our skin cream effectively unclogs pores, leaving your skin feeling refreshed a…" at bounding box center [326, 167] width 197 height 20
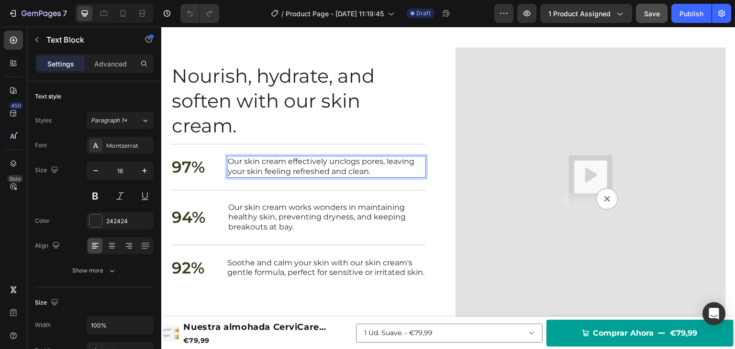
click at [280, 162] on p "Our skin cream effectively unclogs pores, leaving your skin feeling refreshed a…" at bounding box center [326, 167] width 197 height 20
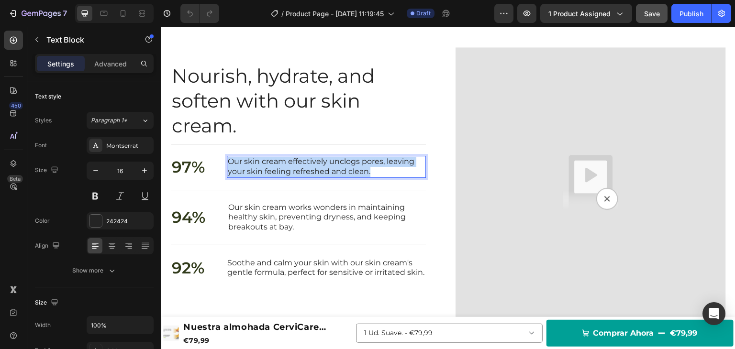
click at [280, 162] on p "Our skin cream effectively unclogs pores, leaving your skin feeling refreshed a…" at bounding box center [326, 167] width 197 height 20
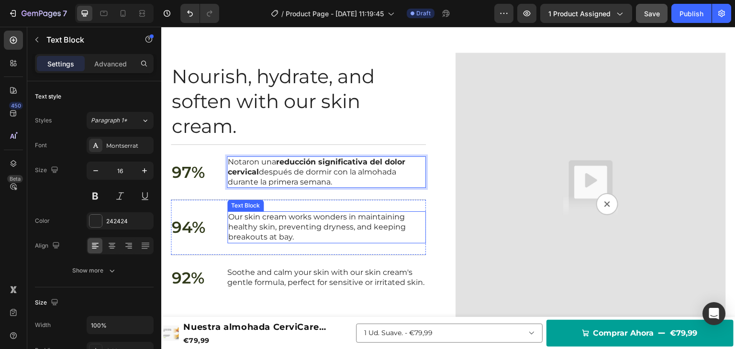
click at [269, 220] on p "Our skin cream works wonders in maintaining healthy skin, preventing dryness, a…" at bounding box center [326, 228] width 197 height 30
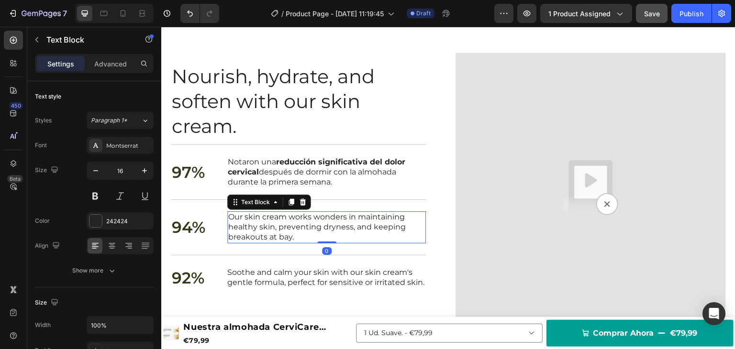
click at [269, 220] on p "Our skin cream works wonders in maintaining healthy skin, preventing dryness, a…" at bounding box center [326, 228] width 197 height 30
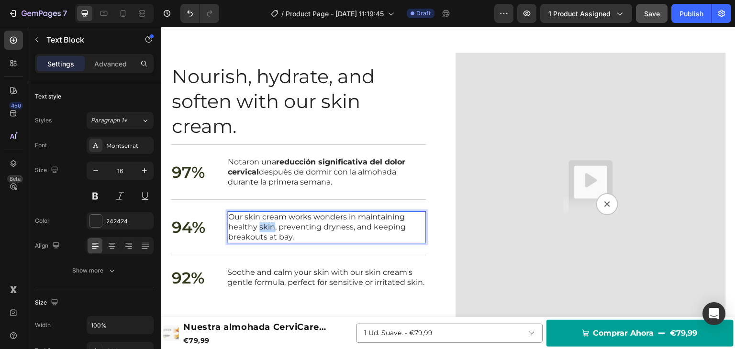
click at [269, 221] on p "Our skin cream works wonders in maintaining healthy skin, preventing dryness, a…" at bounding box center [326, 228] width 197 height 30
click at [253, 279] on p "Soothe and calm your skin with our skin cream's gentle formula, perfect for sen…" at bounding box center [326, 278] width 198 height 20
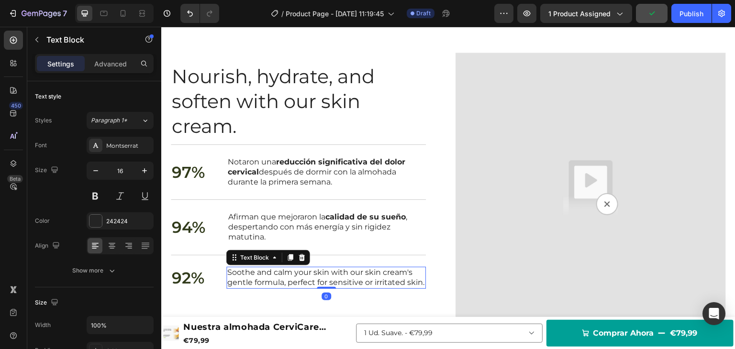
click at [253, 279] on p "Soothe and calm your skin with our skin cream's gentle formula, perfect for sen…" at bounding box center [326, 278] width 198 height 20
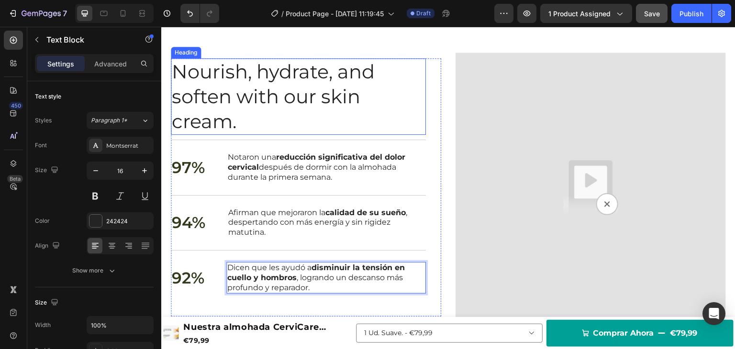
click at [231, 98] on h2 "Nourish, hydrate, and soften with our skin cream." at bounding box center [298, 96] width 255 height 77
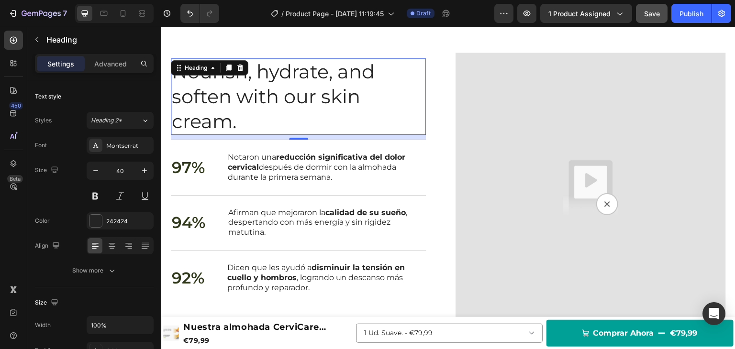
click at [231, 98] on h2 "Nourish, hydrate, and soften with our skin cream." at bounding box center [298, 96] width 255 height 77
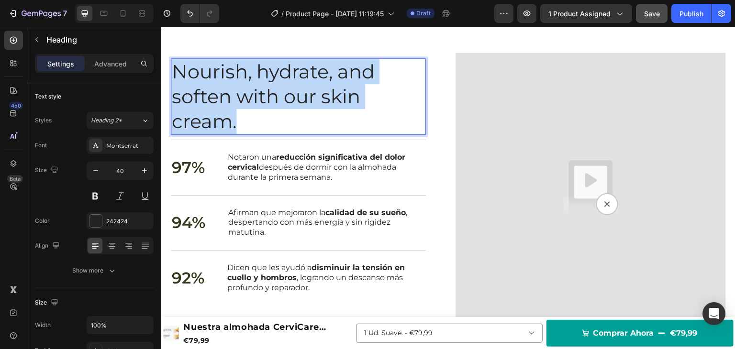
click at [231, 98] on p "Nourish, hydrate, and soften with our skin cream." at bounding box center [298, 96] width 253 height 75
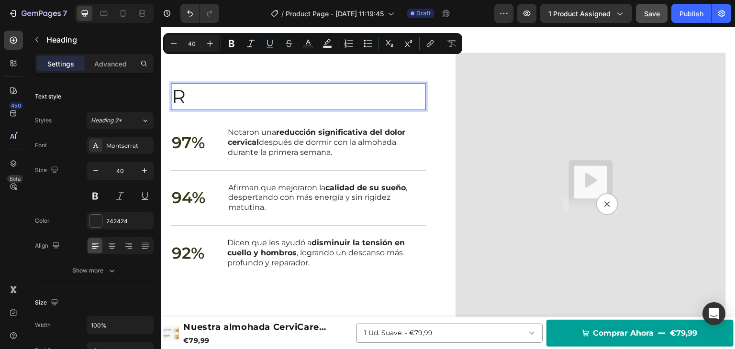
scroll to position [1203, 0]
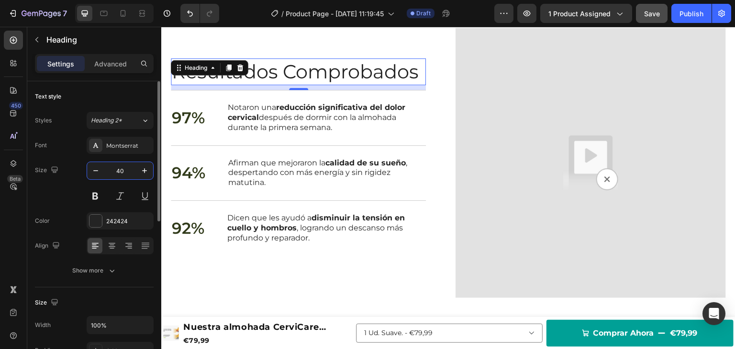
click at [124, 170] on input "40" at bounding box center [120, 170] width 32 height 17
type input "28"
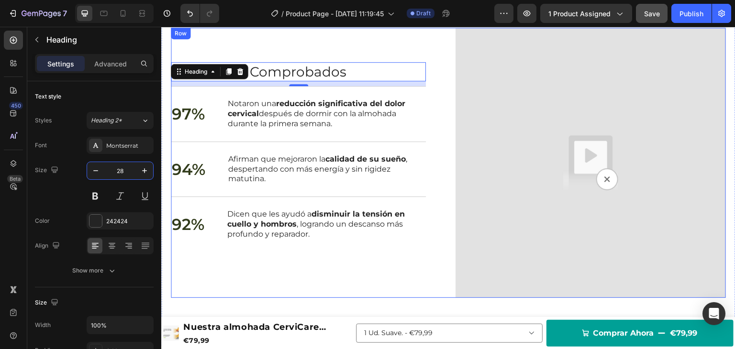
click at [476, 135] on img at bounding box center [591, 163] width 270 height 270
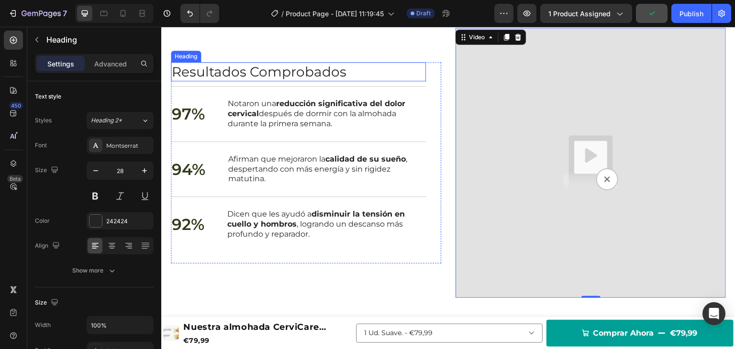
click at [337, 73] on p "Resultados Comprobados" at bounding box center [298, 71] width 253 height 17
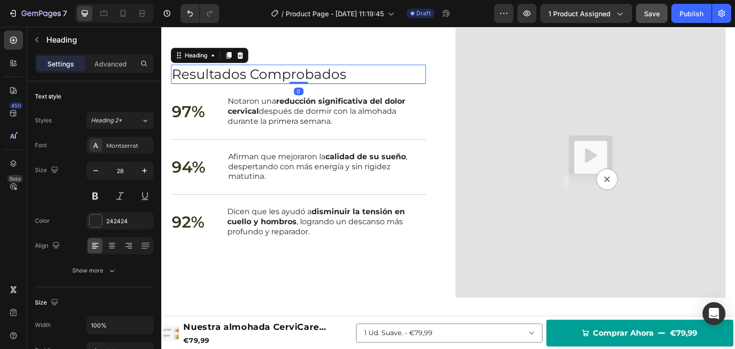
drag, startPoint x: 300, startPoint y: 84, endPoint x: 388, endPoint y: 73, distance: 88.2
click at [304, 70] on div "Resultados Comprobados Heading 0" at bounding box center [298, 74] width 255 height 19
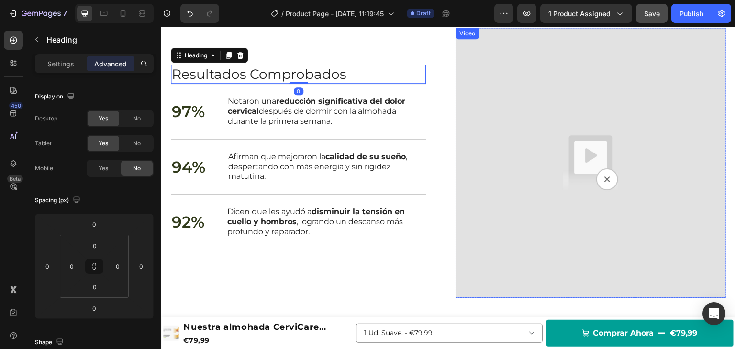
click at [497, 78] on img at bounding box center [591, 163] width 270 height 270
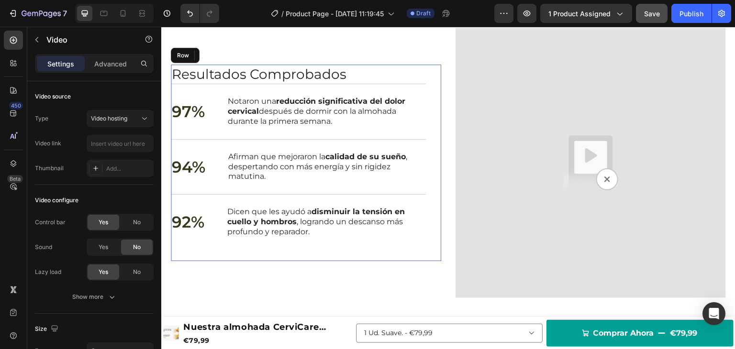
click at [207, 250] on div "Resultados Comprobados Heading 97% Text Block Notaron una reducción significati…" at bounding box center [298, 163] width 255 height 197
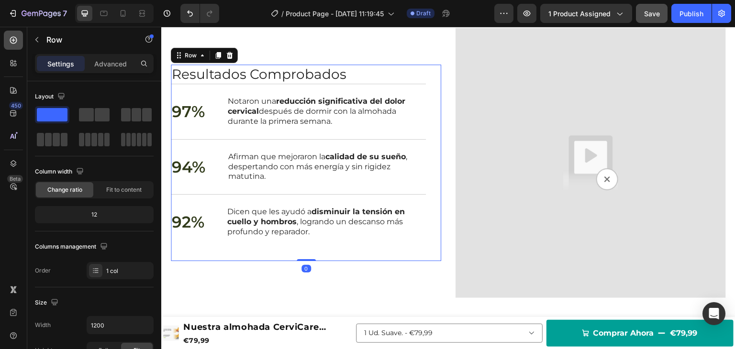
click at [13, 42] on icon at bounding box center [14, 40] width 10 height 10
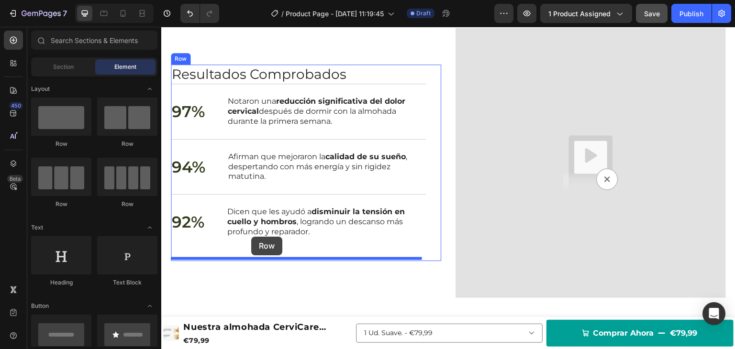
drag, startPoint x: 217, startPoint y: 146, endPoint x: 251, endPoint y: 237, distance: 96.8
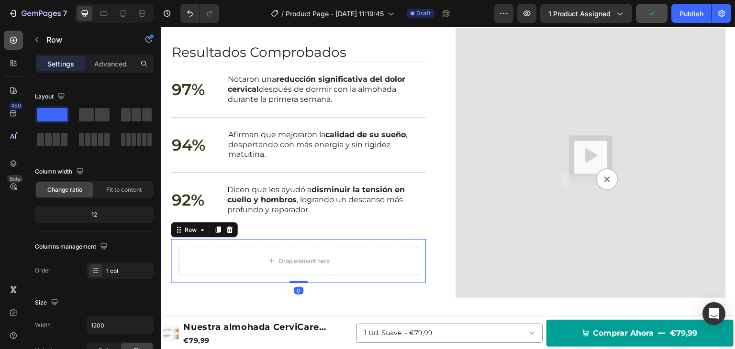
click at [13, 41] on icon at bounding box center [13, 40] width 4 height 4
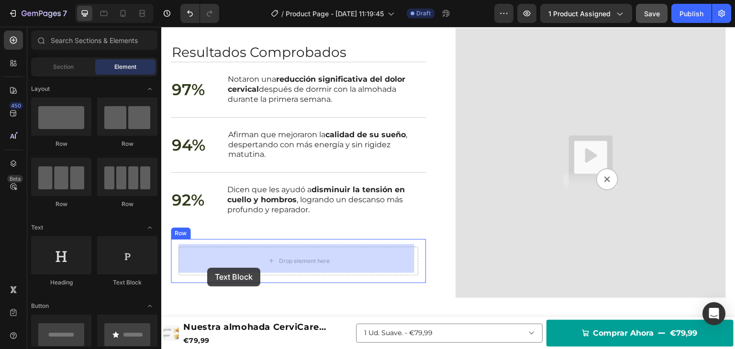
drag, startPoint x: 277, startPoint y: 284, endPoint x: 219, endPoint y: 266, distance: 61.2
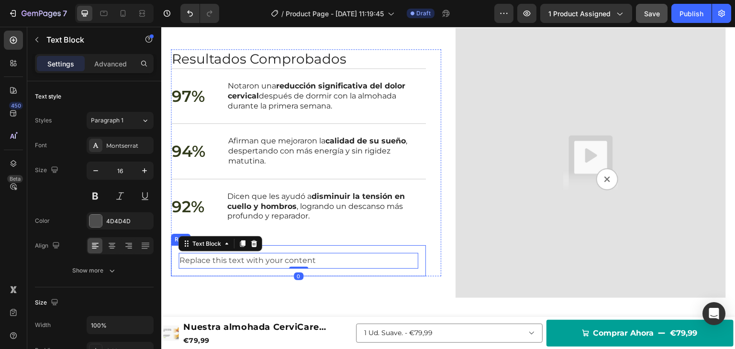
click at [275, 247] on div "Replace this text with your content Text Block 0 Row" at bounding box center [298, 261] width 255 height 31
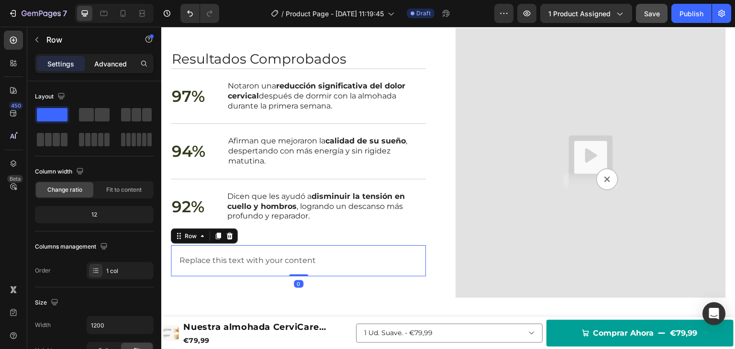
click at [105, 65] on p "Advanced" at bounding box center [110, 64] width 33 height 10
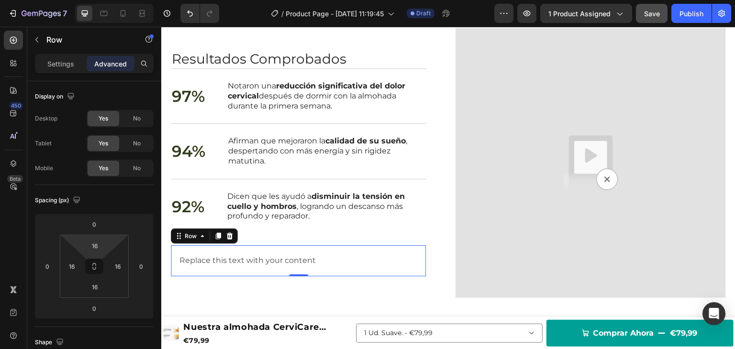
type input "0"
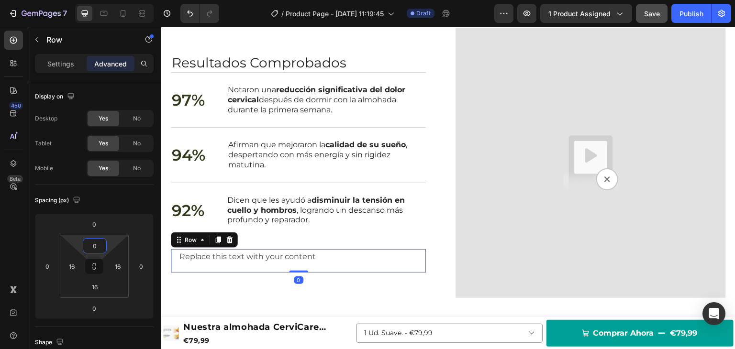
drag, startPoint x: 76, startPoint y: 239, endPoint x: 78, endPoint y: 247, distance: 8.2
click at [78, 0] on html "7 Version history / Product Page - [DATE] 11:19:45 Draft Preview 1 product assi…" at bounding box center [367, 0] width 735 height 0
click at [86, 263] on button at bounding box center [94, 266] width 18 height 15
drag, startPoint x: 84, startPoint y: 239, endPoint x: 80, endPoint y: 243, distance: 5.8
click at [83, 244] on div "0" at bounding box center [95, 245] width 24 height 15
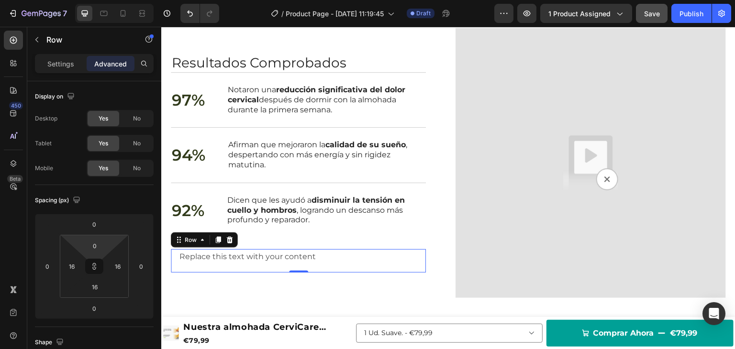
type input "0"
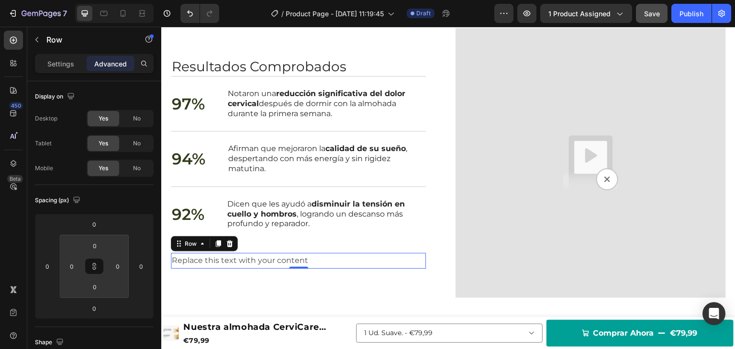
click at [77, 0] on html "7 Version history / Product Page - [DATE] 11:19:45 Draft Preview 1 product assi…" at bounding box center [367, 0] width 735 height 0
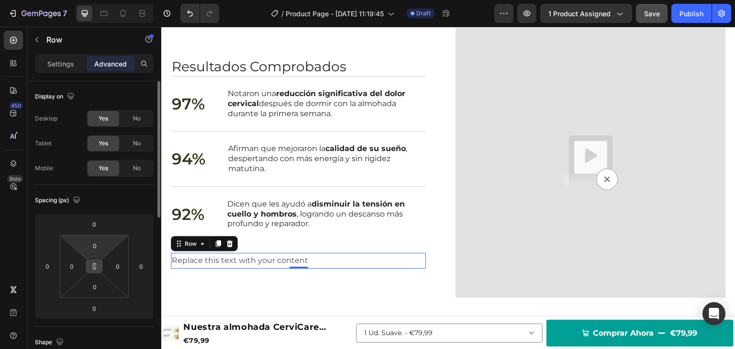
click at [94, 269] on icon at bounding box center [94, 267] width 8 height 8
click at [282, 237] on div "92% Text Block Dicen que les ayudó a disminuir la tensión en cuello y hombros ,…" at bounding box center [298, 214] width 255 height 55
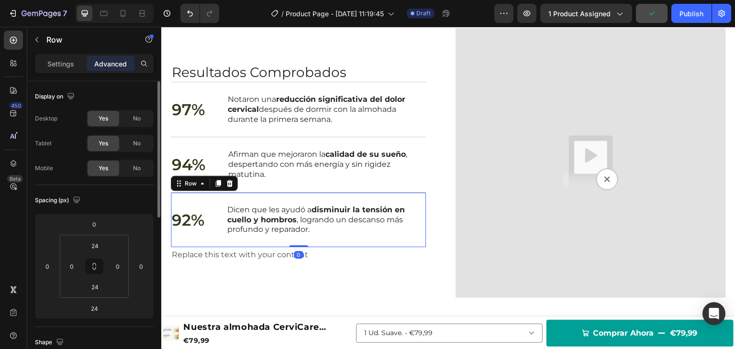
drag, startPoint x: 295, startPoint y: 250, endPoint x: 290, endPoint y: 234, distance: 16.7
click at [291, 235] on div "92% Text Block Dicen que les ayudó a disminuir la tensión en cuello y hombros ,…" at bounding box center [298, 219] width 255 height 55
type input "0"
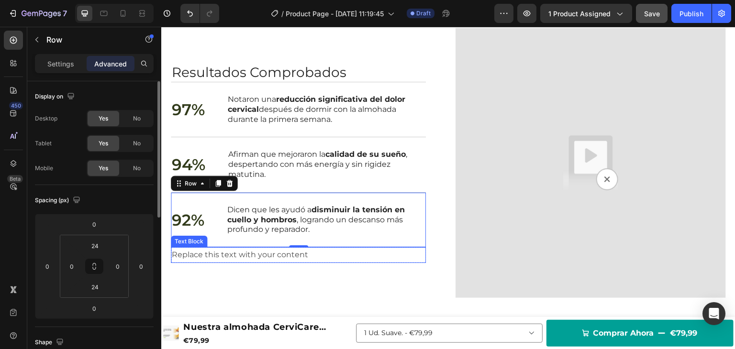
click at [252, 258] on div "Replace this text with your content" at bounding box center [298, 255] width 255 height 16
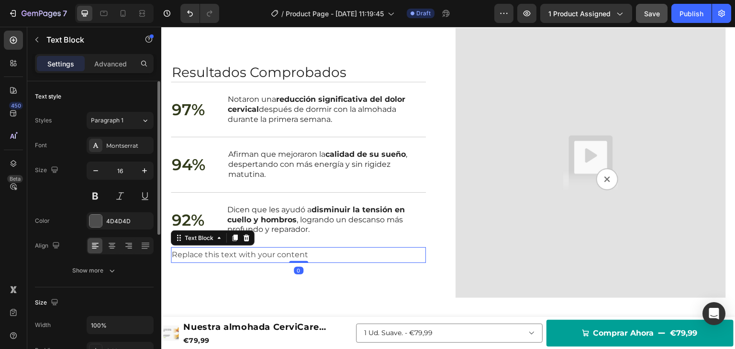
click at [252, 258] on div "Replace this text with your content" at bounding box center [298, 255] width 255 height 16
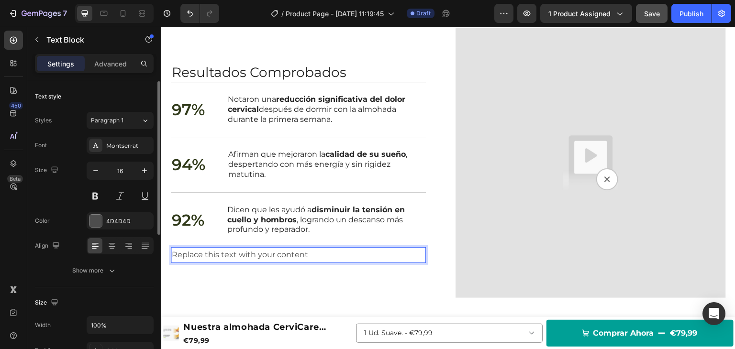
scroll to position [1196, 0]
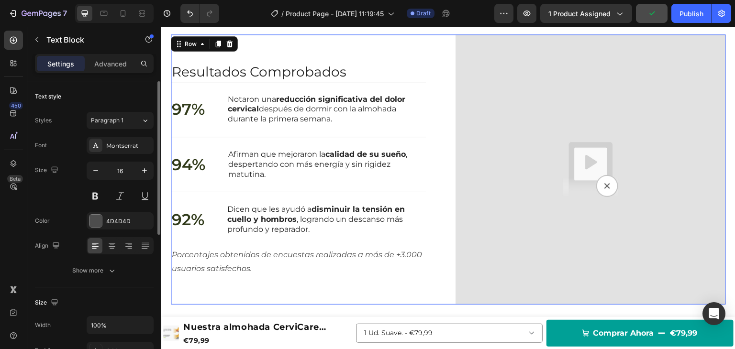
click at [263, 284] on div "Resultados Comprobados Heading 97% Text Block Notaron una reducción significati…" at bounding box center [306, 169] width 270 height 270
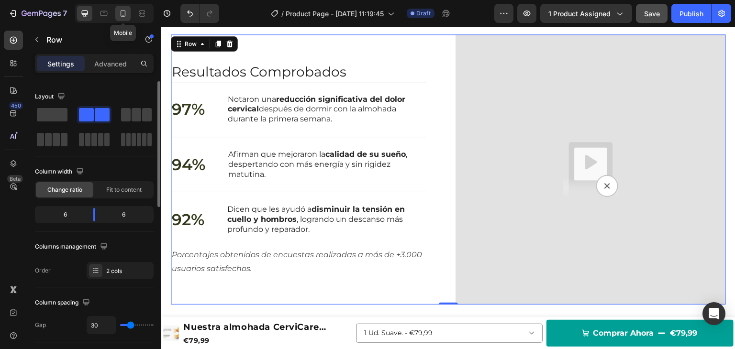
click at [123, 15] on icon at bounding box center [123, 15] width 2 height 1
type input "0"
type input "100%"
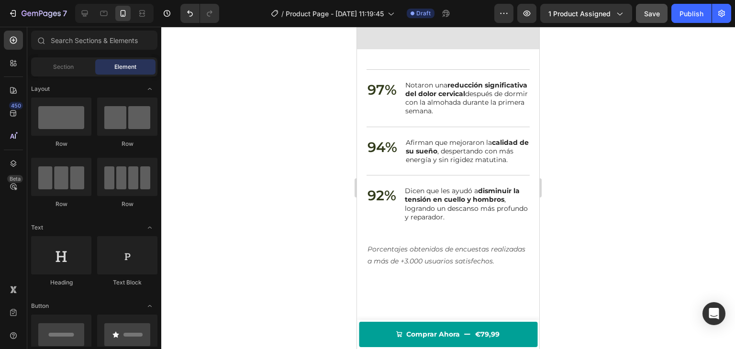
scroll to position [1467, 0]
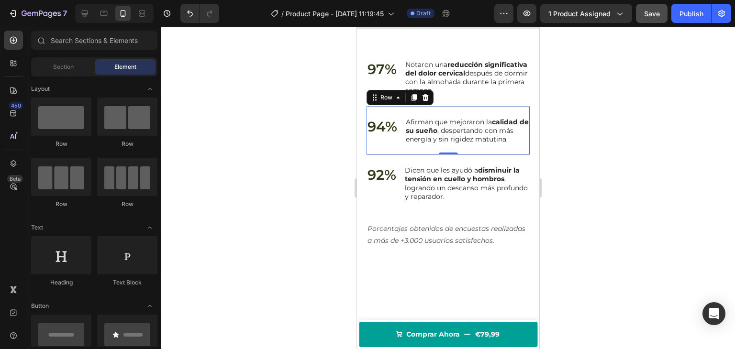
click at [498, 155] on div "94% Text Block Afirman que mejoraron la calidad de su sueño , despertando con m…" at bounding box center [448, 130] width 163 height 49
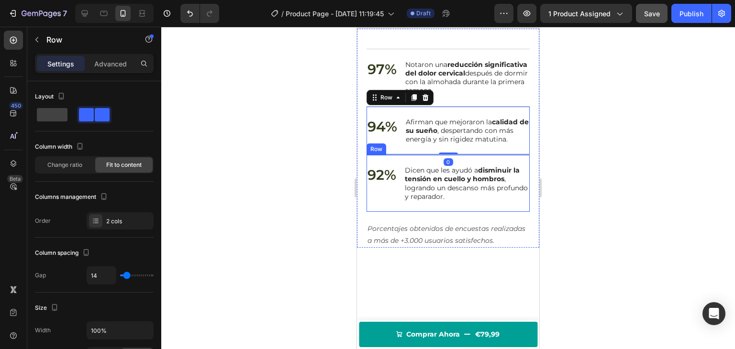
click at [410, 193] on div "92% Text Block Dicen que les ayudó a disminuir la tensión en cuello y hombros ,…" at bounding box center [448, 183] width 163 height 57
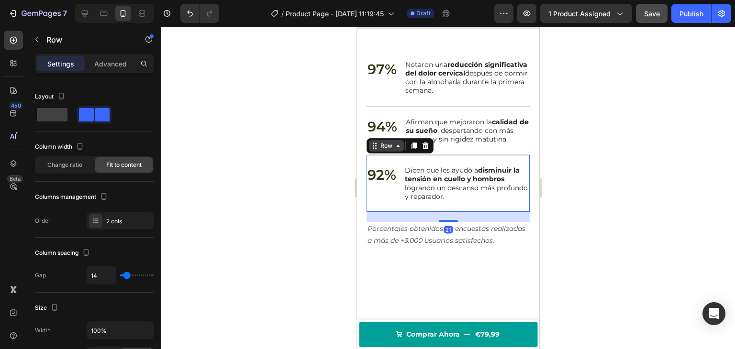
click at [391, 150] on div "Row" at bounding box center [387, 146] width 16 height 9
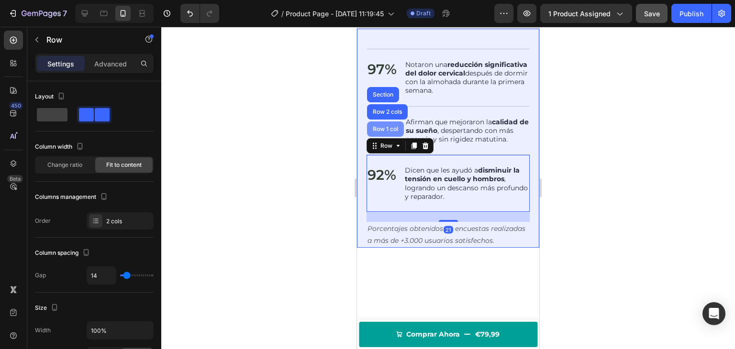
click at [386, 137] on div "Row 1 col" at bounding box center [385, 129] width 37 height 15
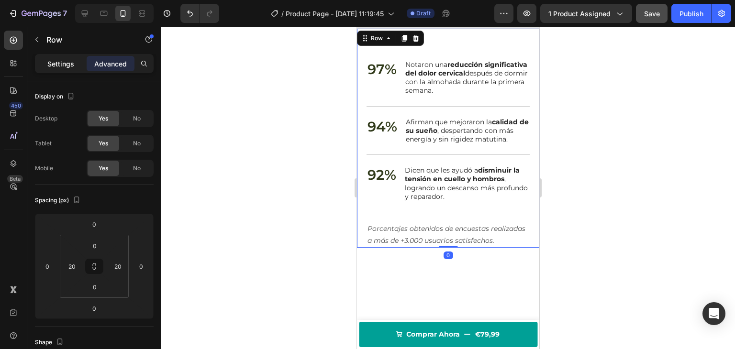
click at [72, 58] on div "Settings" at bounding box center [61, 63] width 48 height 15
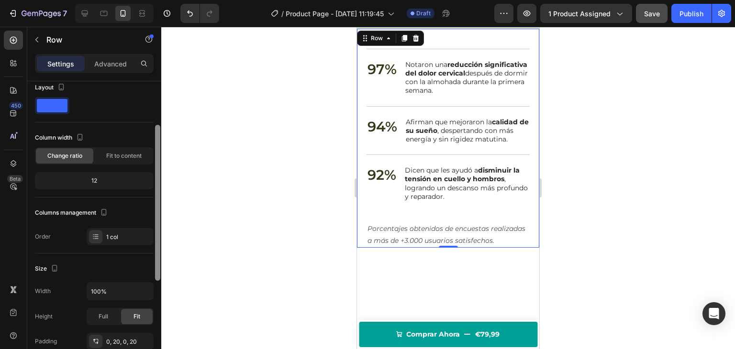
scroll to position [0, 0]
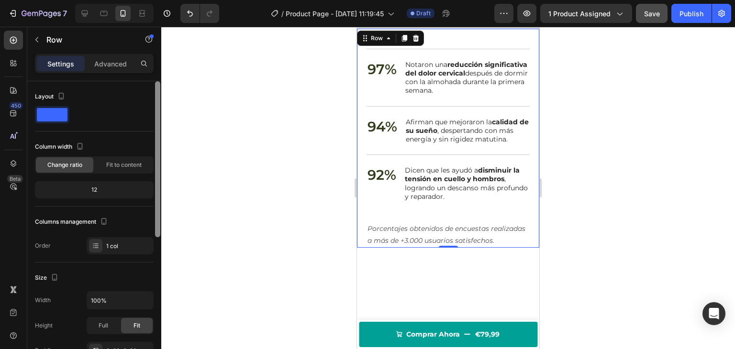
drag, startPoint x: 158, startPoint y: 126, endPoint x: 161, endPoint y: 97, distance: 29.3
click at [161, 97] on div at bounding box center [157, 228] width 7 height 295
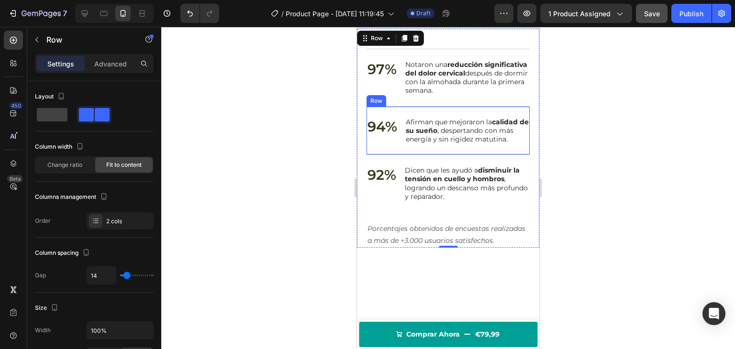
click at [406, 137] on div "94% Text Block Afirman que mejoraron la calidad de su sueño , despertando con m…" at bounding box center [448, 130] width 163 height 49
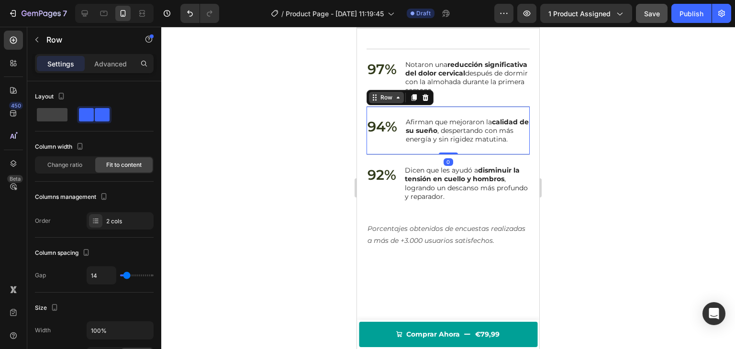
click at [384, 102] on div "Row" at bounding box center [387, 97] width 16 height 9
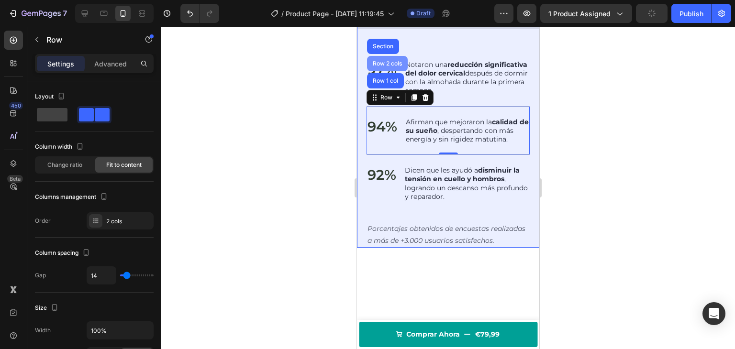
click at [388, 71] on div "Row 2 cols" at bounding box center [387, 63] width 41 height 15
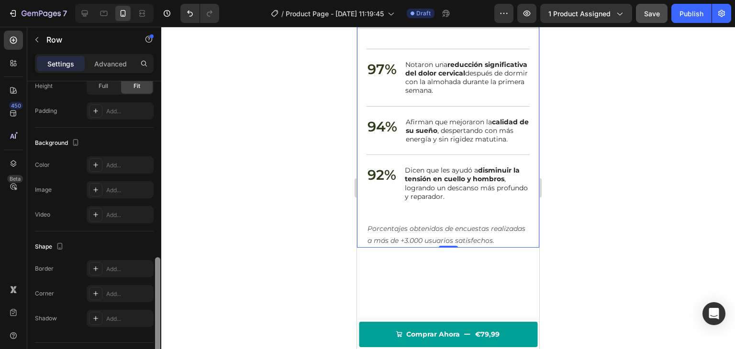
scroll to position [318, 0]
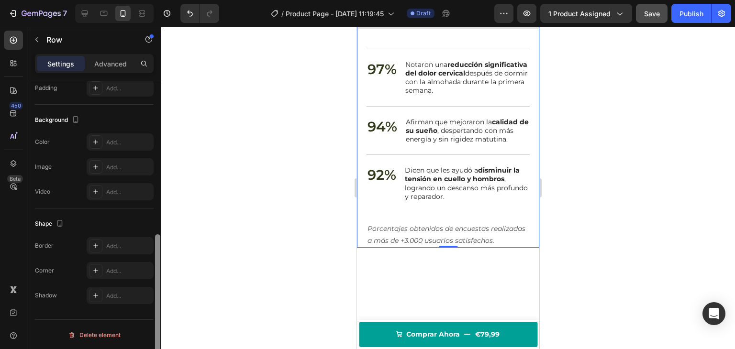
drag, startPoint x: 158, startPoint y: 115, endPoint x: 161, endPoint y: 288, distance: 172.3
click at [161, 0] on div "7 Version history / Product Page - [DATE] 11:19:45 Draft Preview 1 product assi…" at bounding box center [367, 0] width 735 height 0
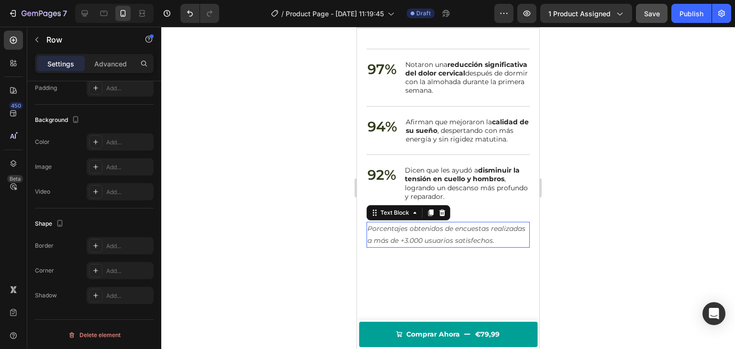
click at [398, 245] on icon "Porcentajes obtenidos de encuestas realizadas a más de +3.000 usuarios satisfec…" at bounding box center [447, 234] width 158 height 21
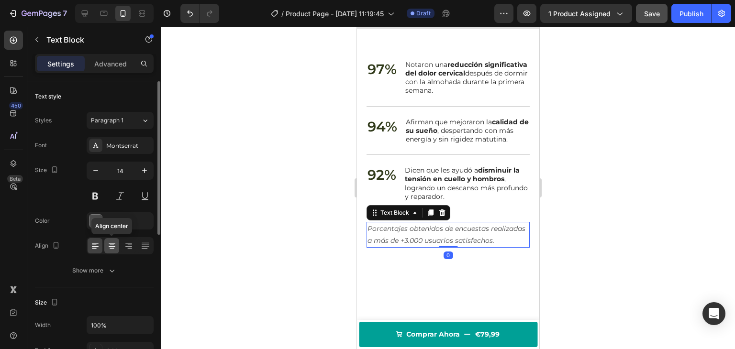
click at [113, 244] on icon at bounding box center [112, 246] width 10 height 10
click at [230, 214] on div at bounding box center [448, 188] width 574 height 323
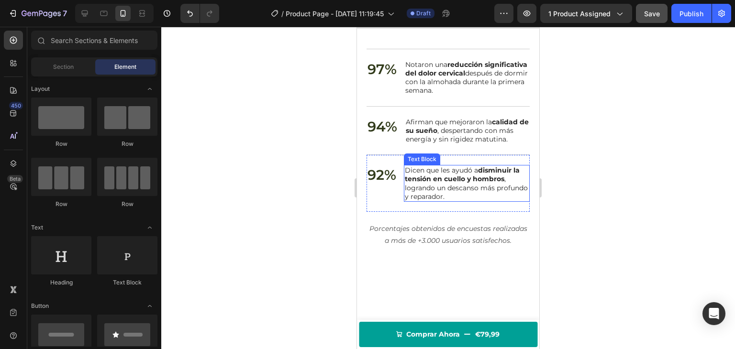
click at [426, 201] on p "Dicen que les ayudó a disminuir la tensión en cuello y hombros , logrando un de…" at bounding box center [467, 183] width 124 height 35
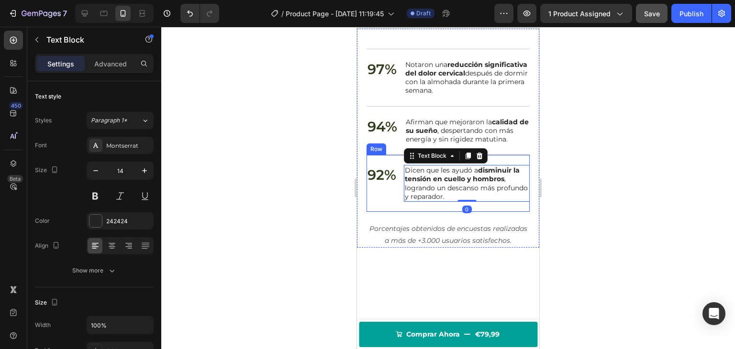
click at [415, 212] on div "92% Text Block Dicen que les ayudó a disminuir la tensión en cuello y hombros ,…" at bounding box center [448, 183] width 163 height 57
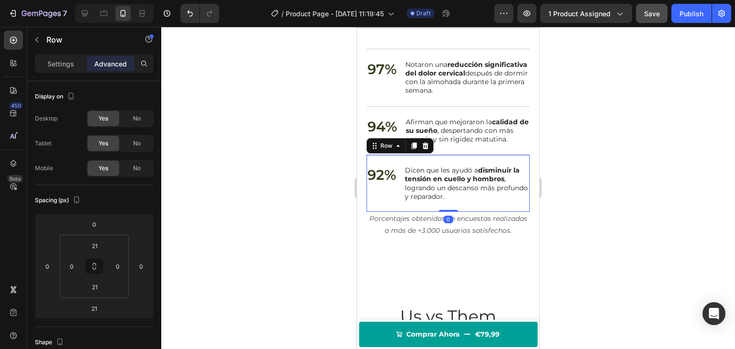
drag, startPoint x: 440, startPoint y: 255, endPoint x: 391, endPoint y: 227, distance: 57.0
click at [431, 212] on div "92% Text Block Dicen que les ayudó a disminuir la tensión en cuello y hombros ,…" at bounding box center [448, 183] width 163 height 57
type input "0"
click at [304, 222] on div at bounding box center [448, 188] width 574 height 323
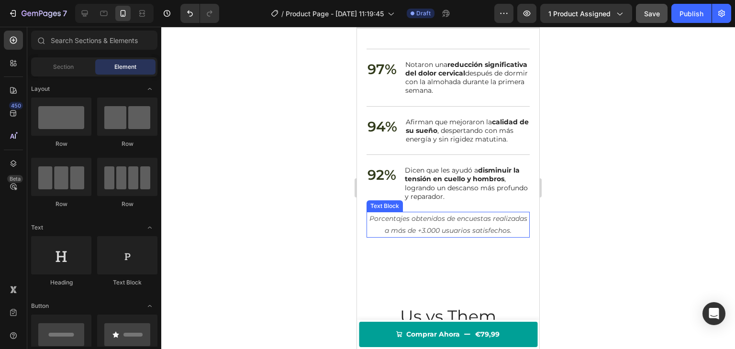
click at [410, 235] on icon "Porcentajes obtenidos de encuestas realizadas a más de +3.000 usuarios satisfec…" at bounding box center [449, 224] width 158 height 21
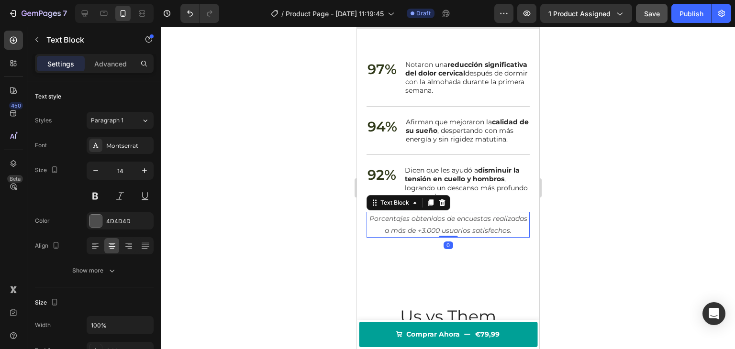
click at [212, 177] on div at bounding box center [448, 188] width 574 height 323
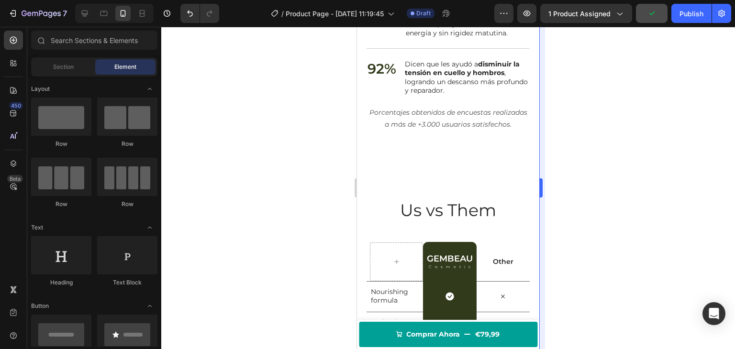
scroll to position [1576, 0]
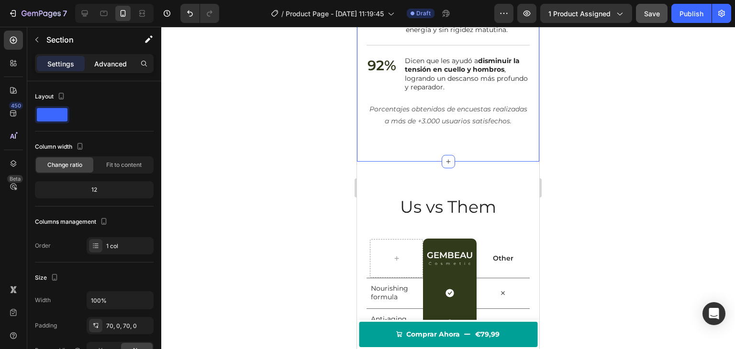
click at [108, 67] on p "Advanced" at bounding box center [110, 64] width 33 height 10
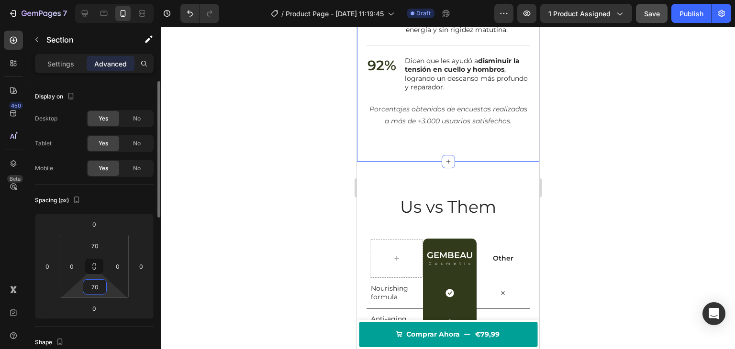
click at [95, 285] on input "70" at bounding box center [94, 287] width 19 height 14
type input "0"
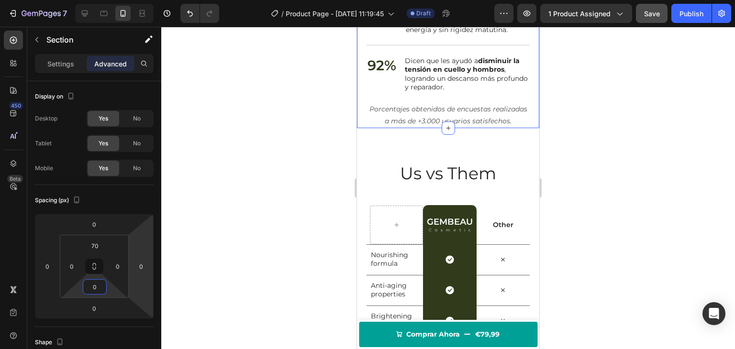
click at [279, 183] on div at bounding box center [448, 188] width 574 height 323
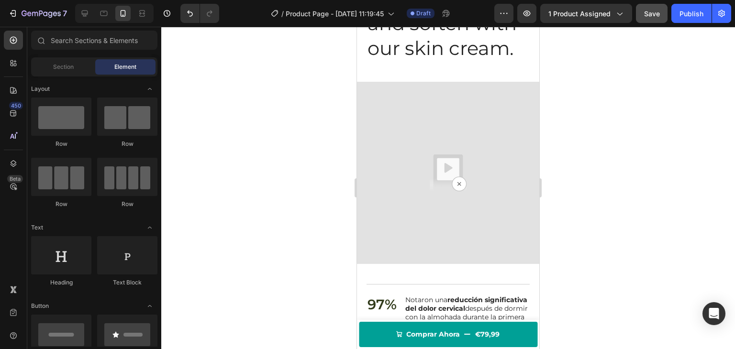
scroll to position [1187, 0]
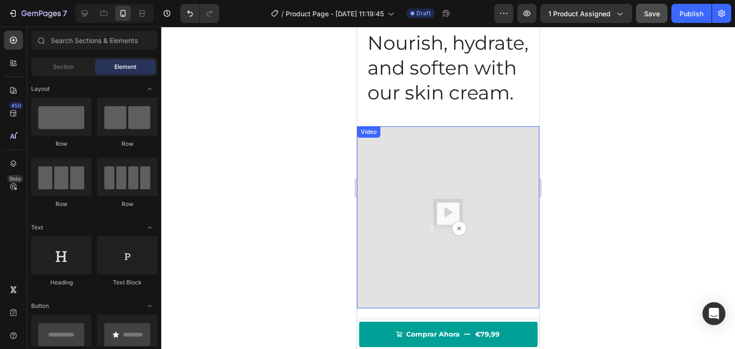
click at [463, 171] on img at bounding box center [448, 217] width 182 height 182
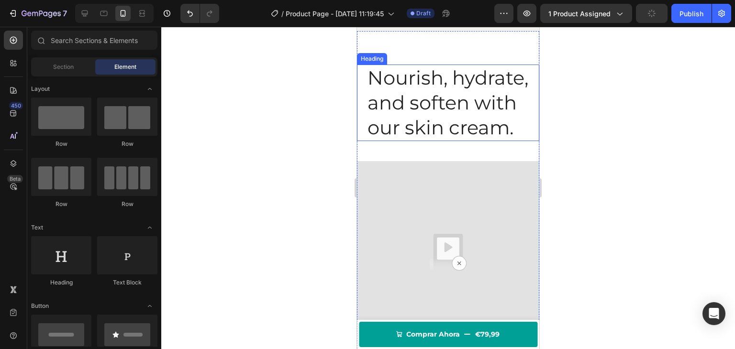
scroll to position [1114, 0]
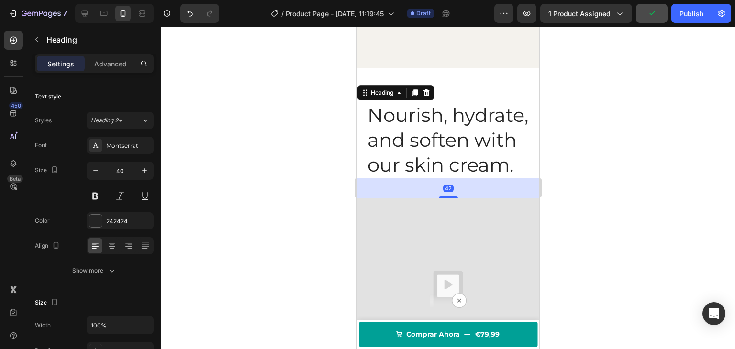
click at [458, 152] on h2 "Nourish, hydrate, and soften with our skin cream." at bounding box center [448, 140] width 163 height 77
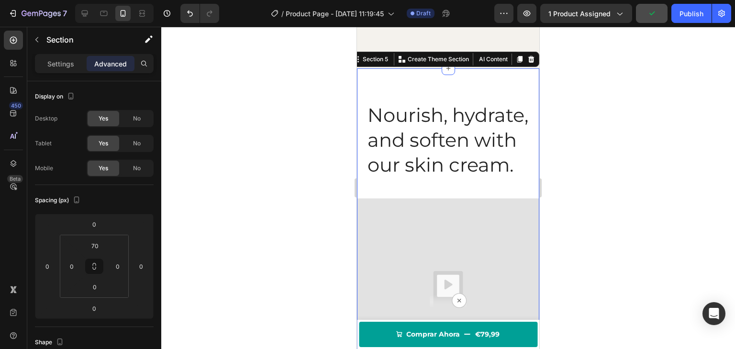
click at [458, 89] on div "Nourish, hydrate, and soften with our skin cream. Heading Resultados Comprobado…" at bounding box center [448, 329] width 182 height 522
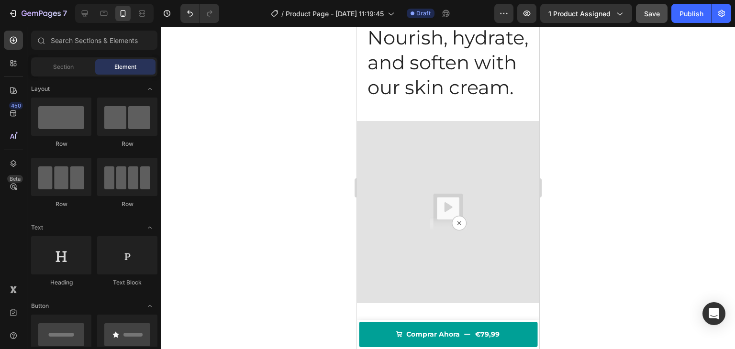
scroll to position [1313, 0]
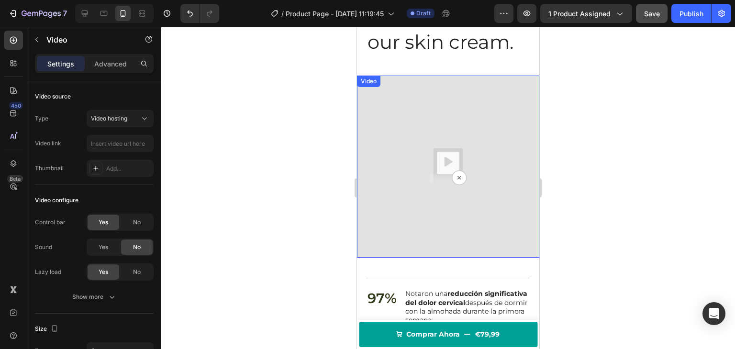
click at [470, 169] on img at bounding box center [448, 167] width 182 height 182
click at [108, 59] on p "Advanced" at bounding box center [110, 64] width 33 height 10
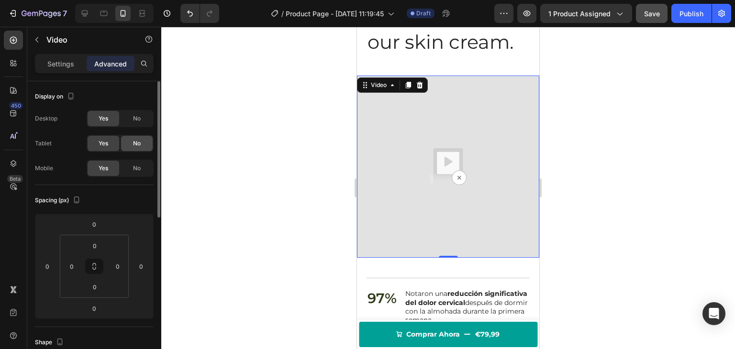
click at [135, 142] on span "No" at bounding box center [137, 143] width 8 height 9
click at [134, 169] on span "No" at bounding box center [137, 168] width 8 height 9
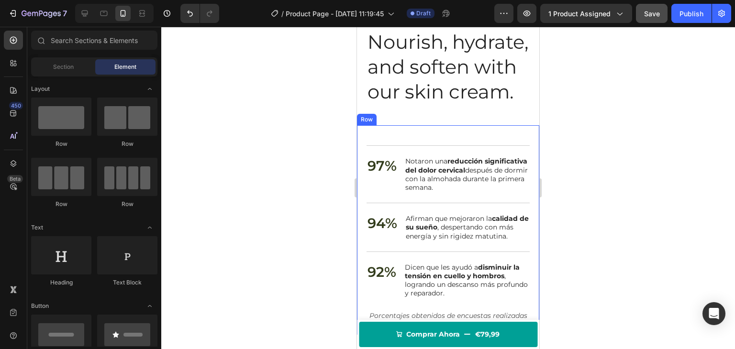
scroll to position [1256, 0]
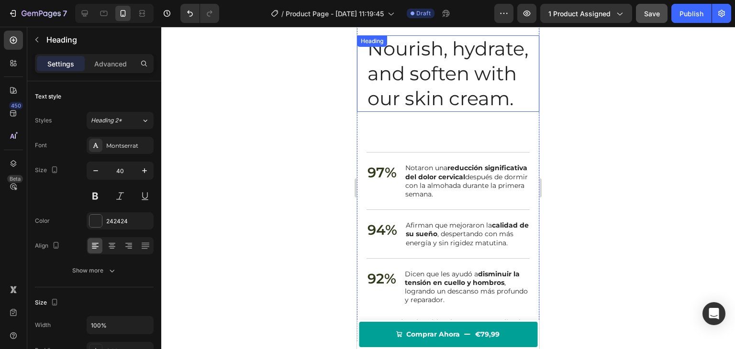
click at [461, 112] on h2 "Nourish, hydrate, and soften with our skin cream." at bounding box center [448, 73] width 163 height 77
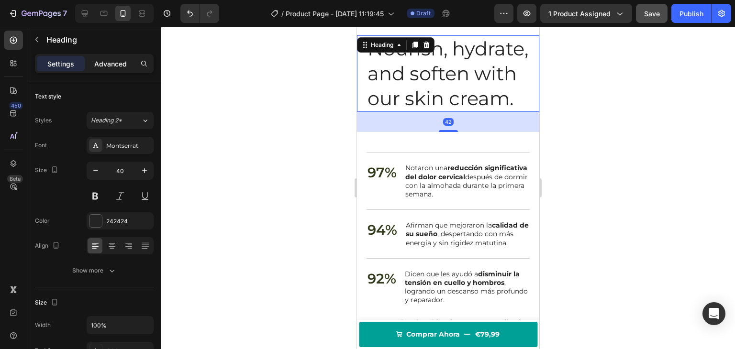
click at [114, 65] on p "Advanced" at bounding box center [110, 64] width 33 height 10
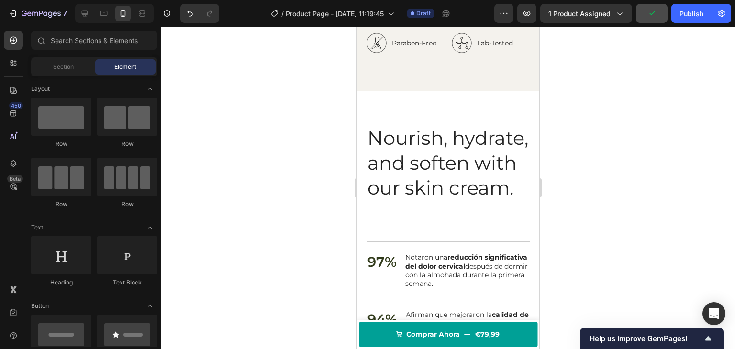
scroll to position [1160, 0]
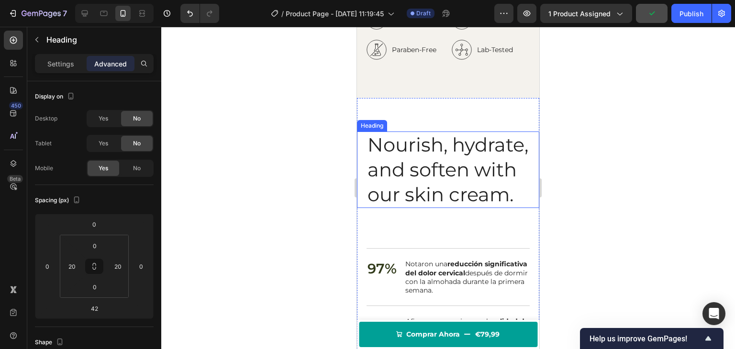
click at [461, 163] on h2 "Nourish, hydrate, and soften with our skin cream." at bounding box center [448, 170] width 163 height 77
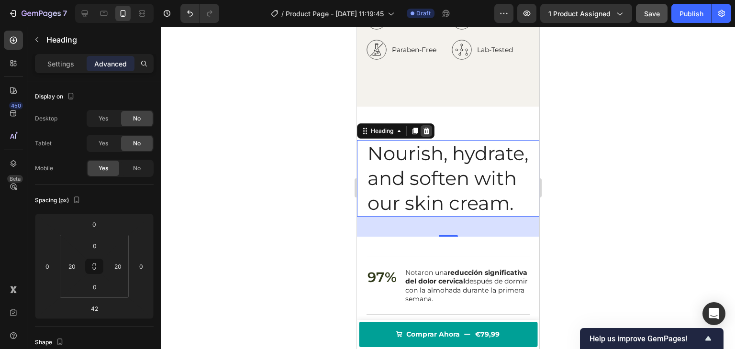
click at [427, 128] on icon at bounding box center [427, 131] width 6 height 7
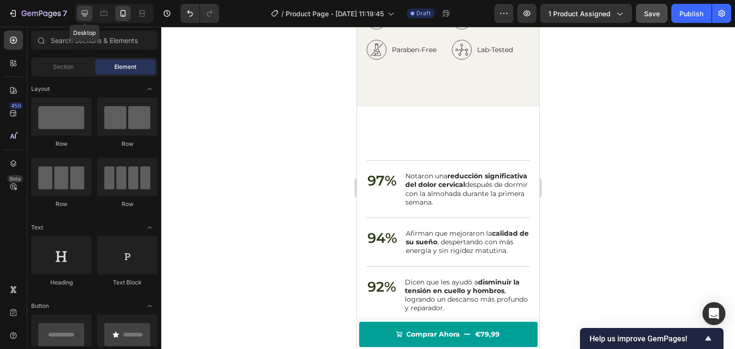
click at [83, 12] on icon at bounding box center [85, 14] width 10 height 10
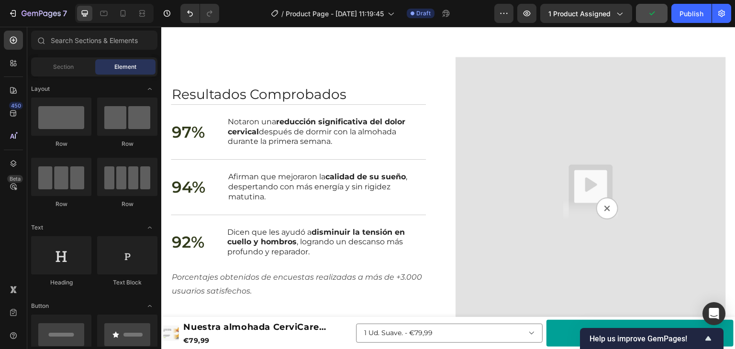
scroll to position [1131, 0]
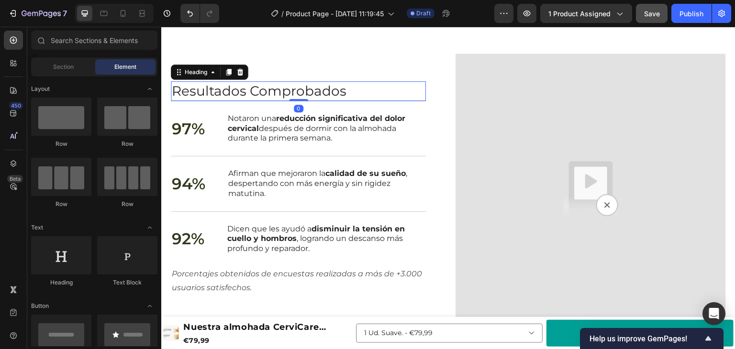
click at [346, 96] on p "Resultados Comprobados" at bounding box center [298, 90] width 253 height 17
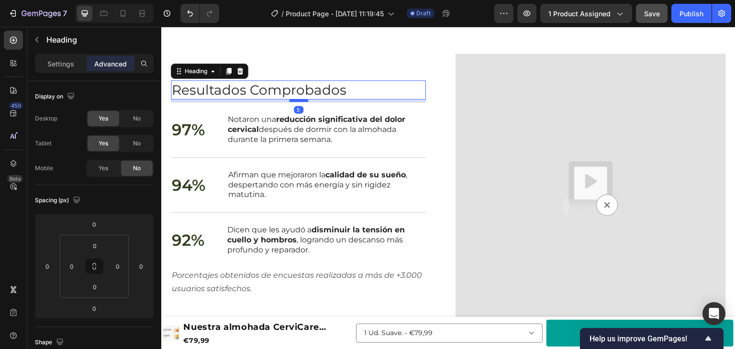
click at [301, 100] on div at bounding box center [298, 100] width 19 height 3
type input "5"
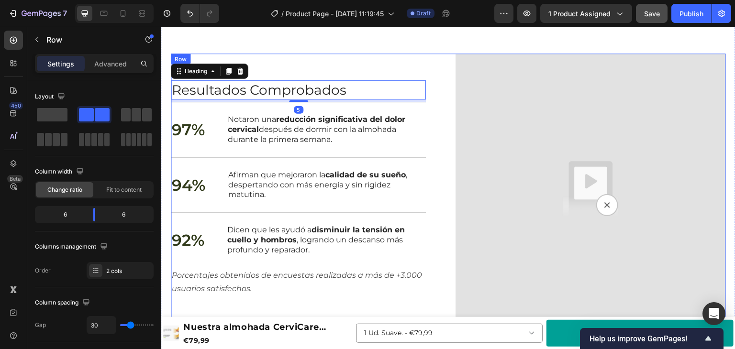
click at [332, 61] on div "Resultados Comprobados Heading 5 97% Text Block Notaron una reducción significa…" at bounding box center [306, 189] width 270 height 270
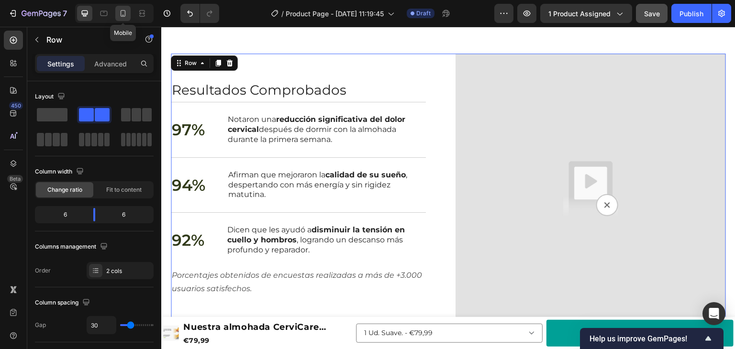
click at [123, 13] on icon at bounding box center [123, 14] width 10 height 10
type input "0"
type input "100%"
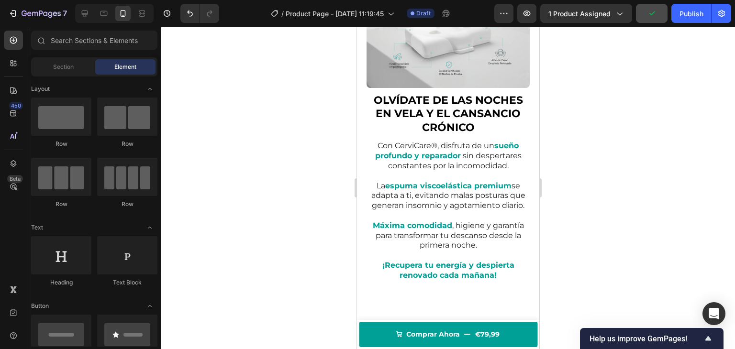
scroll to position [500, 0]
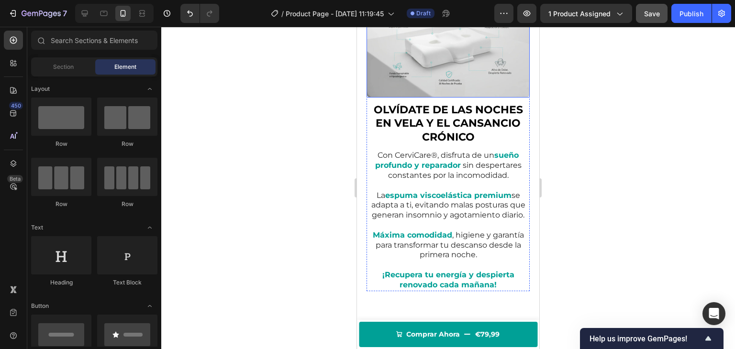
click at [480, 65] on img at bounding box center [448, 47] width 163 height 102
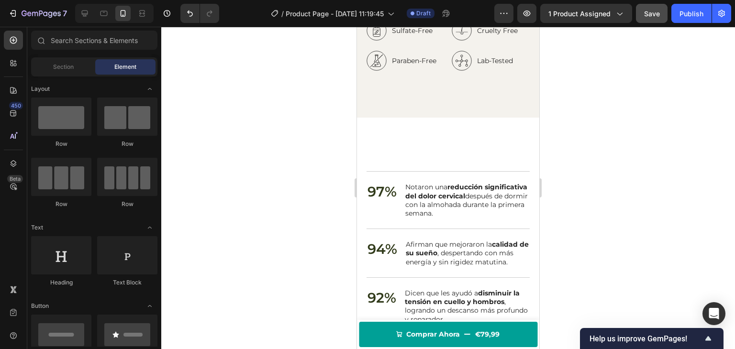
scroll to position [1424, 0]
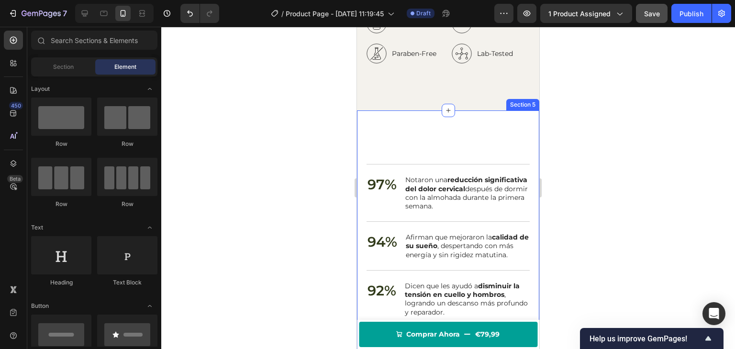
click at [490, 124] on div "Resultados Comprobados Heading 97% Text Block Notaron una reducción significati…" at bounding box center [448, 232] width 182 height 243
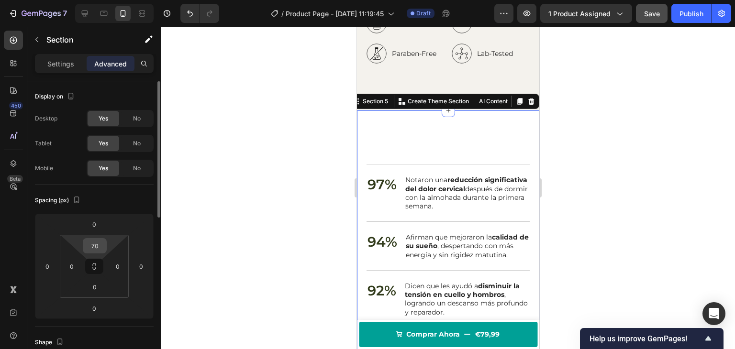
click at [93, 250] on input "70" at bounding box center [94, 246] width 19 height 14
type input "0"
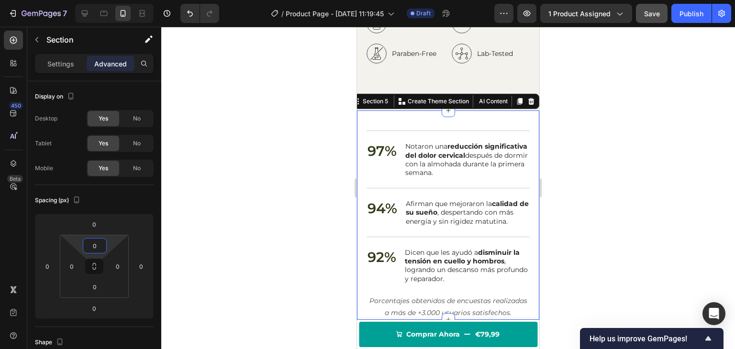
click at [277, 179] on div at bounding box center [448, 188] width 574 height 323
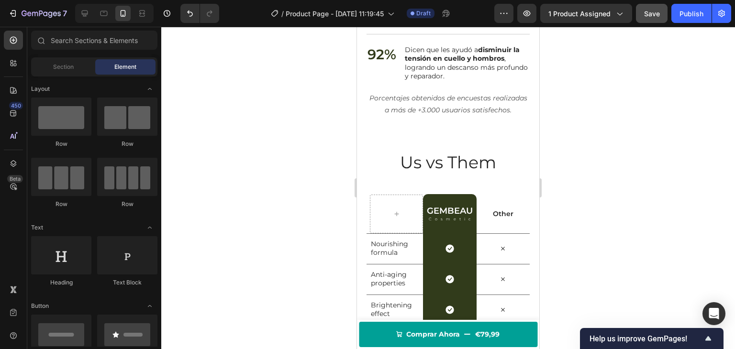
scroll to position [1632, 0]
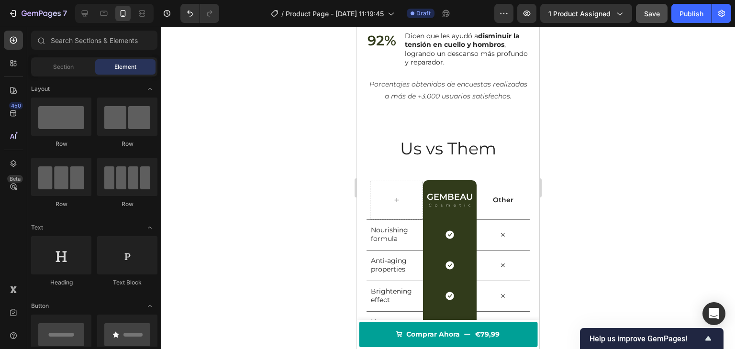
drag, startPoint x: 535, startPoint y: 210, endPoint x: 902, endPoint y: 260, distance: 370.1
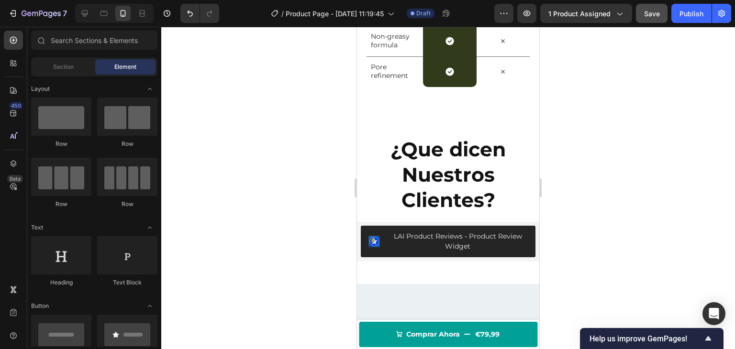
scroll to position [1954, 0]
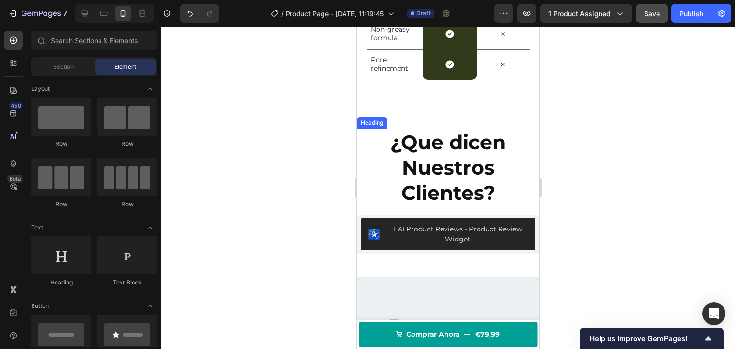
click at [467, 179] on strong "¿Que dicen Nuestros Clientes?" at bounding box center [448, 167] width 115 height 75
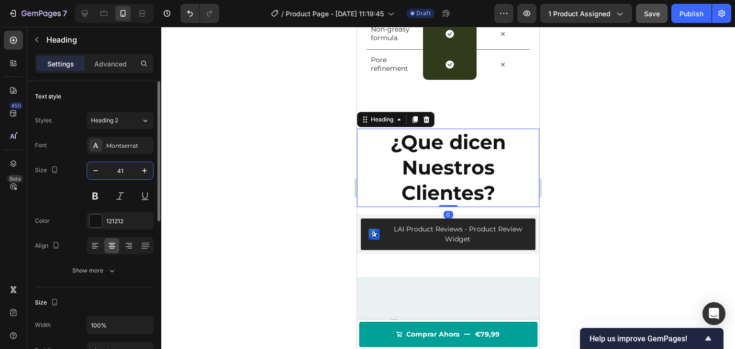
click at [126, 166] on input "41" at bounding box center [120, 170] width 32 height 17
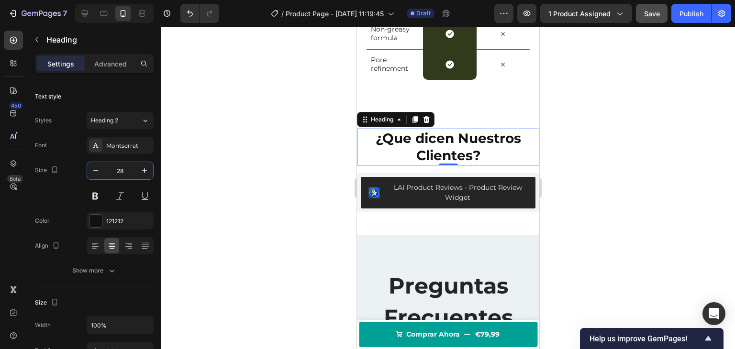
type input "28"
click at [241, 140] on div at bounding box center [448, 188] width 574 height 323
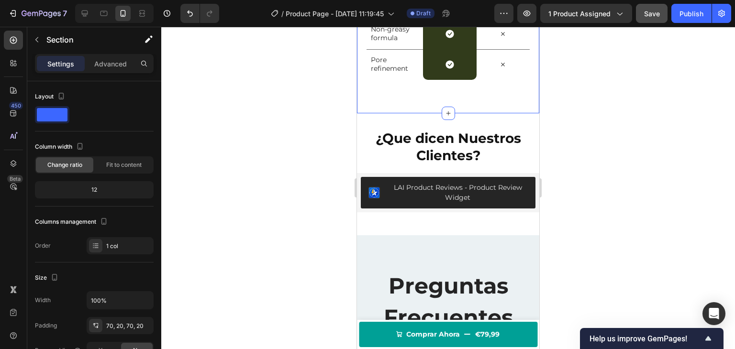
click at [112, 73] on div "Settings Advanced" at bounding box center [94, 67] width 134 height 27
click at [112, 69] on div "Advanced" at bounding box center [111, 63] width 48 height 15
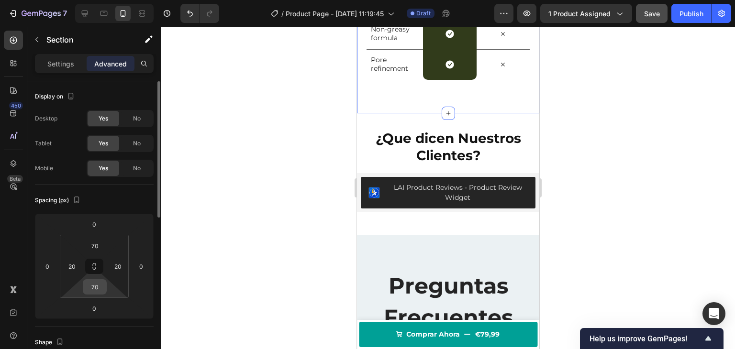
click at [97, 290] on input "70" at bounding box center [94, 287] width 19 height 14
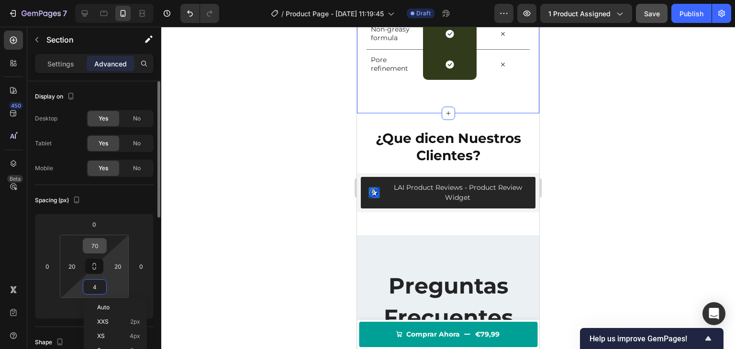
type input "45"
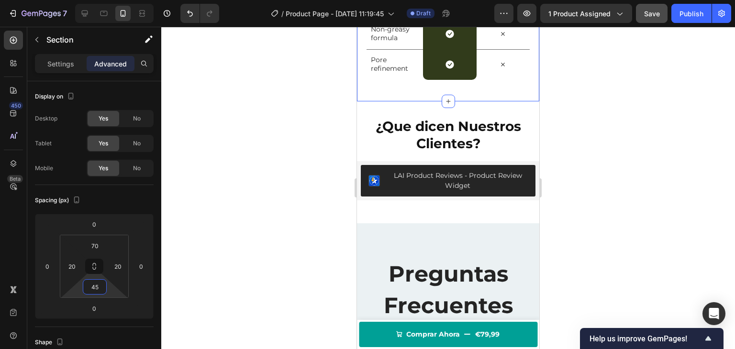
click at [283, 180] on div at bounding box center [448, 188] width 574 height 323
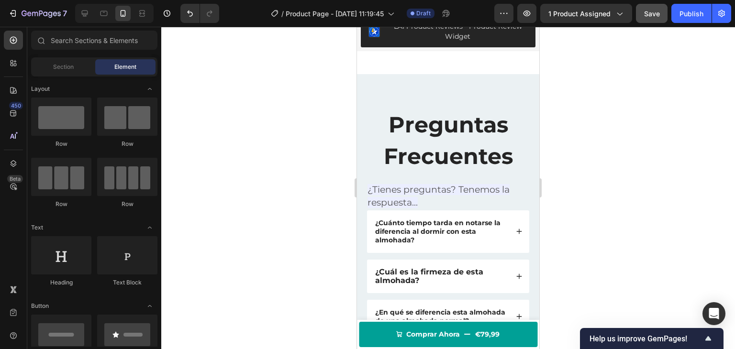
scroll to position [2121, 0]
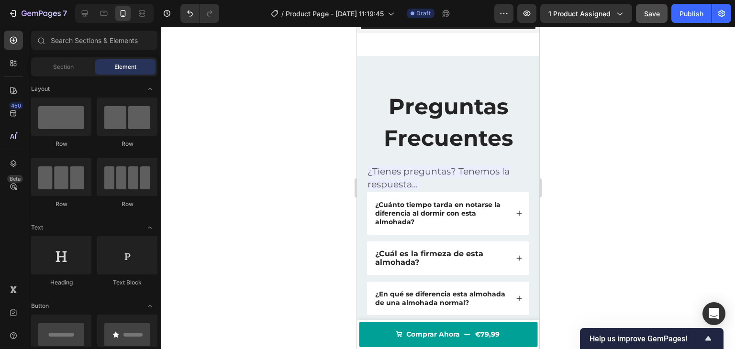
drag, startPoint x: 534, startPoint y: 258, endPoint x: 897, endPoint y: 303, distance: 365.5
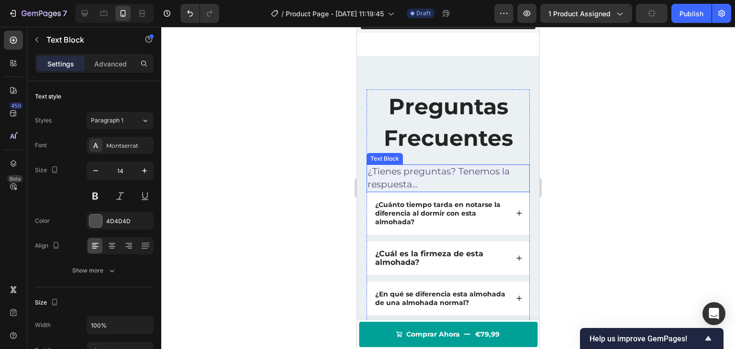
click at [464, 181] on p "¿Tienes preguntas? Tenemos la respuesta..." at bounding box center [448, 179] width 161 height 26
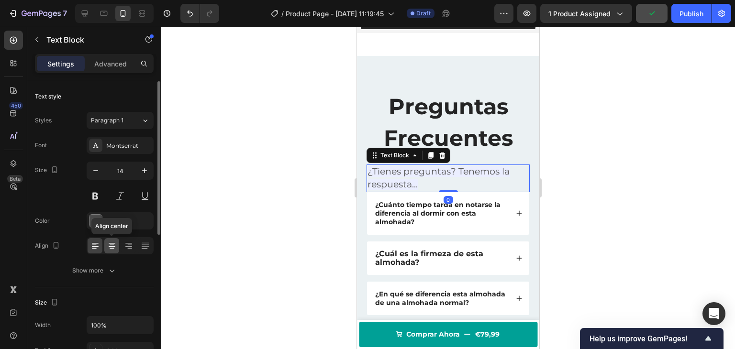
click at [112, 245] on icon at bounding box center [112, 245] width 5 height 1
click at [227, 214] on div at bounding box center [448, 188] width 574 height 323
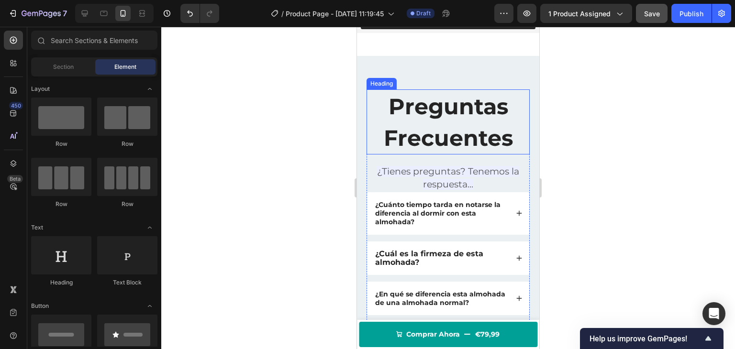
click at [431, 136] on span "Preguntas Frecuentes" at bounding box center [448, 122] width 129 height 59
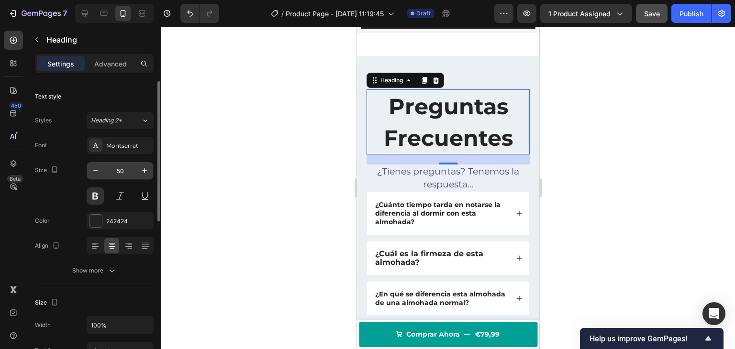
click at [122, 169] on input "50" at bounding box center [120, 170] width 32 height 17
type input "28"
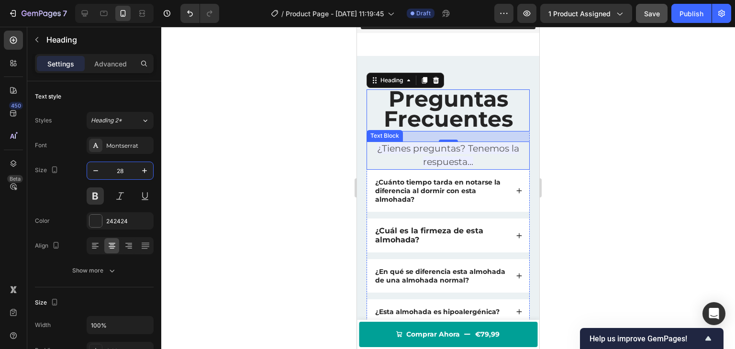
click at [416, 164] on p "¿Tienes preguntas? Tenemos la respuesta..." at bounding box center [448, 156] width 161 height 26
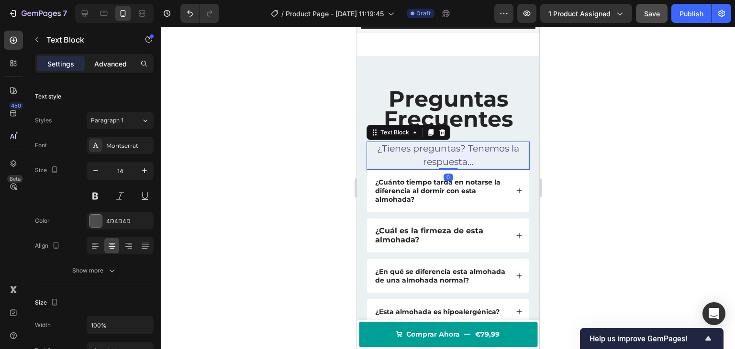
click at [109, 67] on p "Advanced" at bounding box center [110, 64] width 33 height 10
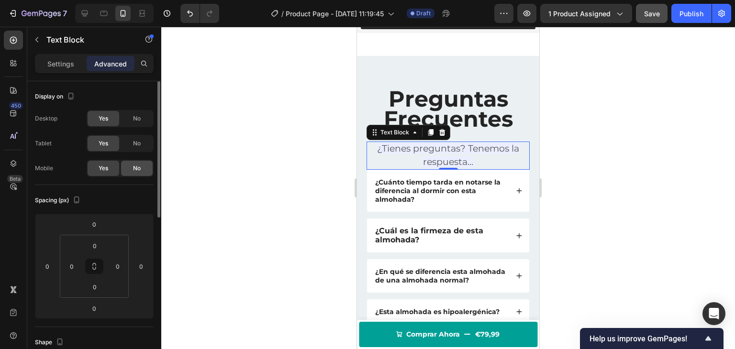
click at [137, 165] on span "No" at bounding box center [137, 168] width 8 height 9
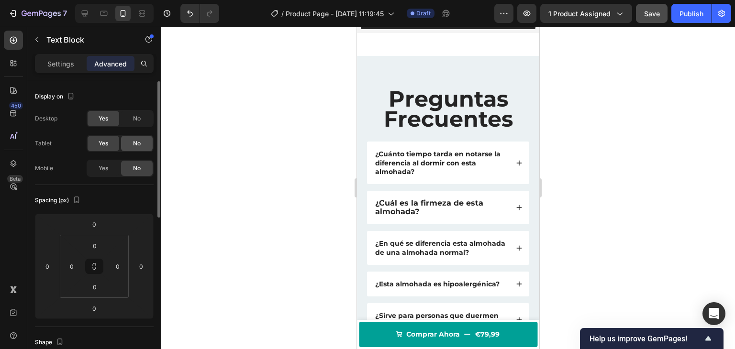
click at [140, 144] on span "No" at bounding box center [137, 143] width 8 height 9
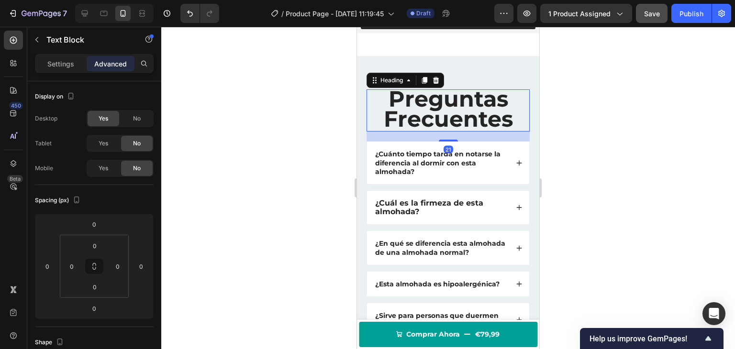
click at [441, 116] on span "Preguntas Frecuentes" at bounding box center [448, 108] width 129 height 47
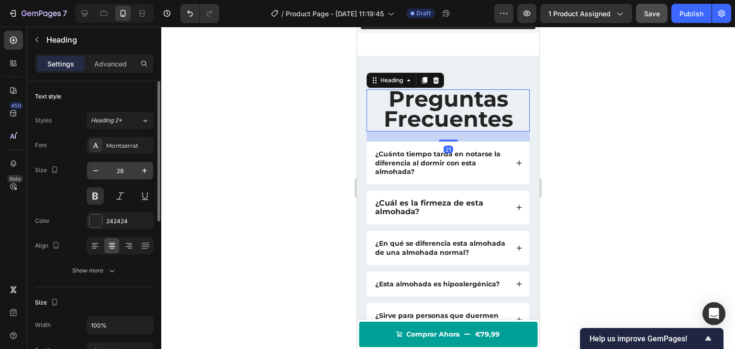
click at [123, 169] on input "28" at bounding box center [120, 170] width 32 height 17
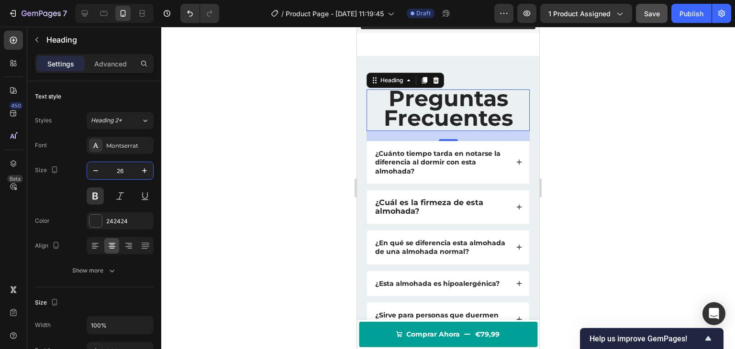
type input "26"
click at [307, 163] on div at bounding box center [448, 188] width 574 height 323
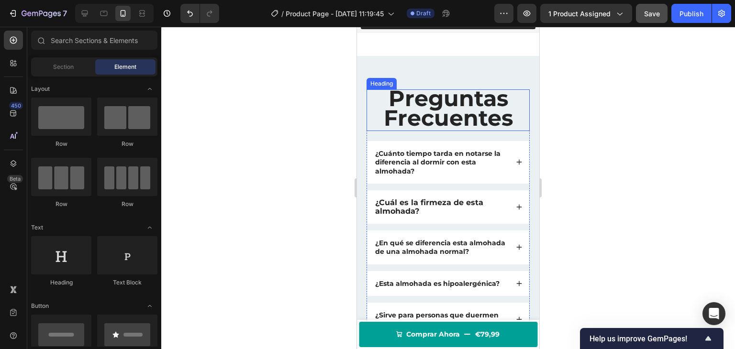
click at [456, 123] on span "Preguntas Frecuentes" at bounding box center [448, 108] width 129 height 47
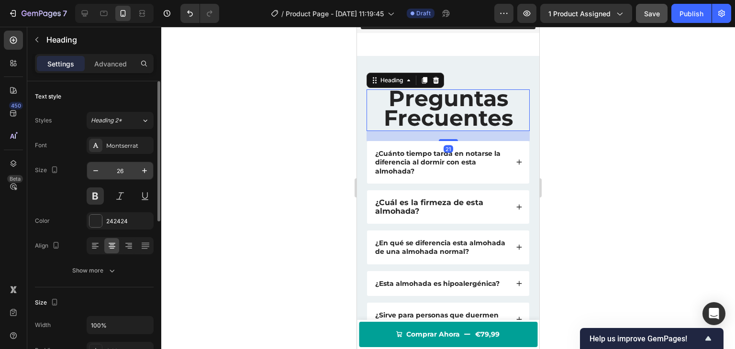
click at [124, 172] on input "26" at bounding box center [120, 170] width 32 height 17
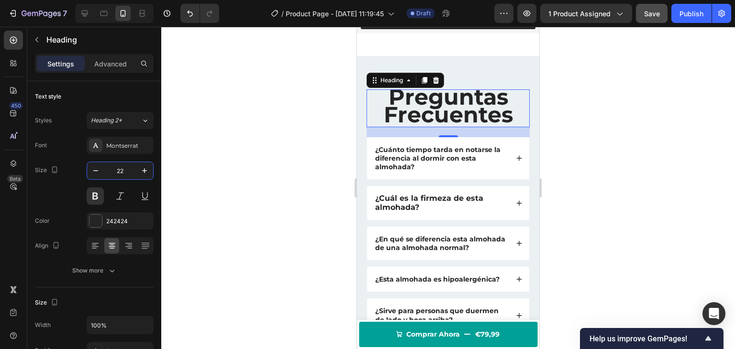
type input "22"
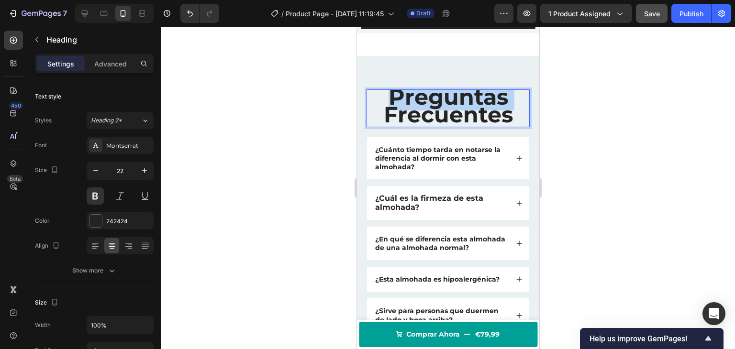
click at [443, 108] on span "Preguntas Frecuentes" at bounding box center [448, 105] width 129 height 45
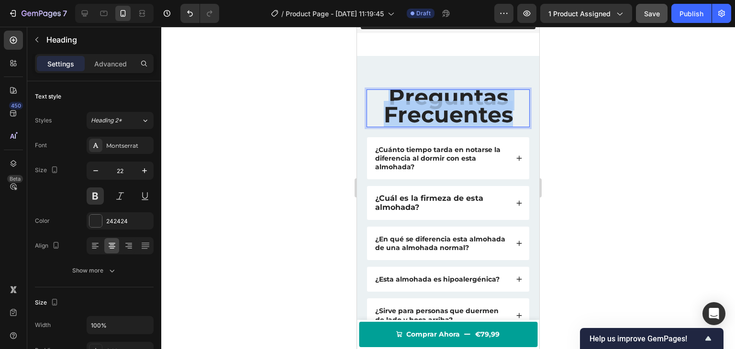
click at [443, 108] on span "Preguntas Frecuentes" at bounding box center [448, 105] width 129 height 45
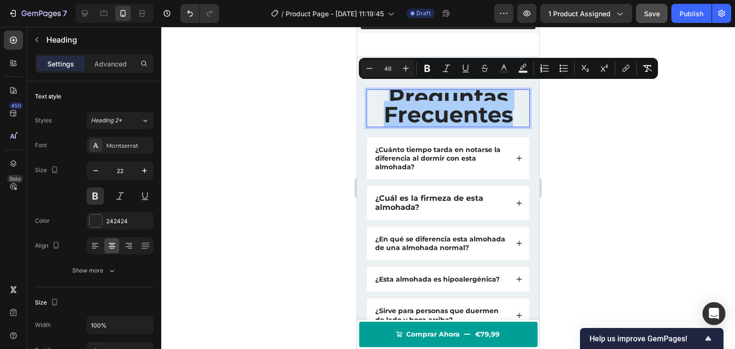
click at [385, 67] on input "46" at bounding box center [387, 68] width 19 height 11
type input "28"
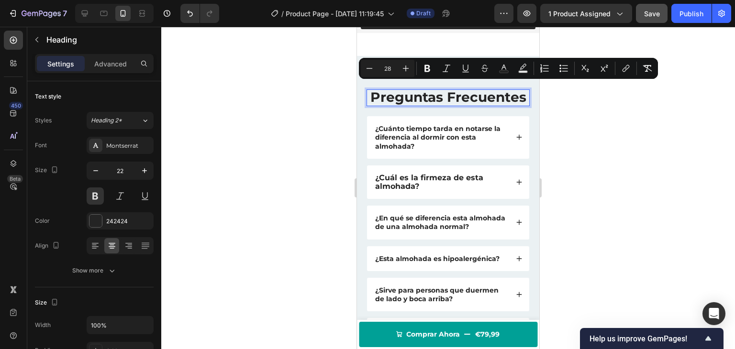
click at [301, 108] on div at bounding box center [448, 188] width 574 height 323
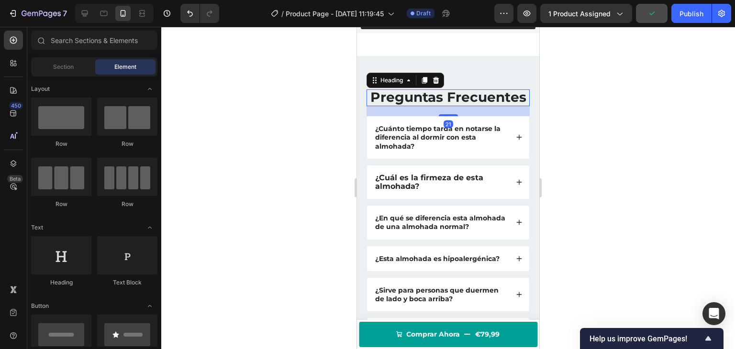
click at [450, 104] on span "Preguntas Frecuentes" at bounding box center [448, 97] width 156 height 16
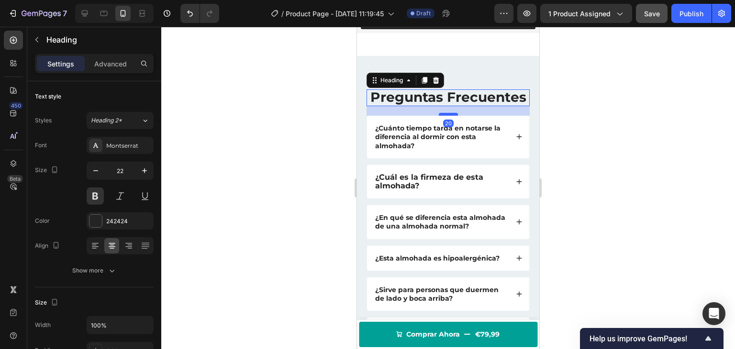
click at [442, 116] on div at bounding box center [448, 114] width 19 height 3
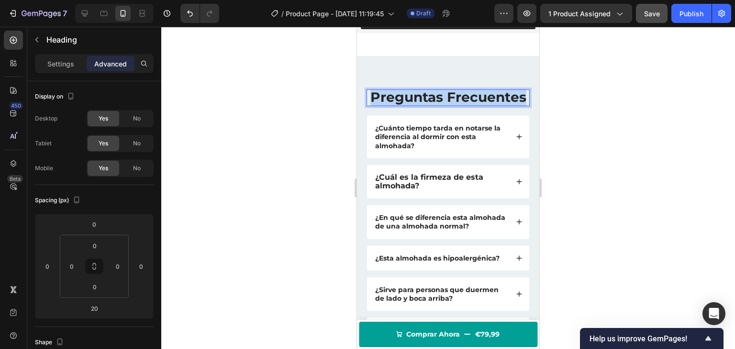
click at [457, 105] on span "Preguntas Frecuentes" at bounding box center [448, 97] width 156 height 16
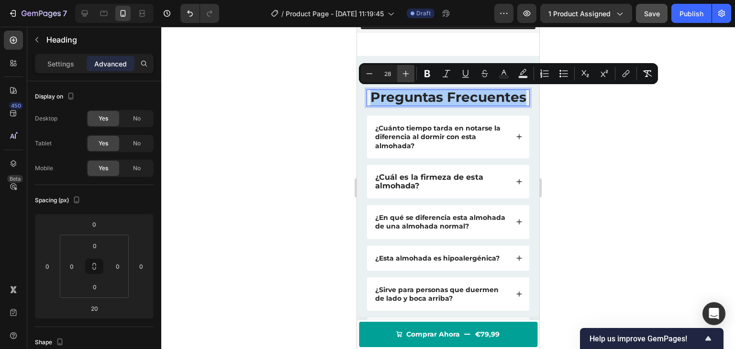
click at [408, 73] on icon "Editor contextual toolbar" at bounding box center [406, 74] width 6 height 6
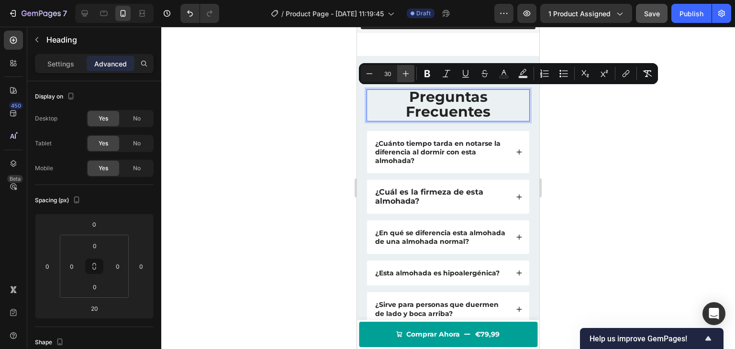
click at [408, 73] on icon "Editor contextual toolbar" at bounding box center [406, 74] width 6 height 6
type input "31"
click at [411, 116] on span "Preguntas Frecuentes" at bounding box center [448, 105] width 87 height 34
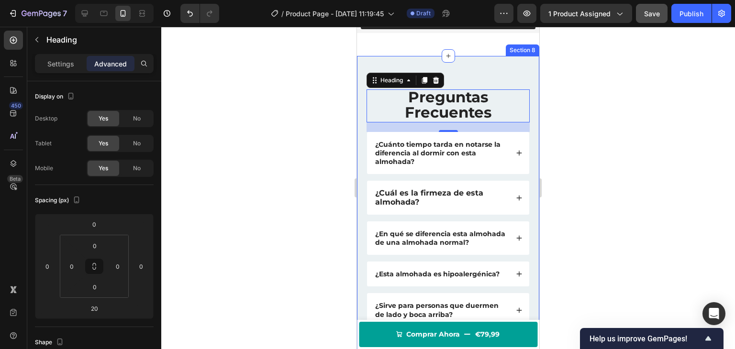
drag, startPoint x: 322, startPoint y: 108, endPoint x: 344, endPoint y: 107, distance: 21.5
click at [324, 108] on div at bounding box center [448, 188] width 574 height 323
click at [66, 64] on p "Settings" at bounding box center [60, 64] width 27 height 10
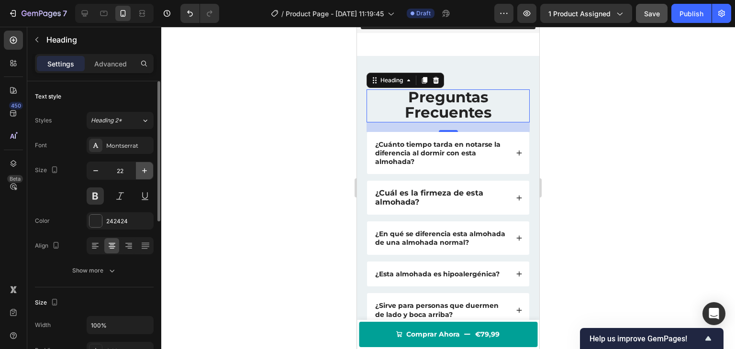
click at [146, 168] on icon "button" at bounding box center [145, 171] width 10 height 10
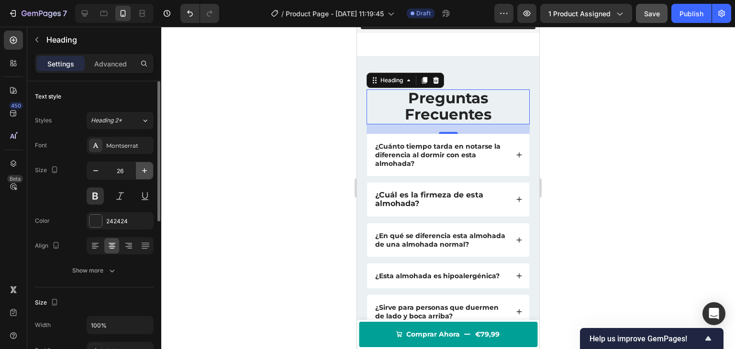
click at [146, 168] on icon "button" at bounding box center [145, 171] width 10 height 10
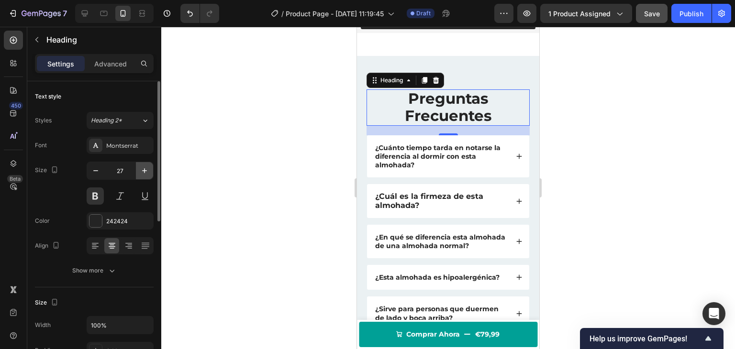
click at [146, 168] on icon "button" at bounding box center [145, 171] width 10 height 10
type input "28"
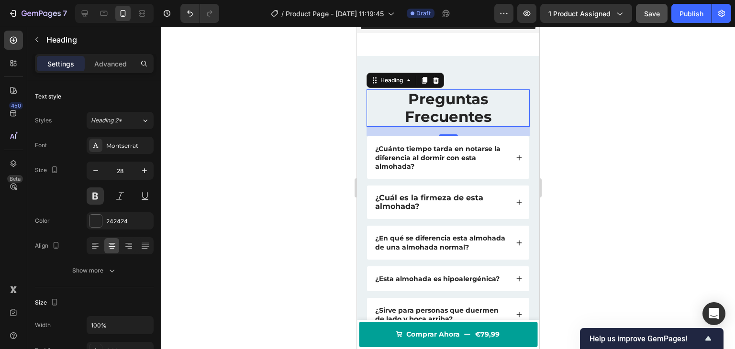
click at [254, 154] on div at bounding box center [448, 188] width 574 height 323
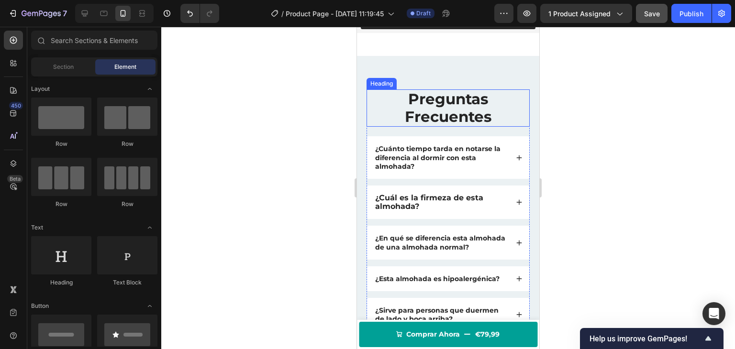
click at [427, 110] on span "Preguntas Frecuentes" at bounding box center [448, 108] width 87 height 36
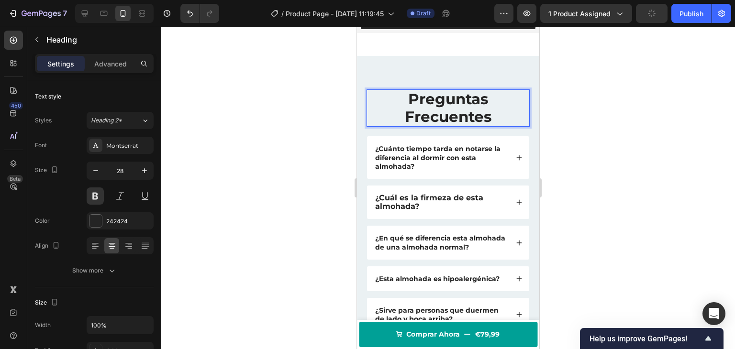
click at [428, 110] on span "Preguntas Frecuentes" at bounding box center [448, 108] width 87 height 36
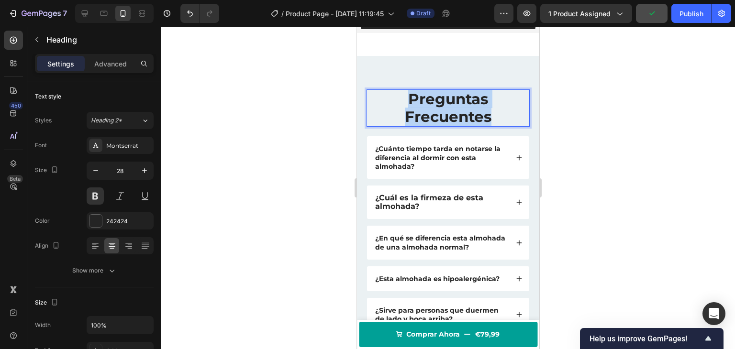
click at [428, 110] on span "Preguntas Frecuentes" at bounding box center [448, 108] width 87 height 36
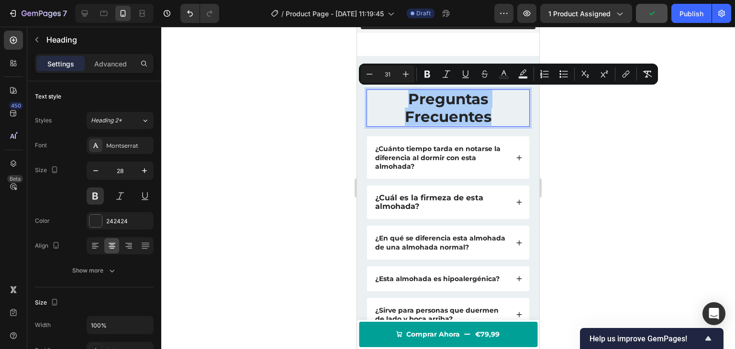
click at [283, 133] on div at bounding box center [448, 188] width 574 height 323
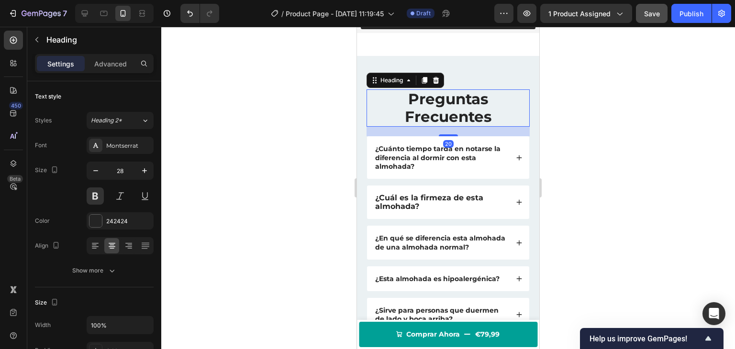
click at [415, 113] on span "Preguntas Frecuentes" at bounding box center [448, 108] width 87 height 36
drag, startPoint x: 306, startPoint y: 157, endPoint x: 314, endPoint y: 159, distance: 7.6
click at [306, 157] on div at bounding box center [448, 188] width 574 height 323
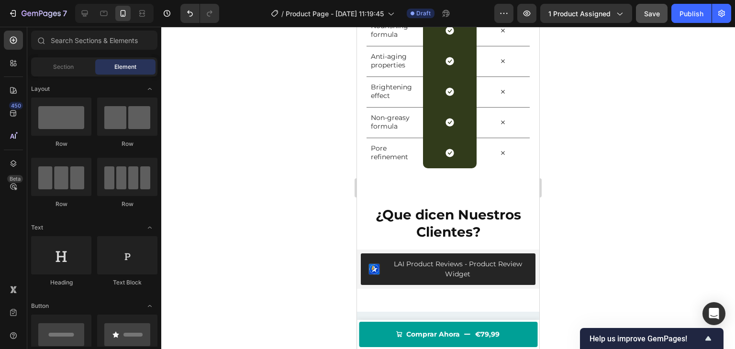
scroll to position [1876, 0]
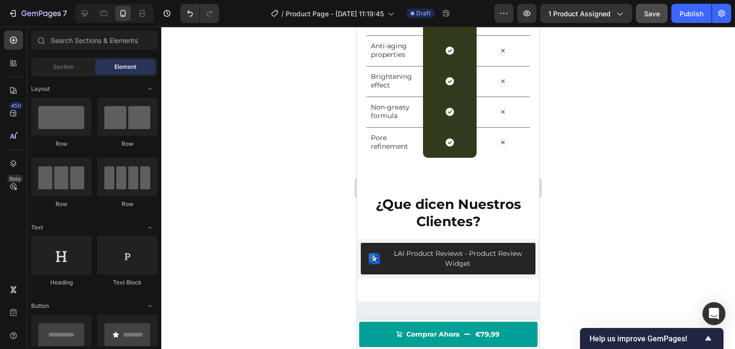
drag, startPoint x: 536, startPoint y: 274, endPoint x: 902, endPoint y: 275, distance: 366.2
click at [447, 169] on div "Us vs Them Heading Row GEMBEAU Heading Cosmetic Text Block Row Other Text Block…" at bounding box center [448, 33] width 182 height 291
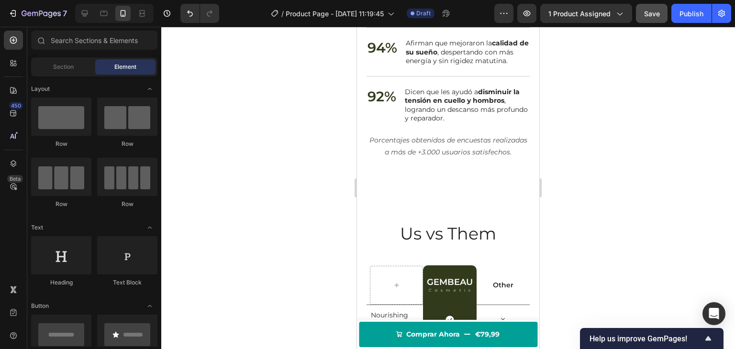
scroll to position [1569, 0]
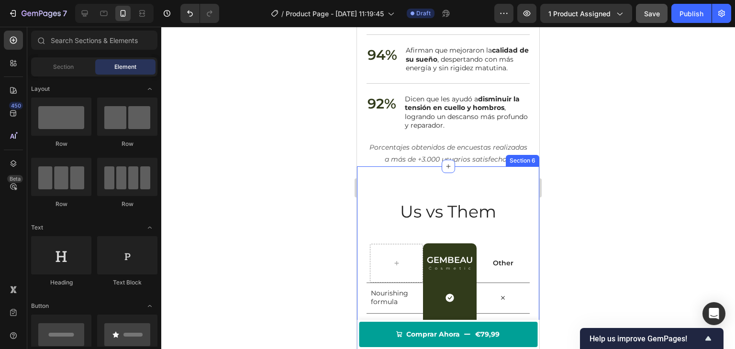
click at [438, 206] on div "Us vs Them Heading Row GEMBEAU Heading Cosmetic Text Block Row Other Text Block…" at bounding box center [448, 312] width 182 height 291
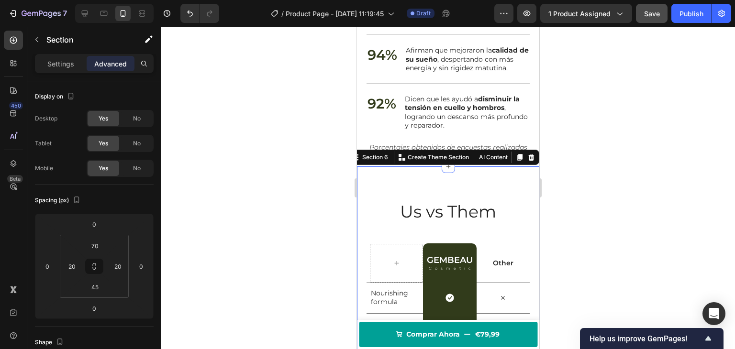
click at [113, 61] on p "Advanced" at bounding box center [110, 64] width 33 height 10
click at [89, 246] on input "70" at bounding box center [94, 246] width 19 height 14
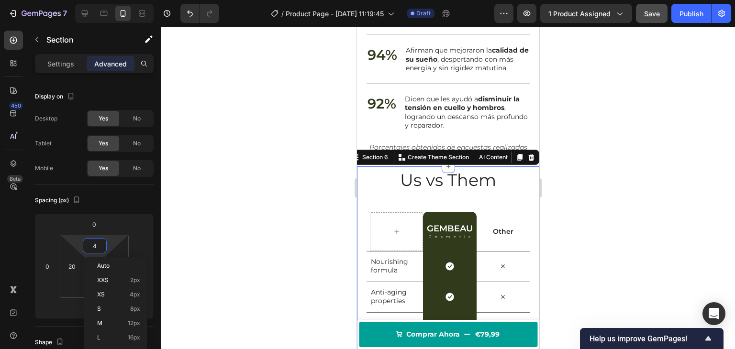
type input "45"
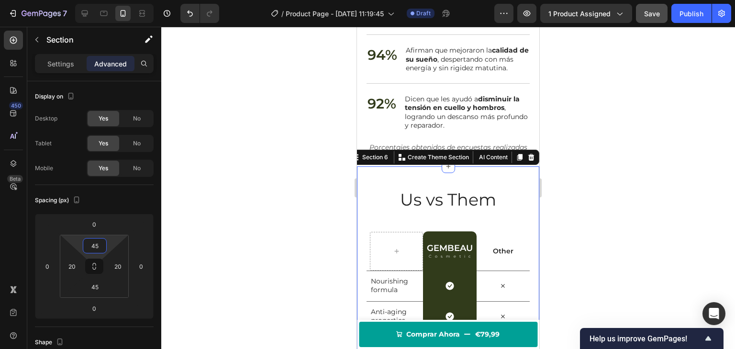
click at [319, 195] on div at bounding box center [448, 188] width 574 height 323
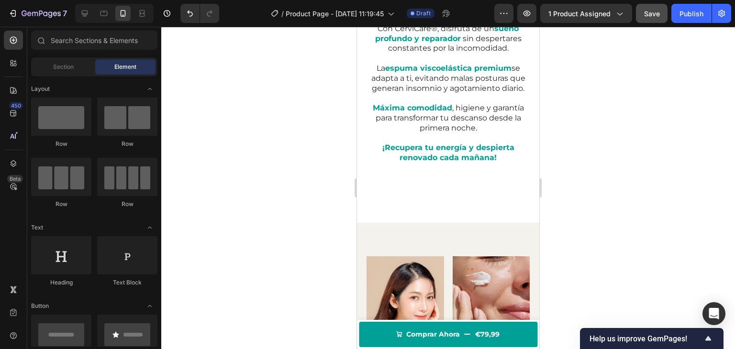
scroll to position [794, 0]
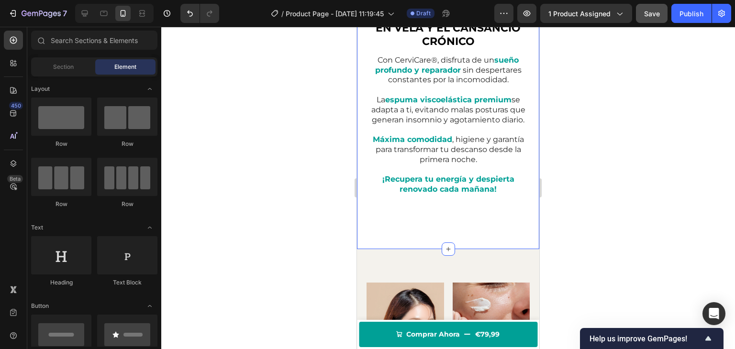
click at [433, 214] on div "OLVÍDATE DE LAS NOCHES EN VELA Y EL CANSANCIO CRÓNICO Heading Con CerviCare®, d…" at bounding box center [448, 58] width 163 height 316
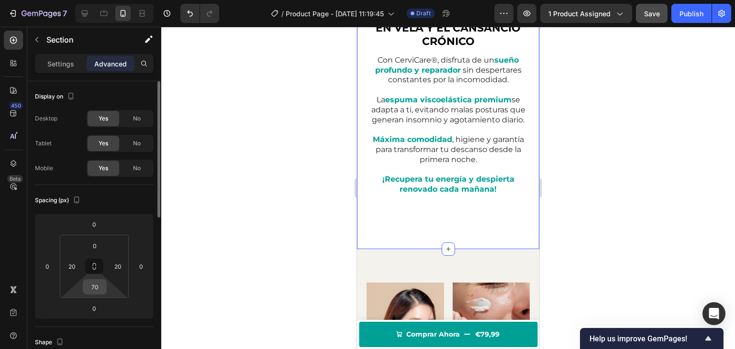
click at [93, 284] on input "70" at bounding box center [94, 287] width 19 height 14
type input "0"
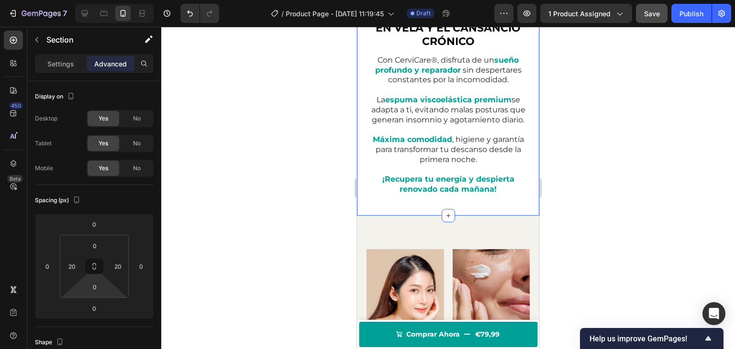
click at [283, 184] on div at bounding box center [448, 188] width 574 height 323
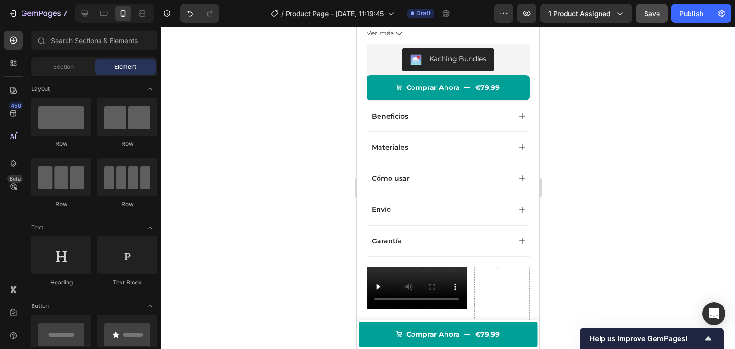
scroll to position [221, 0]
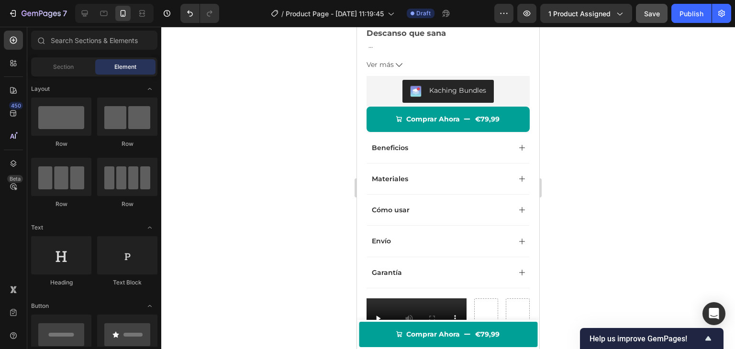
drag, startPoint x: 536, startPoint y: 139, endPoint x: 903, endPoint y: 104, distance: 369.3
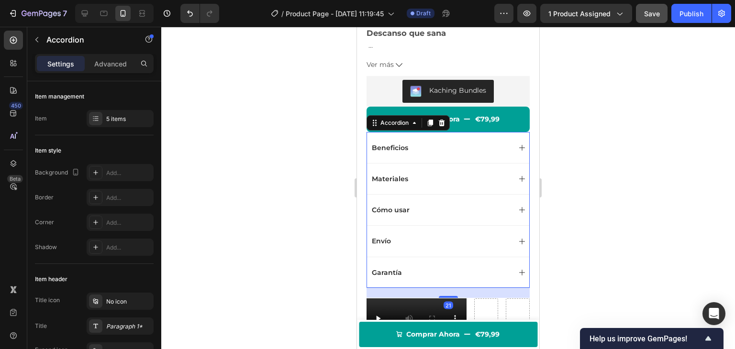
click at [438, 197] on div "Cómo usar" at bounding box center [448, 209] width 162 height 31
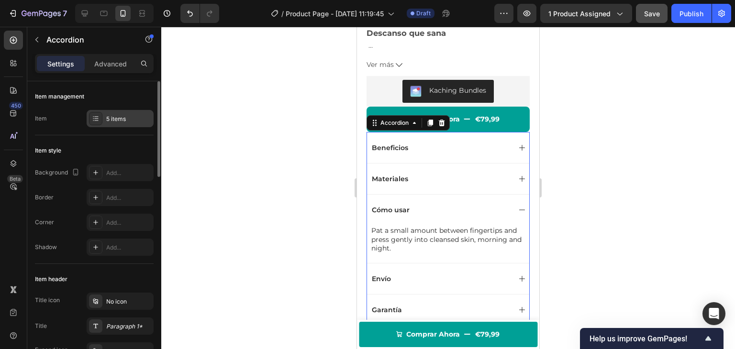
click at [111, 110] on div "5 items" at bounding box center [120, 118] width 67 height 17
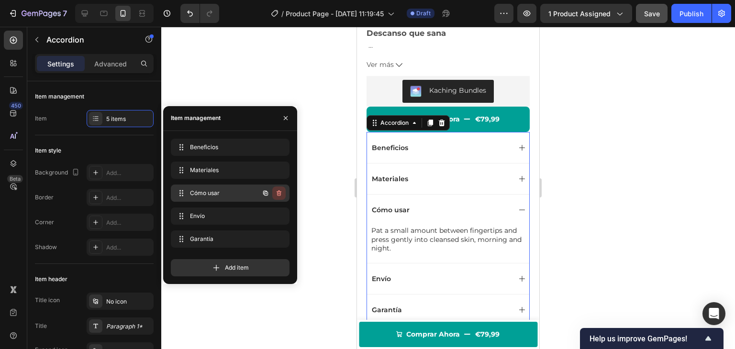
click at [281, 192] on icon "button" at bounding box center [279, 194] width 8 height 8
click at [281, 192] on div "Delete" at bounding box center [273, 193] width 18 height 9
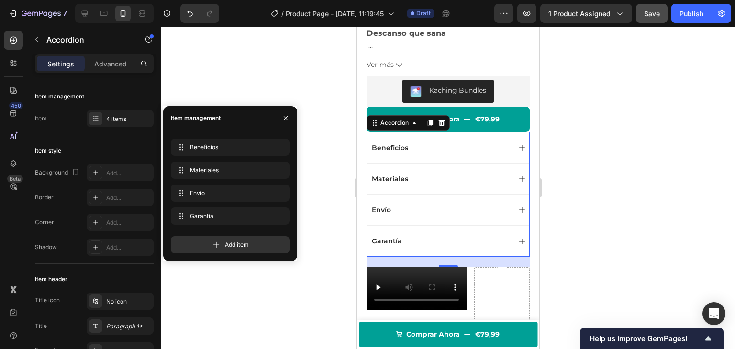
click at [320, 78] on div at bounding box center [448, 188] width 574 height 323
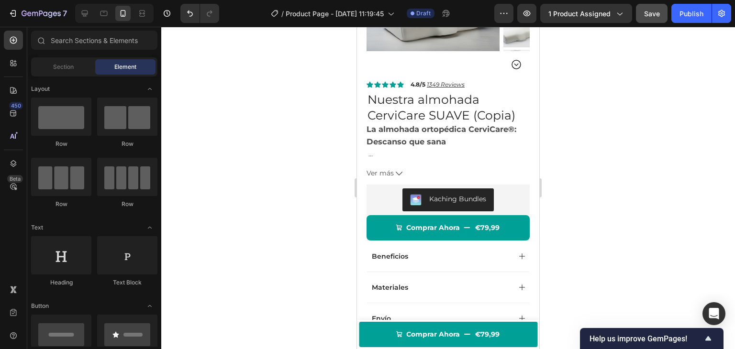
scroll to position [105, 0]
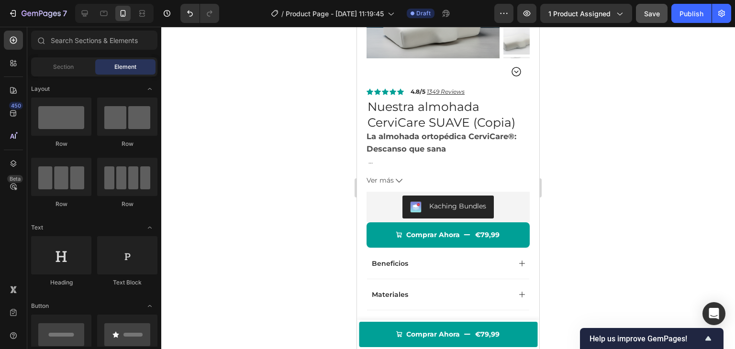
drag, startPoint x: 538, startPoint y: 88, endPoint x: 897, endPoint y: 102, distance: 358.8
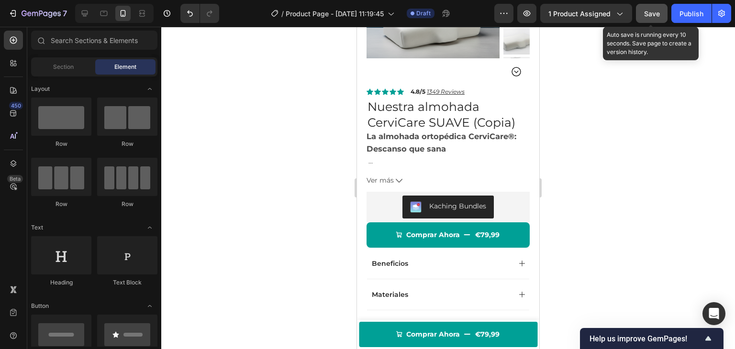
click at [649, 22] on button "Save" at bounding box center [652, 13] width 32 height 19
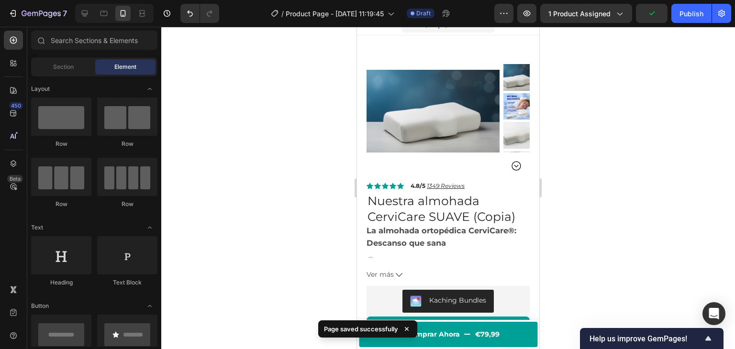
scroll to position [0, 0]
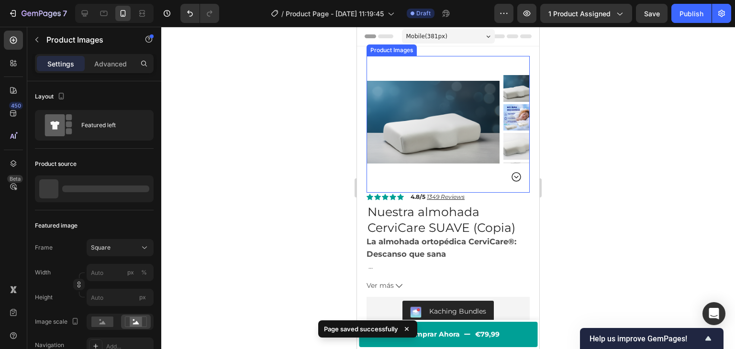
click at [444, 94] on img at bounding box center [433, 122] width 133 height 133
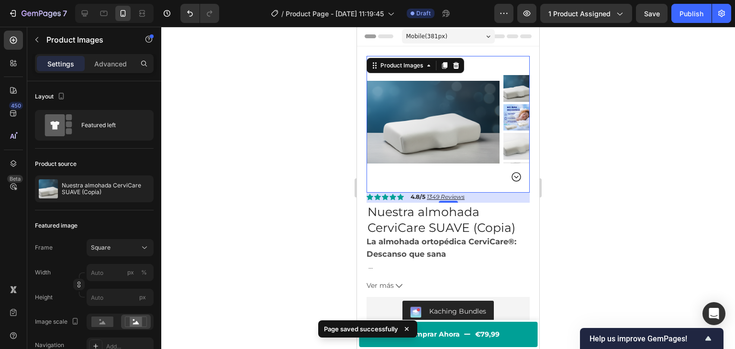
click at [577, 68] on div at bounding box center [448, 188] width 574 height 323
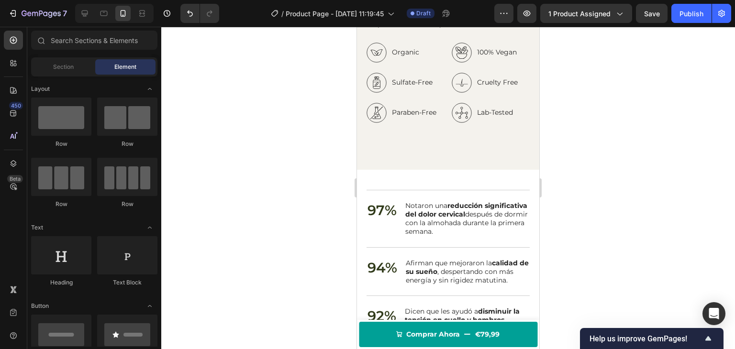
scroll to position [1304, 0]
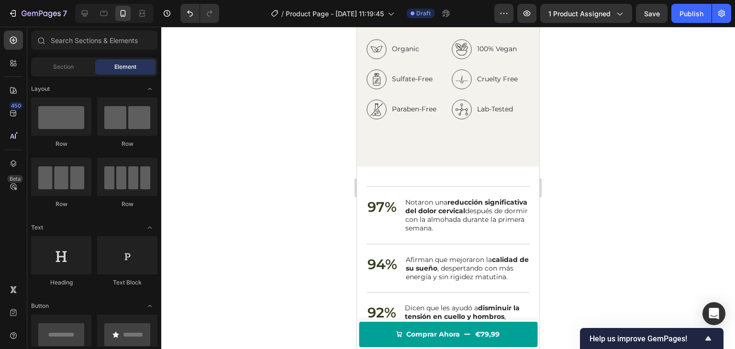
click at [274, 61] on div at bounding box center [448, 188] width 574 height 323
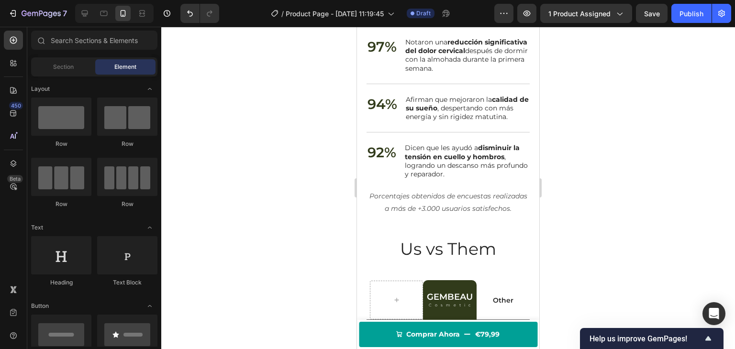
scroll to position [1400, 0]
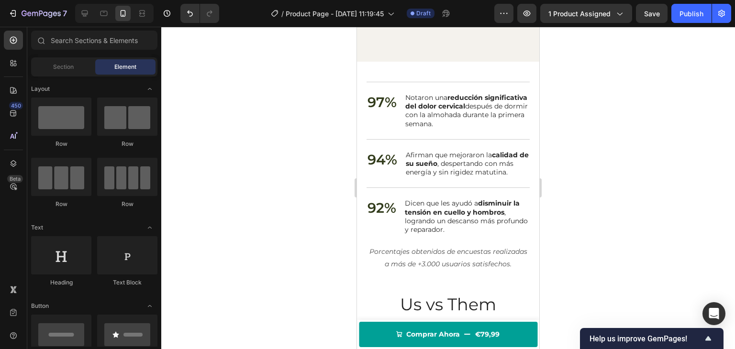
drag, startPoint x: 537, startPoint y: 187, endPoint x: 898, endPoint y: 224, distance: 363.3
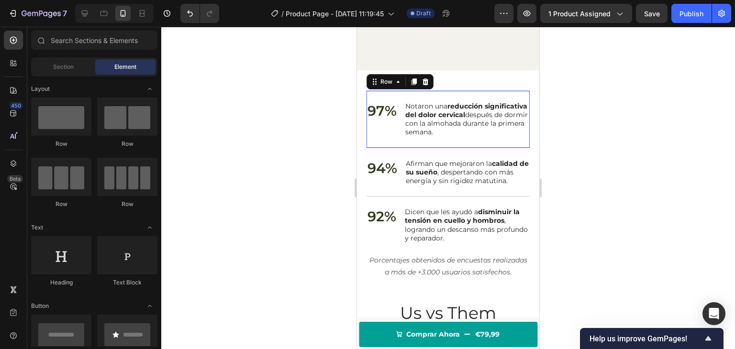
click at [392, 90] on div "97% Text Block Notaron una reducción significativa del dolor cervical después d…" at bounding box center [448, 118] width 163 height 57
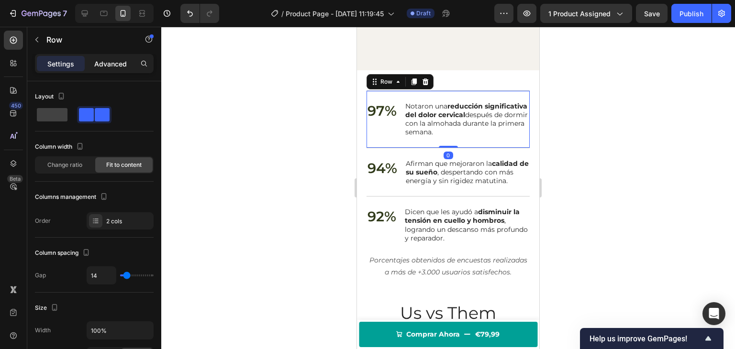
click at [112, 56] on div "Advanced" at bounding box center [111, 63] width 48 height 15
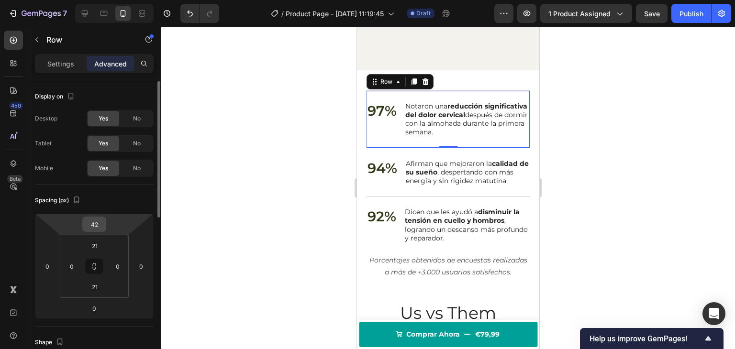
click at [91, 221] on input "42" at bounding box center [94, 224] width 19 height 14
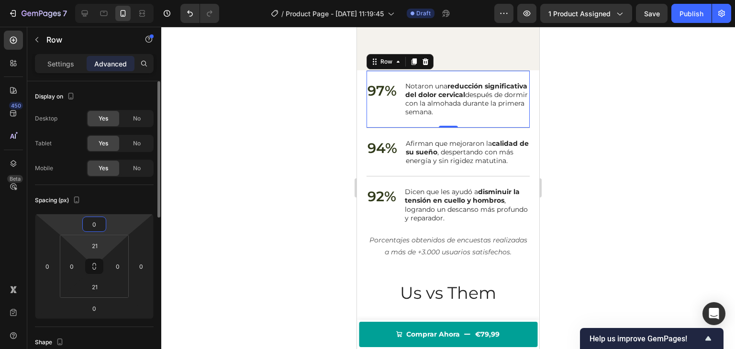
type input "0"
click at [95, 0] on html "7 Version history / Product Page - [DATE] 11:19:45 Draft Preview 1 product assi…" at bounding box center [367, 0] width 735 height 0
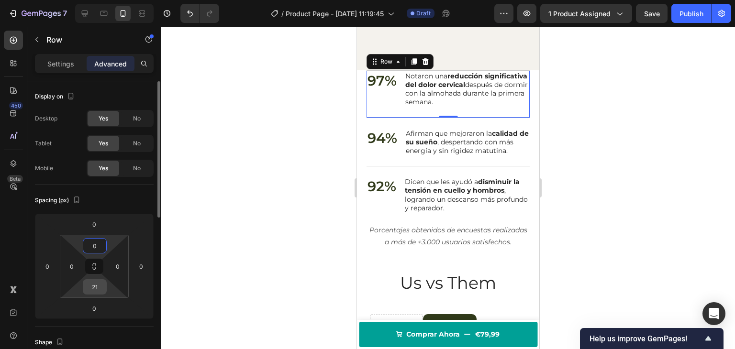
type input "0"
click at [95, 280] on input "21" at bounding box center [94, 287] width 19 height 14
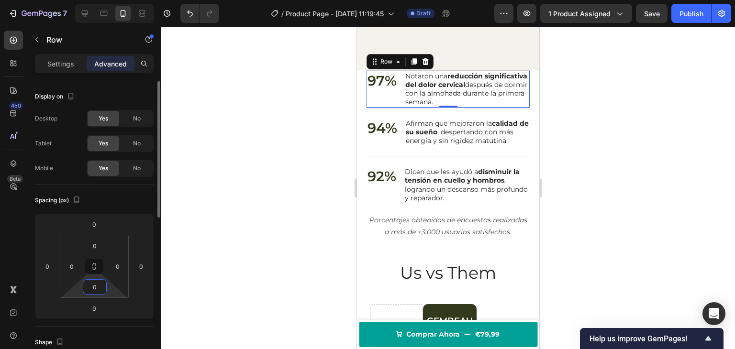
type input "0"
click at [134, 201] on div "Spacing (px)" at bounding box center [94, 200] width 119 height 15
click at [324, 152] on div at bounding box center [448, 188] width 574 height 323
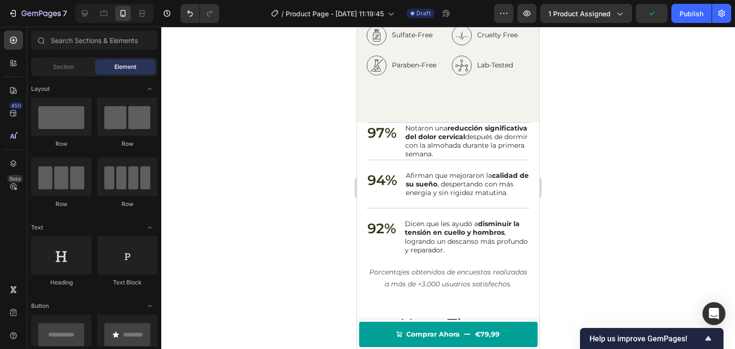
scroll to position [1334, 0]
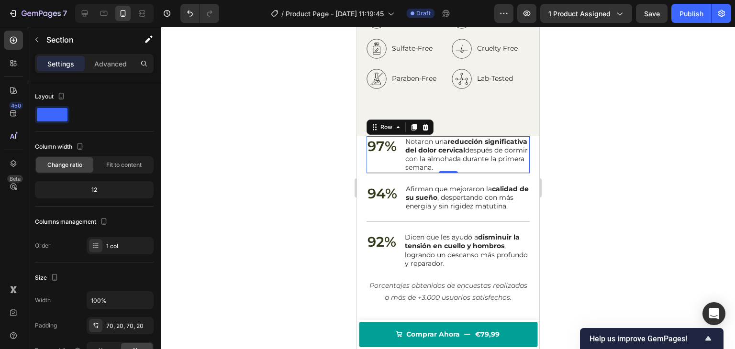
click at [381, 154] on div "97% Text Block" at bounding box center [382, 154] width 31 height 37
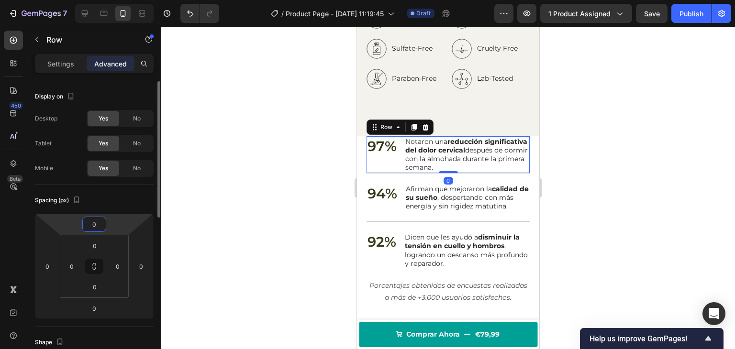
click at [98, 223] on input "0" at bounding box center [94, 224] width 19 height 14
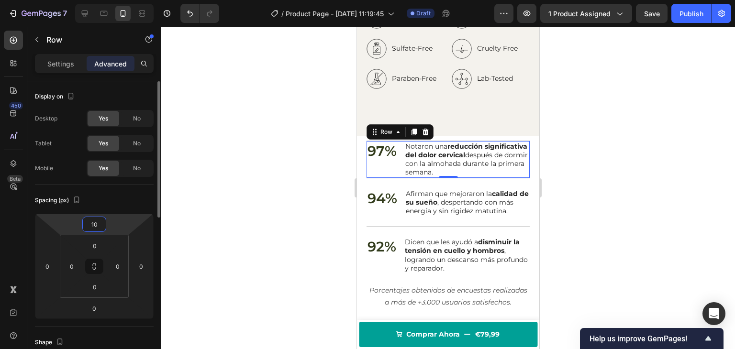
type input "1"
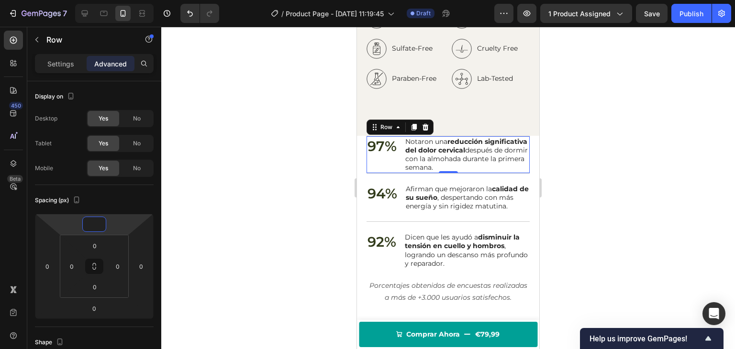
click at [233, 139] on div at bounding box center [448, 188] width 574 height 323
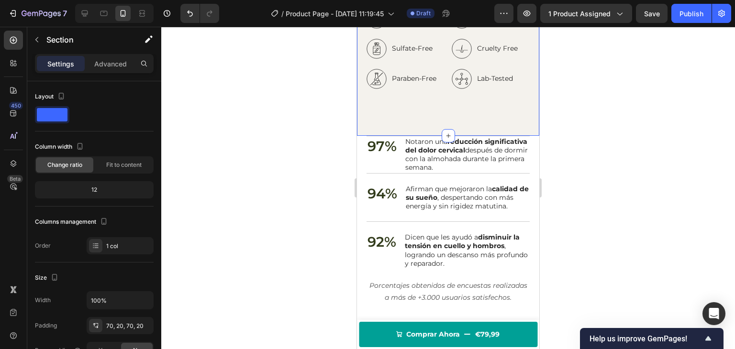
click at [117, 62] on p "Advanced" at bounding box center [110, 64] width 33 height 10
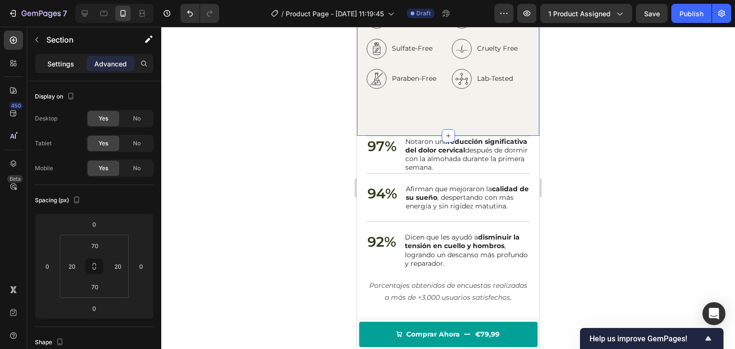
click at [58, 59] on p "Settings" at bounding box center [60, 64] width 27 height 10
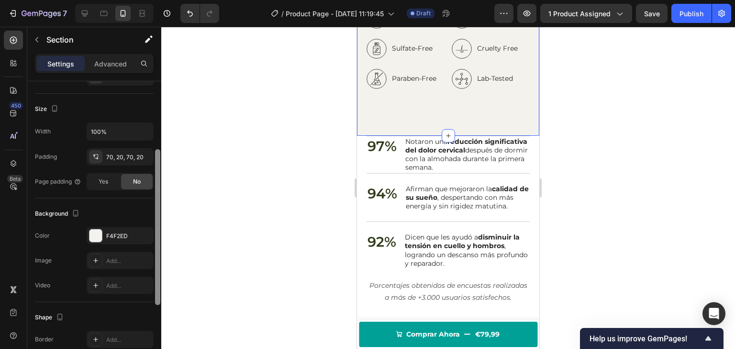
scroll to position [174, 0]
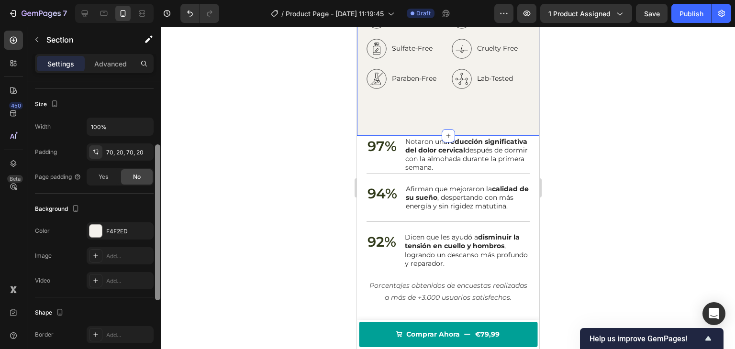
drag, startPoint x: 157, startPoint y: 196, endPoint x: 161, endPoint y: 288, distance: 92.0
click at [161, 0] on div "7 Version history / Product Page - [DATE] 11:19:45 Draft Preview 1 product assi…" at bounding box center [367, 0] width 735 height 0
click at [127, 230] on div "F4F2ED" at bounding box center [120, 231] width 28 height 9
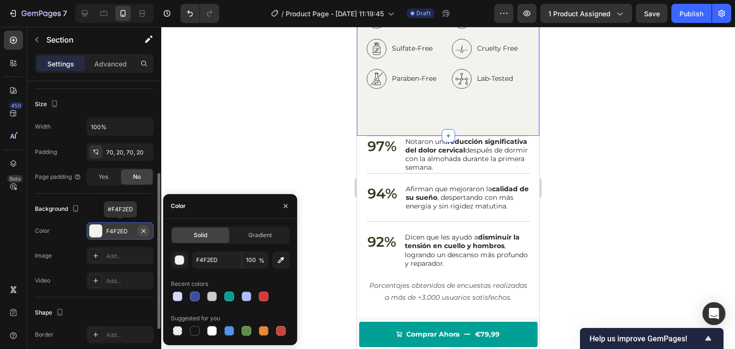
click at [143, 232] on icon "button" at bounding box center [144, 231] width 8 height 8
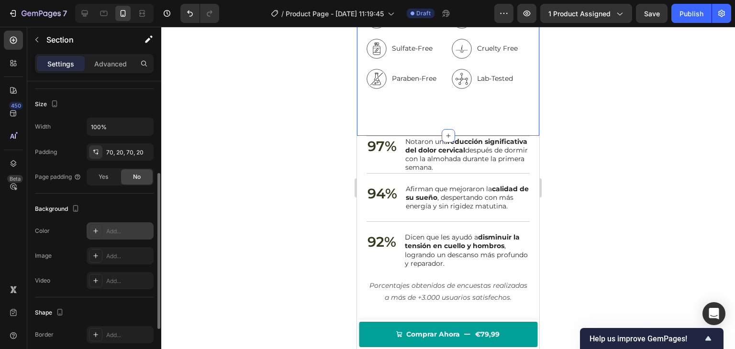
click at [266, 194] on div at bounding box center [448, 188] width 574 height 323
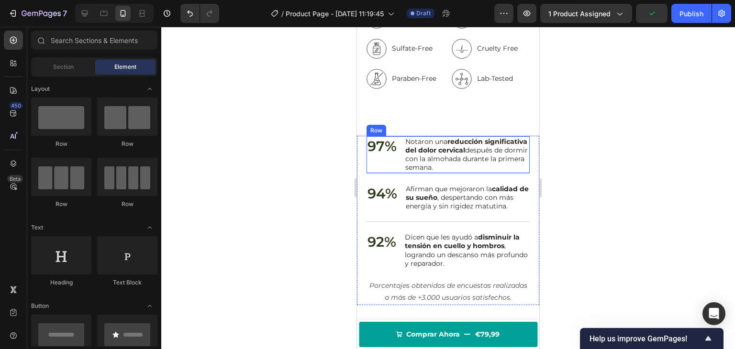
click at [373, 151] on div "97% Text Block" at bounding box center [382, 154] width 31 height 37
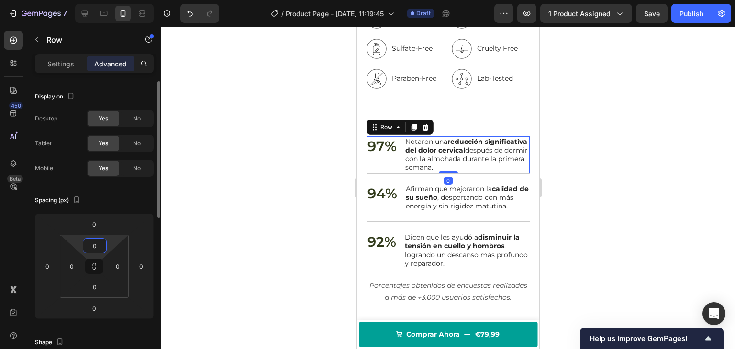
click at [101, 239] on input "0" at bounding box center [94, 246] width 19 height 14
type input "20"
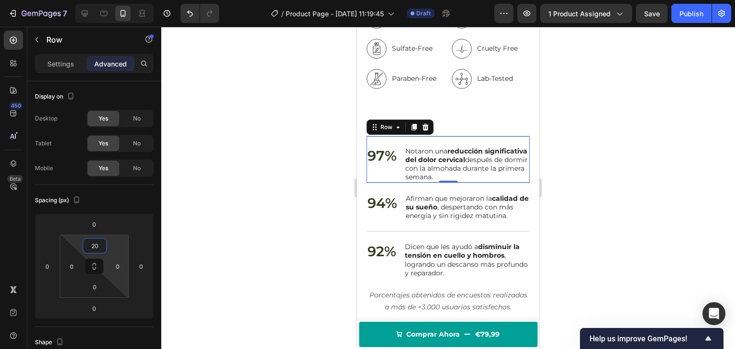
click at [205, 226] on div at bounding box center [448, 188] width 574 height 323
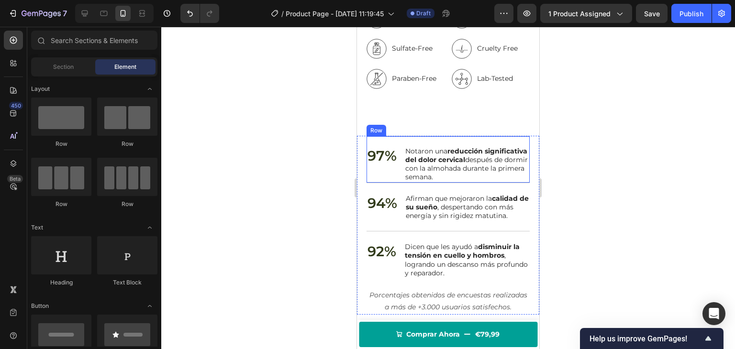
click at [381, 176] on div "97% Text Block" at bounding box center [382, 164] width 31 height 37
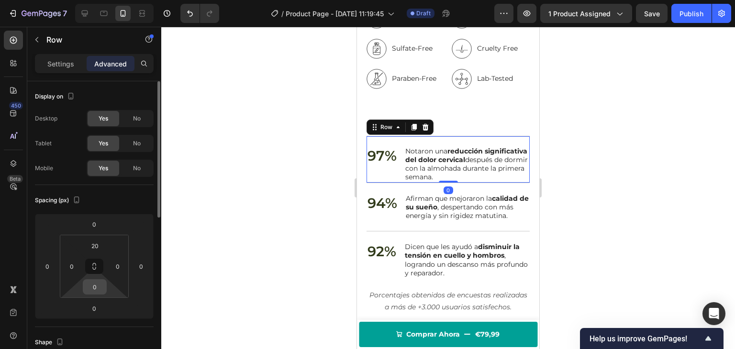
click at [92, 284] on input "0" at bounding box center [94, 287] width 19 height 14
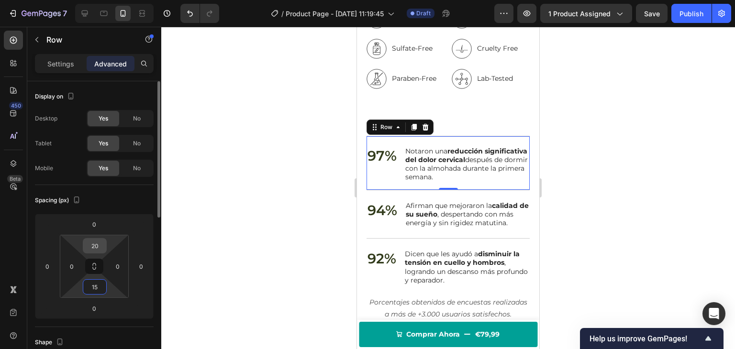
type input "15"
click at [99, 246] on input "20" at bounding box center [94, 246] width 19 height 14
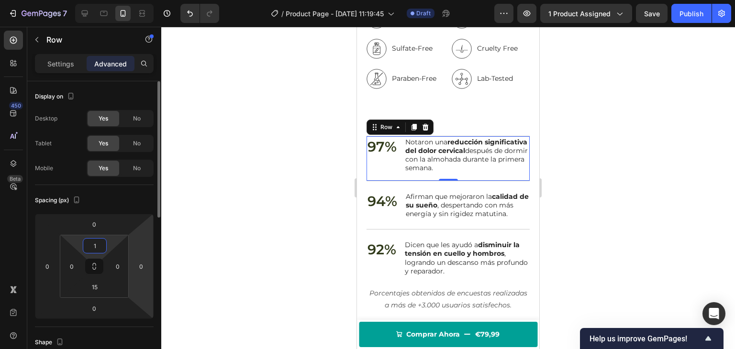
type input "15"
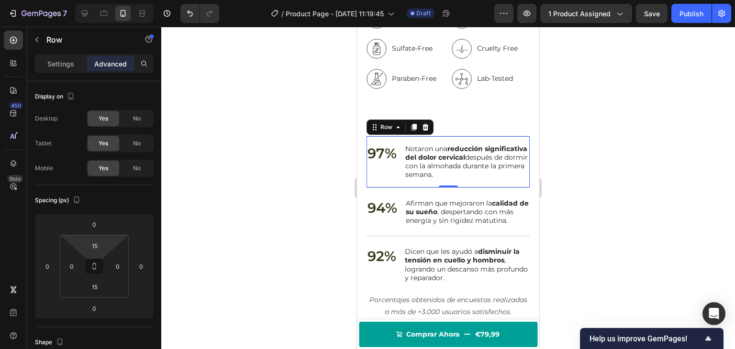
drag, startPoint x: 236, startPoint y: 223, endPoint x: 255, endPoint y: 228, distance: 18.9
click at [237, 223] on div at bounding box center [448, 188] width 574 height 323
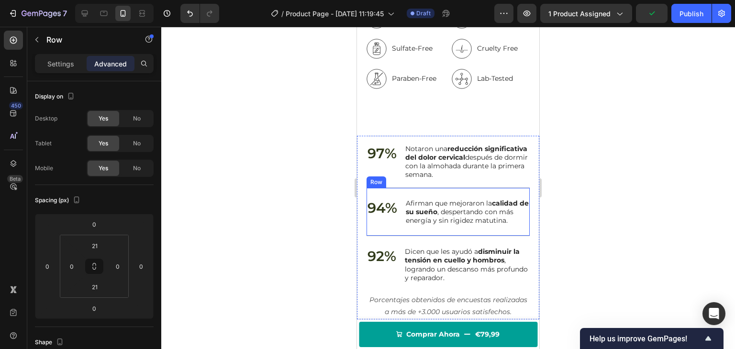
click at [392, 235] on div "94% Text Block Afirman que mejoraron la calidad de su sueño , despertando con m…" at bounding box center [448, 212] width 163 height 49
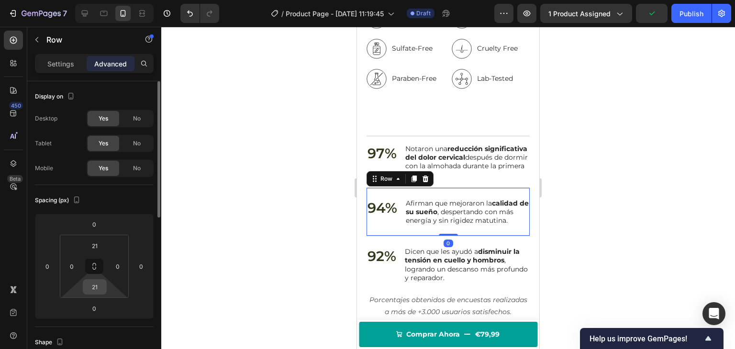
click at [92, 280] on input "21" at bounding box center [94, 287] width 19 height 14
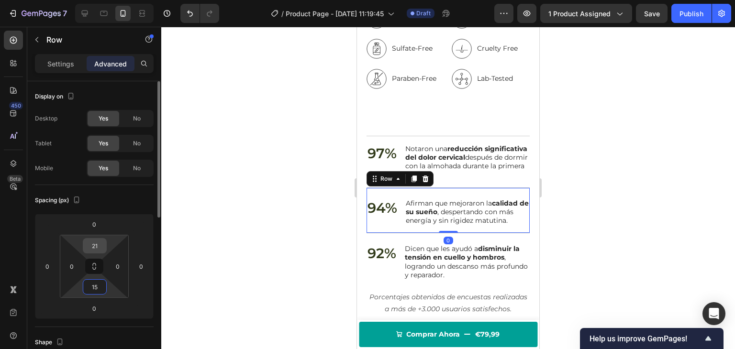
type input "15"
click at [94, 246] on input "21" at bounding box center [94, 246] width 19 height 14
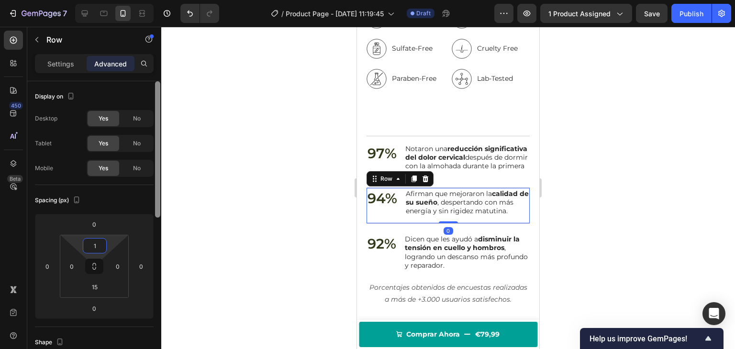
type input "15"
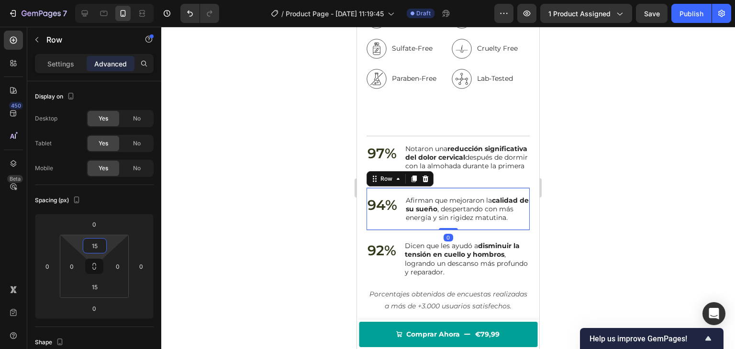
drag, startPoint x: 269, startPoint y: 237, endPoint x: 283, endPoint y: 240, distance: 14.6
click at [269, 237] on div at bounding box center [448, 188] width 574 height 323
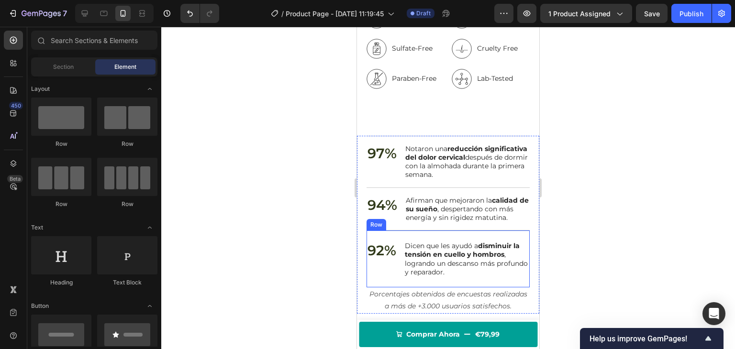
click at [397, 276] on div "92% Text Block" at bounding box center [382, 259] width 31 height 37
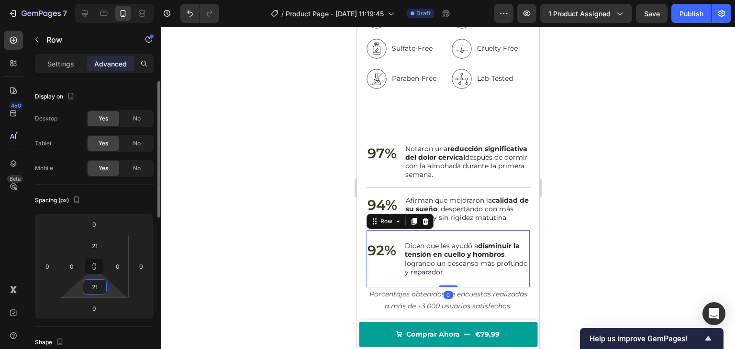
click at [93, 286] on input "21" at bounding box center [94, 287] width 19 height 14
type input "15"
click at [94, 249] on input "21" at bounding box center [94, 246] width 19 height 14
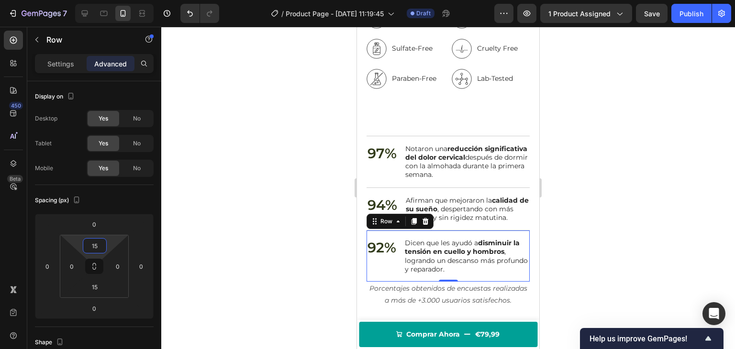
type input "15"
click at [285, 211] on div at bounding box center [448, 188] width 574 height 323
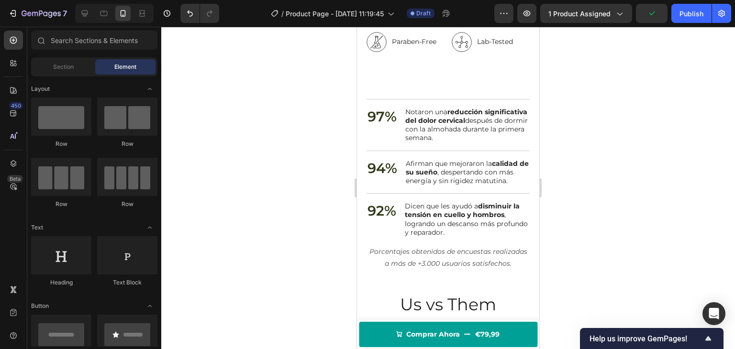
scroll to position [1375, 0]
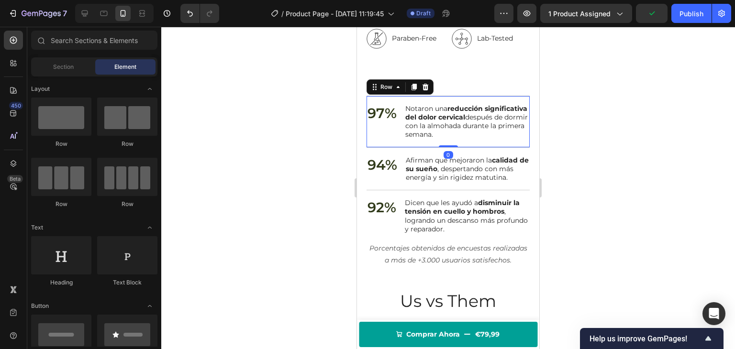
click at [383, 138] on div "97% Text Block" at bounding box center [382, 121] width 31 height 37
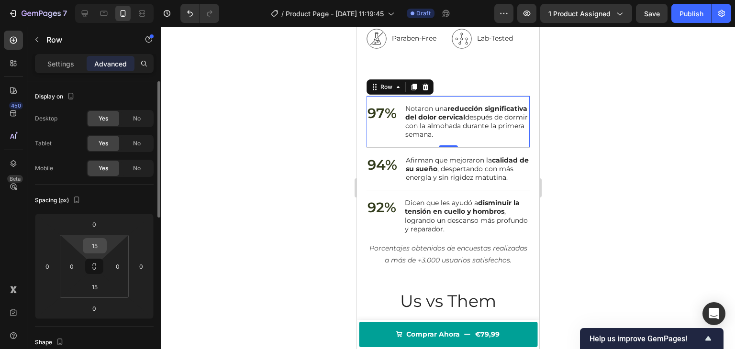
click at [95, 243] on input "15" at bounding box center [94, 246] width 19 height 14
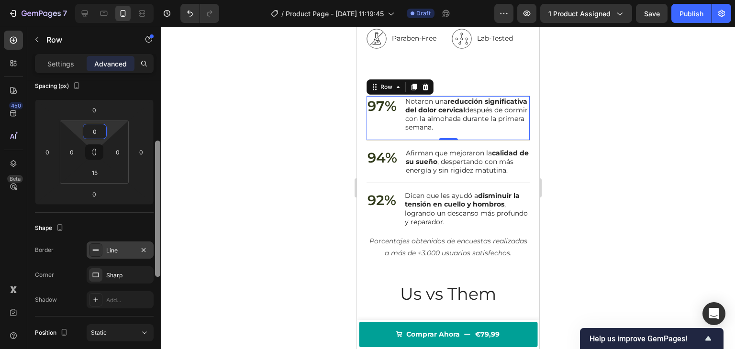
drag, startPoint x: 158, startPoint y: 197, endPoint x: 149, endPoint y: 252, distance: 55.8
click at [149, 252] on div "Display on Desktop Yes No Tablet Yes No Mobile Yes No Spacing (px) 0 0 0 0 0 0 …" at bounding box center [94, 228] width 134 height 295
type input "0"
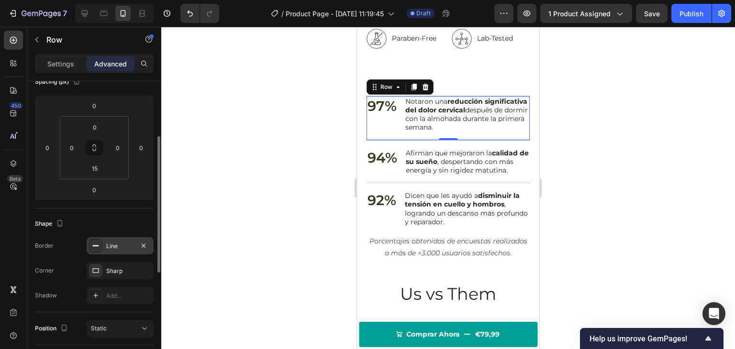
click at [114, 245] on div "Line" at bounding box center [120, 246] width 28 height 9
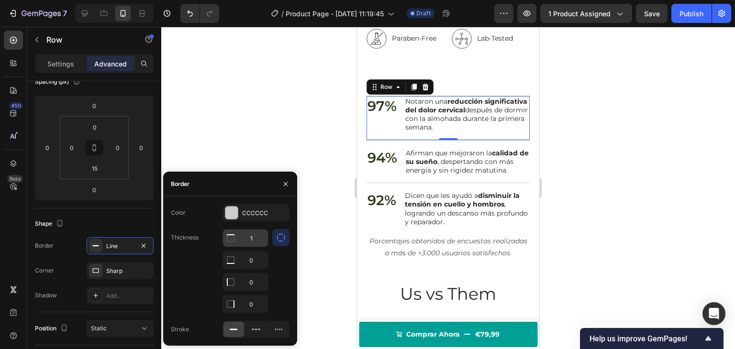
click at [255, 236] on input "1" at bounding box center [245, 238] width 45 height 17
type input "0"
click at [295, 148] on div at bounding box center [448, 188] width 574 height 323
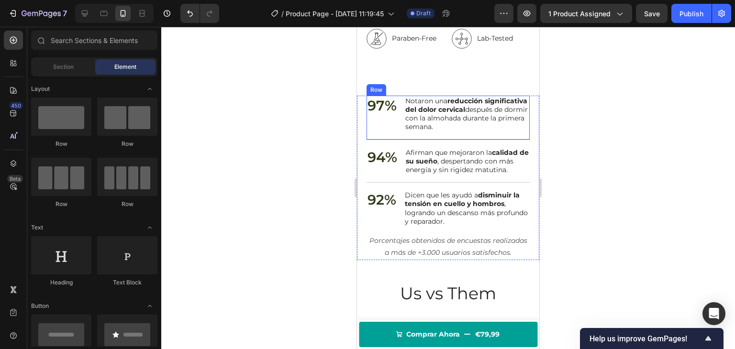
click at [394, 115] on div "97% Text Block" at bounding box center [382, 114] width 31 height 37
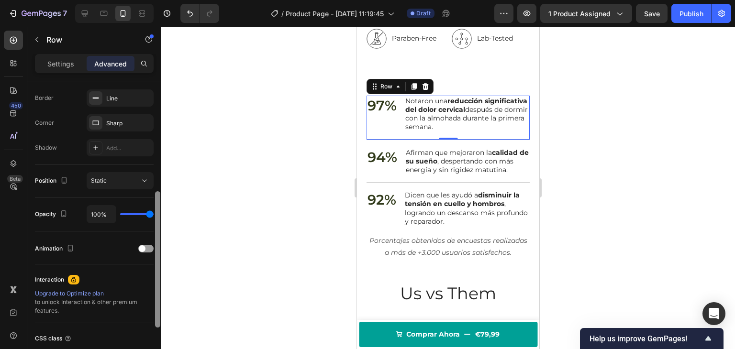
scroll to position [270, 0]
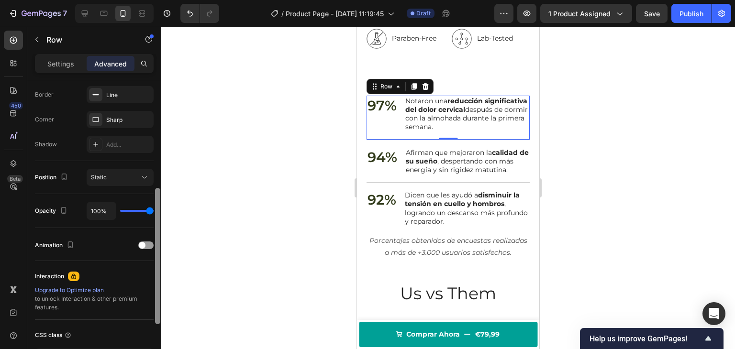
drag, startPoint x: 158, startPoint y: 168, endPoint x: 155, endPoint y: 293, distance: 125.5
click at [155, 293] on div at bounding box center [157, 216] width 7 height 295
click at [73, 56] on div "Settings" at bounding box center [61, 63] width 48 height 15
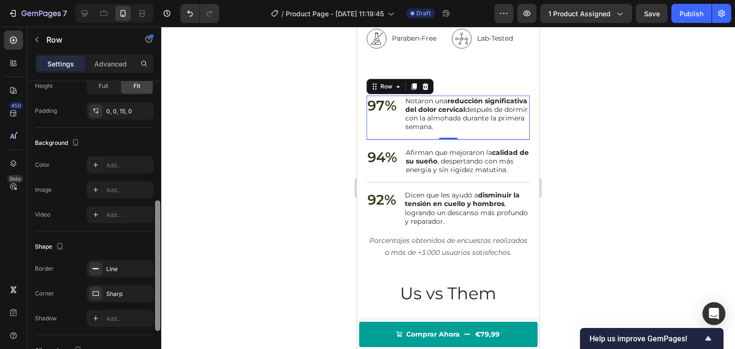
click at [155, 234] on div at bounding box center [157, 228] width 7 height 295
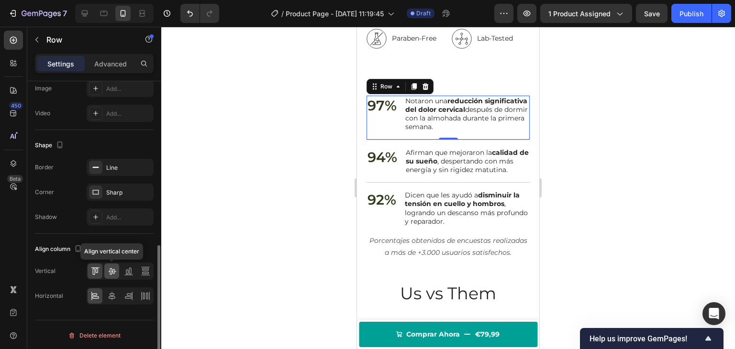
click at [109, 271] on icon at bounding box center [112, 272] width 10 height 10
click at [226, 225] on div at bounding box center [448, 188] width 574 height 323
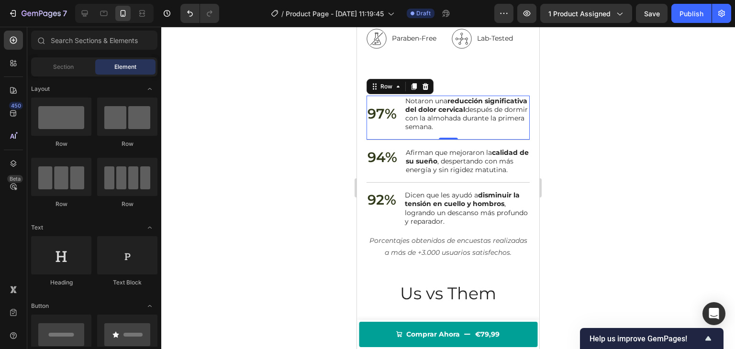
click at [417, 136] on div "97% Text Block Notaron una reducción significativa del dolor cervical después d…" at bounding box center [448, 118] width 163 height 44
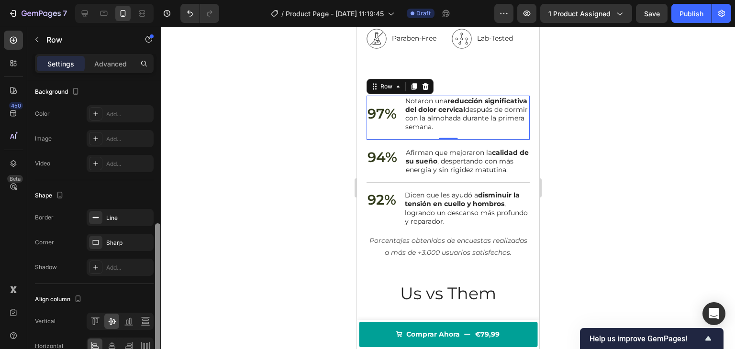
scroll to position [322, 0]
drag, startPoint x: 157, startPoint y: 173, endPoint x: 153, endPoint y: 315, distance: 142.7
click at [153, 315] on div "Layout Column width Change ratio Fit to content Columns management Order 2 cols…" at bounding box center [94, 228] width 134 height 295
click at [95, 317] on icon at bounding box center [95, 317] width 9 height 0
click at [203, 236] on div at bounding box center [448, 188] width 574 height 323
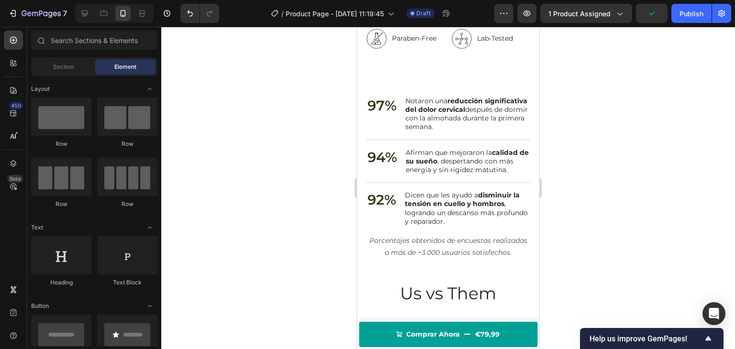
click at [303, 152] on div at bounding box center [448, 188] width 574 height 323
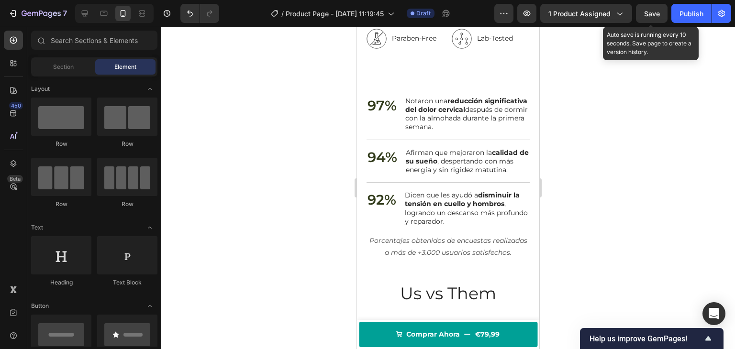
click at [657, 10] on span "Save" at bounding box center [652, 14] width 16 height 8
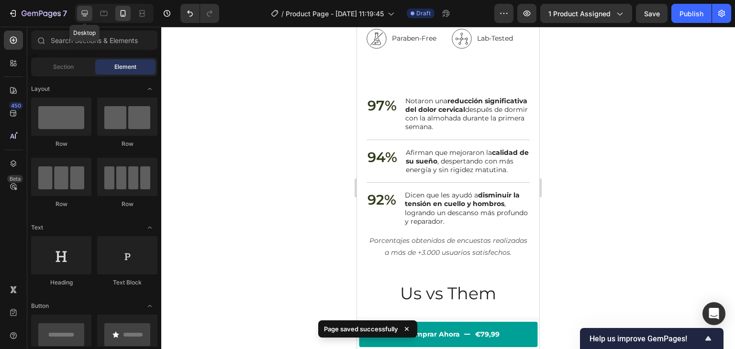
click at [85, 14] on icon at bounding box center [85, 14] width 6 height 6
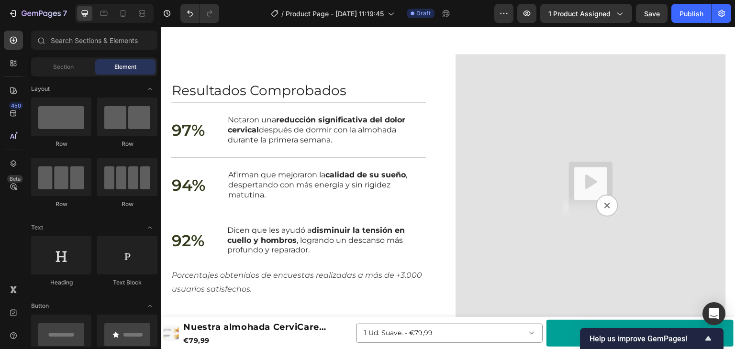
scroll to position [1323, 0]
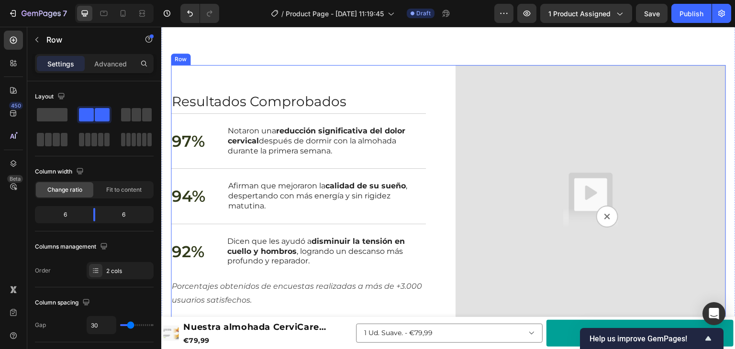
click at [189, 72] on div "Resultados Comprobados Heading 97% Text Block Notaron una reducción significati…" at bounding box center [306, 200] width 270 height 270
click at [107, 72] on div "Settings Advanced" at bounding box center [94, 63] width 119 height 19
click at [109, 68] on p "Advanced" at bounding box center [110, 64] width 33 height 10
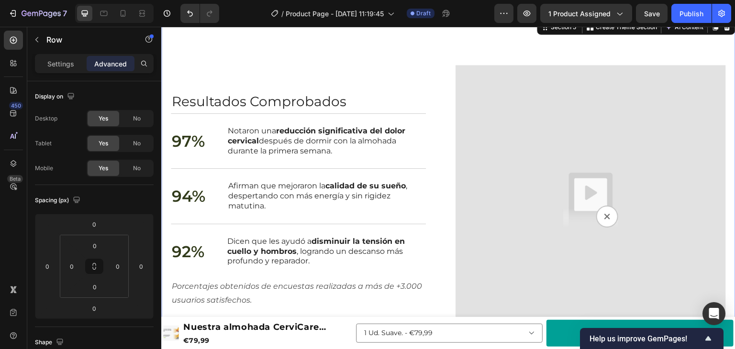
click at [263, 56] on div "Resultados Comprobados Heading 97% Text Block Notaron una reducción significati…" at bounding box center [448, 200] width 574 height 366
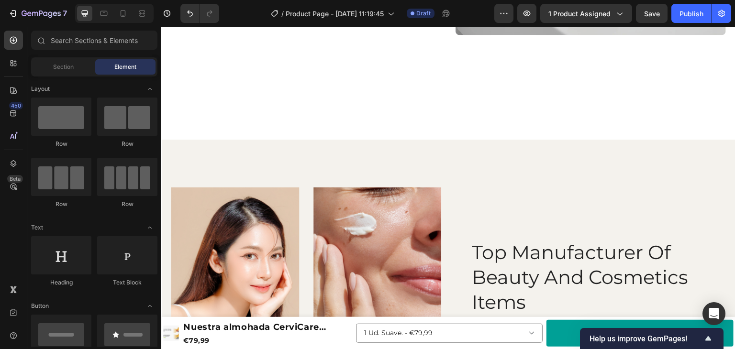
scroll to position [834, 0]
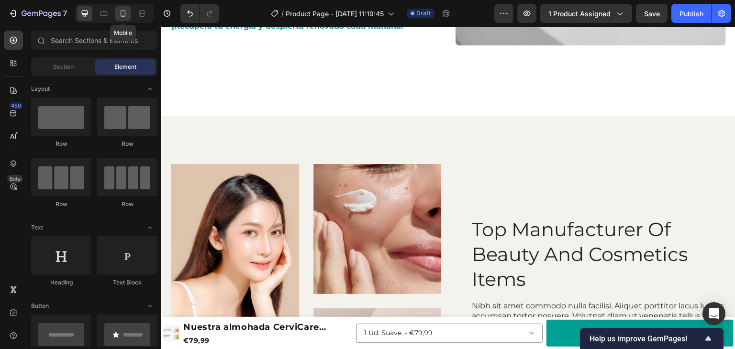
click at [122, 14] on icon at bounding box center [123, 14] width 10 height 10
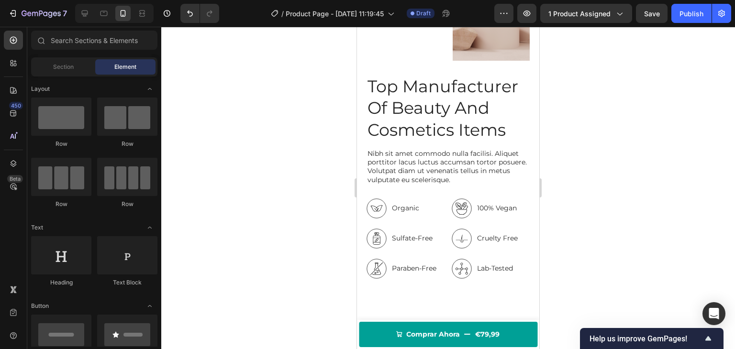
scroll to position [1148, 0]
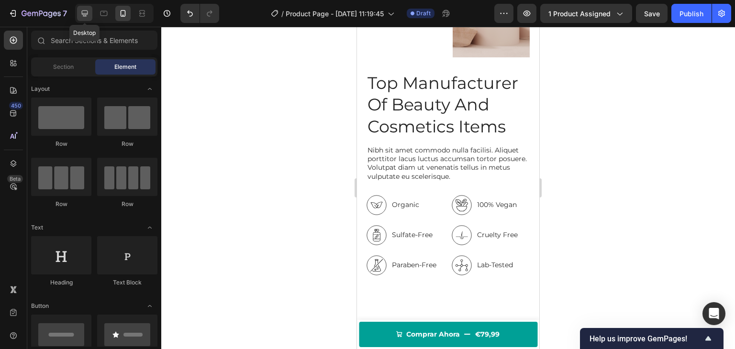
click at [86, 14] on icon at bounding box center [85, 14] width 6 height 6
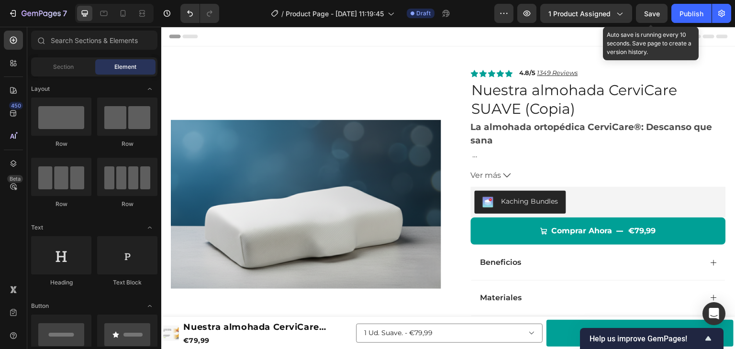
click at [650, 11] on span "Save" at bounding box center [652, 14] width 16 height 8
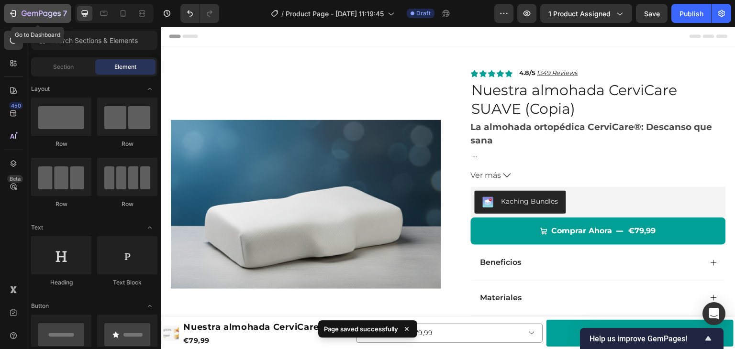
click at [11, 11] on icon "button" at bounding box center [13, 14] width 10 height 10
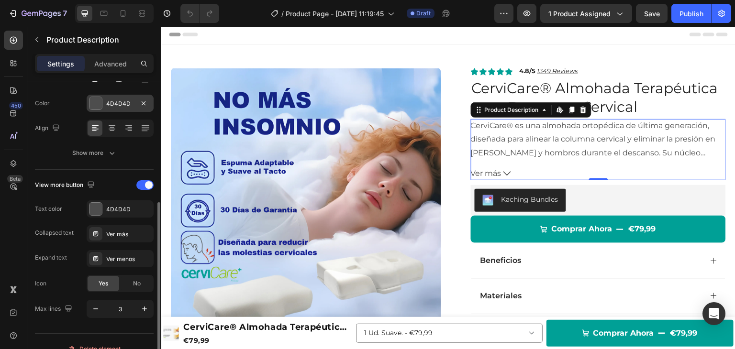
scroll to position [191, 0]
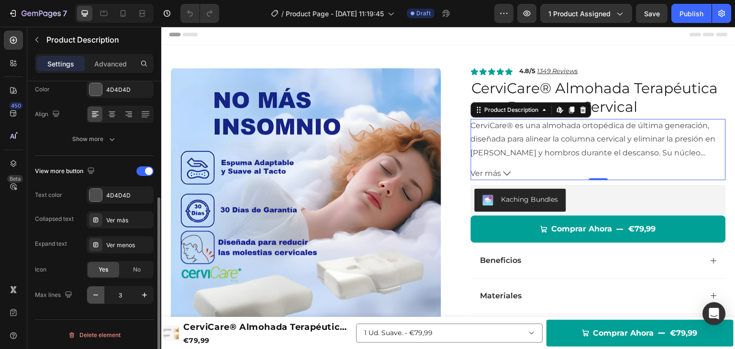
click at [93, 300] on button "button" at bounding box center [95, 295] width 17 height 17
type input "2"
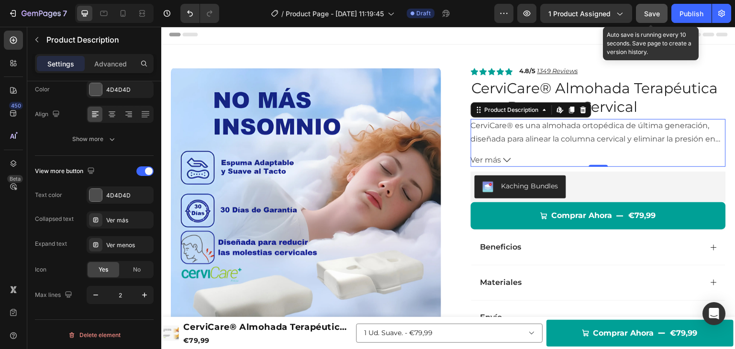
click at [646, 15] on span "Save" at bounding box center [652, 14] width 16 height 8
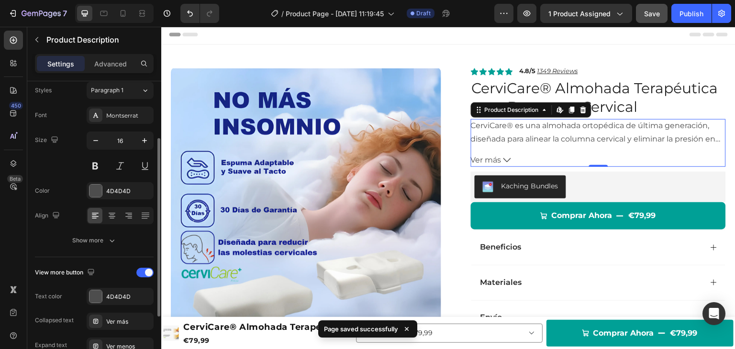
scroll to position [90, 0]
click at [98, 242] on div "Show more" at bounding box center [94, 241] width 45 height 10
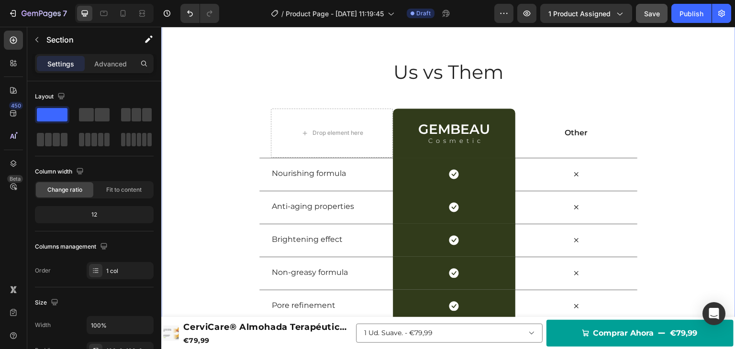
scroll to position [1493, 0]
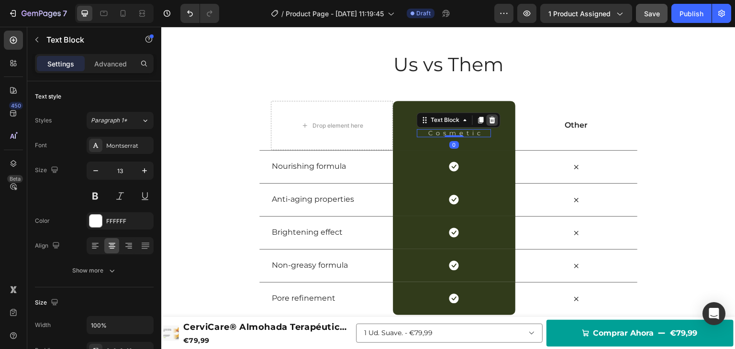
click at [489, 121] on icon at bounding box center [493, 120] width 8 height 8
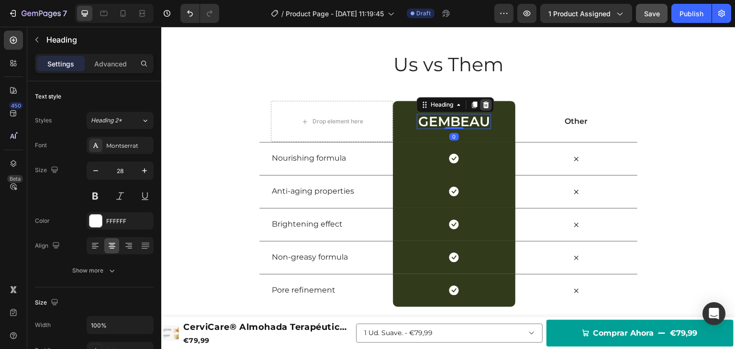
click at [484, 105] on icon at bounding box center [486, 105] width 8 height 8
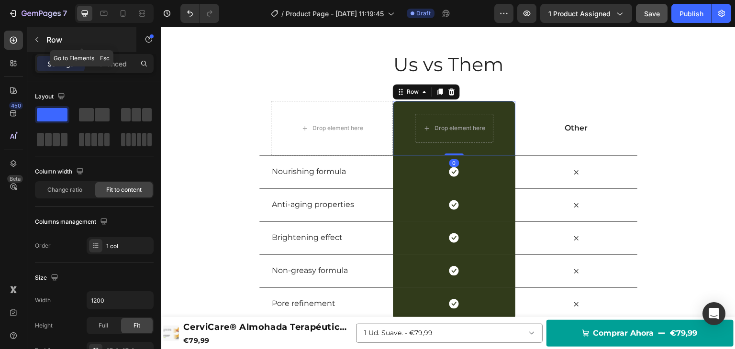
click at [40, 39] on icon "button" at bounding box center [37, 40] width 8 height 8
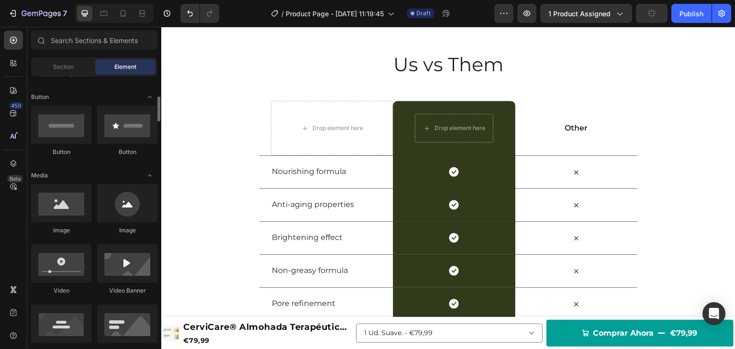
scroll to position [210, 0]
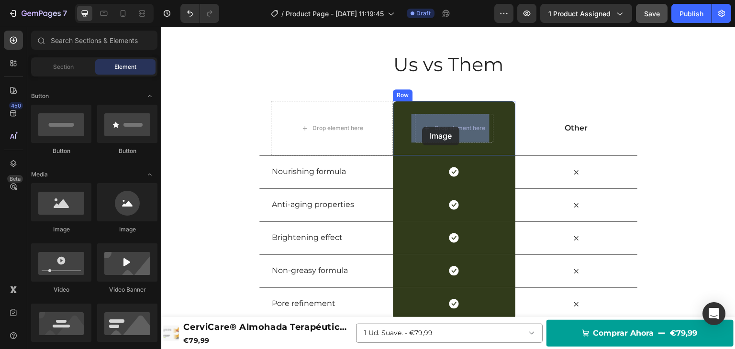
drag, startPoint x: 235, startPoint y: 240, endPoint x: 416, endPoint y: 126, distance: 214.0
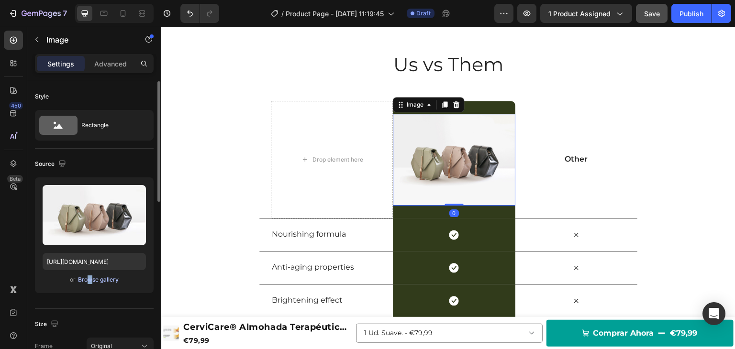
drag, startPoint x: 83, startPoint y: 284, endPoint x: 88, endPoint y: 278, distance: 8.5
click at [88, 278] on div "or Browse gallery" at bounding box center [94, 279] width 103 height 11
click at [88, 278] on div "Browse gallery" at bounding box center [98, 280] width 41 height 9
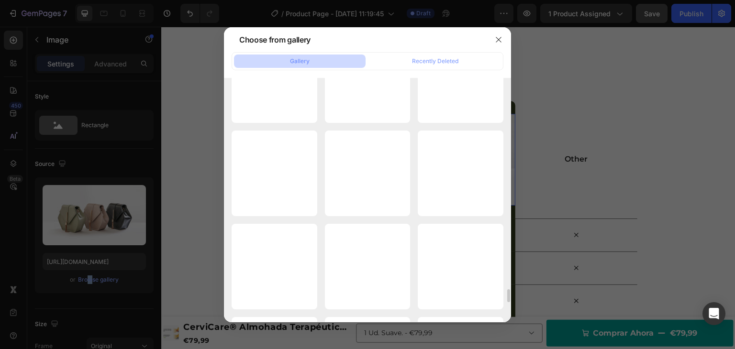
scroll to position [3962, 0]
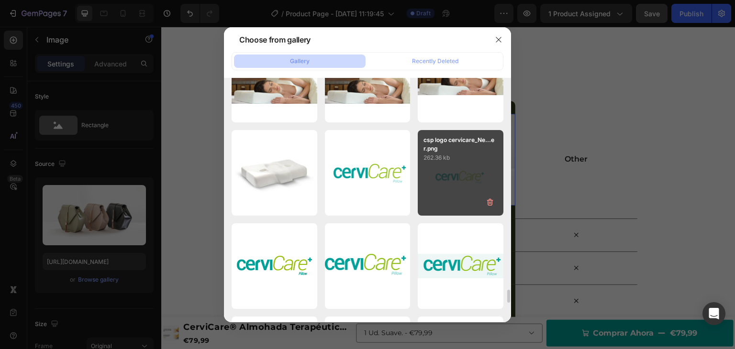
click at [436, 150] on p "csp logo cervicare_Ne...er.png" at bounding box center [461, 144] width 74 height 17
type input "https://cdn.shopify.com/s/files/1/0940/7781/3082/files/gempages_559351147039556…"
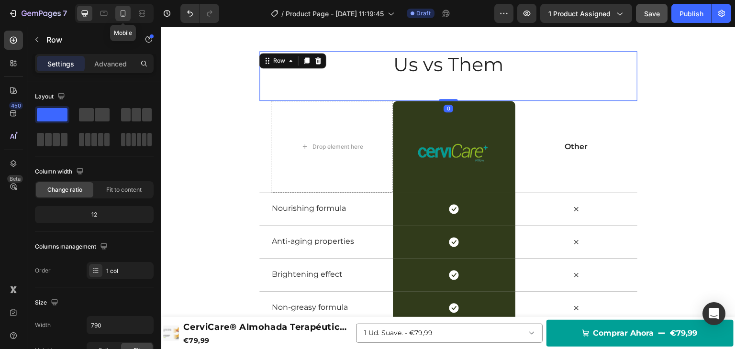
click at [125, 14] on icon at bounding box center [123, 14] width 10 height 10
type input "100%"
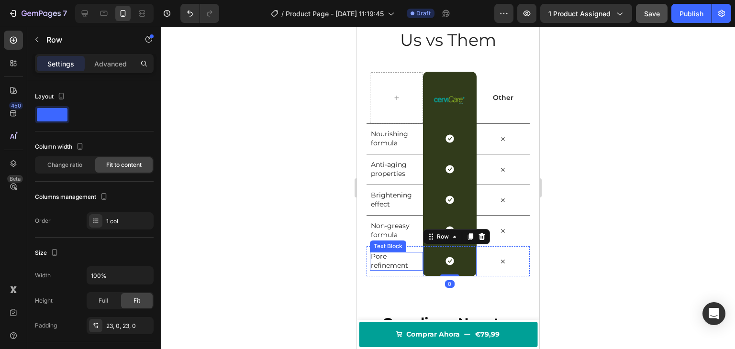
scroll to position [1322, 0]
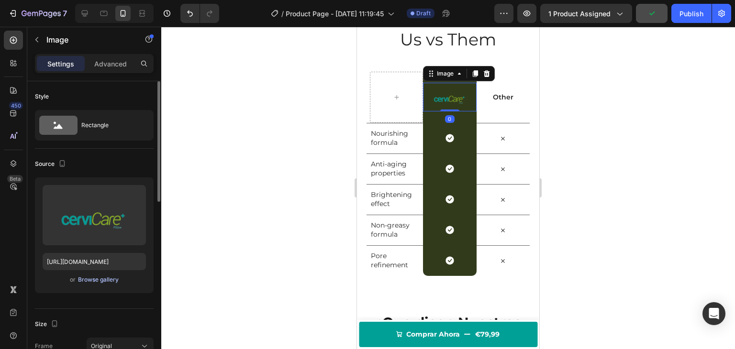
click at [108, 278] on div "Browse gallery" at bounding box center [98, 280] width 41 height 9
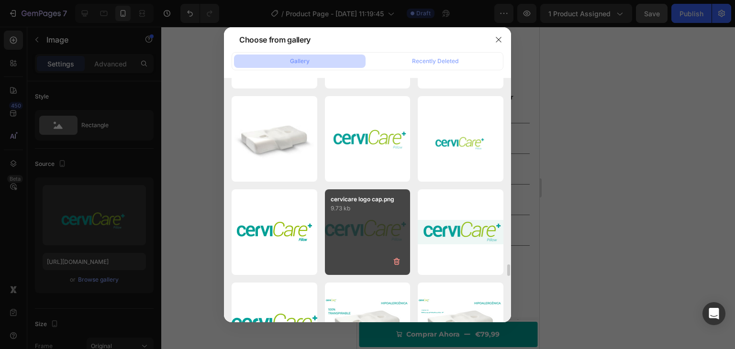
scroll to position [3988, 0]
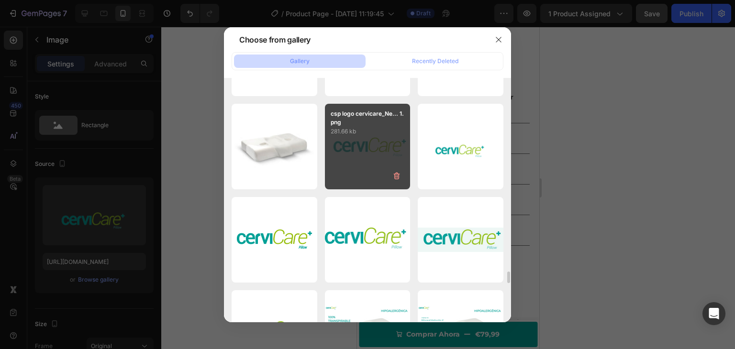
click at [375, 154] on div "csp logo cervicare_Ne... 1.png 281.66 kb" at bounding box center [368, 147] width 86 height 86
type input "https://cdn.shopify.com/s/files/1/0940/7781/3082/files/gempages_559351147039556…"
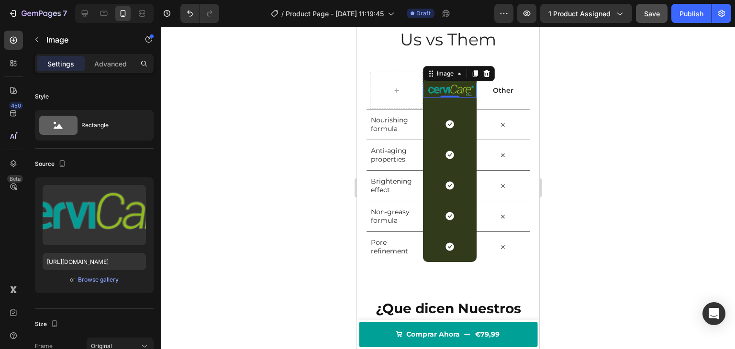
click at [308, 149] on div at bounding box center [448, 188] width 574 height 323
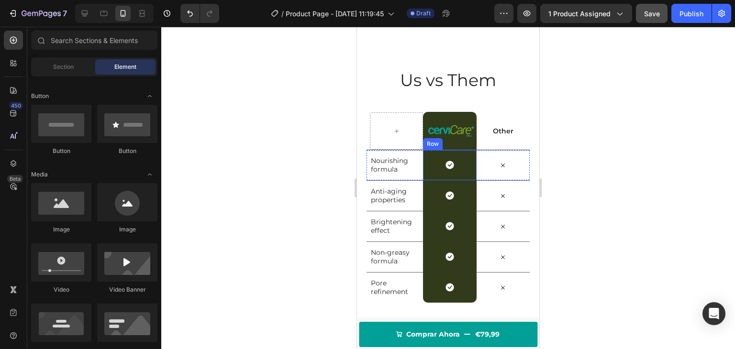
scroll to position [1281, 0]
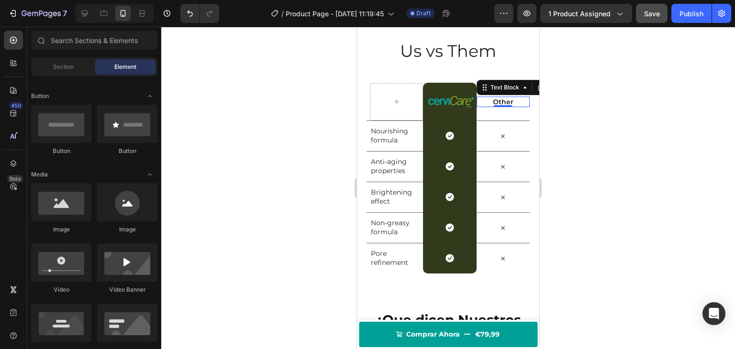
click at [493, 106] on p "Other" at bounding box center [503, 102] width 51 height 9
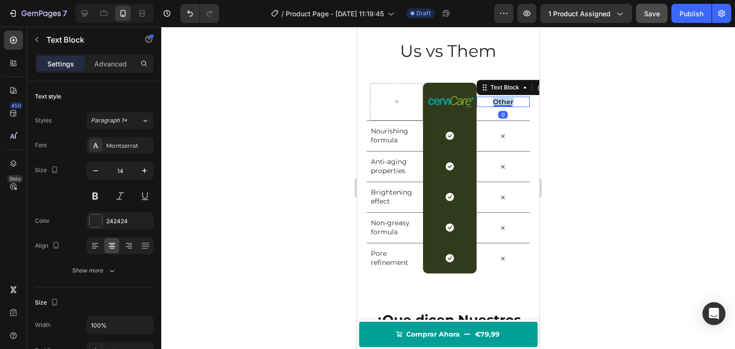
click at [493, 106] on p "Other" at bounding box center [503, 102] width 51 height 9
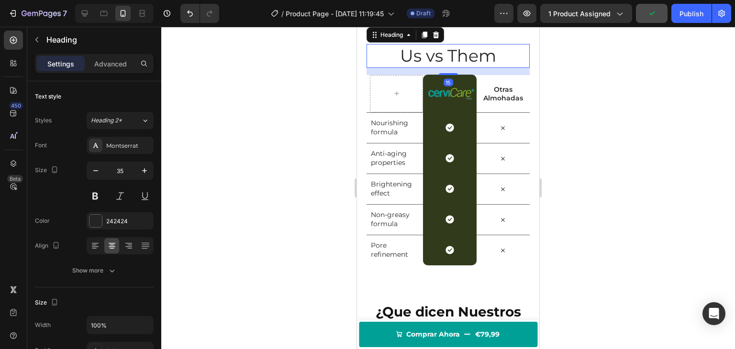
drag, startPoint x: 445, startPoint y: 116, endPoint x: 471, endPoint y: 103, distance: 29.3
click at [471, 68] on div "15" at bounding box center [448, 68] width 163 height 0
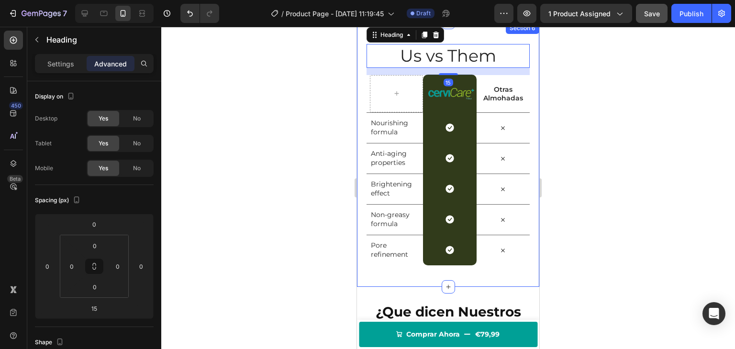
click at [294, 116] on div at bounding box center [448, 188] width 574 height 323
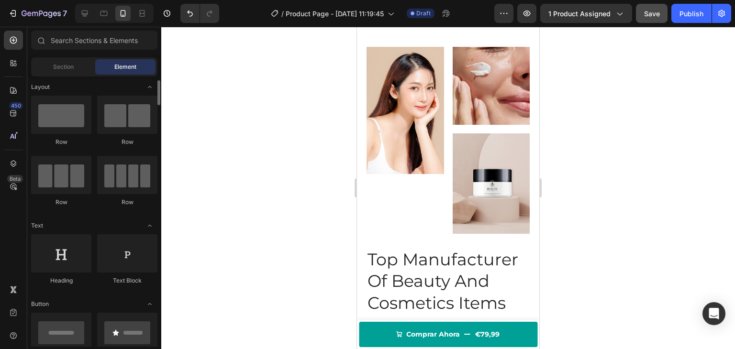
scroll to position [0, 0]
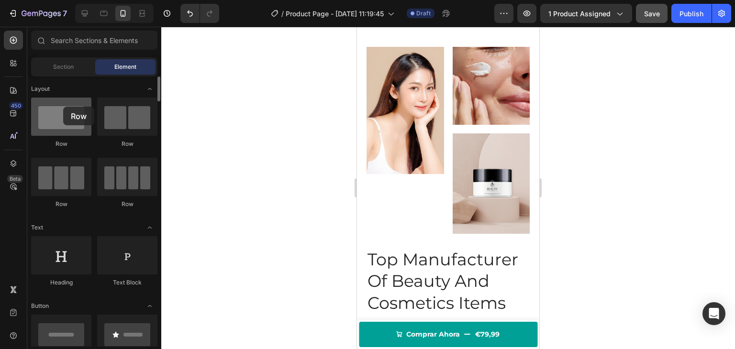
click at [63, 107] on div at bounding box center [61, 117] width 60 height 38
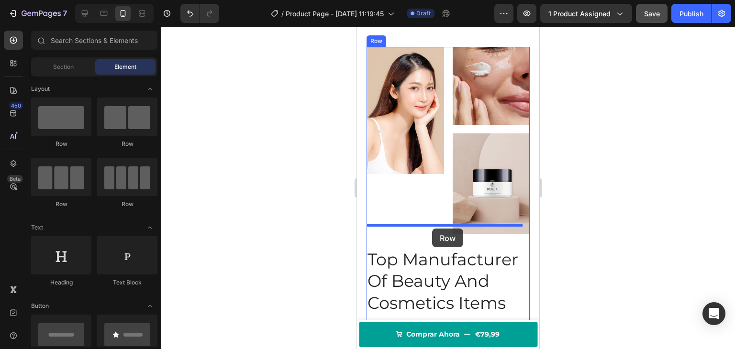
drag, startPoint x: 436, startPoint y: 152, endPoint x: 430, endPoint y: 227, distance: 75.9
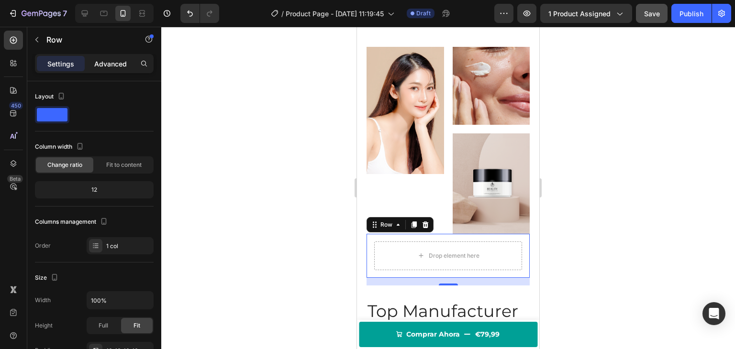
click at [105, 67] on p "Advanced" at bounding box center [110, 64] width 33 height 10
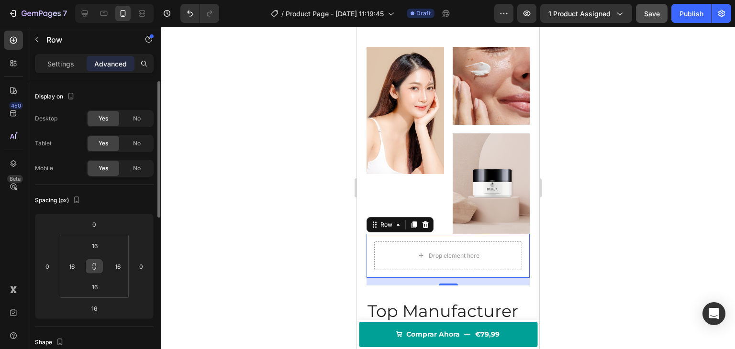
click at [93, 265] on icon at bounding box center [94, 264] width 3 height 3
type input "14"
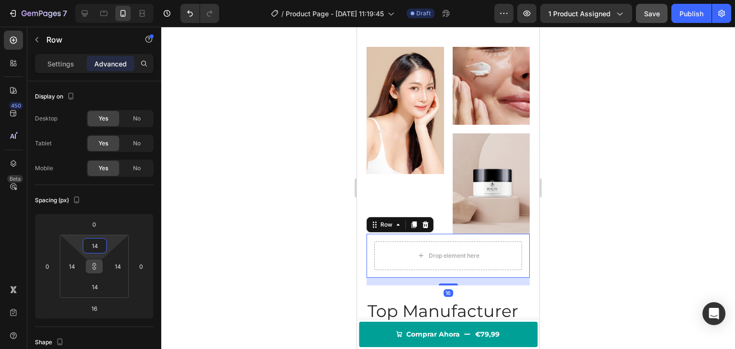
type input "12"
type input "10"
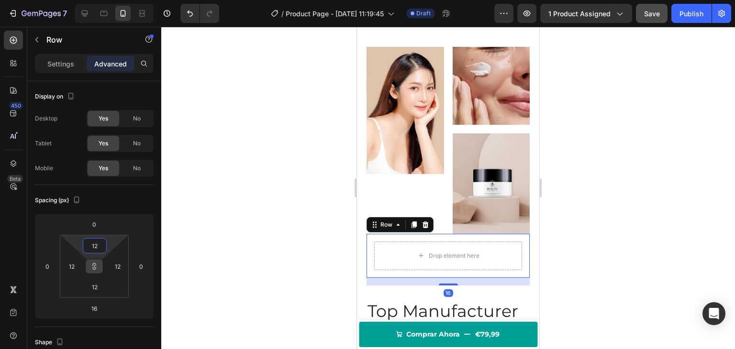
type input "10"
type input "6"
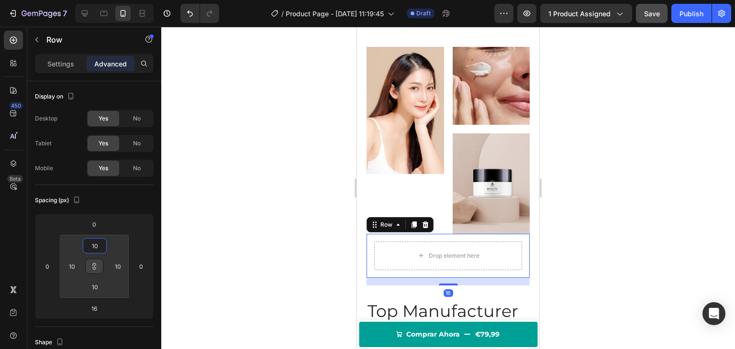
type input "6"
type input "4"
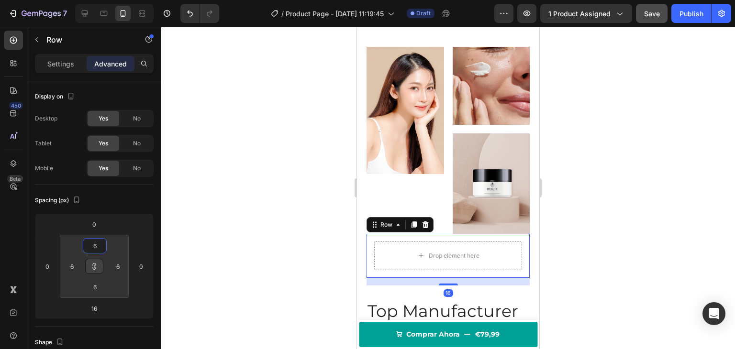
type input "4"
type input "2"
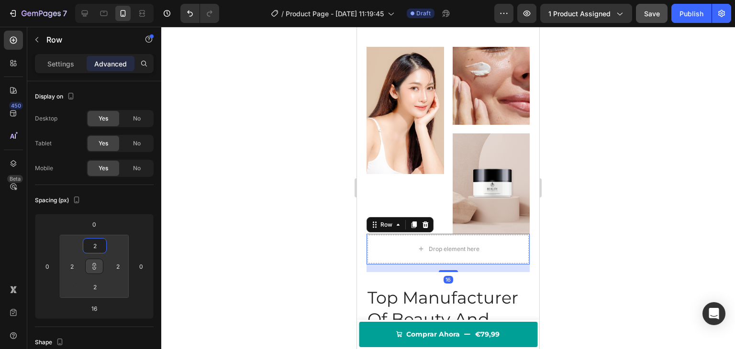
type input "0"
click at [112, 0] on html "7 Version history / Product Page - Sep 28, 11:19:45 Draft Preview 1 product ass…" at bounding box center [367, 0] width 735 height 0
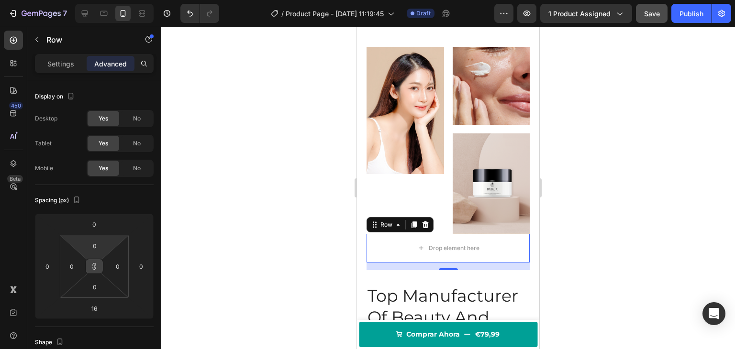
click at [96, 269] on icon at bounding box center [94, 267] width 8 height 8
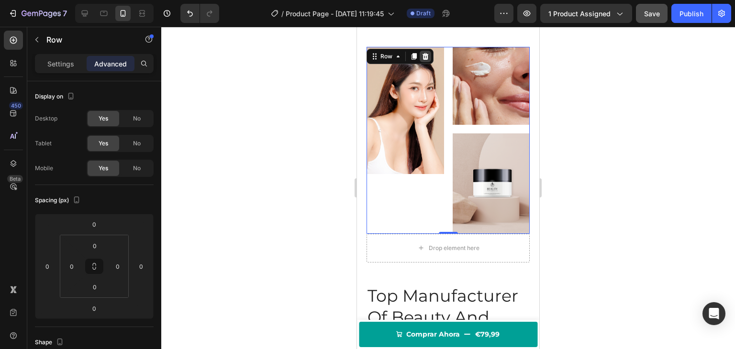
click at [425, 53] on icon at bounding box center [426, 57] width 8 height 8
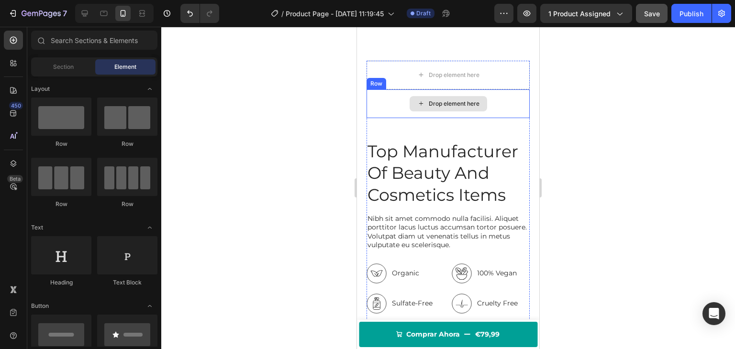
scroll to position [742, 0]
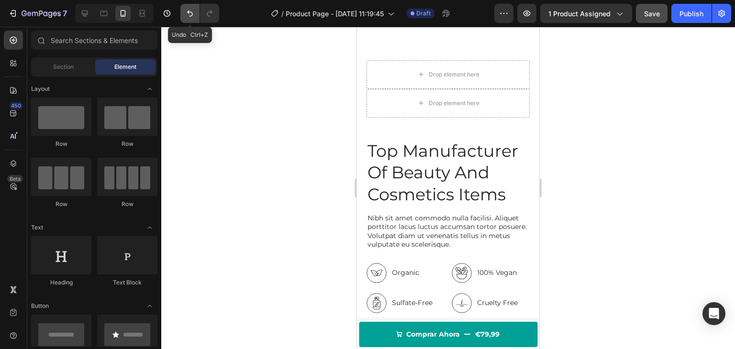
click at [194, 15] on icon "Undo/Redo" at bounding box center [190, 14] width 10 height 10
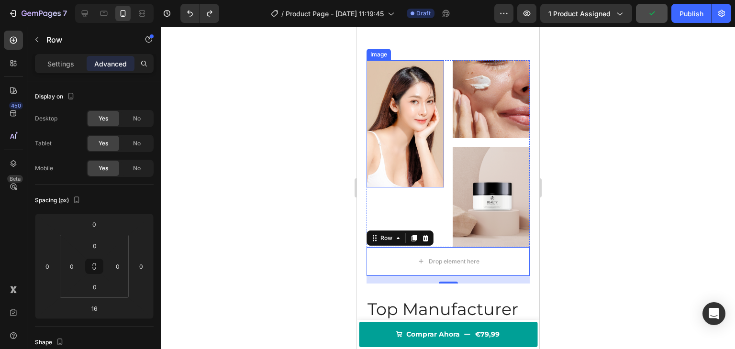
click at [314, 131] on div at bounding box center [448, 188] width 574 height 323
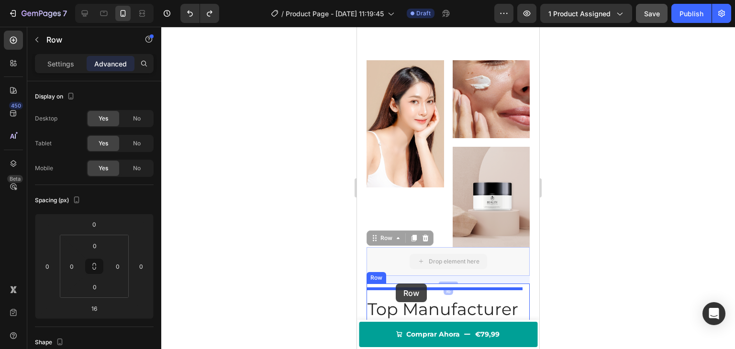
drag, startPoint x: 392, startPoint y: 251, endPoint x: 396, endPoint y: 284, distance: 33.2
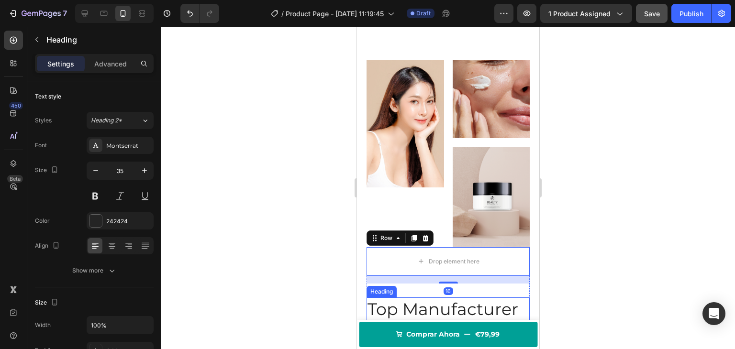
click at [402, 298] on h2 "Top Manufacturer Of Beauty And Cosmetics Items" at bounding box center [448, 331] width 163 height 67
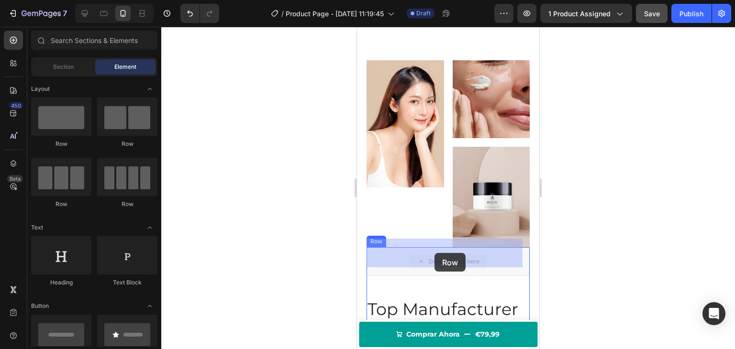
drag, startPoint x: 454, startPoint y: 253, endPoint x: 435, endPoint y: 253, distance: 19.6
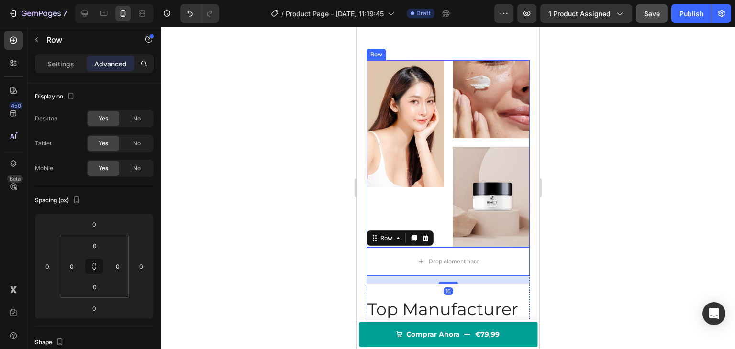
click at [437, 211] on div "Image" at bounding box center [406, 153] width 78 height 187
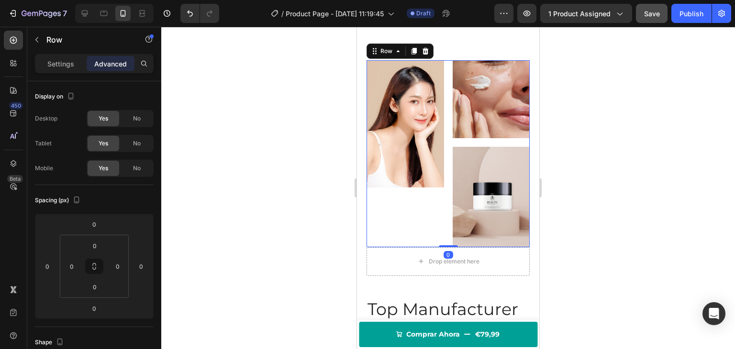
click at [425, 43] on div "Image Image Image Row 0 Drop element here Row Top Manufacturer Of Beauty And Co…" at bounding box center [448, 288] width 182 height 522
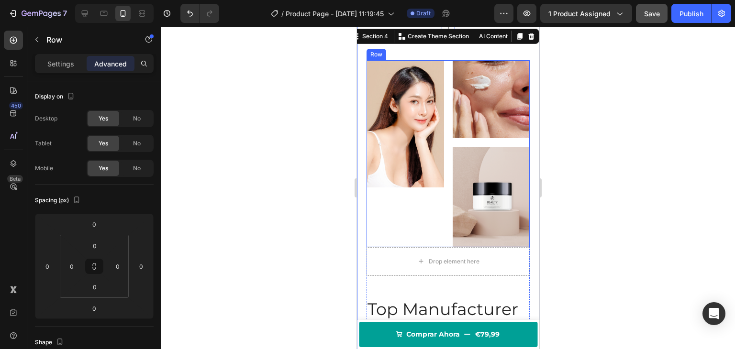
click at [423, 221] on div "Image" at bounding box center [406, 153] width 78 height 187
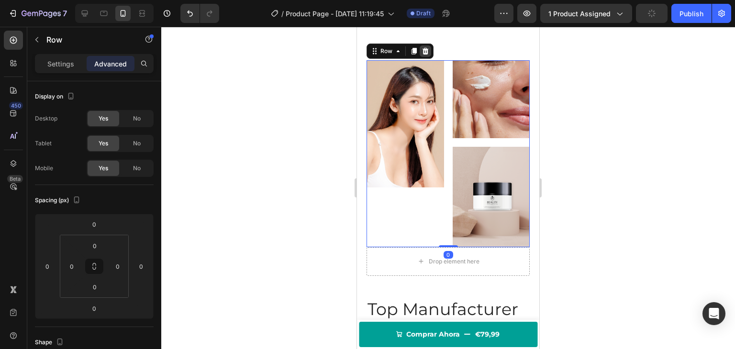
click at [420, 49] on div at bounding box center [425, 50] width 11 height 11
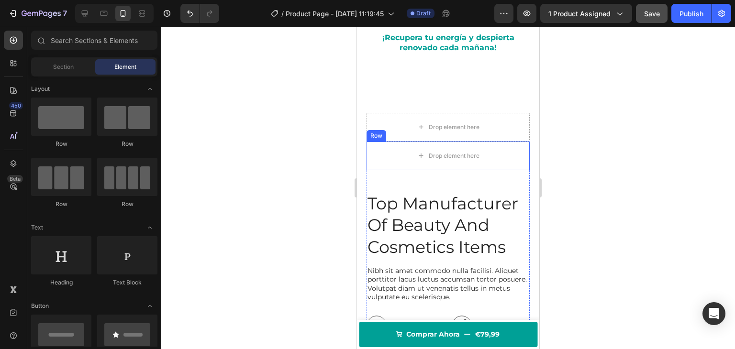
scroll to position [679, 0]
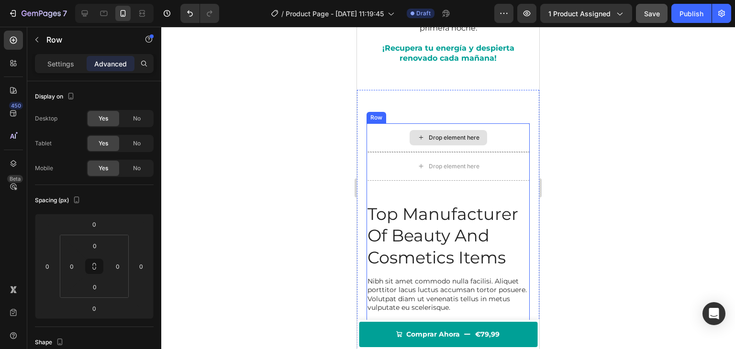
click at [400, 132] on div "Drop element here" at bounding box center [448, 137] width 163 height 29
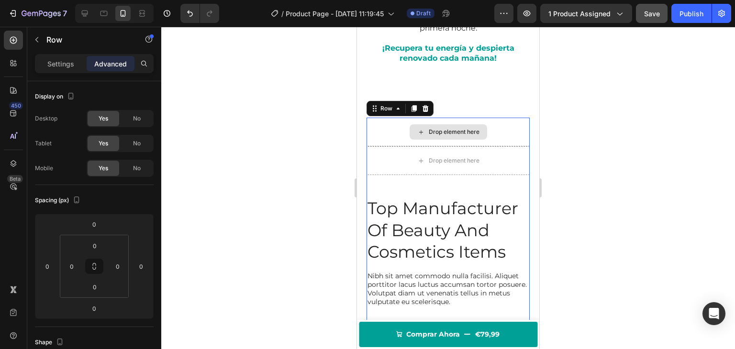
click at [394, 135] on div "Drop element here" at bounding box center [448, 132] width 163 height 29
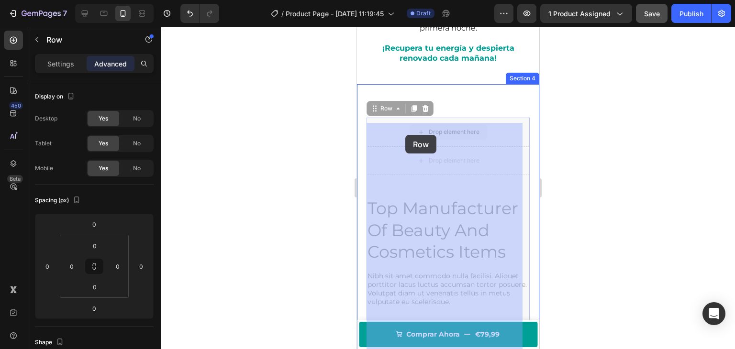
drag, startPoint x: 394, startPoint y: 135, endPoint x: 405, endPoint y: 135, distance: 11.0
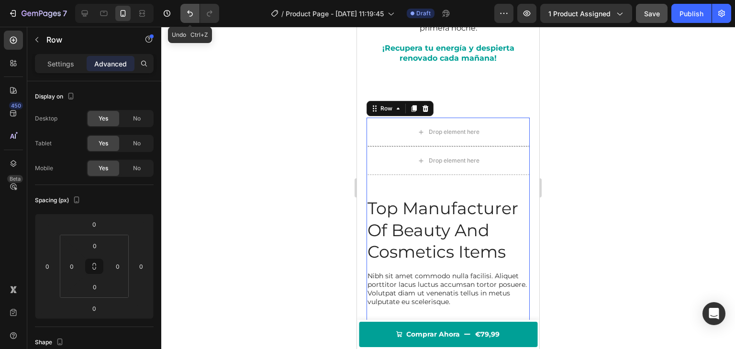
click at [189, 14] on icon "Undo/Redo" at bounding box center [190, 14] width 10 height 10
click at [195, 15] on button "Undo/Redo" at bounding box center [189, 13] width 19 height 19
click at [228, 58] on div at bounding box center [448, 188] width 574 height 323
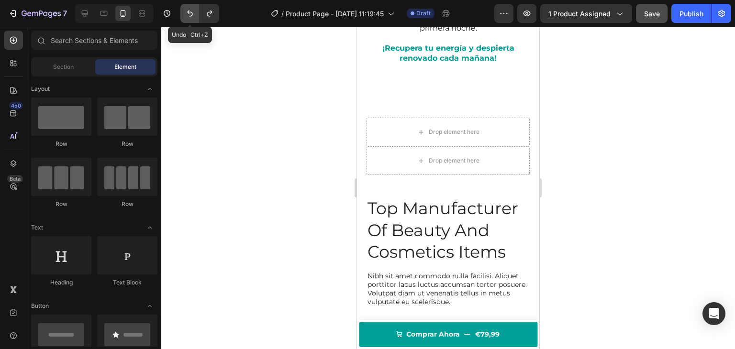
click at [191, 12] on icon "Undo/Redo" at bounding box center [190, 14] width 10 height 10
drag, startPoint x: 191, startPoint y: 12, endPoint x: 232, endPoint y: 209, distance: 201.1
click at [235, 0] on div "7 Version history Undo Ctrl+Z / Product Page - Sep 28, 11:19:45 Draft Preview 1…" at bounding box center [367, 0] width 735 height 0
click at [191, 18] on button "Undo/Redo" at bounding box center [189, 13] width 19 height 19
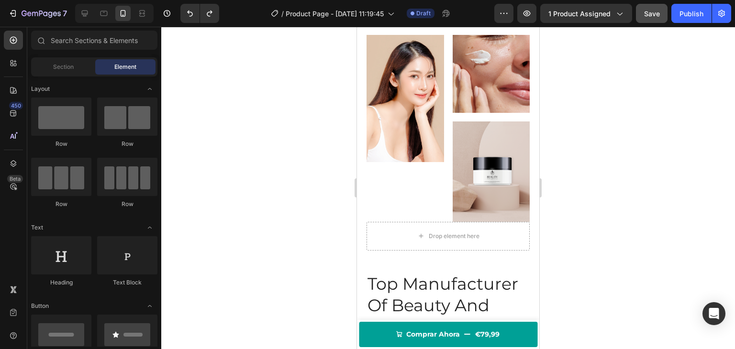
scroll to position [774, 0]
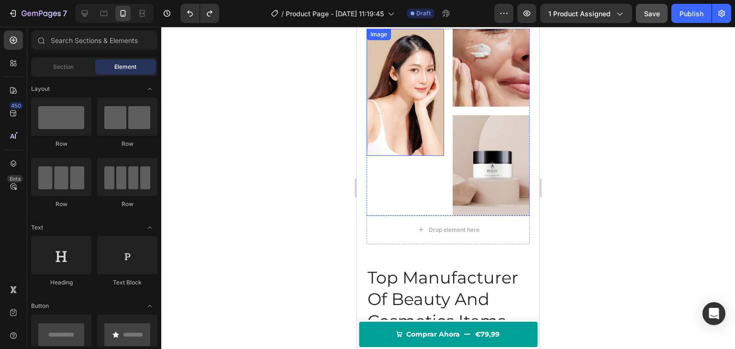
click at [409, 99] on img at bounding box center [406, 92] width 78 height 127
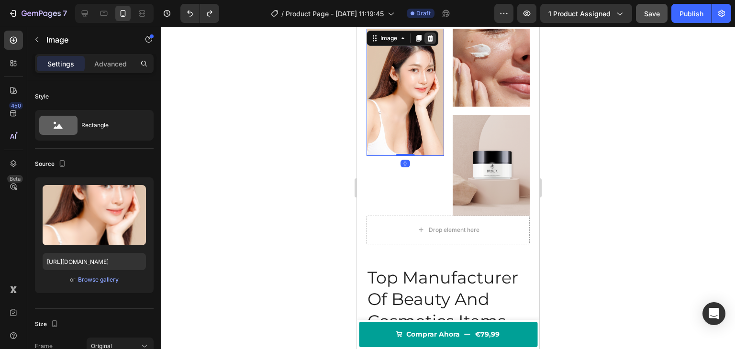
click at [431, 36] on icon at bounding box center [430, 37] width 6 height 7
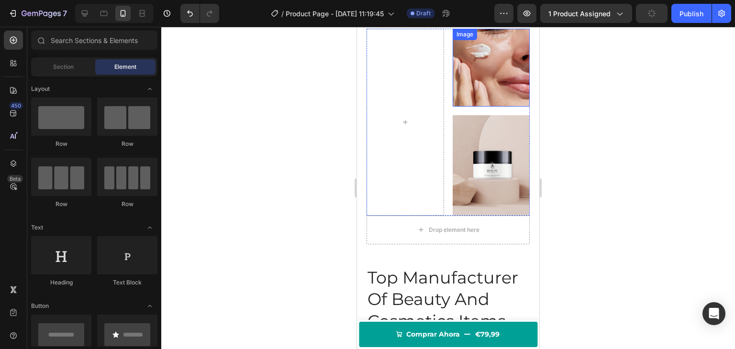
click at [465, 58] on img at bounding box center [492, 68] width 78 height 78
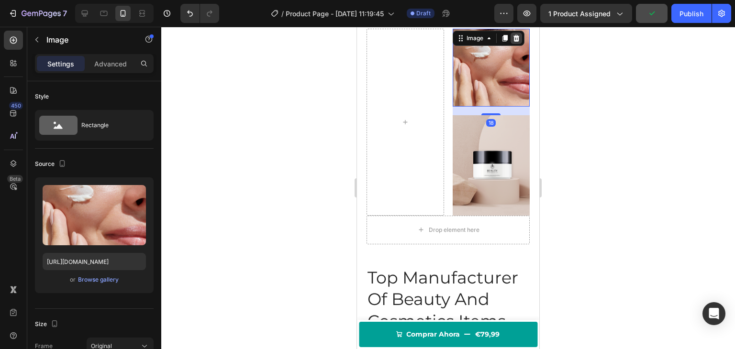
click at [516, 37] on icon at bounding box center [517, 38] width 8 height 8
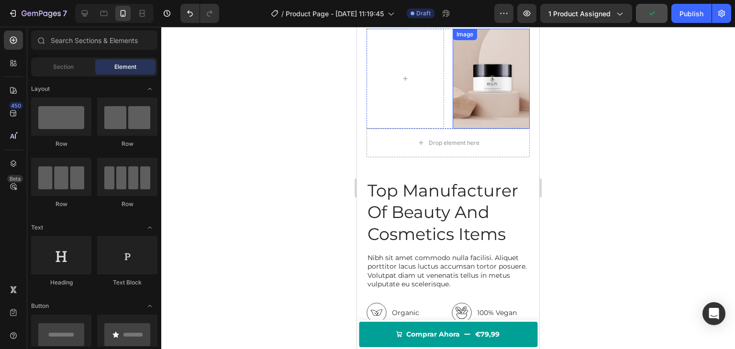
click at [492, 91] on img at bounding box center [492, 79] width 78 height 100
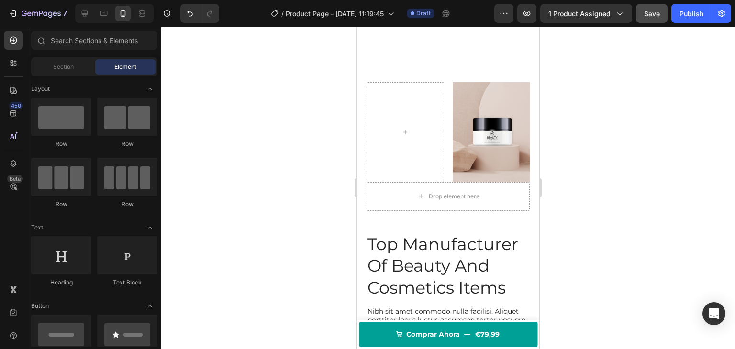
scroll to position [705, 0]
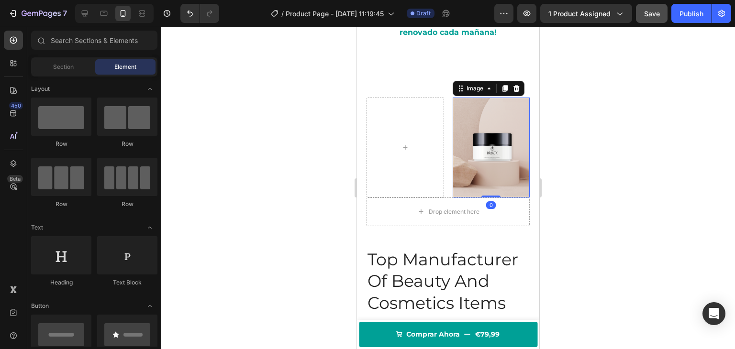
click at [484, 136] on img at bounding box center [492, 148] width 78 height 100
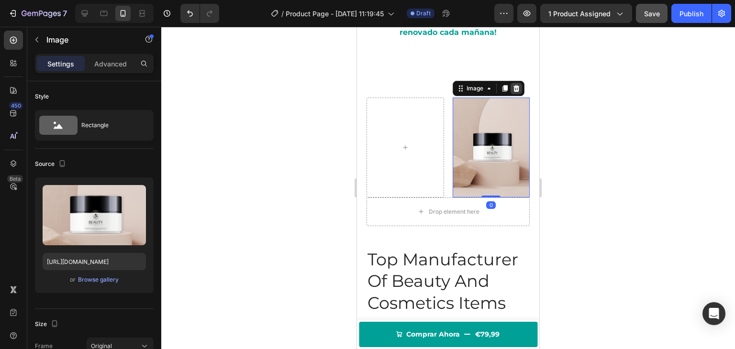
click at [515, 87] on icon at bounding box center [517, 89] width 8 height 8
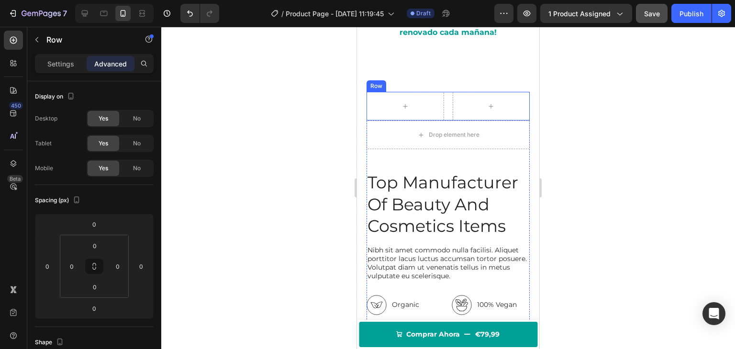
click at [444, 108] on div "Row" at bounding box center [448, 106] width 163 height 29
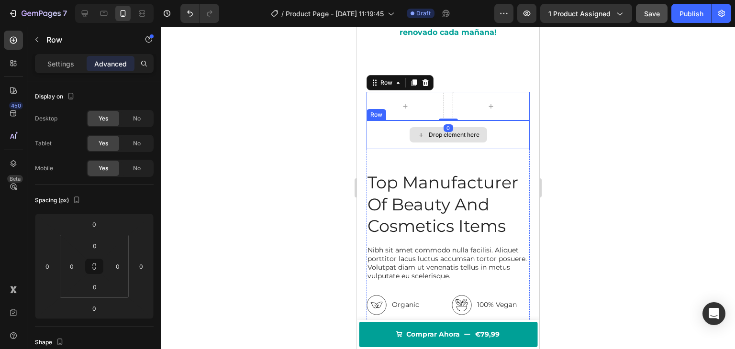
click at [402, 145] on div "Drop element here" at bounding box center [448, 135] width 163 height 29
click at [447, 112] on div "Row 0" at bounding box center [448, 106] width 163 height 29
click at [71, 63] on p "Settings" at bounding box center [60, 64] width 27 height 10
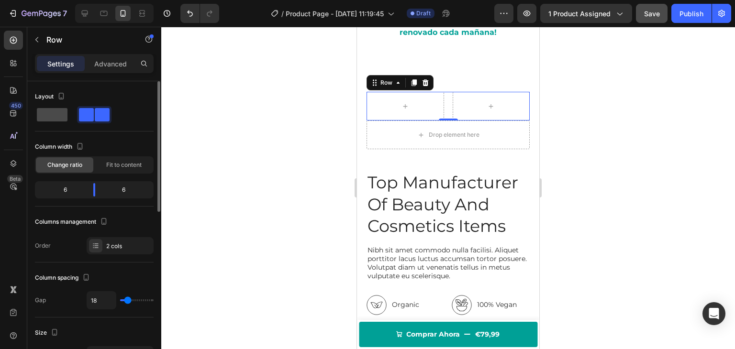
click at [49, 111] on span at bounding box center [52, 114] width 31 height 13
type input "0"
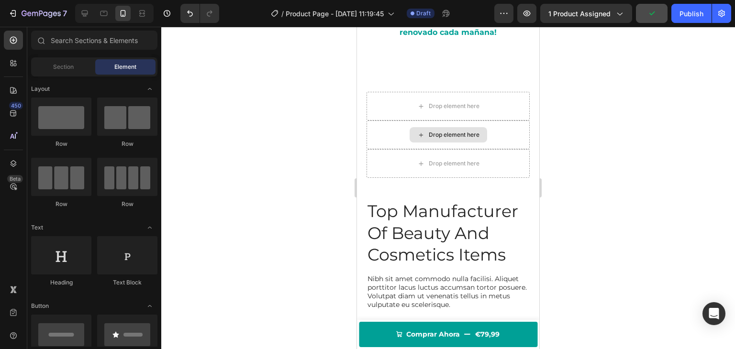
click at [410, 139] on div "Drop element here" at bounding box center [449, 134] width 78 height 15
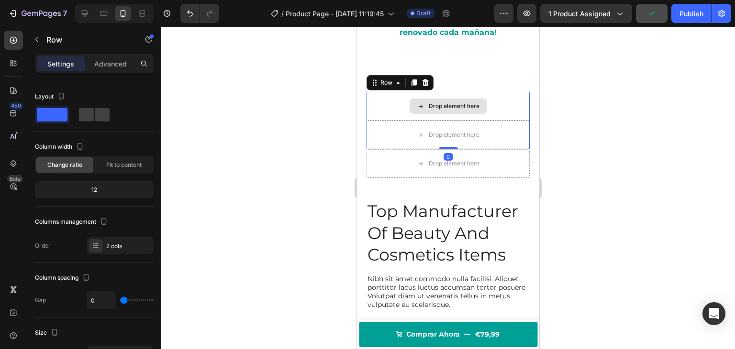
click at [385, 121] on div "Drop element here" at bounding box center [448, 106] width 163 height 29
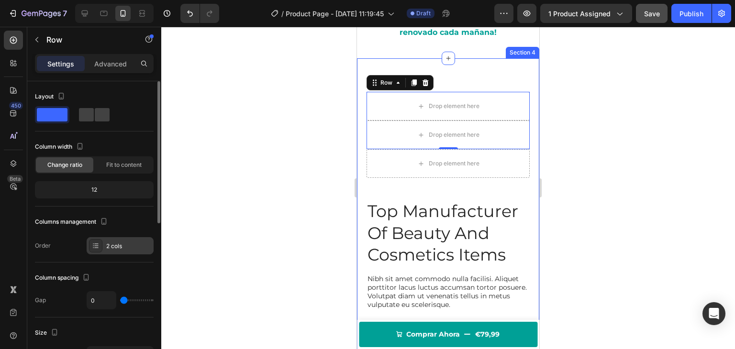
click at [105, 250] on div "2 cols" at bounding box center [120, 245] width 67 height 17
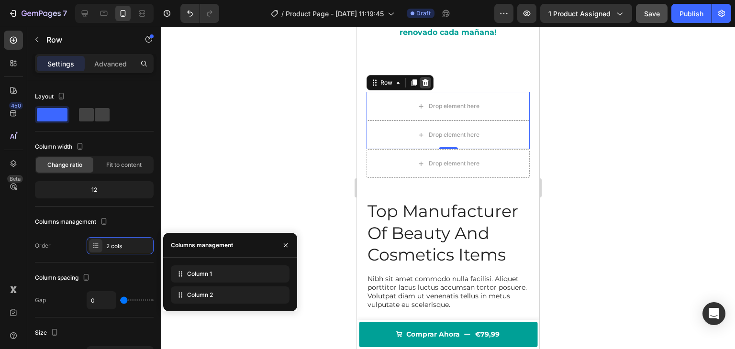
click at [427, 86] on icon at bounding box center [426, 82] width 6 height 7
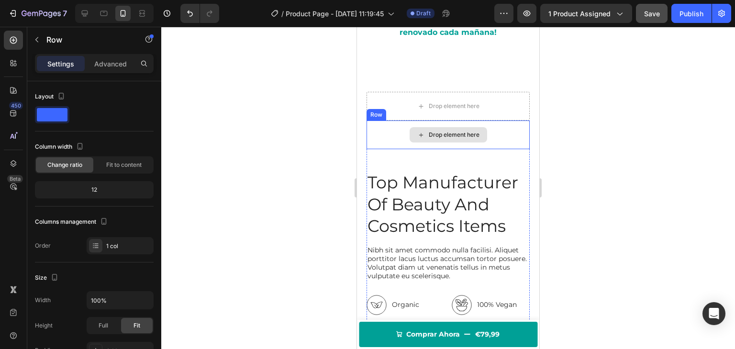
click at [397, 126] on div "Drop element here" at bounding box center [448, 135] width 163 height 29
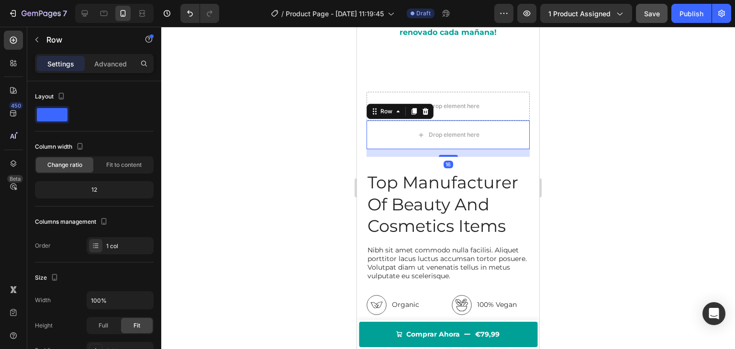
click at [427, 119] on div "Row" at bounding box center [400, 111] width 67 height 15
click at [427, 113] on icon at bounding box center [426, 112] width 8 height 8
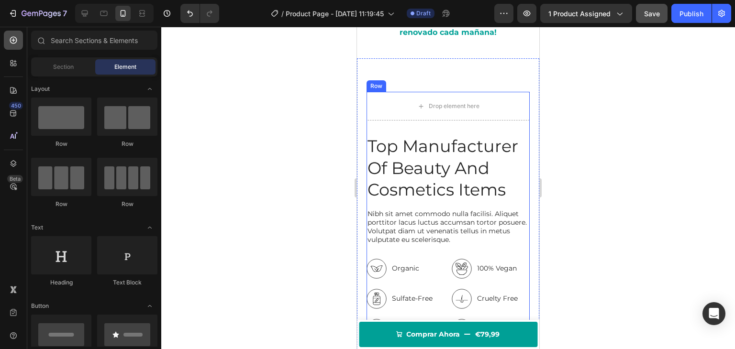
click at [15, 39] on icon at bounding box center [14, 40] width 10 height 10
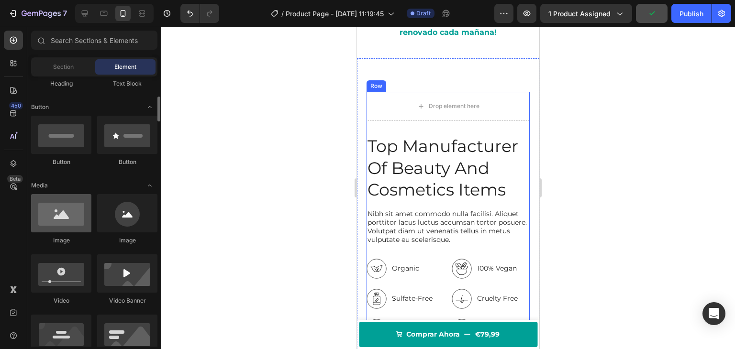
scroll to position [201, 0]
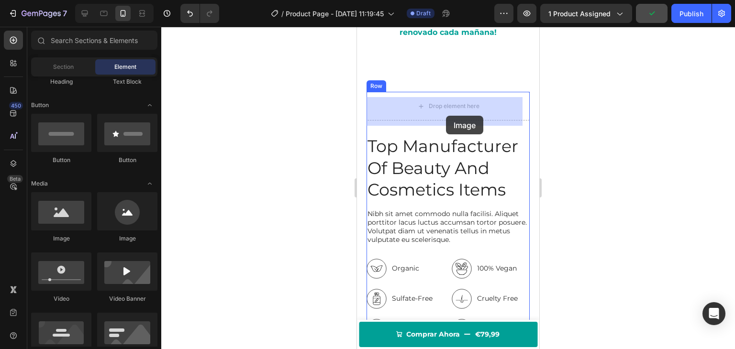
drag, startPoint x: 416, startPoint y: 247, endPoint x: 446, endPoint y: 116, distance: 134.5
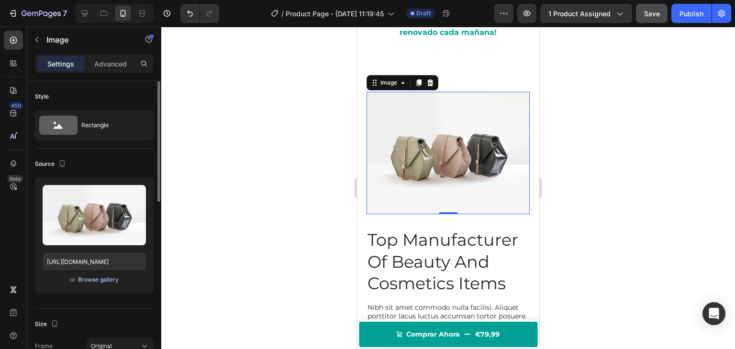
click at [96, 280] on div "Browse gallery" at bounding box center [98, 280] width 41 height 9
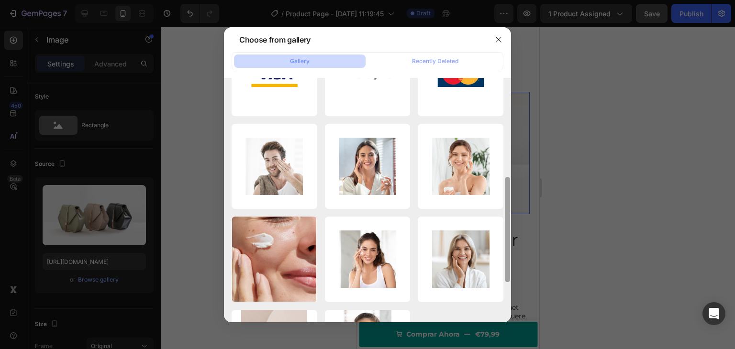
drag, startPoint x: 509, startPoint y: 137, endPoint x: 504, endPoint y: 247, distance: 109.7
click at [504, 247] on div at bounding box center [507, 197] width 7 height 245
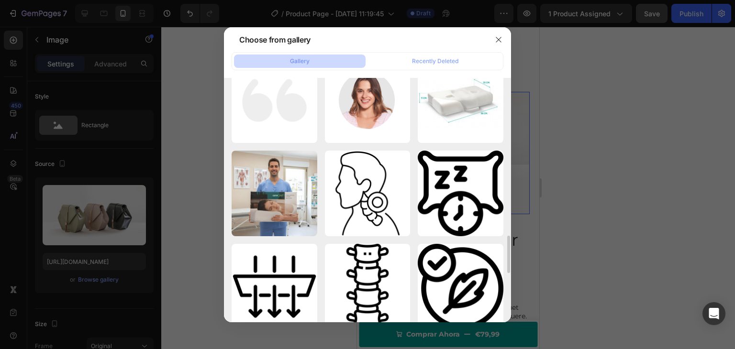
scroll to position [888, 0]
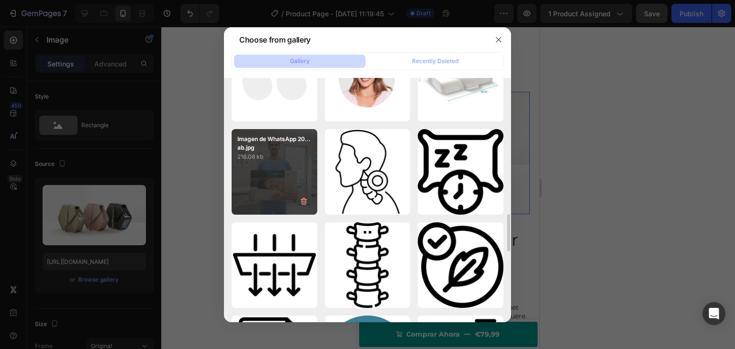
click at [234, 178] on div "Imagen de WhatsApp 20...ab.jpg 216.08 kb" at bounding box center [275, 172] width 86 height 86
type input "[URL][DOMAIN_NAME]"
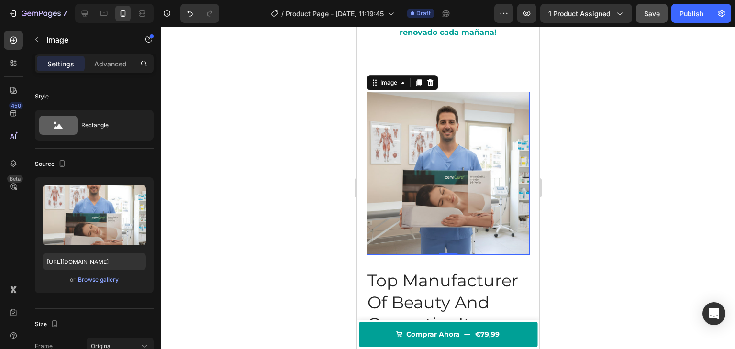
click at [243, 179] on div at bounding box center [448, 188] width 574 height 323
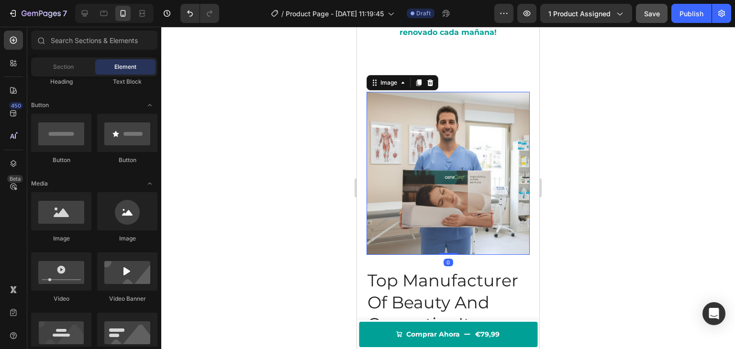
click at [405, 173] on img at bounding box center [448, 173] width 163 height 163
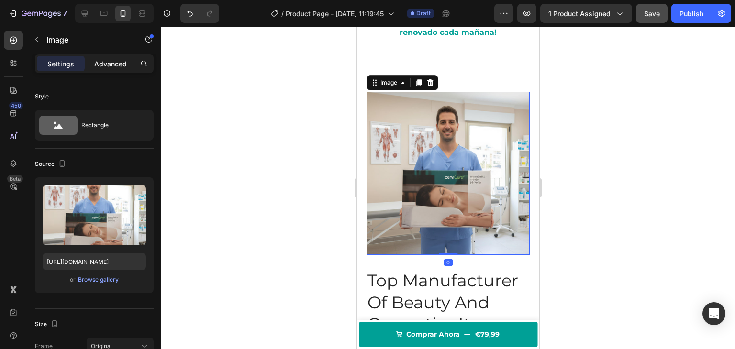
click at [108, 62] on p "Advanced" at bounding box center [110, 64] width 33 height 10
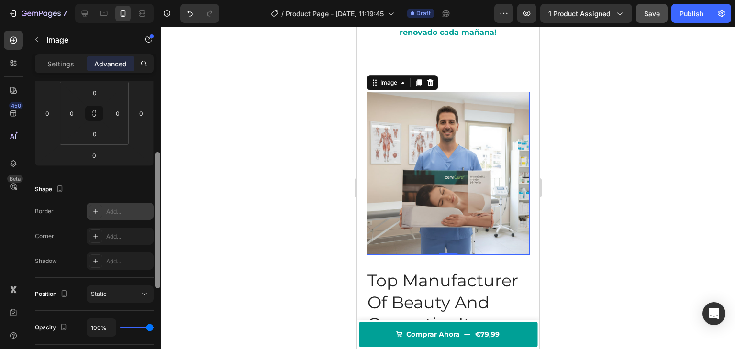
drag, startPoint x: 157, startPoint y: 115, endPoint x: 149, endPoint y: 200, distance: 85.2
click at [162, 0] on div "7 Version history / Product Page - Sep 28, 11:19:45 Draft Preview 1 product ass…" at bounding box center [367, 0] width 735 height 0
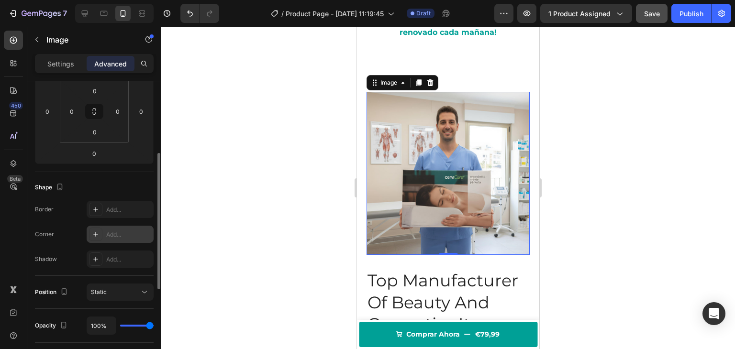
click at [112, 234] on div "Add..." at bounding box center [128, 235] width 45 height 9
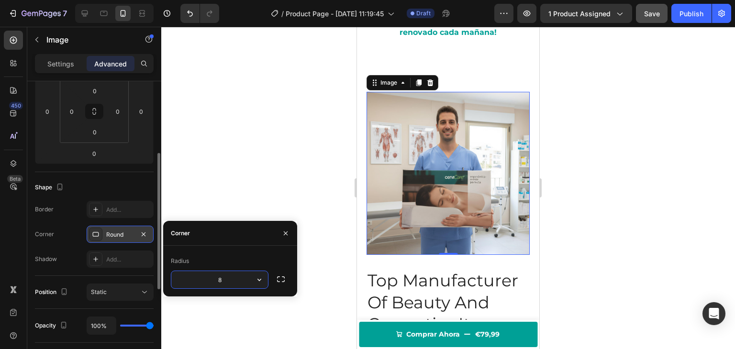
click at [297, 167] on div at bounding box center [448, 188] width 574 height 323
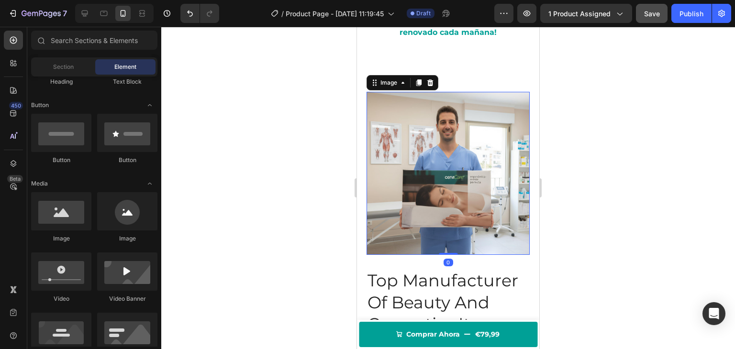
click at [428, 153] on img at bounding box center [448, 173] width 163 height 163
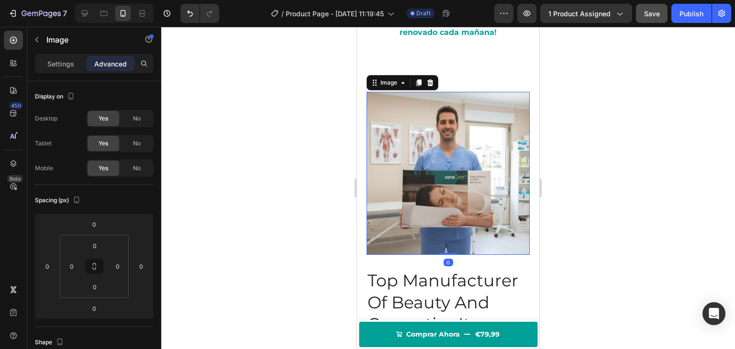
click at [67, 54] on div "Settings Advanced" at bounding box center [94, 63] width 119 height 19
click at [63, 64] on p "Settings" at bounding box center [60, 64] width 27 height 10
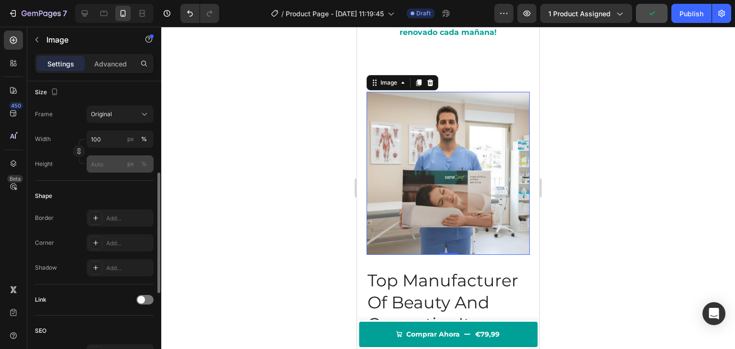
scroll to position [233, 0]
click at [101, 245] on div at bounding box center [95, 241] width 13 height 13
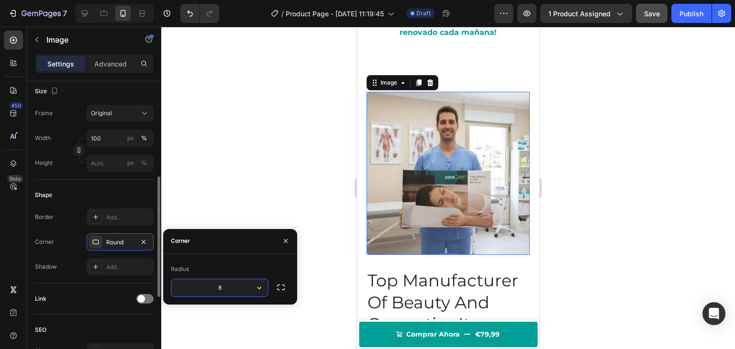
click at [135, 192] on div "Shape" at bounding box center [94, 195] width 119 height 15
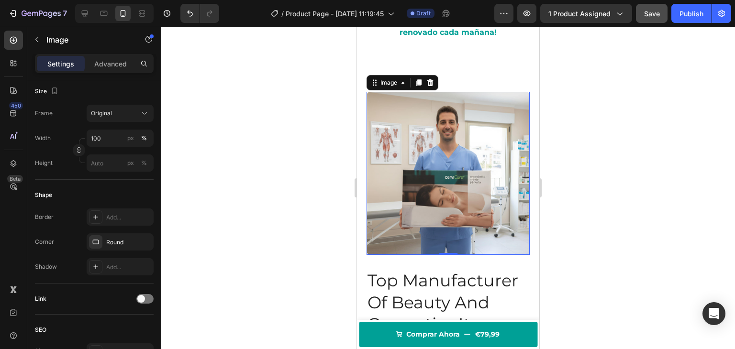
click at [296, 194] on div at bounding box center [448, 188] width 574 height 323
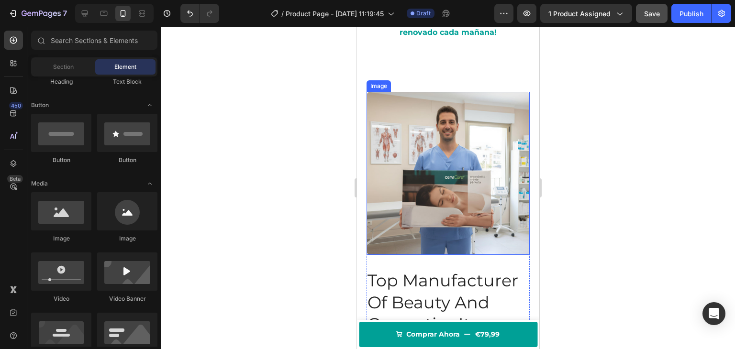
click at [439, 225] on img at bounding box center [448, 173] width 163 height 163
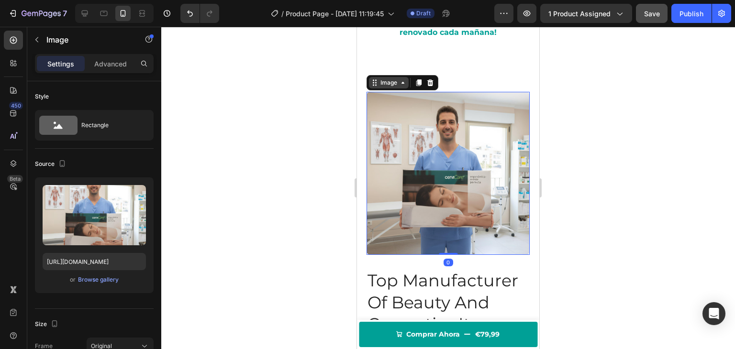
click at [394, 86] on div "Image" at bounding box center [389, 82] width 21 height 9
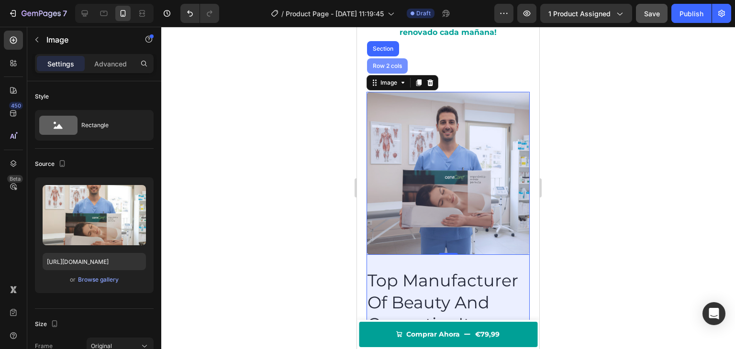
click at [390, 74] on div "Row 2 cols" at bounding box center [387, 65] width 41 height 15
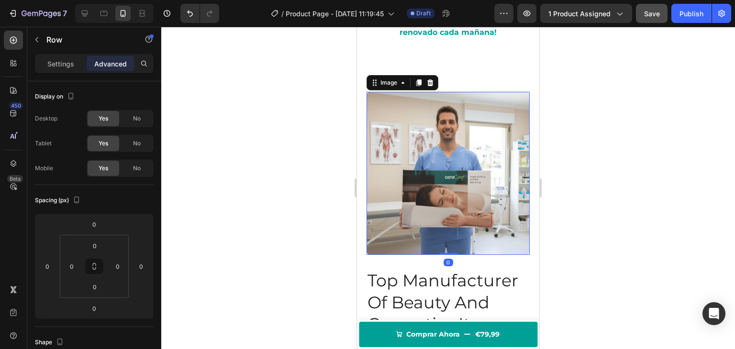
click at [397, 169] on img at bounding box center [448, 173] width 163 height 163
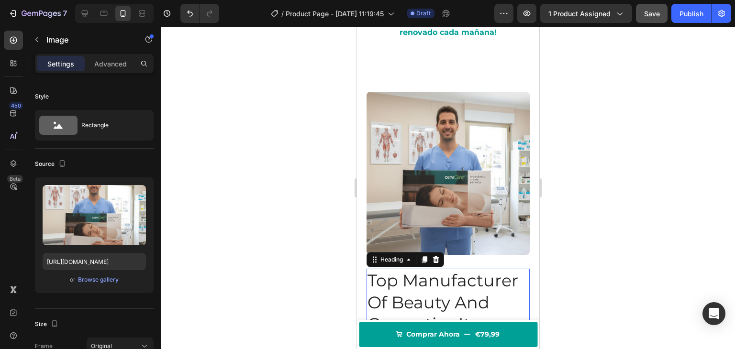
click at [403, 289] on h2 "Top Manufacturer Of Beauty And Cosmetics Items" at bounding box center [448, 302] width 163 height 67
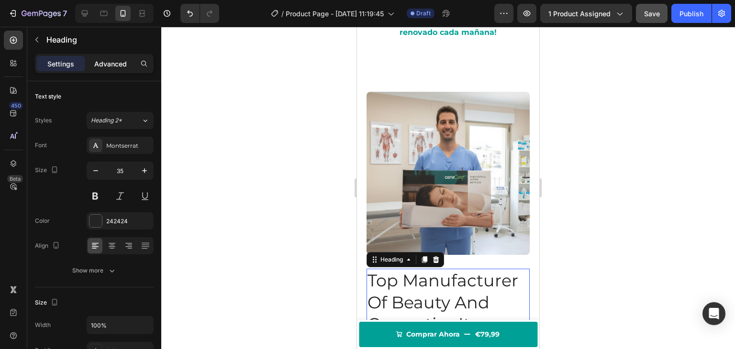
click at [108, 59] on p "Advanced" at bounding box center [110, 64] width 33 height 10
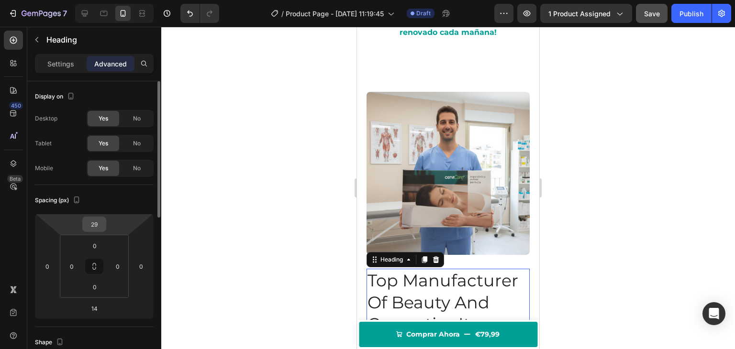
click at [92, 230] on input "29" at bounding box center [94, 224] width 19 height 14
type input "0"
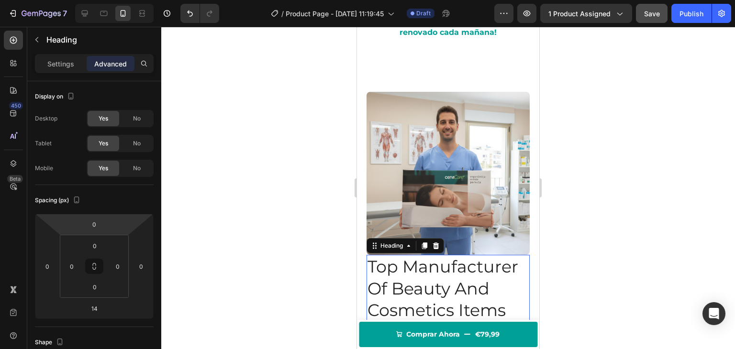
click at [286, 148] on div at bounding box center [448, 188] width 574 height 323
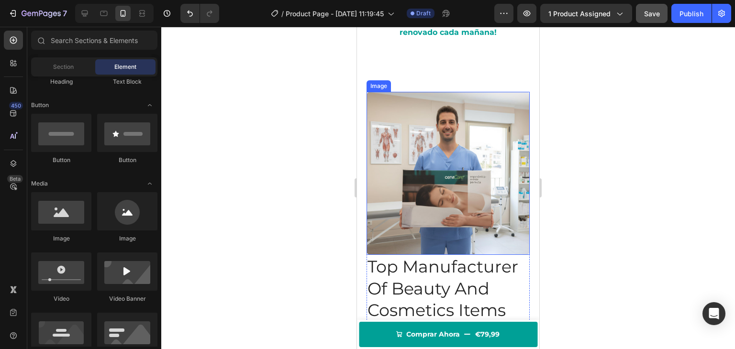
click at [433, 190] on img at bounding box center [448, 173] width 163 height 163
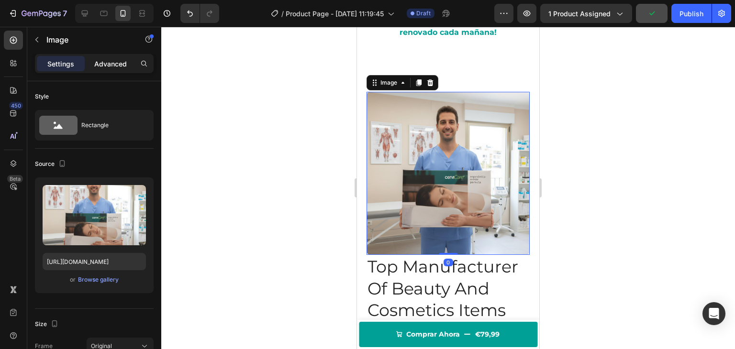
click at [117, 60] on p "Advanced" at bounding box center [110, 64] width 33 height 10
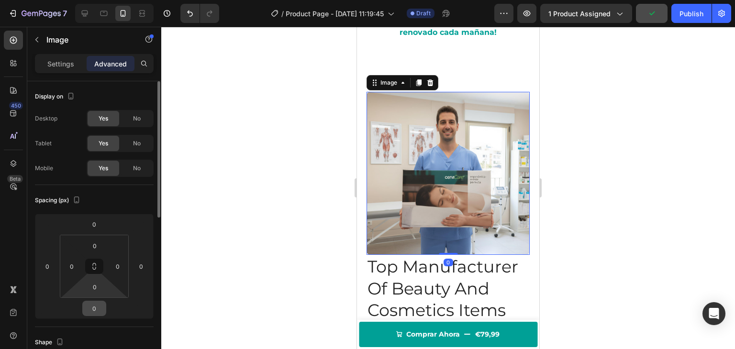
click at [98, 309] on input "0" at bounding box center [94, 309] width 19 height 14
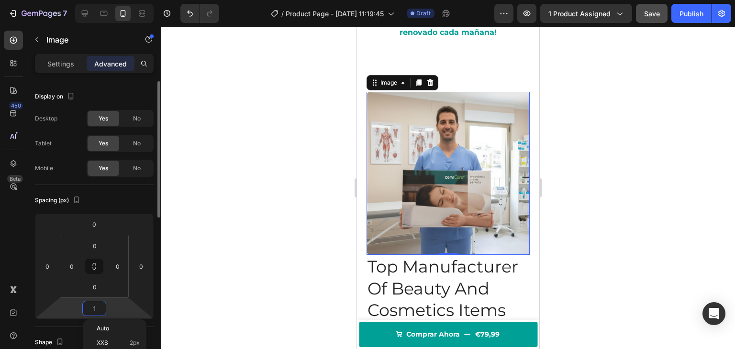
type input "10"
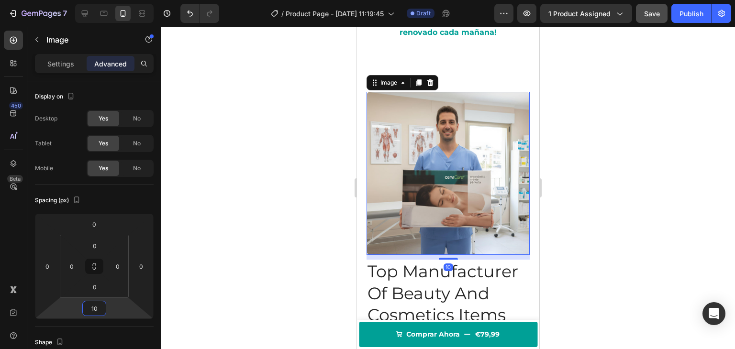
click at [306, 202] on div at bounding box center [448, 188] width 574 height 323
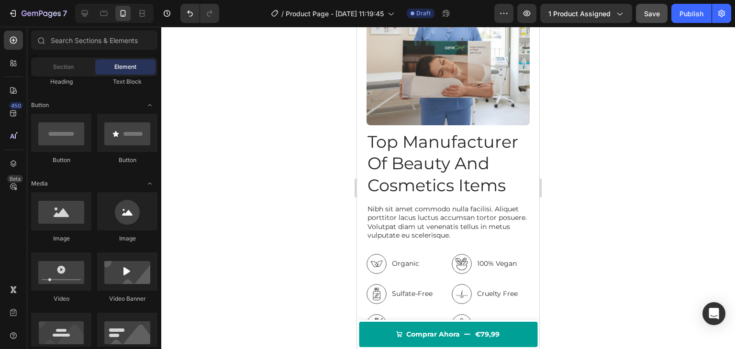
scroll to position [833, 0]
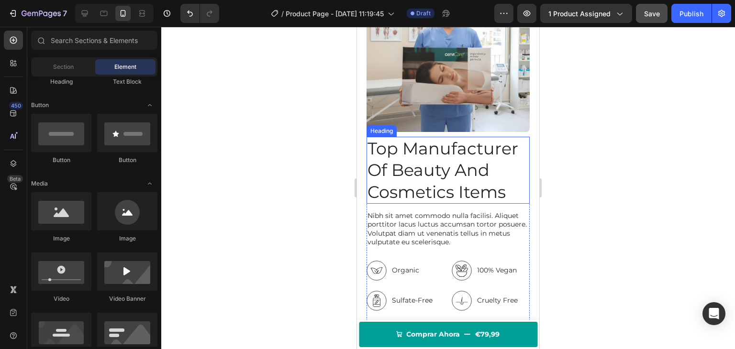
click at [436, 167] on h2 "Top Manufacturer Of Beauty And Cosmetics Items" at bounding box center [448, 170] width 163 height 67
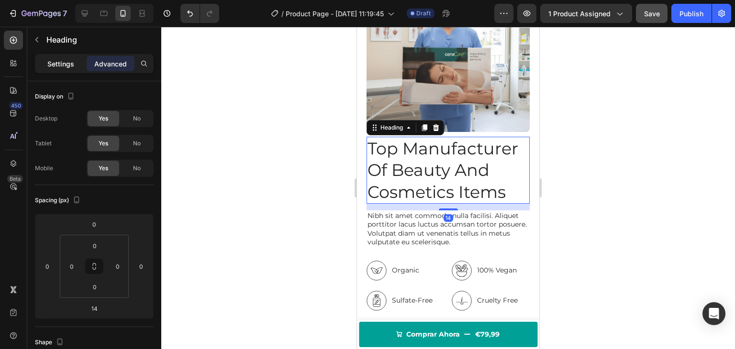
click at [67, 64] on p "Settings" at bounding box center [60, 64] width 27 height 10
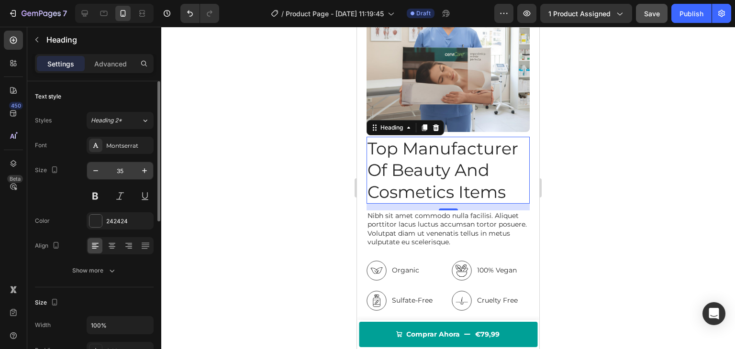
click at [123, 167] on input "35" at bounding box center [120, 170] width 32 height 17
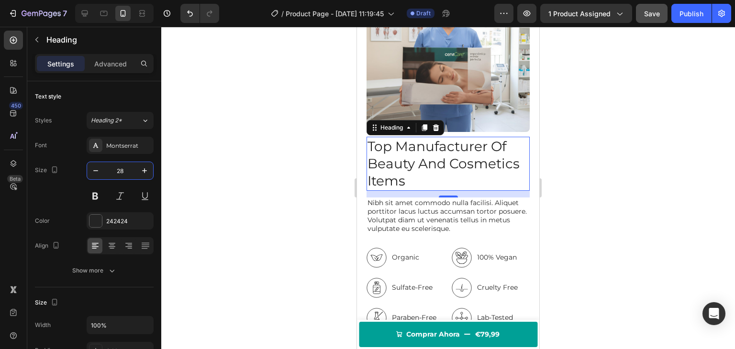
type input "28"
click at [241, 163] on div at bounding box center [448, 188] width 574 height 323
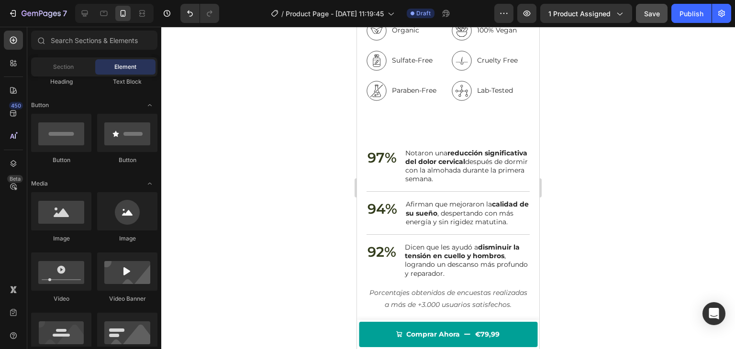
scroll to position [1048, 0]
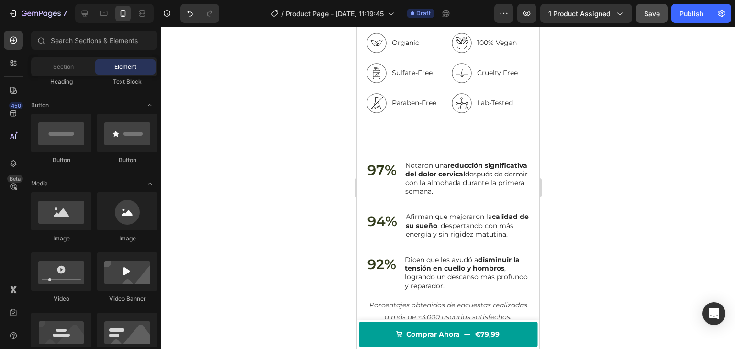
drag, startPoint x: 536, startPoint y: 131, endPoint x: 903, endPoint y: 197, distance: 373.1
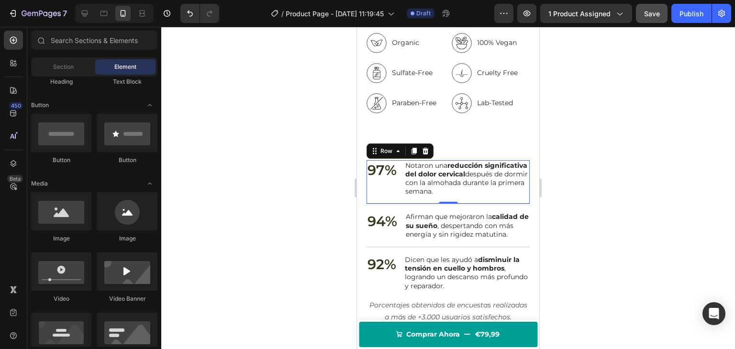
click at [392, 179] on div "97% Text Block" at bounding box center [382, 178] width 31 height 37
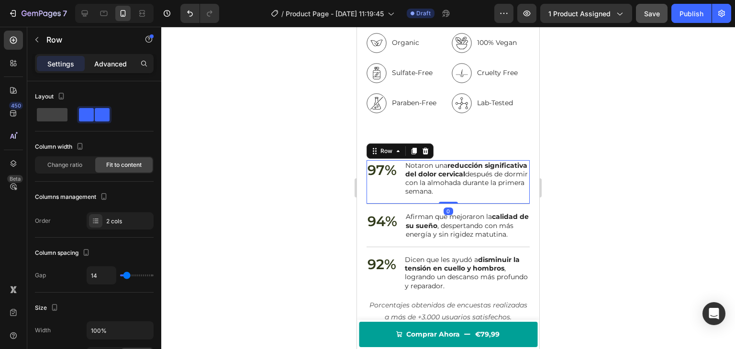
click at [123, 58] on div "Advanced" at bounding box center [111, 63] width 48 height 15
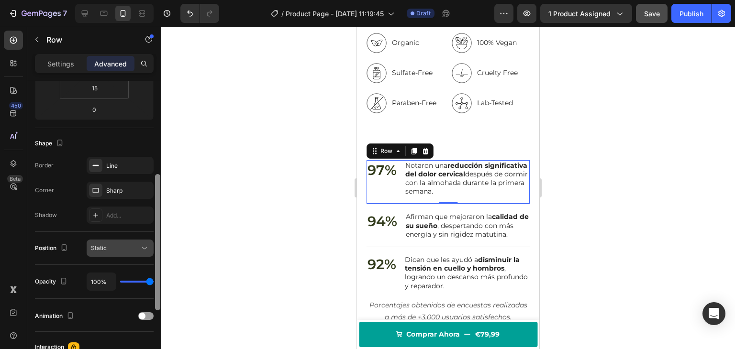
scroll to position [200, 0]
drag, startPoint x: 155, startPoint y: 150, endPoint x: 146, endPoint y: 243, distance: 93.3
click at [146, 243] on div "Display on Desktop Yes No Tablet Yes No Mobile Yes No Spacing (px) 0 0 0 0 0 0 …" at bounding box center [94, 228] width 134 height 295
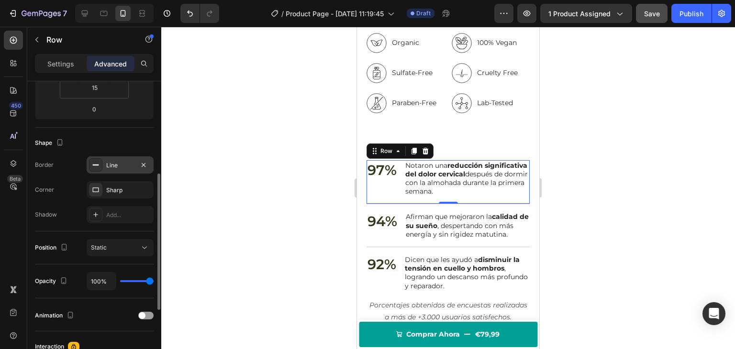
click at [109, 165] on div "Line" at bounding box center [120, 165] width 28 height 9
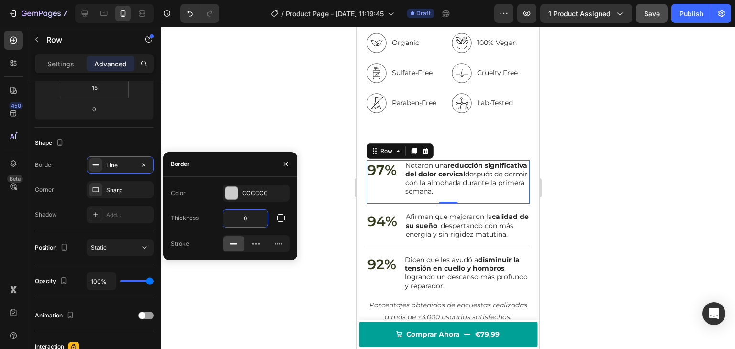
click at [245, 220] on input "0" at bounding box center [245, 218] width 45 height 17
click at [280, 219] on icon "button" at bounding box center [281, 218] width 10 height 10
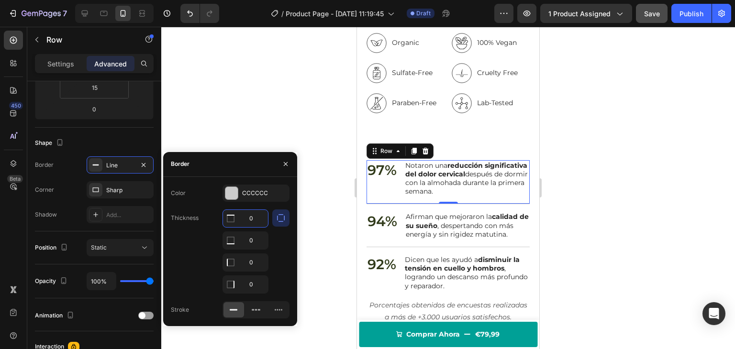
click at [254, 224] on input "0" at bounding box center [245, 218] width 45 height 17
type input "1"
click at [287, 123] on div at bounding box center [448, 188] width 574 height 323
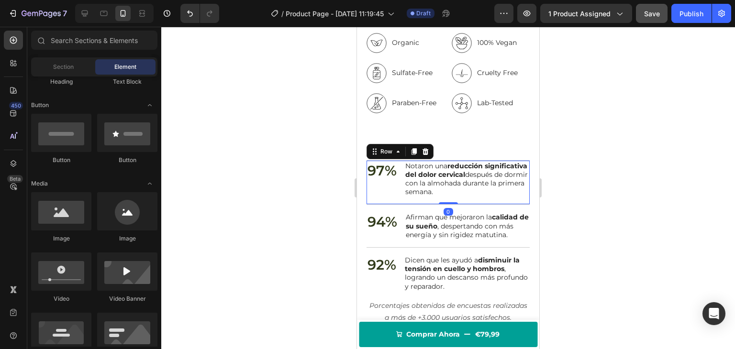
click at [379, 183] on div "97% Text Block" at bounding box center [382, 179] width 31 height 37
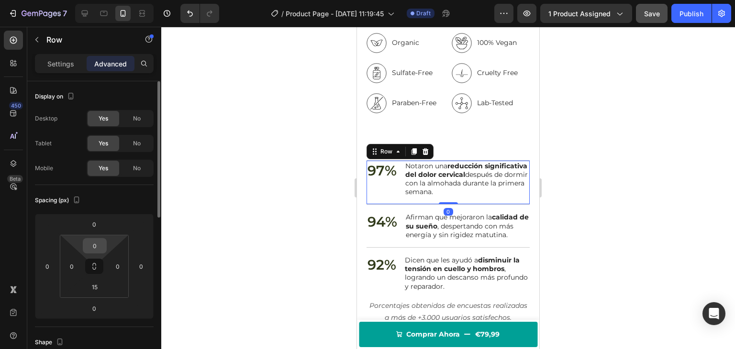
click at [90, 247] on input "0" at bounding box center [94, 246] width 19 height 14
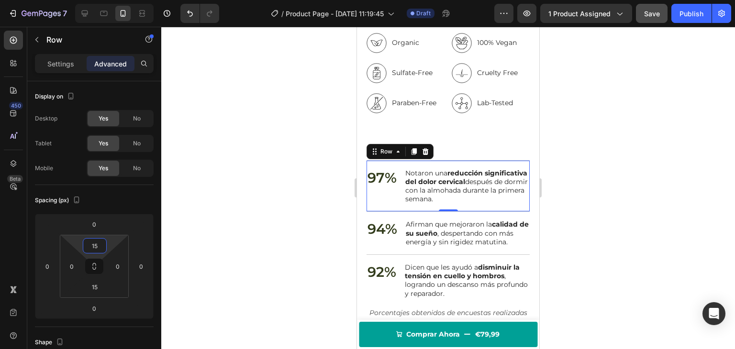
type input "15"
drag, startPoint x: 293, startPoint y: 194, endPoint x: 292, endPoint y: 209, distance: 14.9
click at [294, 194] on div at bounding box center [448, 188] width 574 height 323
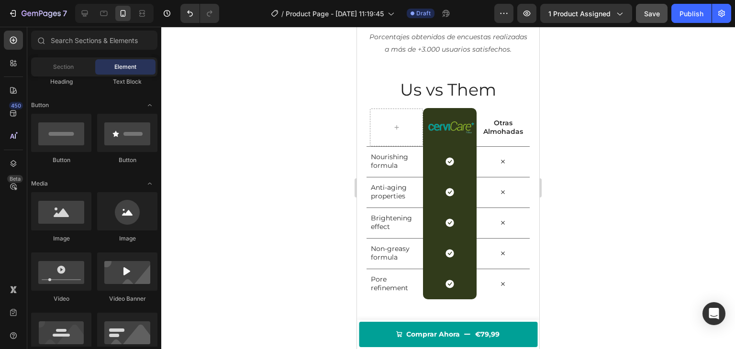
scroll to position [1323, 0]
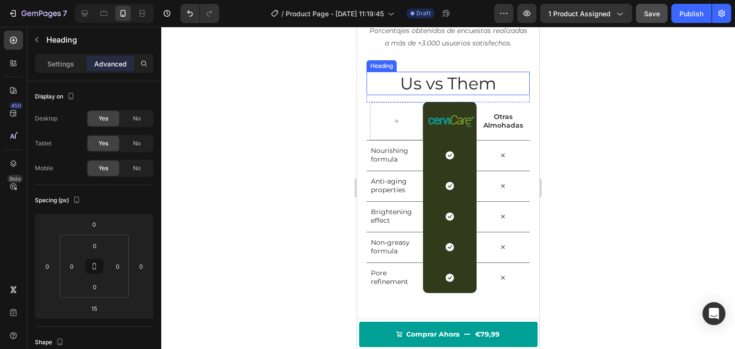
click at [408, 96] on h2 "Us vs Them" at bounding box center [448, 84] width 163 height 24
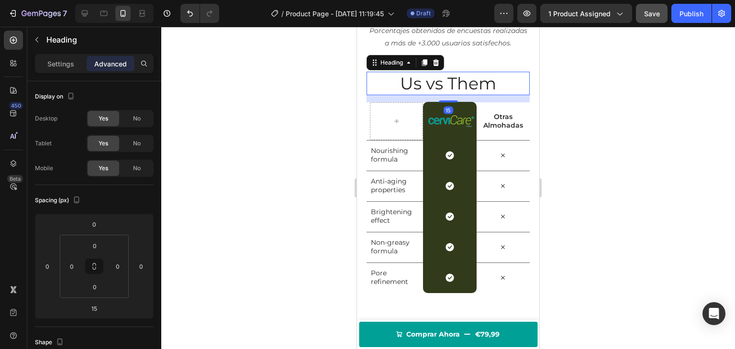
click at [408, 96] on h2 "Us vs Them" at bounding box center [448, 84] width 163 height 24
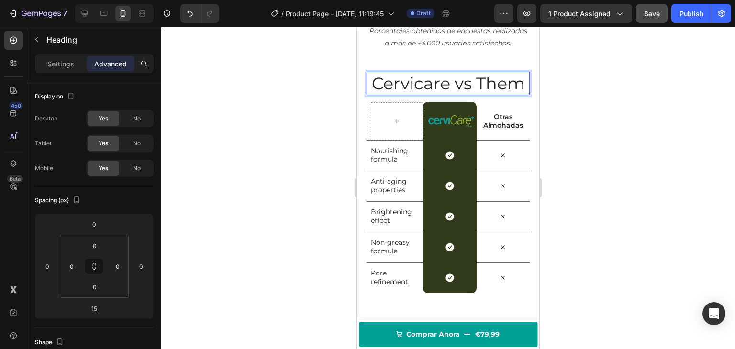
click at [474, 95] on p "Cervicare vs Them" at bounding box center [448, 84] width 161 height 22
drag, startPoint x: 475, startPoint y: 112, endPoint x: 516, endPoint y: 117, distance: 41.6
click at [516, 95] on p "Cervicare vs Them" at bounding box center [448, 84] width 161 height 22
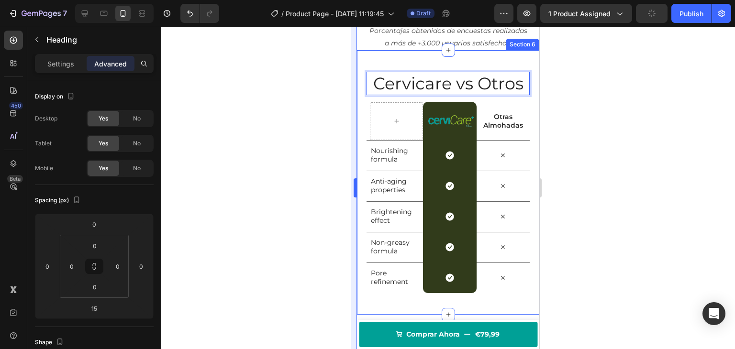
drag, startPoint x: 312, startPoint y: 107, endPoint x: 355, endPoint y: 106, distance: 43.1
click at [313, 107] on div at bounding box center [448, 188] width 574 height 323
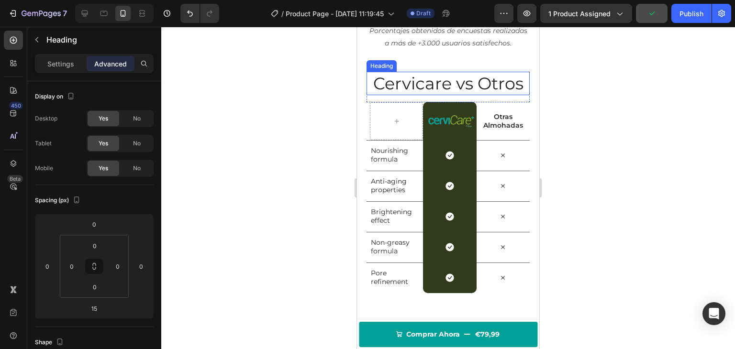
click at [452, 95] on p "Cervicare vs Otros" at bounding box center [448, 84] width 161 height 22
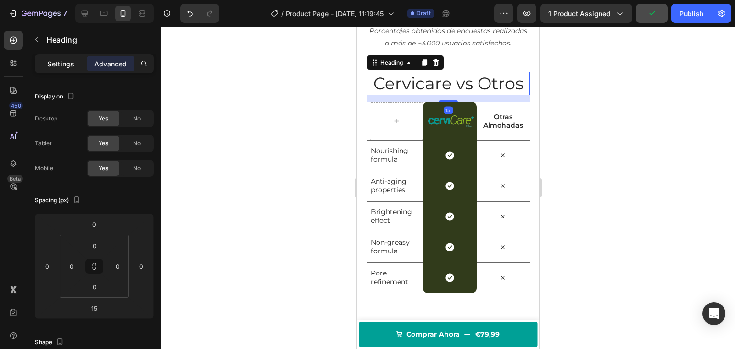
click at [59, 66] on p "Settings" at bounding box center [60, 64] width 27 height 10
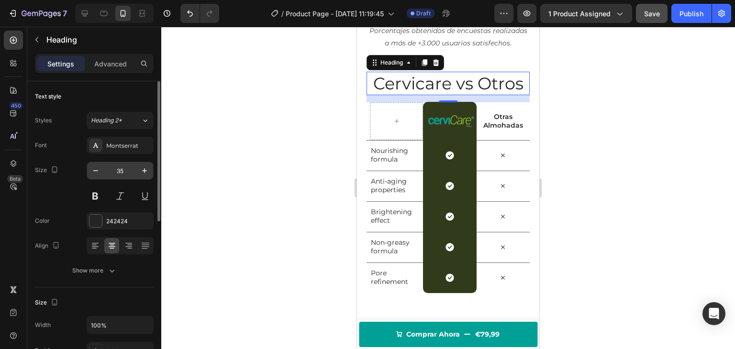
click at [118, 169] on input "35" at bounding box center [120, 170] width 32 height 17
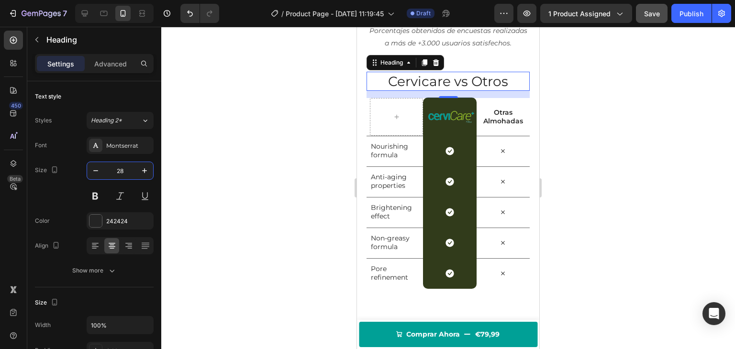
type input "28"
click at [247, 175] on div at bounding box center [448, 188] width 574 height 323
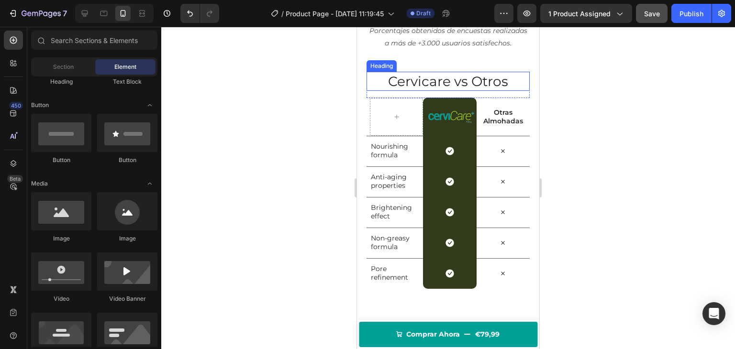
click at [439, 90] on p "Cervicare vs Otros" at bounding box center [448, 81] width 161 height 17
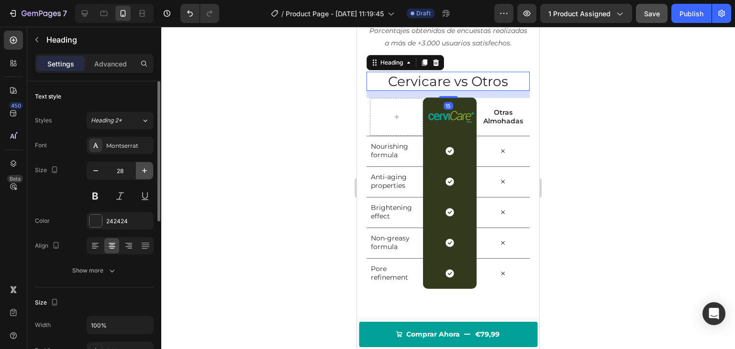
click at [145, 165] on button "button" at bounding box center [144, 170] width 17 height 17
type input "30"
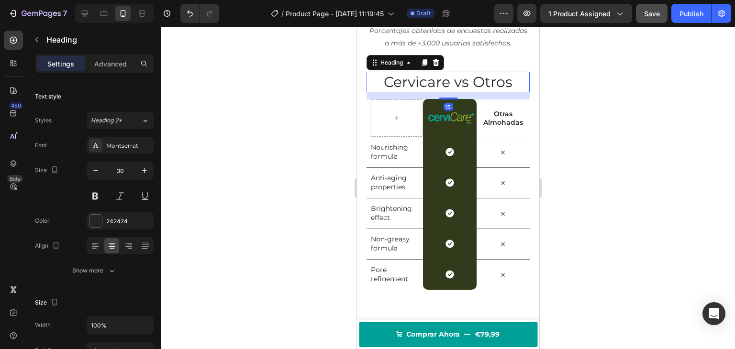
click at [250, 136] on div at bounding box center [448, 188] width 574 height 323
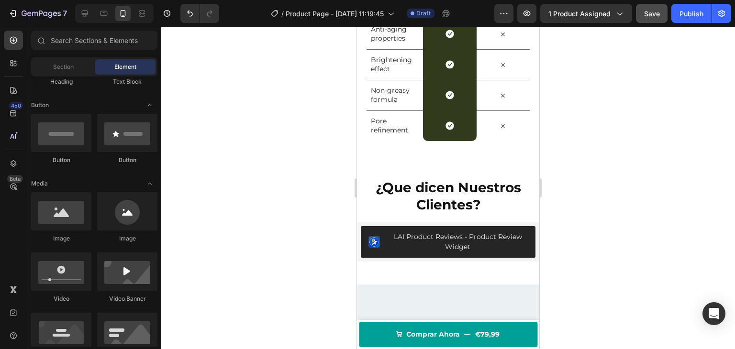
scroll to position [1511, 0]
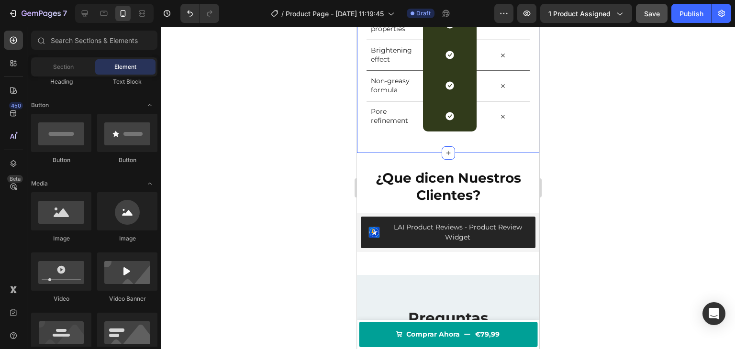
click at [475, 146] on div "Cervicare vs Otros Heading Row Image Row Otras Almohadas Text Block Row Nourish…" at bounding box center [448, 22] width 182 height 261
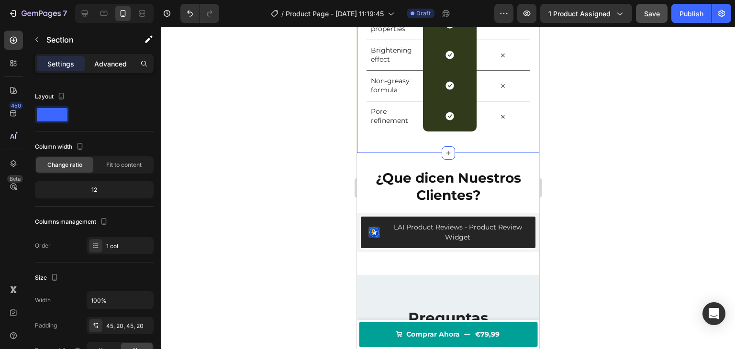
click at [111, 57] on div "Advanced" at bounding box center [111, 63] width 48 height 15
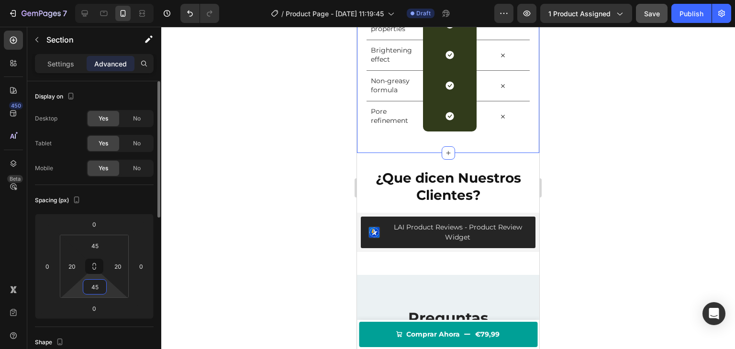
click at [89, 292] on input "45" at bounding box center [94, 287] width 19 height 14
type input "0"
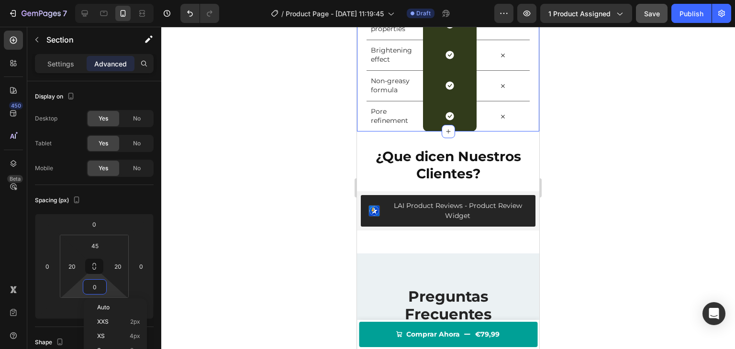
click at [275, 161] on div at bounding box center [448, 188] width 574 height 323
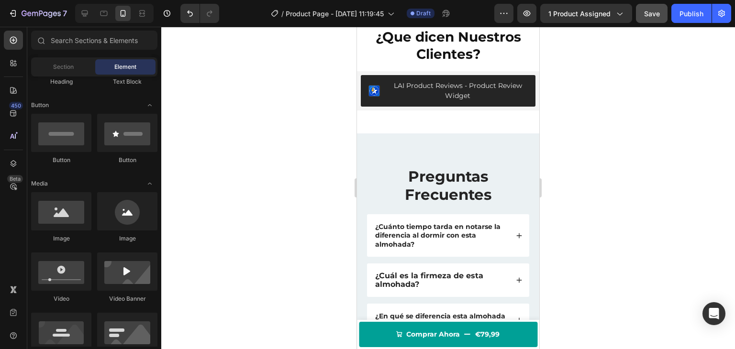
scroll to position [1660, 0]
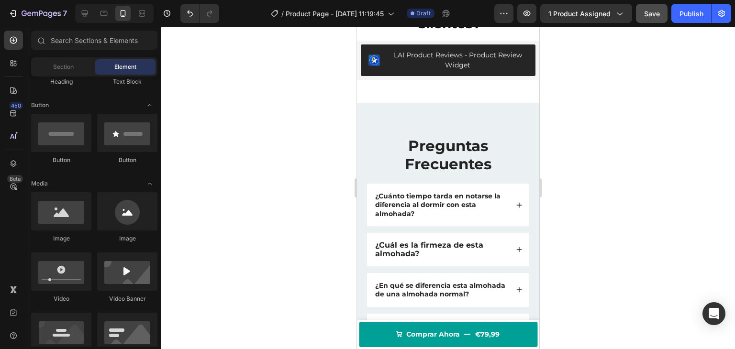
drag, startPoint x: 538, startPoint y: 252, endPoint x: 896, endPoint y: 298, distance: 361.4
click at [415, 117] on div "Preguntas Frecuentes Heading ¿Tienes preguntas? Tenemos la respuesta... Text Bl…" at bounding box center [448, 298] width 182 height 391
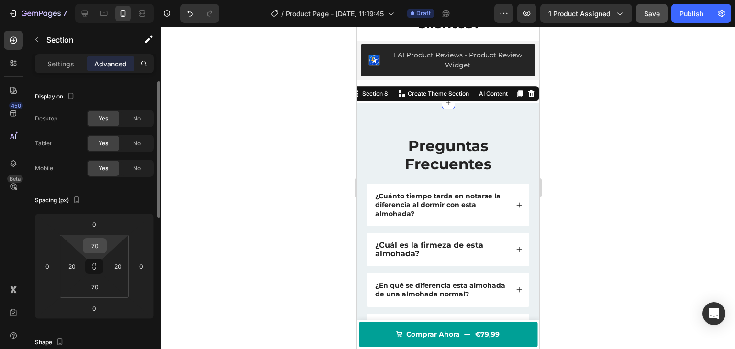
click at [92, 243] on input "70" at bounding box center [94, 246] width 19 height 14
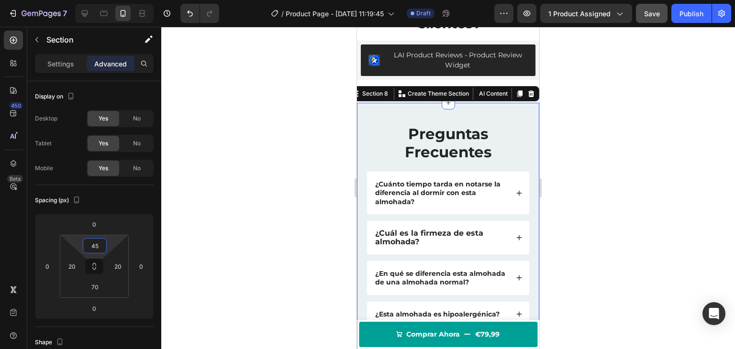
type input "45"
click at [306, 171] on div at bounding box center [448, 188] width 574 height 323
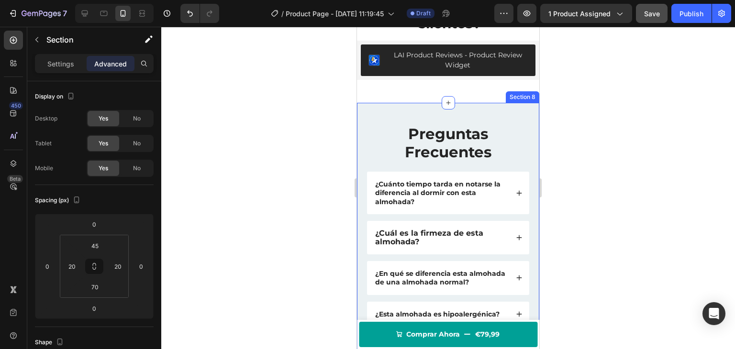
click at [418, 111] on div "Preguntas Frecuentes Heading ¿Tienes preguntas? Tenemos la respuesta... Text Bl…" at bounding box center [448, 292] width 182 height 379
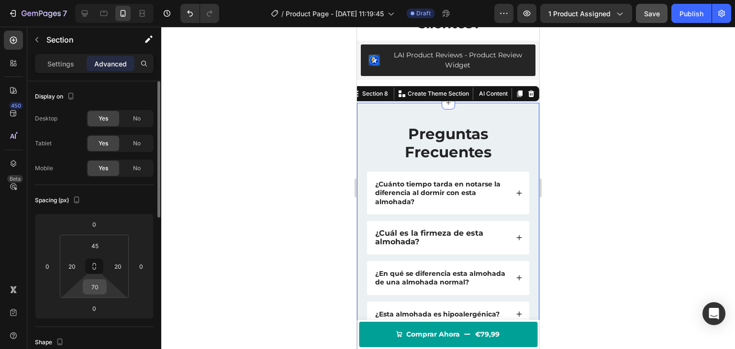
click at [96, 282] on input "70" at bounding box center [94, 287] width 19 height 14
type input "45"
click at [269, 150] on div at bounding box center [448, 188] width 574 height 323
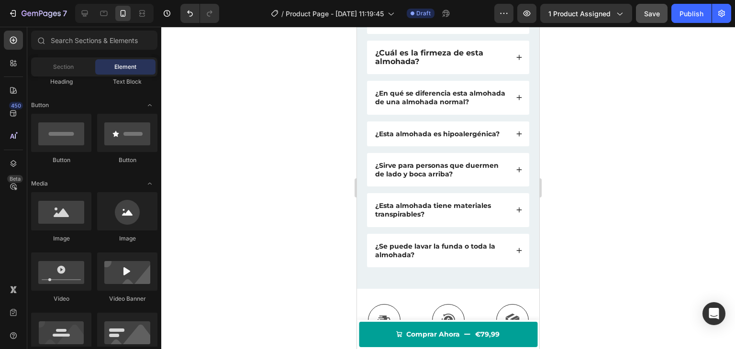
scroll to position [1844, 0]
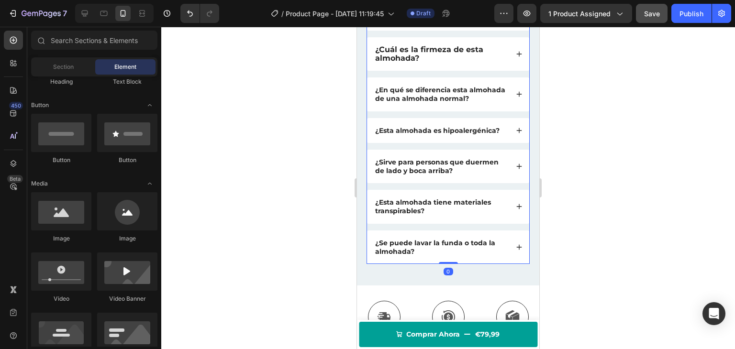
click at [433, 256] on p "¿Se puede lavar la funda o toda la almohada?" at bounding box center [441, 247] width 132 height 17
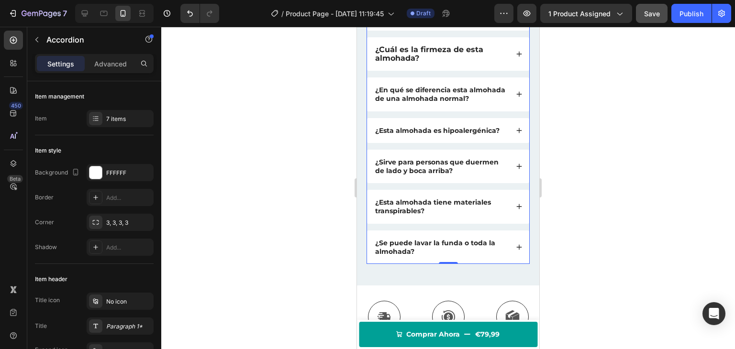
click at [396, 256] on strong "¿Se puede lavar la funda o toda la almohada?" at bounding box center [435, 247] width 120 height 17
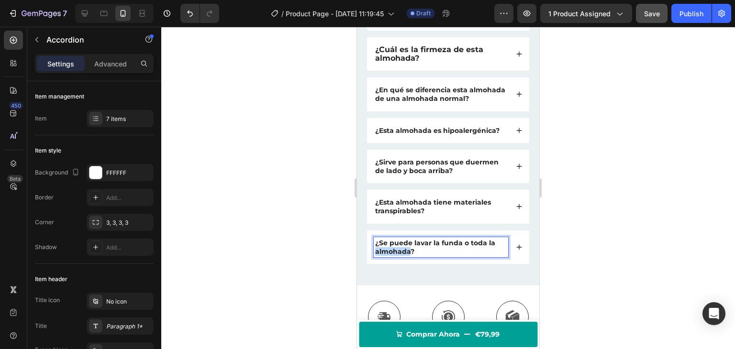
click at [396, 256] on strong "¿Se puede lavar la funda o toda la almohada?" at bounding box center [435, 247] width 120 height 17
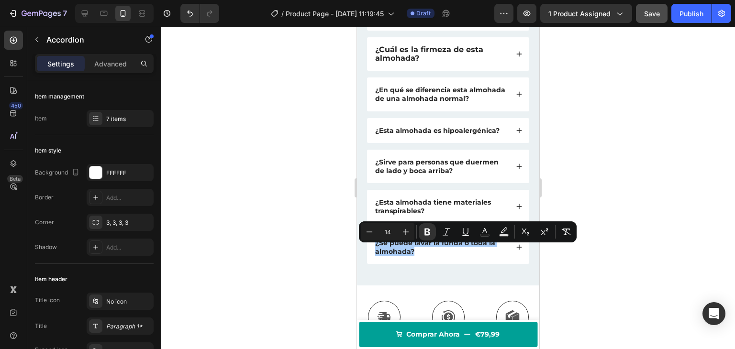
click at [300, 245] on div at bounding box center [448, 188] width 574 height 323
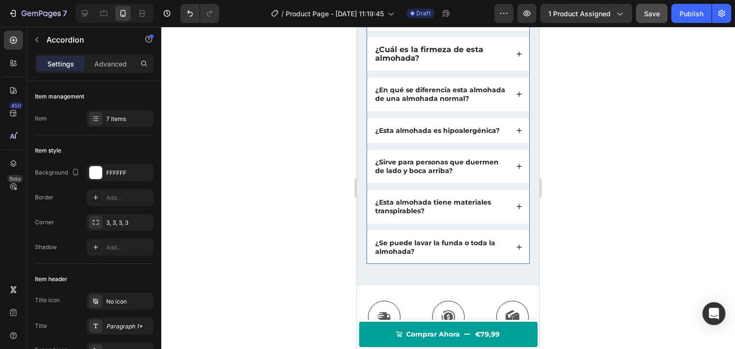
click at [414, 49] on strong "¿Cuál es la firmeza de esta almohada?" at bounding box center [429, 54] width 108 height 18
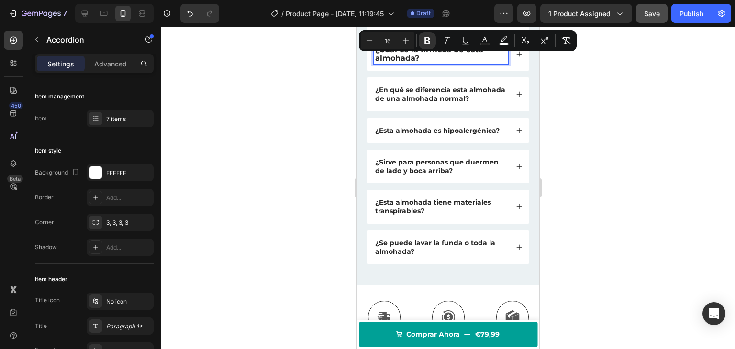
click at [397, 100] on strong "¿En qué se diferencia esta almohada de una almohada normal?" at bounding box center [440, 94] width 130 height 17
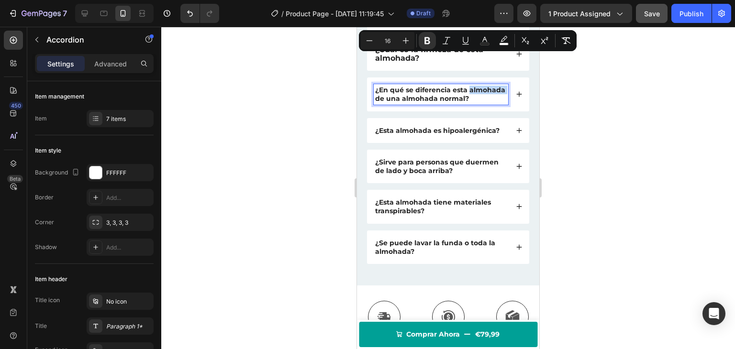
click at [397, 100] on strong "¿En qué se diferencia esta almohada de una almohada normal?" at bounding box center [440, 94] width 130 height 17
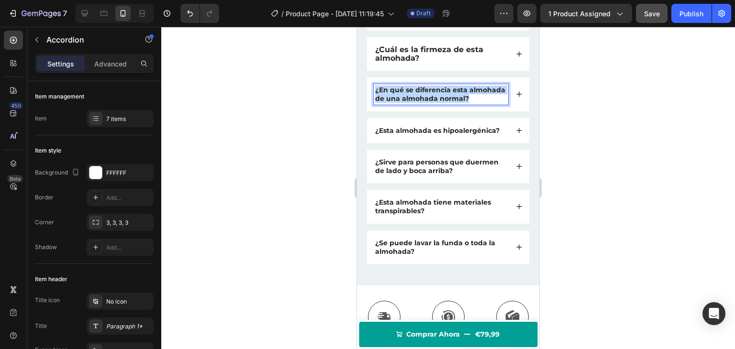
click at [397, 100] on strong "¿En qué se diferencia esta almohada de una almohada normal?" at bounding box center [440, 94] width 130 height 17
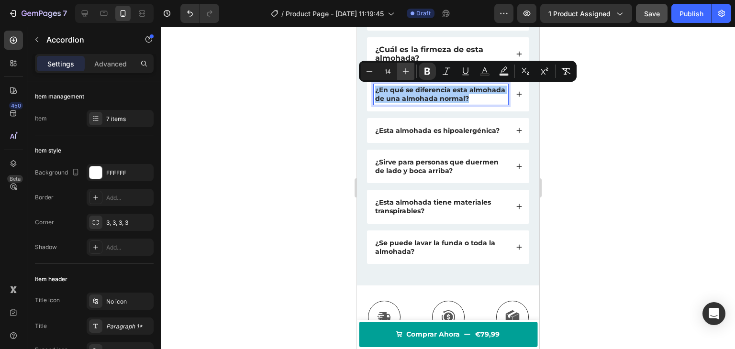
click at [407, 71] on icon "Editor contextual toolbar" at bounding box center [406, 71] width 6 height 6
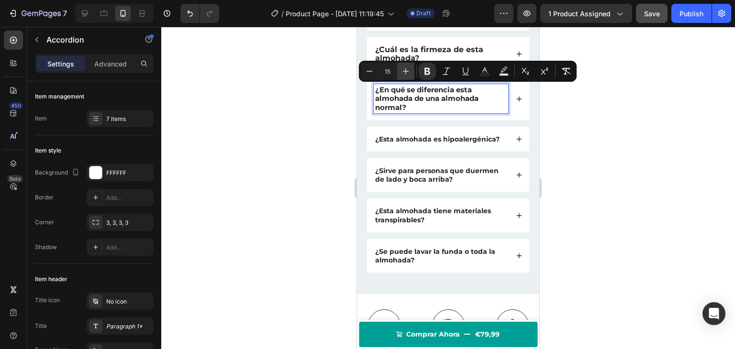
click at [407, 71] on icon "Editor contextual toolbar" at bounding box center [406, 71] width 6 height 6
type input "16"
click at [398, 112] on p "¿En qué se diferencia esta almohada de una almohada normal?" at bounding box center [441, 99] width 132 height 26
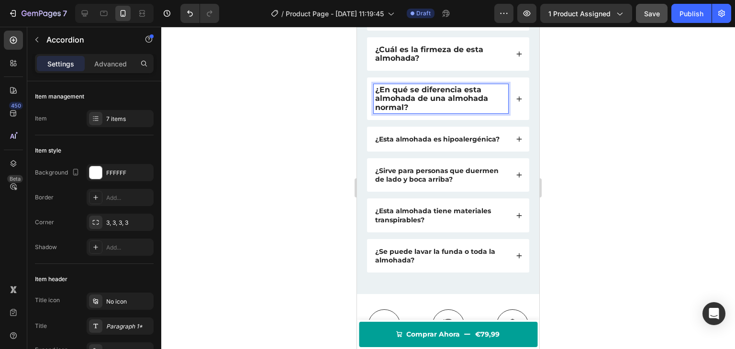
click at [404, 102] on strong "¿En qué se diferencia esta almohada de una almohada normal?" at bounding box center [431, 98] width 113 height 26
click at [406, 138] on strong "¿Esta almohada es hipoalergénica?" at bounding box center [437, 139] width 124 height 9
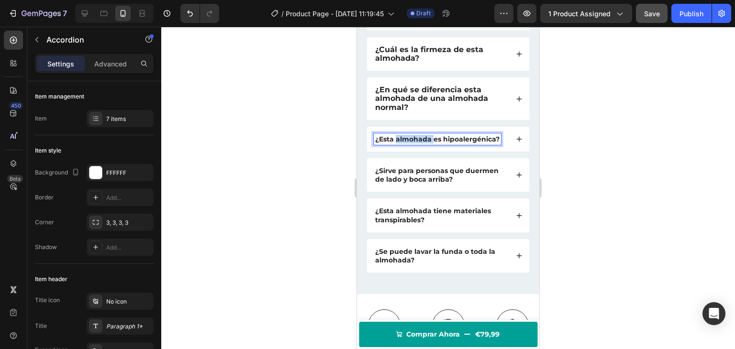
click at [406, 138] on strong "¿Esta almohada es hipoalergénica?" at bounding box center [437, 139] width 124 height 9
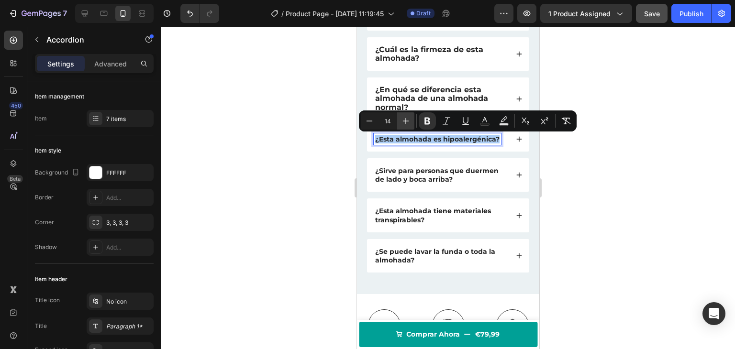
click at [404, 121] on icon "Editor contextual toolbar" at bounding box center [406, 121] width 10 height 10
type input "16"
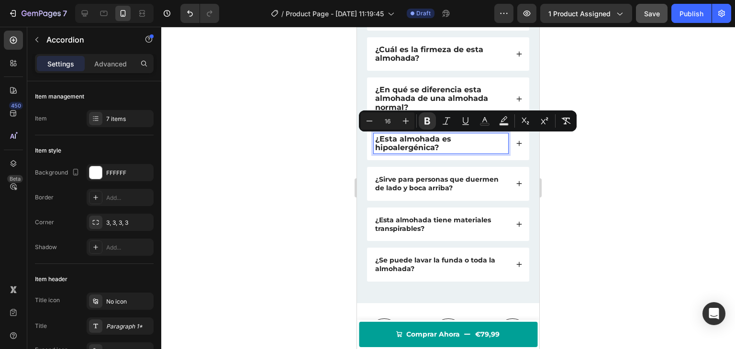
click at [404, 148] on strong "¿Esta almohada es hipoalergénica?" at bounding box center [413, 144] width 76 height 18
click at [416, 189] on strong "¿Sirve para personas que duermen de lado y boca arriba?" at bounding box center [436, 183] width 123 height 17
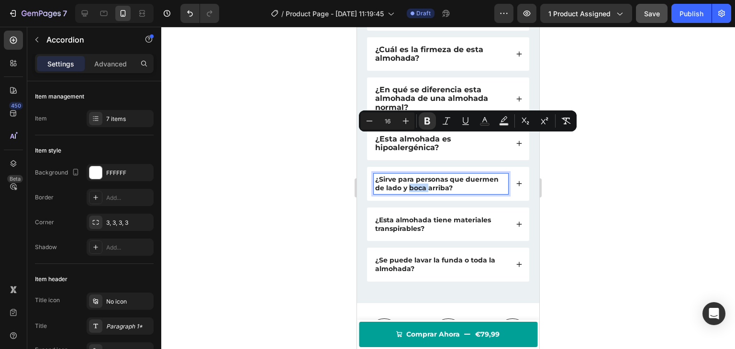
click at [416, 189] on strong "¿Sirve para personas que duermen de lado y boca arriba?" at bounding box center [436, 183] width 123 height 17
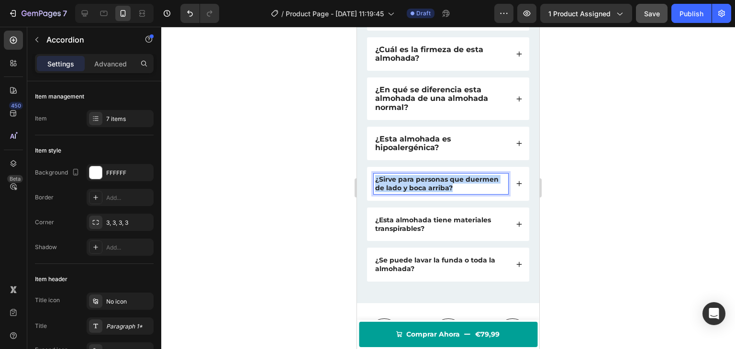
click at [416, 189] on strong "¿Sirve para personas que duermen de lado y boca arriba?" at bounding box center [436, 183] width 123 height 17
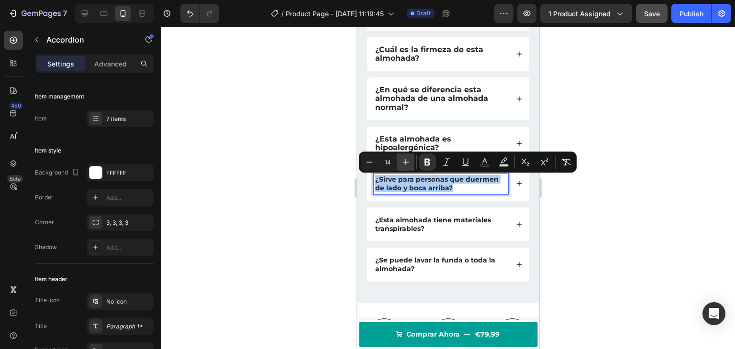
click at [405, 163] on icon "Editor contextual toolbar" at bounding box center [406, 162] width 10 height 10
type input "16"
click at [391, 233] on strong "¿Esta almohada tiene materiales transpirables?" at bounding box center [433, 224] width 116 height 17
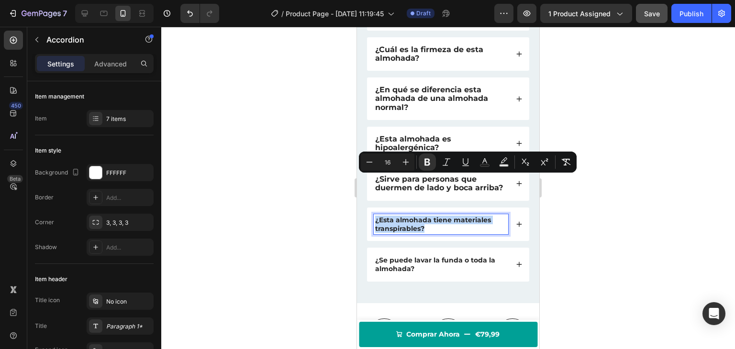
click at [391, 233] on strong "¿Esta almohada tiene materiales transpirables?" at bounding box center [433, 224] width 116 height 17
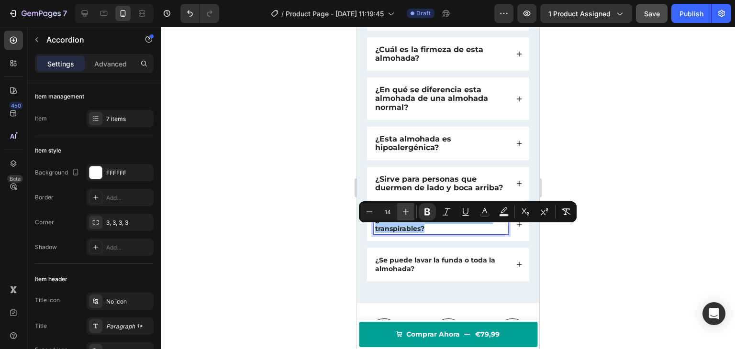
click at [409, 210] on icon "Editor contextual toolbar" at bounding box center [406, 212] width 10 height 10
type input "16"
click at [398, 273] on strong "¿Se puede lavar la funda o toda la almohada?" at bounding box center [435, 264] width 120 height 17
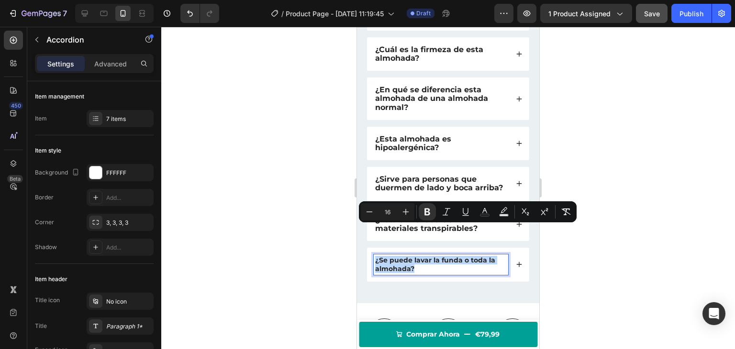
click at [398, 273] on strong "¿Se puede lavar la funda o toda la almohada?" at bounding box center [435, 264] width 120 height 17
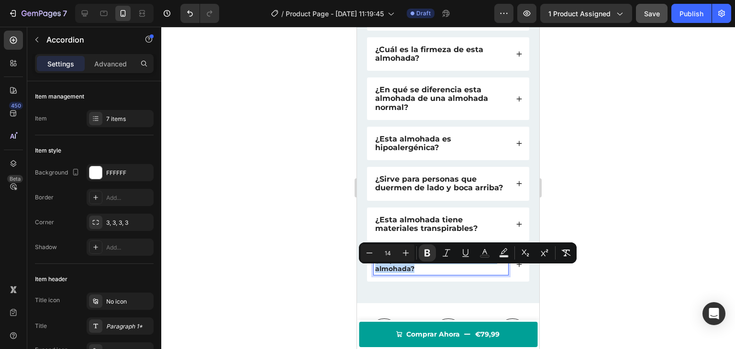
click at [398, 273] on strong "¿Se puede lavar la funda o toda la almohada?" at bounding box center [435, 264] width 120 height 17
click at [406, 256] on icon "Editor contextual toolbar" at bounding box center [406, 253] width 10 height 10
type input "16"
click at [251, 196] on div at bounding box center [448, 188] width 574 height 323
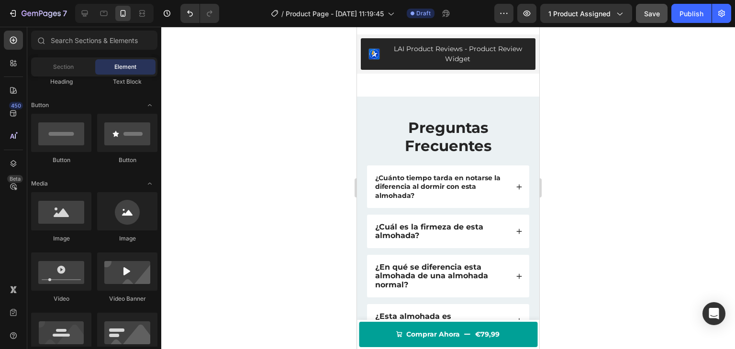
scroll to position [1660, 0]
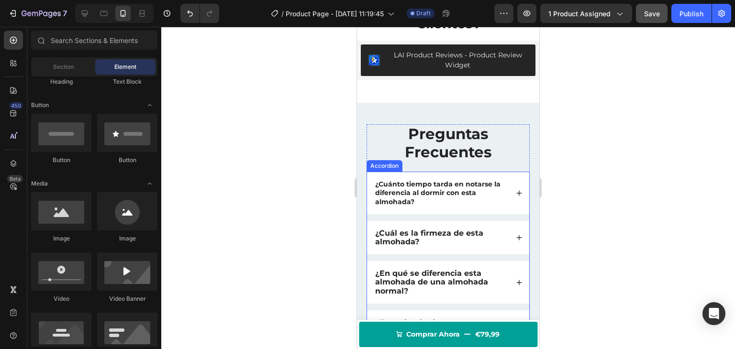
click at [424, 196] on p "¿Cuánto tiempo tarda en notarse la diferencia al dormir con esta almohada?" at bounding box center [441, 193] width 132 height 26
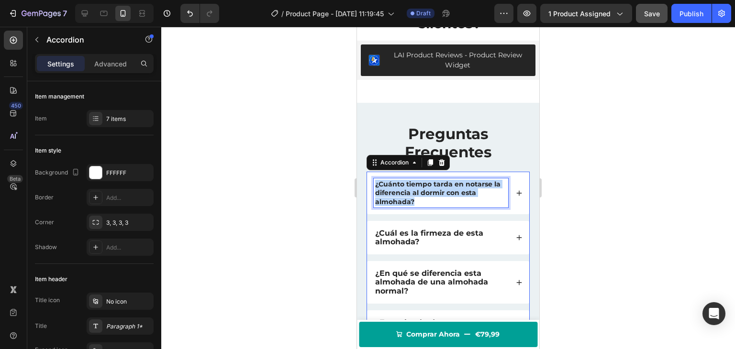
click at [424, 196] on p "¿Cuánto tiempo tarda en notarse la diferencia al dormir con esta almohada?" at bounding box center [441, 193] width 132 height 26
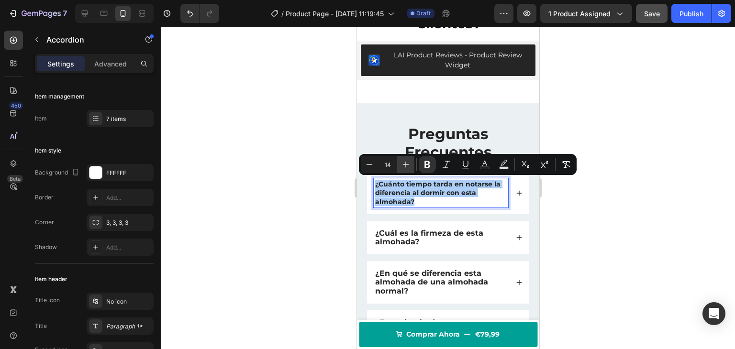
click at [410, 164] on icon "Editor contextual toolbar" at bounding box center [406, 165] width 10 height 10
type input "16"
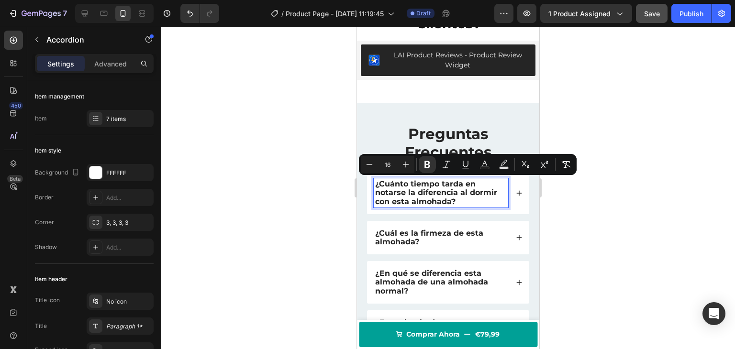
click at [410, 191] on strong "¿Cuánto tiempo tarda en notarse la diferencia al dormir con esta almohada?" at bounding box center [436, 192] width 122 height 26
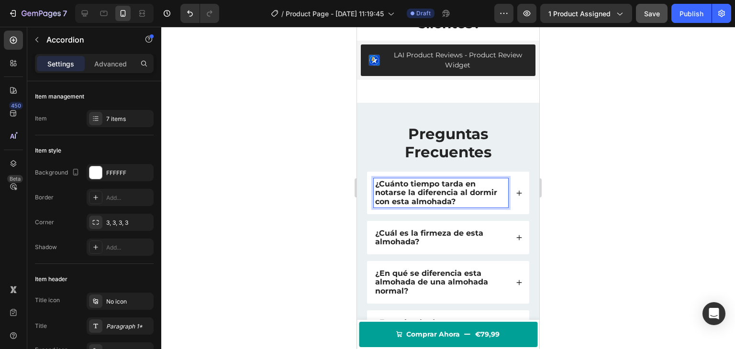
click at [298, 183] on div at bounding box center [448, 188] width 574 height 323
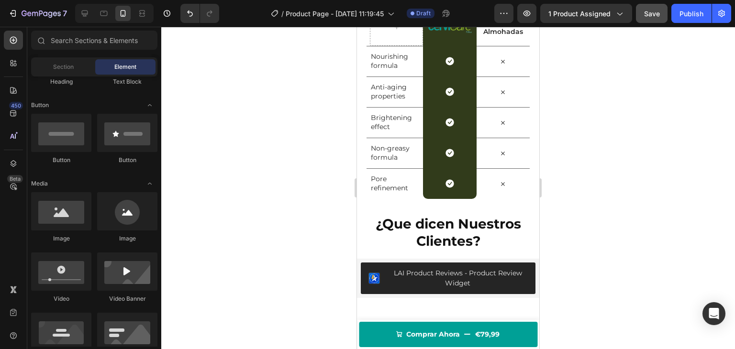
scroll to position [1461, 0]
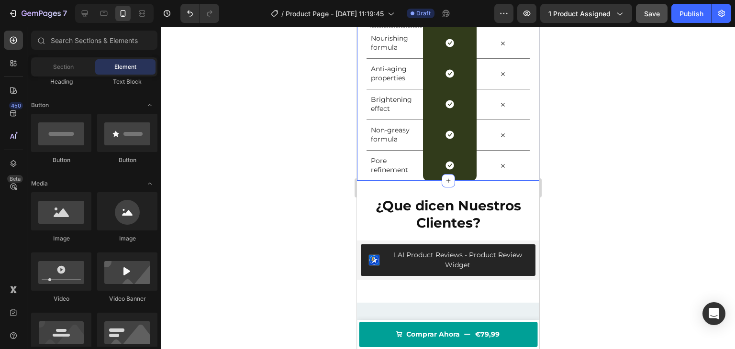
click at [365, 168] on div "Cervicare vs Otros Heading Row Image Row Otras Almohadas Text Block Row Nourish…" at bounding box center [448, 61] width 182 height 240
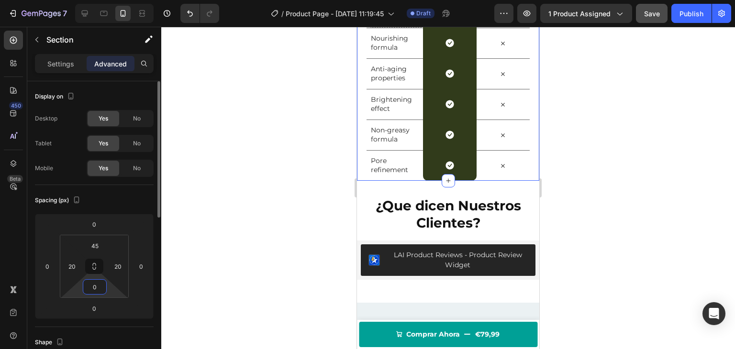
click at [91, 290] on input "0" at bounding box center [94, 287] width 19 height 14
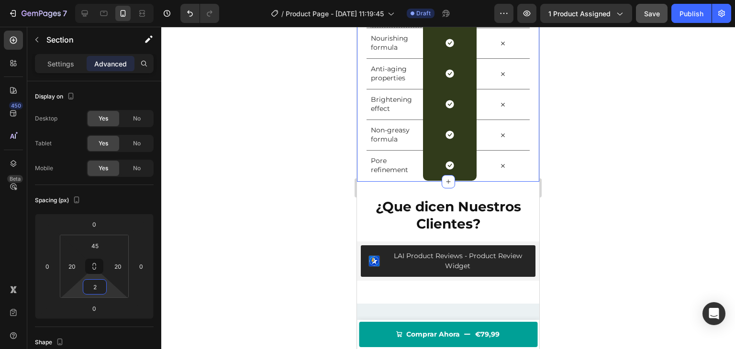
type input "20"
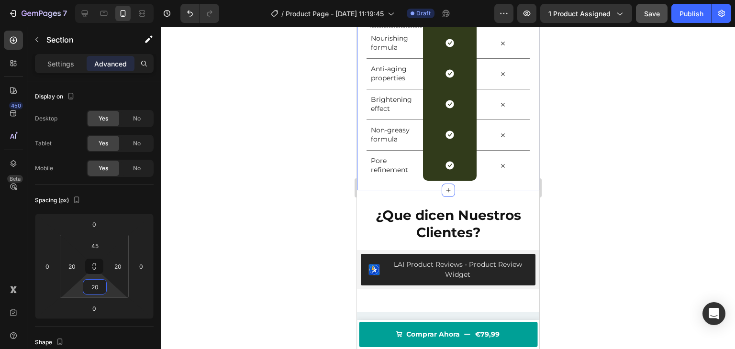
click at [255, 176] on div at bounding box center [448, 188] width 574 height 323
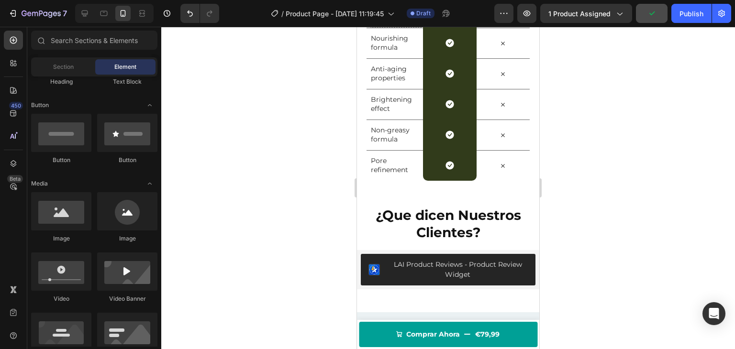
scroll to position [1461, 0]
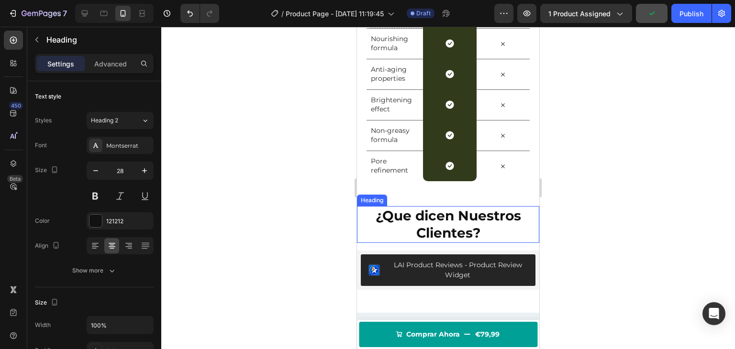
click at [475, 229] on strong "¿Que dicen Nuestros Clientes?" at bounding box center [449, 225] width 146 height 34
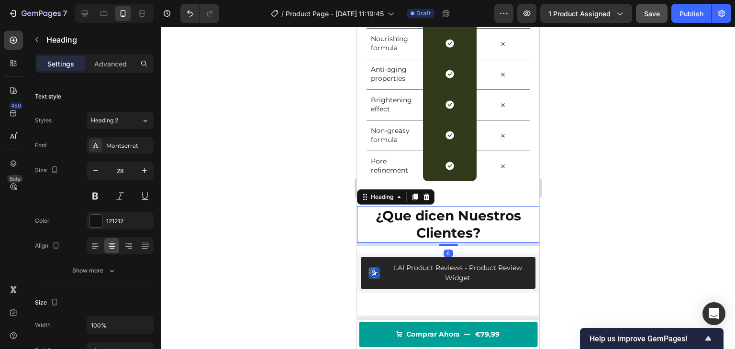
drag, startPoint x: 448, startPoint y: 240, endPoint x: 454, endPoint y: 243, distance: 6.9
click at [454, 243] on div "6" at bounding box center [448, 243] width 182 height 0
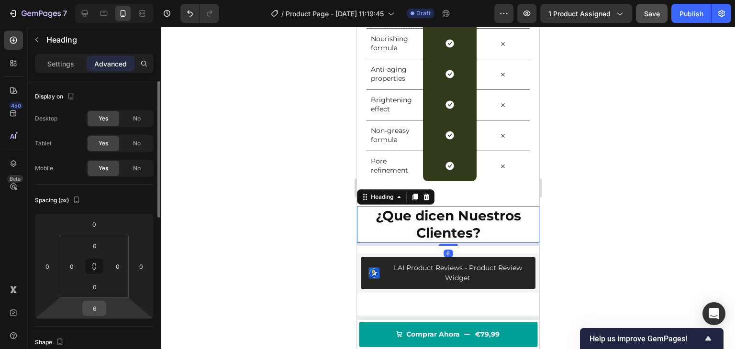
click at [88, 311] on input "6" at bounding box center [94, 309] width 19 height 14
type input "5"
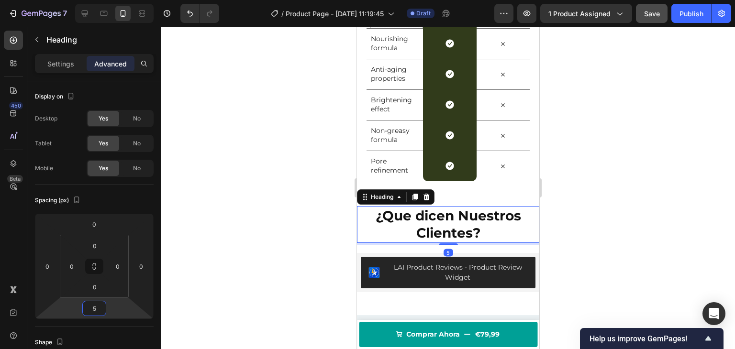
click at [257, 187] on div at bounding box center [448, 188] width 574 height 323
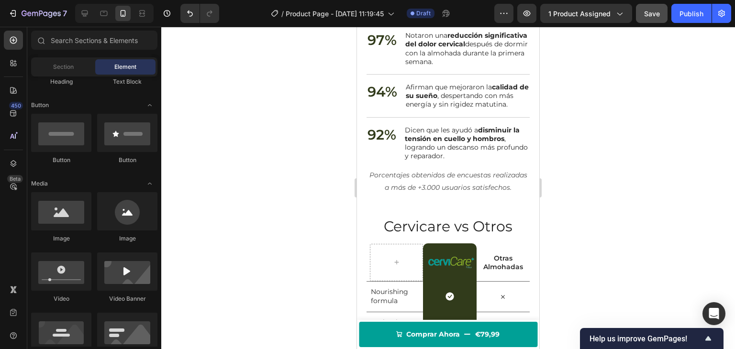
scroll to position [1197, 0]
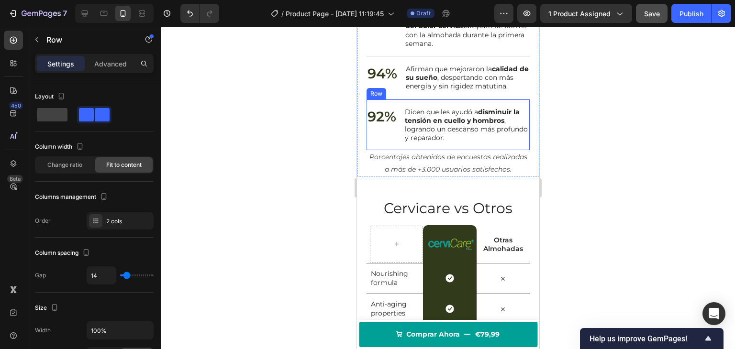
click at [383, 144] on div "92% Text Block" at bounding box center [382, 125] width 31 height 37
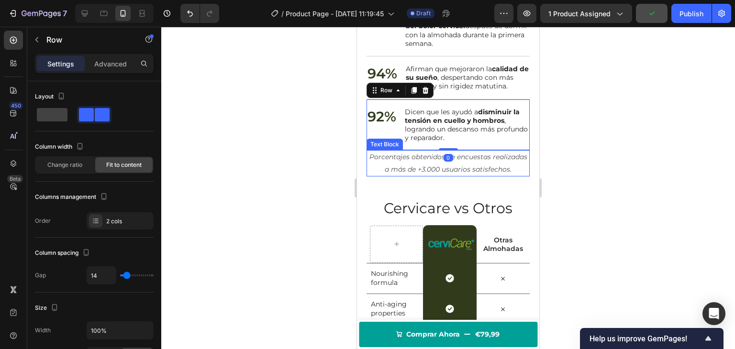
click at [446, 167] on div "Resultados Comprobados Heading 97% Text Block Notaron una reducción significati…" at bounding box center [448, 90] width 163 height 172
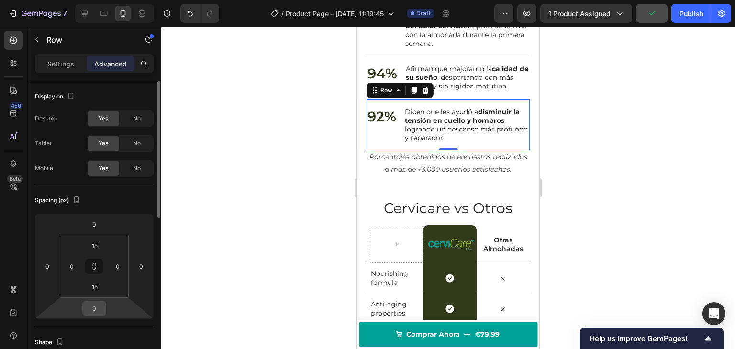
click at [92, 303] on input "0" at bounding box center [94, 309] width 19 height 14
type input "10"
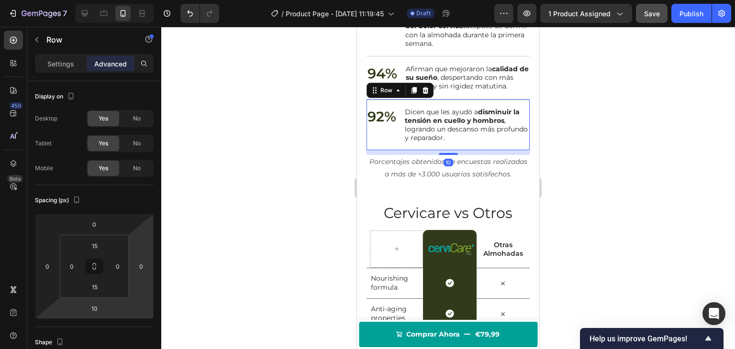
click at [309, 177] on div at bounding box center [448, 188] width 574 height 323
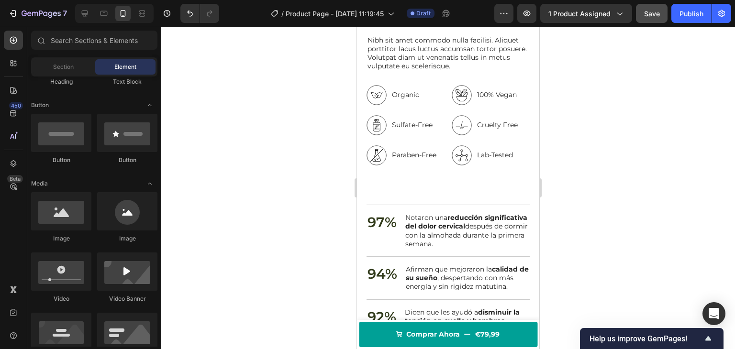
scroll to position [969, 0]
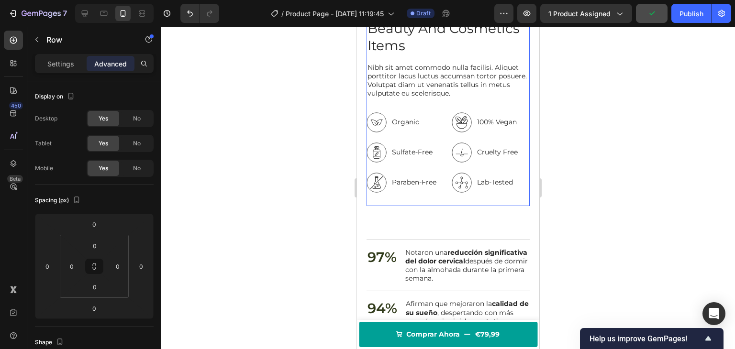
click at [440, 186] on div "Top Manufacturer Of Beauty And Cosmetics Items Heading Nibh sit amet commodo nu…" at bounding box center [448, 103] width 163 height 205
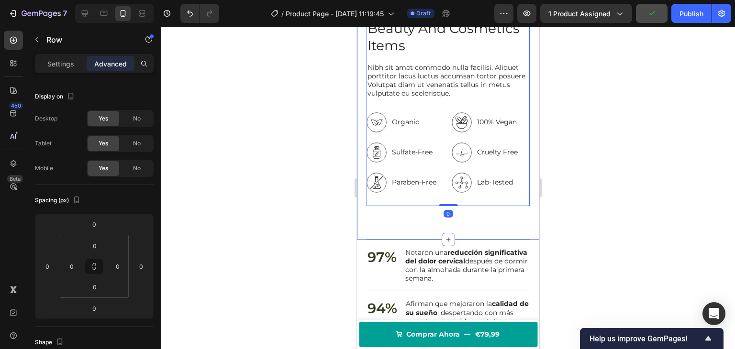
click at [418, 209] on div "Image Top Manufacturer Of Beauty And Cosmetics Items Heading Nibh sit amet comm…" at bounding box center [448, 20] width 182 height 440
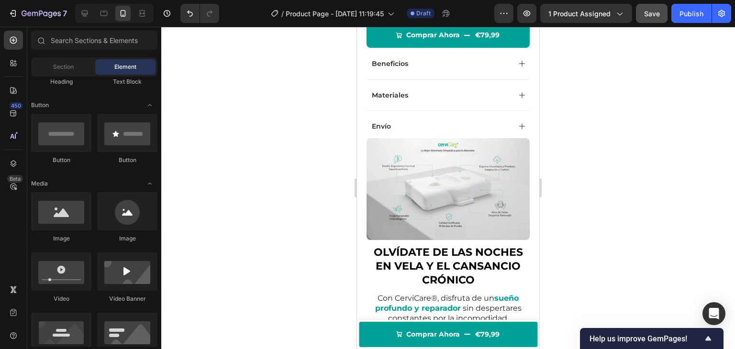
scroll to position [297, 0]
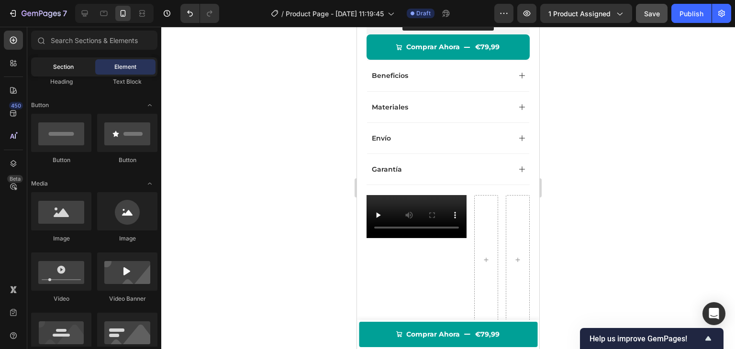
click at [56, 74] on div "Section" at bounding box center [63, 66] width 60 height 15
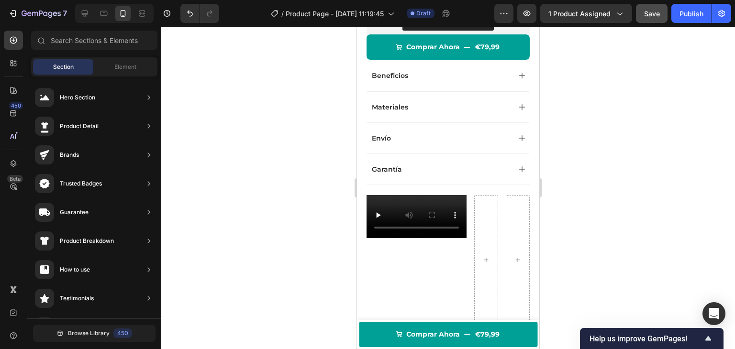
click at [56, 69] on span "Section" at bounding box center [63, 67] width 21 height 9
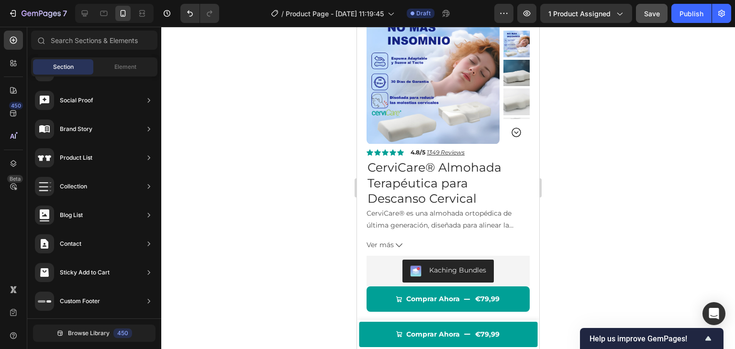
scroll to position [45, 0]
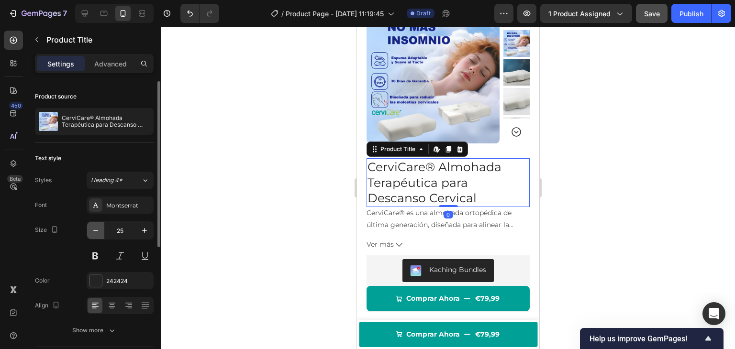
click at [92, 228] on icon "button" at bounding box center [96, 231] width 10 height 10
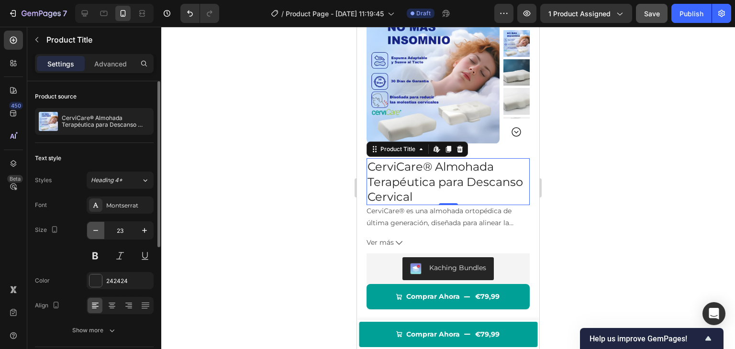
click at [92, 228] on icon "button" at bounding box center [96, 231] width 10 height 10
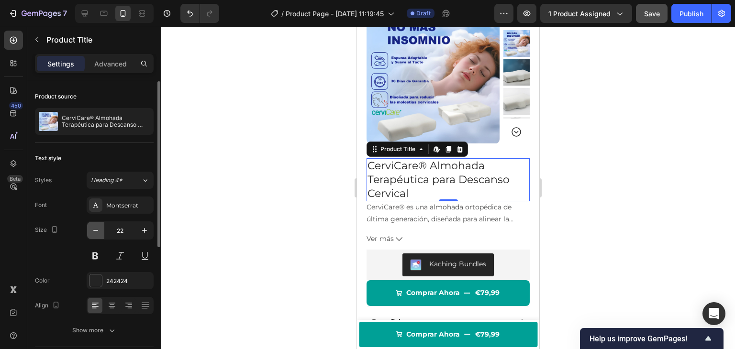
click at [92, 228] on icon "button" at bounding box center [96, 231] width 10 height 10
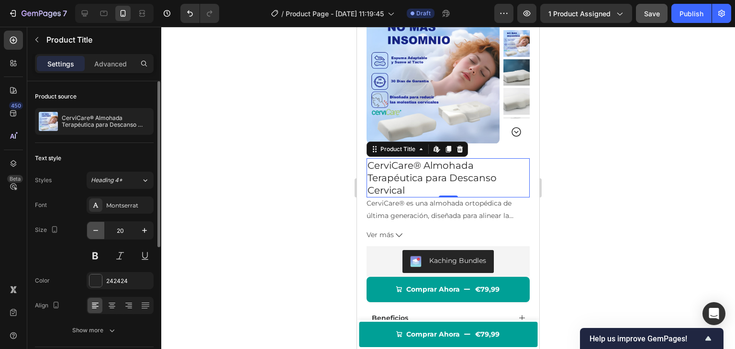
click at [92, 228] on icon "button" at bounding box center [96, 231] width 10 height 10
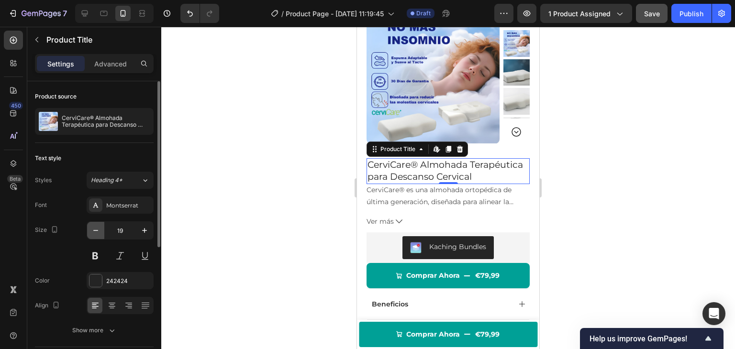
click at [92, 228] on icon "button" at bounding box center [96, 231] width 10 height 10
type input "18"
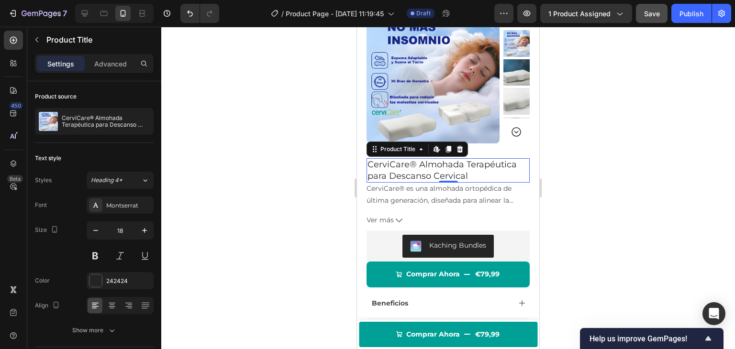
click at [244, 206] on div at bounding box center [448, 188] width 574 height 323
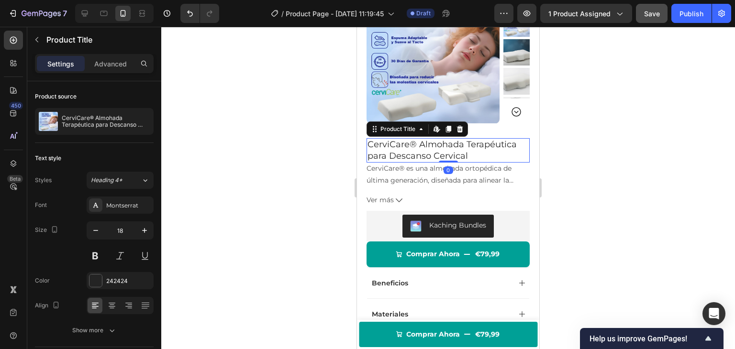
scroll to position [65, 0]
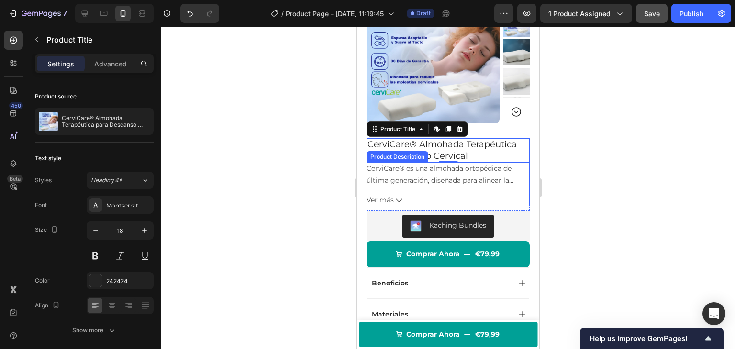
click at [289, 163] on div at bounding box center [448, 188] width 574 height 323
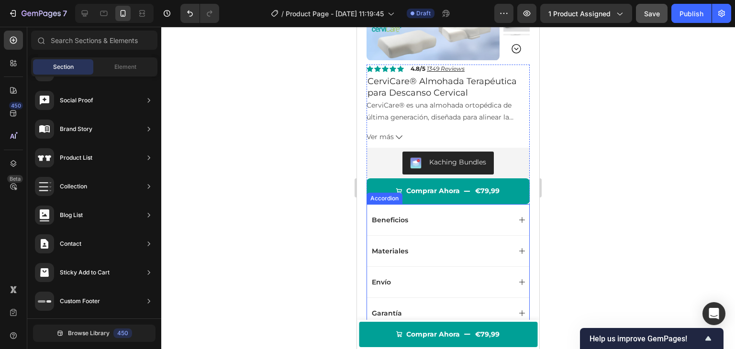
scroll to position [132, 0]
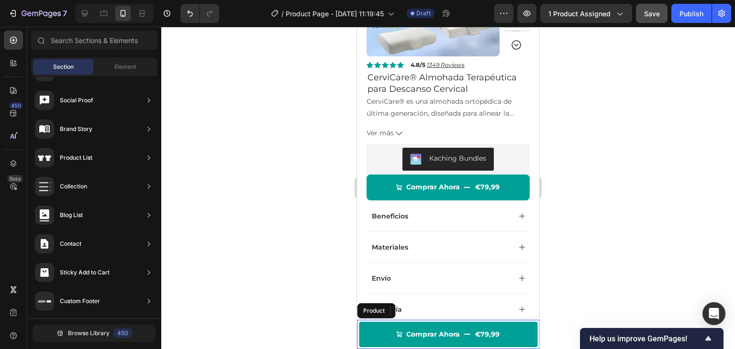
click at [358, 338] on div "Product Images CerviCare® Almohada Terapéutica para Descanso Cervical Product T…" at bounding box center [448, 334] width 182 height 29
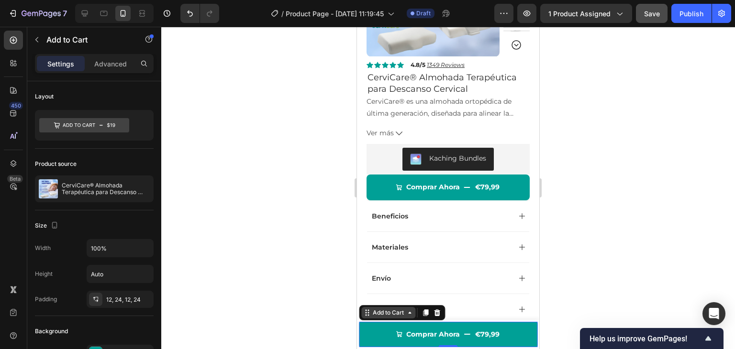
click at [387, 316] on div "Add to Cart" at bounding box center [388, 313] width 35 height 9
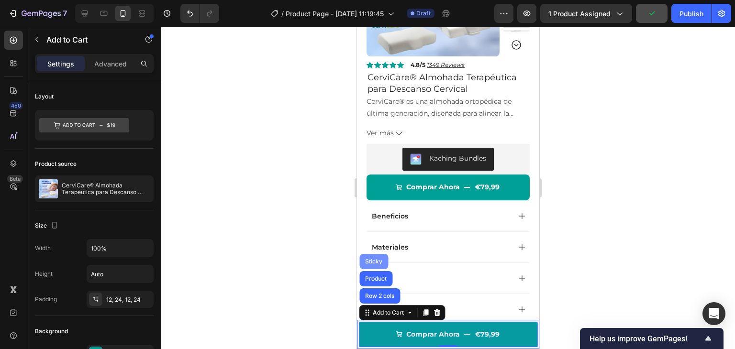
click at [377, 261] on div "Sticky" at bounding box center [373, 262] width 21 height 6
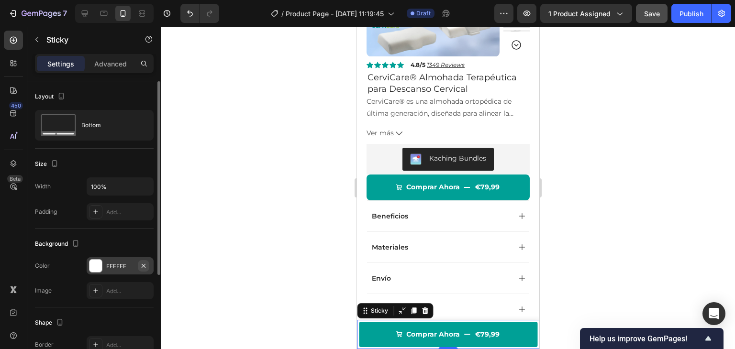
click at [144, 268] on icon "button" at bounding box center [144, 266] width 8 height 8
click at [246, 247] on div at bounding box center [448, 188] width 574 height 323
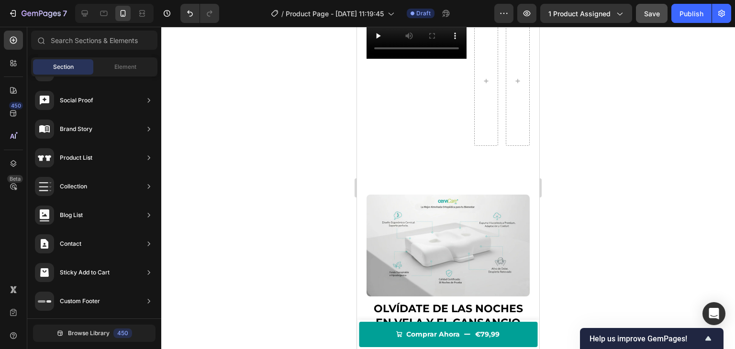
scroll to position [439, 0]
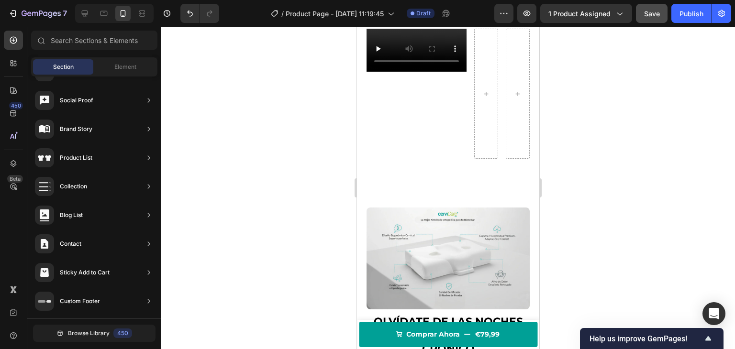
drag, startPoint x: 535, startPoint y: 71, endPoint x: 899, endPoint y: 133, distance: 369.5
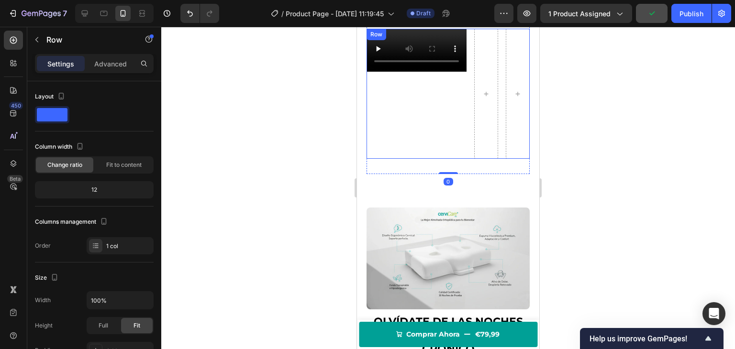
scroll to position [199, 0]
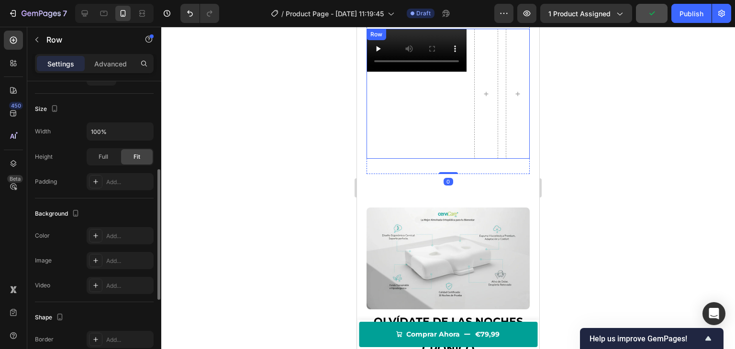
click at [435, 139] on div "Video" at bounding box center [417, 94] width 100 height 130
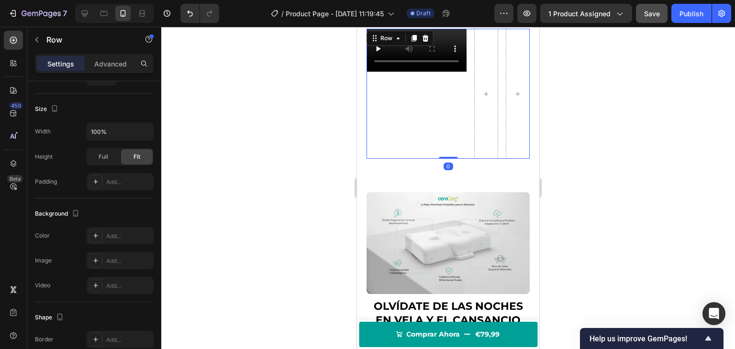
drag, startPoint x: 442, startPoint y: 168, endPoint x: 469, endPoint y: 133, distance: 44.3
click at [440, 142] on div "Video Row 0" at bounding box center [448, 94] width 163 height 130
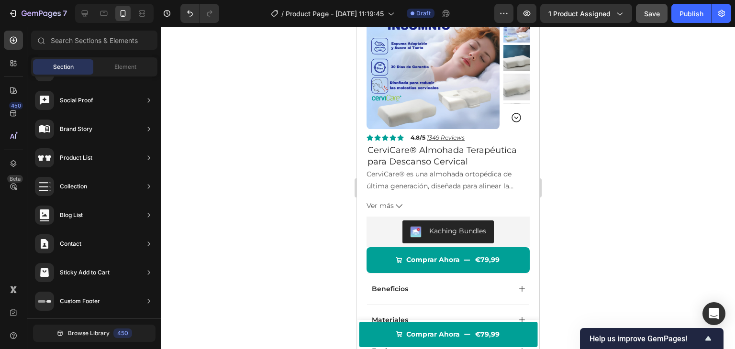
scroll to position [40, 0]
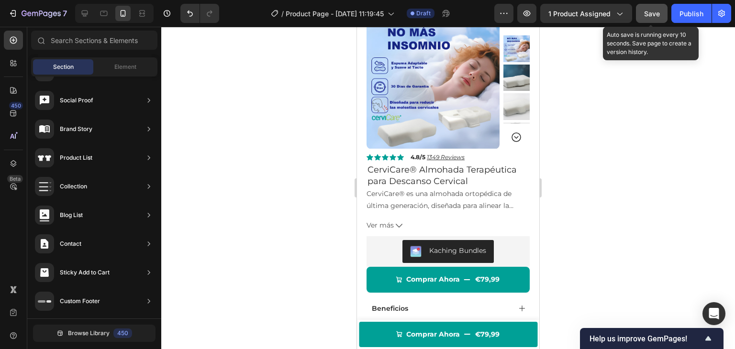
click at [659, 14] on span "Save" at bounding box center [652, 14] width 16 height 8
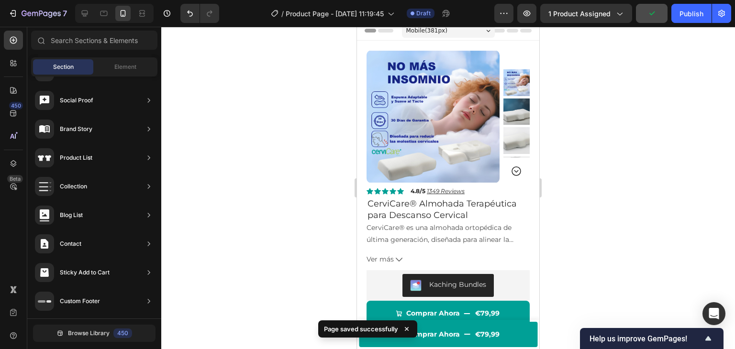
scroll to position [0, 0]
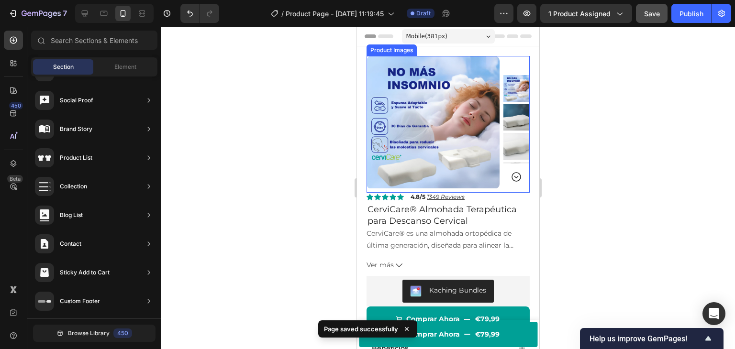
click at [512, 115] on img at bounding box center [517, 117] width 27 height 27
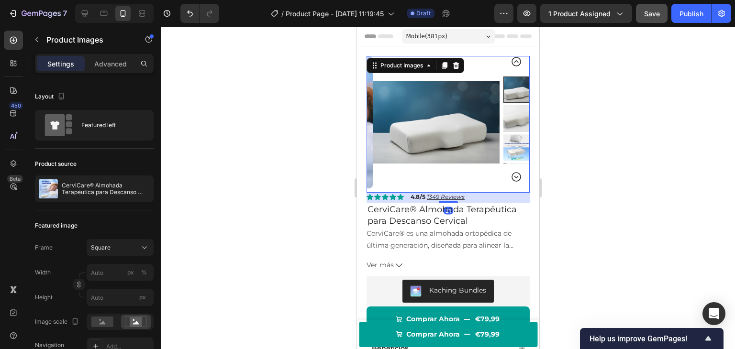
click at [512, 115] on img at bounding box center [517, 118] width 27 height 27
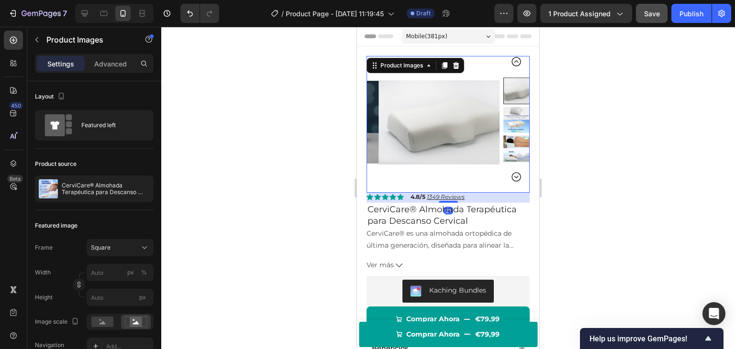
click at [512, 115] on img at bounding box center [517, 120] width 27 height 27
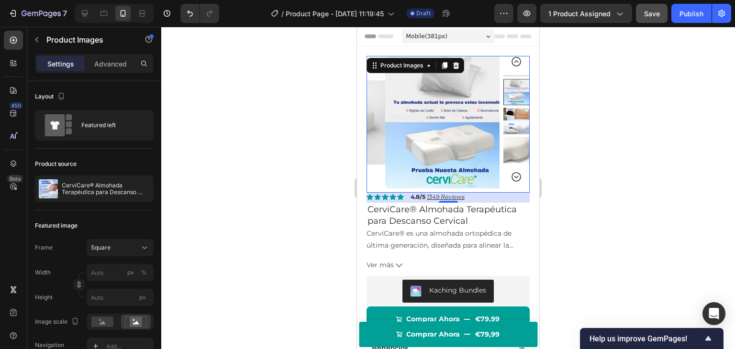
click at [512, 115] on img at bounding box center [517, 121] width 27 height 27
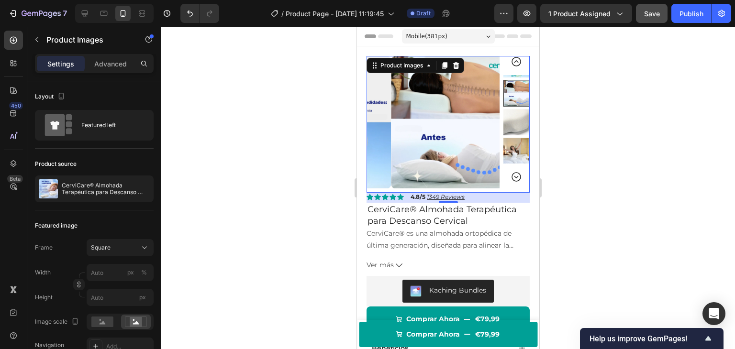
click at [512, 115] on img at bounding box center [517, 122] width 27 height 27
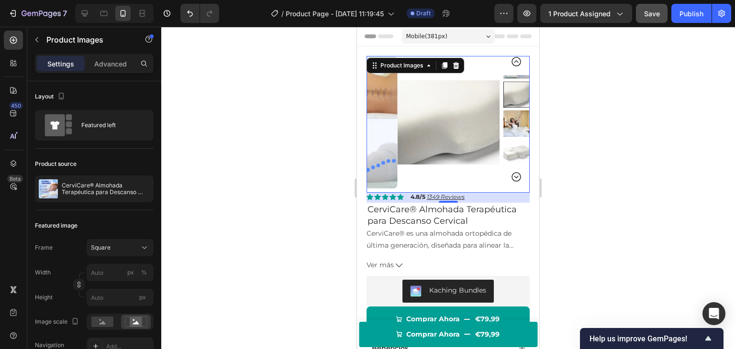
click at [512, 115] on img at bounding box center [517, 123] width 27 height 27
click at [512, 115] on img at bounding box center [517, 125] width 27 height 27
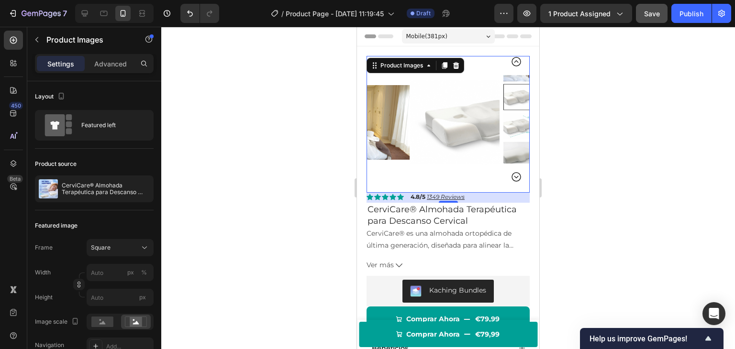
click at [512, 115] on img at bounding box center [517, 126] width 27 height 27
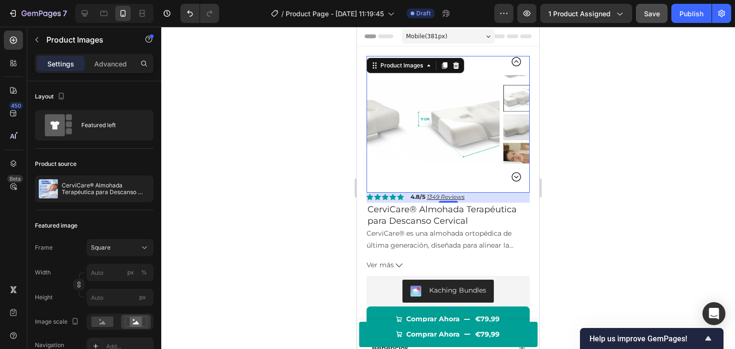
click at [512, 115] on div at bounding box center [517, 119] width 27 height 89
click at [512, 115] on img at bounding box center [517, 127] width 27 height 27
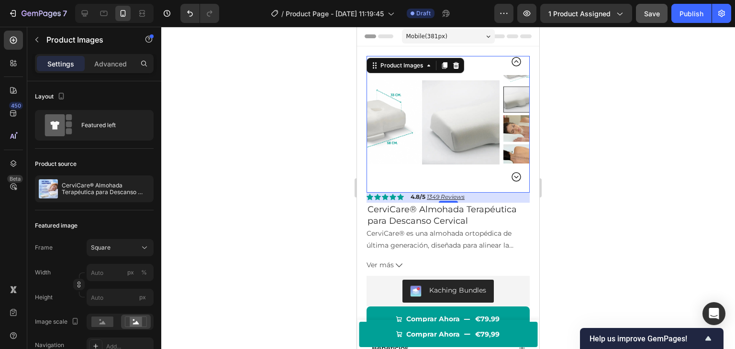
click at [512, 115] on img at bounding box center [517, 128] width 27 height 27
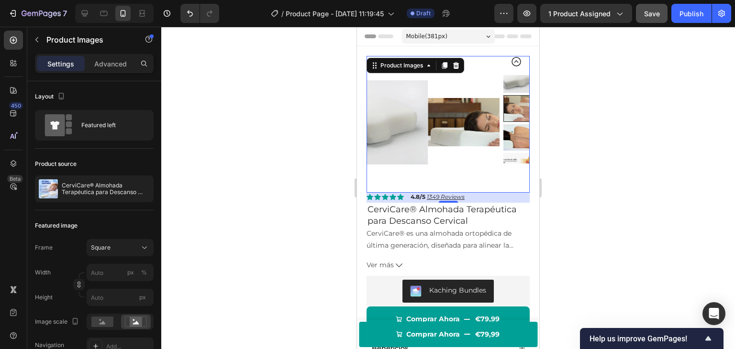
click at [512, 115] on div at bounding box center [517, 119] width 27 height 89
click at [578, 70] on div at bounding box center [448, 188] width 574 height 323
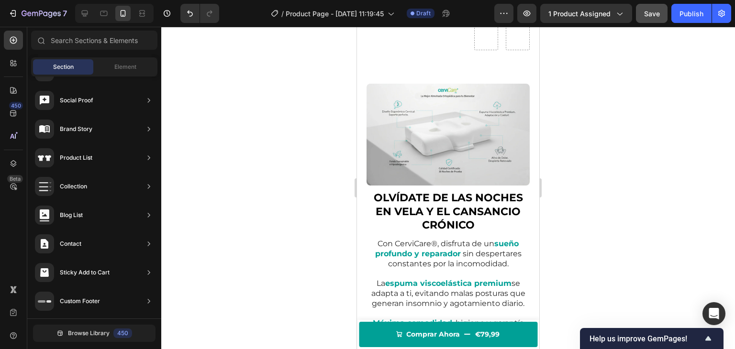
scroll to position [551, 0]
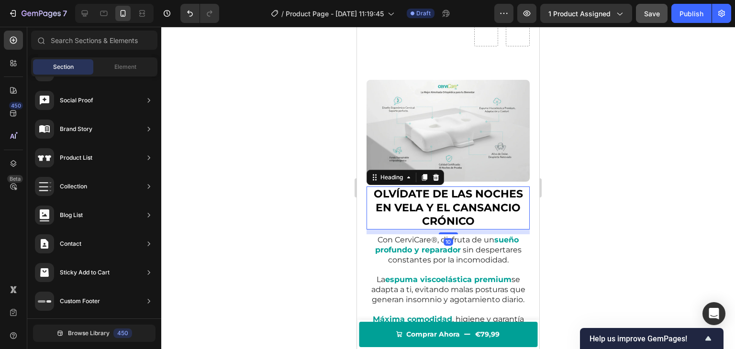
click at [414, 192] on strong "OLVÍDATE DE LAS NOCHES EN VELA Y EL CANSANCIO CRÓNICO" at bounding box center [448, 208] width 149 height 40
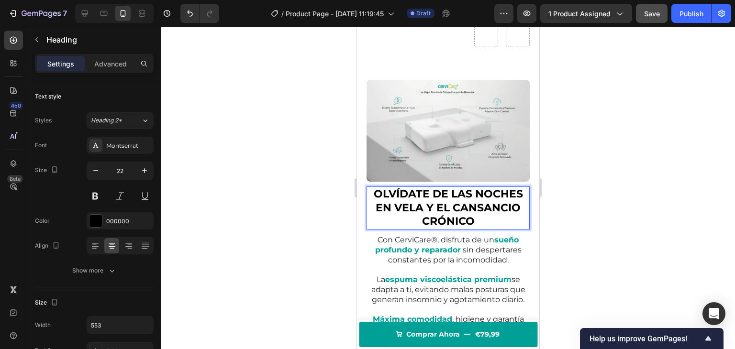
click at [428, 198] on strong "OLVÍDATE DE LAS NOCHES EN VELA Y EL CANSANCIO CRÓNICO" at bounding box center [448, 208] width 149 height 40
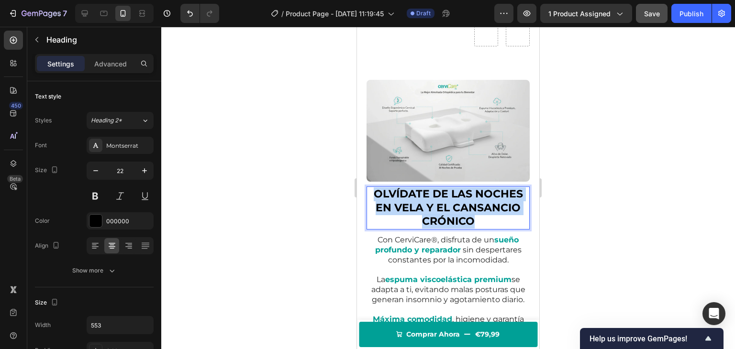
click at [428, 198] on strong "OLVÍDATE DE LAS NOCHES EN VELA Y EL CANSANCIO CRÓNICO" at bounding box center [448, 208] width 149 height 40
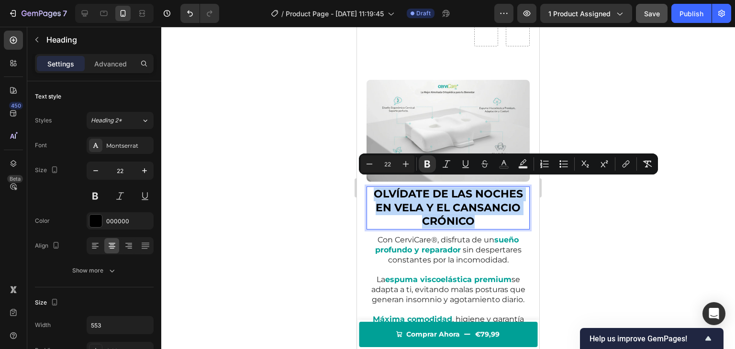
click at [428, 198] on strong "OLVÍDATE DE LAS NOCHES EN VELA Y EL CANSANCIO CRÓNICO" at bounding box center [448, 208] width 149 height 40
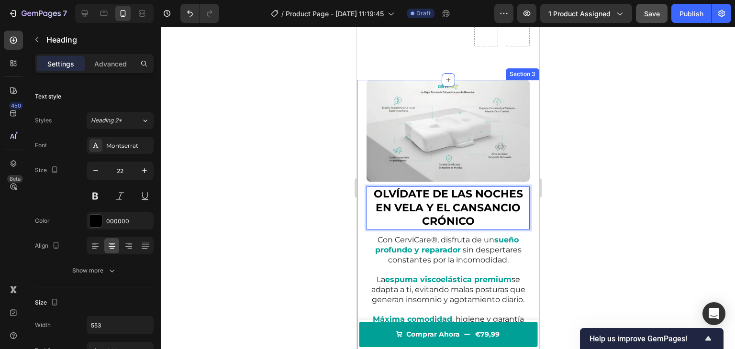
click at [283, 177] on div at bounding box center [448, 188] width 574 height 323
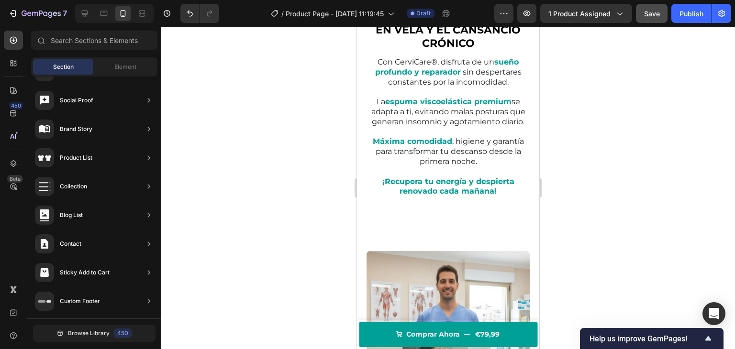
scroll to position [774, 0]
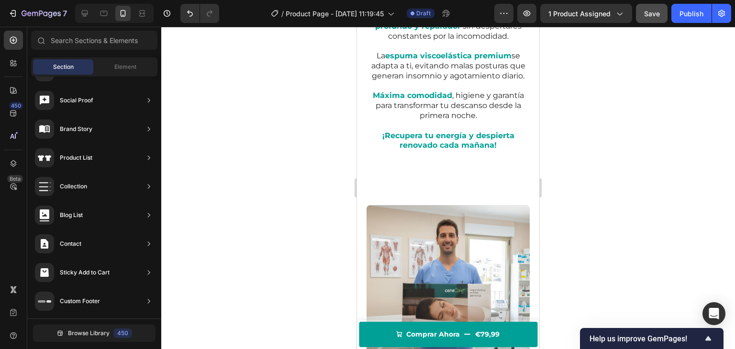
drag, startPoint x: 536, startPoint y: 121, endPoint x: 902, endPoint y: 175, distance: 370.1
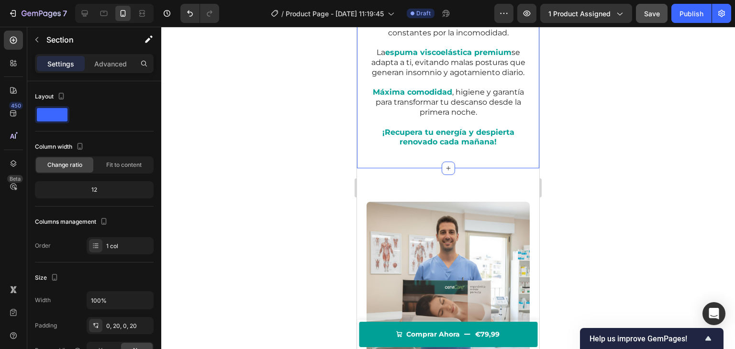
click at [408, 166] on div "⁠⁠⁠⁠⁠⁠⁠ OLVÍDATE DE LAS NOCHES EN VELA Y EL CANSANCIO CRÓNICO Heading Con Cervi…" at bounding box center [448, 11] width 163 height 316
click at [103, 65] on p "Advanced" at bounding box center [110, 64] width 33 height 10
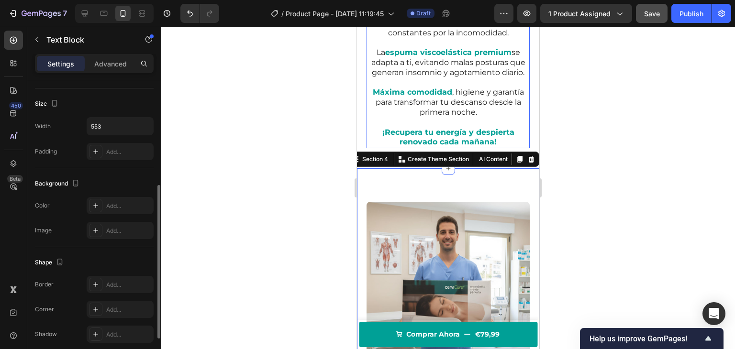
click at [419, 128] on p at bounding box center [448, 123] width 161 height 10
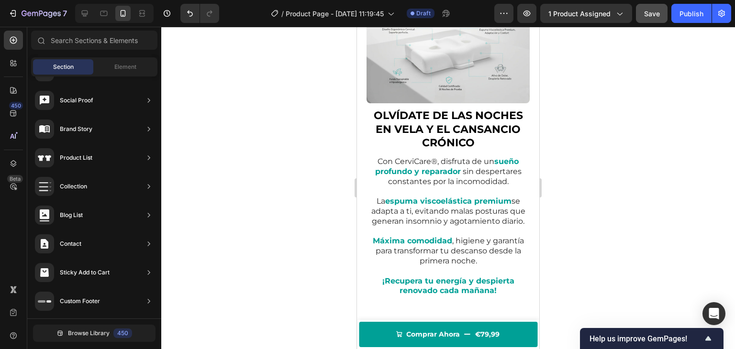
scroll to position [622, 0]
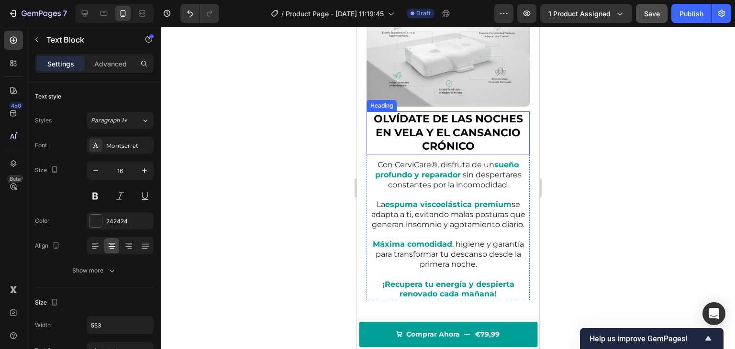
click at [427, 160] on p "Con CerviCare®, disfruta de un sueño profundo y reparador sin despertares const…" at bounding box center [448, 175] width 161 height 30
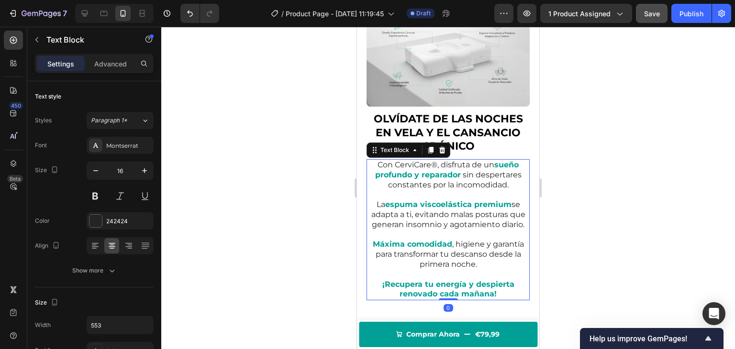
click at [400, 152] on div "Text Block" at bounding box center [409, 150] width 84 height 15
click at [400, 146] on div "Text Block" at bounding box center [395, 150] width 33 height 9
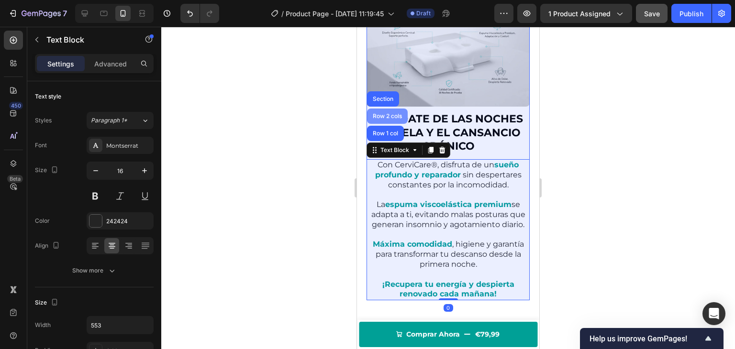
click at [389, 114] on div "Row 2 cols" at bounding box center [387, 116] width 33 height 6
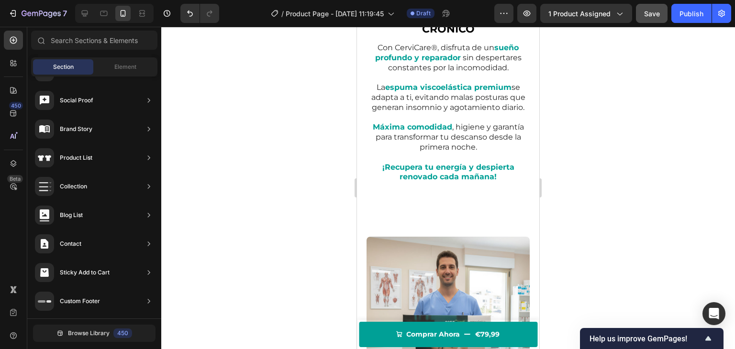
scroll to position [687, 0]
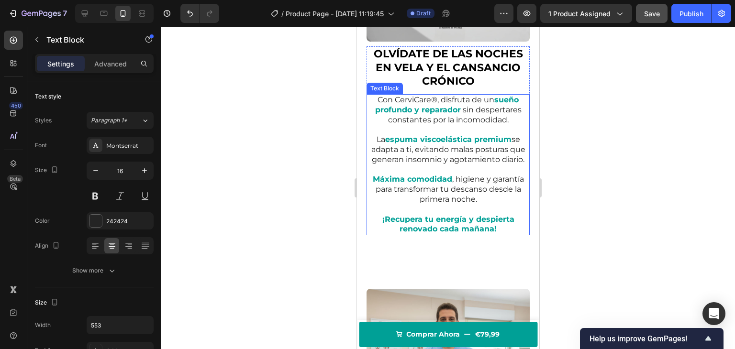
click at [434, 148] on p "La espuma viscoelástica premium se adapta a ti, evitando malas posturas que gen…" at bounding box center [448, 150] width 161 height 30
click at [402, 81] on div "Text Block" at bounding box center [395, 85] width 33 height 9
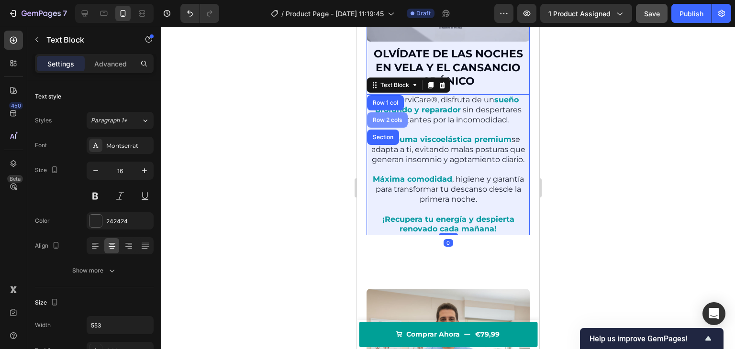
click at [377, 112] on div "Row 2 cols" at bounding box center [387, 119] width 41 height 15
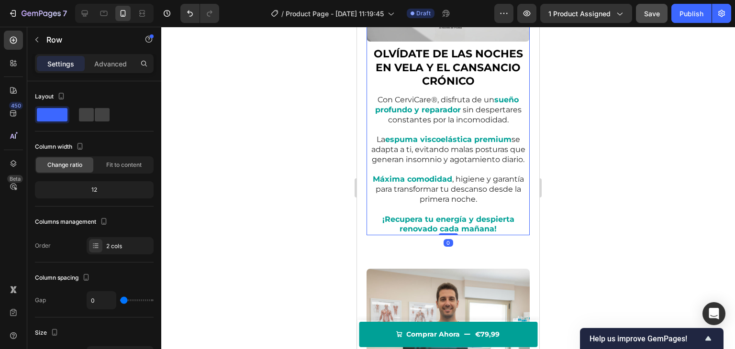
drag, startPoint x: 442, startPoint y: 259, endPoint x: 410, endPoint y: 217, distance: 52.7
click at [436, 224] on div "⁠⁠⁠⁠⁠⁠⁠ OLVÍDATE DE LAS NOCHES EN VELA Y EL CANSANCIO CRÓNICO Heading Con Cervi…" at bounding box center [448, 88] width 163 height 296
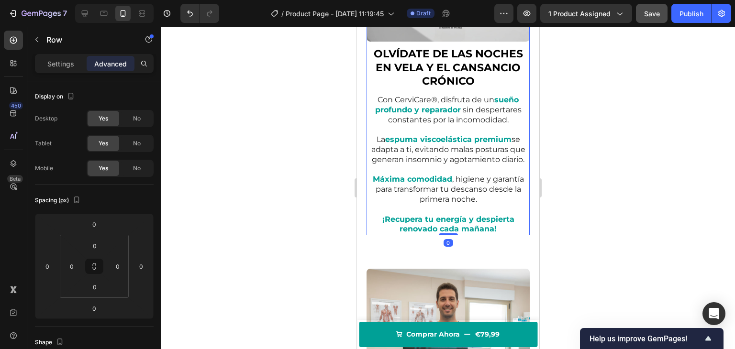
click at [264, 165] on div at bounding box center [448, 188] width 574 height 323
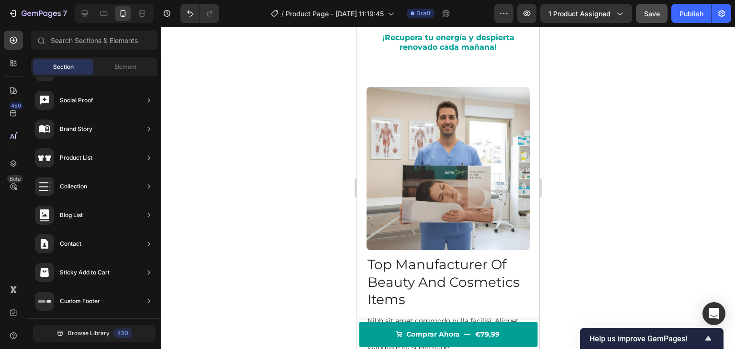
scroll to position [873, 0]
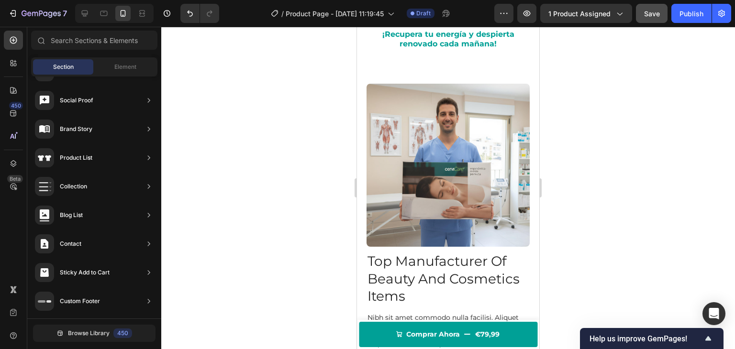
drag, startPoint x: 535, startPoint y: 136, endPoint x: 897, endPoint y: 185, distance: 365.1
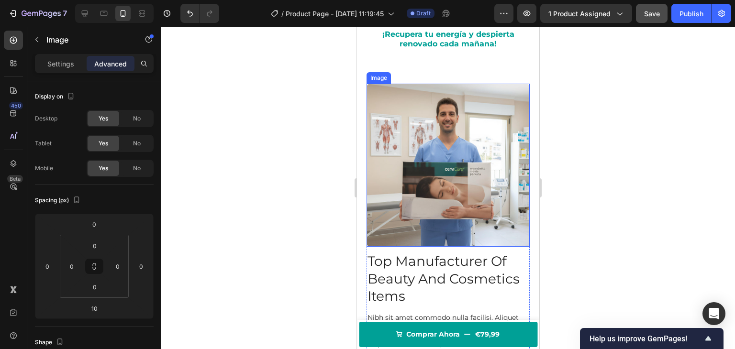
click at [474, 147] on img at bounding box center [448, 165] width 163 height 163
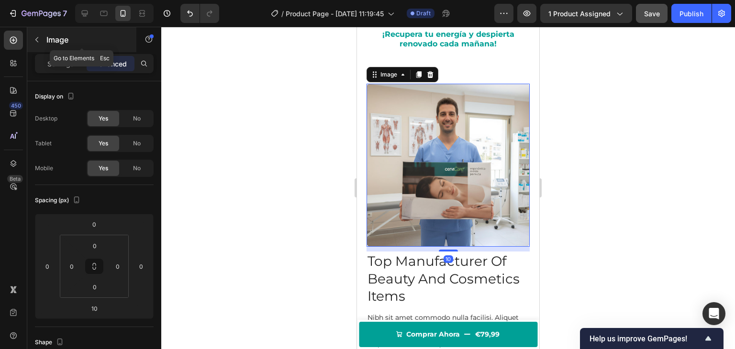
click at [34, 39] on icon "button" at bounding box center [37, 40] width 8 height 8
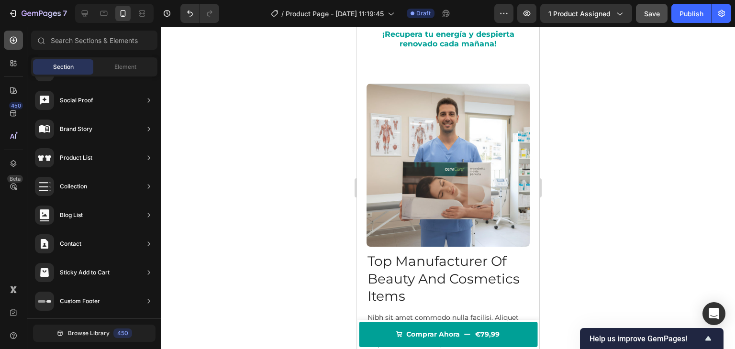
click at [9, 35] on icon at bounding box center [14, 40] width 10 height 10
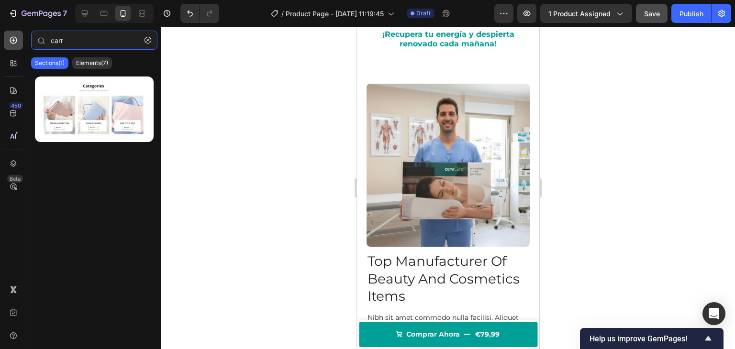
type input "carr"
click at [13, 40] on icon at bounding box center [13, 40] width 4 height 4
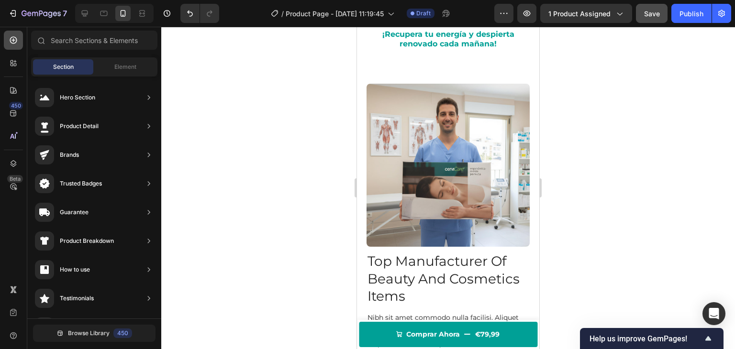
click at [13, 40] on icon at bounding box center [13, 40] width 4 height 4
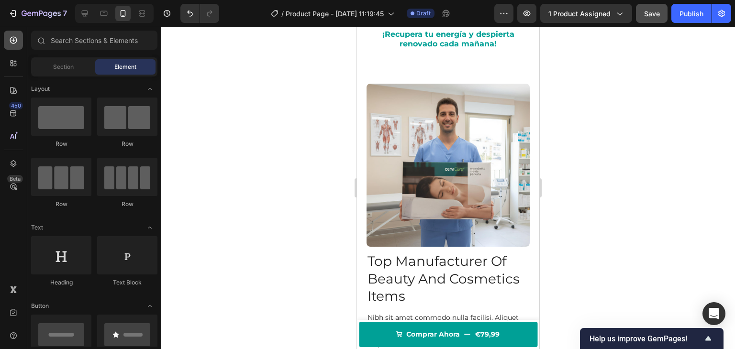
click at [13, 40] on icon at bounding box center [13, 40] width 4 height 4
click at [86, 41] on input "text" at bounding box center [94, 40] width 126 height 19
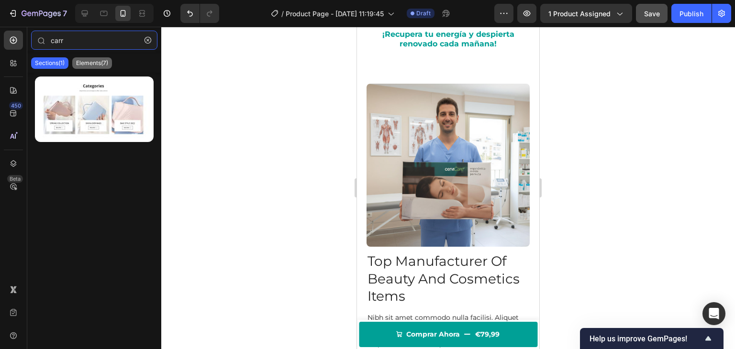
type input "carr"
click at [90, 64] on p "Elements(7)" at bounding box center [92, 63] width 32 height 8
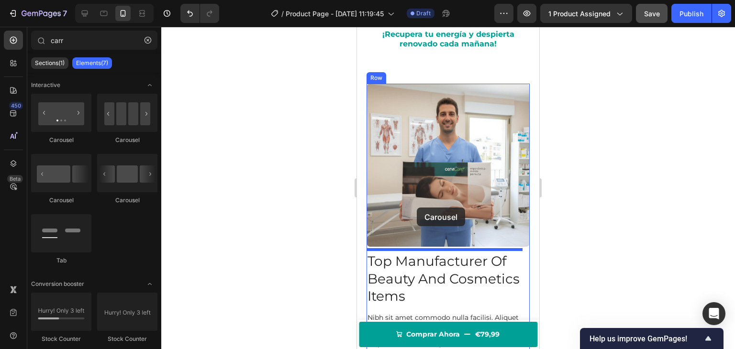
drag, startPoint x: 488, startPoint y: 151, endPoint x: 417, endPoint y: 208, distance: 91.0
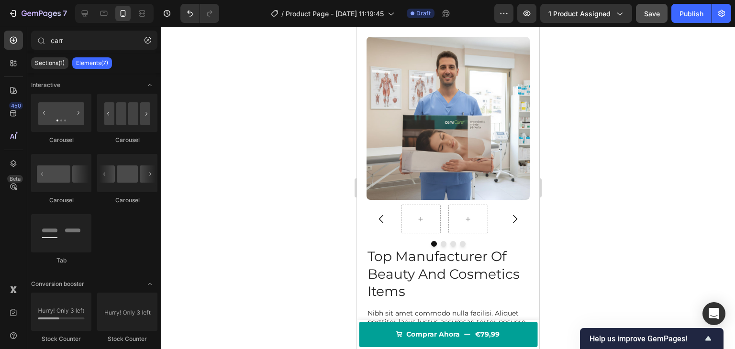
scroll to position [975, 0]
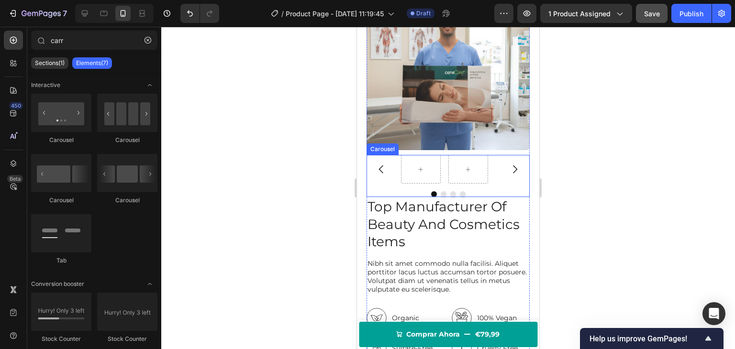
click at [381, 183] on div "Carousel" at bounding box center [448, 176] width 163 height 42
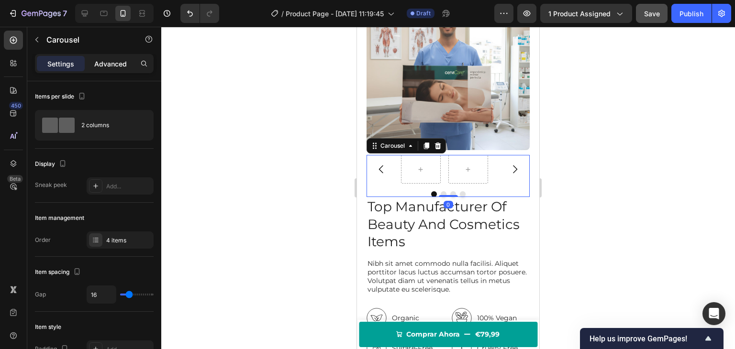
click at [106, 66] on p "Advanced" at bounding box center [110, 64] width 33 height 10
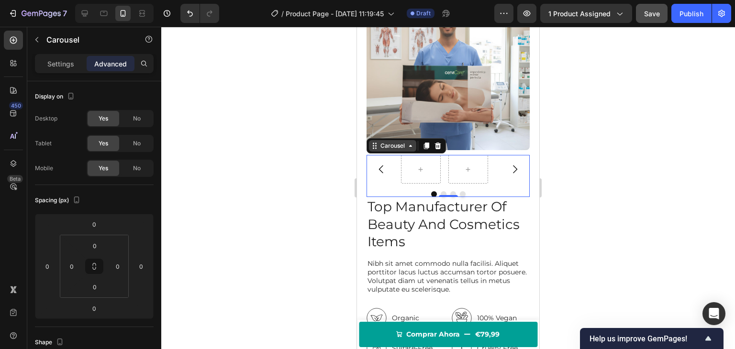
click at [398, 142] on div "Carousel" at bounding box center [393, 146] width 28 height 9
click at [17, 39] on icon at bounding box center [14, 40] width 10 height 10
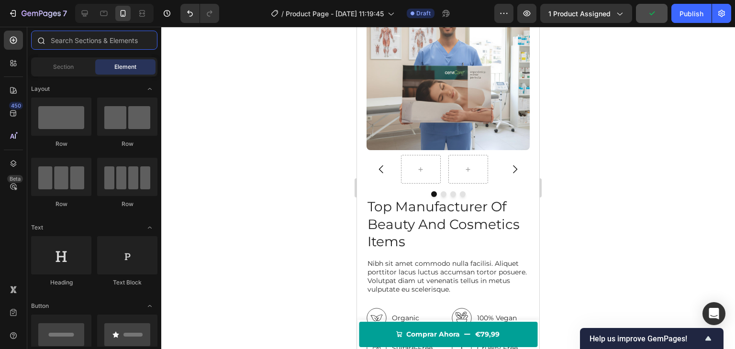
click at [95, 37] on input "text" at bounding box center [94, 40] width 126 height 19
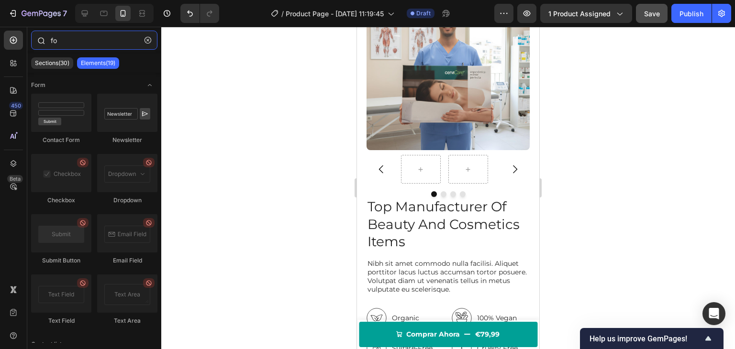
drag, startPoint x: 58, startPoint y: 40, endPoint x: 47, endPoint y: 40, distance: 11.5
click at [47, 40] on div "fo" at bounding box center [94, 42] width 134 height 23
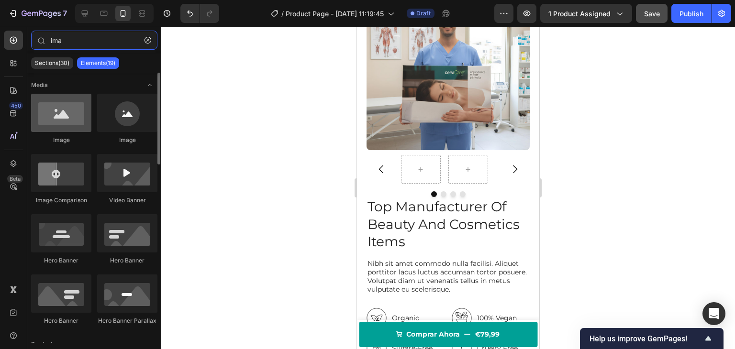
type input "ima"
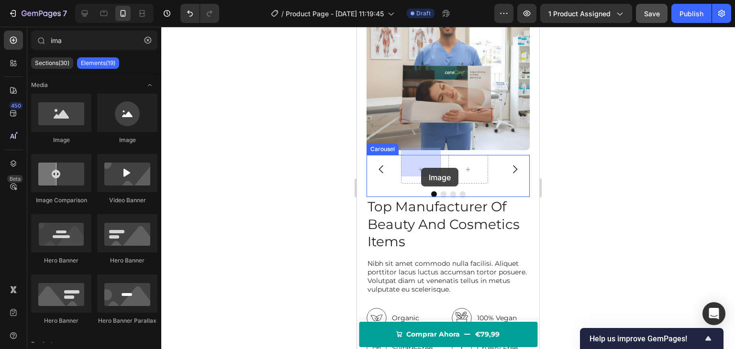
drag, startPoint x: 408, startPoint y: 137, endPoint x: 421, endPoint y: 168, distance: 33.9
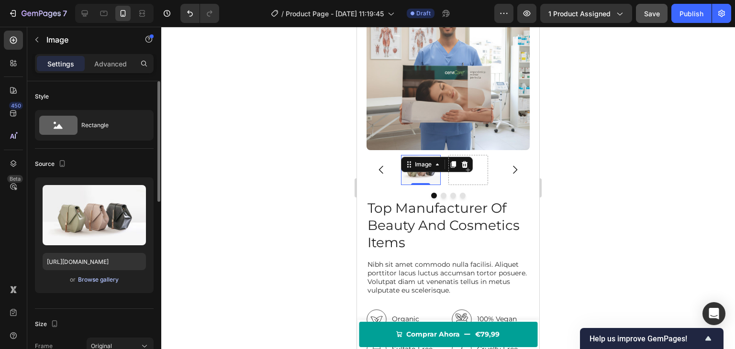
click at [84, 281] on div "Browse gallery" at bounding box center [98, 280] width 41 height 9
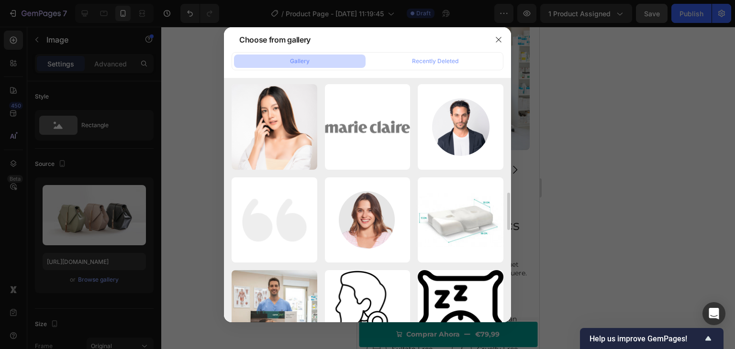
scroll to position [748, 0]
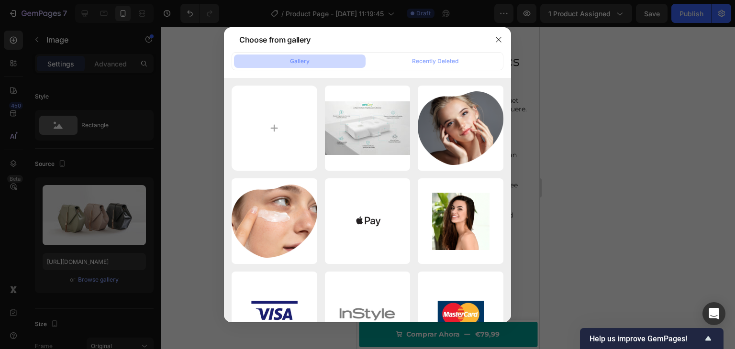
scroll to position [941, 0]
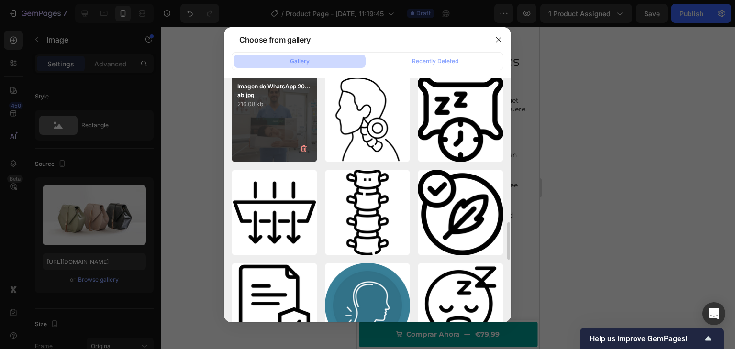
click at [285, 125] on div "Imagen de WhatsApp 20...ab.jpg 216.08 kb" at bounding box center [275, 120] width 86 height 86
type input "[URL][DOMAIN_NAME]"
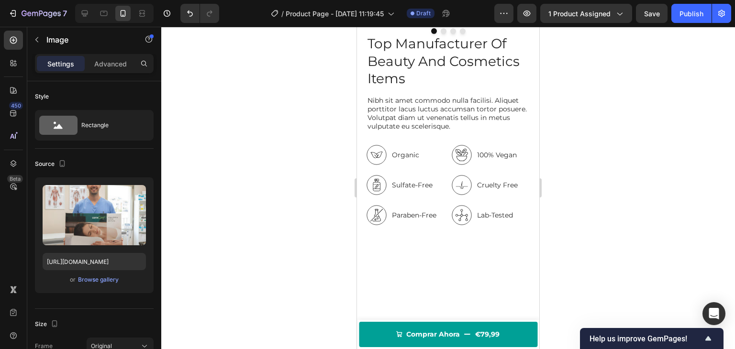
click at [258, 150] on div at bounding box center [448, 188] width 574 height 323
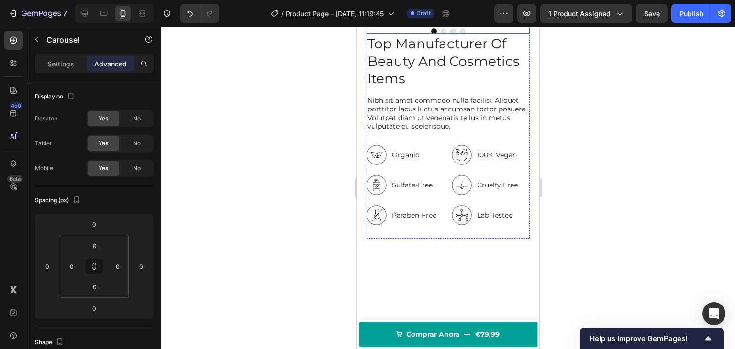
click at [393, 34] on div "Image [GEOGRAPHIC_DATA]" at bounding box center [448, 13] width 163 height 42
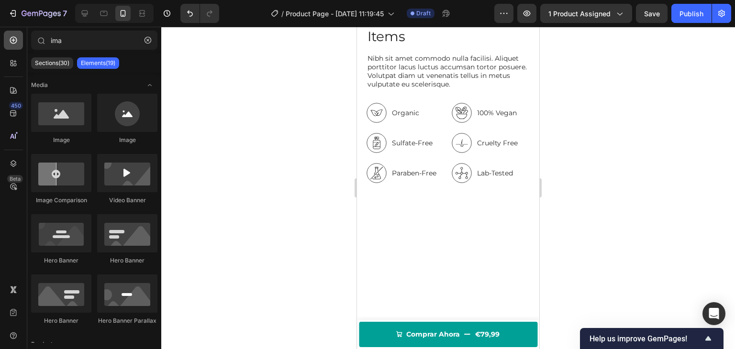
click at [18, 42] on icon at bounding box center [14, 40] width 10 height 10
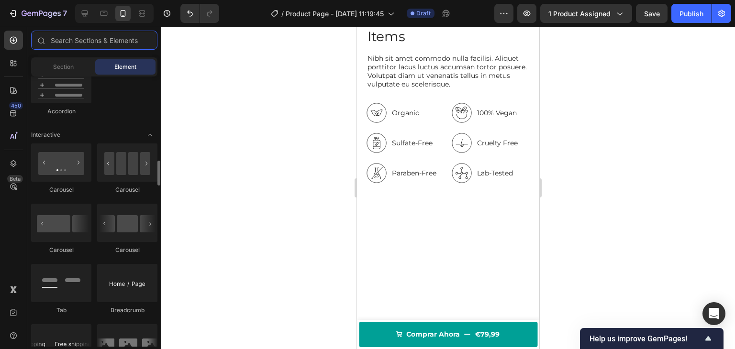
scroll to position [910, 0]
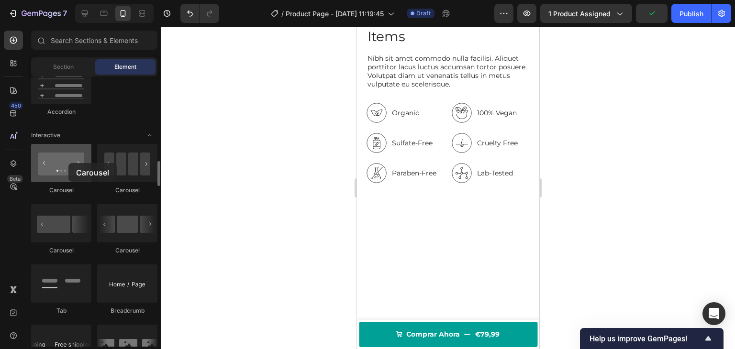
click at [68, 163] on div at bounding box center [61, 163] width 60 height 38
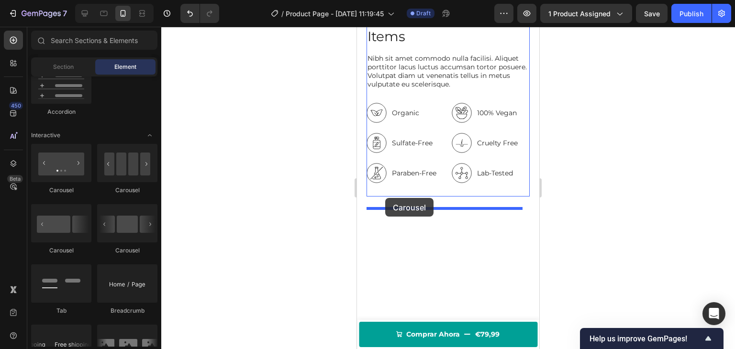
drag, startPoint x: 439, startPoint y: 198, endPoint x: 381, endPoint y: 195, distance: 58.9
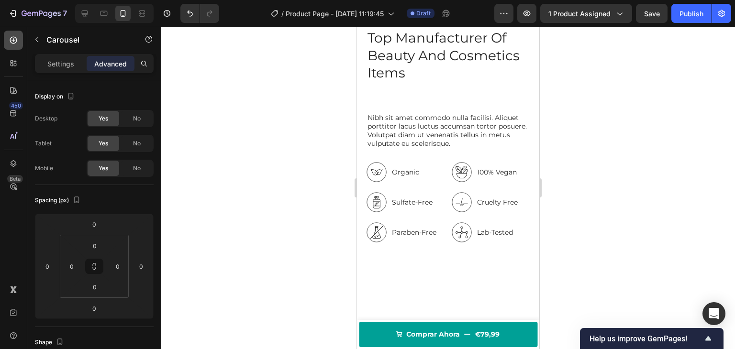
click at [16, 41] on icon at bounding box center [13, 40] width 7 height 7
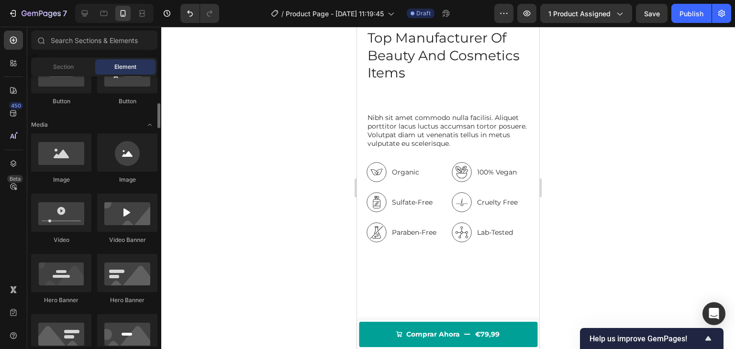
scroll to position [260, 0]
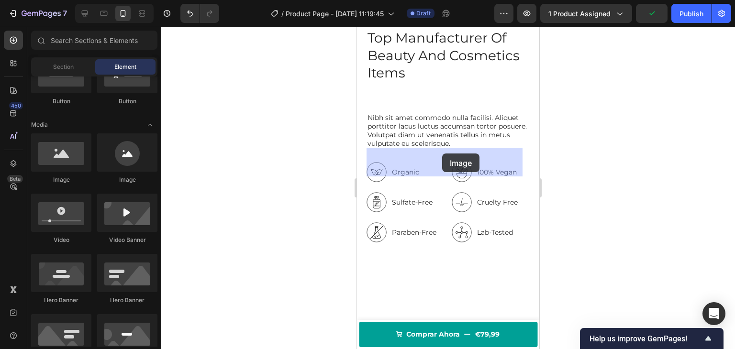
drag, startPoint x: 425, startPoint y: 181, endPoint x: 442, endPoint y: 154, distance: 32.9
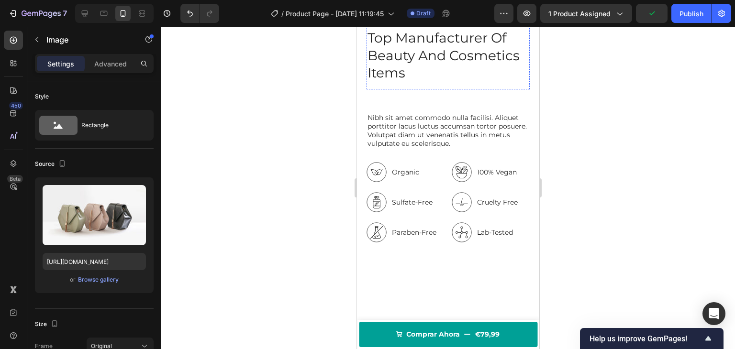
click at [505, 12] on icon "Carousel Next Arrow" at bounding box center [508, 5] width 11 height 11
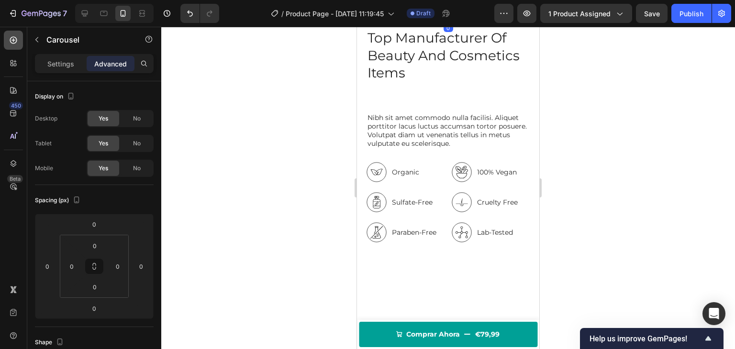
click at [6, 34] on div at bounding box center [13, 40] width 19 height 19
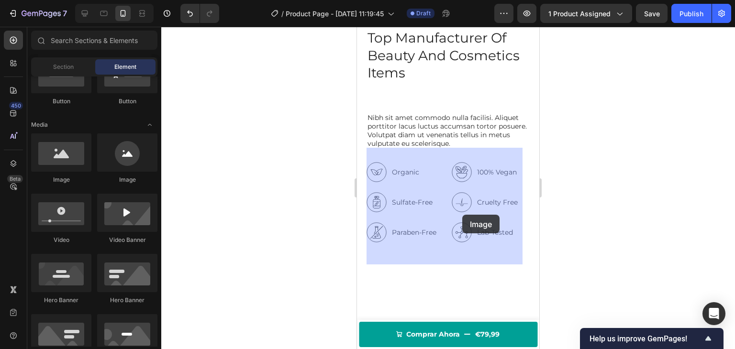
drag, startPoint x: 420, startPoint y: 179, endPoint x: 462, endPoint y: 215, distance: 55.7
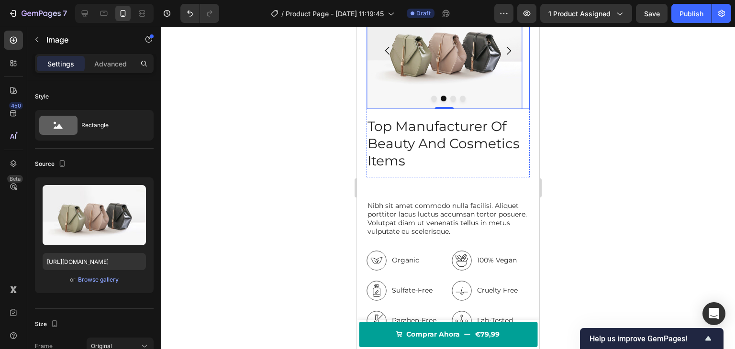
click at [431, 101] on button "Dot" at bounding box center [434, 99] width 6 height 6
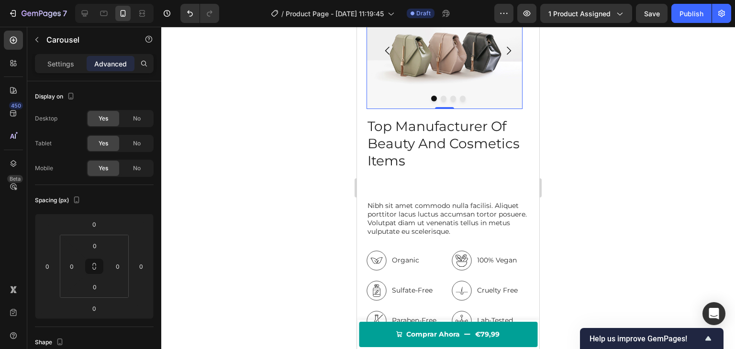
click at [444, 109] on img at bounding box center [445, 50] width 156 height 117
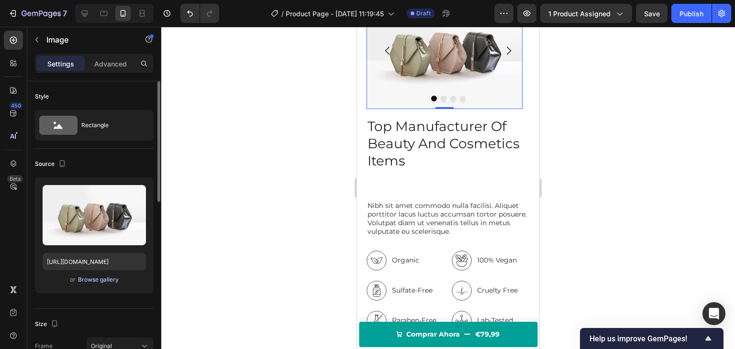
click at [110, 282] on div "Browse gallery" at bounding box center [98, 280] width 41 height 9
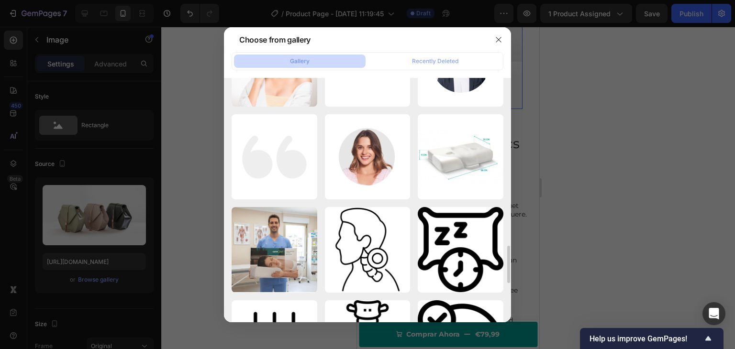
scroll to position [905, 0]
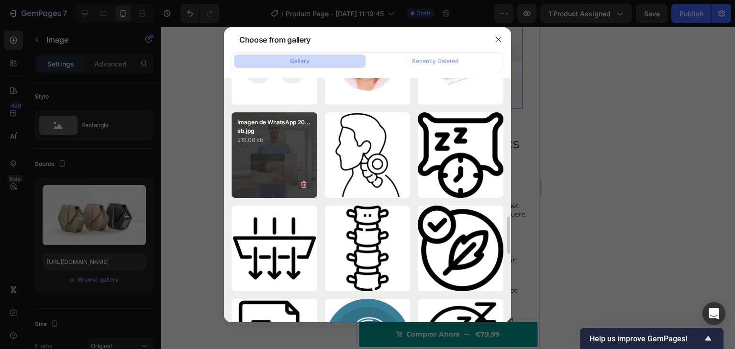
click at [291, 152] on div "Imagen de WhatsApp 20...ab.jpg 216.08 kb" at bounding box center [275, 155] width 86 height 86
type input "[URL][DOMAIN_NAME]"
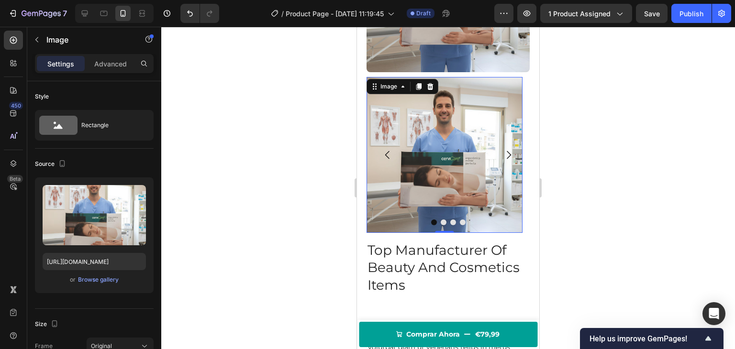
scroll to position [1053, 0]
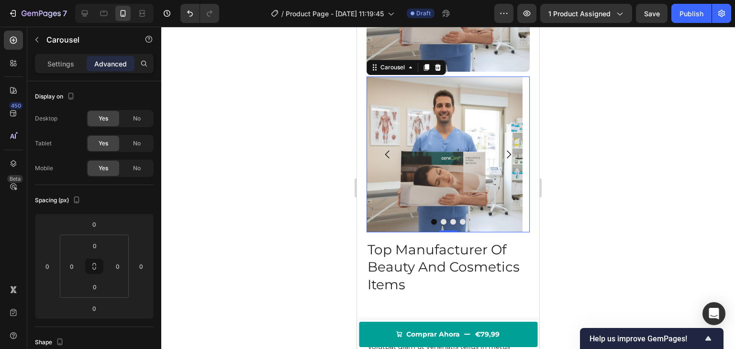
click at [503, 149] on icon "Carousel Next Arrow" at bounding box center [508, 154] width 11 height 11
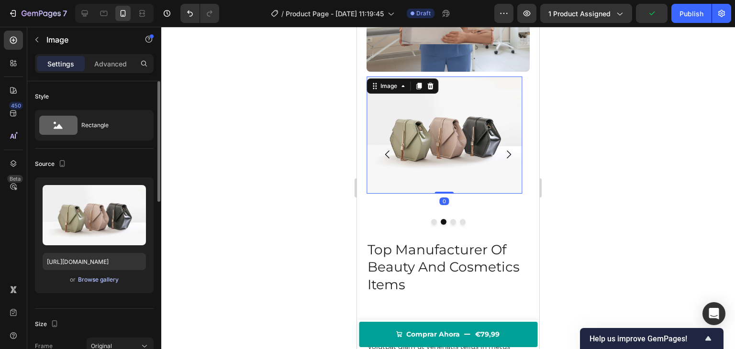
click at [97, 277] on div "Browse gallery" at bounding box center [98, 280] width 41 height 9
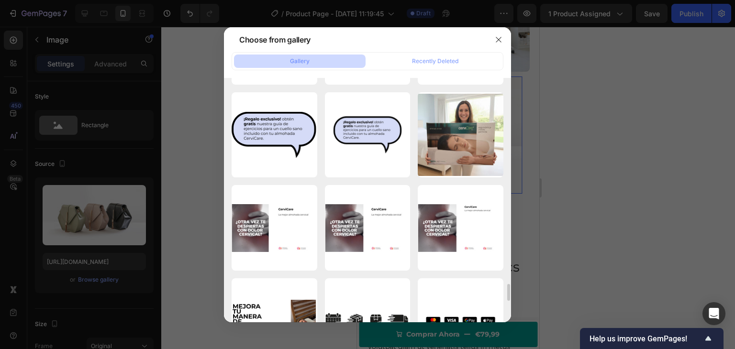
scroll to position [3057, 0]
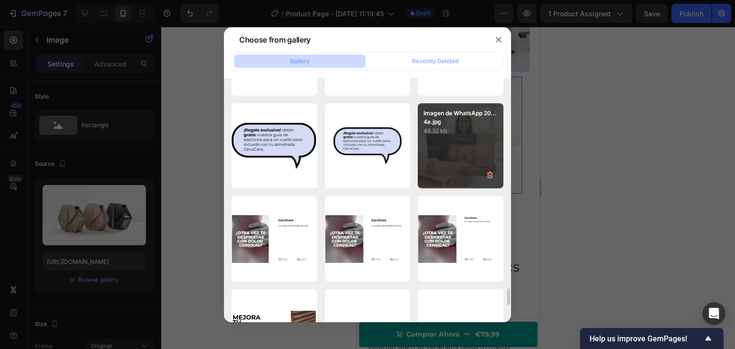
click at [447, 177] on div "Imagen de WhatsApp 20...4e.jpg 48.32 kb" at bounding box center [461, 146] width 86 height 86
type input "[URL][DOMAIN_NAME]"
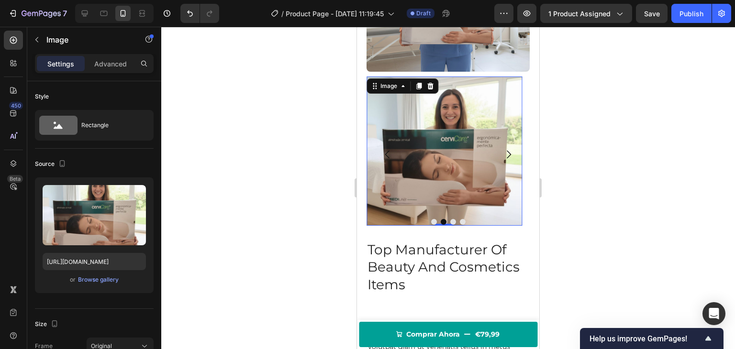
click at [309, 148] on div at bounding box center [448, 188] width 574 height 323
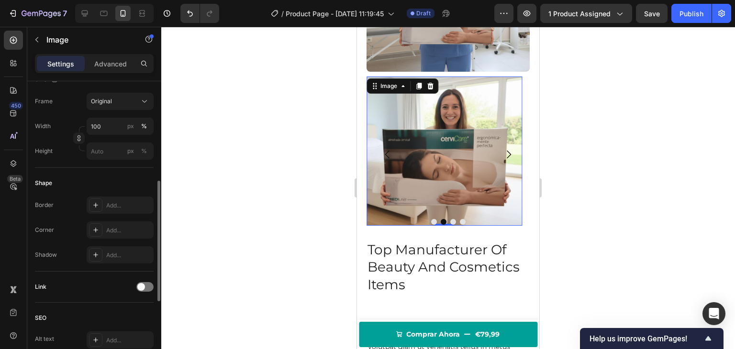
scroll to position [245, 0]
click at [107, 224] on div "Add..." at bounding box center [120, 230] width 67 height 17
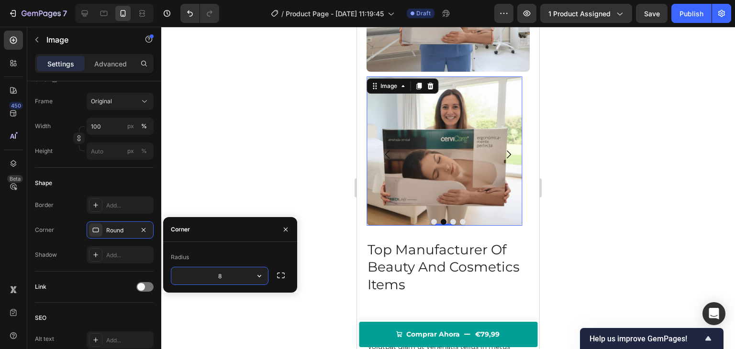
click at [202, 171] on div at bounding box center [448, 188] width 574 height 323
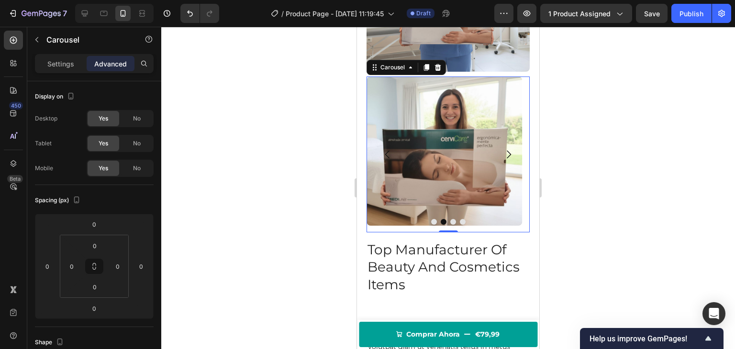
click at [388, 149] on icon "Carousel Back Arrow" at bounding box center [387, 154] width 11 height 11
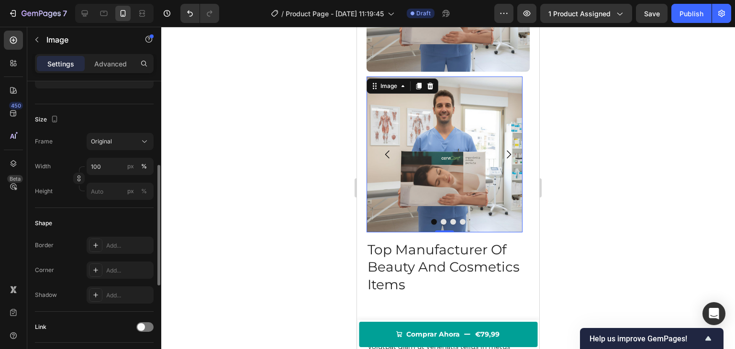
scroll to position [262, 0]
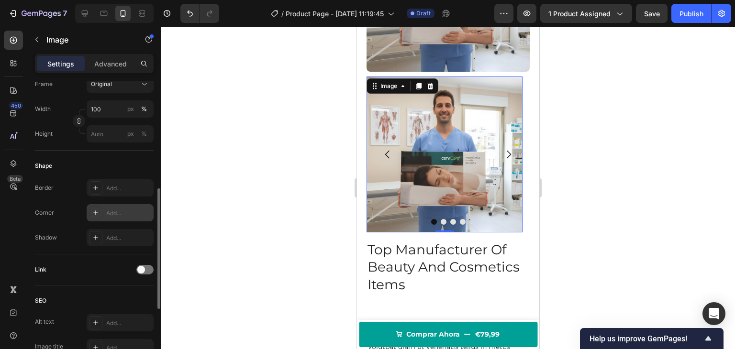
click at [104, 217] on div "Add..." at bounding box center [120, 212] width 67 height 17
click at [121, 166] on div "Shape" at bounding box center [94, 165] width 119 height 15
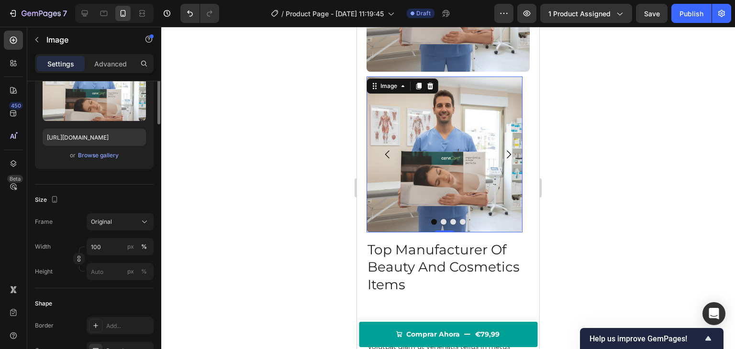
scroll to position [0, 0]
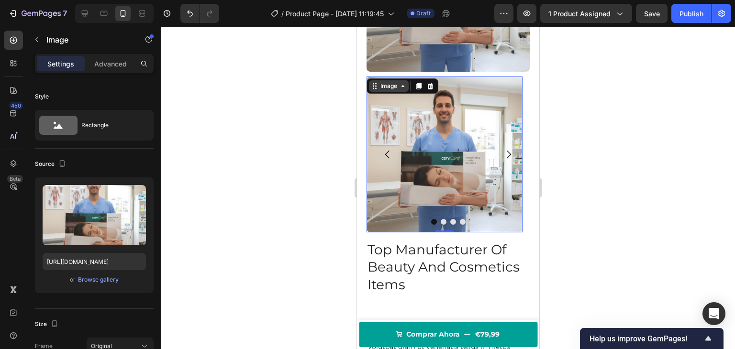
click at [395, 82] on div "Image" at bounding box center [389, 86] width 21 height 9
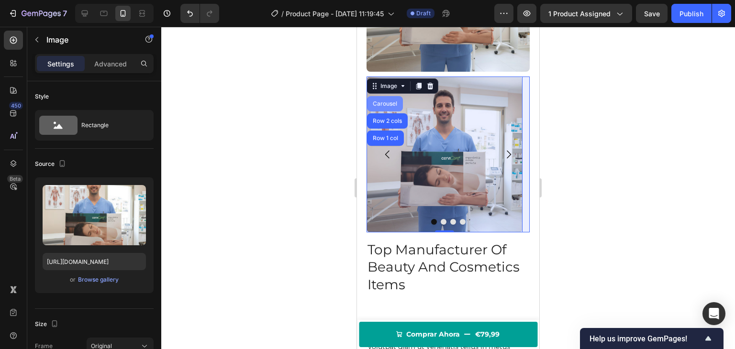
click at [383, 101] on div "Carousel" at bounding box center [385, 104] width 28 height 6
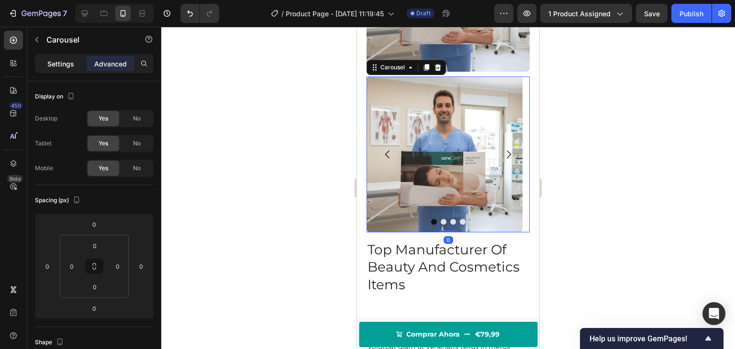
click at [61, 61] on p "Settings" at bounding box center [60, 64] width 27 height 10
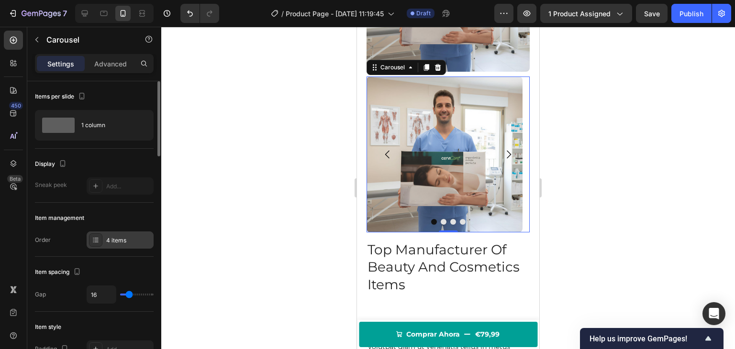
click at [116, 244] on div "4 items" at bounding box center [128, 240] width 45 height 9
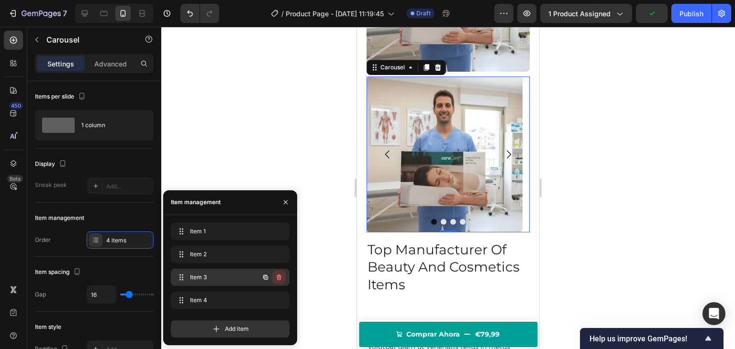
click at [280, 277] on icon "button" at bounding box center [279, 278] width 8 height 8
click at [280, 277] on div "Delete" at bounding box center [273, 277] width 18 height 9
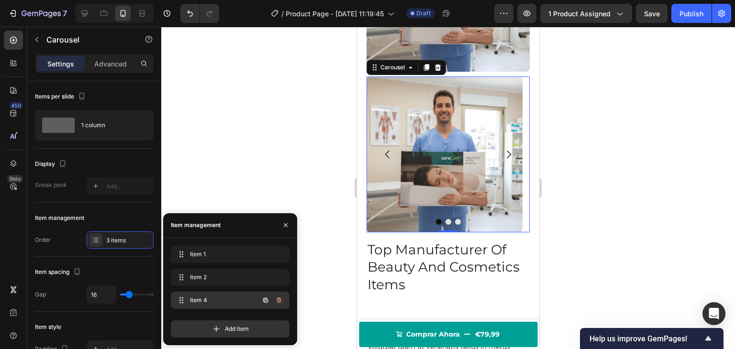
click at [281, 301] on icon "button" at bounding box center [279, 301] width 8 height 8
click at [281, 301] on div "Delete" at bounding box center [273, 300] width 18 height 9
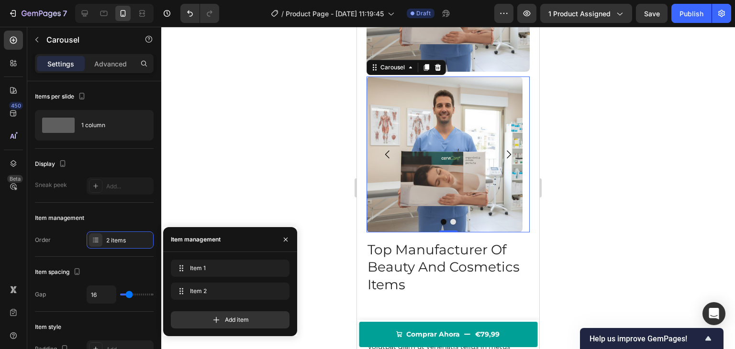
click at [260, 136] on div at bounding box center [448, 188] width 574 height 323
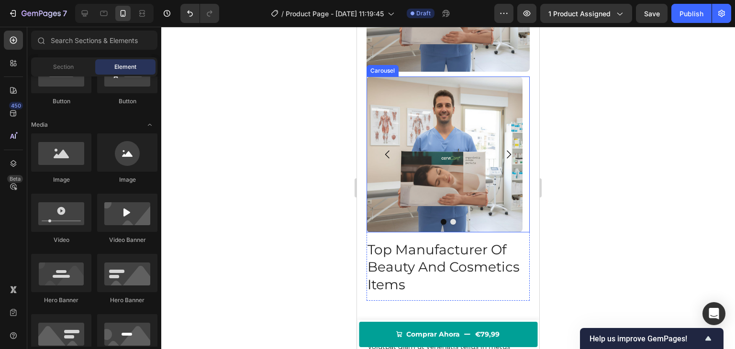
click at [504, 150] on icon "Carousel Next Arrow" at bounding box center [508, 154] width 11 height 11
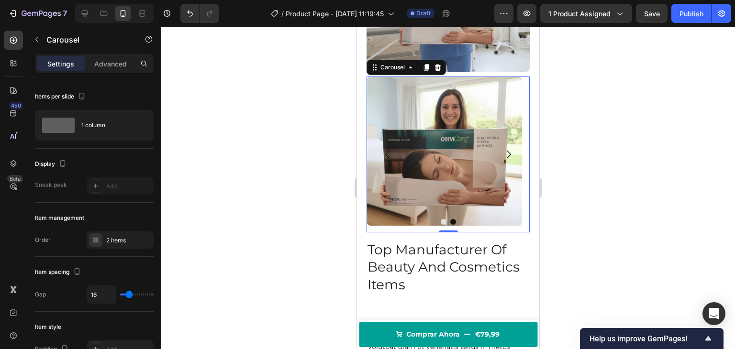
click at [390, 149] on icon "Carousel Back Arrow" at bounding box center [387, 154] width 11 height 11
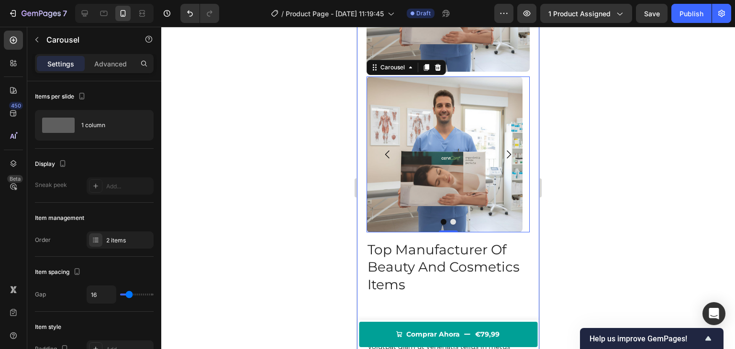
click at [275, 153] on div at bounding box center [448, 188] width 574 height 323
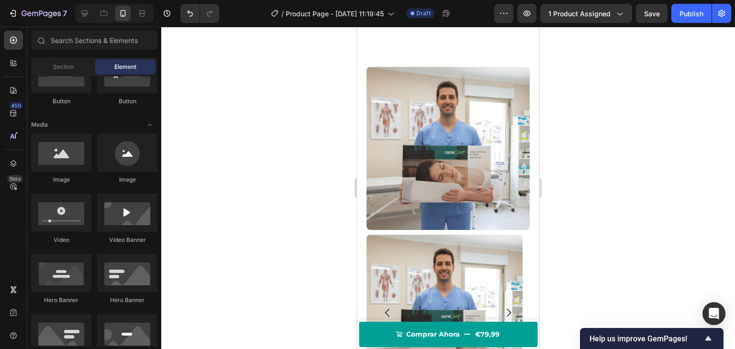
scroll to position [870, 0]
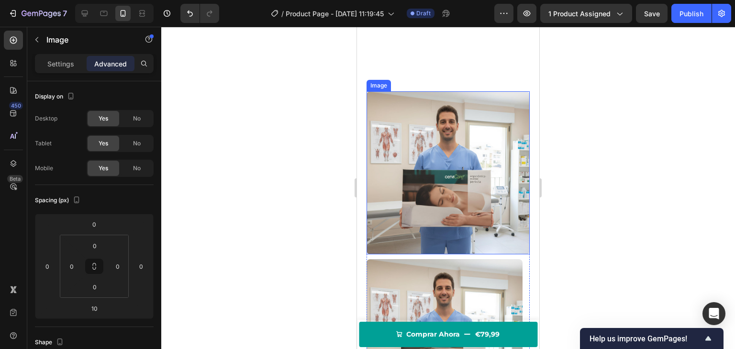
click at [461, 139] on img at bounding box center [448, 172] width 163 height 163
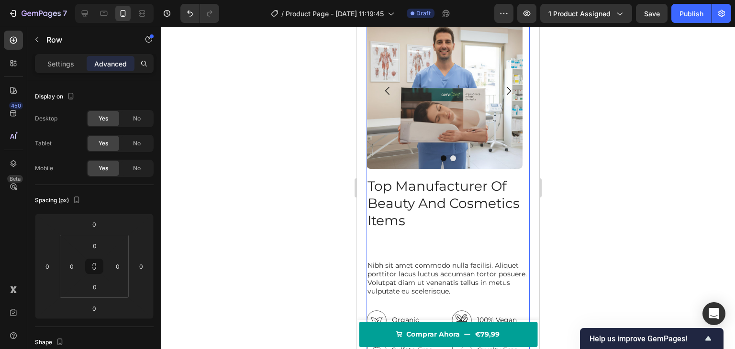
click at [307, 113] on div at bounding box center [448, 188] width 574 height 323
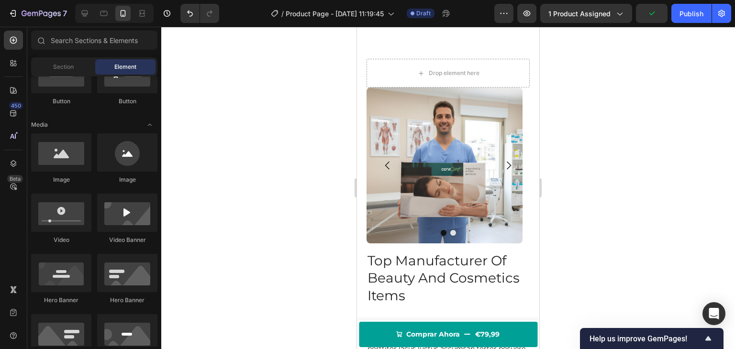
scroll to position [893, 0]
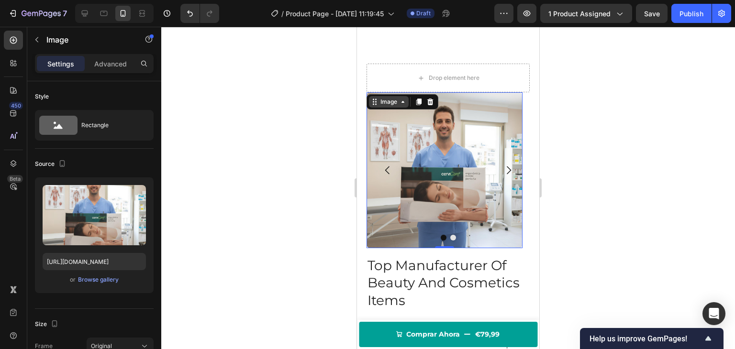
click at [392, 106] on div "Image" at bounding box center [389, 102] width 21 height 9
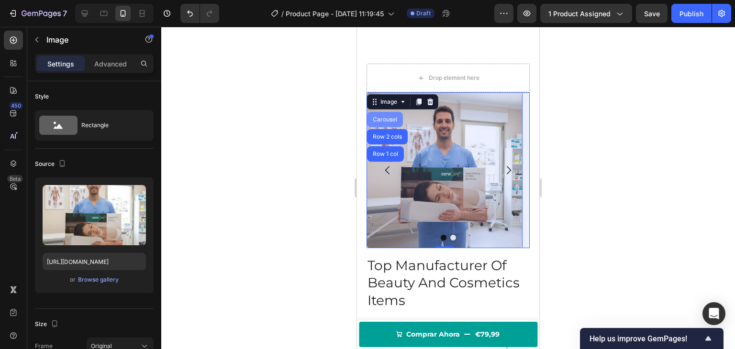
click at [387, 123] on div "Carousel" at bounding box center [385, 120] width 28 height 6
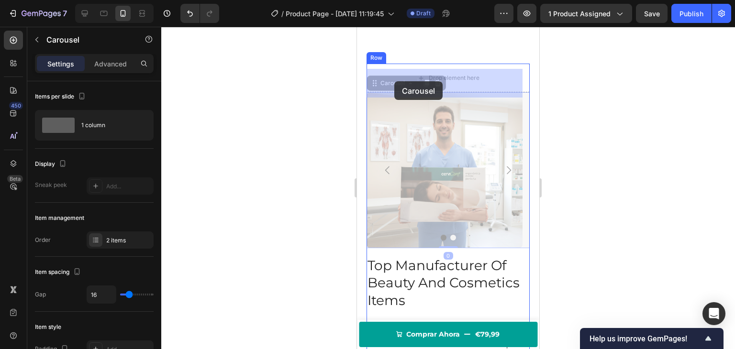
drag, startPoint x: 379, startPoint y: 90, endPoint x: 394, endPoint y: 81, distance: 17.6
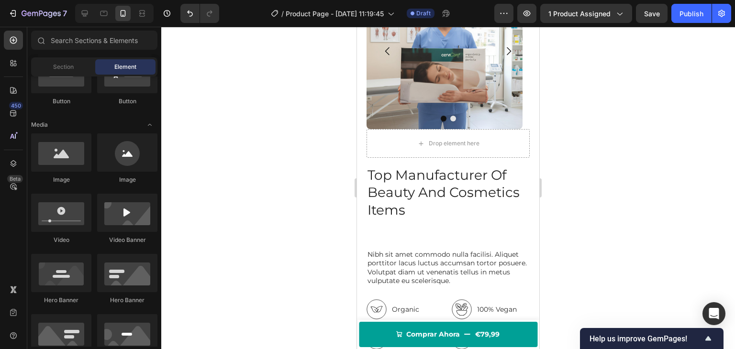
scroll to position [1012, 0]
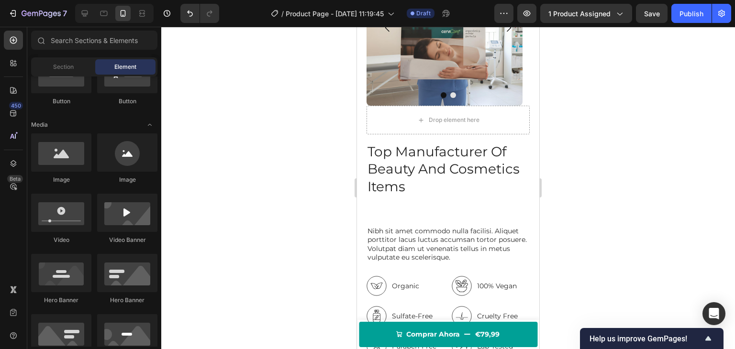
drag, startPoint x: 537, startPoint y: 162, endPoint x: 896, endPoint y: 202, distance: 361.3
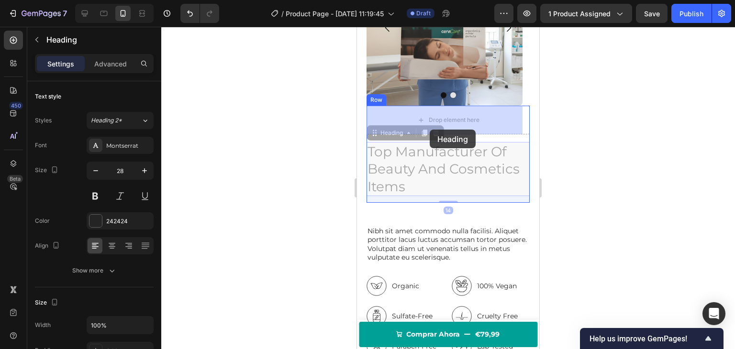
drag, startPoint x: 424, startPoint y: 160, endPoint x: 430, endPoint y: 130, distance: 31.3
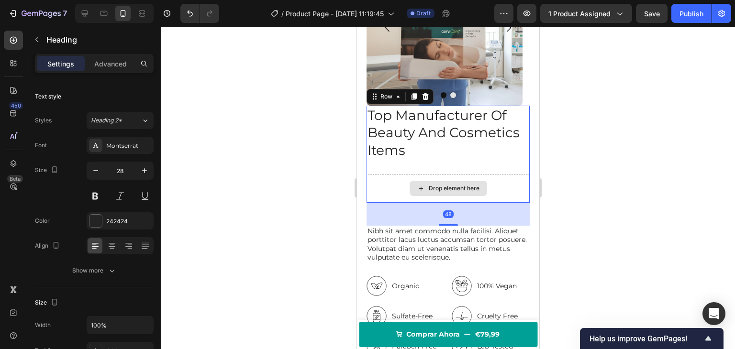
click at [408, 178] on div "Drop element here" at bounding box center [448, 188] width 163 height 29
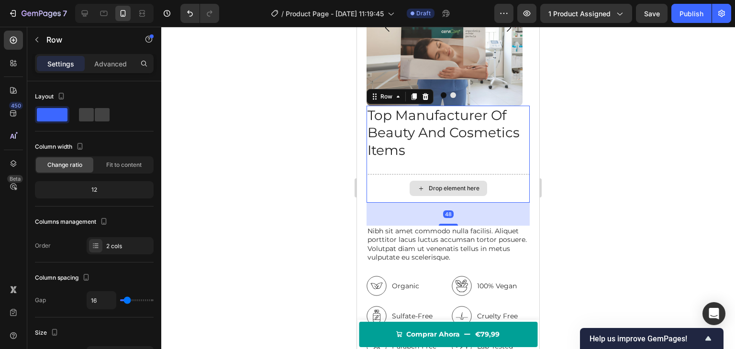
click at [386, 184] on div "Drop element here" at bounding box center [448, 188] width 163 height 29
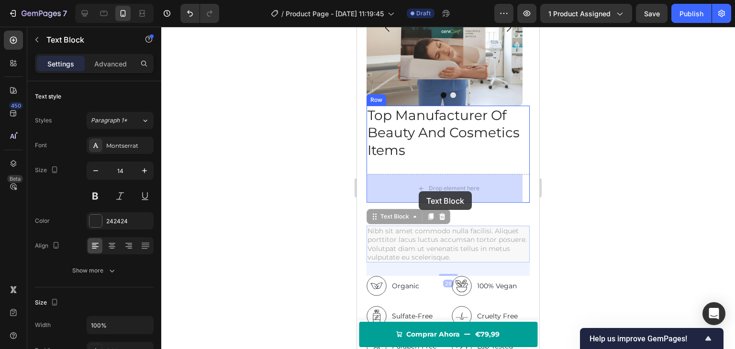
drag, startPoint x: 409, startPoint y: 237, endPoint x: 419, endPoint y: 191, distance: 46.5
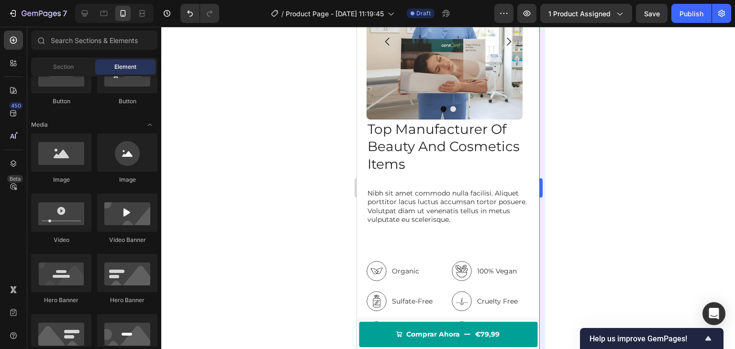
scroll to position [995, 0]
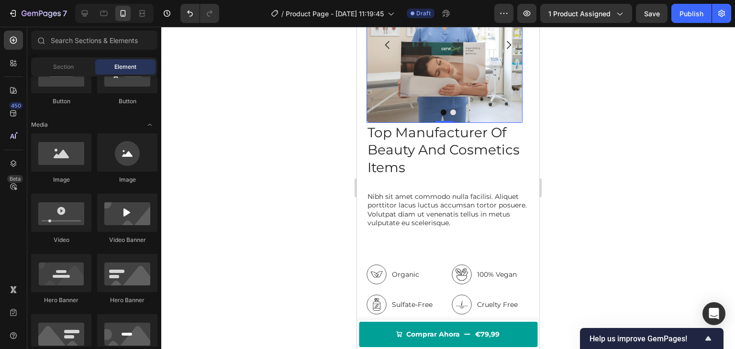
click at [404, 100] on img at bounding box center [445, 45] width 156 height 156
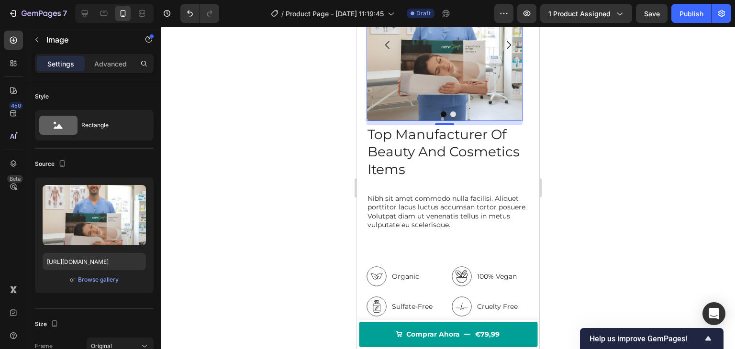
scroll to position [998, 0]
drag, startPoint x: 442, startPoint y: 121, endPoint x: 456, endPoint y: 127, distance: 14.6
click at [456, 127] on div "Image 8 Image Carousel Top Manufacturer Of Beauty And Cosmetics Items Heading N…" at bounding box center [448, 161] width 163 height 395
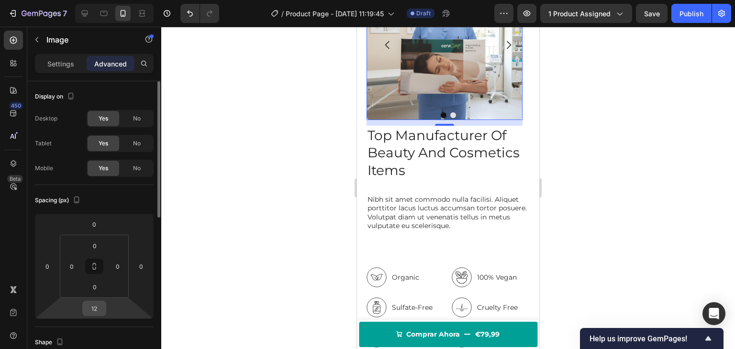
click at [97, 303] on input "12" at bounding box center [94, 309] width 19 height 14
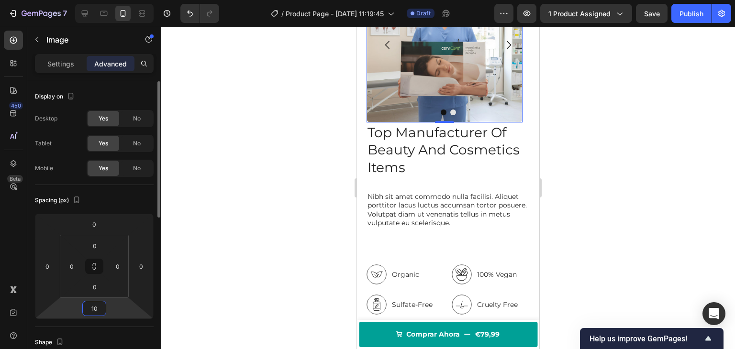
scroll to position [997, 0]
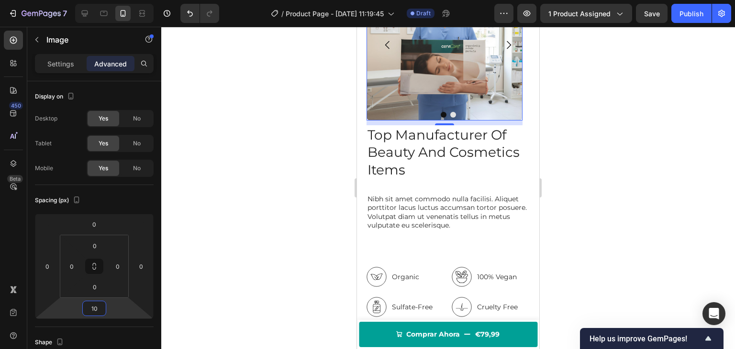
type input "10"
click at [284, 195] on div at bounding box center [448, 188] width 574 height 323
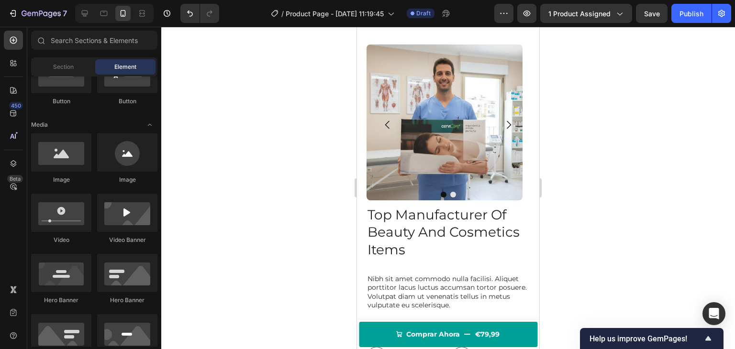
scroll to position [900, 0]
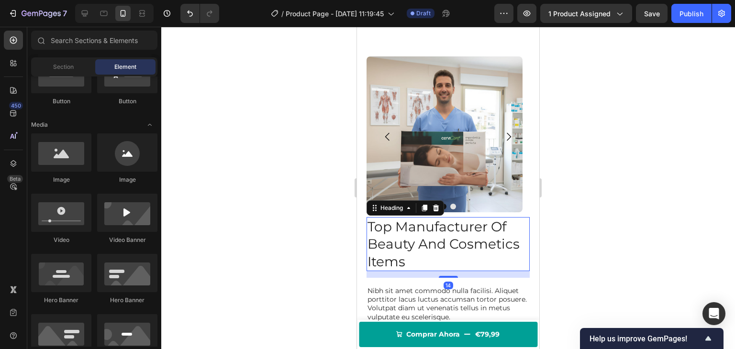
click at [432, 250] on h2 "Top Manufacturer Of Beauty And Cosmetics Items" at bounding box center [448, 244] width 163 height 54
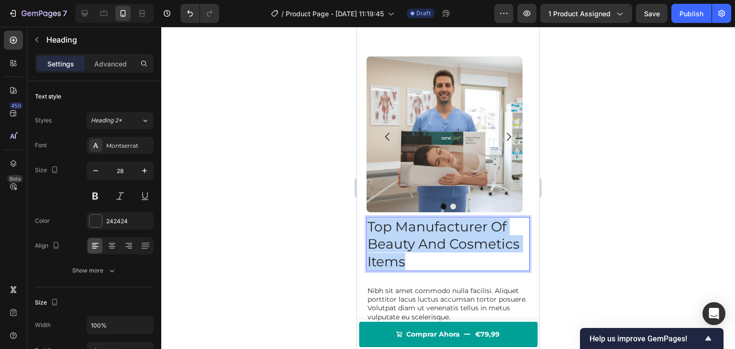
click at [432, 250] on p "Top Manufacturer Of Beauty And Cosmetics Items" at bounding box center [448, 244] width 161 height 52
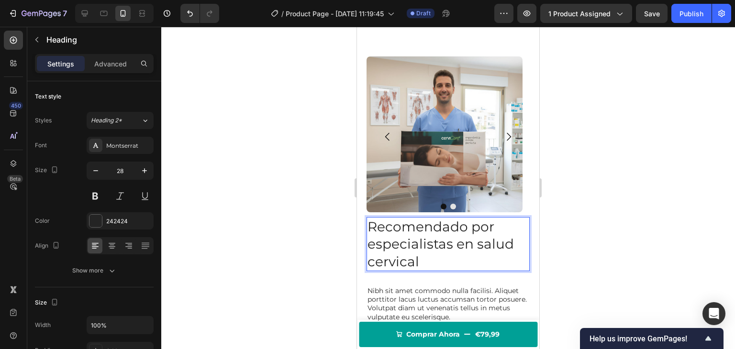
click at [304, 221] on div at bounding box center [448, 188] width 574 height 323
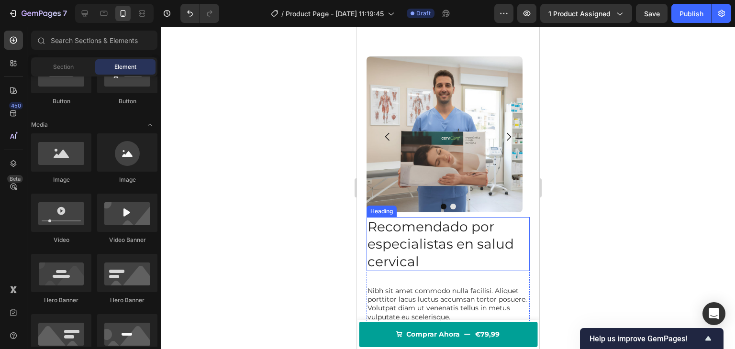
click at [430, 232] on p "Recomendado por especialistas en salud cervical" at bounding box center [448, 244] width 161 height 52
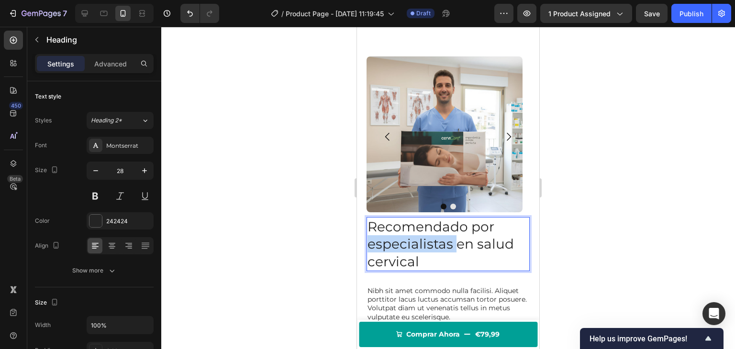
click at [440, 243] on p "Recomendado por especialistas en salud cervical" at bounding box center [448, 244] width 161 height 52
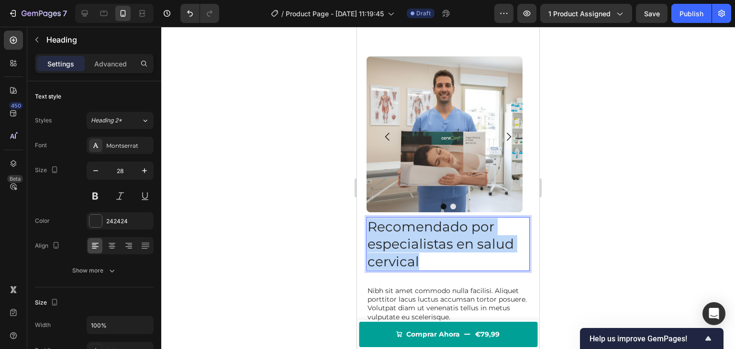
click at [440, 243] on p "Recomendado por especialistas en salud cervical" at bounding box center [448, 244] width 161 height 52
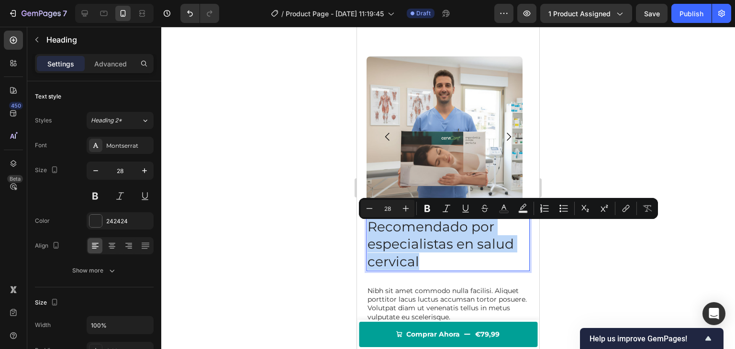
click at [434, 251] on p "Recomendado por especialistas en salud cervical" at bounding box center [448, 244] width 161 height 52
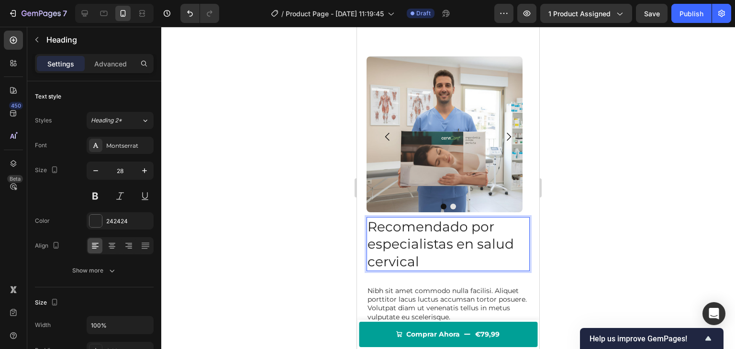
click at [243, 231] on div at bounding box center [448, 188] width 574 height 323
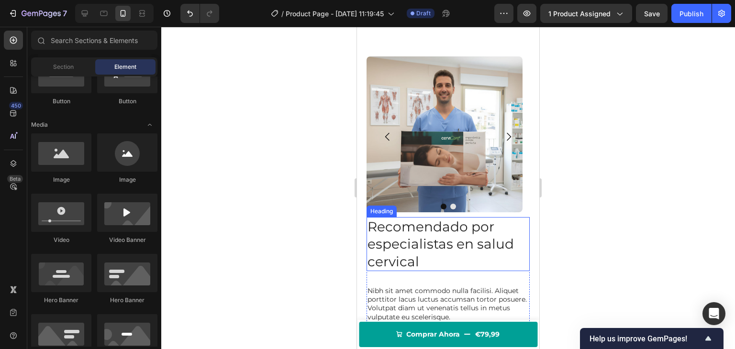
drag, startPoint x: 364, startPoint y: 238, endPoint x: 416, endPoint y: 243, distance: 52.9
click at [416, 243] on p "Recomendado por especialistas en salud cervical" at bounding box center [448, 244] width 161 height 52
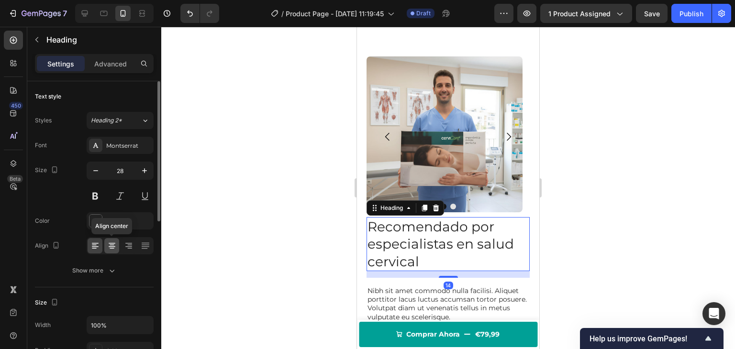
click at [117, 241] on div at bounding box center [111, 245] width 15 height 15
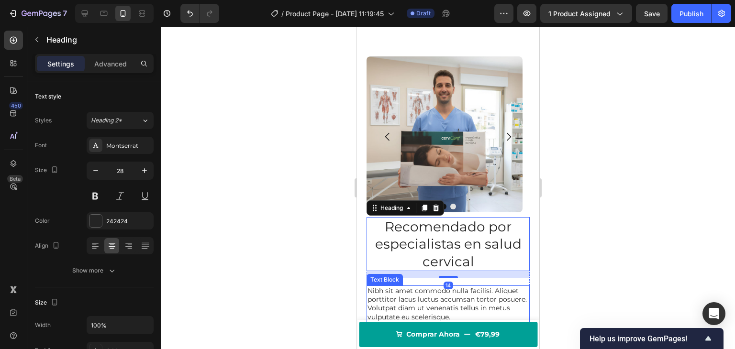
click at [406, 309] on p "Nibh sit amet commodo nulla facilisi. Aliquet porttitor lacus luctus accumsan t…" at bounding box center [448, 304] width 161 height 35
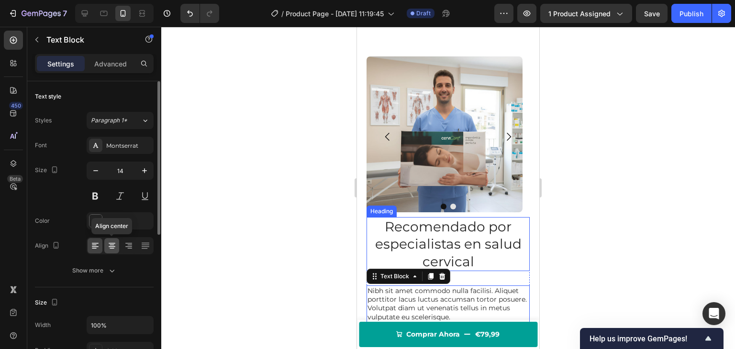
click at [111, 247] on icon at bounding box center [112, 246] width 10 height 10
click at [419, 258] on p "Recomendado por especialistas en salud cervical" at bounding box center [448, 244] width 161 height 52
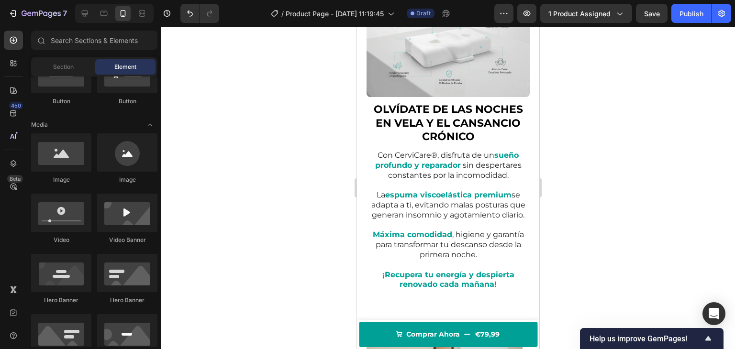
scroll to position [575, 0]
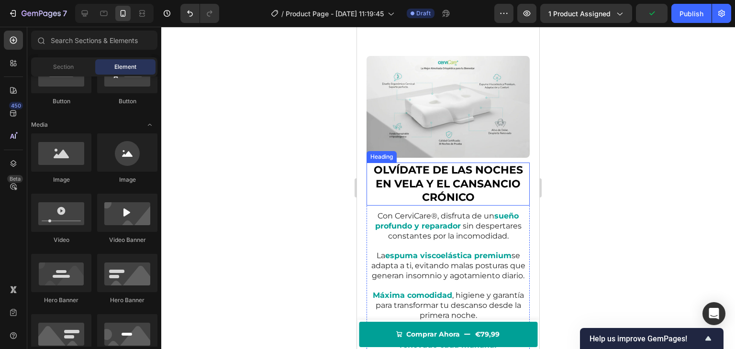
click at [440, 166] on strong "OLVÍDATE DE LAS NOCHES EN VELA Y EL CANSANCIO CRÓNICO" at bounding box center [448, 184] width 149 height 40
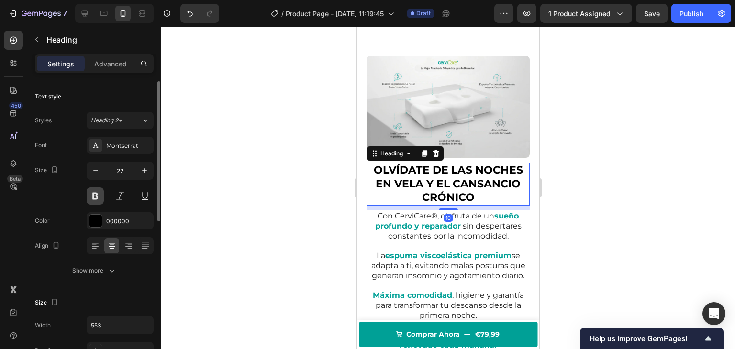
click at [94, 196] on button at bounding box center [95, 196] width 17 height 17
click at [441, 172] on strong "OLVÍDATE DE LAS NOCHES EN VELA Y EL CANSANCIO CRÓNICO" at bounding box center [448, 184] width 149 height 40
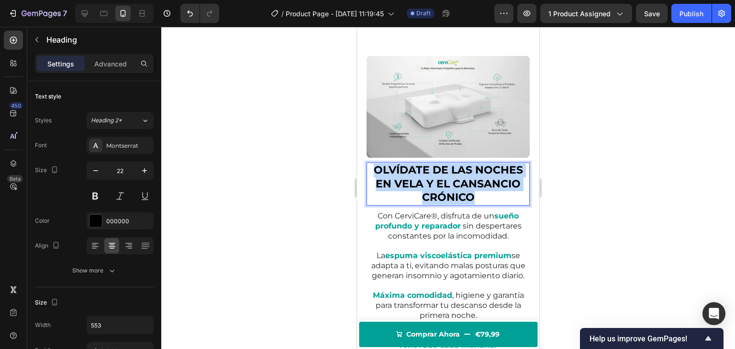
click at [441, 172] on strong "OLVÍDATE DE LAS NOCHES EN VELA Y EL CANSANCIO CRÓNICO" at bounding box center [448, 184] width 149 height 40
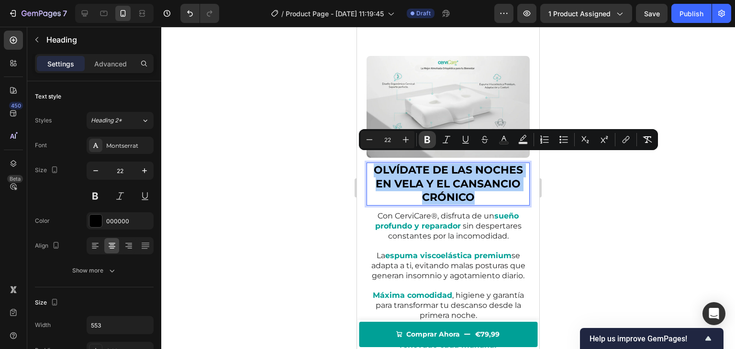
click at [427, 138] on icon "Editor contextual toolbar" at bounding box center [428, 140] width 10 height 10
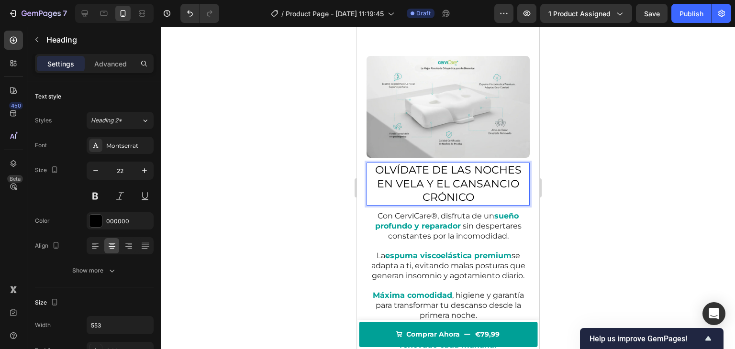
click at [422, 179] on p "OLVÍDATE DE LAS NOCHES EN VELA Y EL CANSANCIO CRÓNICO" at bounding box center [448, 184] width 161 height 41
click at [278, 158] on div at bounding box center [448, 188] width 574 height 323
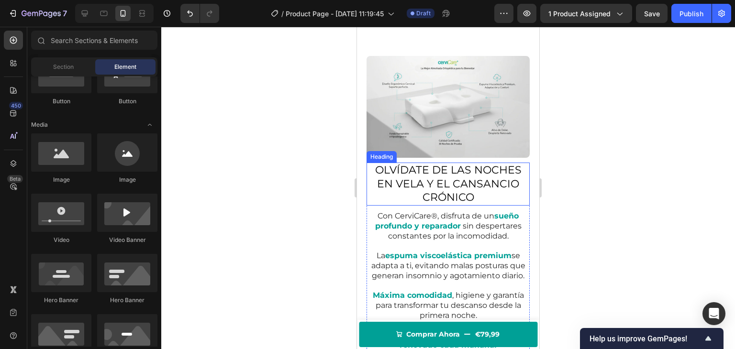
click at [417, 183] on p "OLVÍDATE DE LAS NOCHES EN VELA Y EL CANSANCIO CRÓNICO" at bounding box center [448, 184] width 161 height 41
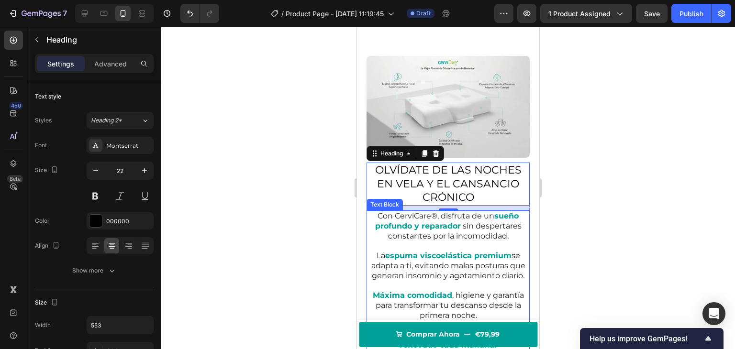
click at [405, 241] on p at bounding box center [448, 246] width 161 height 10
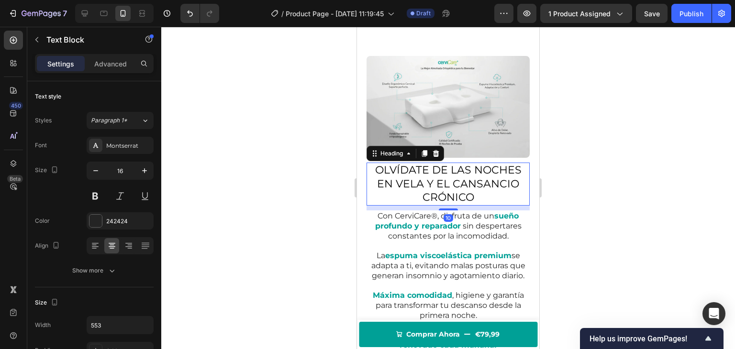
click at [477, 174] on p "OLVÍDATE DE LAS NOCHES EN VELA Y EL CANSANCIO CRÓNICO" at bounding box center [448, 184] width 161 height 41
click at [144, 120] on icon at bounding box center [146, 121] width 4 height 2
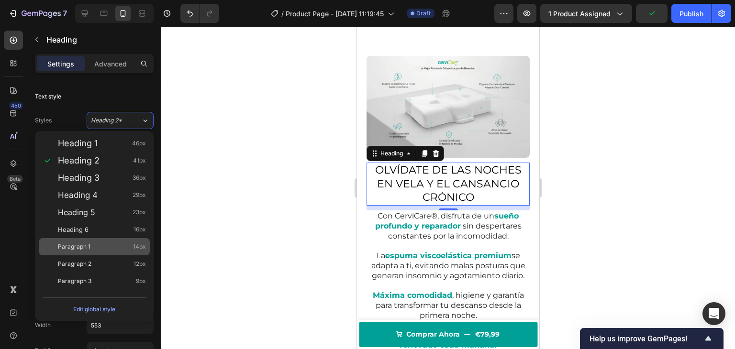
click at [100, 240] on div "Paragraph 1 14px" at bounding box center [94, 246] width 111 height 17
type input "14"
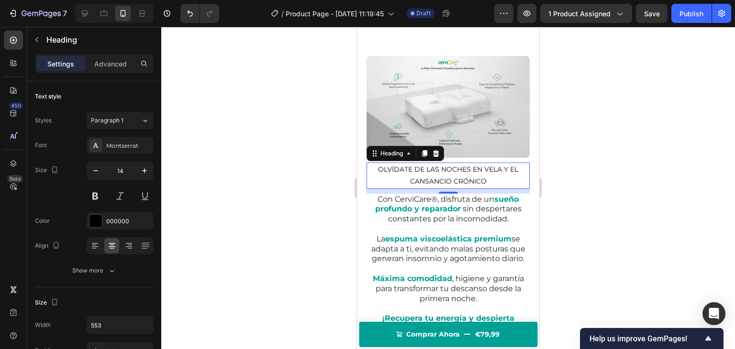
click at [273, 198] on div at bounding box center [448, 188] width 574 height 323
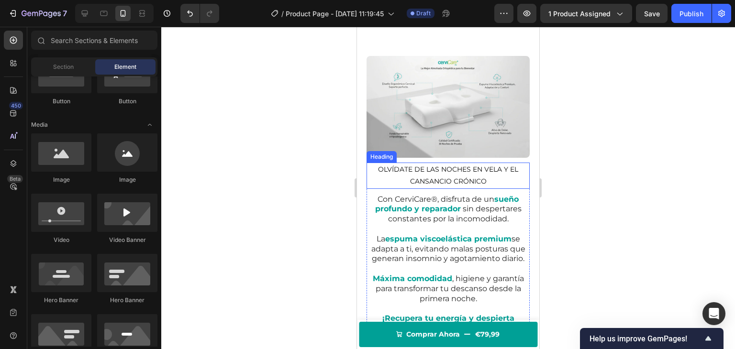
click at [419, 164] on p "OLVÍDATE DE LAS NOCHES EN VELA Y EL CANSANCIO CRÓNICO" at bounding box center [448, 176] width 161 height 24
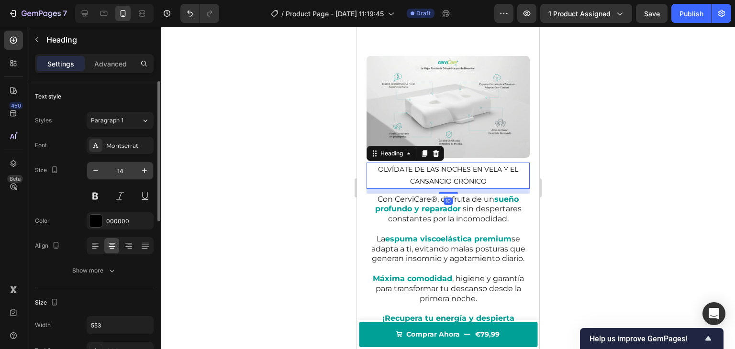
click at [130, 169] on input "14" at bounding box center [120, 170] width 32 height 17
type input "26"
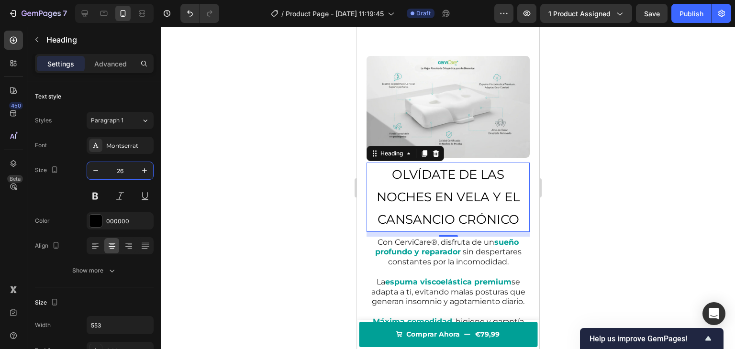
click at [240, 167] on div at bounding box center [448, 188] width 574 height 323
click at [412, 181] on p "OLVÍDATE DE LAS NOCHES EN VELA Y EL CANSANCIO CRÓNICO" at bounding box center [448, 197] width 161 height 67
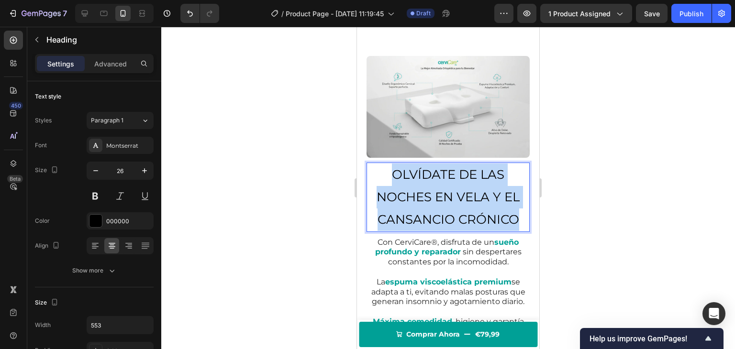
click at [413, 181] on p "OLVÍDATE DE LAS NOCHES EN VELA Y EL CANSANCIO CRÓNICO" at bounding box center [448, 197] width 161 height 67
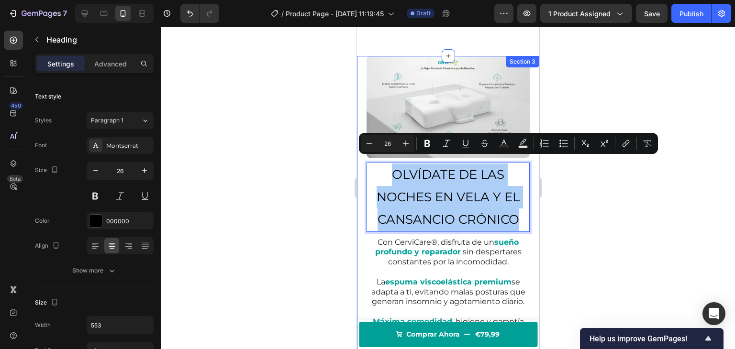
drag, startPoint x: 258, startPoint y: 180, endPoint x: 288, endPoint y: 180, distance: 30.2
click at [258, 180] on div at bounding box center [448, 188] width 574 height 323
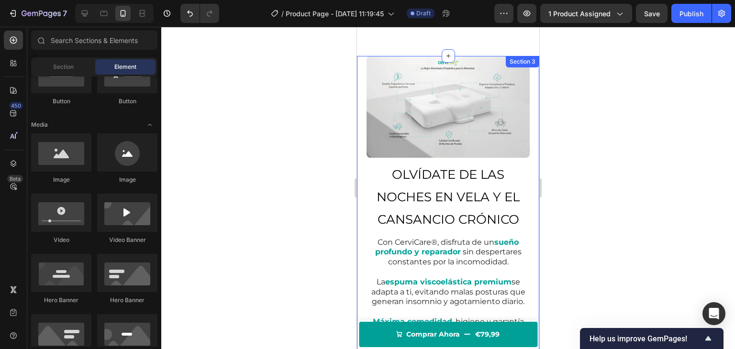
click at [427, 178] on p "OLVÍDATE DE LAS NOCHES EN VELA Y EL CANSANCIO CRÓNICO" at bounding box center [448, 197] width 161 height 67
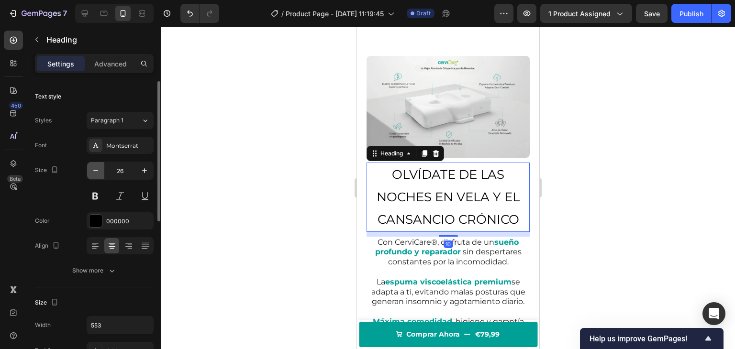
click at [97, 171] on icon "button" at bounding box center [96, 171] width 10 height 10
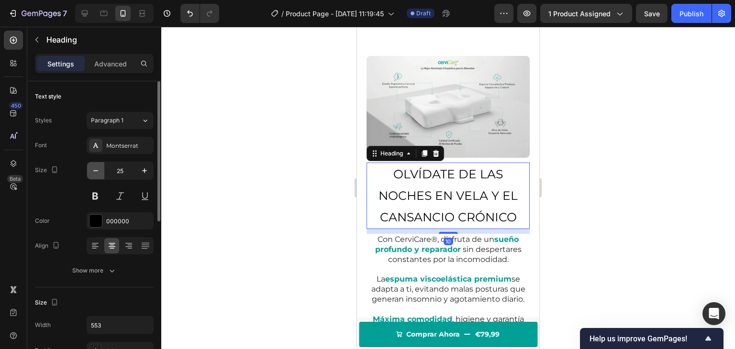
click at [97, 171] on icon "button" at bounding box center [96, 171] width 10 height 10
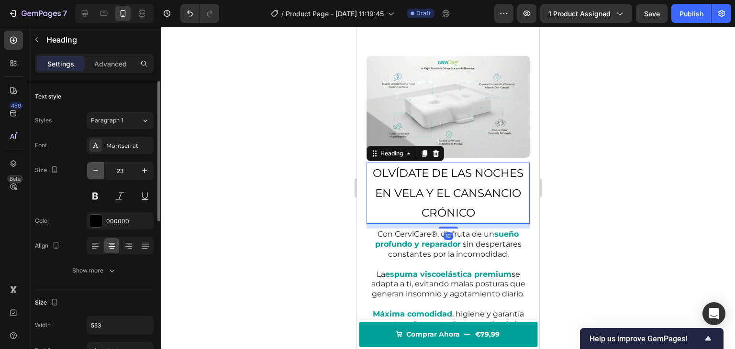
click at [97, 171] on icon "button" at bounding box center [96, 171] width 10 height 10
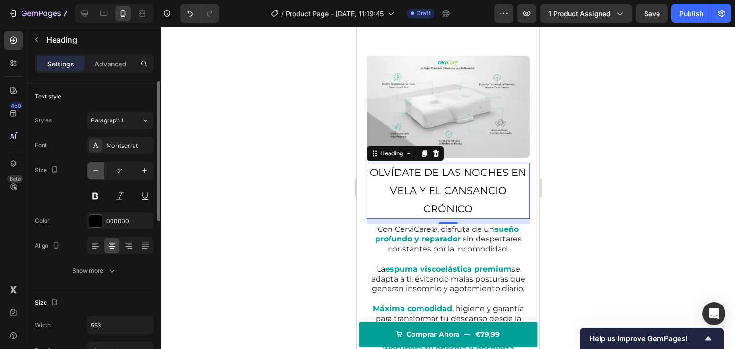
click at [97, 171] on icon "button" at bounding box center [96, 171] width 10 height 10
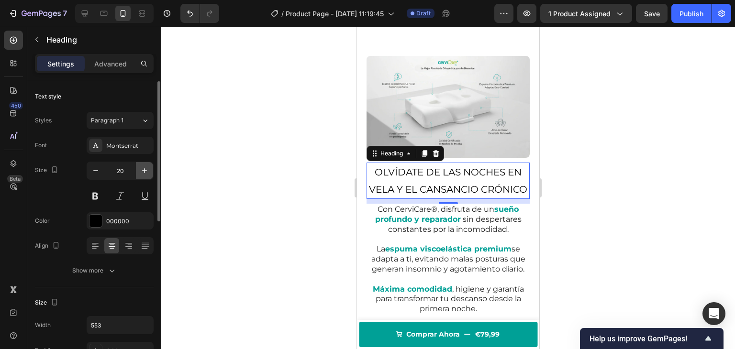
click at [146, 170] on icon "button" at bounding box center [145, 171] width 10 height 10
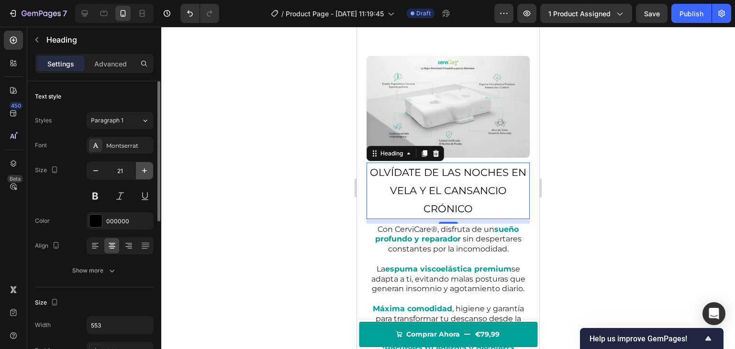
type input "22"
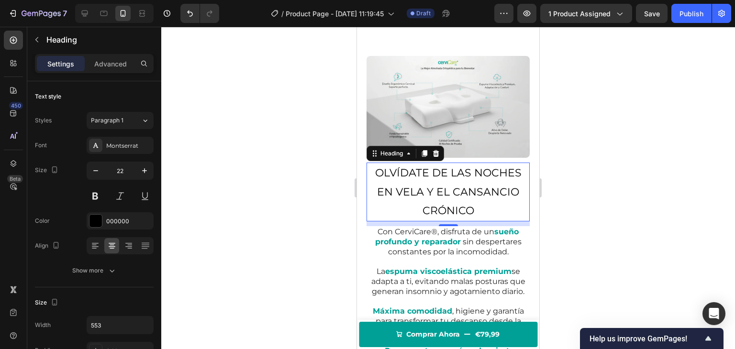
drag, startPoint x: 243, startPoint y: 170, endPoint x: 324, endPoint y: 190, distance: 83.4
click at [244, 170] on div at bounding box center [448, 188] width 574 height 323
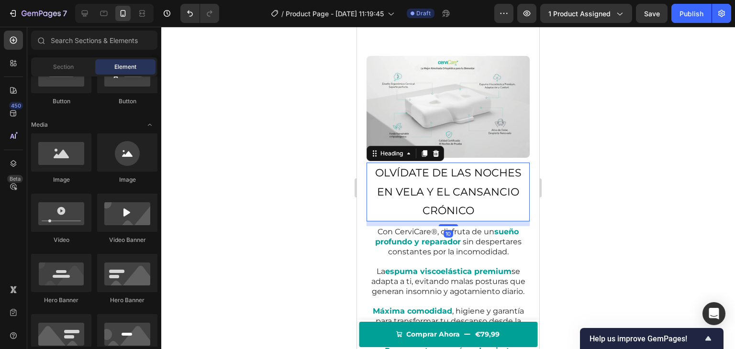
click at [443, 184] on p "OLVÍDATE DE LAS NOCHES EN VELA Y EL CANSANCIO CRÓNICO" at bounding box center [448, 192] width 161 height 57
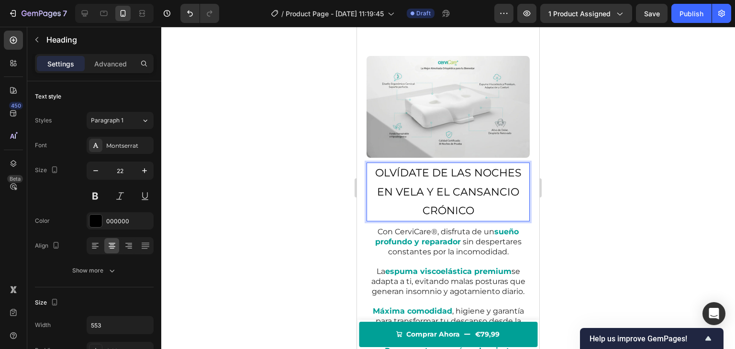
click at [443, 184] on p "OLVÍDATE DE LAS NOCHES EN VELA Y EL CANSANCIO CRÓNICO" at bounding box center [448, 192] width 161 height 57
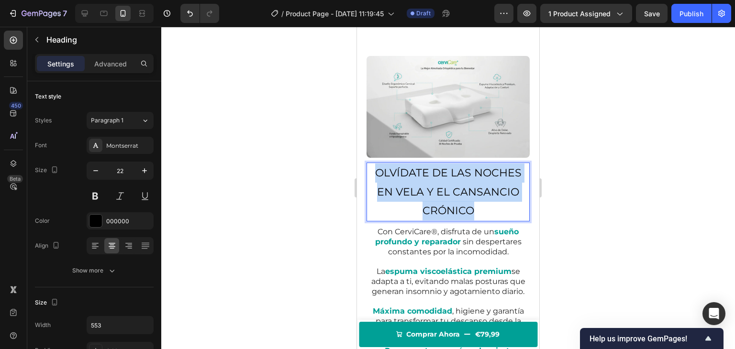
click at [443, 184] on p "OLVÍDATE DE LAS NOCHES EN VELA Y EL CANSANCIO CRÓNICO" at bounding box center [448, 192] width 161 height 57
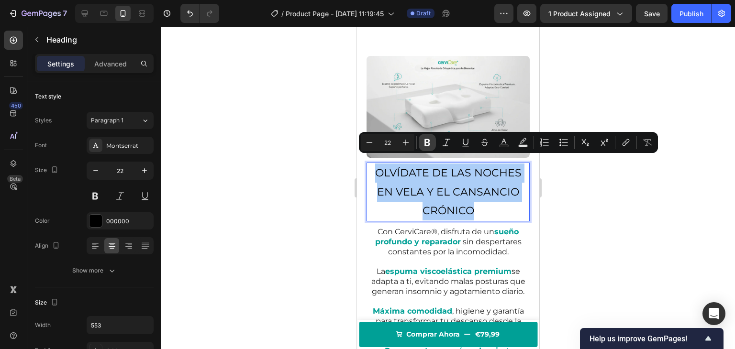
click at [425, 141] on icon "Editor contextual toolbar" at bounding box center [428, 142] width 6 height 7
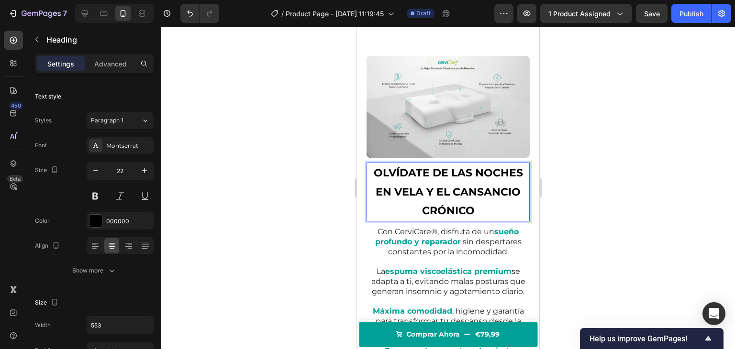
click at [421, 179] on strong "OLVÍDATE DE LAS NOCHES EN VELA Y EL CANSANCIO CRÓNICO" at bounding box center [448, 192] width 149 height 51
click at [290, 184] on div at bounding box center [448, 188] width 574 height 323
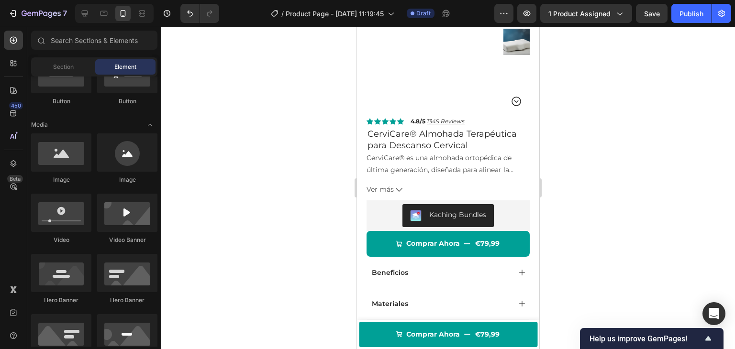
scroll to position [49, 0]
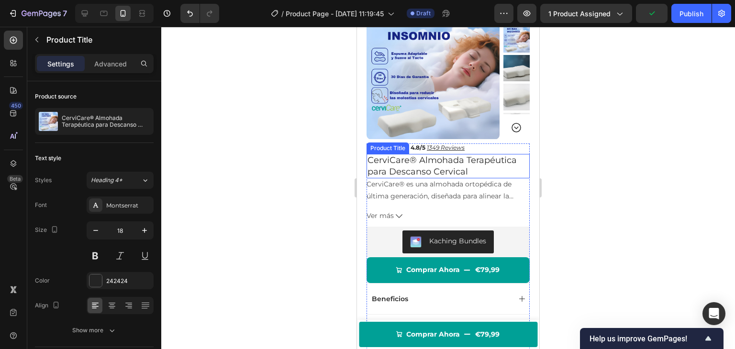
click at [444, 167] on h1 "CerviCare® Almohada Terapéutica para Descanso Cervical" at bounding box center [448, 166] width 163 height 24
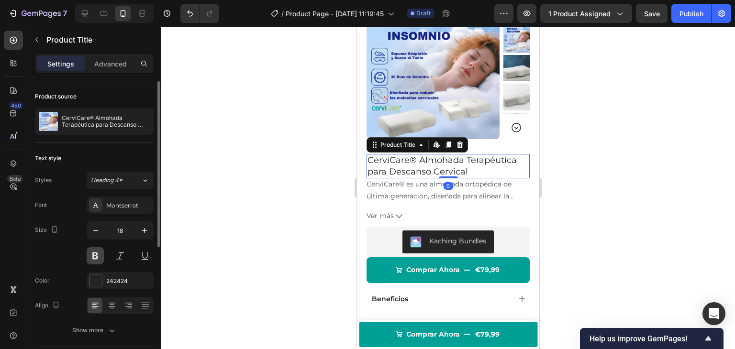
click at [94, 252] on button at bounding box center [95, 255] width 17 height 17
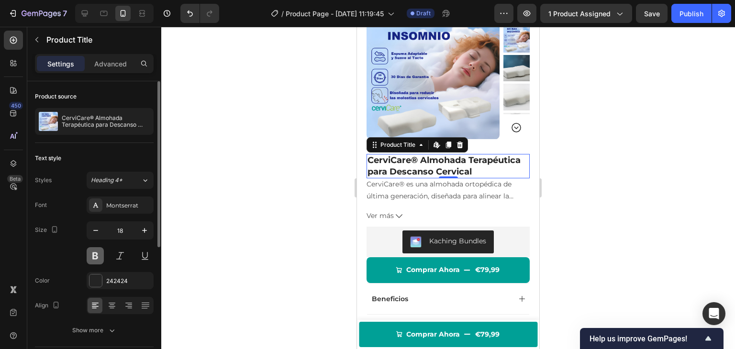
click at [94, 257] on button at bounding box center [95, 255] width 17 height 17
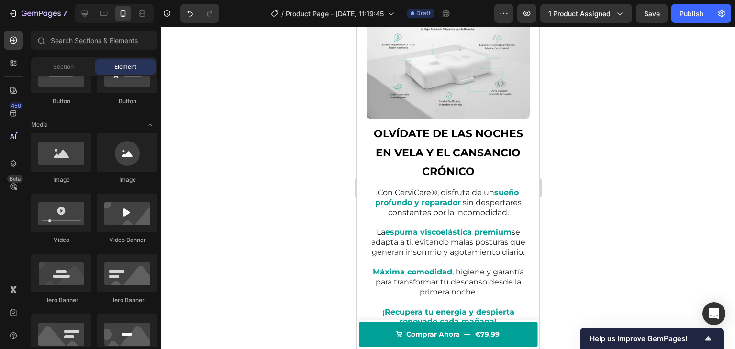
scroll to position [587, 0]
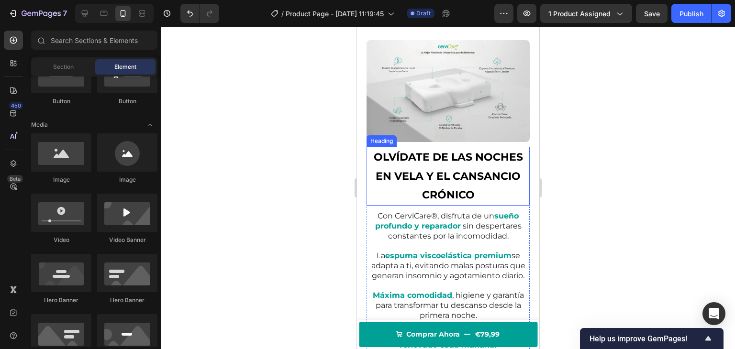
click at [437, 173] on strong "OLVÍDATE DE LAS NOCHES EN VELA Y EL CANSANCIO CRÓNICO" at bounding box center [448, 176] width 149 height 51
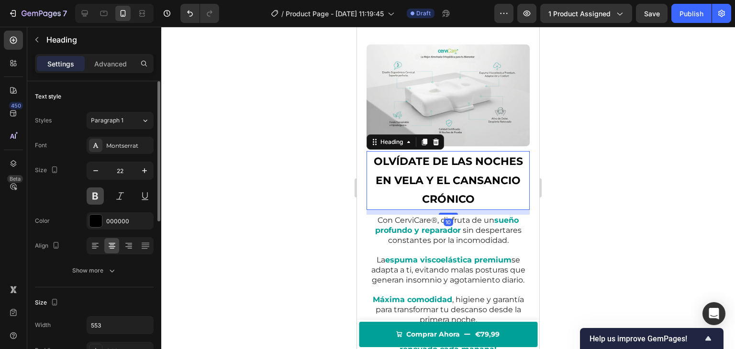
click at [96, 198] on button at bounding box center [95, 196] width 17 height 17
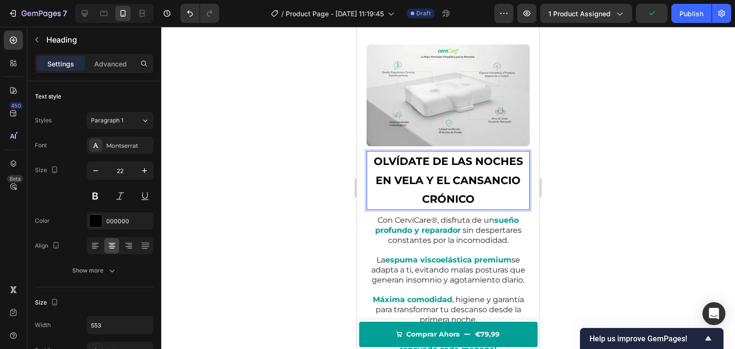
click at [419, 176] on strong "OLVÍDATE DE LAS NOCHES EN VELA Y EL CANSANCIO CRÓNICO" at bounding box center [448, 180] width 149 height 51
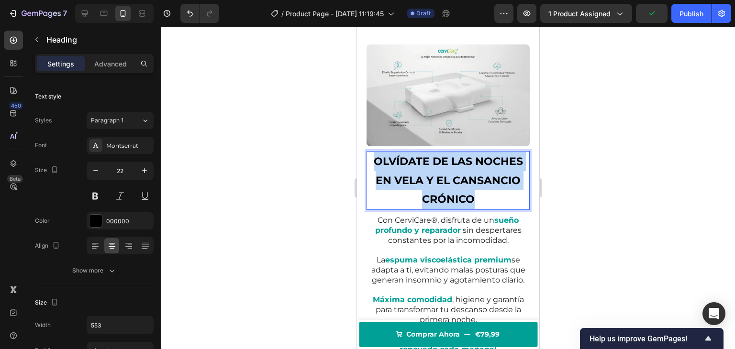
click at [419, 176] on strong "OLVÍDATE DE LAS NOCHES EN VELA Y EL CANSANCIO CRÓNICO" at bounding box center [448, 180] width 149 height 51
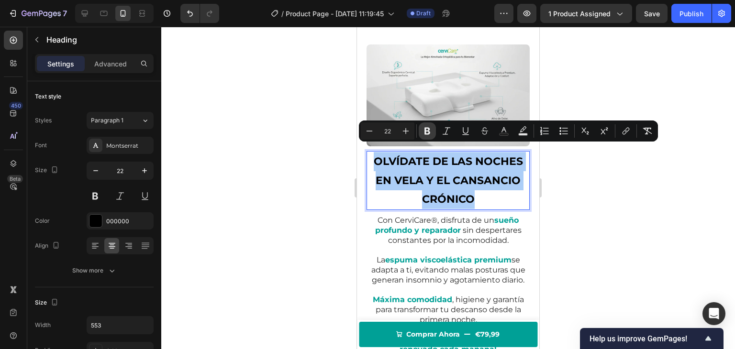
click at [429, 131] on icon "Editor contextual toolbar" at bounding box center [428, 131] width 6 height 7
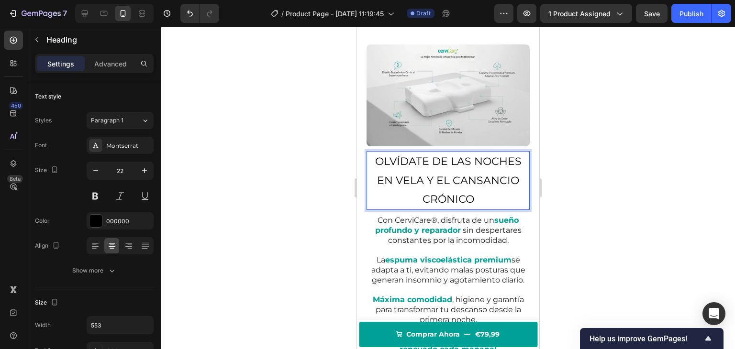
click at [423, 161] on p "OLVÍDATE DE LAS NOCHES EN VELA Y EL CANSANCIO CRÓNICO" at bounding box center [448, 180] width 161 height 57
click at [276, 146] on div at bounding box center [448, 188] width 574 height 323
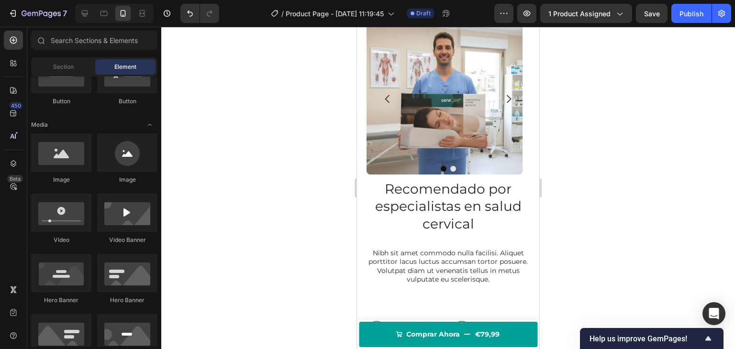
scroll to position [969, 0]
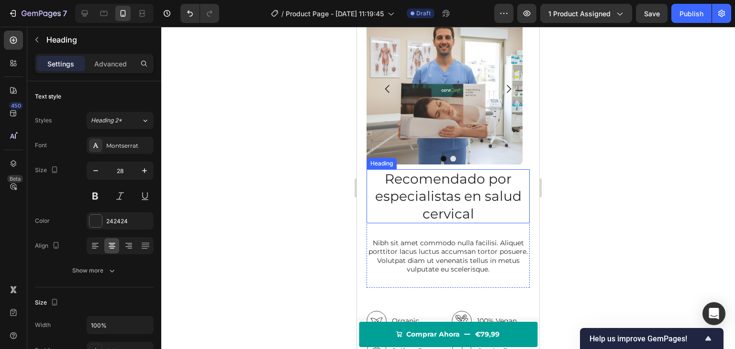
click at [460, 196] on h2 "Recomendado por especialistas en salud cervical" at bounding box center [448, 196] width 163 height 54
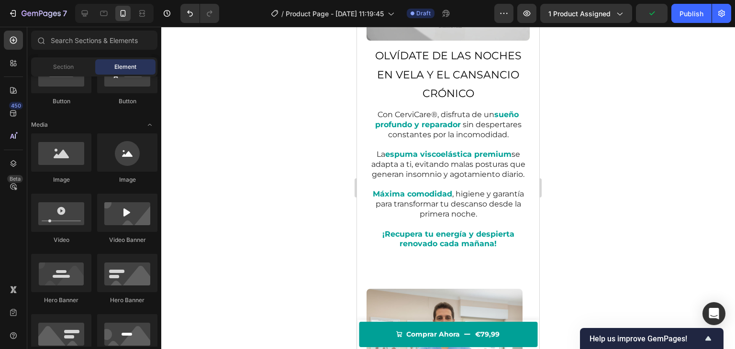
scroll to position [635, 0]
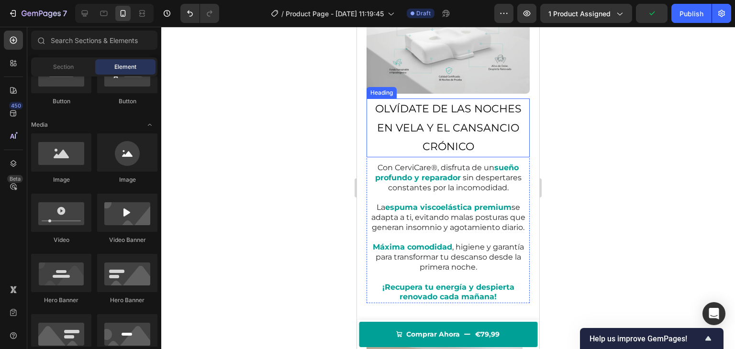
click at [467, 115] on h2 "OLVÍDATE DE LAS NOCHES EN VELA Y EL CANSANCIO CRÓNICO" at bounding box center [448, 128] width 163 height 59
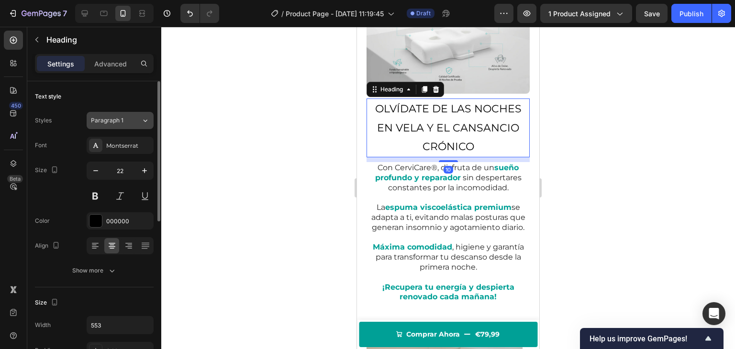
click at [147, 118] on icon at bounding box center [145, 121] width 8 height 10
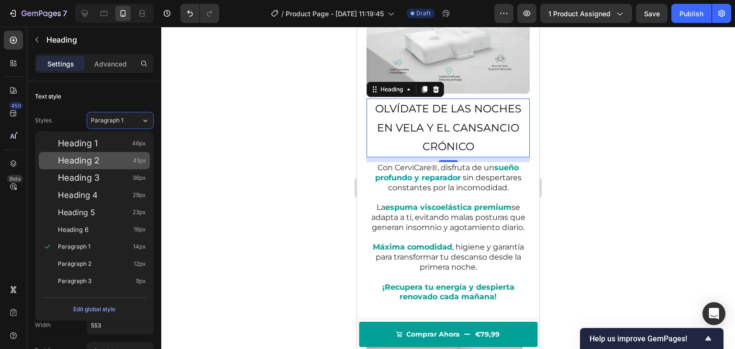
click at [117, 153] on div "Heading 2 41px" at bounding box center [94, 160] width 111 height 17
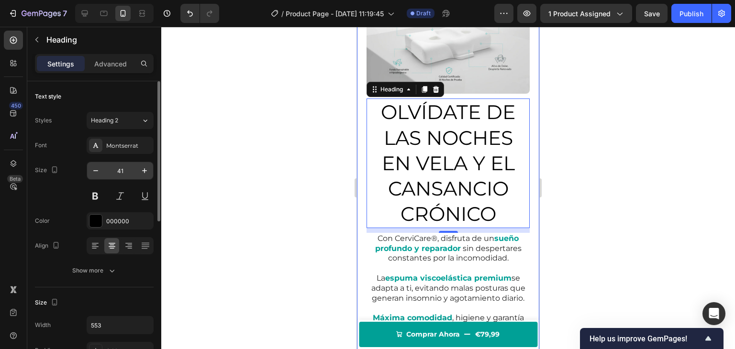
click at [123, 173] on input "41" at bounding box center [120, 170] width 32 height 17
type input "26"
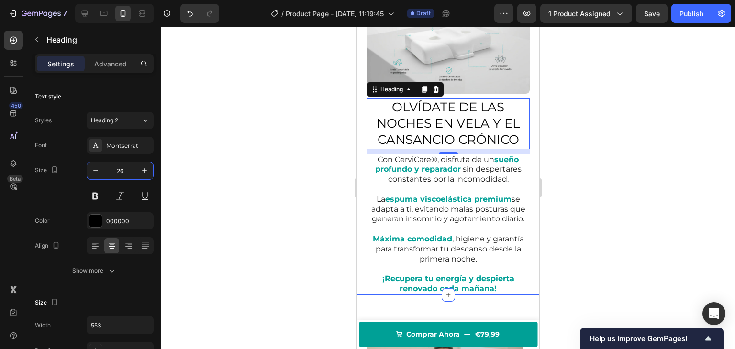
click at [264, 176] on div at bounding box center [448, 188] width 574 height 323
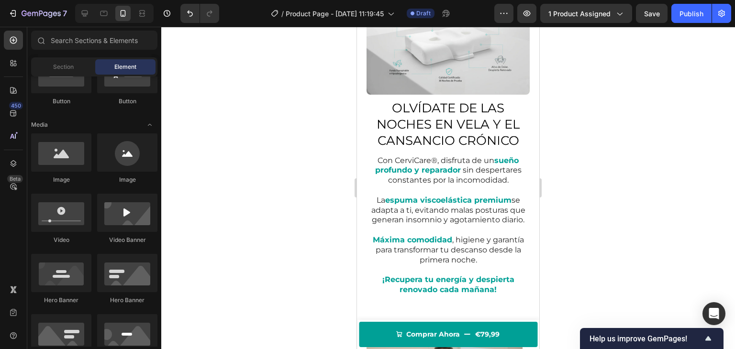
scroll to position [588, 0]
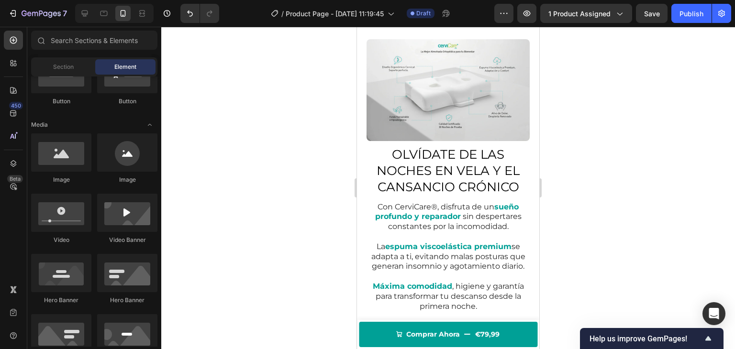
drag, startPoint x: 536, startPoint y: 129, endPoint x: 900, endPoint y: 156, distance: 365.2
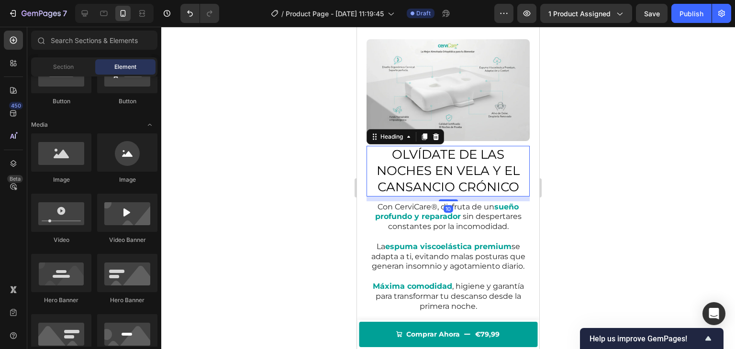
click at [471, 165] on h2 "OLVÍDATE DE LAS NOCHES EN VELA Y EL CANSANCIO CRÓNICO" at bounding box center [448, 171] width 163 height 50
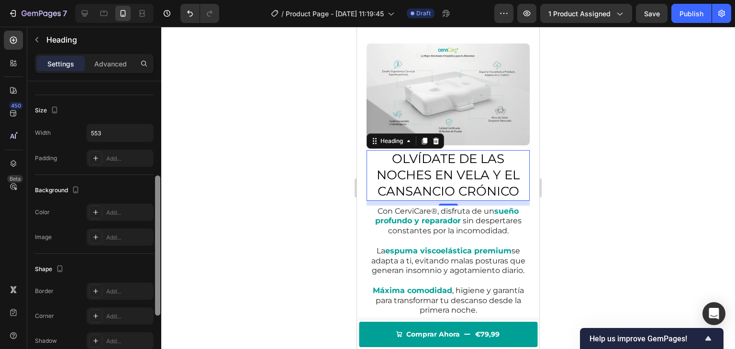
scroll to position [194, 0]
drag, startPoint x: 155, startPoint y: 168, endPoint x: 158, endPoint y: 261, distance: 92.9
click at [158, 261] on div at bounding box center [157, 244] width 5 height 140
click at [455, 174] on h2 "OLVÍDATE DE LAS NOCHES EN VELA Y EL CANSANCIO CRÓNICO" at bounding box center [448, 175] width 163 height 50
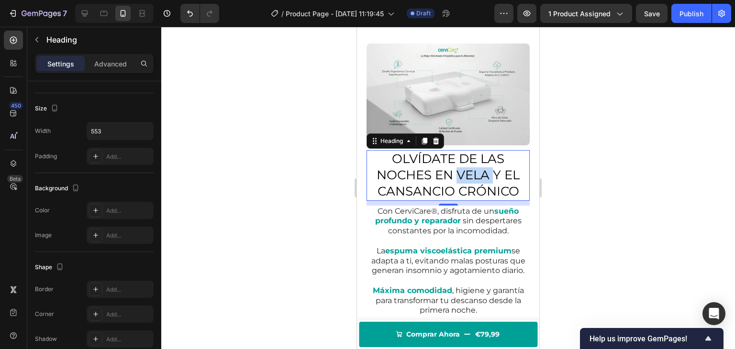
click at [455, 174] on p "OLVÍDATE DE LAS NOCHES EN VELA Y EL CANSANCIO CRÓNICO" at bounding box center [448, 175] width 161 height 48
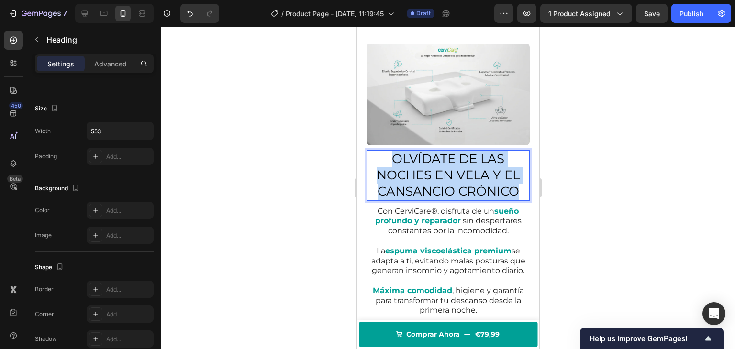
click at [455, 174] on p "OLVÍDATE DE LAS NOCHES EN VELA Y EL CANSANCIO CRÓNICO" at bounding box center [448, 175] width 161 height 48
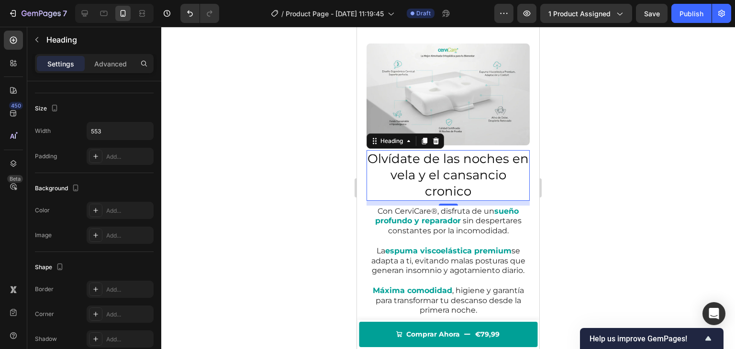
click at [310, 147] on div at bounding box center [448, 188] width 574 height 323
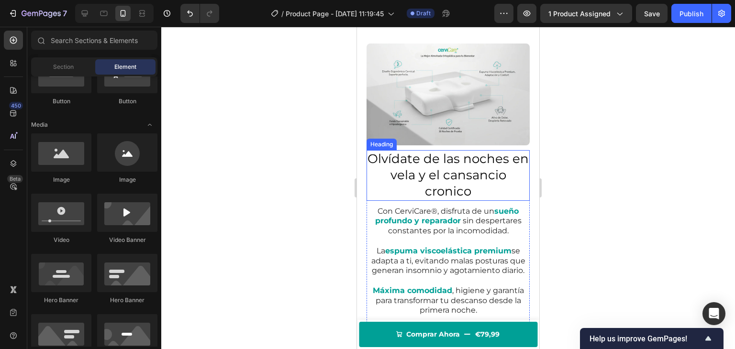
click at [403, 166] on p "Olvídate de las noches en vela y el cansancio cronico" at bounding box center [448, 175] width 161 height 48
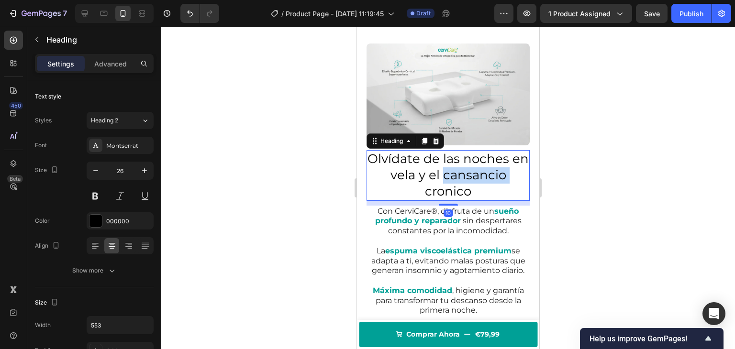
click at [481, 169] on p "Olvídate de las noches en vela y el cansancio cronico" at bounding box center [448, 175] width 161 height 48
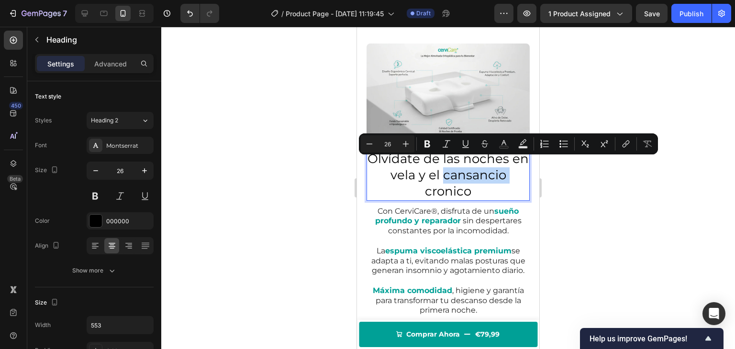
click at [480, 166] on p "Olvídate de las noches en vela y el cansancio cronico" at bounding box center [448, 175] width 161 height 48
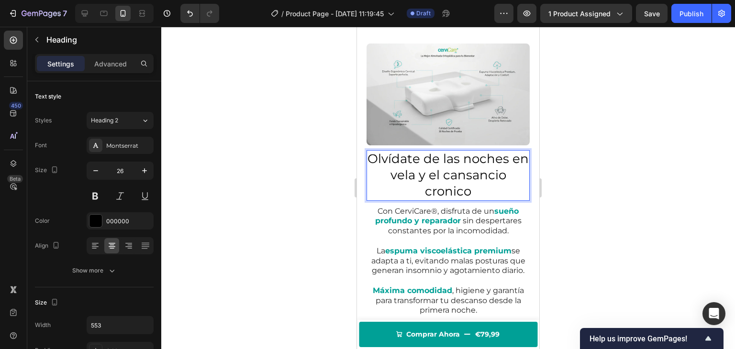
drag, startPoint x: 480, startPoint y: 166, endPoint x: 471, endPoint y: 167, distance: 9.1
click at [471, 167] on p "Olvídate de las noches en vela y el cansancio cronico" at bounding box center [448, 175] width 161 height 48
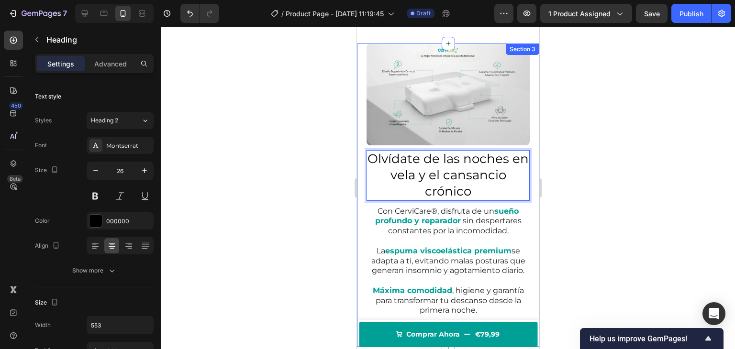
click at [249, 165] on div at bounding box center [448, 188] width 574 height 323
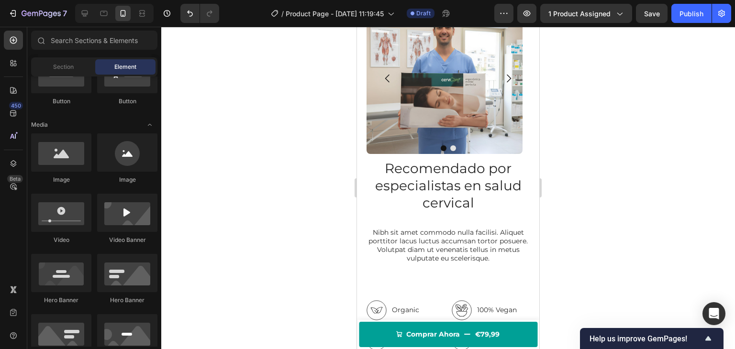
scroll to position [985, 0]
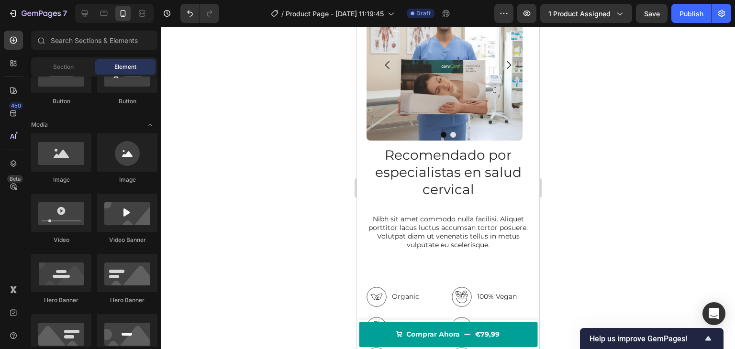
drag, startPoint x: 538, startPoint y: 119, endPoint x: 912, endPoint y: 192, distance: 380.8
click at [482, 167] on h2 "Recomendado por especialistas en salud cervical" at bounding box center [448, 173] width 163 height 54
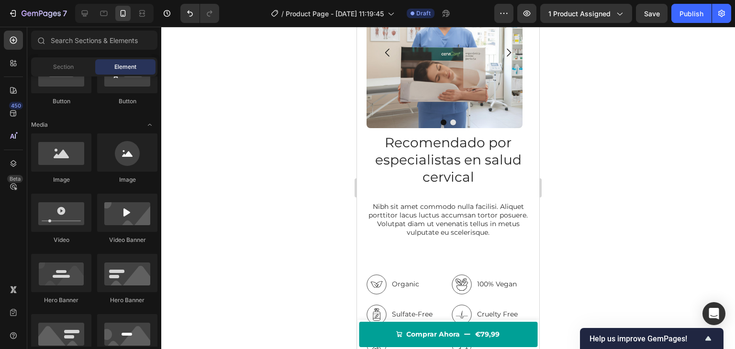
scroll to position [1000, 0]
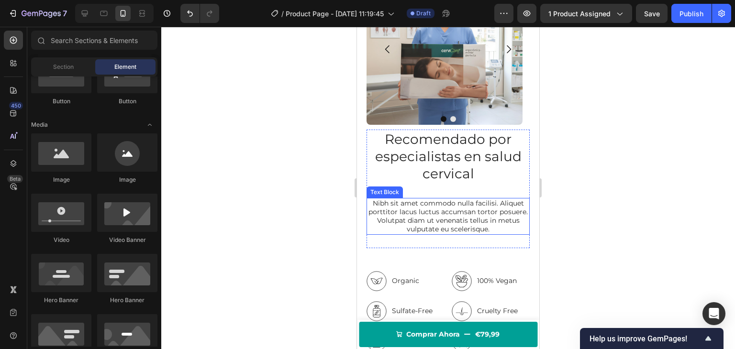
click at [444, 214] on p "Nibh sit amet commodo nulla facilisi. Aliquet porttitor lacus luctus accumsan t…" at bounding box center [448, 216] width 161 height 35
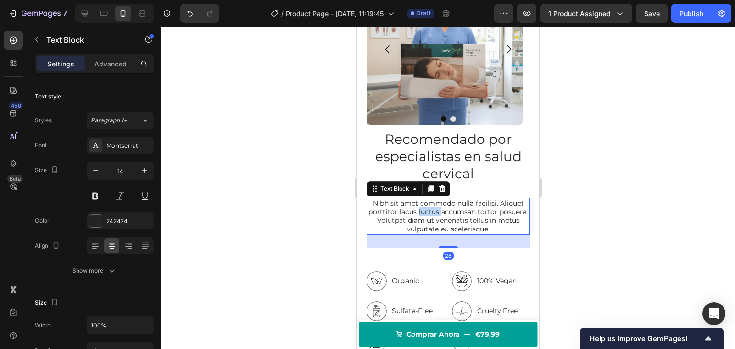
click at [444, 214] on p "Nibh sit amet commodo nulla facilisi. Aliquet porttitor lacus luctus accumsan t…" at bounding box center [448, 216] width 161 height 35
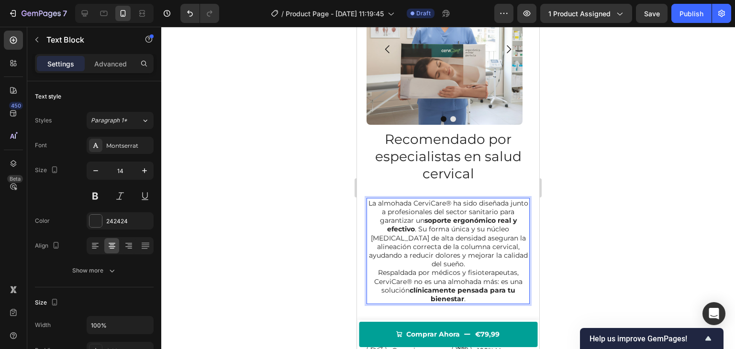
click at [482, 266] on p "La almohada CerviCare® ha sido diseñada junto a profesionales del sector sanita…" at bounding box center [448, 234] width 161 height 70
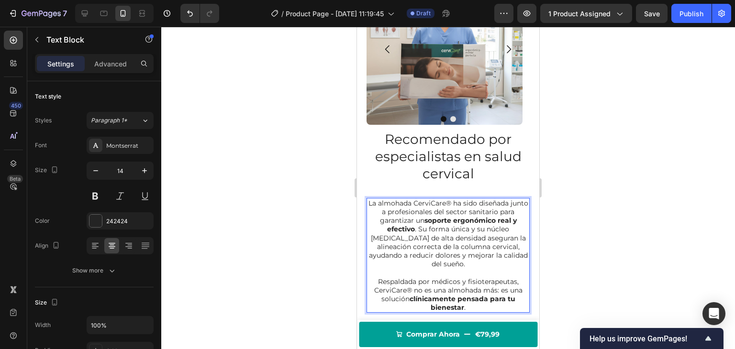
click at [419, 228] on p "La almohada CerviCare® ha sido diseñada junto a profesionales del sector sanita…" at bounding box center [448, 234] width 161 height 70
click at [415, 228] on p "La almohada CerviCare® ha sido diseñada junto a profesionales del sector sanita…" at bounding box center [448, 234] width 161 height 70
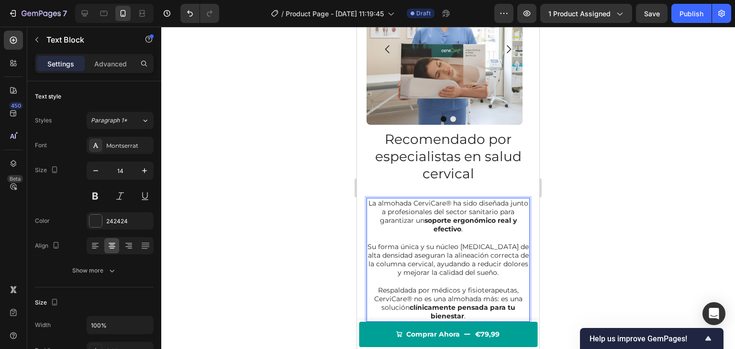
click at [296, 193] on div at bounding box center [448, 188] width 574 height 323
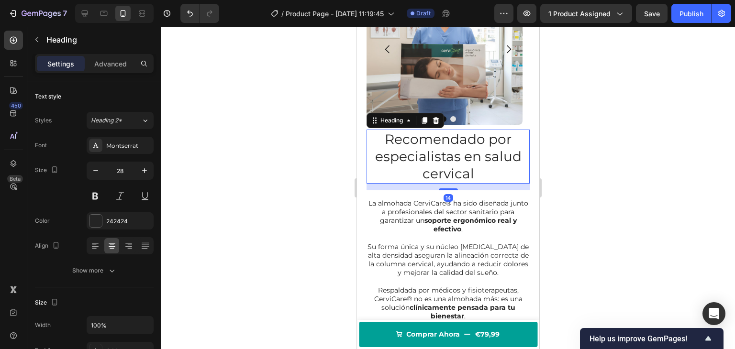
click at [419, 167] on h2 "Recomendado por especialistas en salud cervical" at bounding box center [448, 157] width 163 height 54
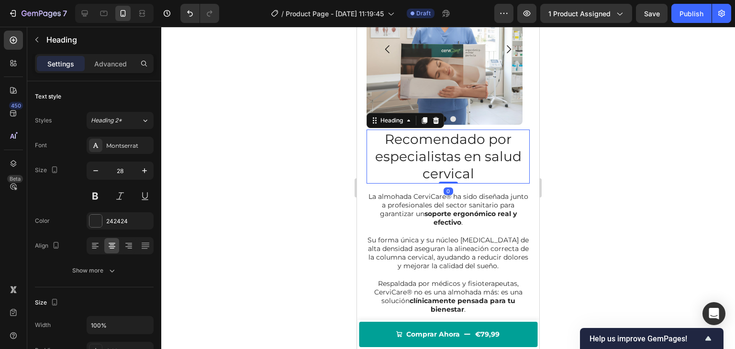
drag, startPoint x: 440, startPoint y: 188, endPoint x: 437, endPoint y: 169, distance: 19.4
click at [437, 171] on div "Recomendado por especialistas en salud cervical Heading 0" at bounding box center [448, 157] width 163 height 54
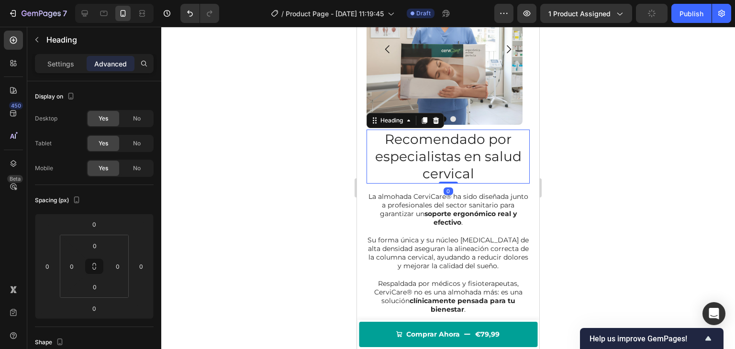
click at [425, 165] on h2 "Recomendado por especialistas en salud cervical" at bounding box center [448, 157] width 163 height 54
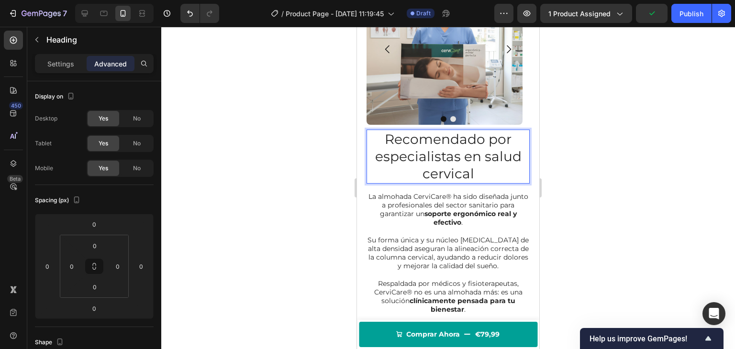
drag, startPoint x: 321, startPoint y: 180, endPoint x: 346, endPoint y: 171, distance: 26.7
click at [322, 180] on div at bounding box center [448, 188] width 574 height 323
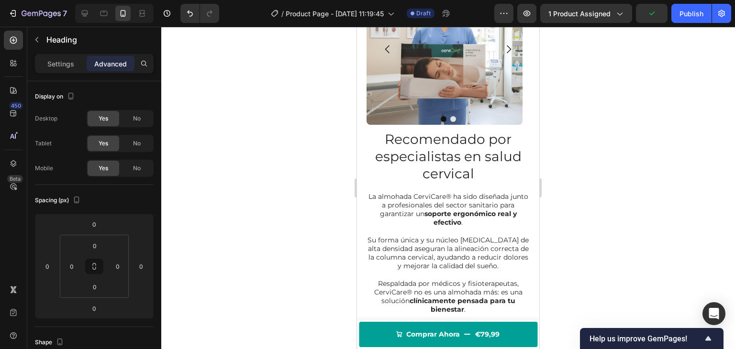
click at [406, 159] on p "Recomendado por especialistas en salud cervical" at bounding box center [448, 157] width 161 height 52
click at [392, 116] on div "Heading" at bounding box center [392, 120] width 26 height 9
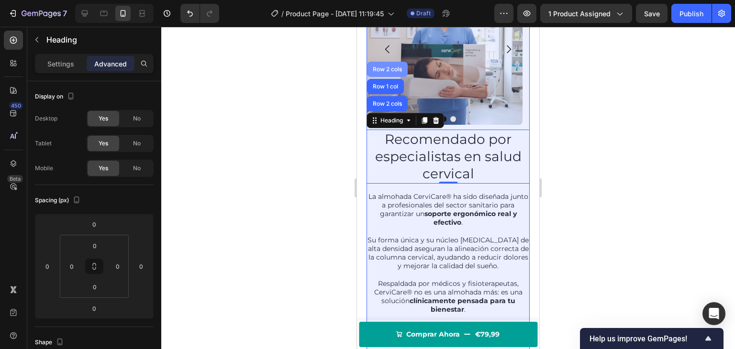
click at [388, 69] on div "Row 2 cols" at bounding box center [387, 70] width 33 height 6
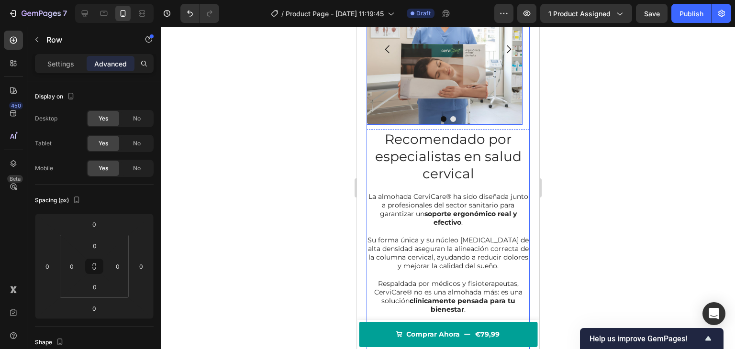
click at [429, 98] on img at bounding box center [445, 47] width 156 height 156
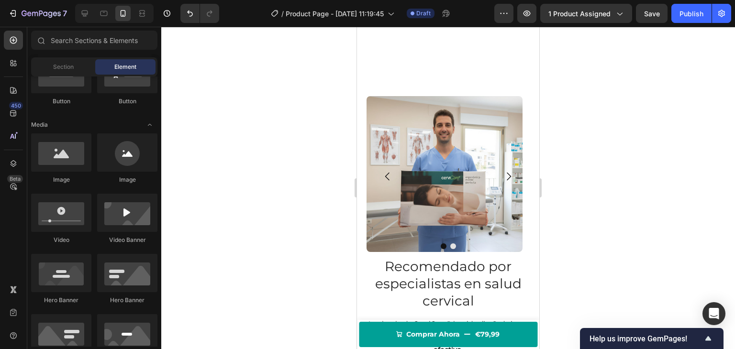
scroll to position [863, 0]
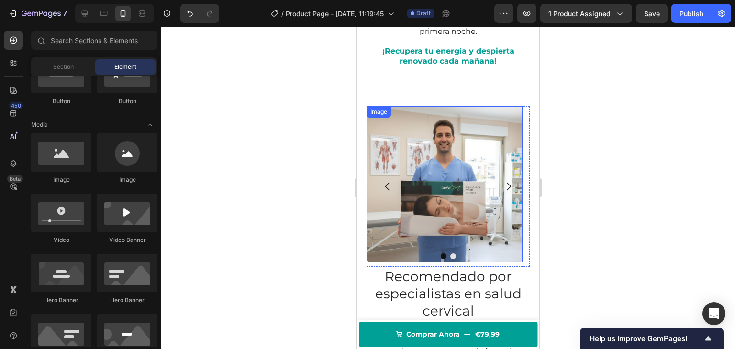
click at [440, 136] on img at bounding box center [445, 184] width 156 height 156
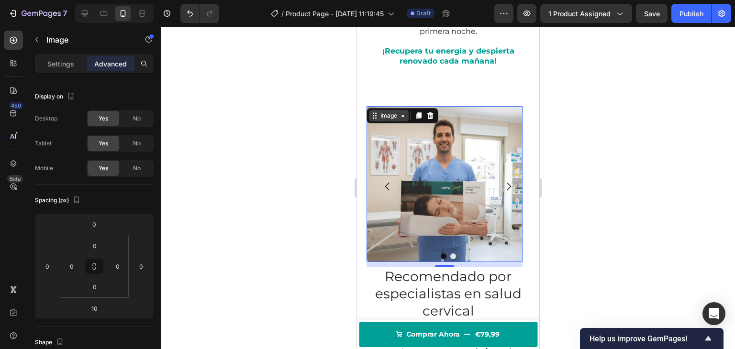
click at [396, 111] on div "Image" at bounding box center [389, 115] width 40 height 11
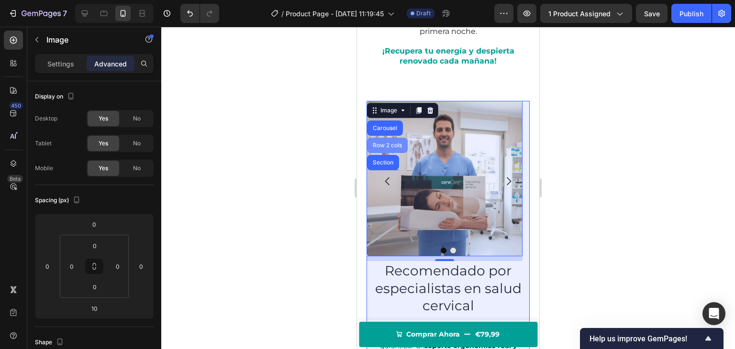
click at [385, 144] on div "Row 2 cols" at bounding box center [387, 145] width 41 height 15
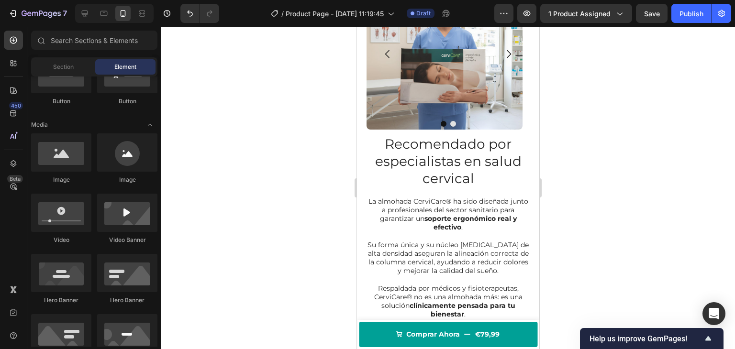
scroll to position [1019, 0]
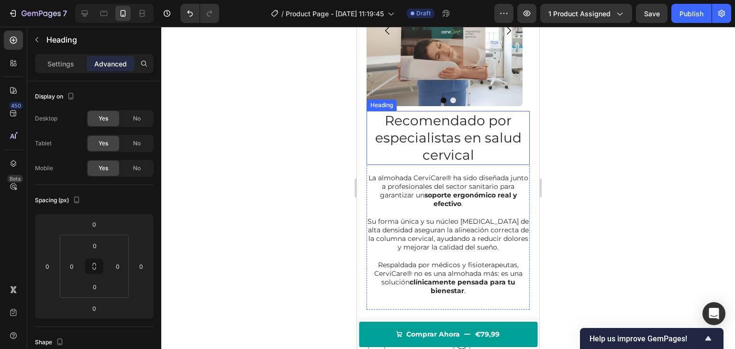
click at [469, 150] on p "Recomendado por especialistas en salud cervical" at bounding box center [448, 138] width 161 height 52
click at [385, 104] on div "Heading" at bounding box center [392, 102] width 26 height 9
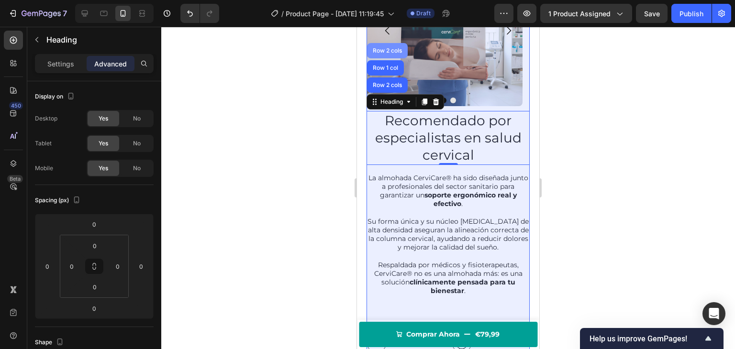
click at [391, 50] on div "Row 2 cols" at bounding box center [387, 51] width 33 height 6
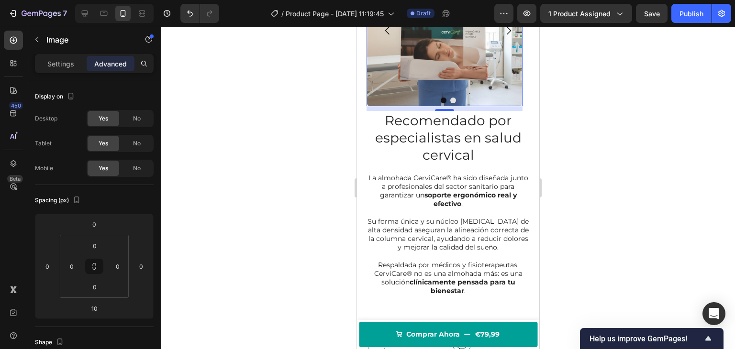
click at [406, 76] on img at bounding box center [445, 28] width 156 height 156
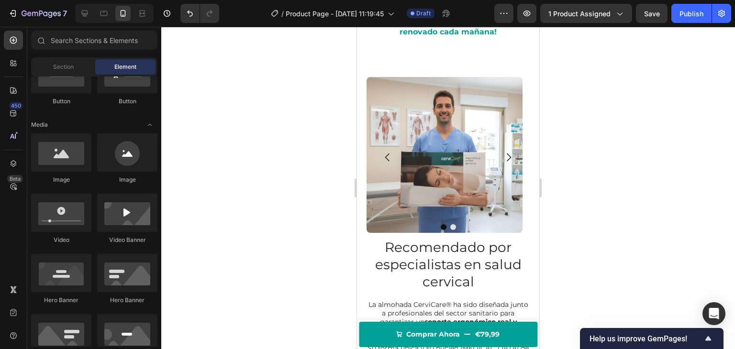
scroll to position [888, 0]
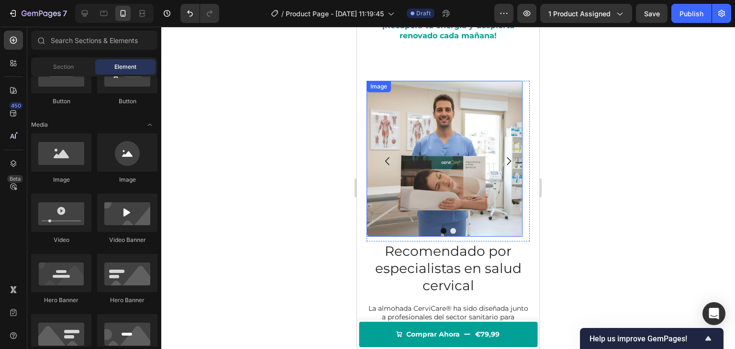
click at [427, 122] on img at bounding box center [445, 159] width 156 height 156
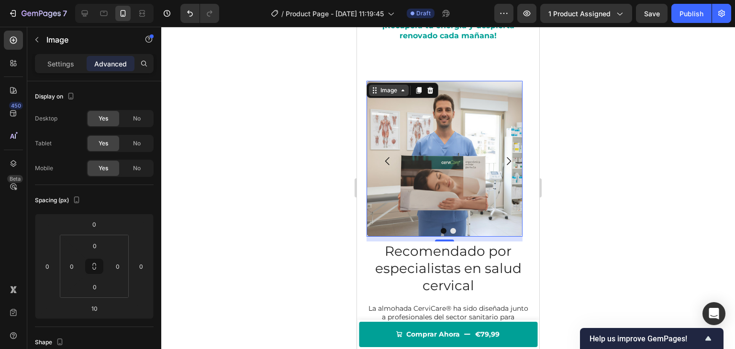
click at [395, 90] on div "Image" at bounding box center [389, 90] width 21 height 9
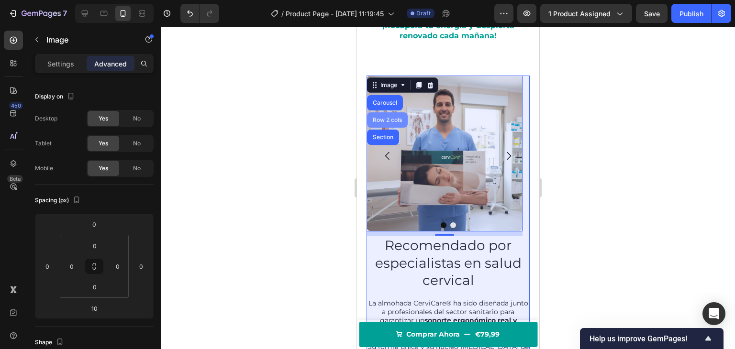
click at [389, 123] on div "Row 2 cols" at bounding box center [387, 120] width 33 height 6
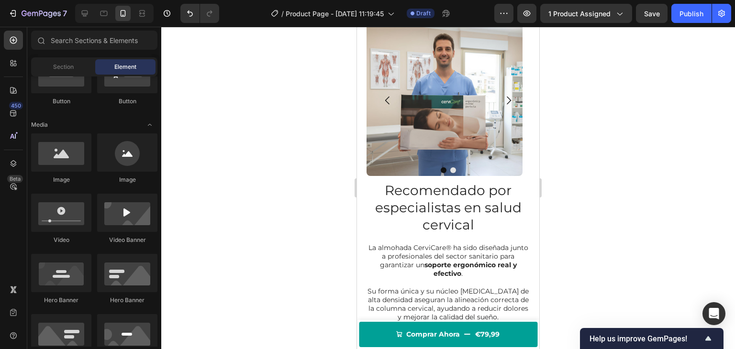
scroll to position [980, 0]
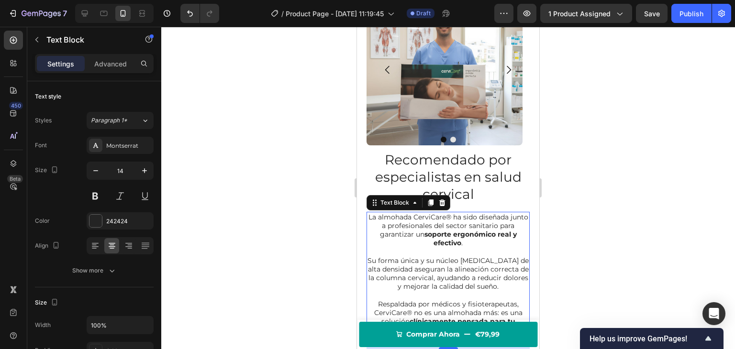
click at [406, 224] on p "La almohada CerviCare® ha sido diseñada junto a profesionales del sector sanita…" at bounding box center [448, 230] width 161 height 35
click at [392, 202] on div "Text Block" at bounding box center [395, 203] width 33 height 9
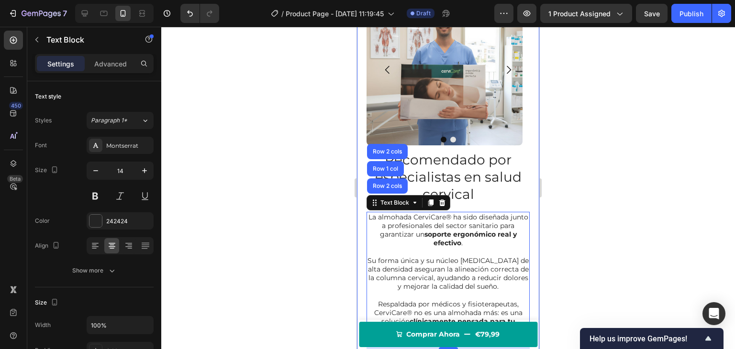
click at [293, 241] on div at bounding box center [448, 188] width 574 height 323
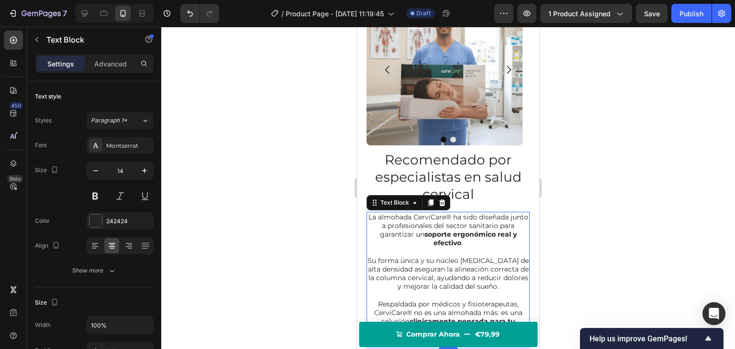
drag, startPoint x: 422, startPoint y: 240, endPoint x: 691, endPoint y: 258, distance: 270.1
click at [422, 240] on p "La almohada CerviCare® ha sido diseñada junto a profesionales del sector sanita…" at bounding box center [448, 230] width 161 height 35
click at [109, 62] on p "Advanced" at bounding box center [110, 64] width 33 height 10
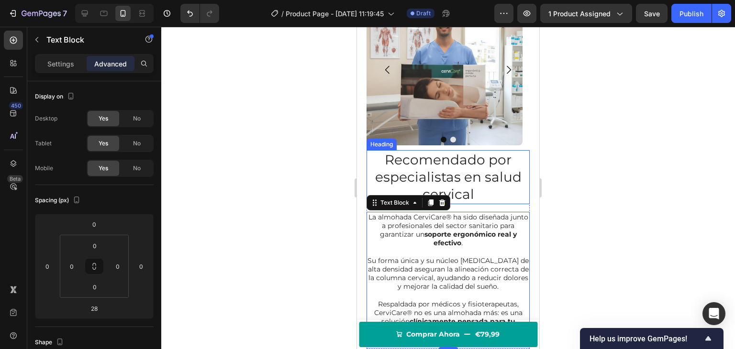
click at [499, 168] on p "Recomendado por especialistas en salud cervical" at bounding box center [448, 177] width 161 height 52
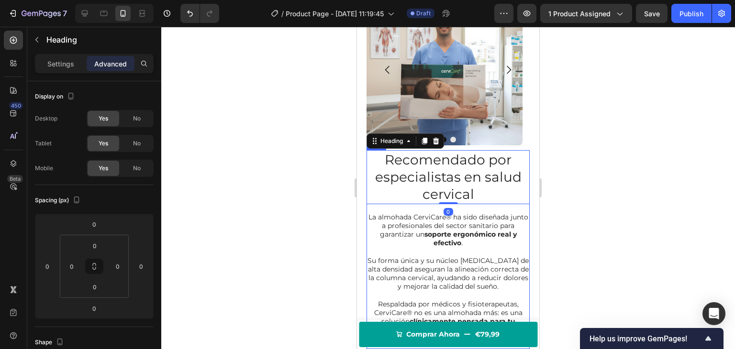
click at [496, 208] on div "Recomendado por especialistas en salud cervical Heading 0 La almohada CerviCare…" at bounding box center [448, 249] width 163 height 199
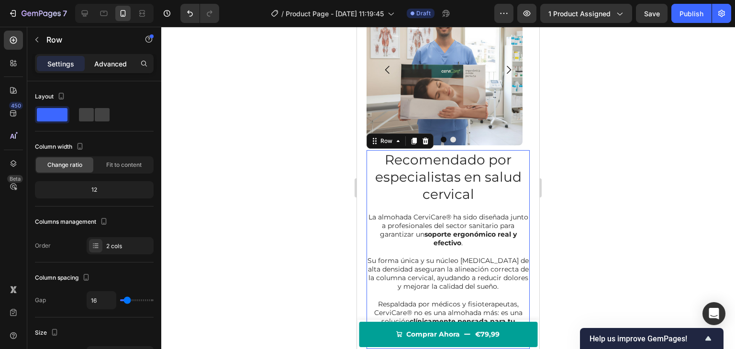
click at [112, 61] on p "Advanced" at bounding box center [110, 64] width 33 height 10
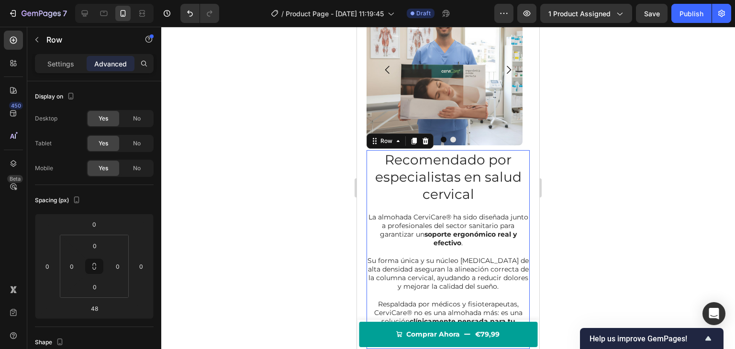
click at [226, 144] on div at bounding box center [448, 188] width 574 height 323
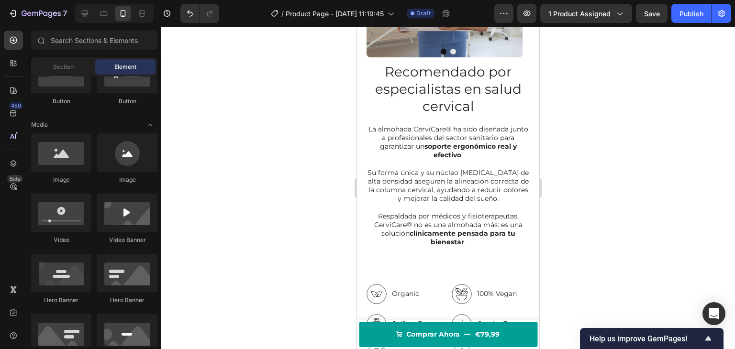
scroll to position [1085, 0]
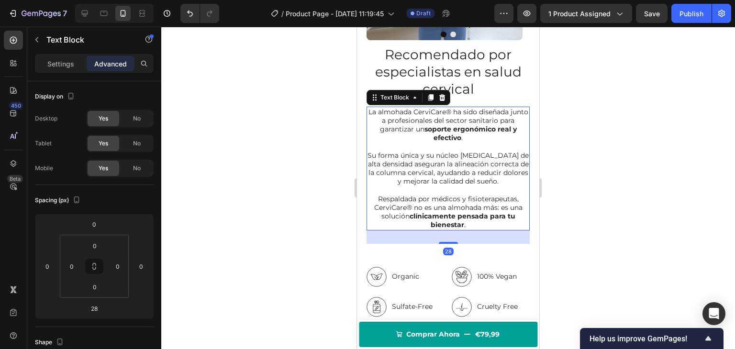
click at [486, 156] on p "Su forma única y su núcleo [MEDICAL_DATA] de alta densidad aseguran la alineaci…" at bounding box center [448, 168] width 161 height 35
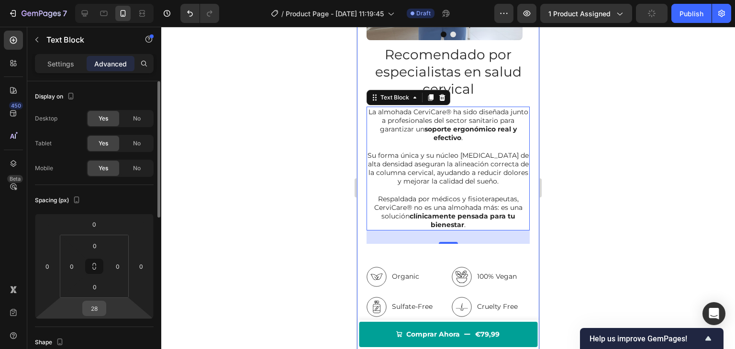
click at [96, 304] on input "28" at bounding box center [94, 309] width 19 height 14
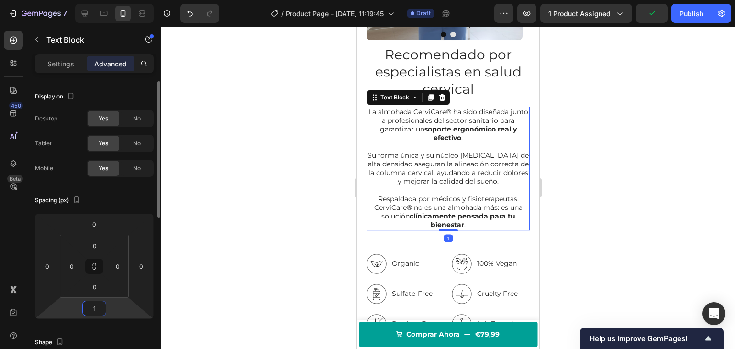
type input "10"
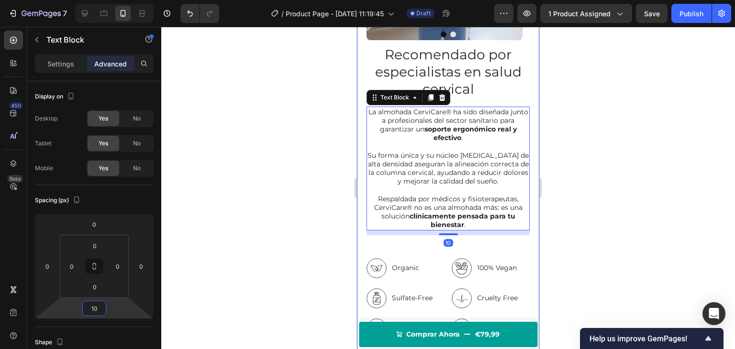
click at [247, 229] on div at bounding box center [448, 188] width 574 height 323
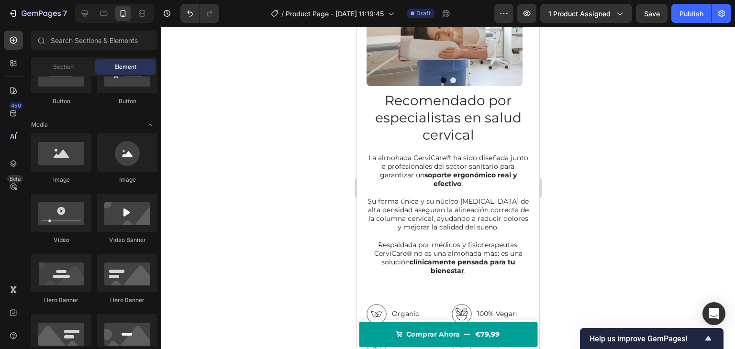
scroll to position [1029, 0]
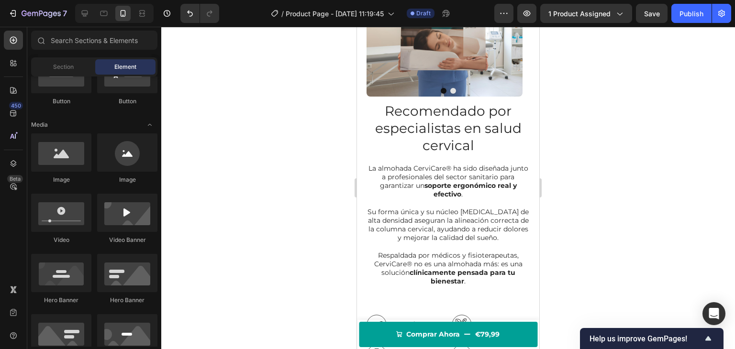
drag, startPoint x: 536, startPoint y: 188, endPoint x: 901, endPoint y: 194, distance: 365.3
click at [626, 146] on div at bounding box center [448, 188] width 574 height 323
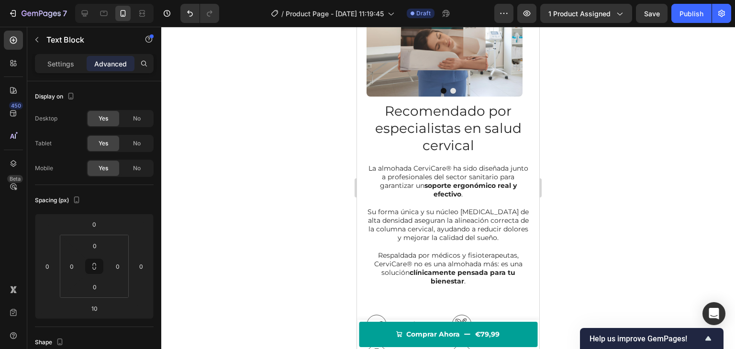
click at [482, 182] on strong "soporte ergonómico real y efectivo" at bounding box center [471, 189] width 92 height 17
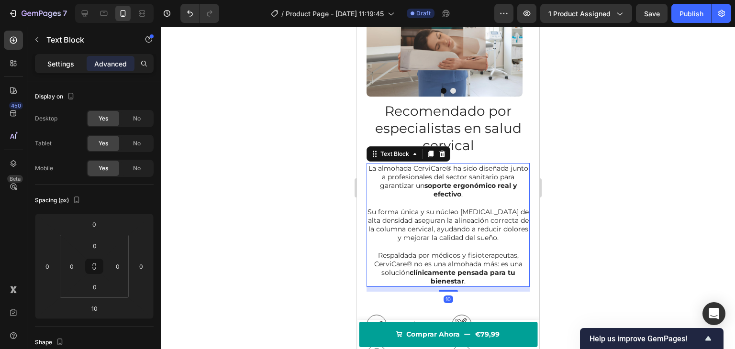
click at [58, 67] on p "Settings" at bounding box center [60, 64] width 27 height 10
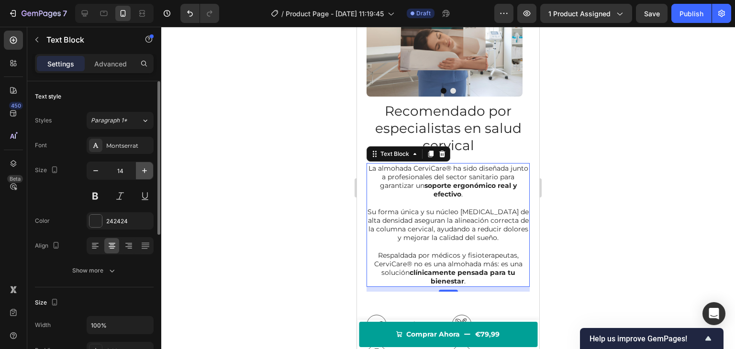
click at [144, 170] on icon "button" at bounding box center [144, 170] width 5 height 5
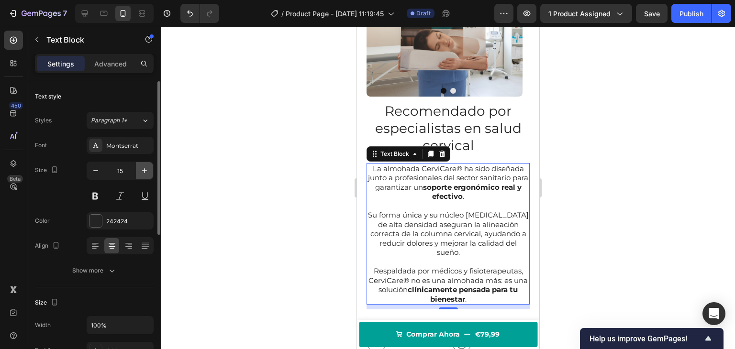
click at [144, 170] on icon "button" at bounding box center [144, 170] width 5 height 5
type input "16"
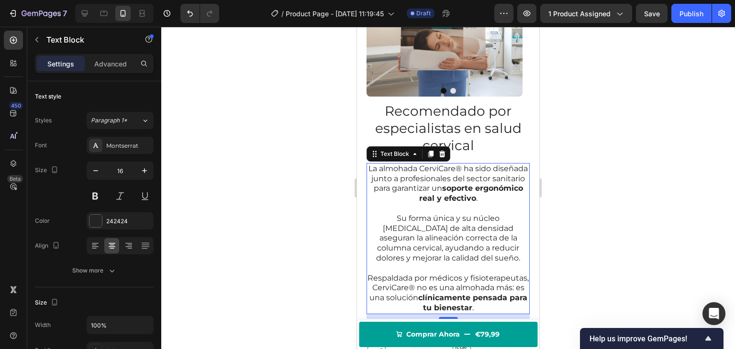
click at [262, 142] on div at bounding box center [448, 188] width 574 height 323
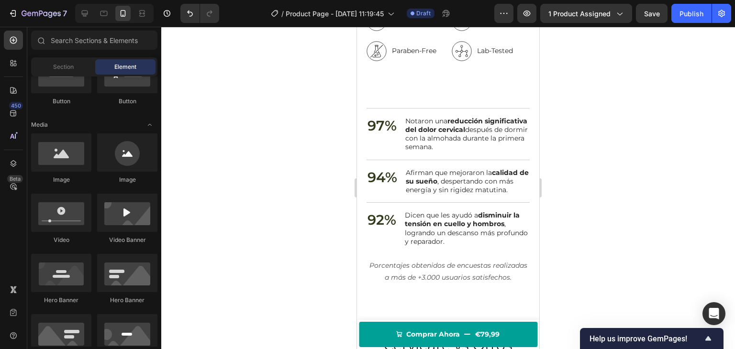
scroll to position [1404, 0]
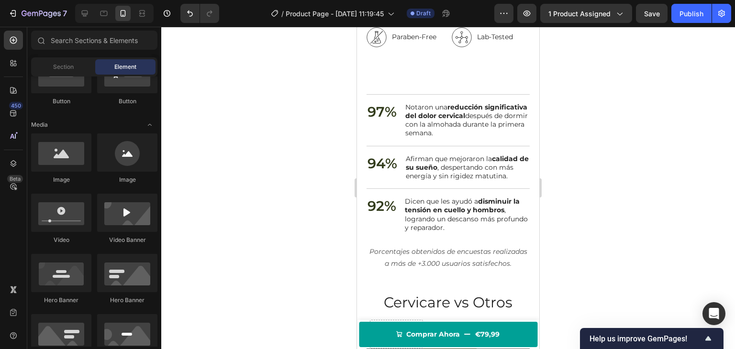
drag, startPoint x: 536, startPoint y: 165, endPoint x: 896, endPoint y: 227, distance: 365.7
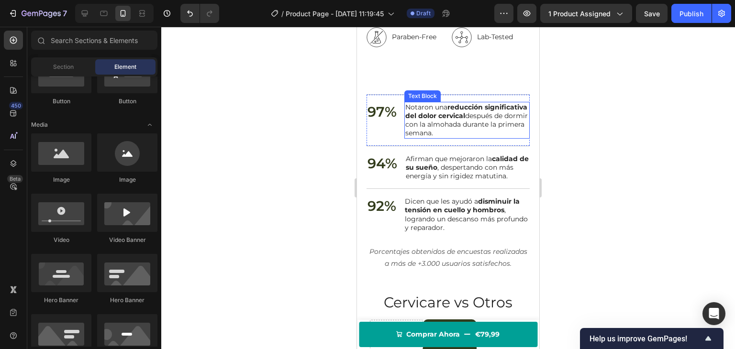
click at [462, 120] on strong "reducción significativa del dolor cervical" at bounding box center [466, 111] width 122 height 17
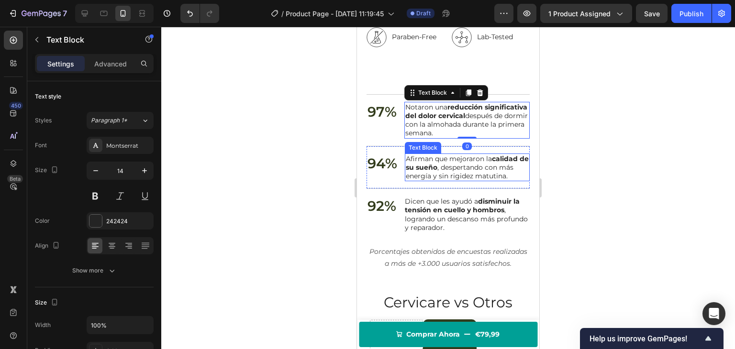
click at [454, 181] on p "Afirman que mejoraron la calidad de su sueño , despertando con más energía y si…" at bounding box center [467, 168] width 123 height 26
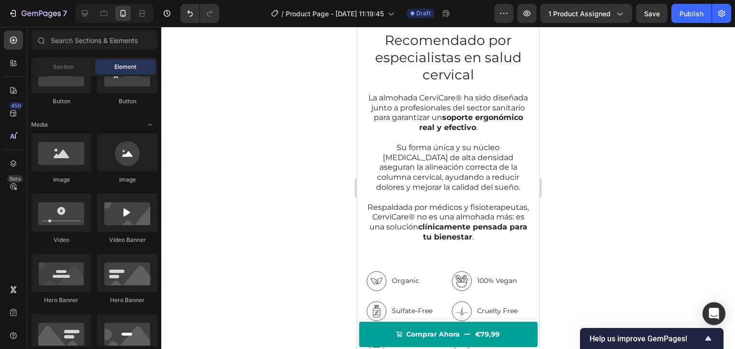
scroll to position [1086, 0]
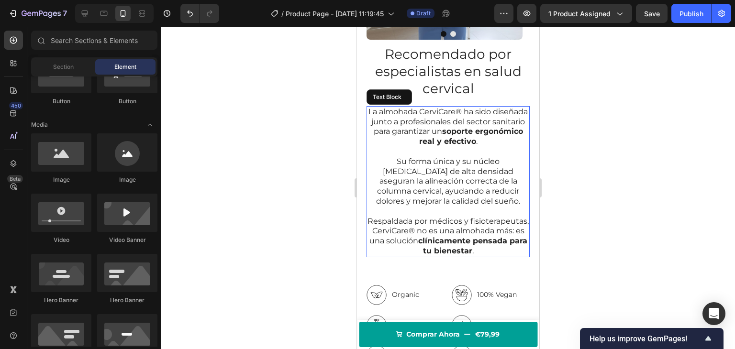
click at [463, 175] on p "Su forma única y su núcleo viscoelástico de alta densidad aseguran la alineació…" at bounding box center [448, 182] width 161 height 50
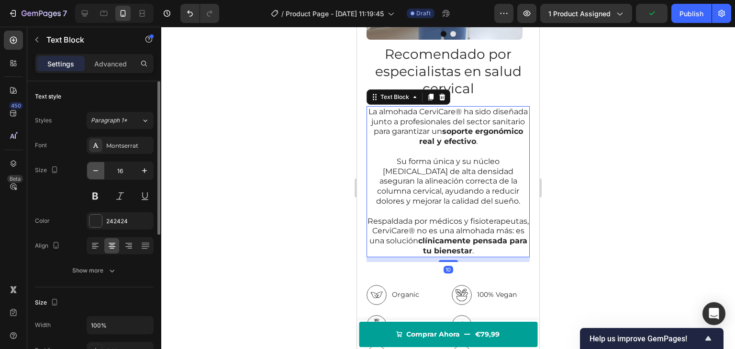
click at [98, 170] on icon "button" at bounding box center [95, 170] width 5 height 1
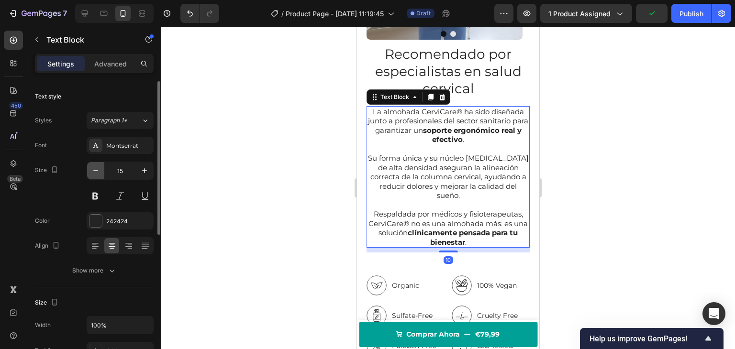
click at [98, 170] on icon "button" at bounding box center [95, 170] width 5 height 1
type input "14"
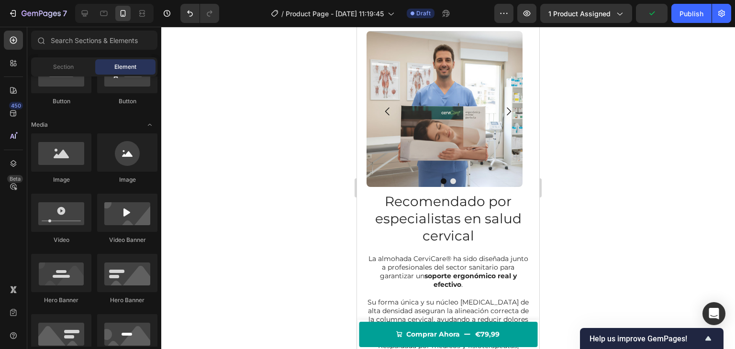
scroll to position [921, 0]
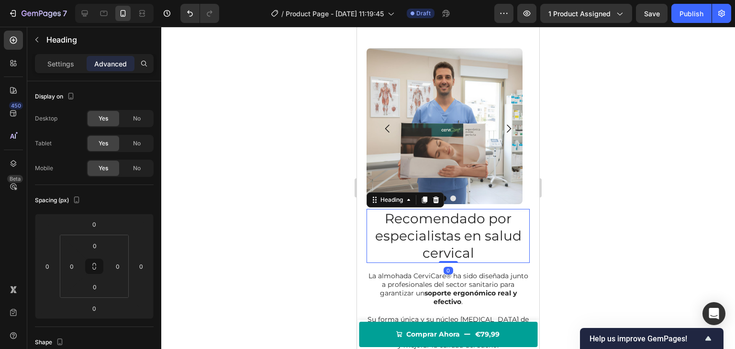
click at [428, 237] on h2 "Recomendado por especialistas en salud cervical" at bounding box center [448, 236] width 163 height 54
click at [65, 62] on p "Settings" at bounding box center [60, 64] width 27 height 10
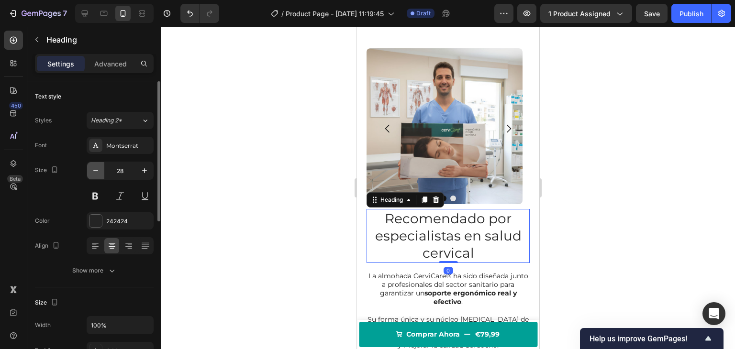
click at [101, 173] on button "button" at bounding box center [95, 170] width 17 height 17
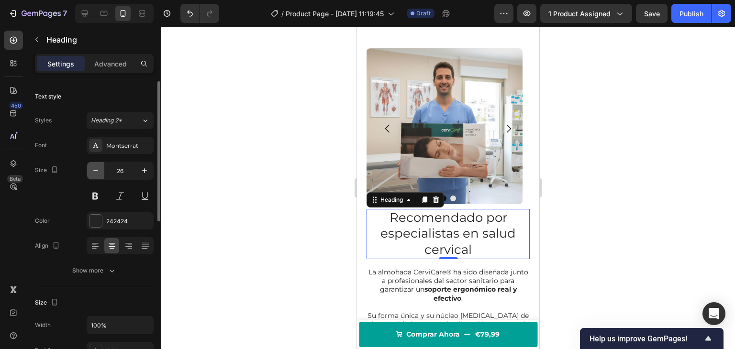
click at [101, 173] on button "button" at bounding box center [95, 170] width 17 height 17
type input "24"
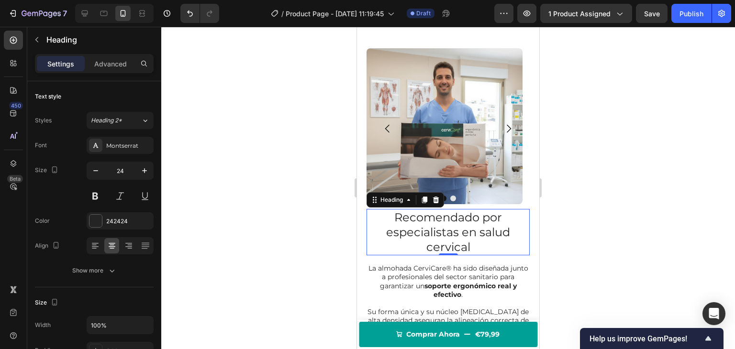
click at [224, 152] on div at bounding box center [448, 188] width 574 height 323
click at [410, 234] on h2 "Recomendado por especialistas en salud cervical" at bounding box center [448, 232] width 163 height 47
click at [94, 168] on icon "button" at bounding box center [96, 171] width 10 height 10
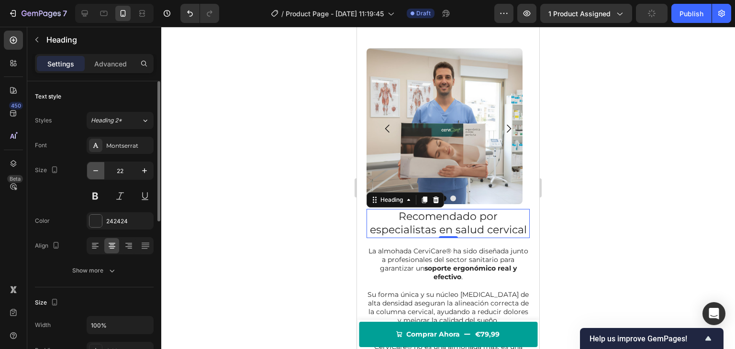
click at [94, 168] on icon "button" at bounding box center [96, 171] width 10 height 10
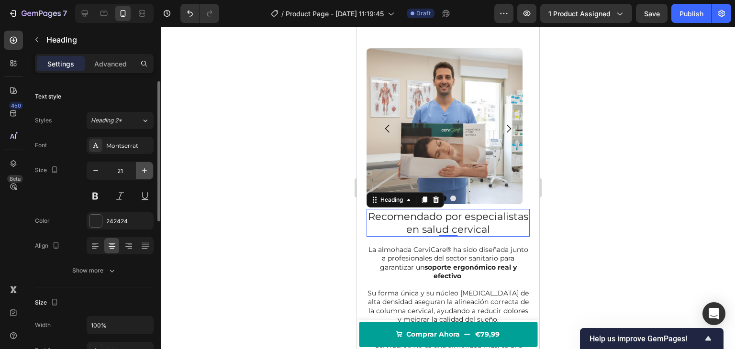
click at [146, 170] on icon "button" at bounding box center [144, 170] width 5 height 5
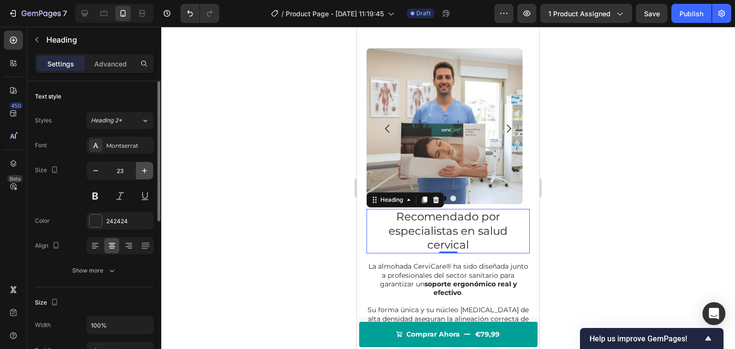
click at [146, 170] on icon "button" at bounding box center [144, 170] width 5 height 5
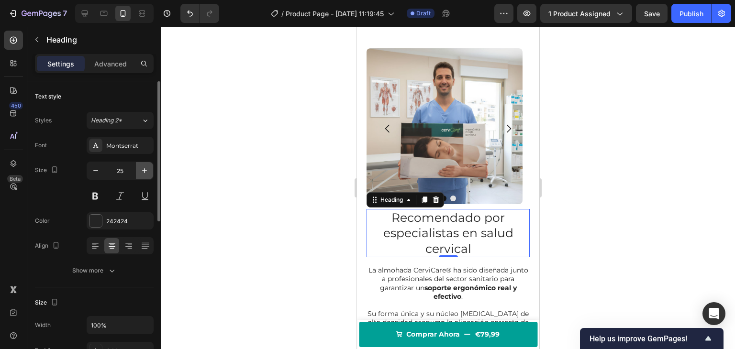
click at [146, 170] on icon "button" at bounding box center [144, 170] width 5 height 5
type input "26"
drag, startPoint x: 241, startPoint y: 145, endPoint x: 339, endPoint y: 160, distance: 98.8
click at [242, 145] on div at bounding box center [448, 188] width 574 height 323
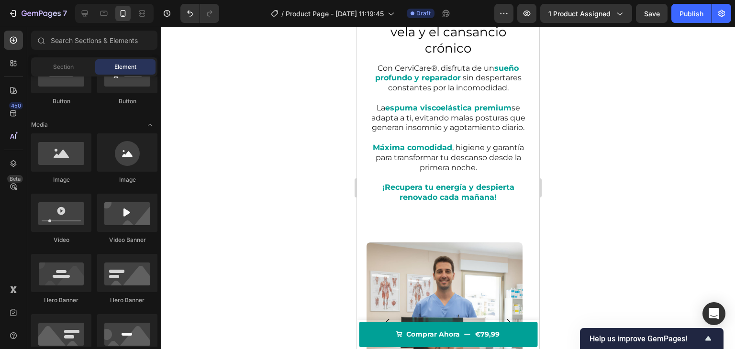
scroll to position [662, 0]
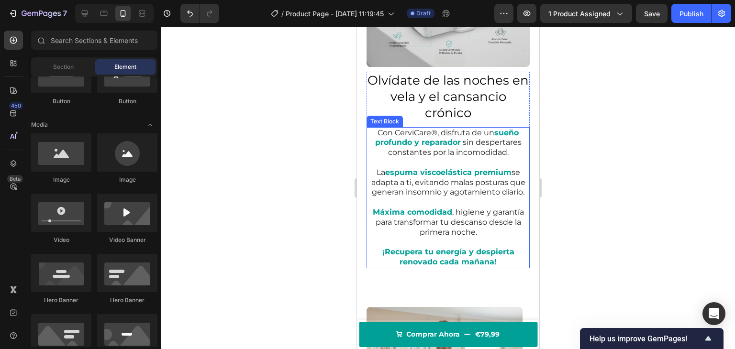
click at [444, 146] on p "Con CerviCare®, disfruta de un sueño profundo y reparador sin despertares const…" at bounding box center [448, 143] width 161 height 30
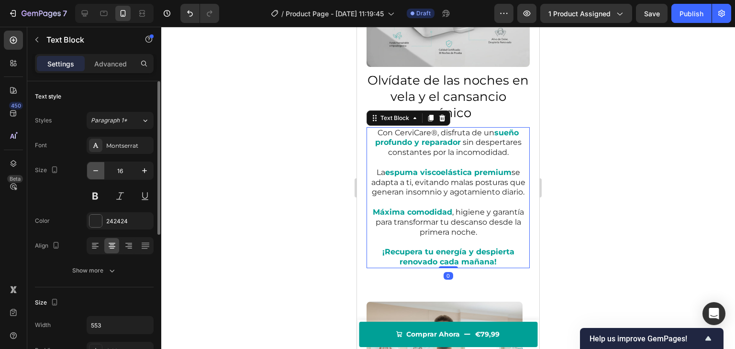
click at [97, 168] on icon "button" at bounding box center [96, 171] width 10 height 10
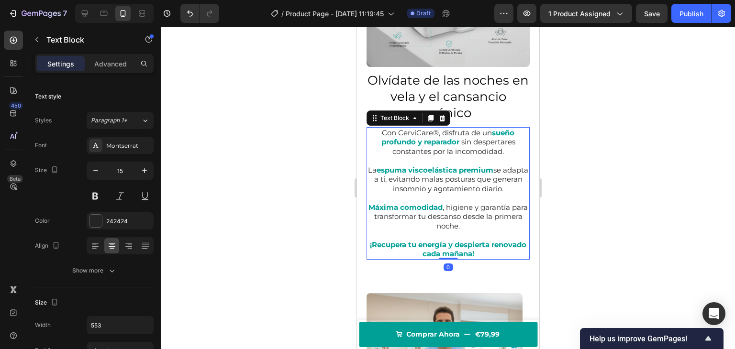
type input "14"
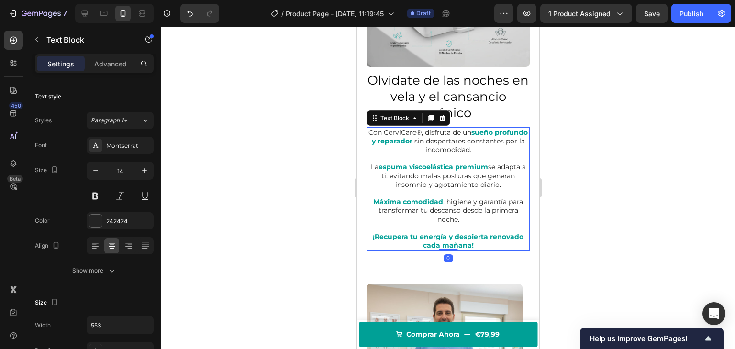
click at [235, 136] on div at bounding box center [448, 188] width 574 height 323
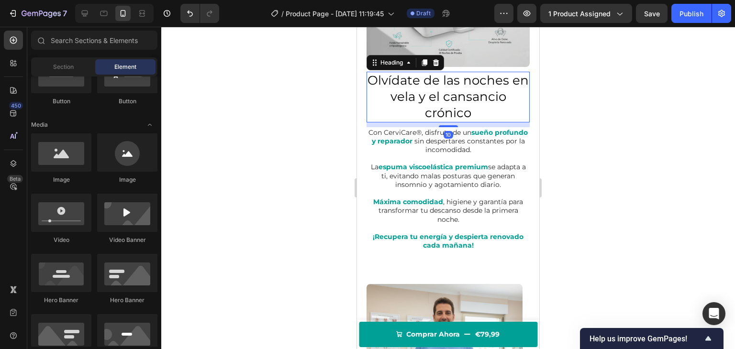
click at [424, 92] on h2 "Olvídate de las noches en vela y el cansancio crónico" at bounding box center [448, 97] width 163 height 50
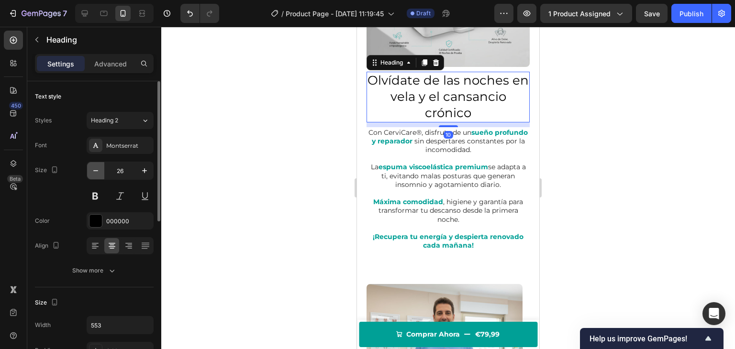
click at [94, 171] on icon "button" at bounding box center [96, 171] width 10 height 10
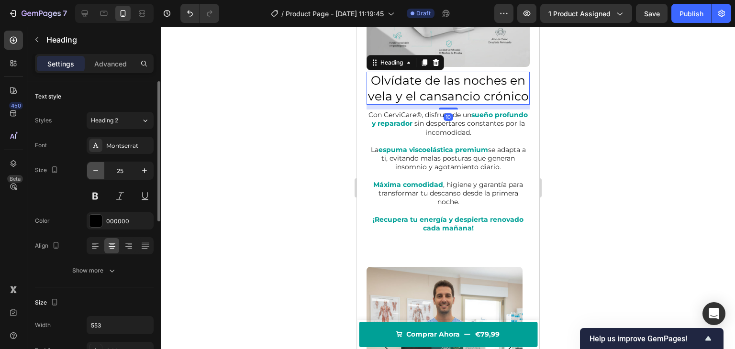
click at [94, 171] on icon "button" at bounding box center [96, 171] width 10 height 10
type input "24"
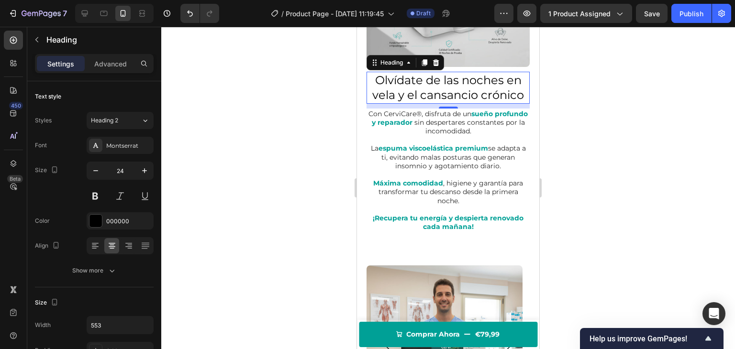
click at [247, 135] on div at bounding box center [448, 188] width 574 height 323
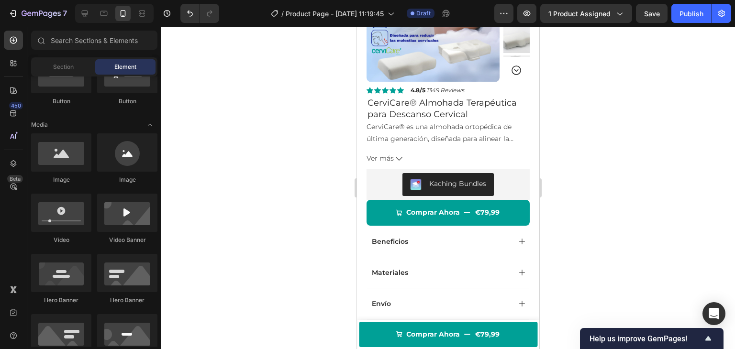
scroll to position [97, 0]
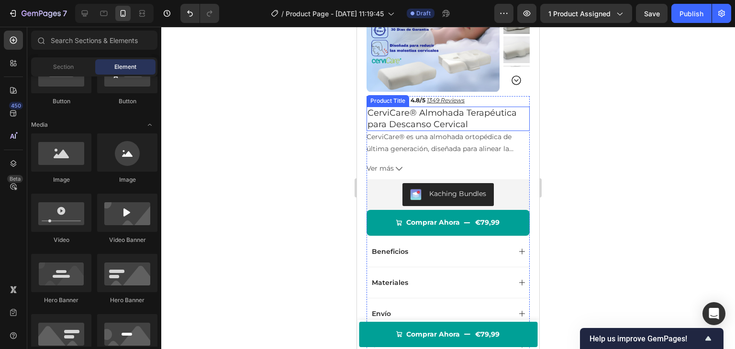
click at [448, 117] on h1 "CerviCare® Almohada Terapéutica para Descanso Cervical" at bounding box center [448, 119] width 163 height 24
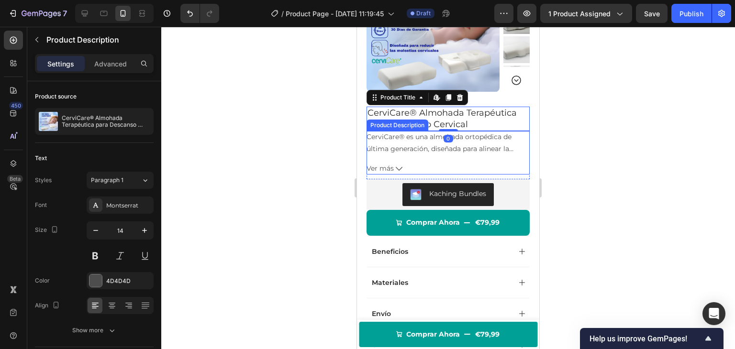
click at [424, 146] on p "CerviCare® es una almohada ortopédica de última generación, diseñada para aline…" at bounding box center [448, 179] width 162 height 93
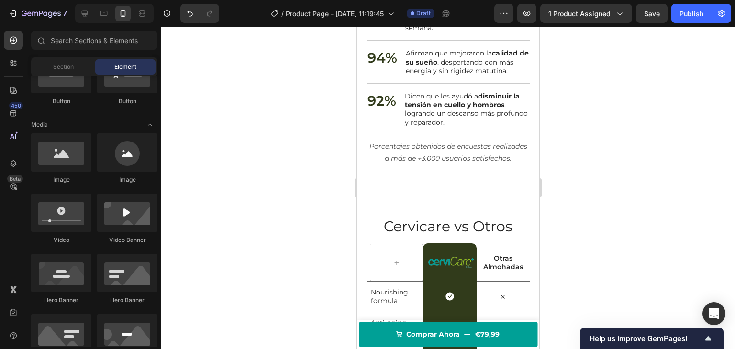
scroll to position [1442, 0]
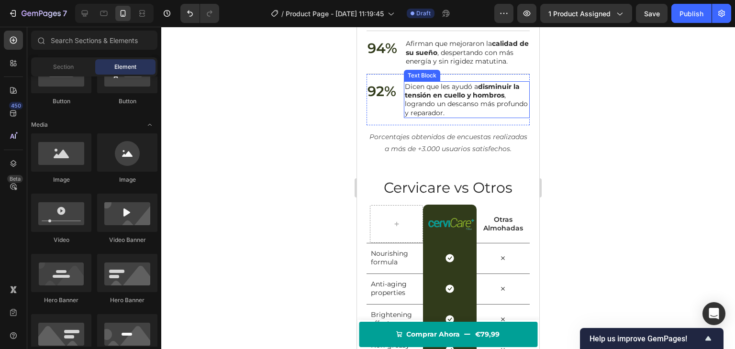
click at [443, 100] on strong "disminuir la tensión en cuello y hombros" at bounding box center [462, 90] width 115 height 17
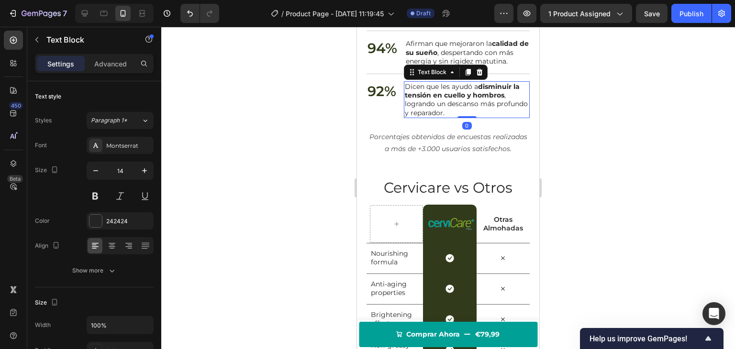
click at [443, 100] on strong "disminuir la tensión en cuello y hombros" at bounding box center [462, 90] width 115 height 17
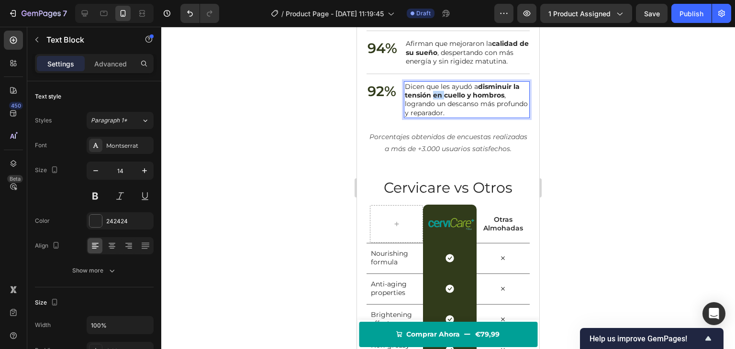
click at [443, 100] on strong "disminuir la tensión en cuello y hombros" at bounding box center [462, 90] width 115 height 17
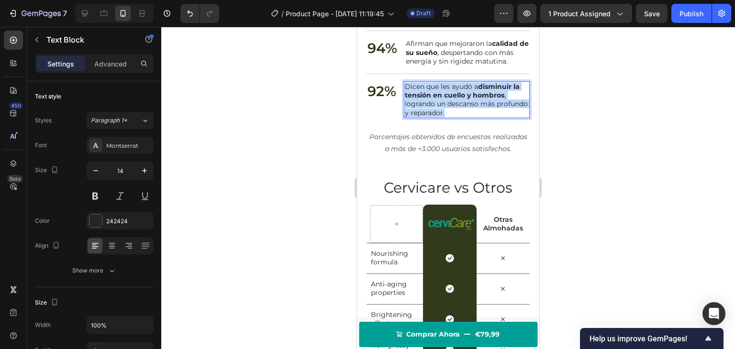
click at [443, 100] on strong "disminuir la tensión en cuello y hombros" at bounding box center [462, 90] width 115 height 17
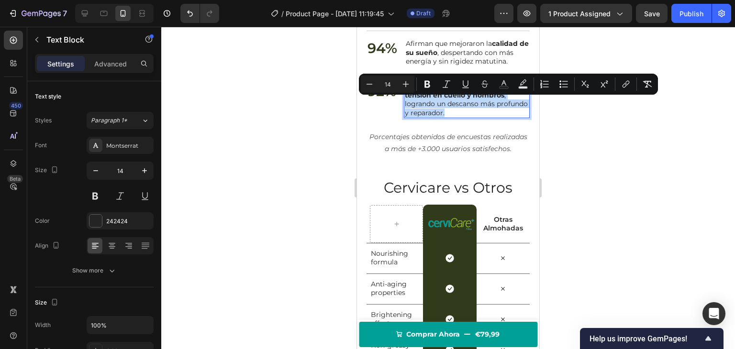
click at [443, 100] on strong "disminuir la tensión en cuello y hombros" at bounding box center [462, 90] width 115 height 17
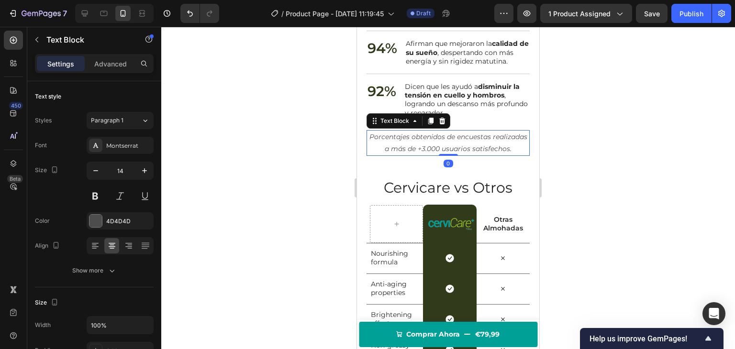
click at [423, 153] on icon "Porcentajes obtenidos de encuestas realizadas a más de +3.000 usuarios satisfec…" at bounding box center [449, 143] width 158 height 21
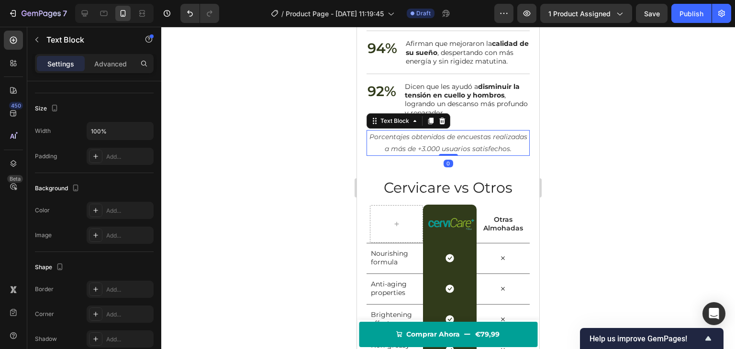
click at [66, 67] on p "Settings" at bounding box center [60, 64] width 27 height 10
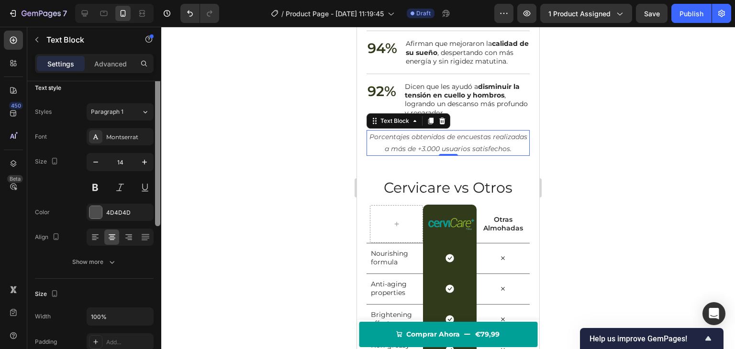
scroll to position [0, 0]
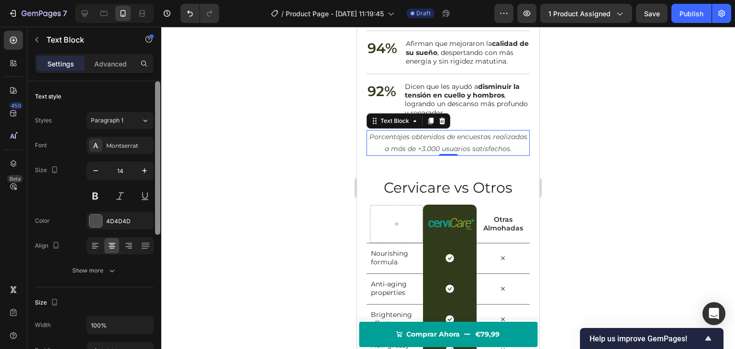
drag, startPoint x: 157, startPoint y: 203, endPoint x: 173, endPoint y: 90, distance: 114.6
click at [172, 0] on div "7 Version history / Product Page - Sep 28, 11:19:45 Draft Preview 1 product ass…" at bounding box center [367, 0] width 735 height 0
click at [264, 115] on div at bounding box center [448, 188] width 574 height 323
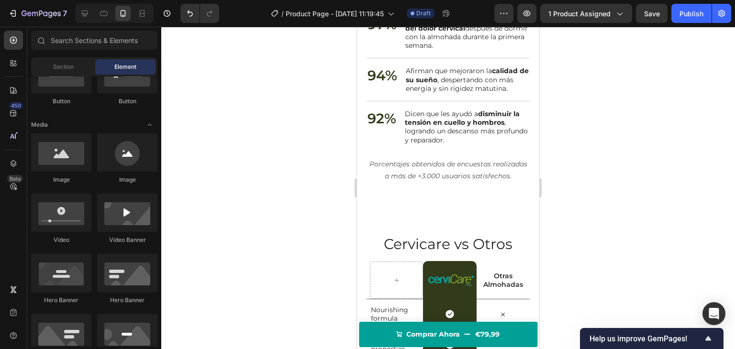
scroll to position [1371, 0]
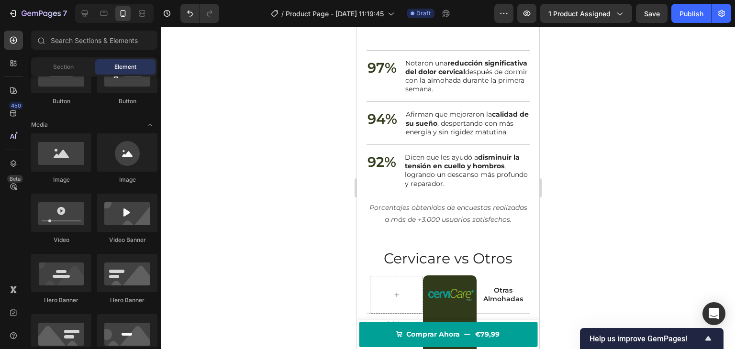
drag, startPoint x: 538, startPoint y: 208, endPoint x: 898, endPoint y: 230, distance: 361.6
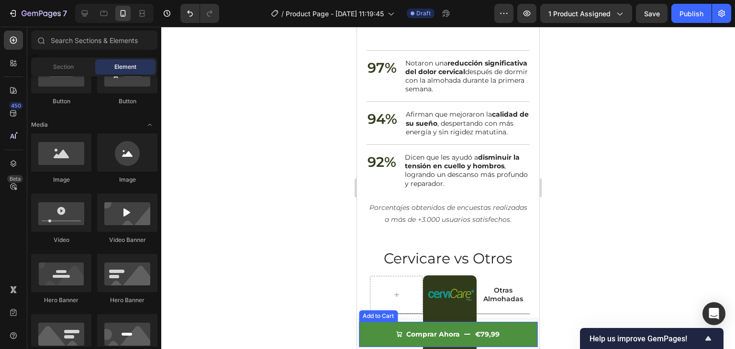
click at [373, 334] on button "Comprar Ahora €79,99" at bounding box center [448, 334] width 179 height 25
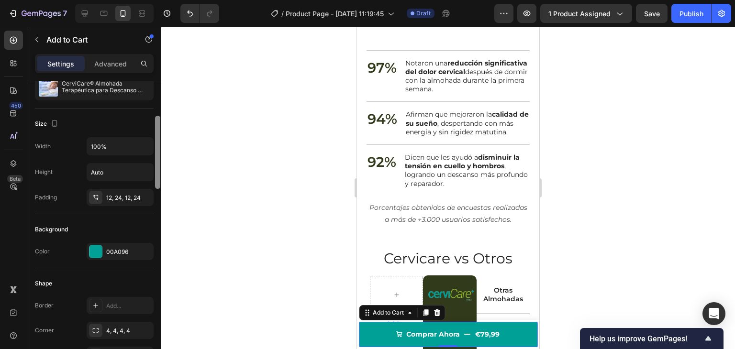
drag, startPoint x: 158, startPoint y: 142, endPoint x: 140, endPoint y: 207, distance: 67.6
click at [163, 0] on div "7 Version history / Product Page - Sep 28, 11:19:45 Draft Preview 1 product ass…" at bounding box center [367, 0] width 735 height 0
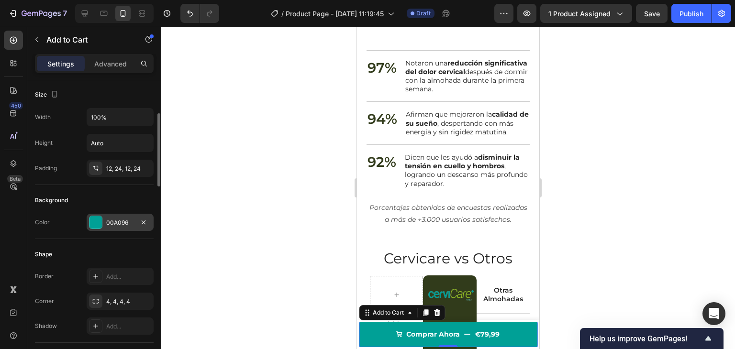
click at [117, 224] on div "00A096" at bounding box center [120, 223] width 28 height 9
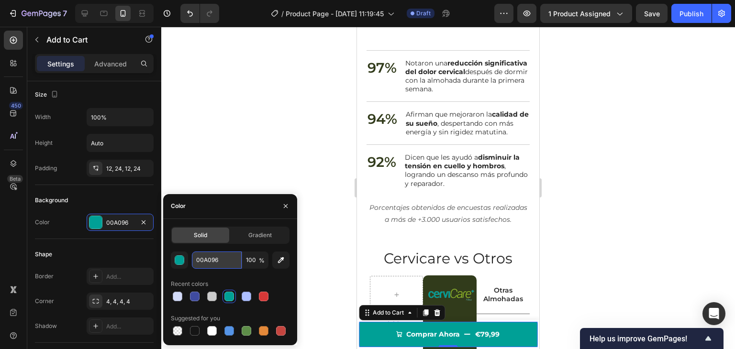
click at [212, 265] on input "00A096" at bounding box center [217, 260] width 50 height 17
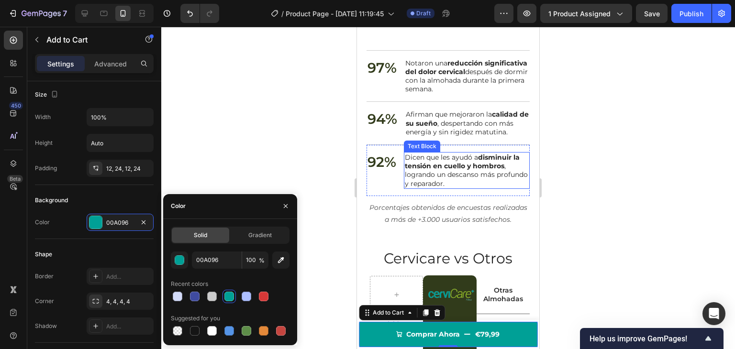
click at [478, 170] on strong "disminuir la tensión en cuello y hombros" at bounding box center [462, 161] width 115 height 17
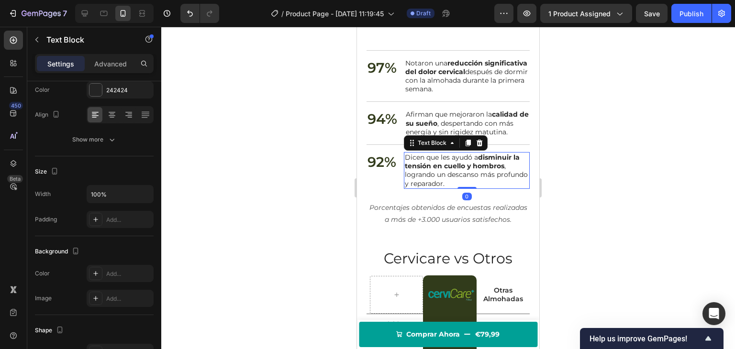
click at [478, 170] on strong "disminuir la tensión en cuello y hombros" at bounding box center [462, 161] width 115 height 17
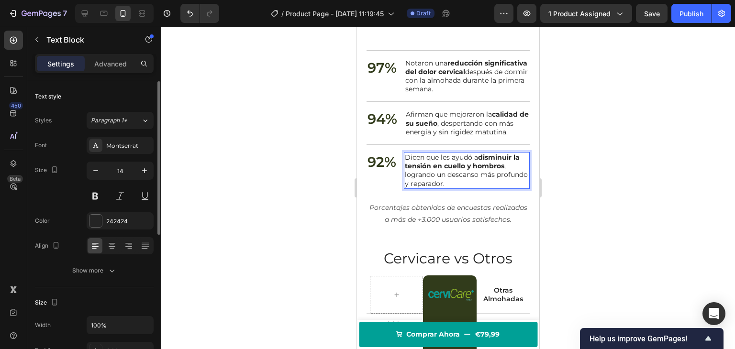
click at [484, 170] on strong "disminuir la tensión en cuello y hombros" at bounding box center [462, 161] width 115 height 17
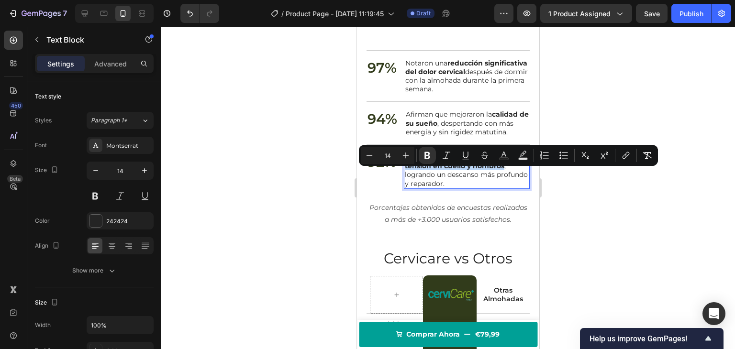
drag, startPoint x: 482, startPoint y: 175, endPoint x: 512, endPoint y: 184, distance: 31.6
click at [512, 170] on strong "disminuir la tensión en cuello y hombros" at bounding box center [462, 161] width 115 height 17
click at [503, 158] on rect "Editor contextual toolbar" at bounding box center [504, 159] width 9 height 2
type input "242424"
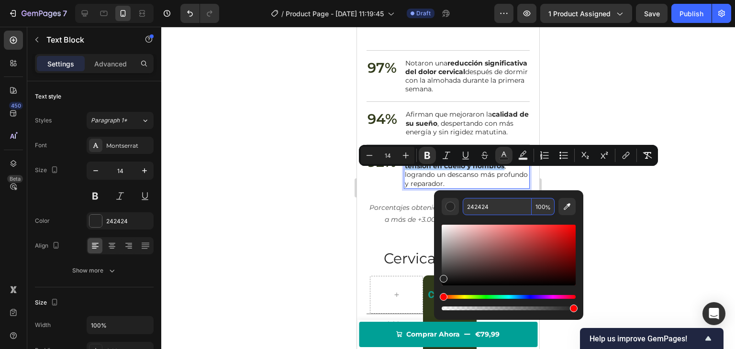
click at [487, 204] on input "242424" at bounding box center [497, 206] width 69 height 17
paste input "00A096"
type input "00A096"
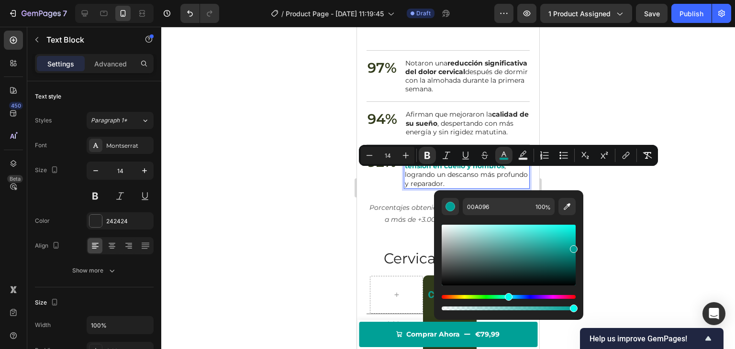
click at [466, 177] on p "Dicen que les ayudó a disminuir la tensión en cuello y hombros , logrando un de…" at bounding box center [467, 170] width 124 height 35
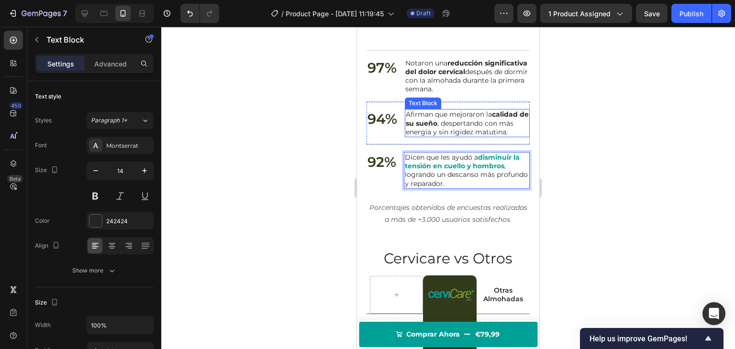
click at [500, 121] on strong "calidad de su sueño" at bounding box center [467, 118] width 123 height 17
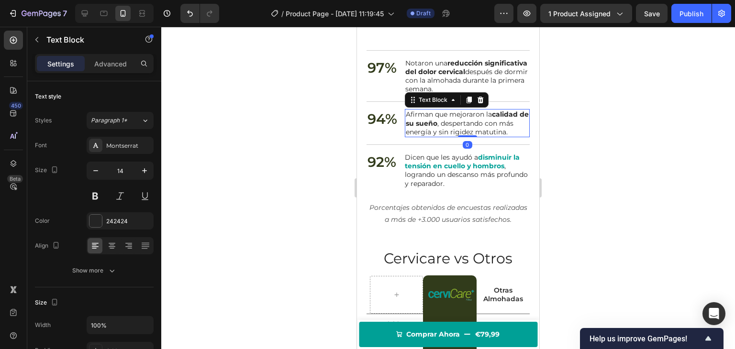
click at [496, 123] on strong "calidad de su sueño" at bounding box center [467, 118] width 123 height 17
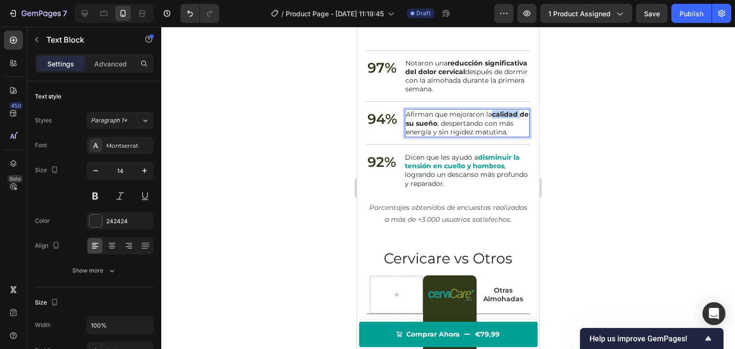
click at [496, 123] on strong "calidad de su sueño" at bounding box center [467, 118] width 123 height 17
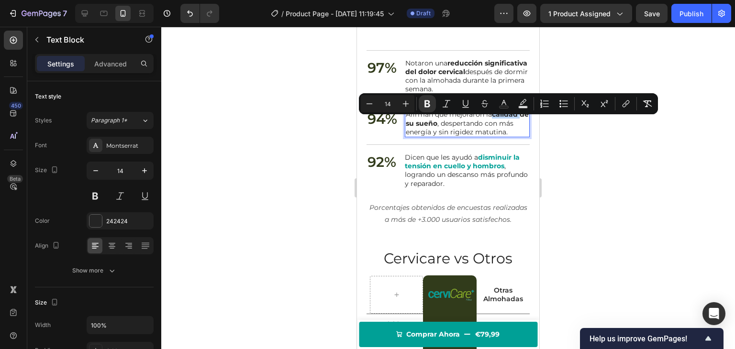
click at [495, 123] on strong "calidad de su sueño" at bounding box center [467, 118] width 123 height 17
drag, startPoint x: 494, startPoint y: 122, endPoint x: 447, endPoint y: 132, distance: 48.4
click at [447, 127] on strong "calidad de su sueño" at bounding box center [467, 118] width 123 height 17
click at [506, 104] on icon "Editor contextual toolbar" at bounding box center [504, 104] width 10 height 10
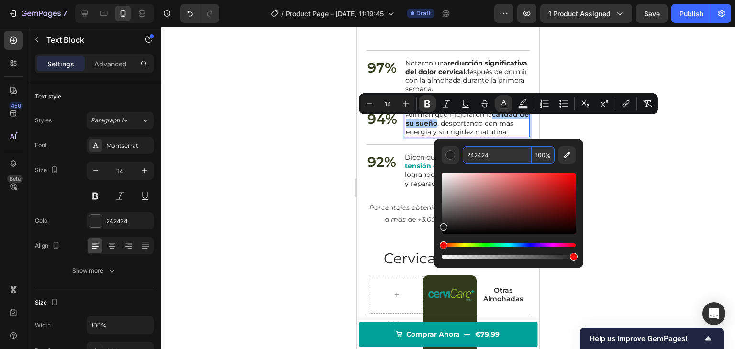
click at [484, 155] on input "242424" at bounding box center [497, 154] width 69 height 17
paste input "00A096"
type input "00A096"
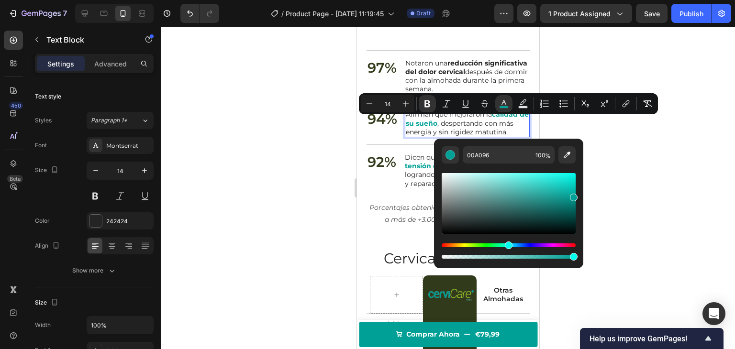
click at [452, 129] on p "Afirman que mejoraron la calidad de su sueño , despertando con más energía y si…" at bounding box center [467, 123] width 123 height 26
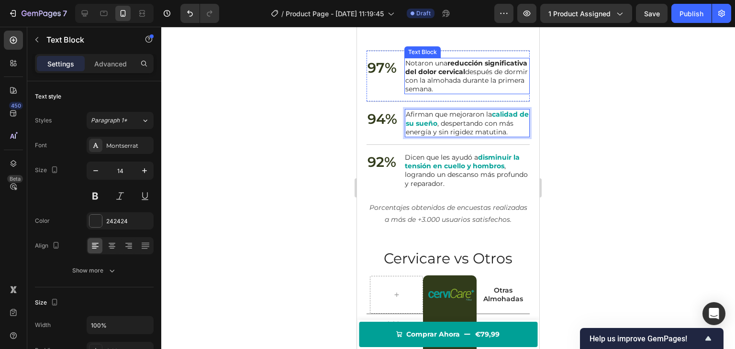
click at [450, 61] on div "Notaron una reducción significativa del dolor cervical después de dormir con la…" at bounding box center [466, 76] width 125 height 37
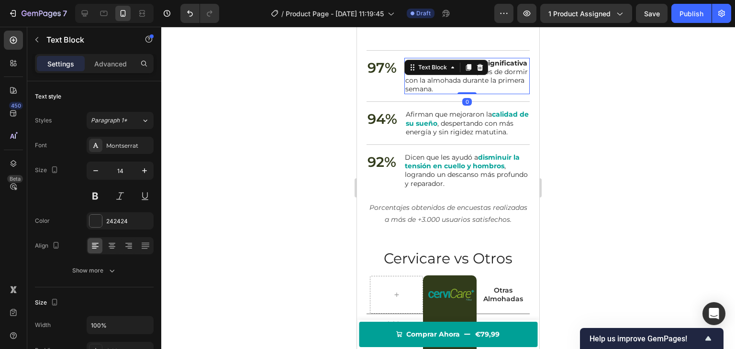
click at [450, 61] on div "Text Block" at bounding box center [446, 67] width 84 height 15
click at [500, 73] on strong "reducción significativa del dolor cervical" at bounding box center [466, 67] width 122 height 17
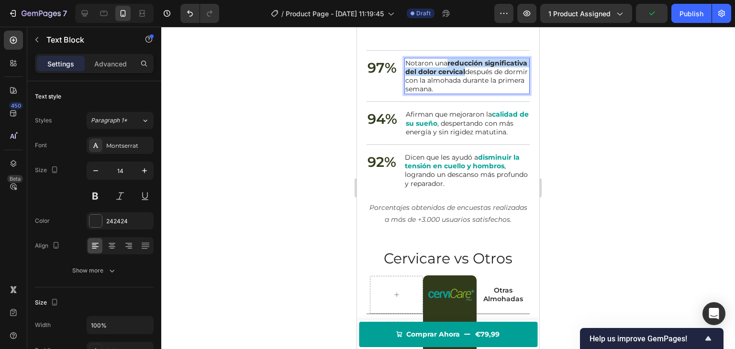
drag, startPoint x: 449, startPoint y: 62, endPoint x: 510, endPoint y: 74, distance: 62.0
click at [510, 74] on p "Notaron una reducción significativa del dolor cervical después de dormir con la…" at bounding box center [466, 76] width 123 height 35
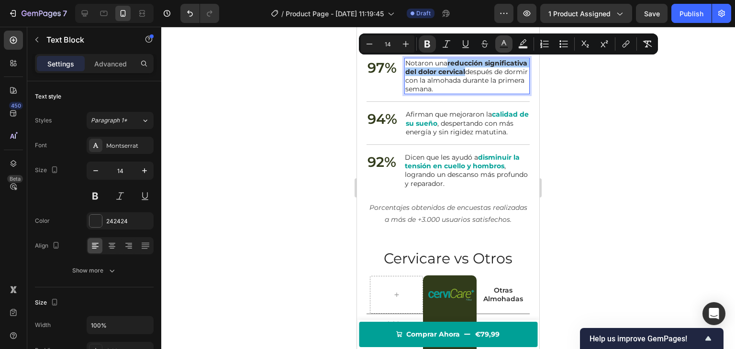
click at [505, 45] on icon "Editor contextual toolbar" at bounding box center [504, 44] width 10 height 10
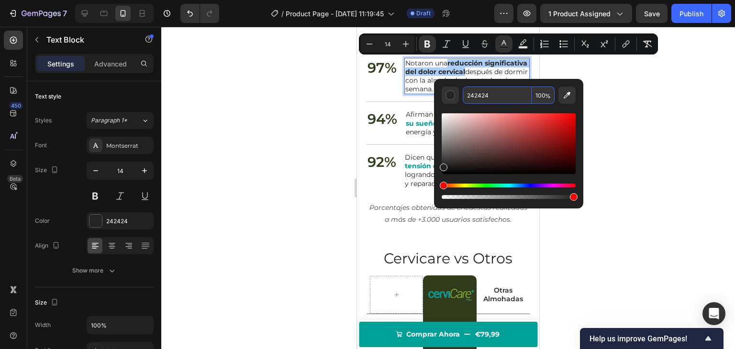
click at [483, 95] on input "242424" at bounding box center [497, 95] width 69 height 17
paste input "00A096"
type input "00A096"
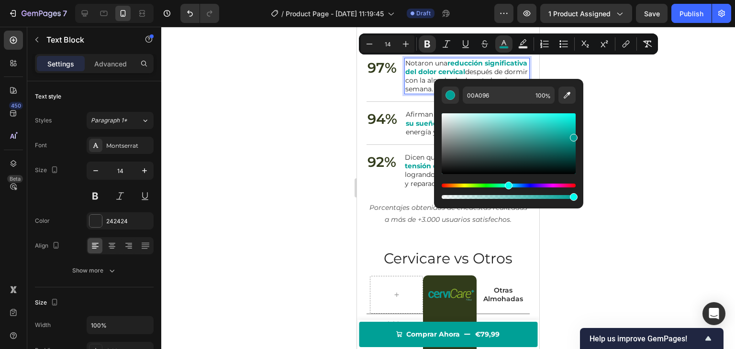
click at [414, 94] on p "Notaron una reducción significativa del dolor cervical después de dormir con la…" at bounding box center [466, 76] width 123 height 35
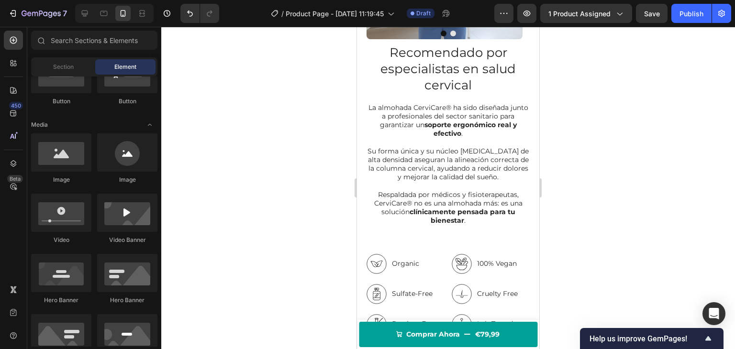
scroll to position [1030, 0]
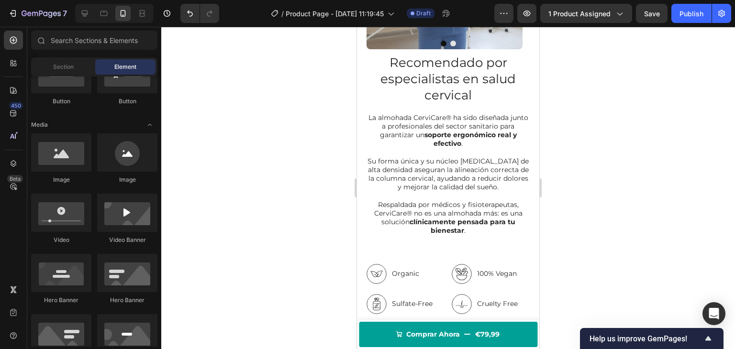
drag, startPoint x: 535, startPoint y: 200, endPoint x: 898, endPoint y: 187, distance: 364.0
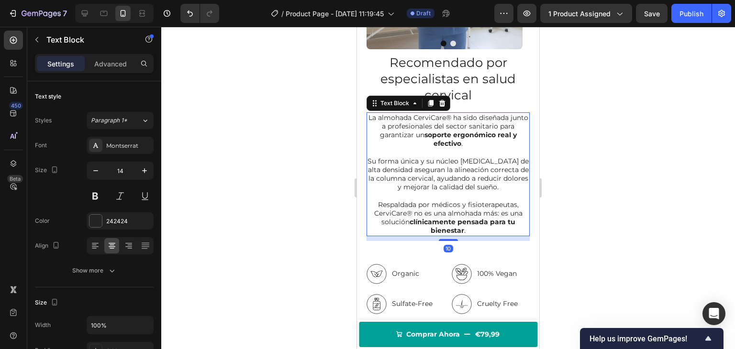
click at [430, 133] on strong "soporte ergonómico real y efectivo" at bounding box center [471, 139] width 92 height 17
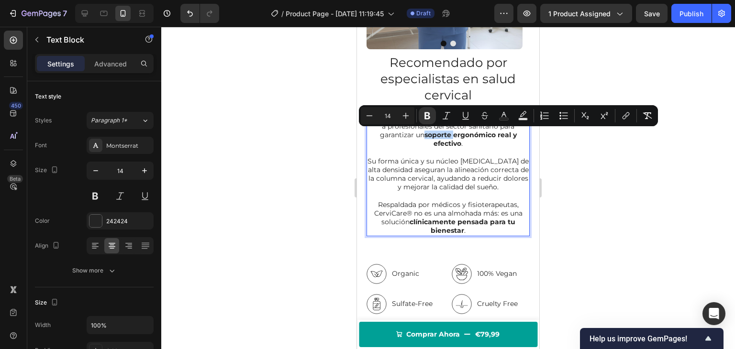
click at [426, 136] on strong "soporte ergonómico real y efectivo" at bounding box center [471, 139] width 92 height 17
drag, startPoint x: 423, startPoint y: 135, endPoint x: 457, endPoint y: 144, distance: 35.6
click at [457, 144] on p "La almohada CerviCare® ha sido diseñada junto a profesionales del sector sanita…" at bounding box center [448, 130] width 161 height 35
click at [502, 117] on icon "Editor contextual toolbar" at bounding box center [504, 116] width 10 height 10
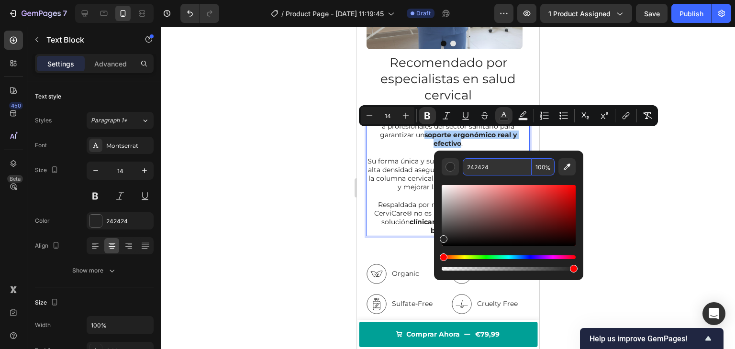
click at [484, 164] on input "242424" at bounding box center [497, 166] width 69 height 17
paste input "00A096"
type input "00A096"
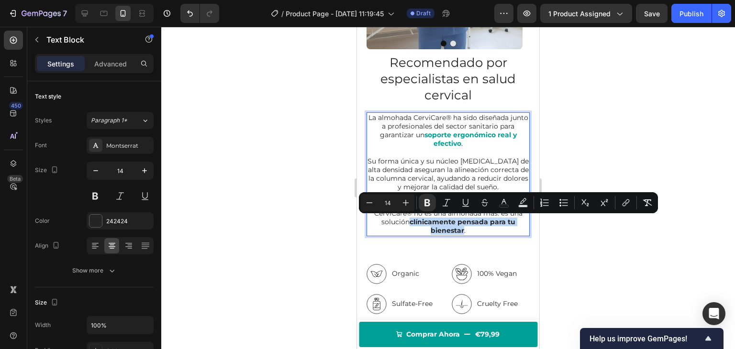
drag, startPoint x: 407, startPoint y: 219, endPoint x: 460, endPoint y: 231, distance: 54.9
click at [460, 231] on p "Respaldada por médicos y fisioterapeutas, CerviCare® no es una almohada más: es…" at bounding box center [448, 218] width 161 height 35
click at [500, 205] on rect "Editor contextual toolbar" at bounding box center [504, 206] width 9 height 2
type input "242424"
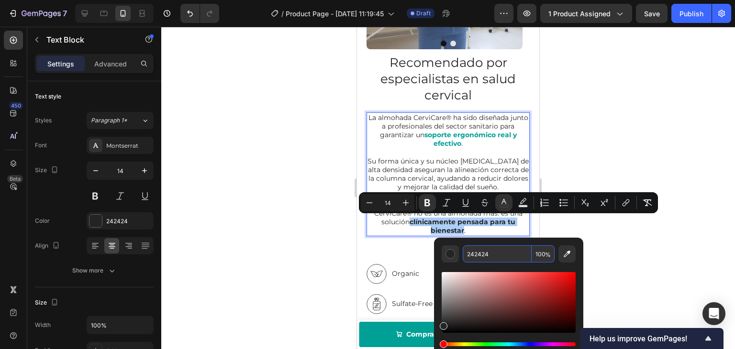
click at [479, 257] on input "242424" at bounding box center [497, 254] width 69 height 17
paste input "00A096"
type input "00A096"
click at [477, 141] on p "La almohada CerviCare® ha sido diseñada junto a profesionales del sector sanita…" at bounding box center [448, 130] width 161 height 35
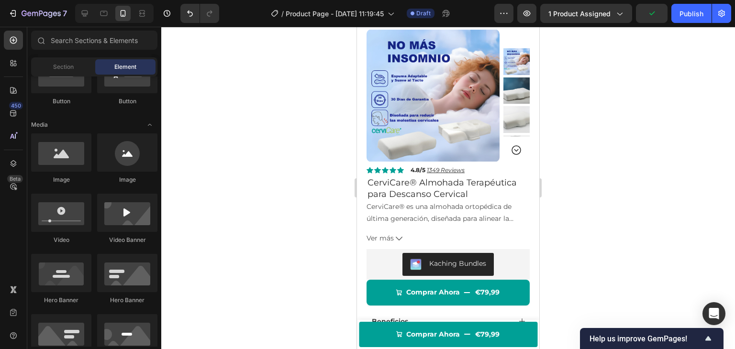
scroll to position [0, 0]
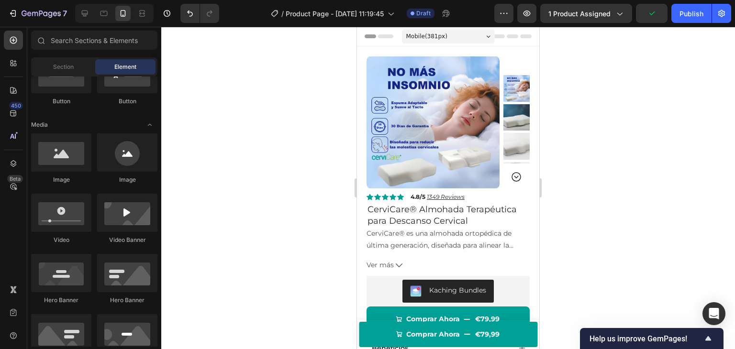
drag, startPoint x: 538, startPoint y: 157, endPoint x: 906, endPoint y: 64, distance: 380.3
drag, startPoint x: 536, startPoint y: 54, endPoint x: 897, endPoint y: 72, distance: 361.8
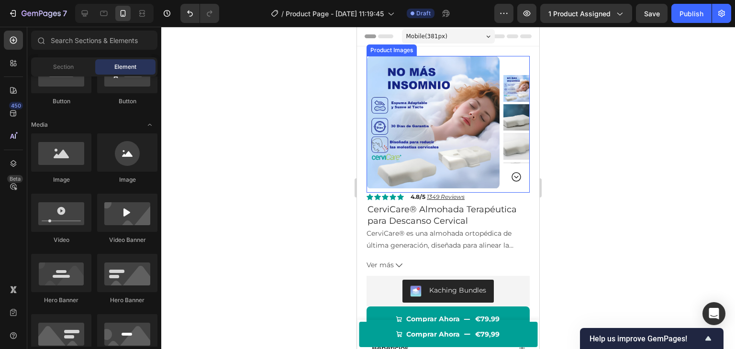
click at [511, 119] on img at bounding box center [517, 117] width 27 height 27
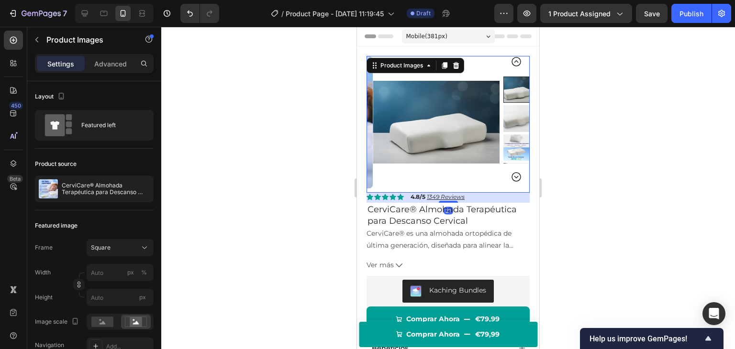
click at [511, 119] on img at bounding box center [517, 118] width 27 height 27
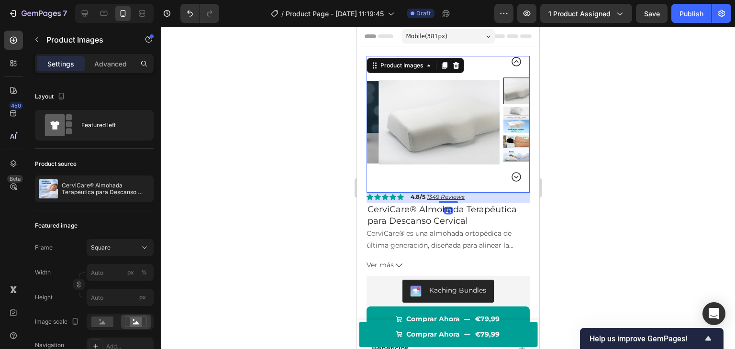
click at [511, 119] on img at bounding box center [517, 120] width 27 height 27
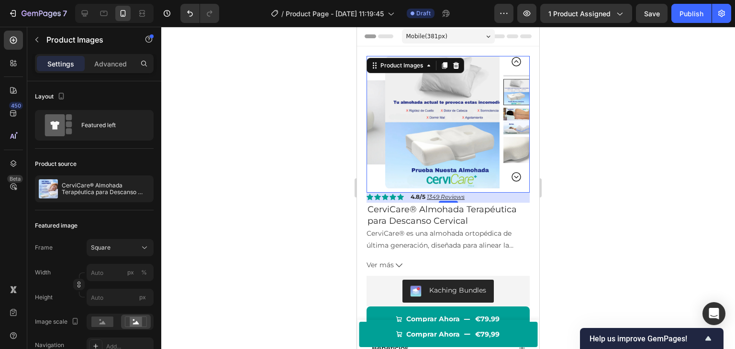
click at [511, 119] on img at bounding box center [517, 121] width 27 height 27
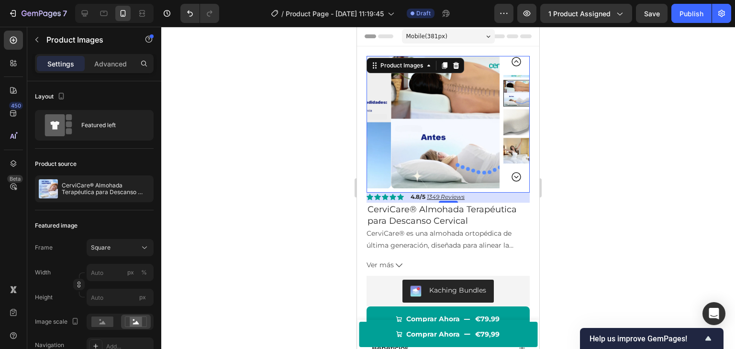
click at [511, 119] on img at bounding box center [517, 122] width 27 height 27
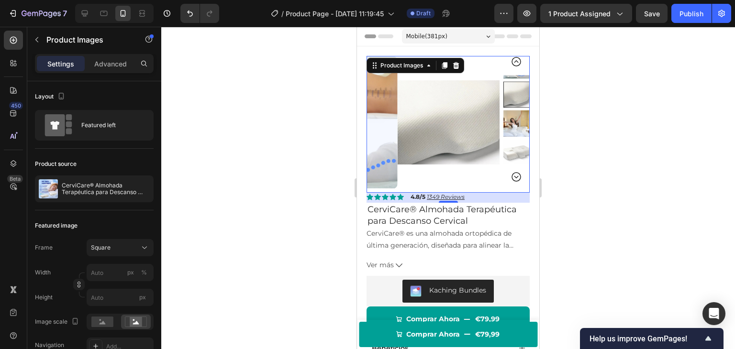
click at [511, 119] on img at bounding box center [517, 123] width 27 height 27
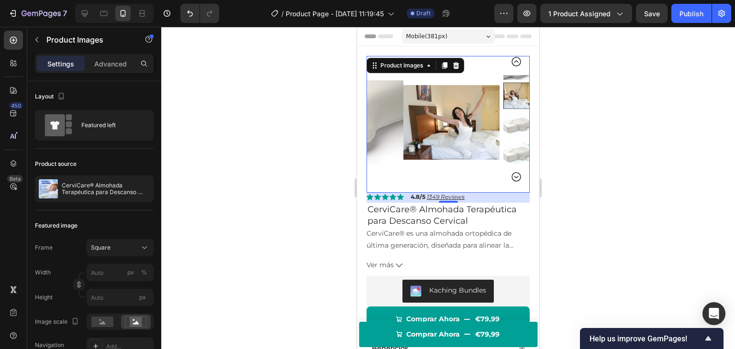
click at [511, 119] on img at bounding box center [517, 125] width 27 height 27
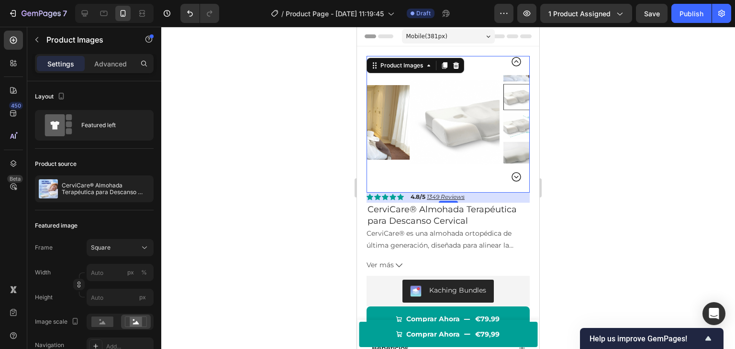
click at [584, 112] on div at bounding box center [448, 188] width 574 height 323
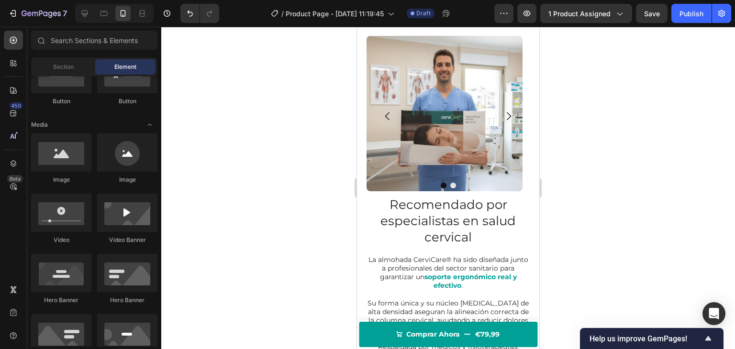
scroll to position [894, 0]
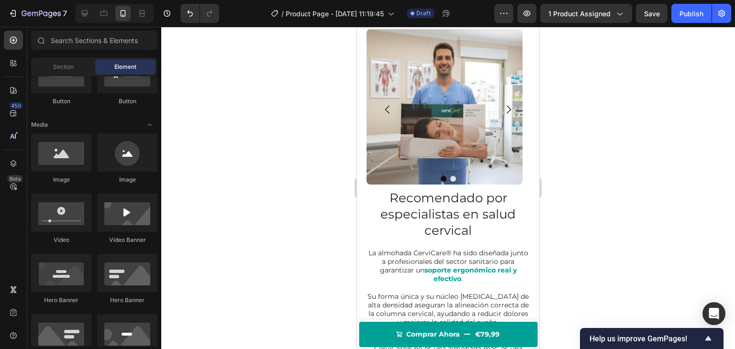
drag, startPoint x: 535, startPoint y: 55, endPoint x: 899, endPoint y: 187, distance: 387.3
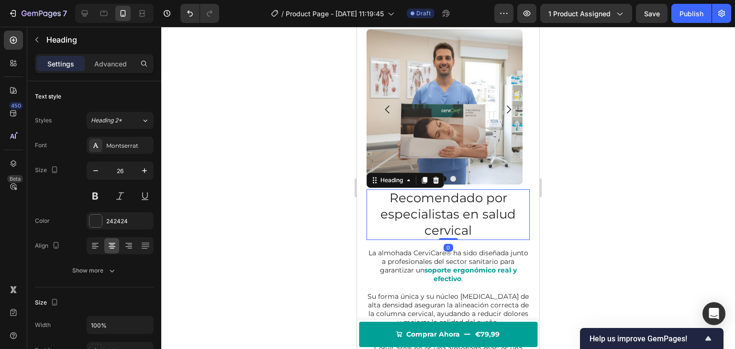
click at [471, 201] on h2 "Recomendado por especialistas en salud cervical" at bounding box center [448, 215] width 163 height 50
click at [463, 213] on h2 "Recomendado por especialistas en salud cervical" at bounding box center [448, 215] width 163 height 50
click at [463, 213] on p "Recomendado por especialistas en salud cervical" at bounding box center [448, 215] width 161 height 48
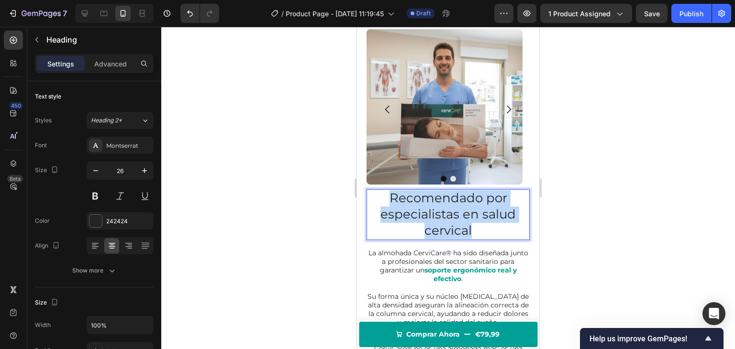
click at [463, 213] on p "Recomendado por especialistas en salud cervical" at bounding box center [448, 215] width 161 height 48
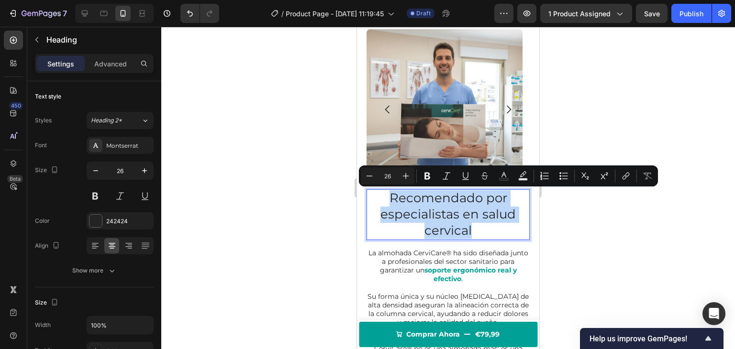
click at [463, 213] on p "Recomendado por especialistas en salud cervical" at bounding box center [448, 215] width 161 height 48
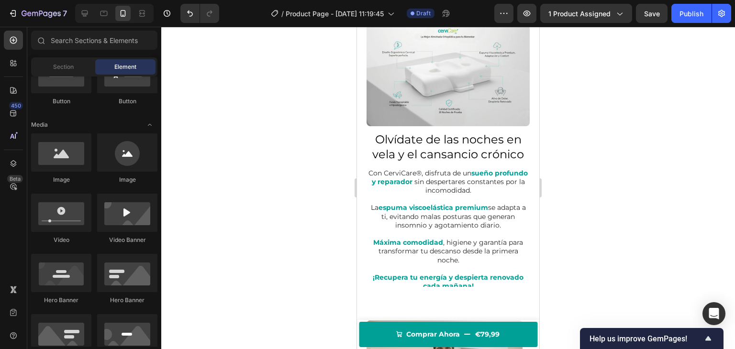
scroll to position [586, 0]
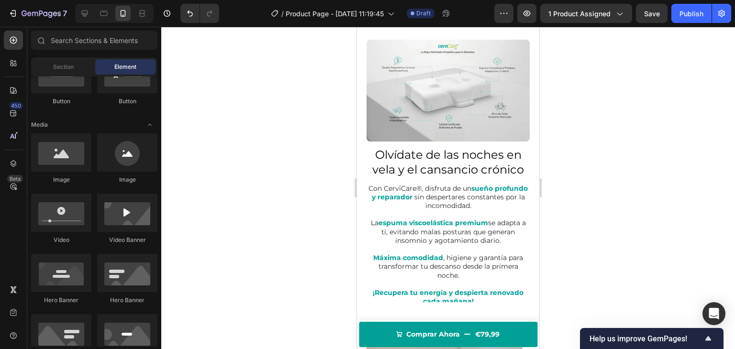
drag, startPoint x: 538, startPoint y: 164, endPoint x: 897, endPoint y: 156, distance: 359.1
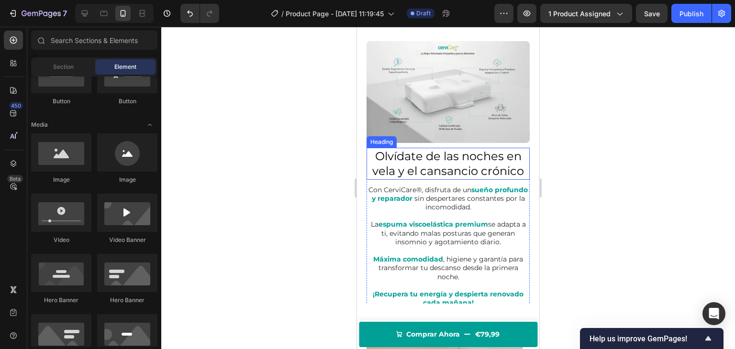
click at [435, 154] on h2 "Olvídate de las noches en vela y el cansancio crónico" at bounding box center [448, 164] width 163 height 32
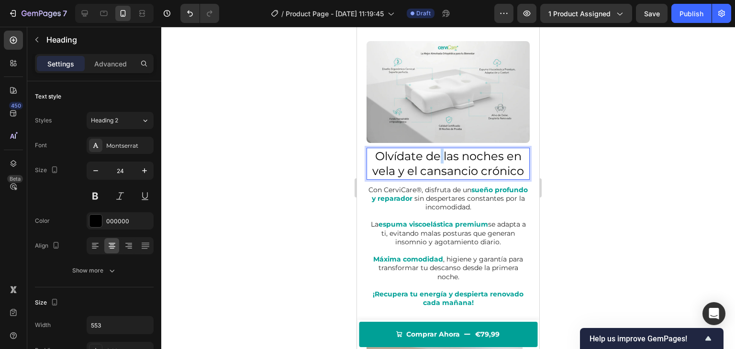
click at [435, 154] on h2 "Olvídate de las noches en vela y el cansancio crónico" at bounding box center [448, 164] width 163 height 32
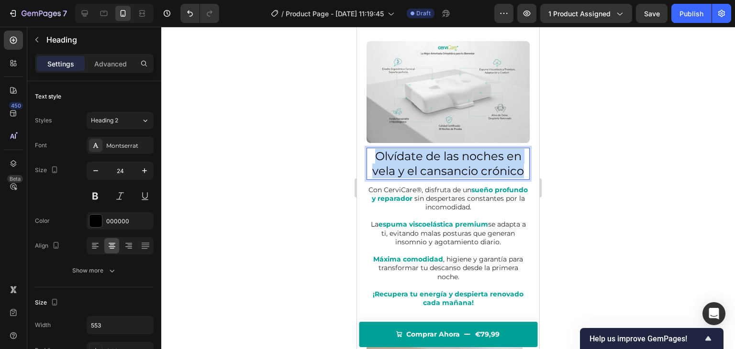
click at [435, 154] on p "Olvídate de las noches en vela y el cansancio crónico" at bounding box center [448, 164] width 161 height 30
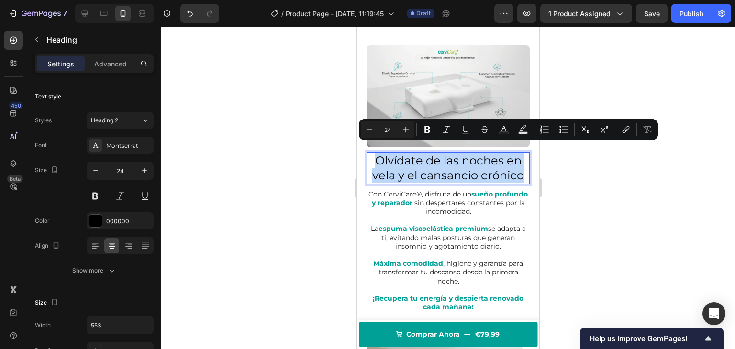
click at [433, 157] on p "Olvídate de las noches en vela y el cansancio crónico" at bounding box center [448, 168] width 161 height 30
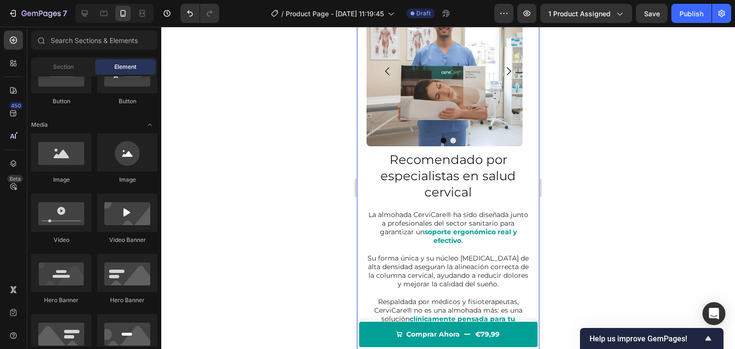
scroll to position [942, 0]
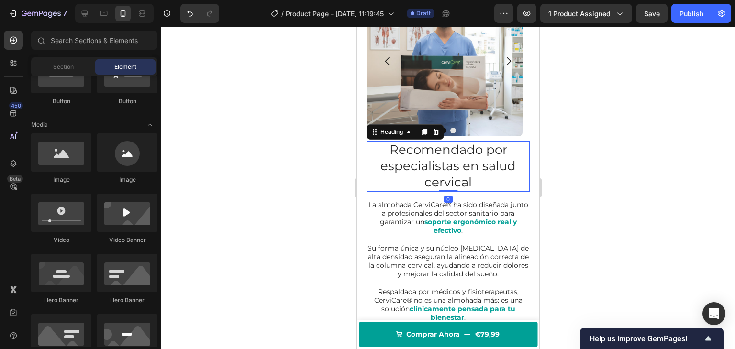
drag, startPoint x: 463, startPoint y: 169, endPoint x: 621, endPoint y: 199, distance: 160.7
click at [463, 169] on p "Recomendado por especialistas en salud cervical" at bounding box center [448, 166] width 161 height 48
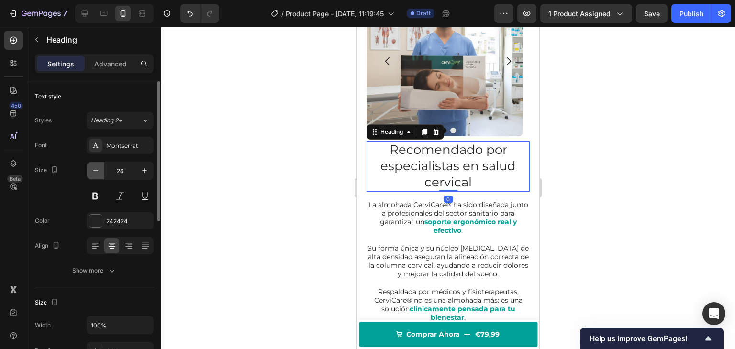
click at [100, 171] on icon "button" at bounding box center [96, 171] width 10 height 10
type input "24"
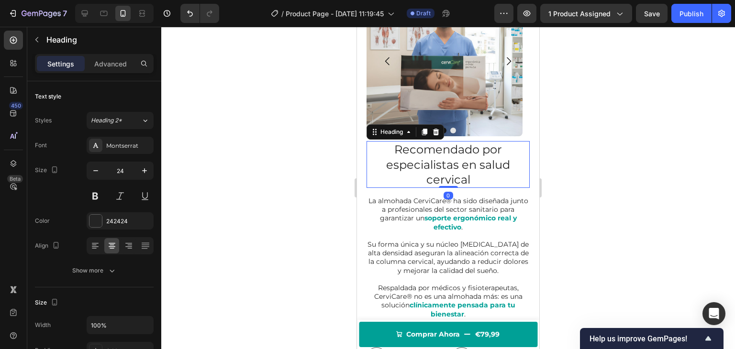
drag, startPoint x: 226, startPoint y: 162, endPoint x: 236, endPoint y: 148, distance: 17.8
click at [226, 162] on div at bounding box center [448, 188] width 574 height 323
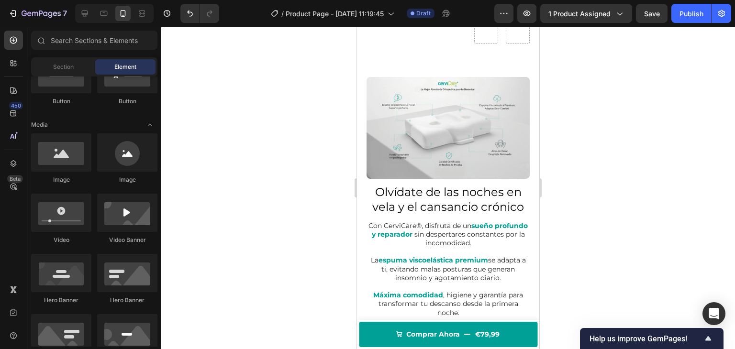
scroll to position [574, 0]
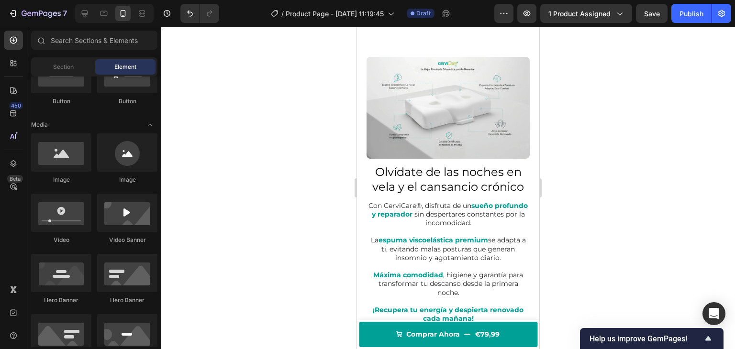
drag, startPoint x: 536, startPoint y: 149, endPoint x: 913, endPoint y: 134, distance: 377.0
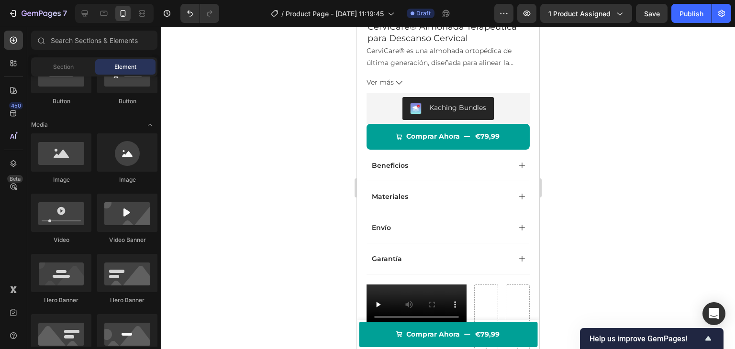
scroll to position [190, 0]
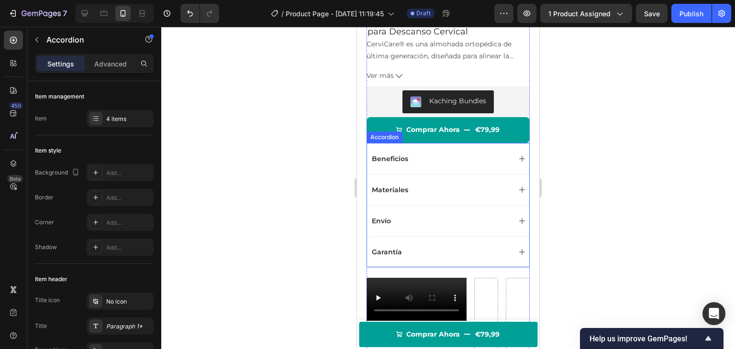
click at [518, 156] on icon at bounding box center [522, 159] width 8 height 8
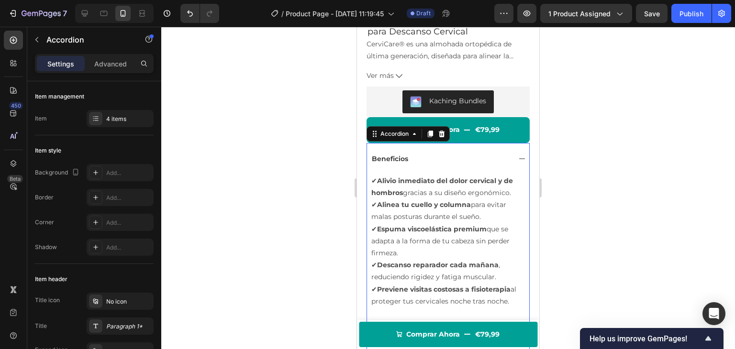
click at [518, 156] on icon at bounding box center [522, 159] width 8 height 8
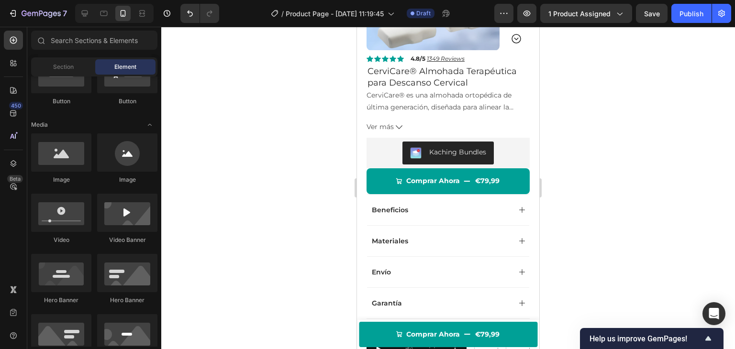
scroll to position [135, 0]
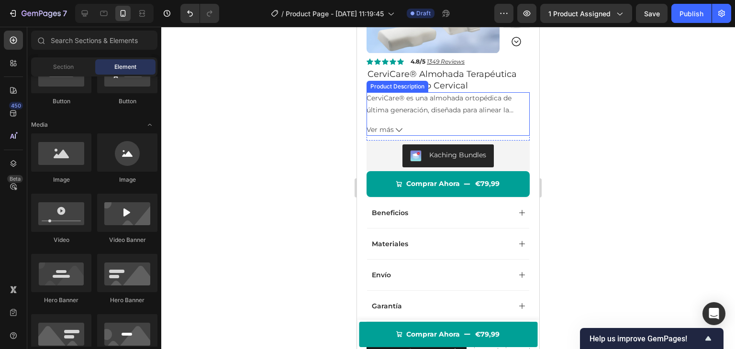
click at [398, 129] on icon at bounding box center [399, 130] width 7 height 7
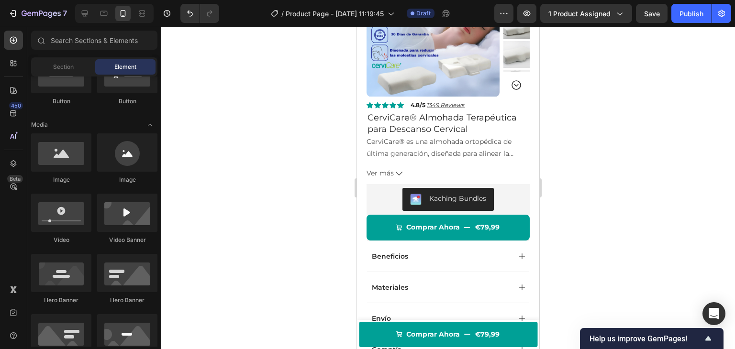
scroll to position [0, 0]
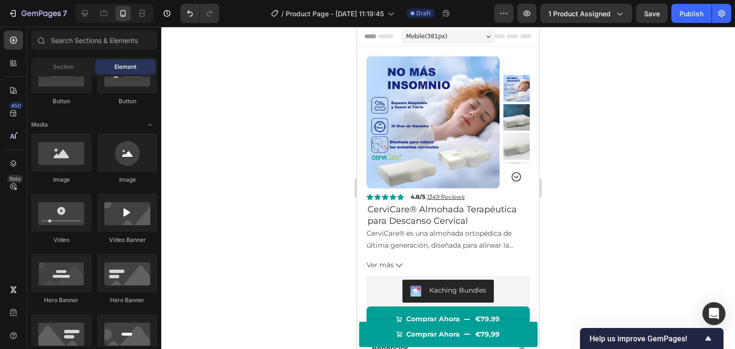
drag, startPoint x: 537, startPoint y: 70, endPoint x: 921, endPoint y: 66, distance: 383.9
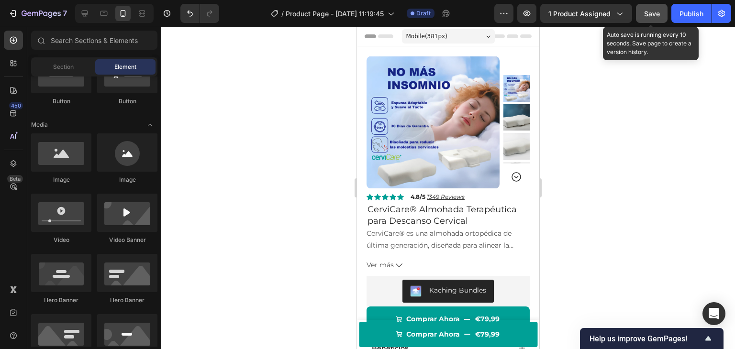
click at [657, 16] on span "Save" at bounding box center [652, 14] width 16 height 8
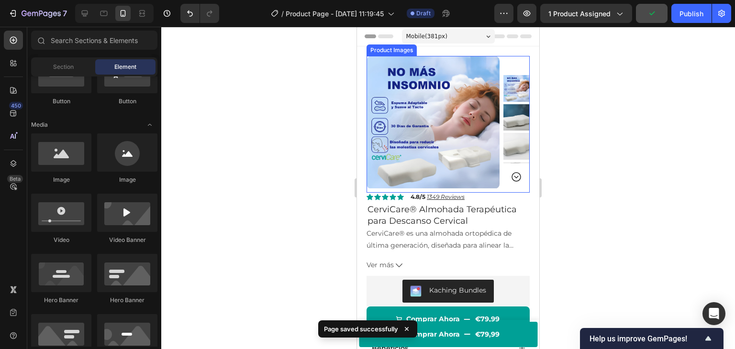
click at [283, 71] on div at bounding box center [448, 188] width 574 height 323
click at [16, 11] on icon "button" at bounding box center [13, 14] width 10 height 10
